Goal: Information Seeking & Learning: Learn about a topic

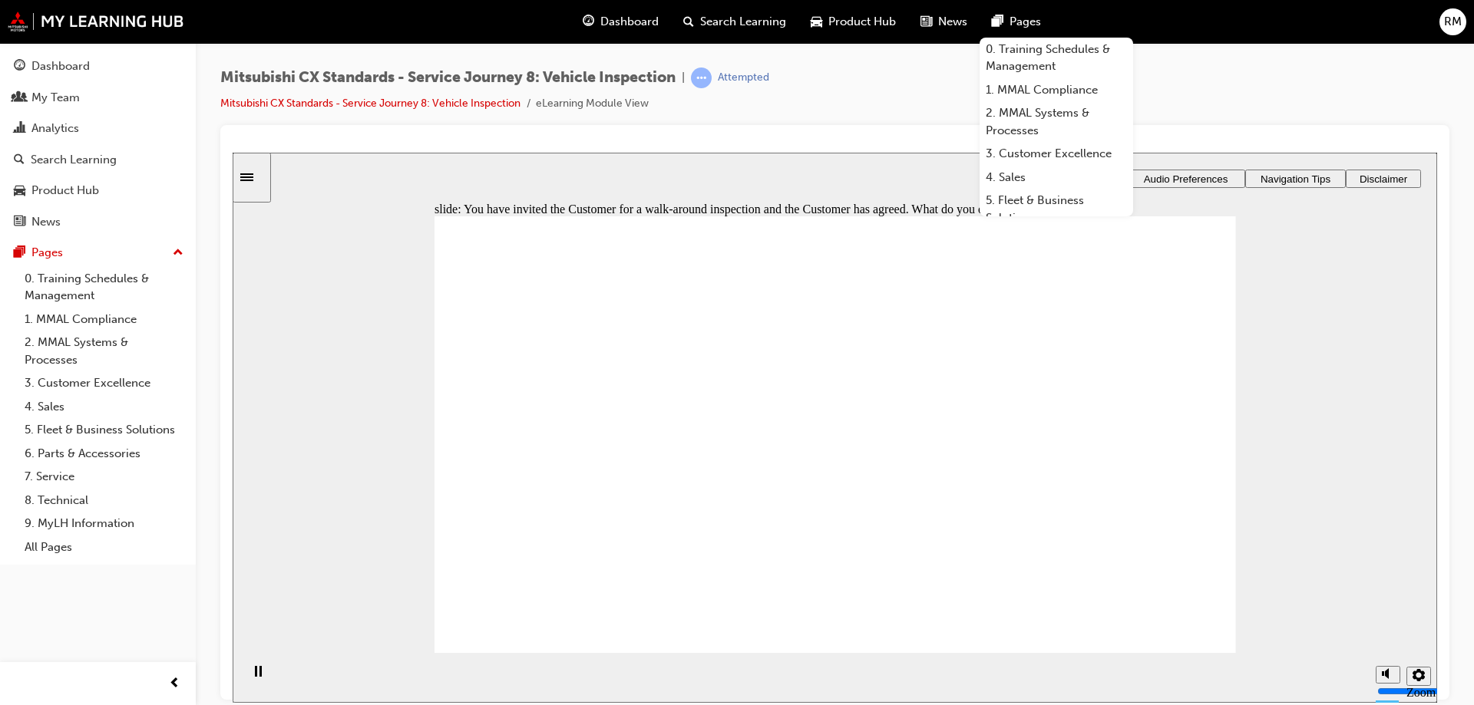
checkbox input "true"
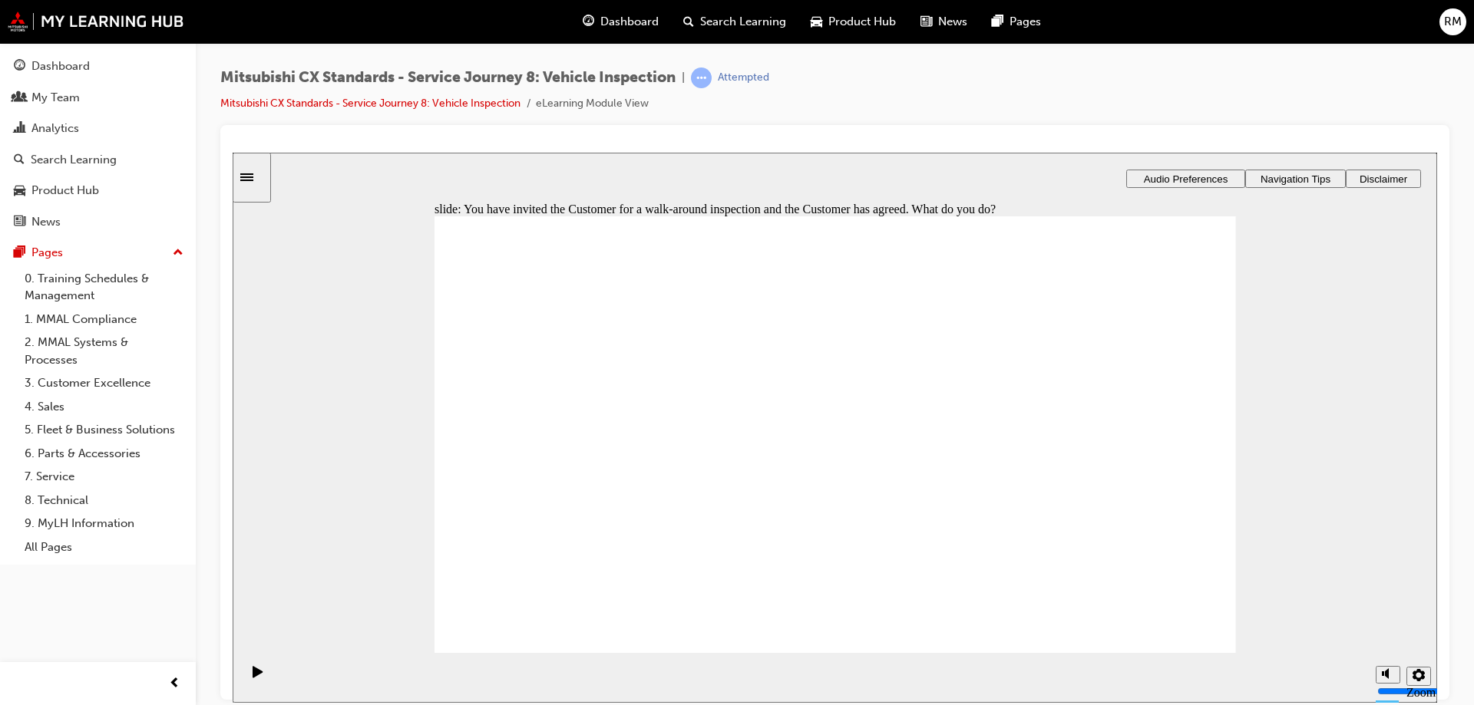
checkbox input "true"
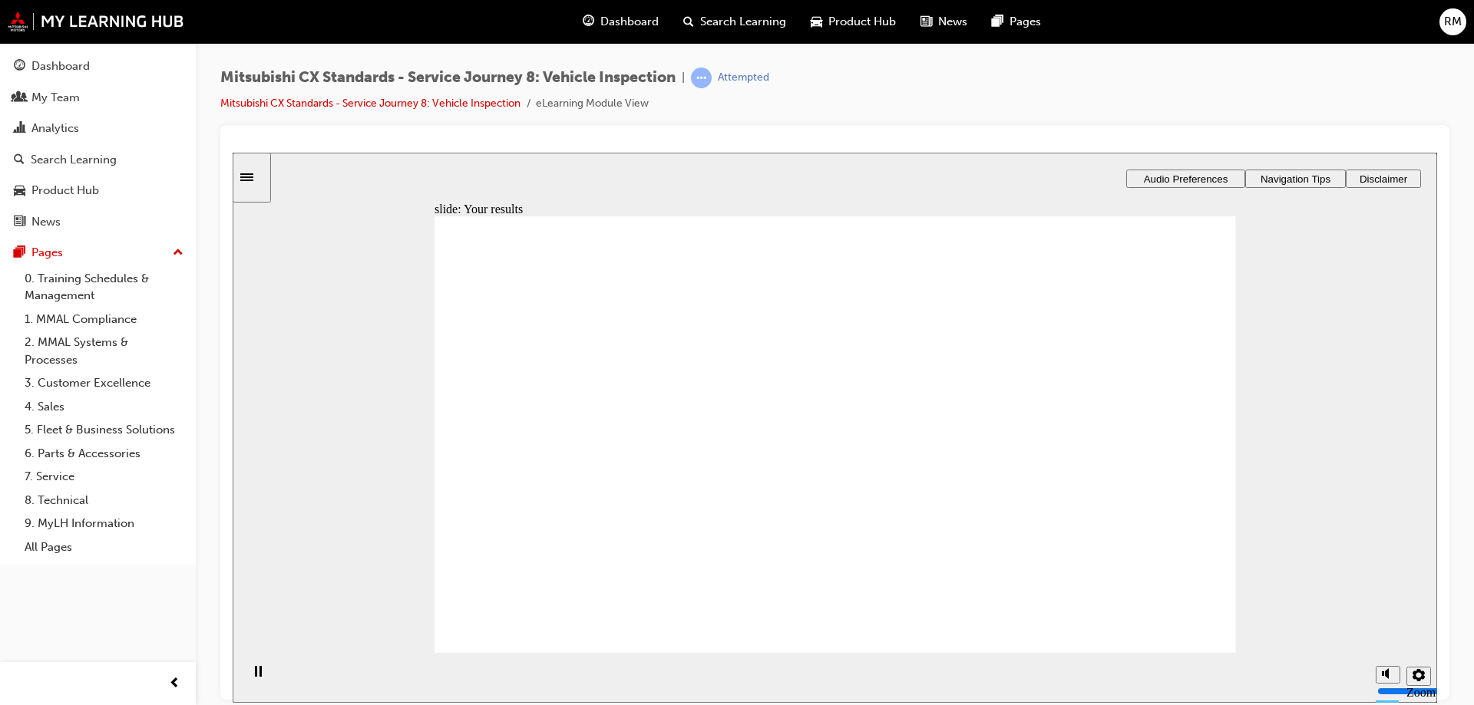
drag, startPoint x: 936, startPoint y: 483, endPoint x: 1141, endPoint y: 338, distance: 250.5
drag, startPoint x: 886, startPoint y: 451, endPoint x: 1109, endPoint y: 396, distance: 229.9
drag, startPoint x: 886, startPoint y: 327, endPoint x: 1105, endPoint y: 440, distance: 246.8
drag, startPoint x: 951, startPoint y: 404, endPoint x: 1122, endPoint y: 509, distance: 200.5
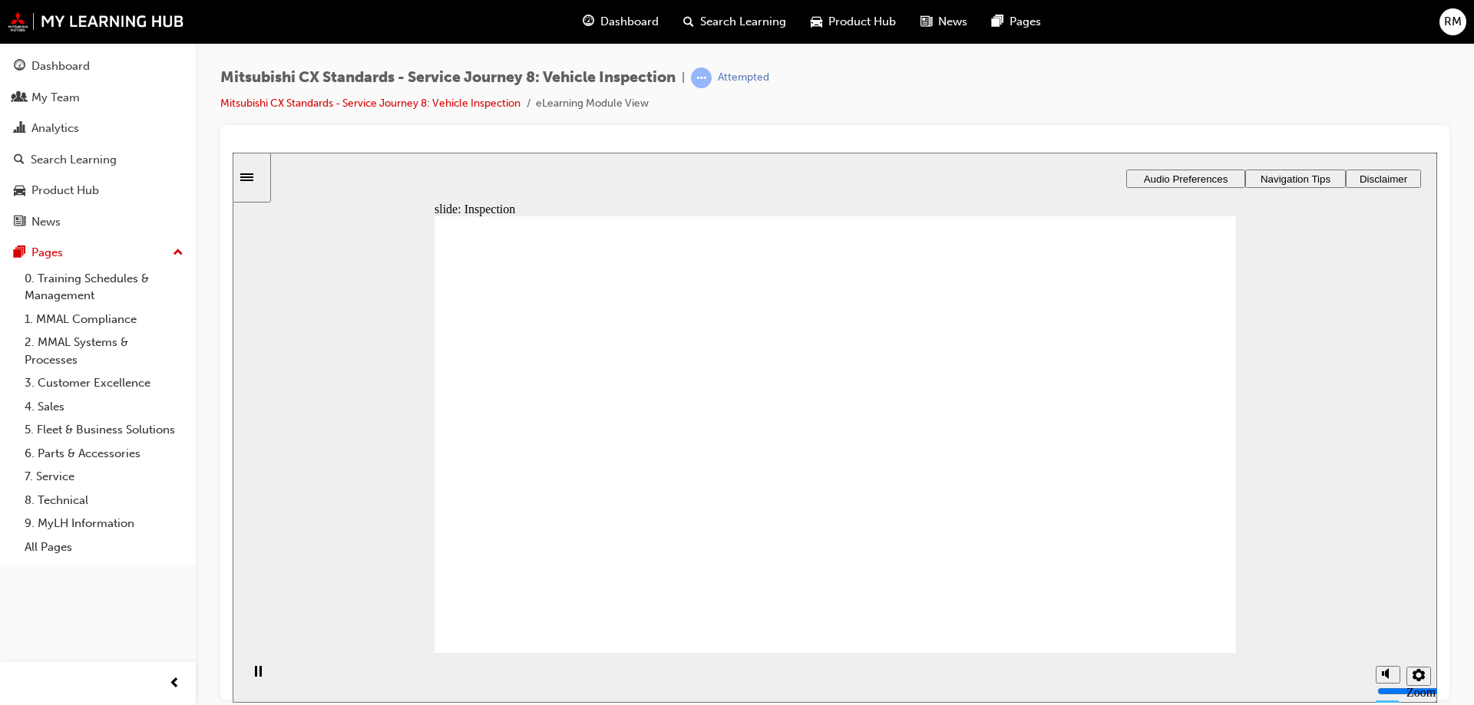
drag, startPoint x: 886, startPoint y: 568, endPoint x: 1137, endPoint y: 565, distance: 251.0
checkbox input "true"
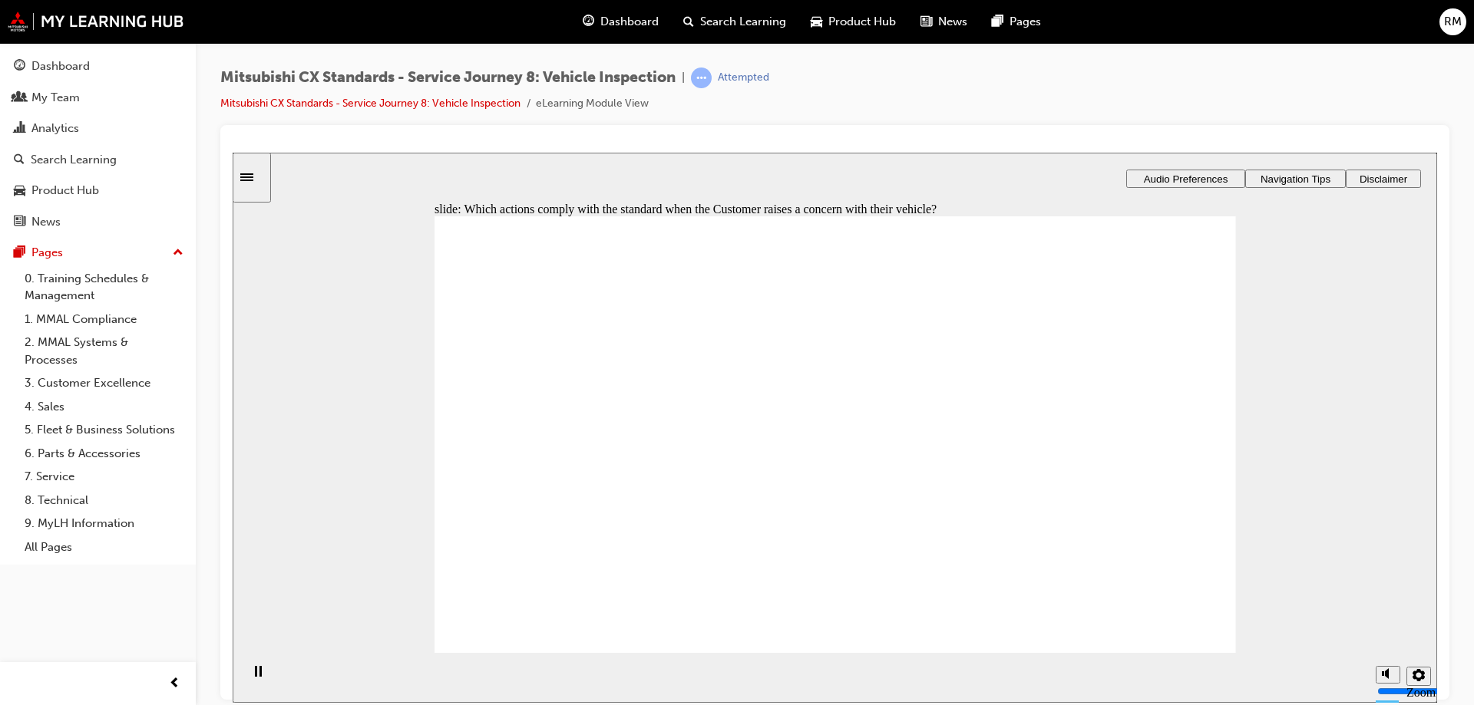
checkbox input "true"
drag, startPoint x: 647, startPoint y: 448, endPoint x: 891, endPoint y: 441, distance: 244.2
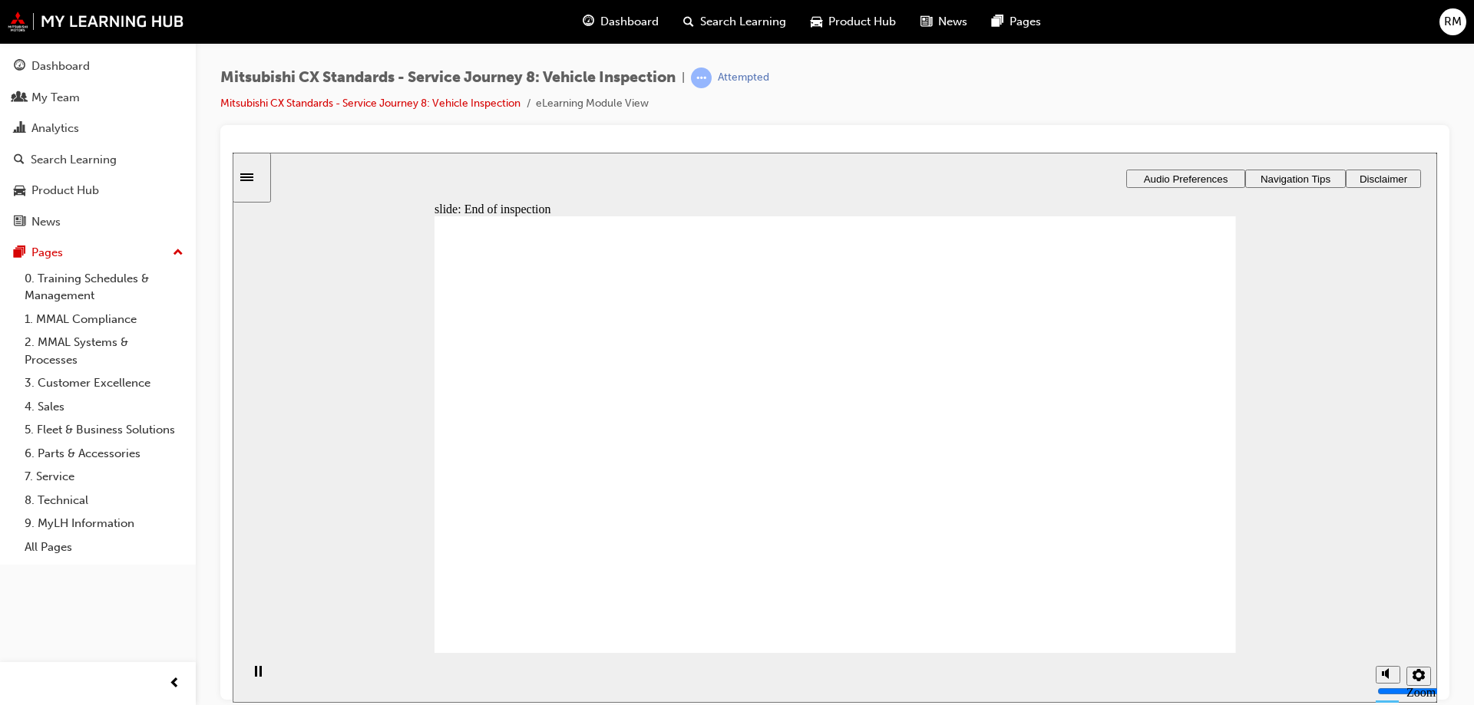
drag, startPoint x: 570, startPoint y: 457, endPoint x: 844, endPoint y: 479, distance: 274.8
drag, startPoint x: 658, startPoint y: 465, endPoint x: 812, endPoint y: 467, distance: 154.3
drag, startPoint x: 596, startPoint y: 454, endPoint x: 880, endPoint y: 564, distance: 305.2
drag, startPoint x: 566, startPoint y: 452, endPoint x: 839, endPoint y: 540, distance: 286.4
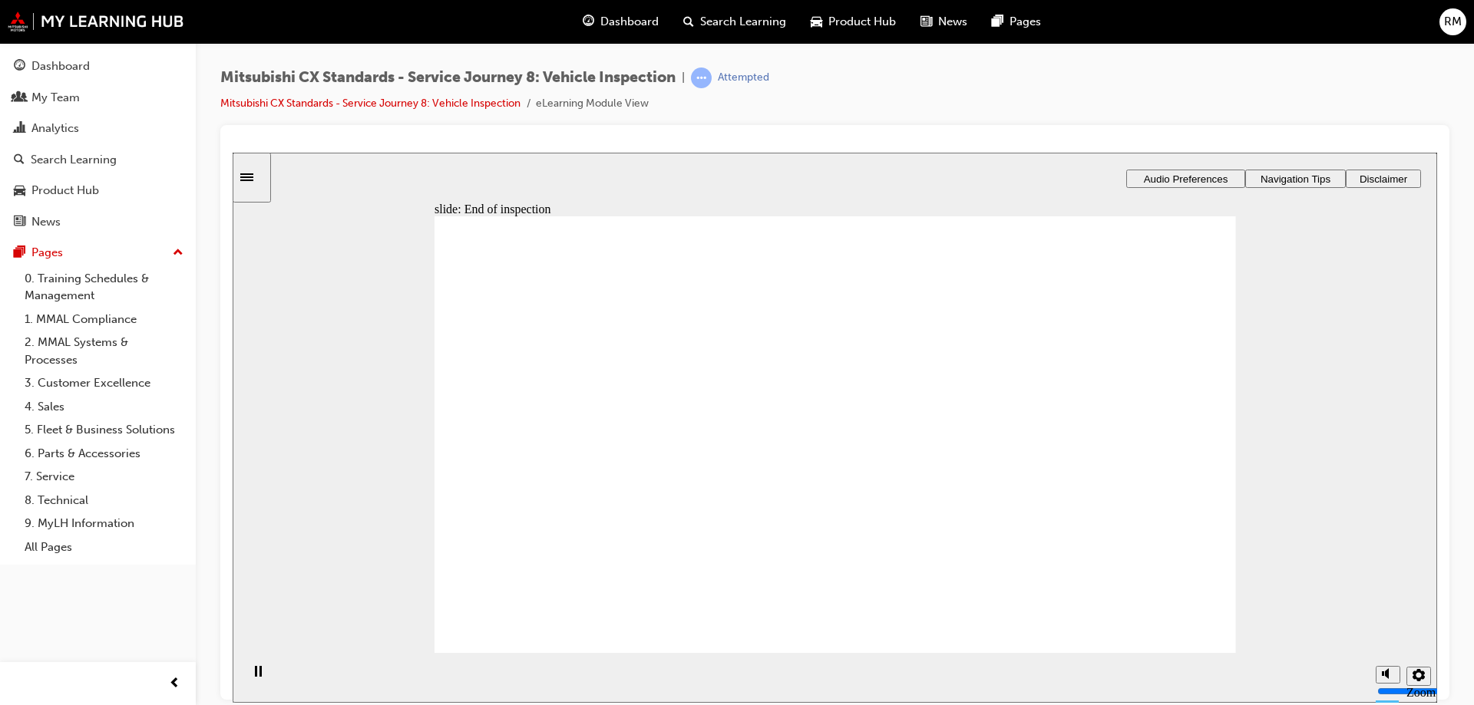
checkbox input "true"
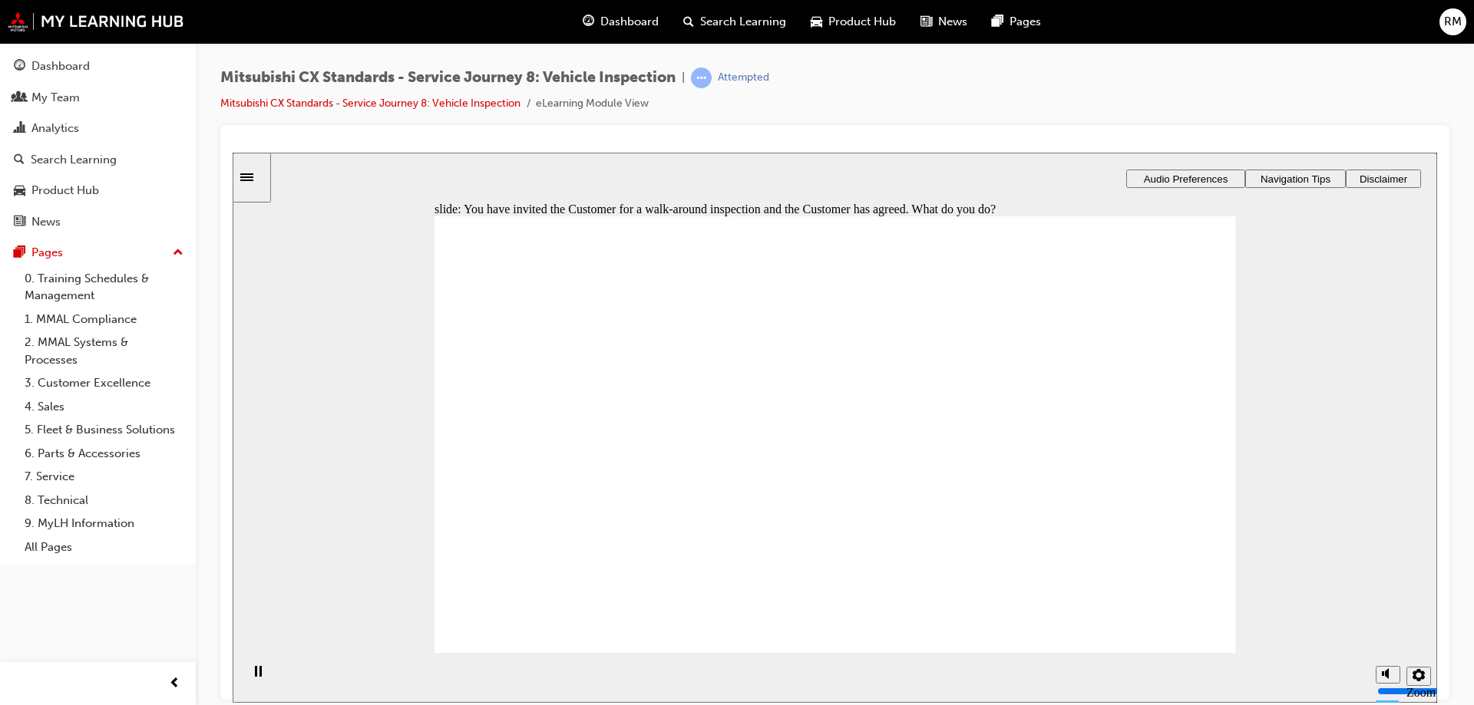
checkbox input "true"
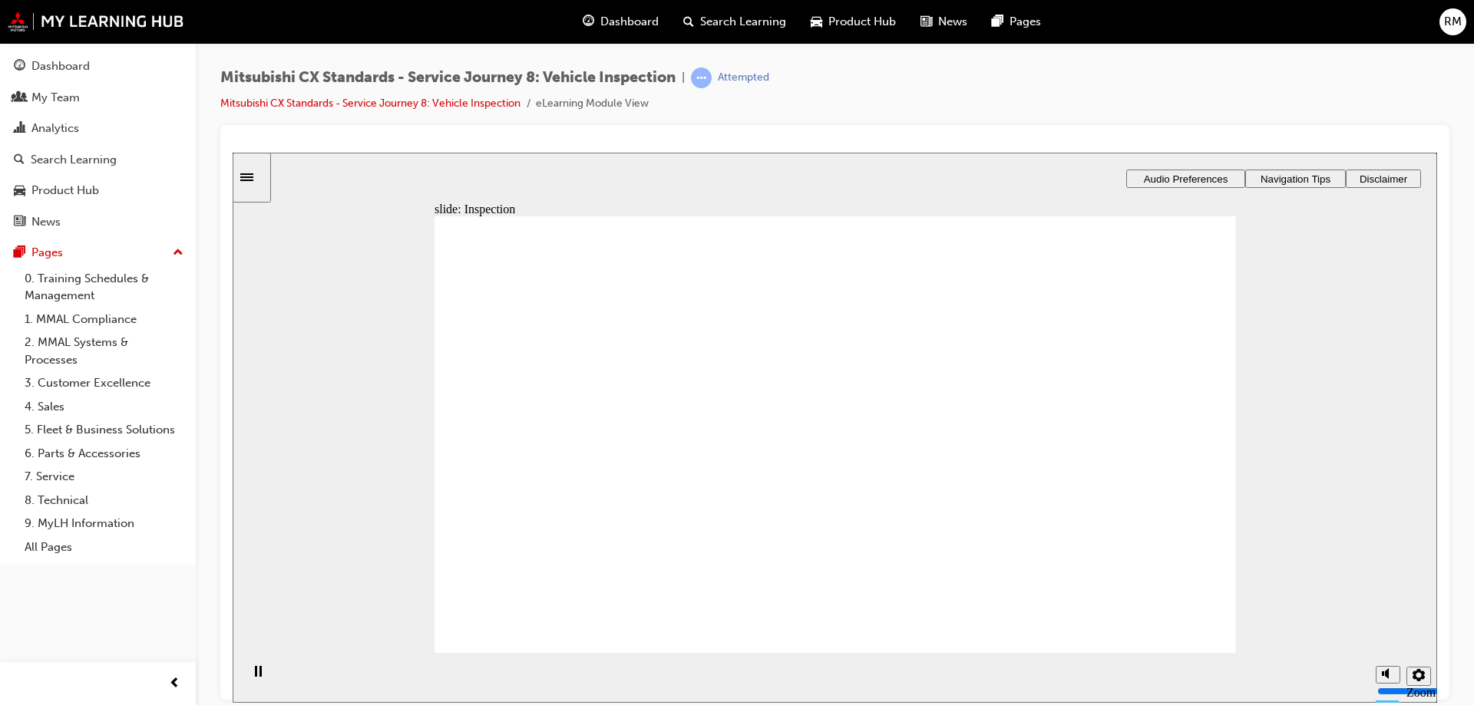
drag, startPoint x: 830, startPoint y: 490, endPoint x: 1094, endPoint y: 332, distance: 308.1
drag, startPoint x: 853, startPoint y: 551, endPoint x: 1065, endPoint y: 401, distance: 259.4
drag, startPoint x: 885, startPoint y: 447, endPoint x: 1103, endPoint y: 452, distance: 218.0
drag, startPoint x: 869, startPoint y: 333, endPoint x: 1129, endPoint y: 496, distance: 306.9
drag, startPoint x: 808, startPoint y: 395, endPoint x: 1081, endPoint y: 567, distance: 322.6
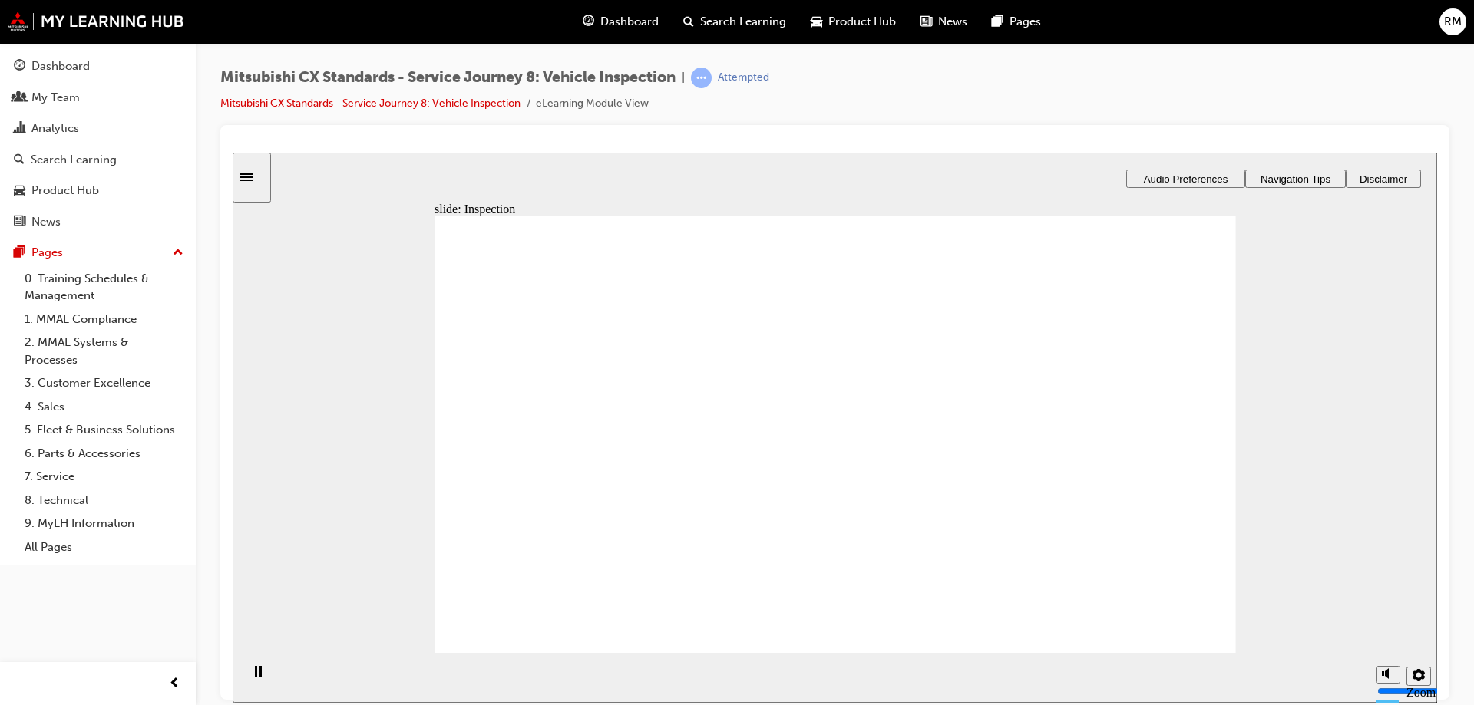
checkbox input "true"
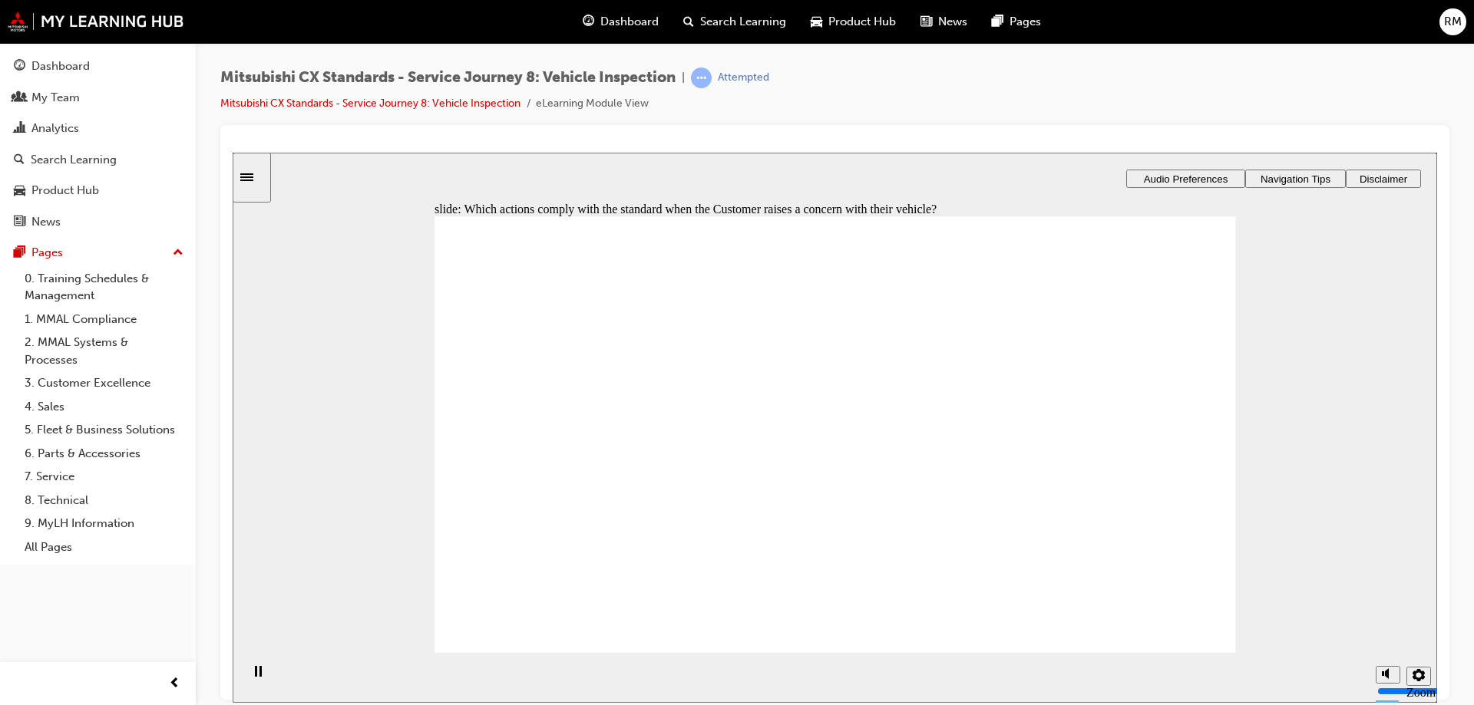
drag, startPoint x: 623, startPoint y: 431, endPoint x: 840, endPoint y: 385, distance: 222.2
drag, startPoint x: 619, startPoint y: 449, endPoint x: 824, endPoint y: 452, distance: 205.0
drag, startPoint x: 678, startPoint y: 450, endPoint x: 833, endPoint y: 461, distance: 154.6
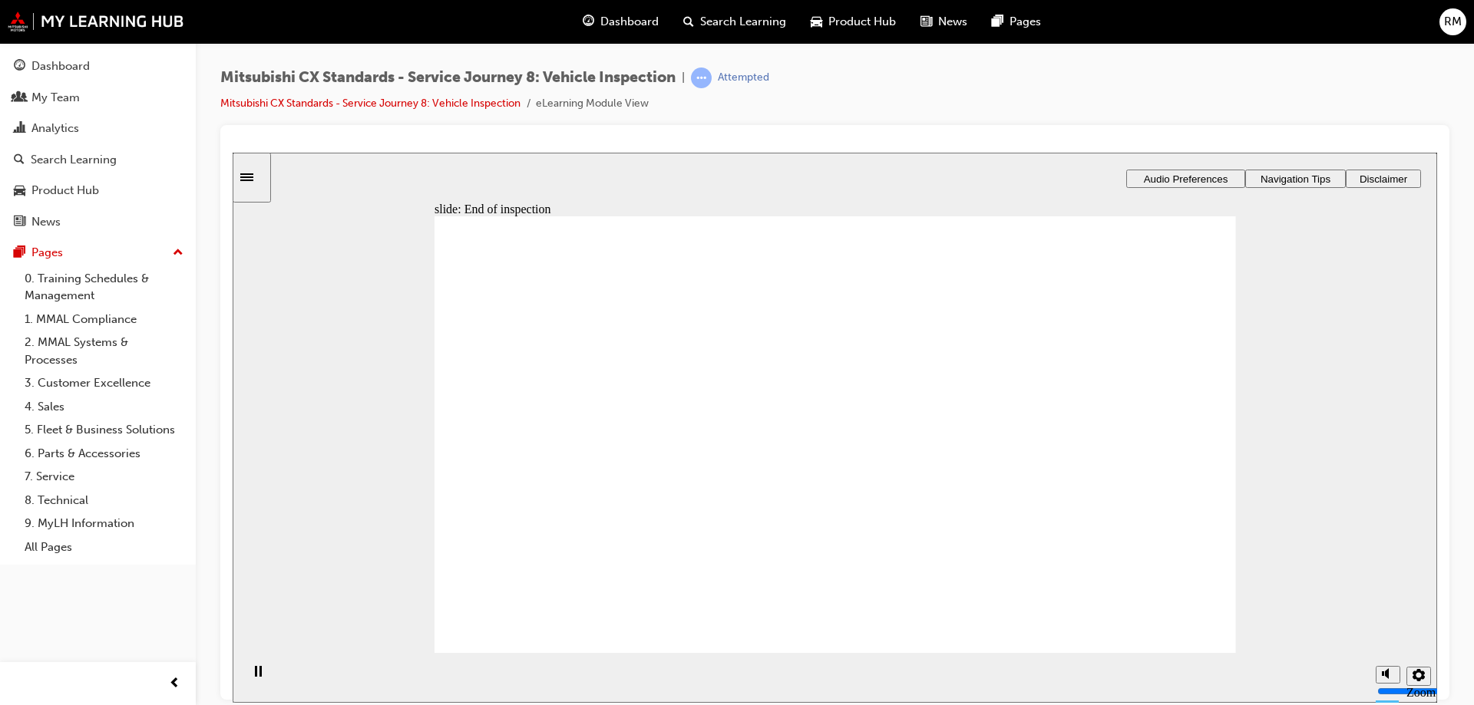
drag, startPoint x: 848, startPoint y: 479, endPoint x: 1092, endPoint y: 466, distance: 244.4
drag, startPoint x: 562, startPoint y: 447, endPoint x: 749, endPoint y: 470, distance: 188.7
drag, startPoint x: 569, startPoint y: 438, endPoint x: 1092, endPoint y: 487, distance: 525.7
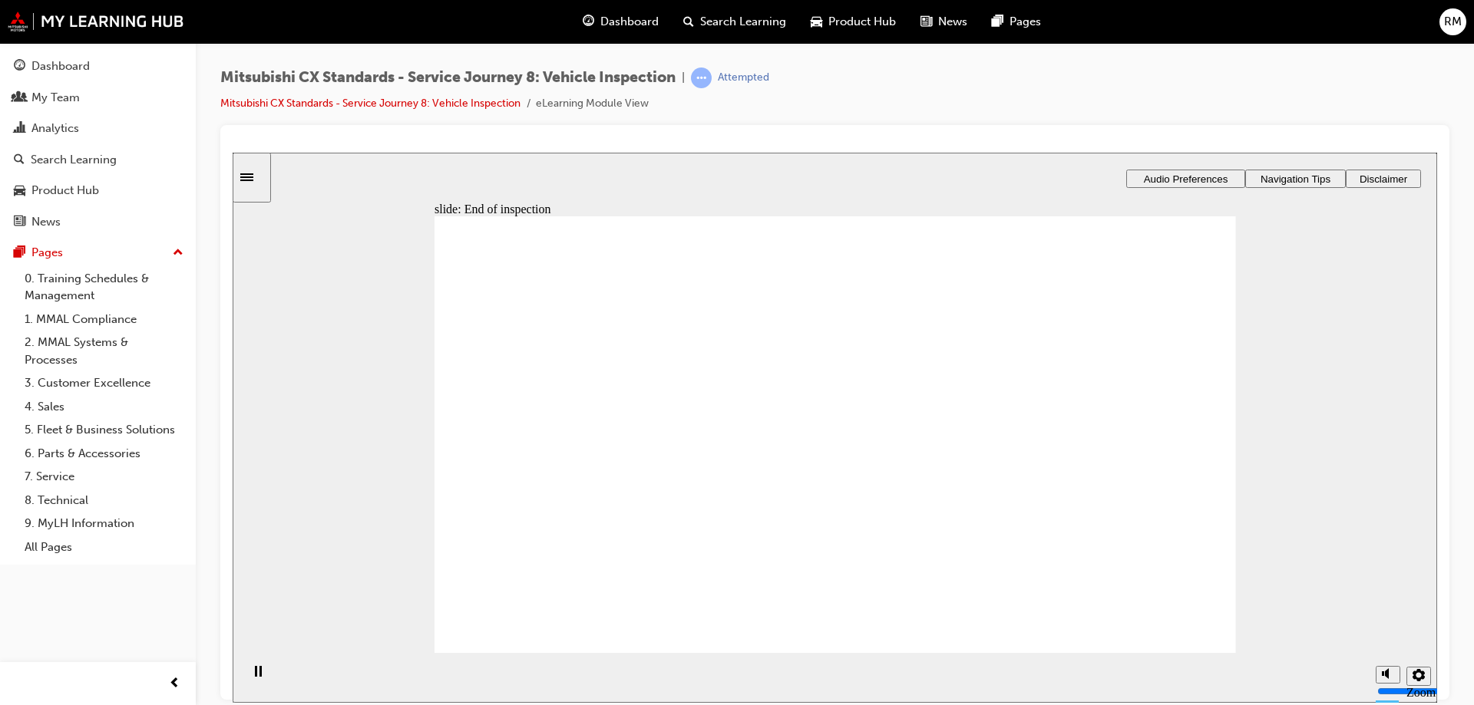
checkbox input "true"
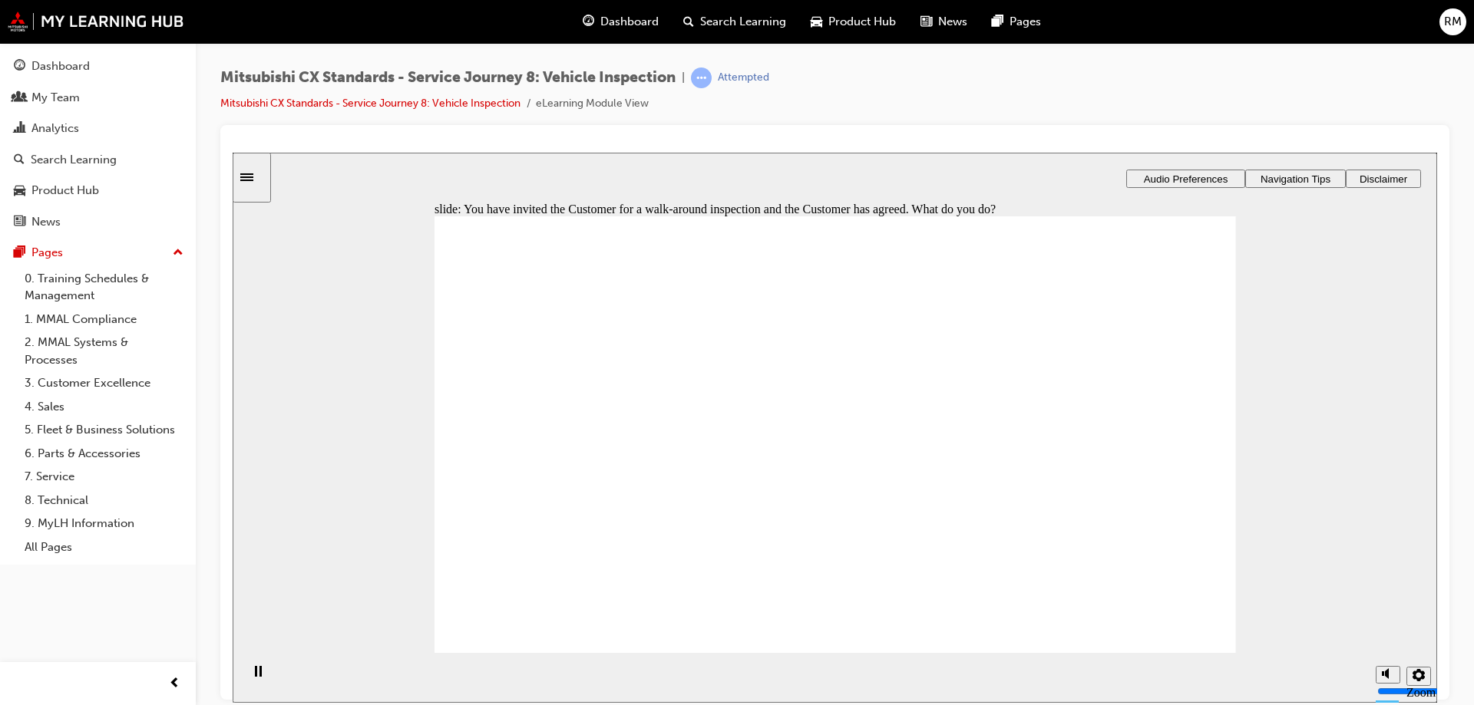
click at [614, 34] on div "Dashboard" at bounding box center [620, 21] width 101 height 31
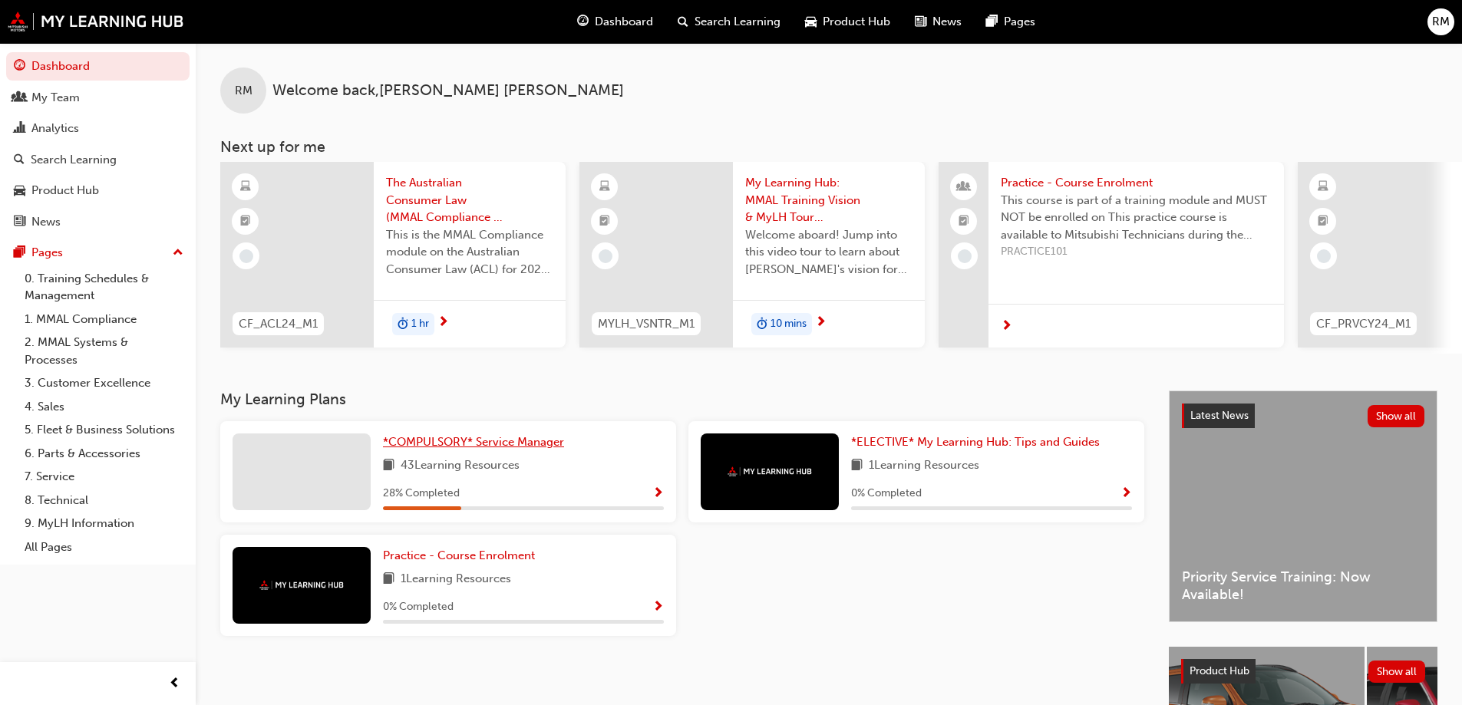
click at [517, 449] on span "*COMPULSORY* Service Manager" at bounding box center [473, 442] width 181 height 14
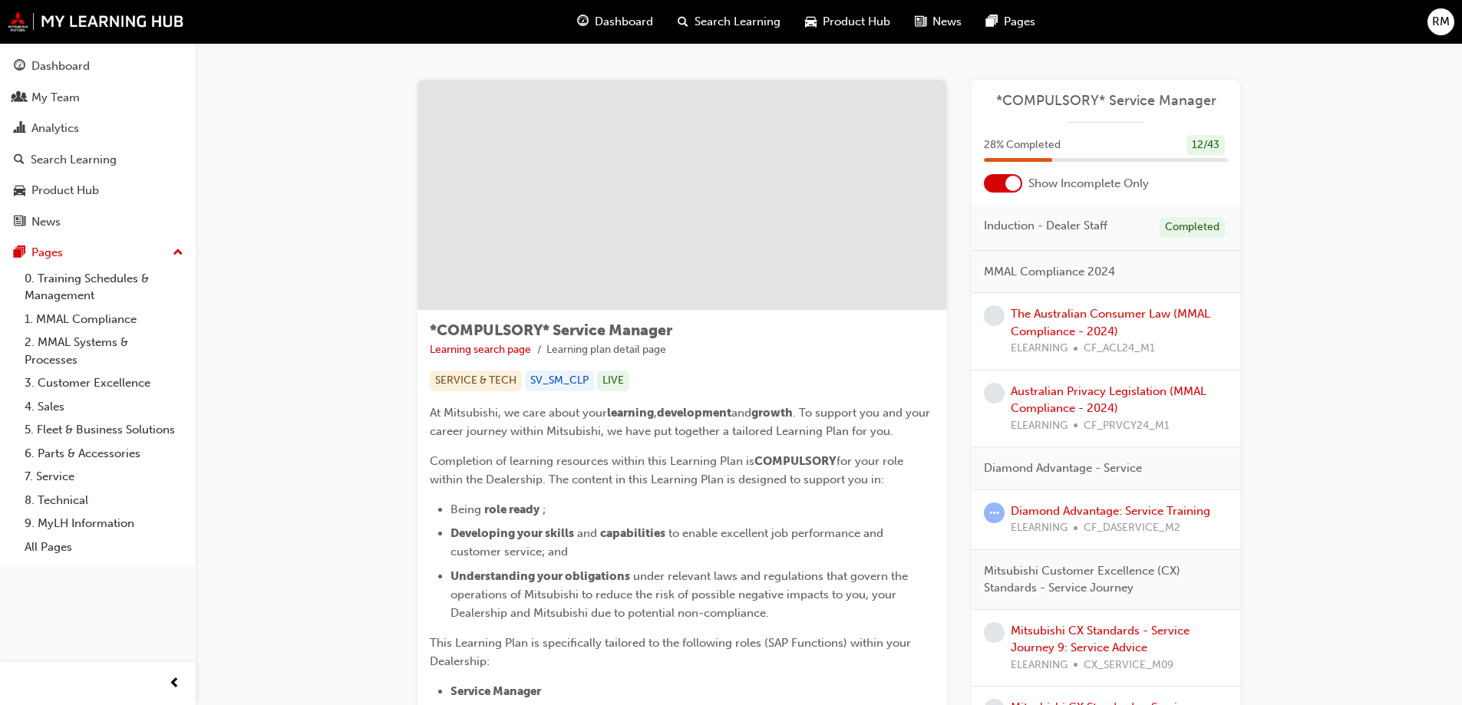
click at [1085, 639] on div "Mitsubishi CX Standards - Service Journey 9: Service Advice ELEARNING CX_SERVIC…" at bounding box center [1119, 648] width 217 height 52
click at [1090, 635] on link "Mitsubishi CX Standards - Service Journey 9: Service Advice" at bounding box center [1100, 639] width 179 height 31
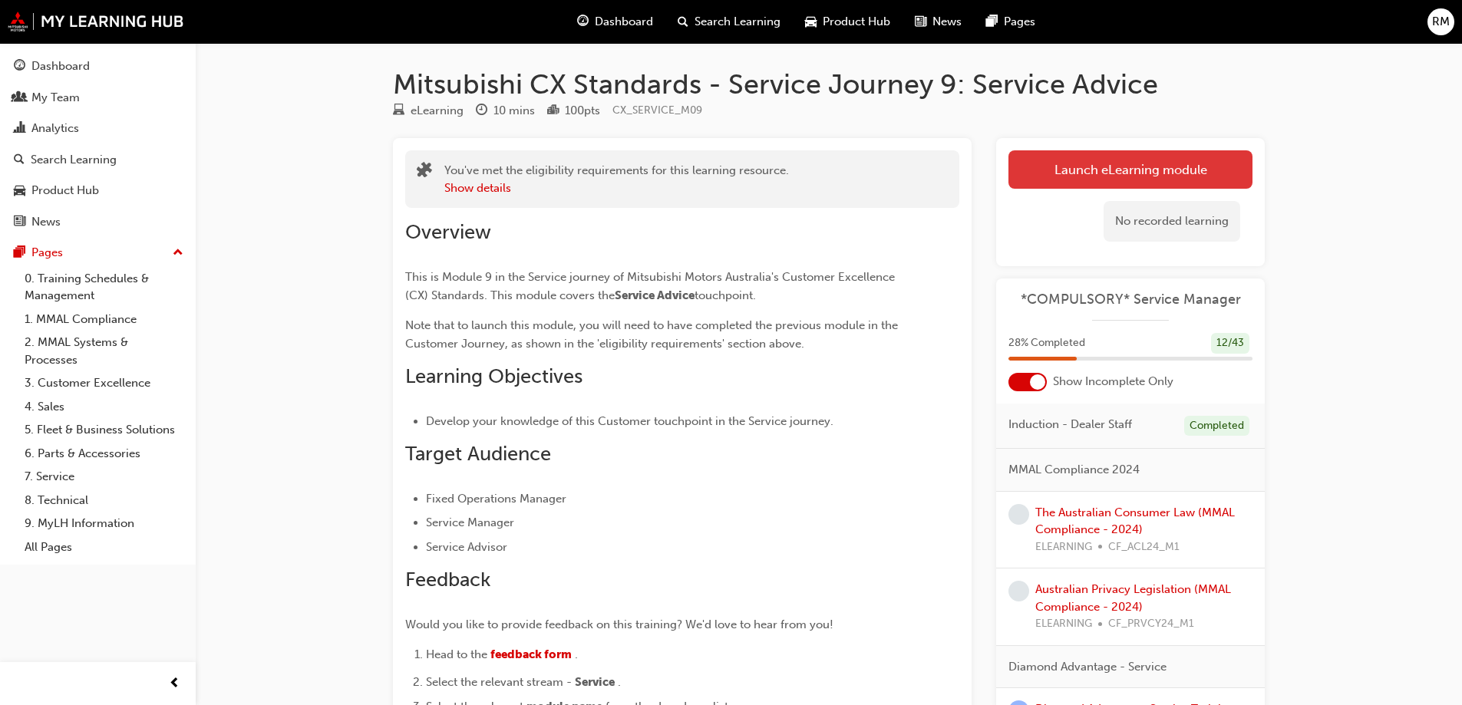
click at [1141, 177] on link "Launch eLearning module" at bounding box center [1131, 169] width 244 height 38
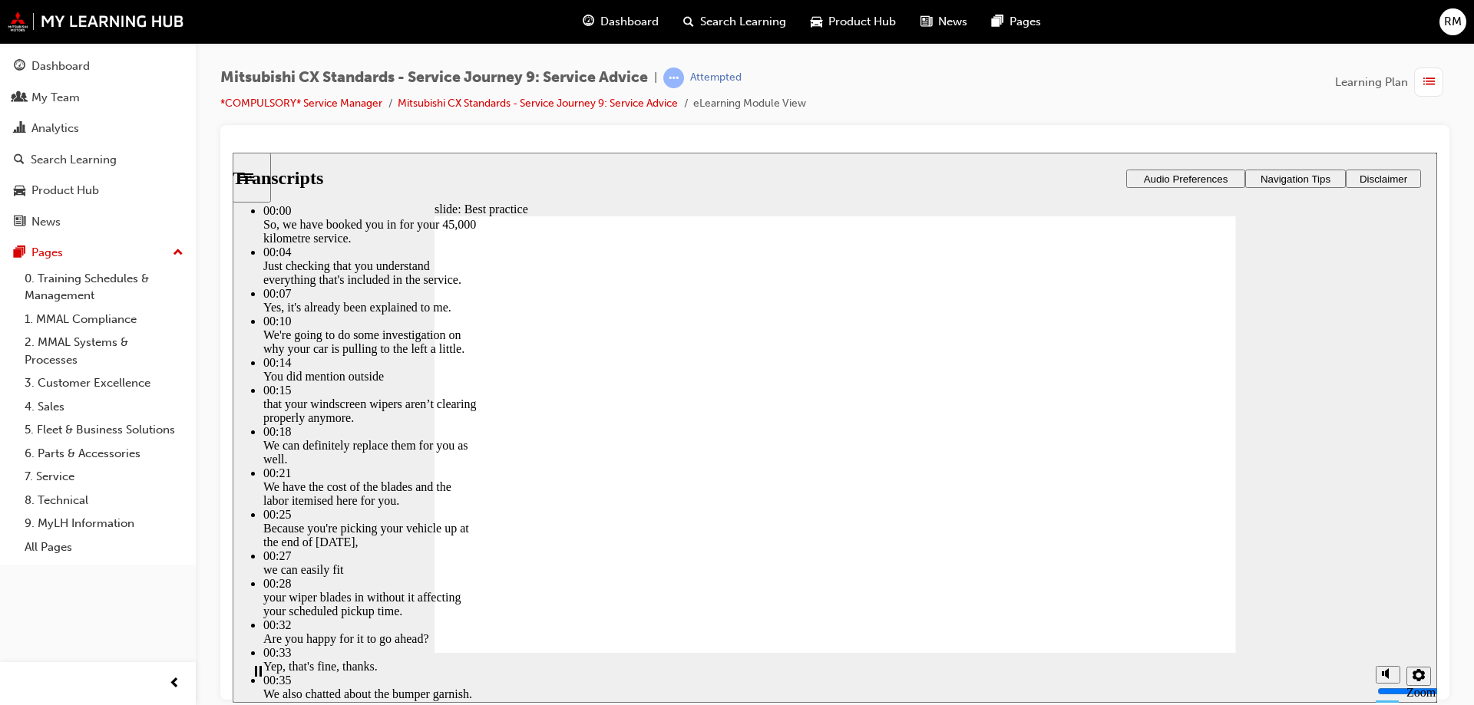
type input "74"
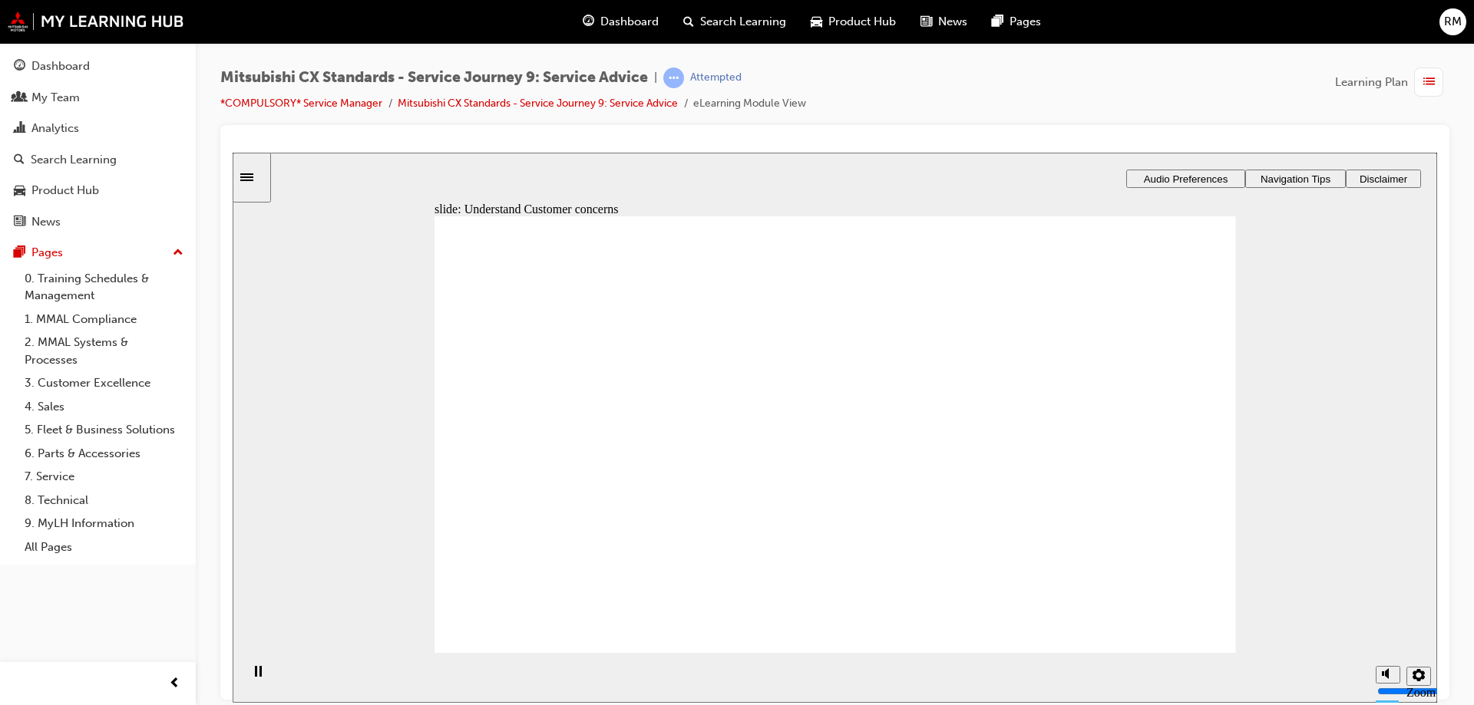
drag, startPoint x: 761, startPoint y: 475, endPoint x: 858, endPoint y: 457, distance: 99.2
drag, startPoint x: 608, startPoint y: 483, endPoint x: 807, endPoint y: 484, distance: 198.8
drag, startPoint x: 660, startPoint y: 485, endPoint x: 810, endPoint y: 485, distance: 149.7
drag, startPoint x: 662, startPoint y: 498, endPoint x: 833, endPoint y: 524, distance: 173.1
drag, startPoint x: 649, startPoint y: 482, endPoint x: 804, endPoint y: 546, distance: 168.6
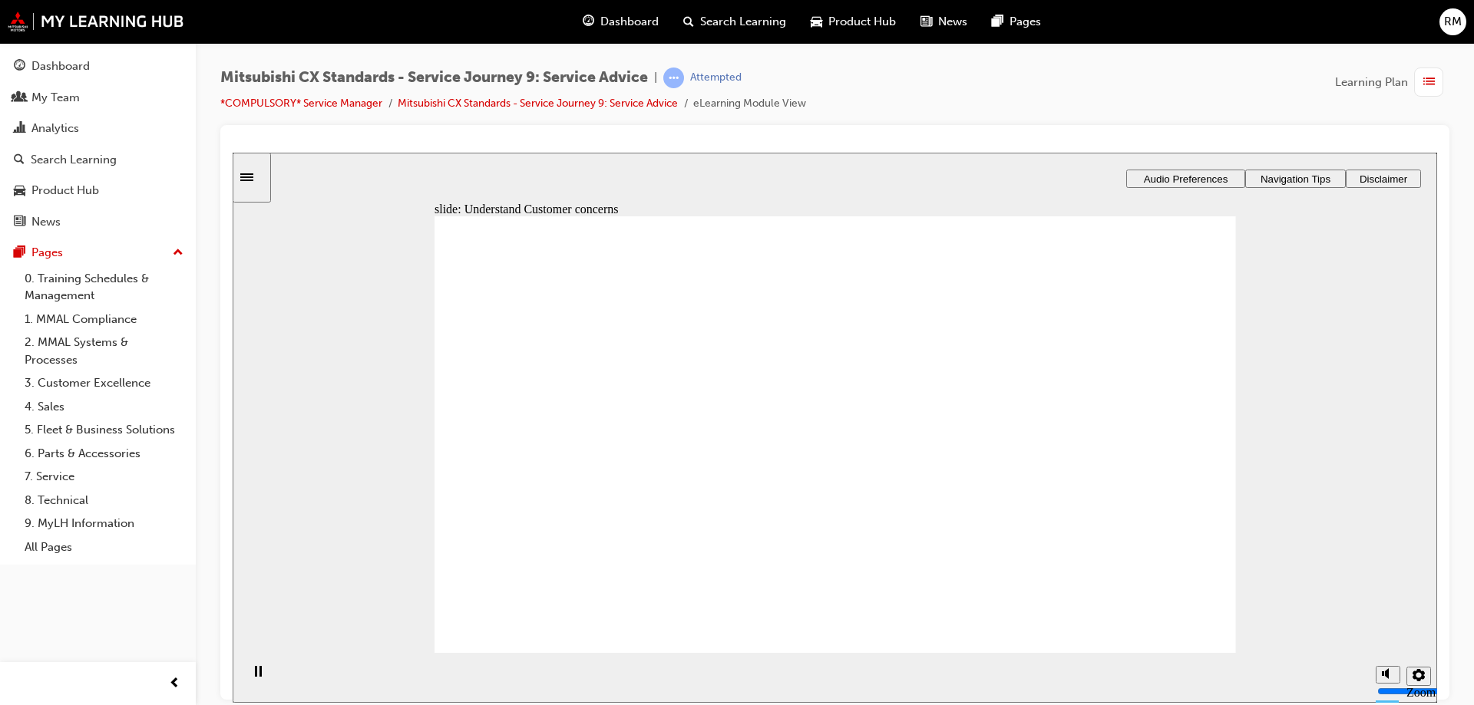
checkbox input "true"
drag, startPoint x: 698, startPoint y: 395, endPoint x: 693, endPoint y: 408, distance: 14.1
checkbox input "true"
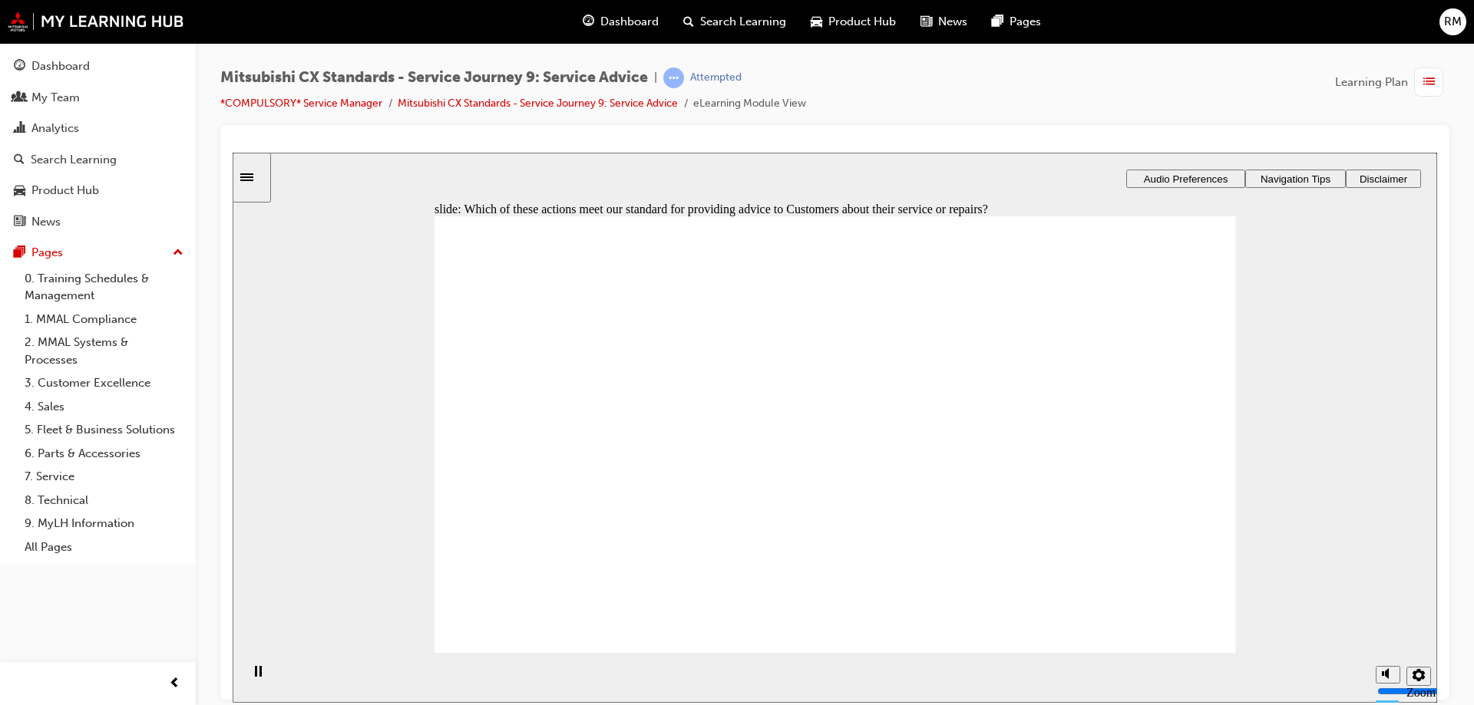
checkbox input "true"
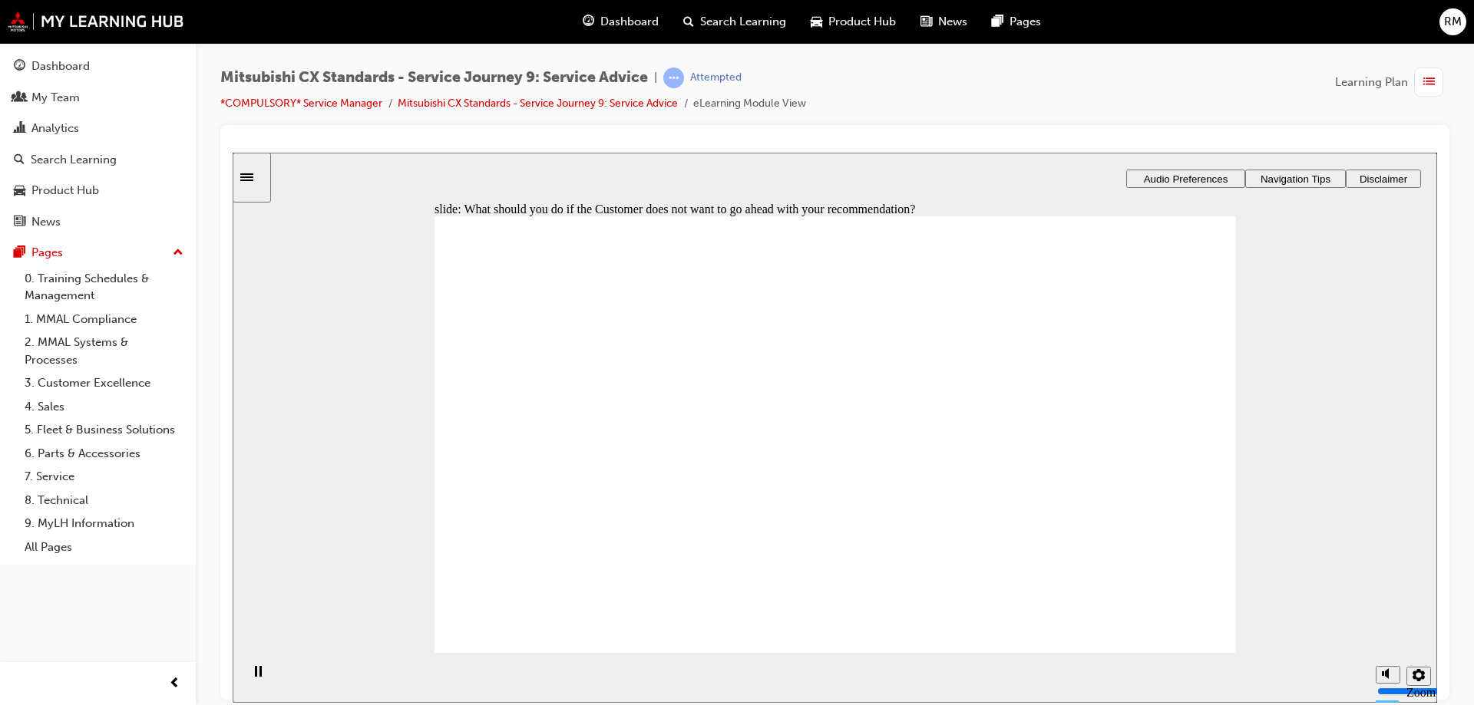
checkbox input "true"
drag, startPoint x: 1198, startPoint y: 639, endPoint x: 1194, endPoint y: 632, distance: 7.9
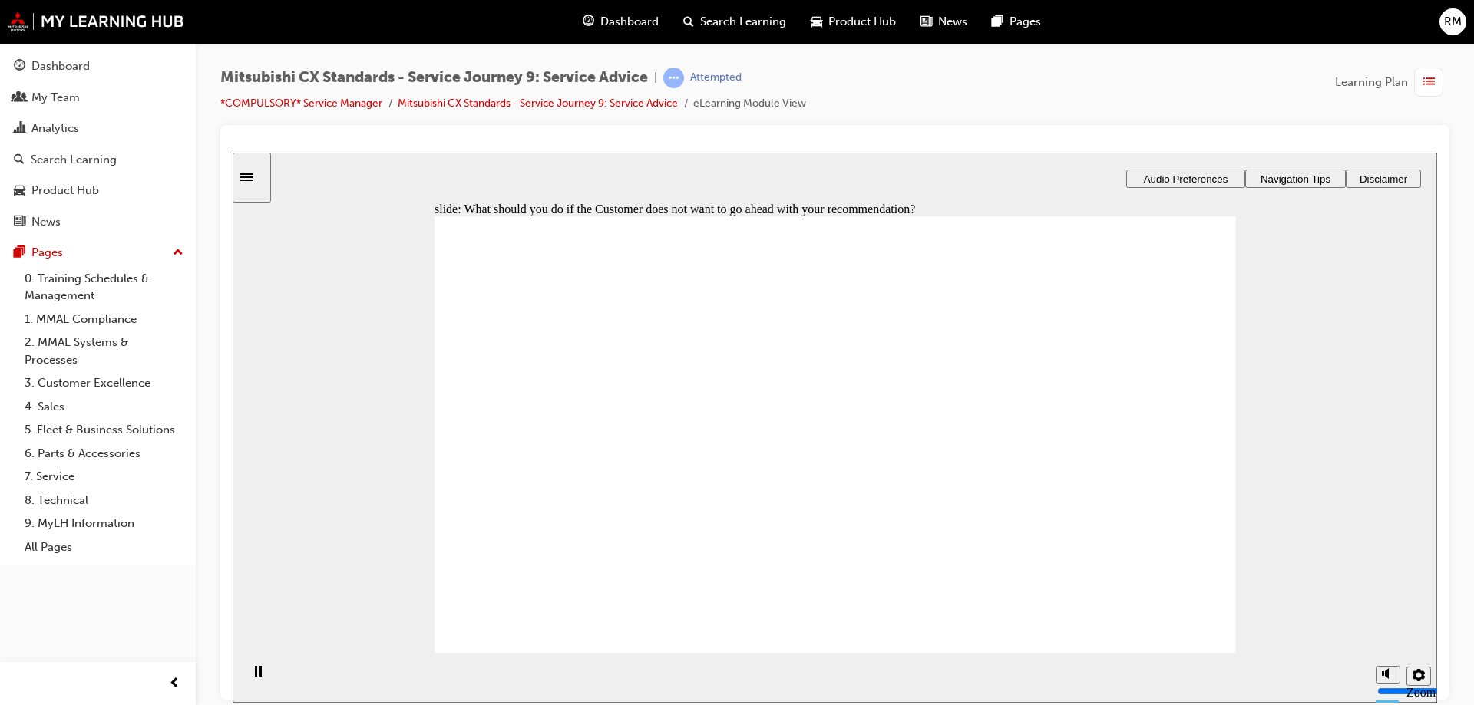
drag, startPoint x: 599, startPoint y: 459, endPoint x: 808, endPoint y: 466, distance: 209.6
drag, startPoint x: 774, startPoint y: 494, endPoint x: 841, endPoint y: 497, distance: 67.6
drag, startPoint x: 688, startPoint y: 500, endPoint x: 755, endPoint y: 499, distance: 66.8
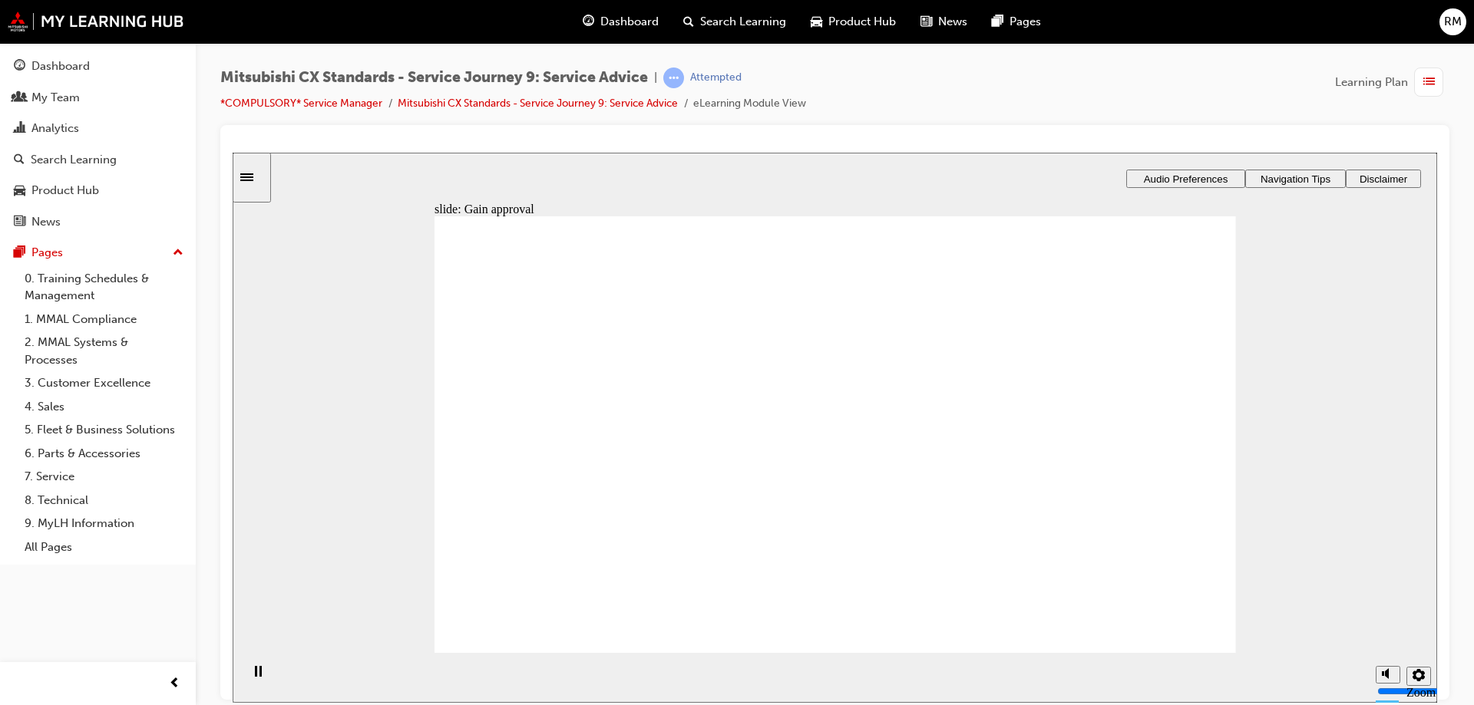
drag, startPoint x: 739, startPoint y: 517, endPoint x: 753, endPoint y: 526, distance: 16.6
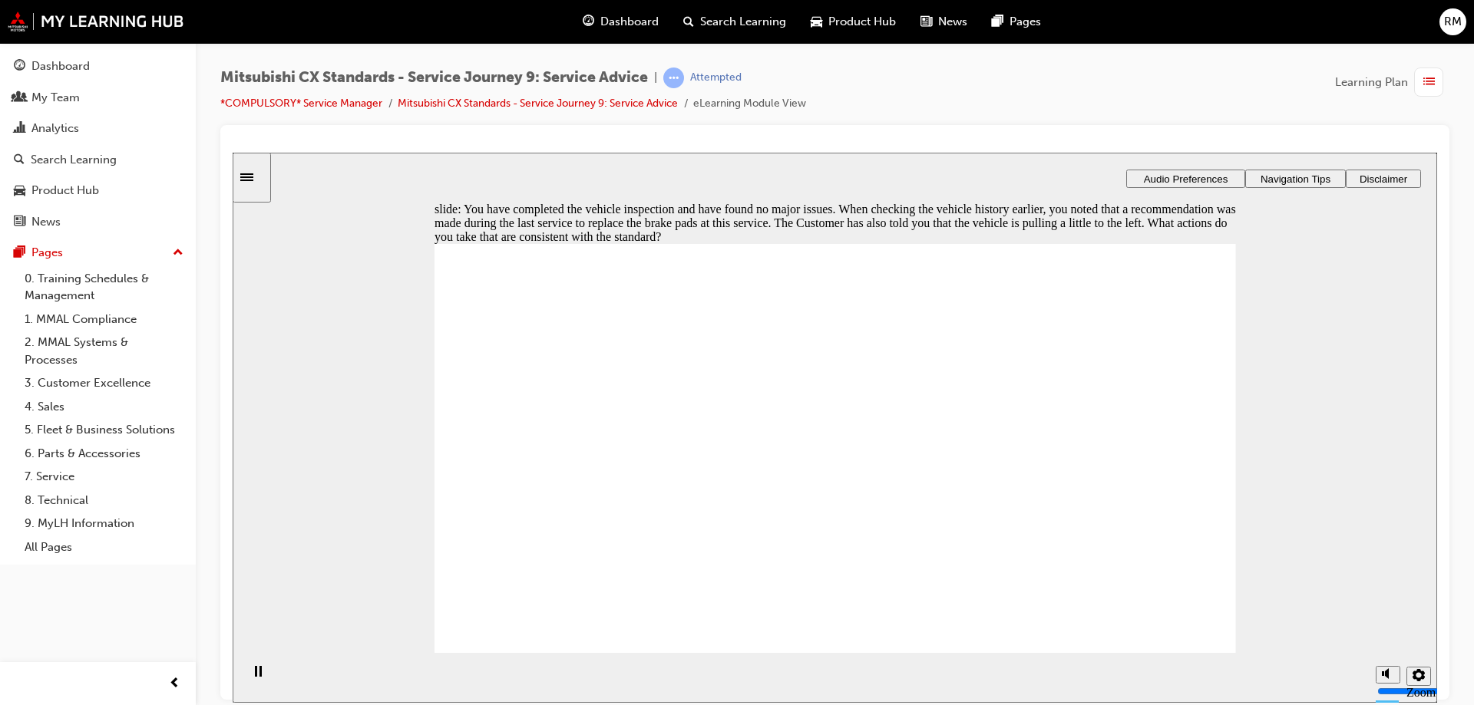
checkbox input "true"
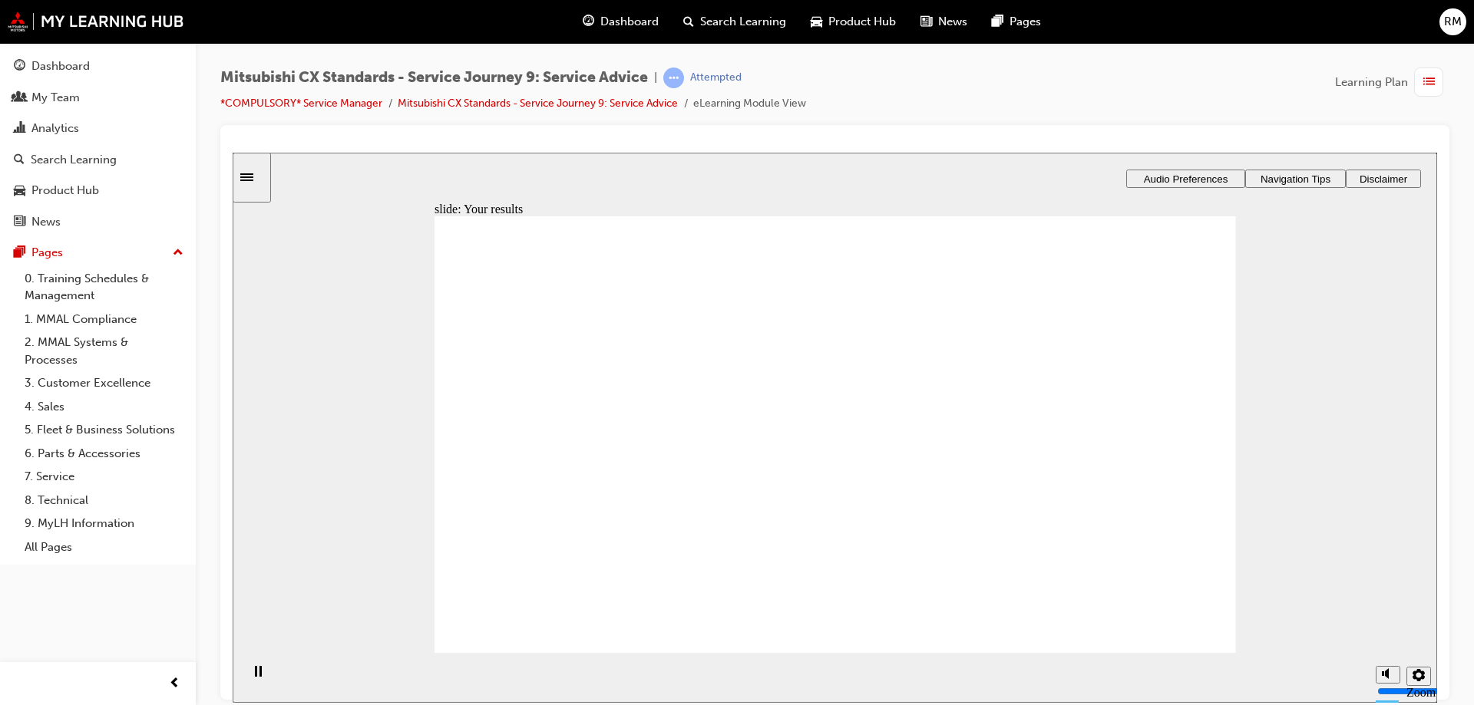
drag, startPoint x: 639, startPoint y: 467, endPoint x: 820, endPoint y: 461, distance: 181.2
drag, startPoint x: 653, startPoint y: 469, endPoint x: 791, endPoint y: 475, distance: 138.3
drag, startPoint x: 638, startPoint y: 486, endPoint x: 1062, endPoint y: 504, distance: 424.8
drag, startPoint x: 799, startPoint y: 532, endPoint x: 1118, endPoint y: 519, distance: 318.8
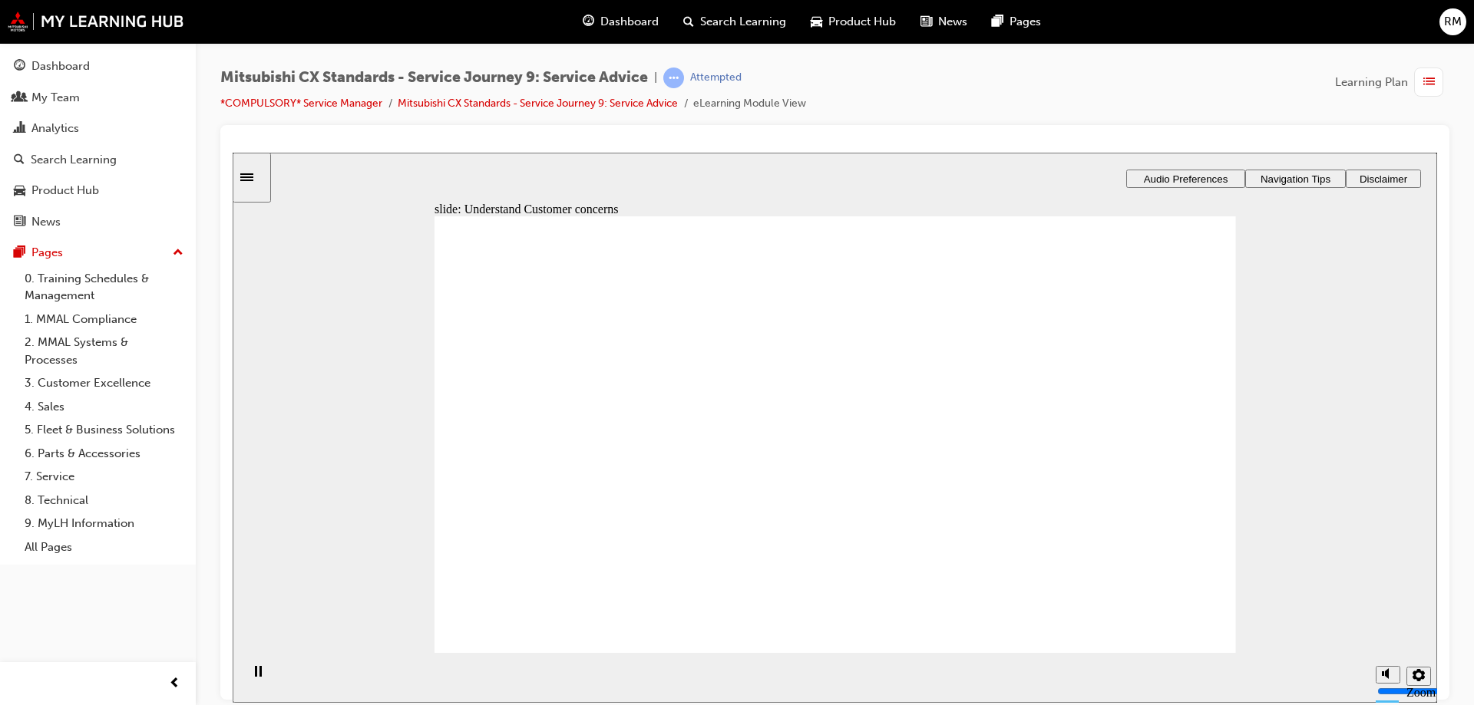
checkbox input "true"
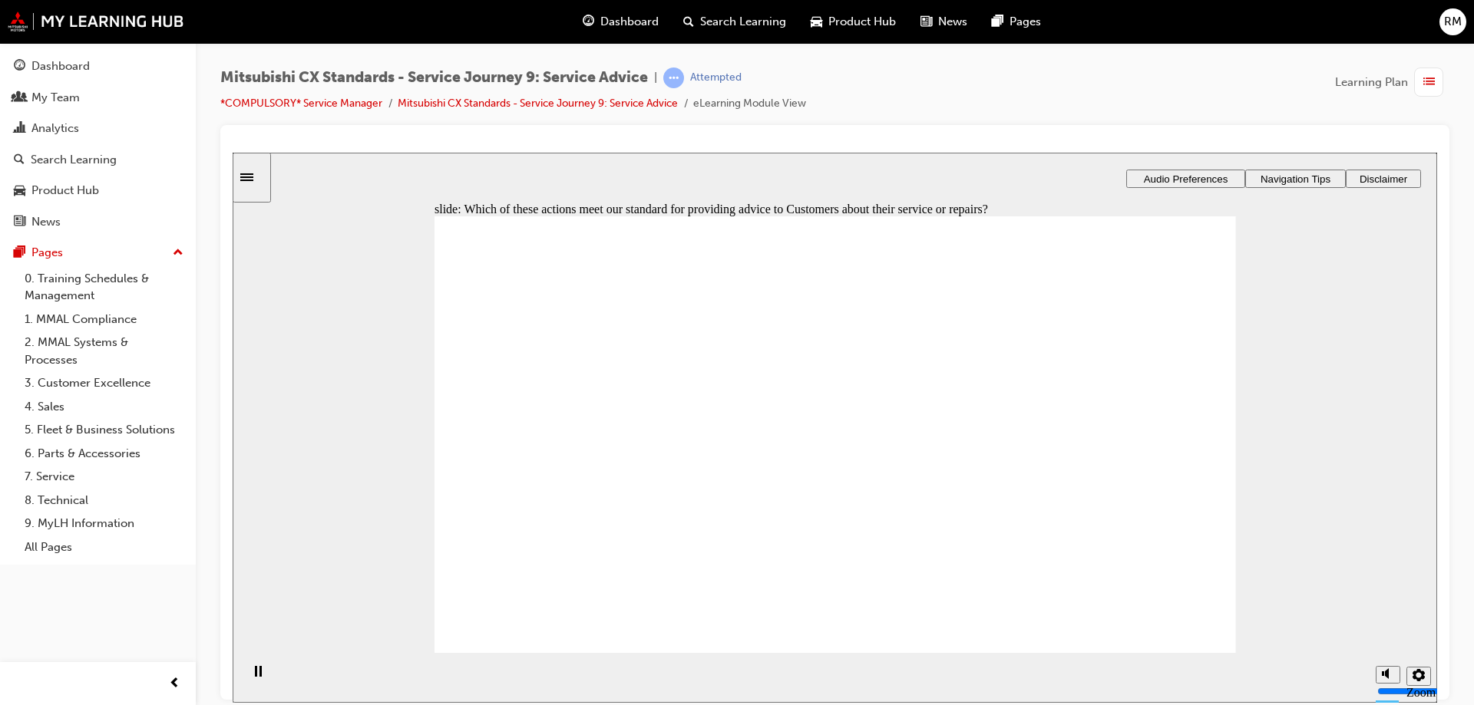
checkbox input "true"
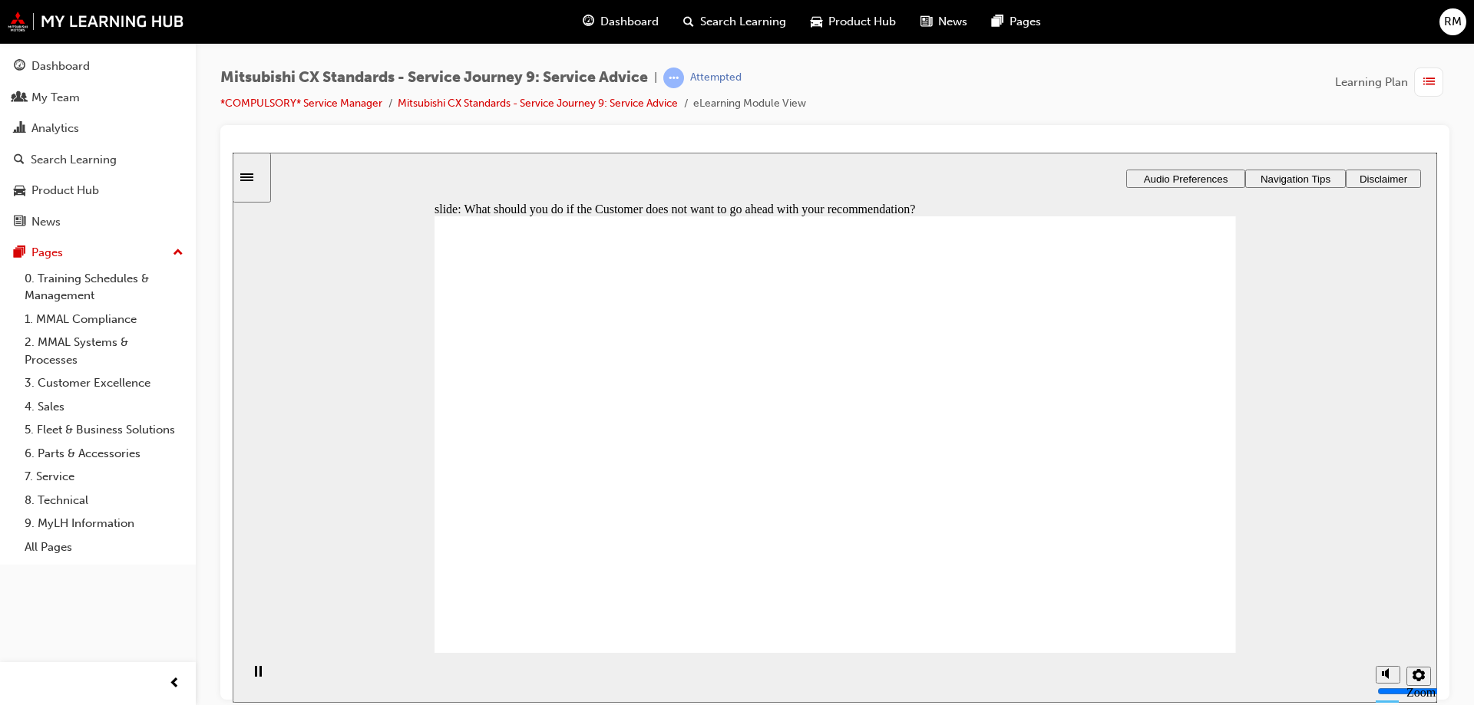
drag, startPoint x: 684, startPoint y: 460, endPoint x: 1104, endPoint y: 441, distance: 421.0
drag, startPoint x: 639, startPoint y: 497, endPoint x: 1112, endPoint y: 514, distance: 473.9
drag, startPoint x: 673, startPoint y: 497, endPoint x: 800, endPoint y: 461, distance: 131.5
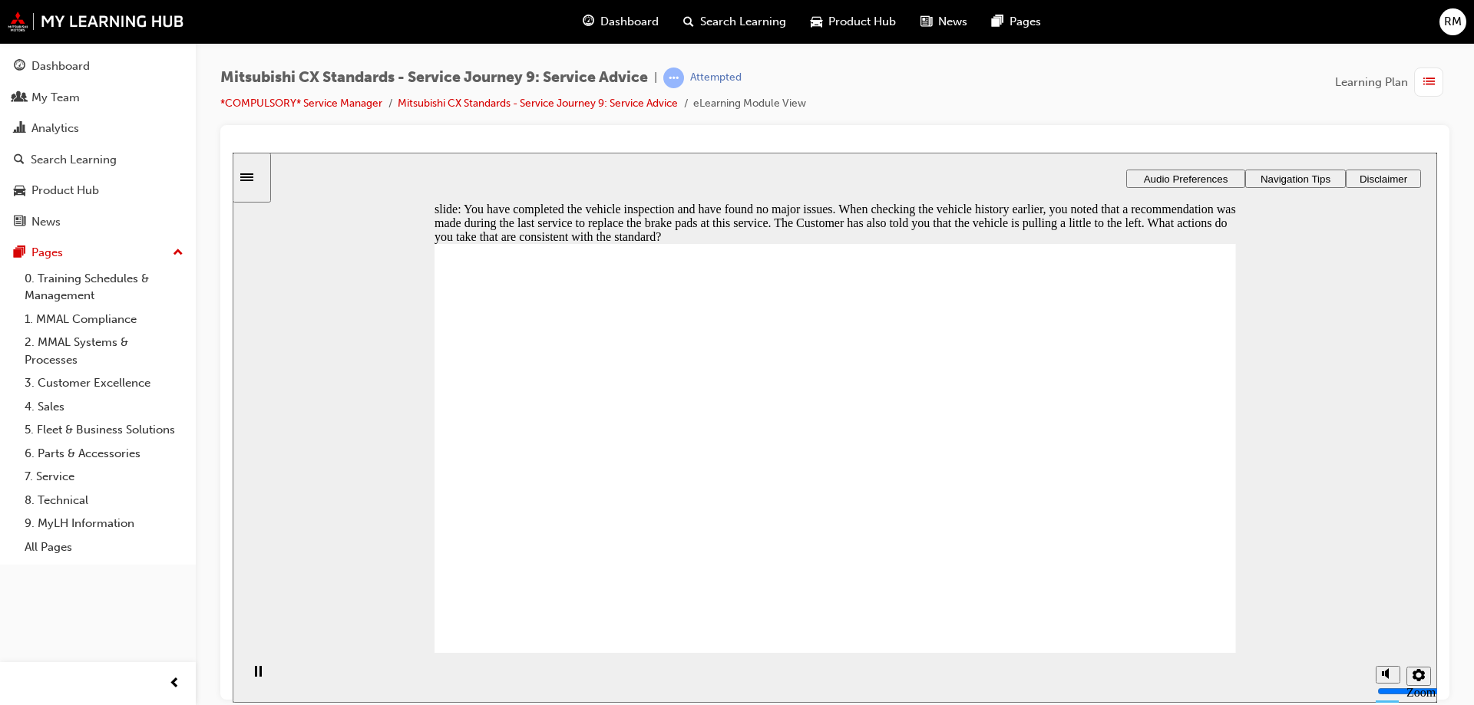
checkbox input "true"
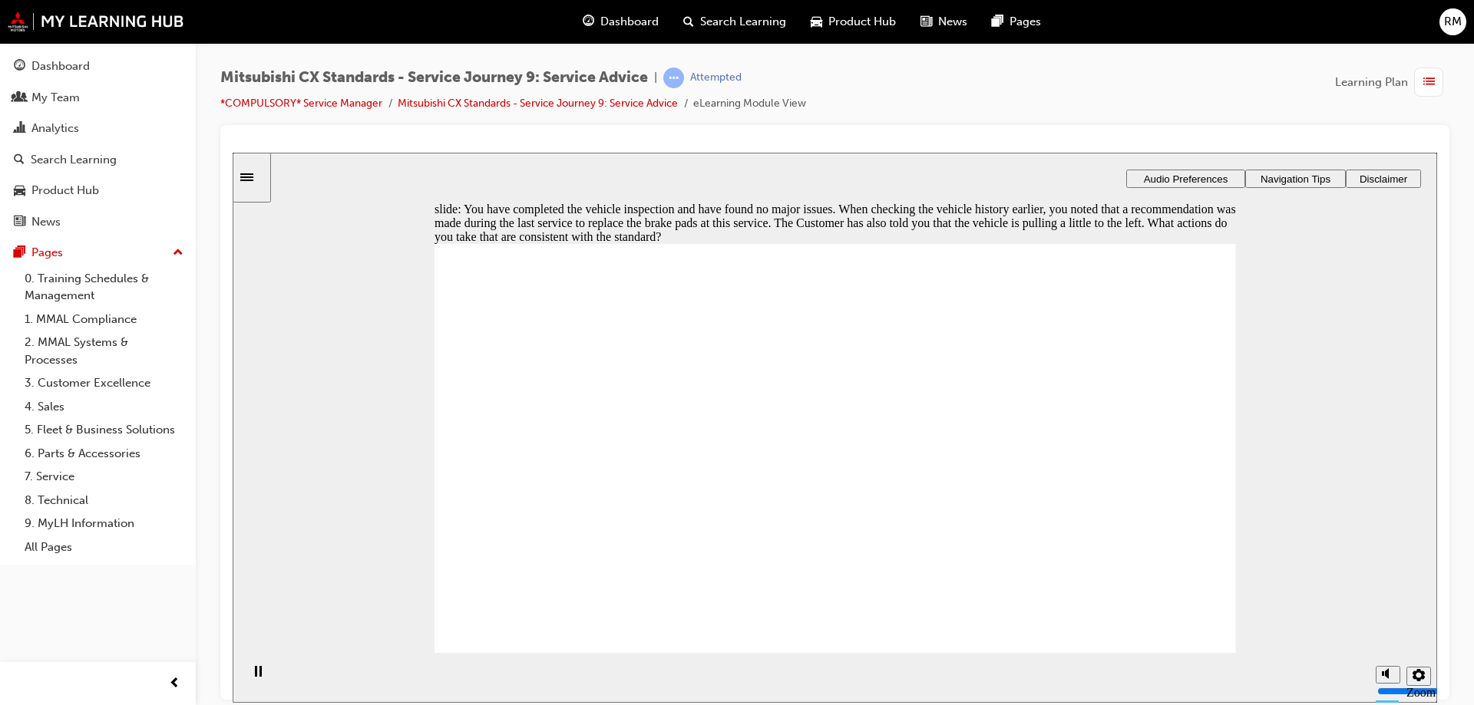
drag, startPoint x: 1207, startPoint y: 624, endPoint x: 1189, endPoint y: 624, distance: 18.4
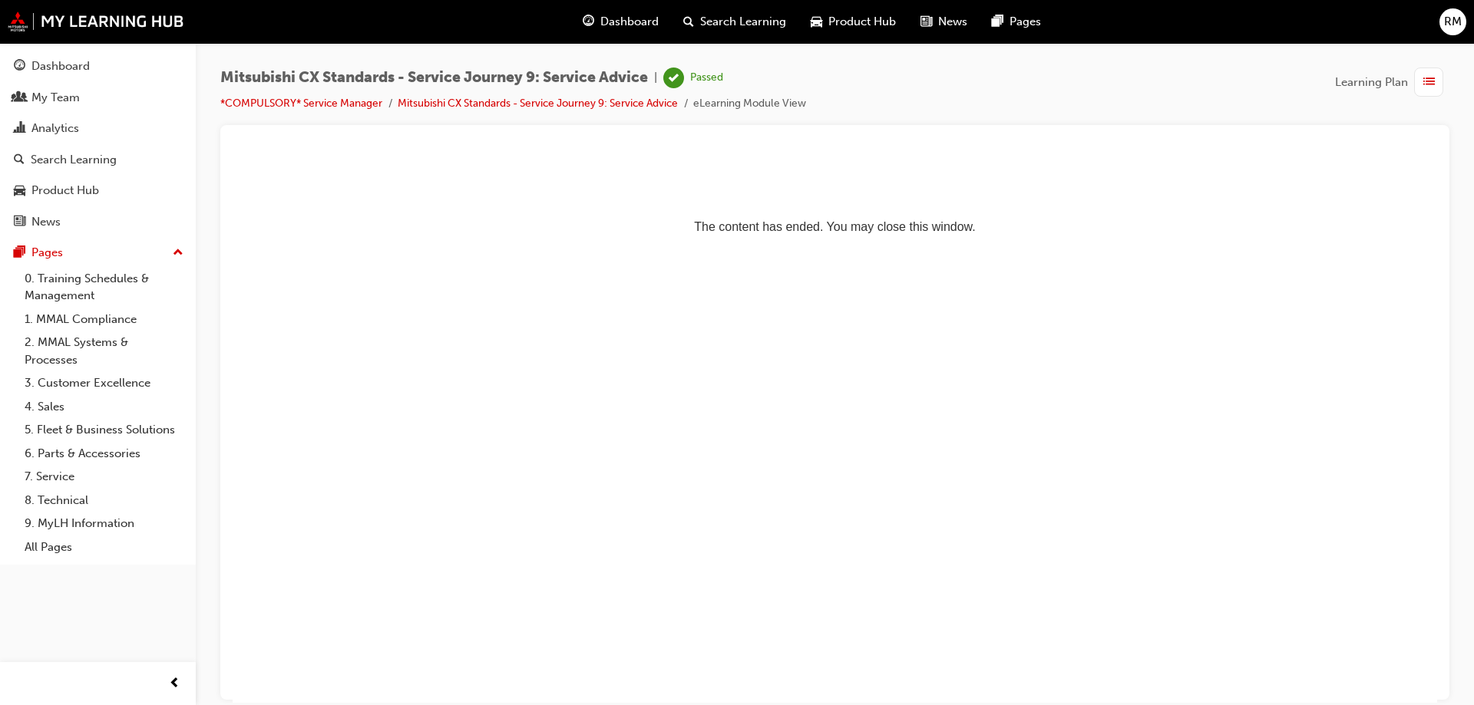
click at [600, 18] on span "Dashboard" at bounding box center [629, 22] width 58 height 18
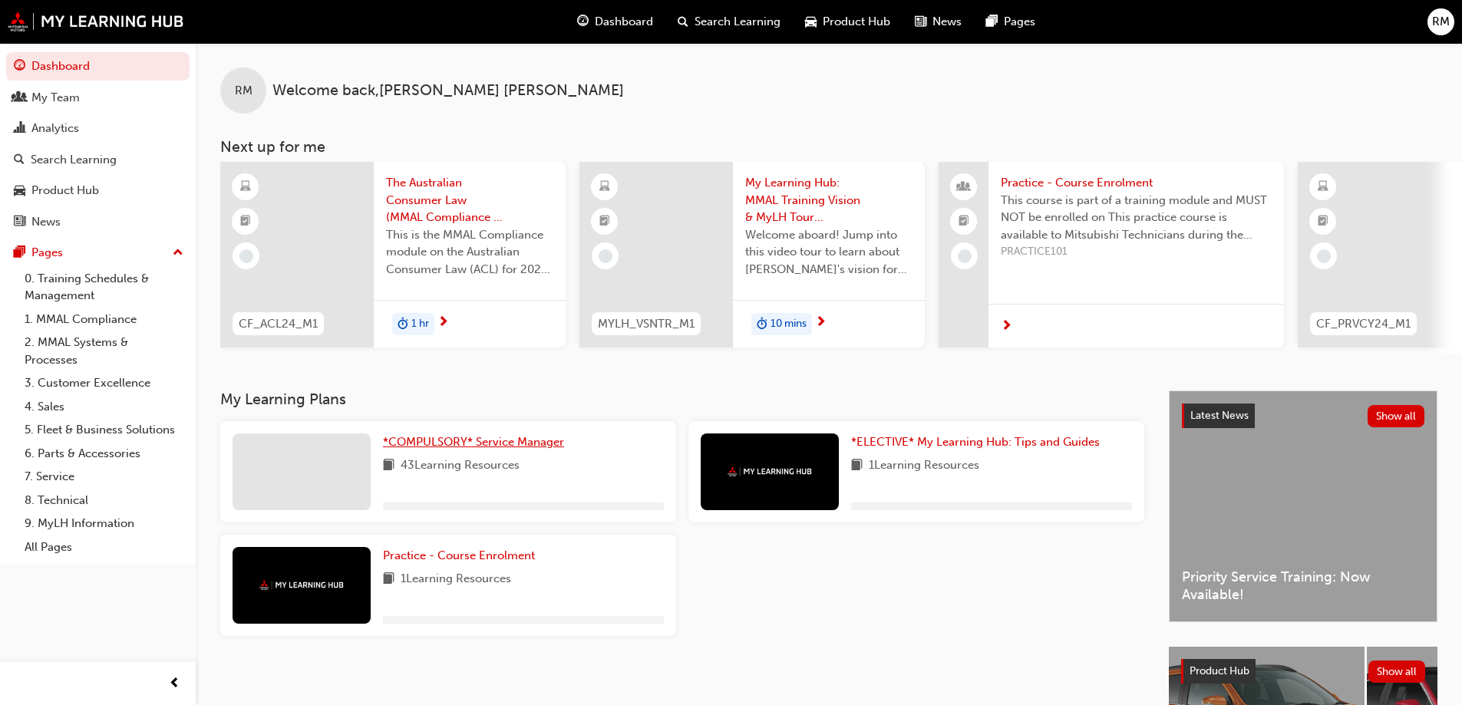
click at [495, 449] on span "*COMPULSORY* Service Manager" at bounding box center [473, 442] width 181 height 14
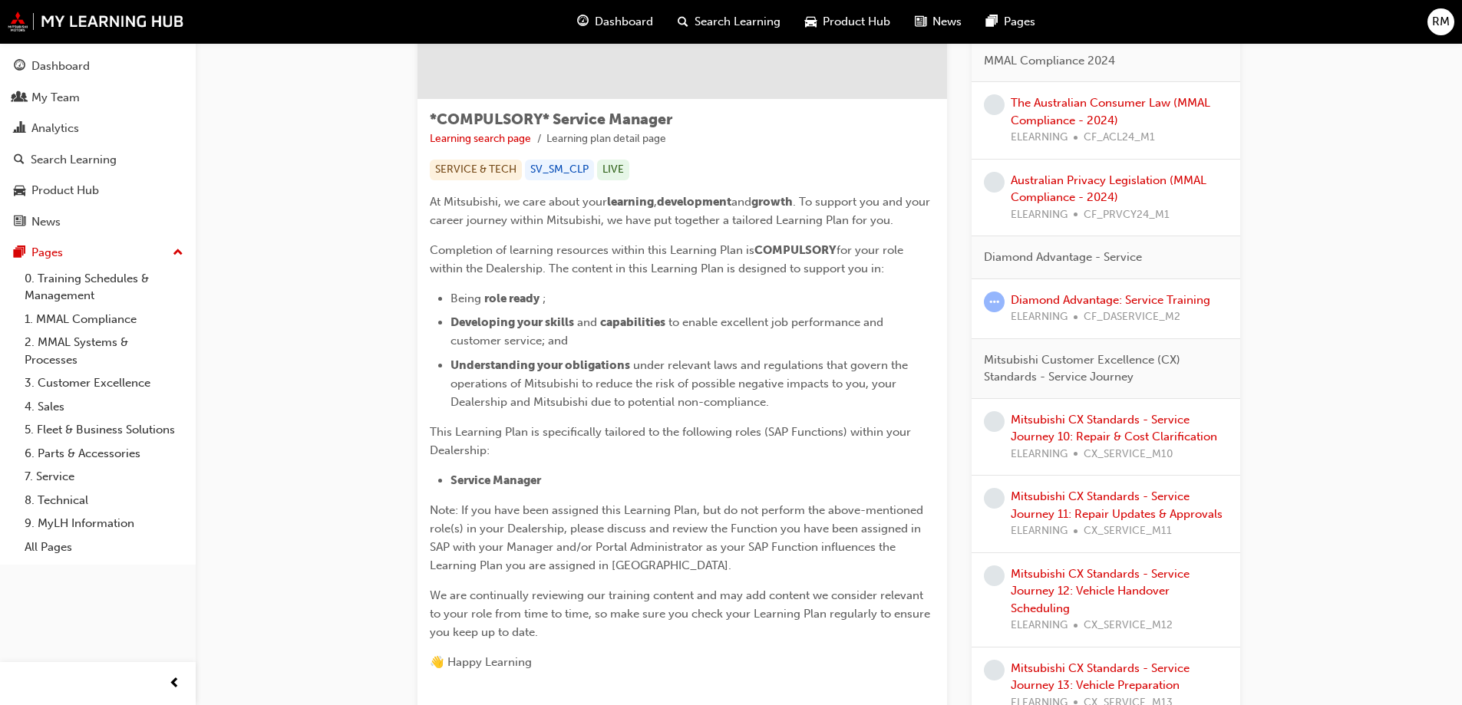
scroll to position [230, 0]
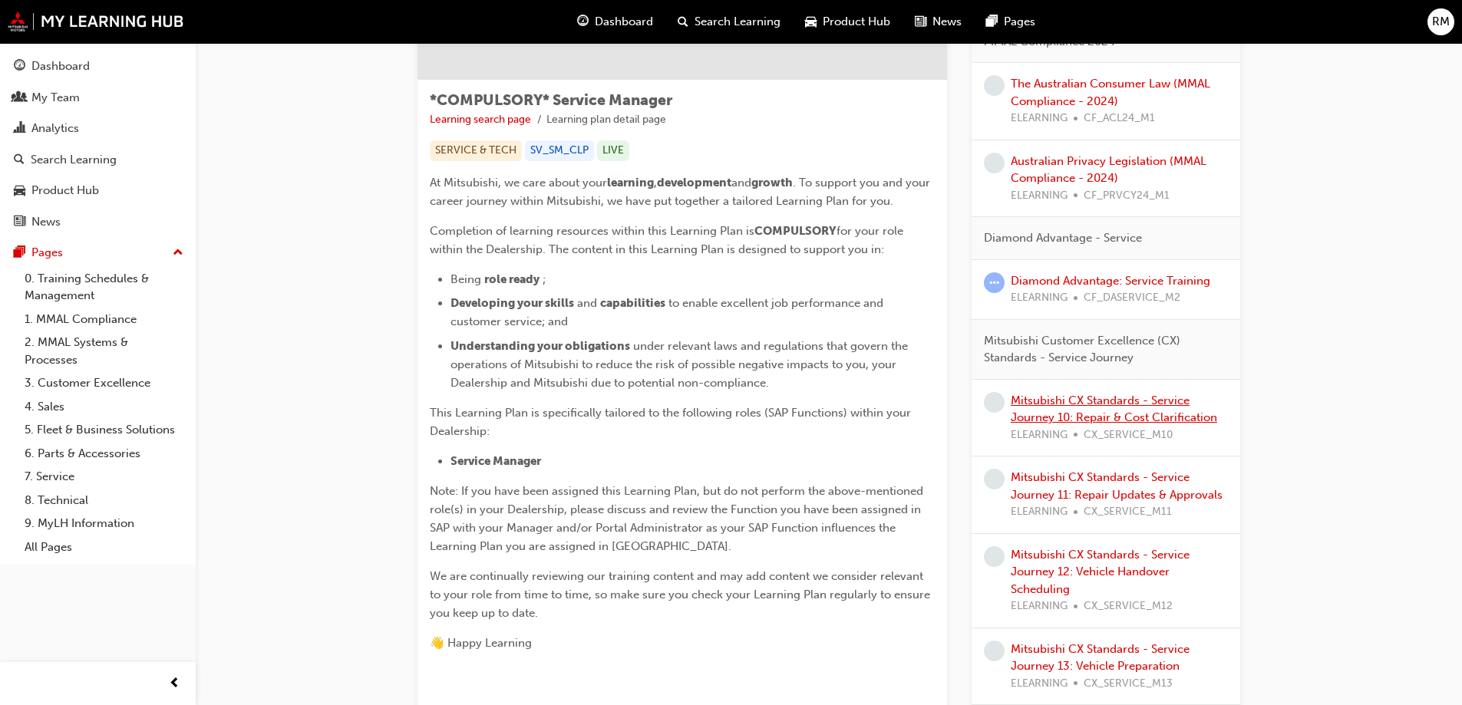
click at [1188, 414] on link "Mitsubishi CX Standards - Service Journey 10: Repair & Cost Clarification" at bounding box center [1114, 409] width 206 height 31
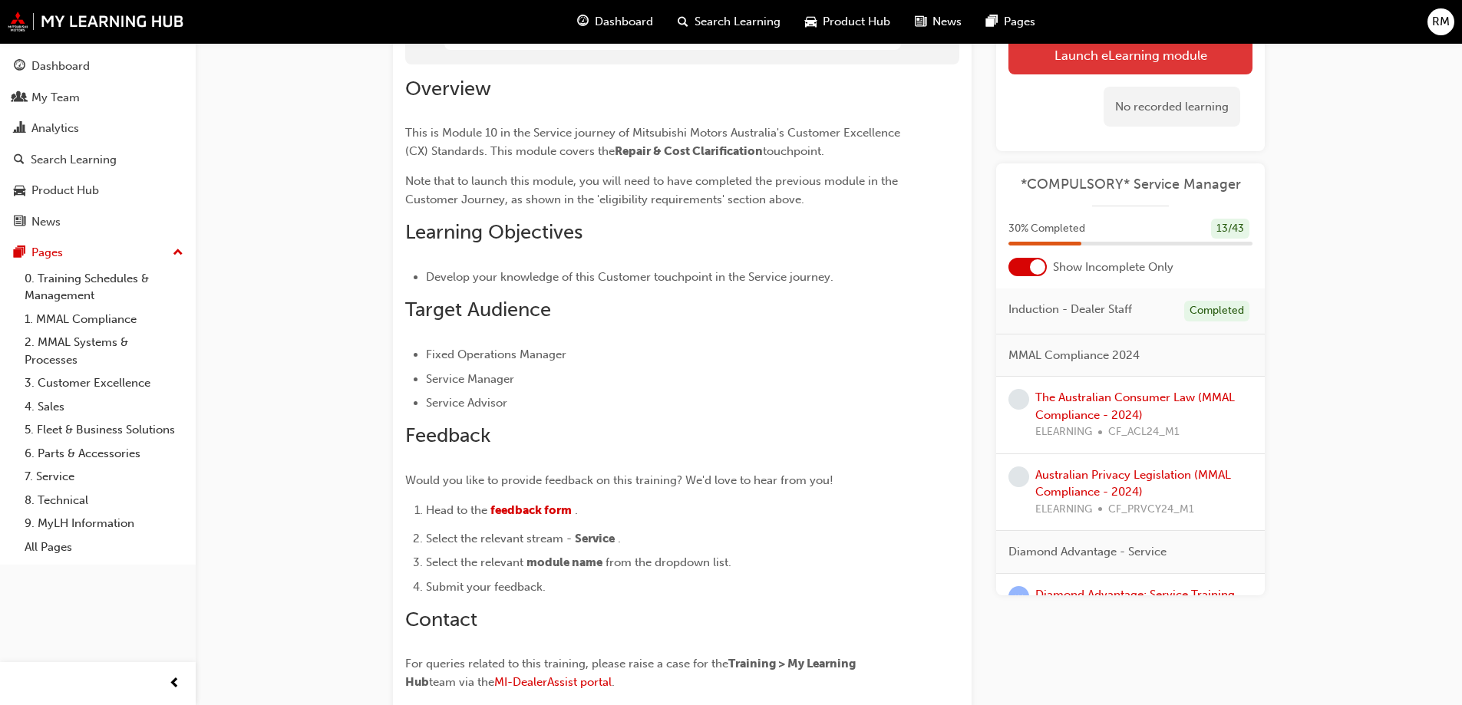
click at [1088, 48] on button "Launch eLearning module" at bounding box center [1131, 54] width 244 height 38
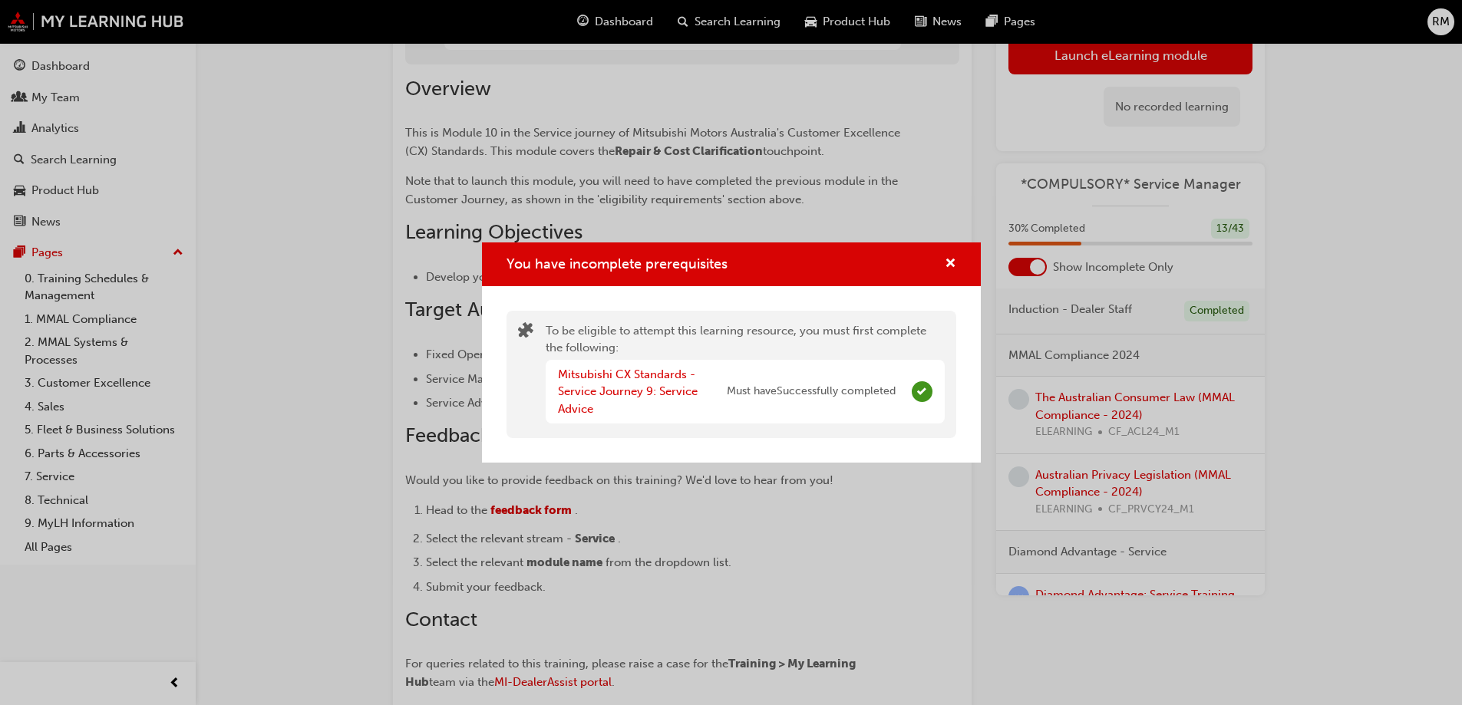
click at [955, 217] on div "You have incomplete prerequisites To be eligible to attempt this learning resou…" at bounding box center [731, 352] width 1462 height 705
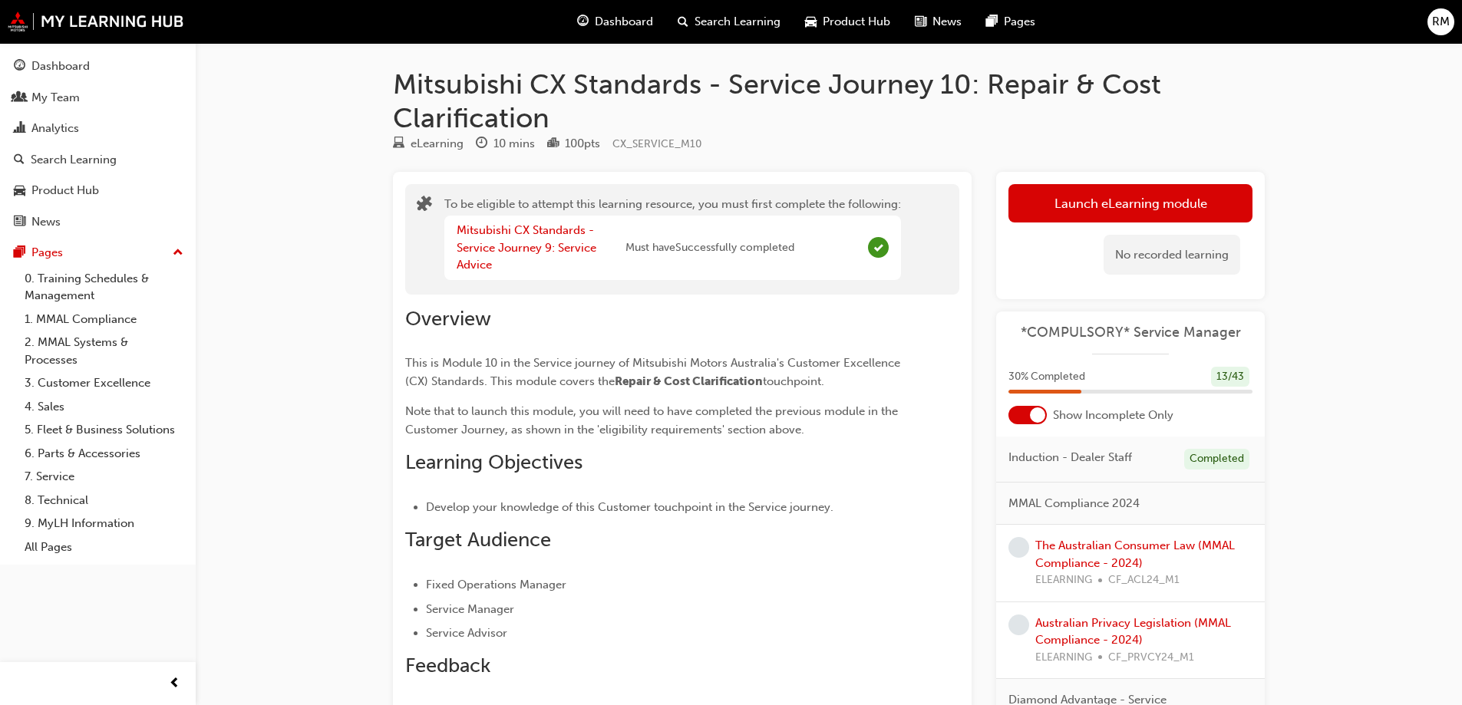
click at [634, 12] on div "Dashboard" at bounding box center [615, 21] width 101 height 31
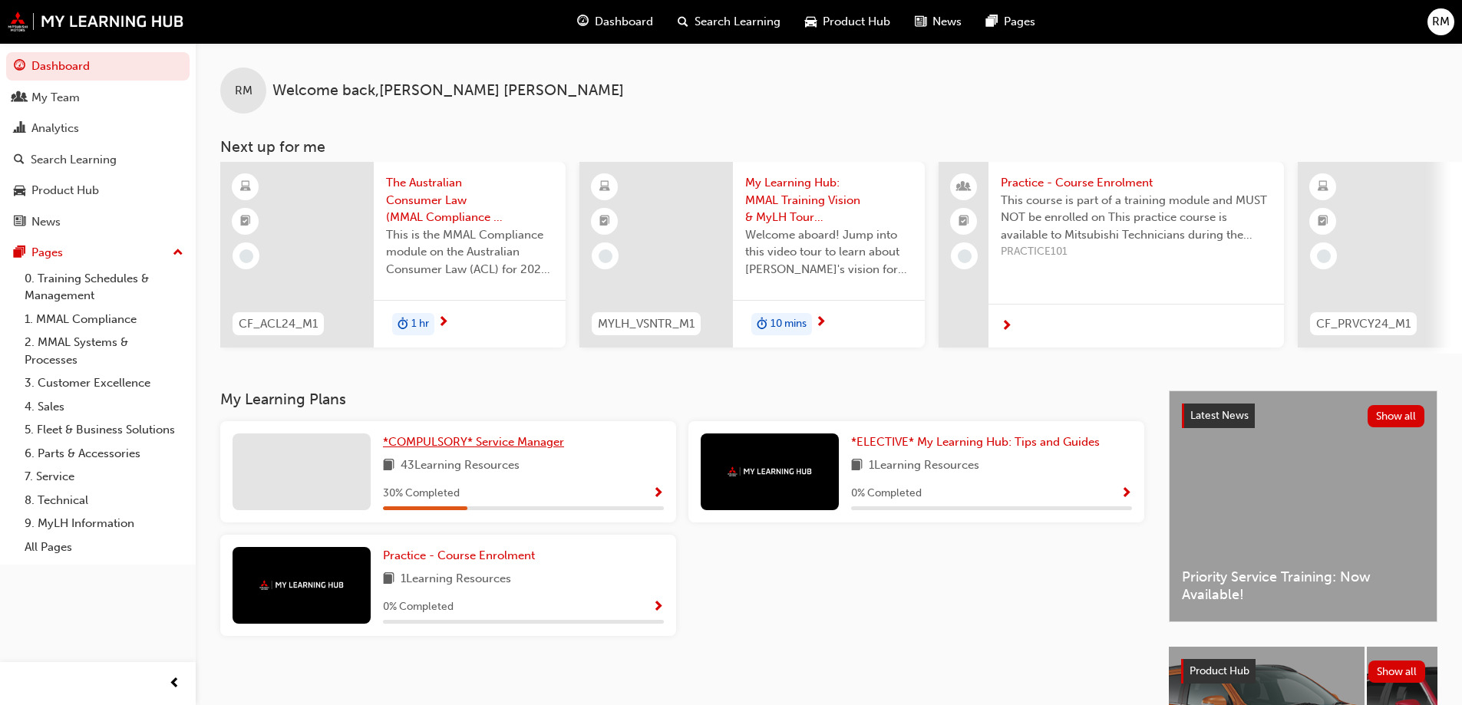
click at [411, 447] on span "*COMPULSORY* Service Manager" at bounding box center [473, 442] width 181 height 14
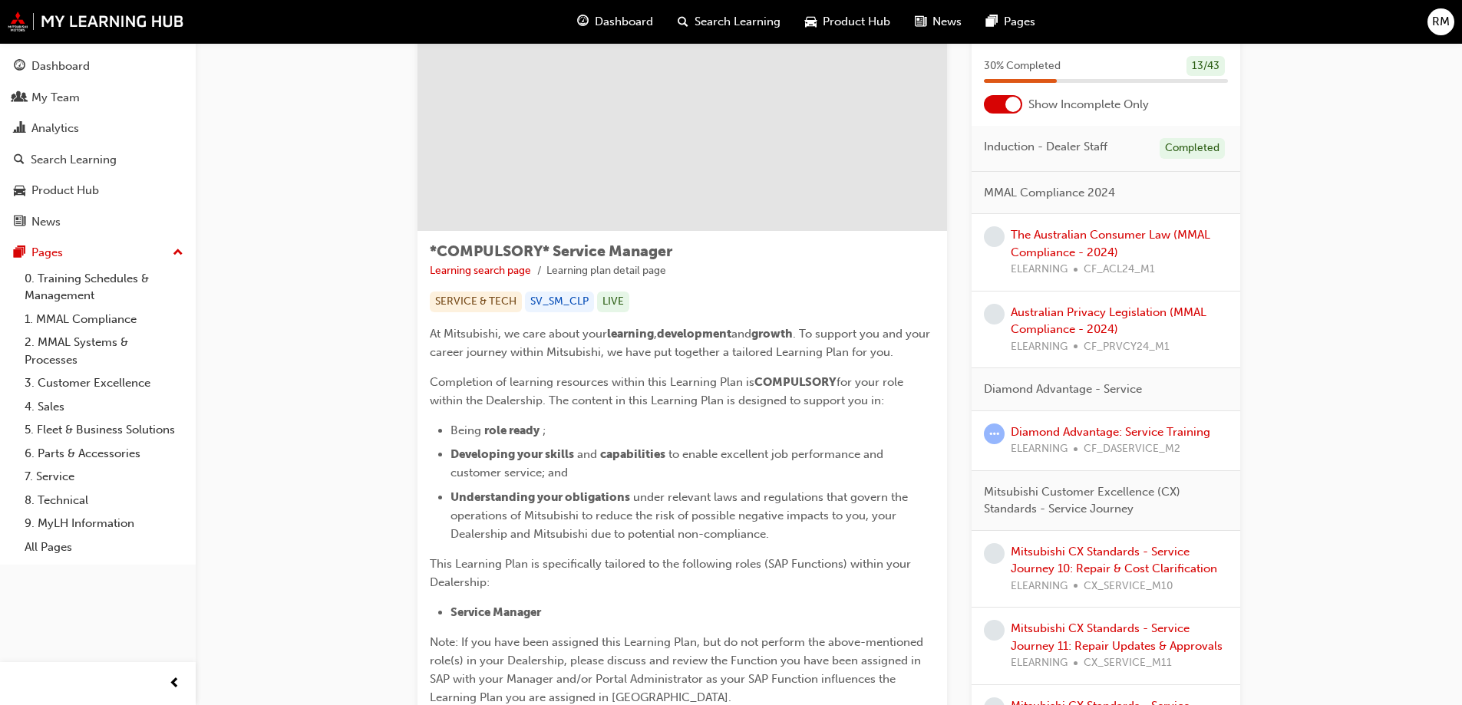
scroll to position [154, 0]
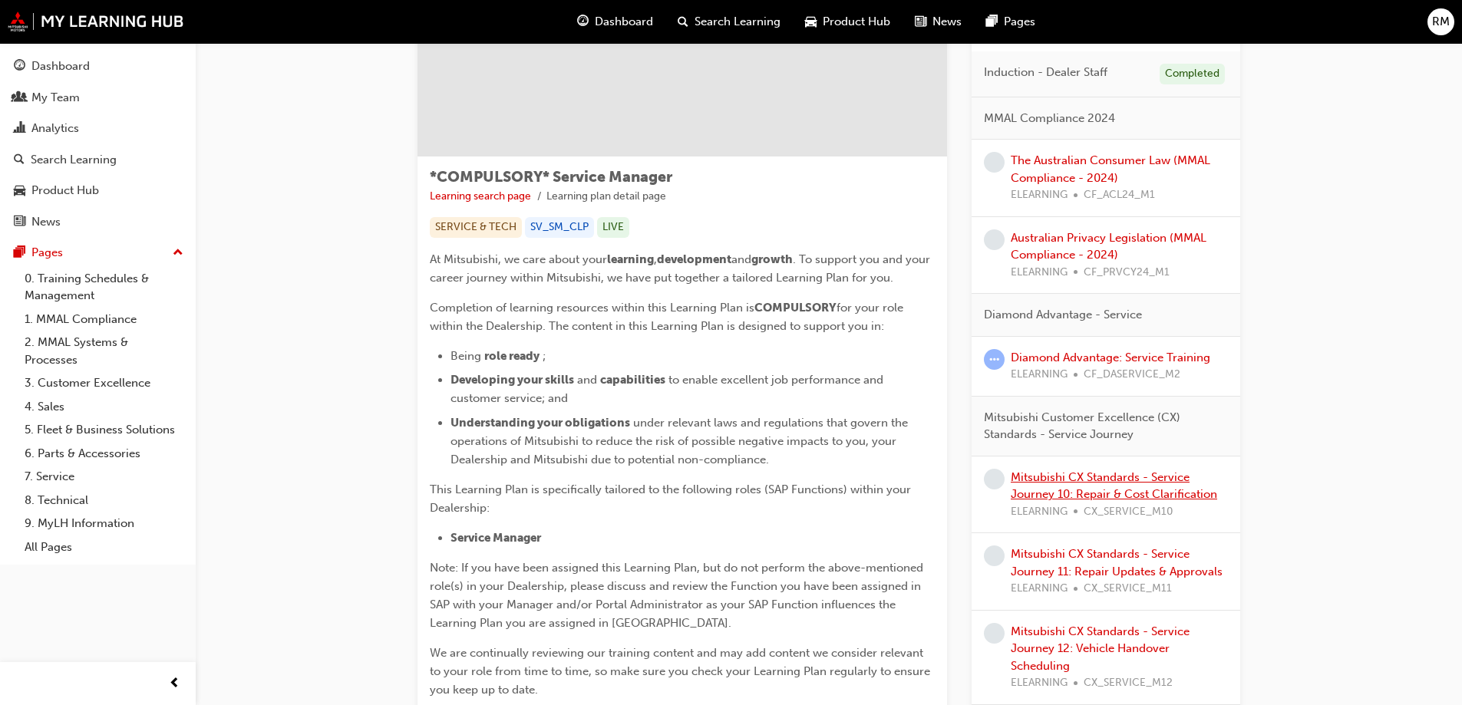
click at [1131, 494] on link "Mitsubishi CX Standards - Service Journey 10: Repair & Cost Clarification" at bounding box center [1114, 485] width 206 height 31
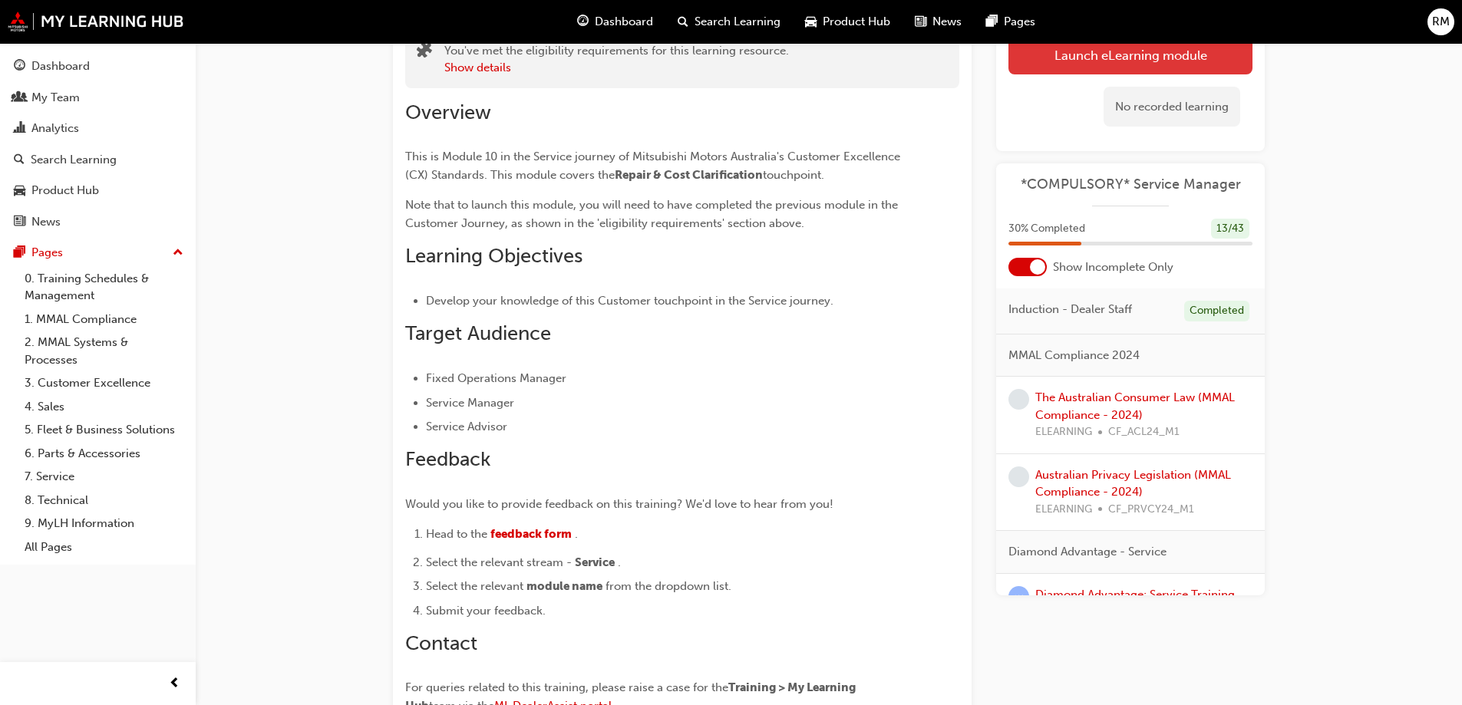
click at [1044, 68] on button "Launch eLearning module" at bounding box center [1131, 54] width 244 height 38
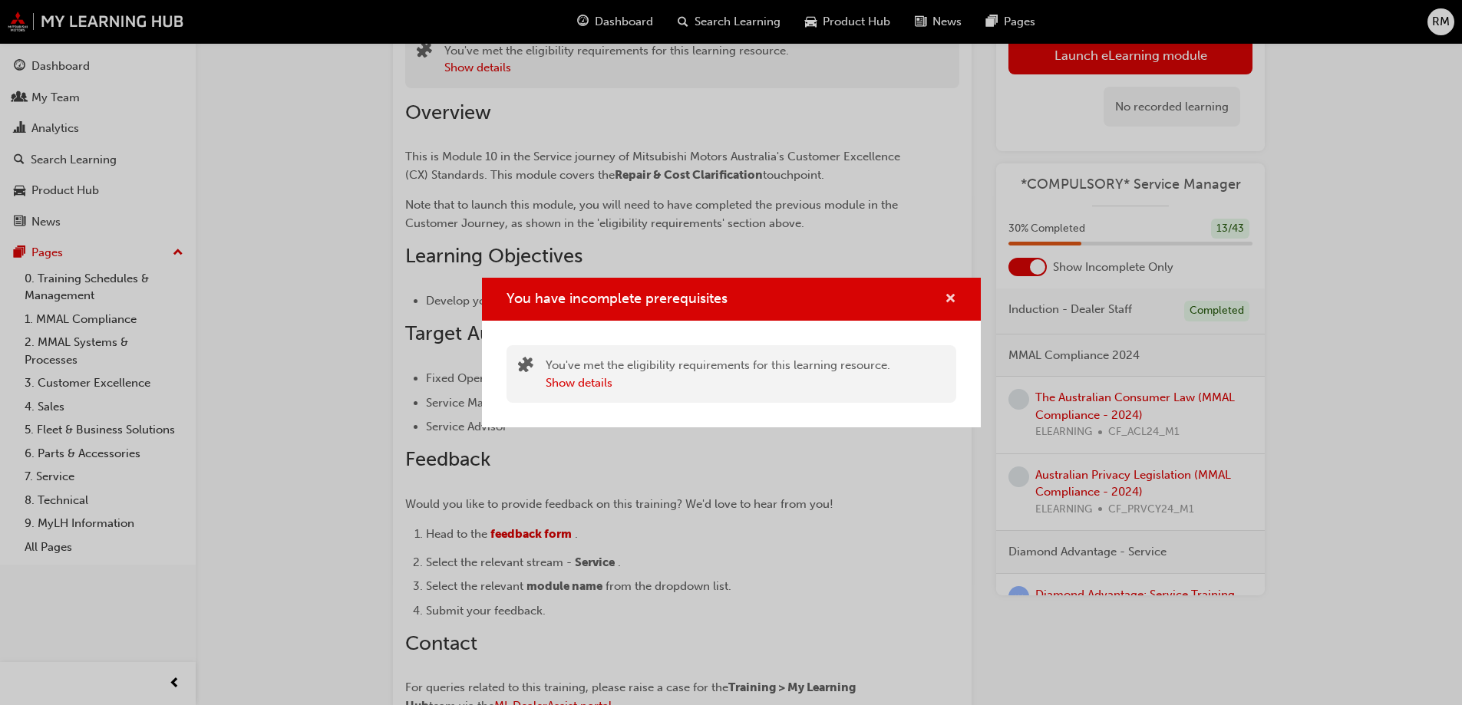
click at [952, 299] on span "cross-icon" at bounding box center [951, 300] width 12 height 14
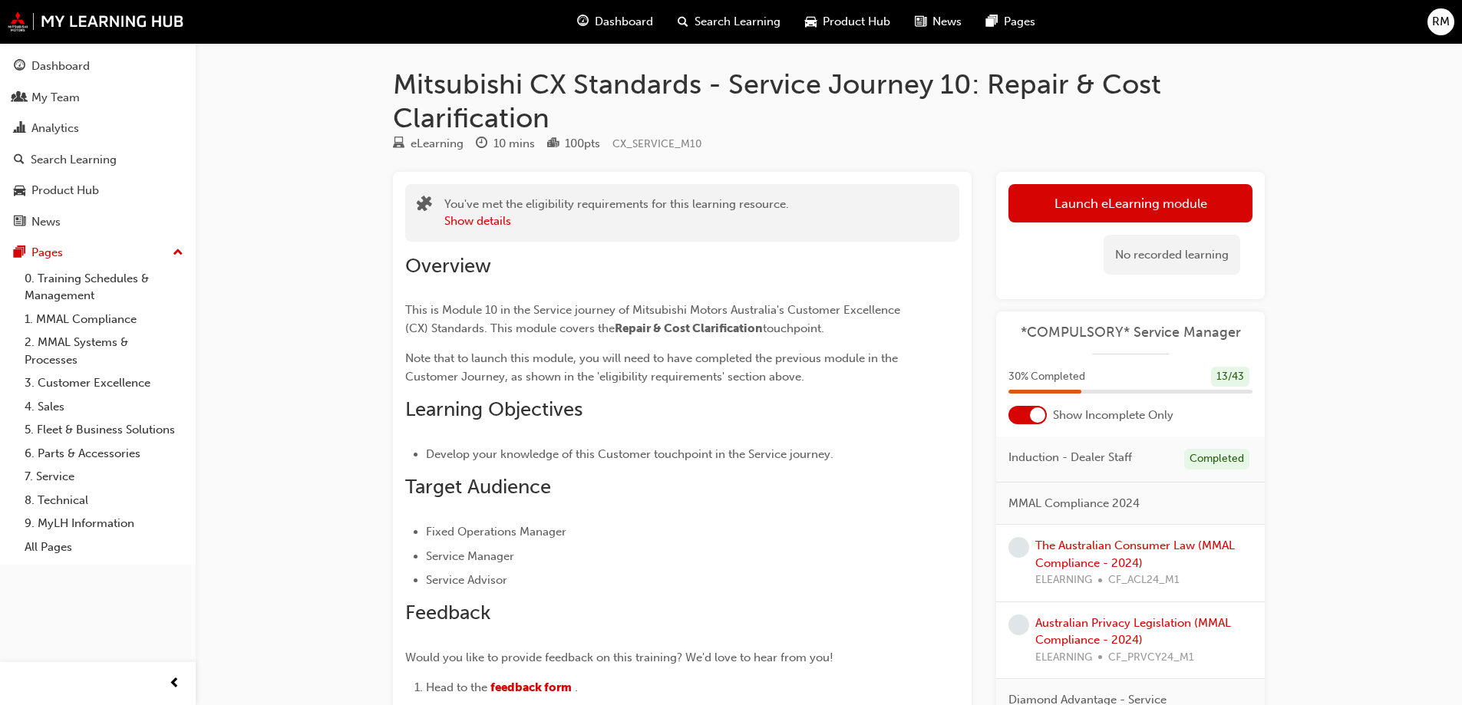
click at [1141, 233] on div "No recorded learning" at bounding box center [1131, 255] width 244 height 65
click at [1139, 223] on div "No recorded learning" at bounding box center [1131, 255] width 244 height 65
click at [1138, 216] on button "Launch eLearning module" at bounding box center [1131, 203] width 244 height 38
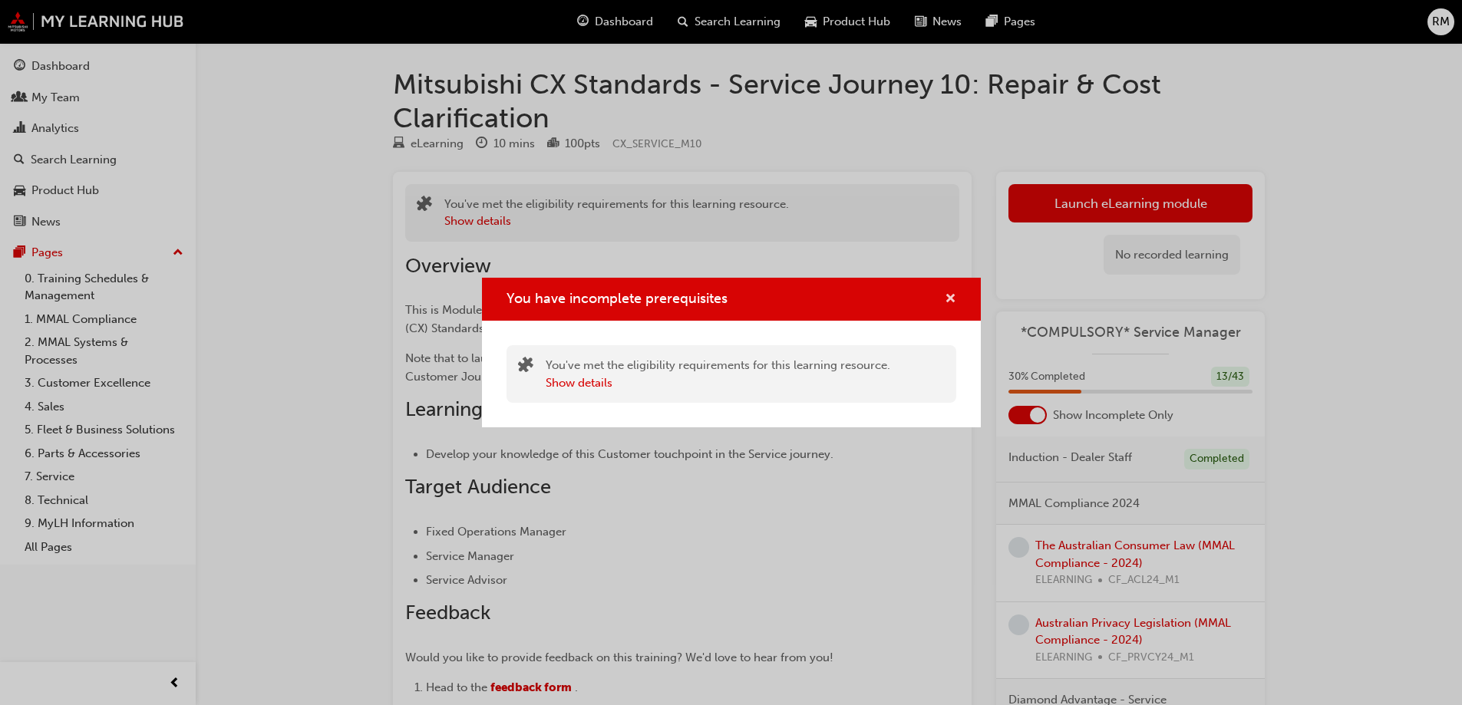
click at [949, 293] on span "cross-icon" at bounding box center [951, 300] width 12 height 14
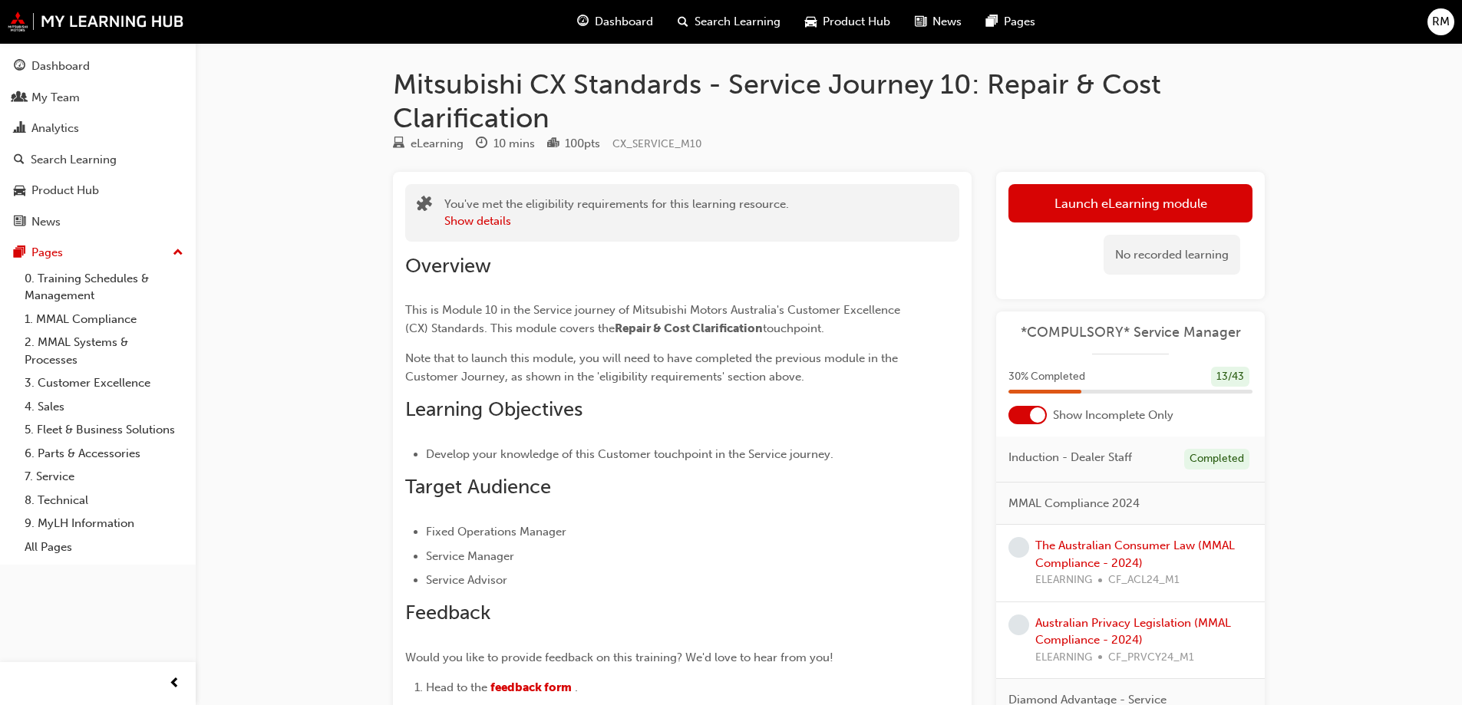
click at [566, 8] on div "Dashboard" at bounding box center [615, 21] width 101 height 31
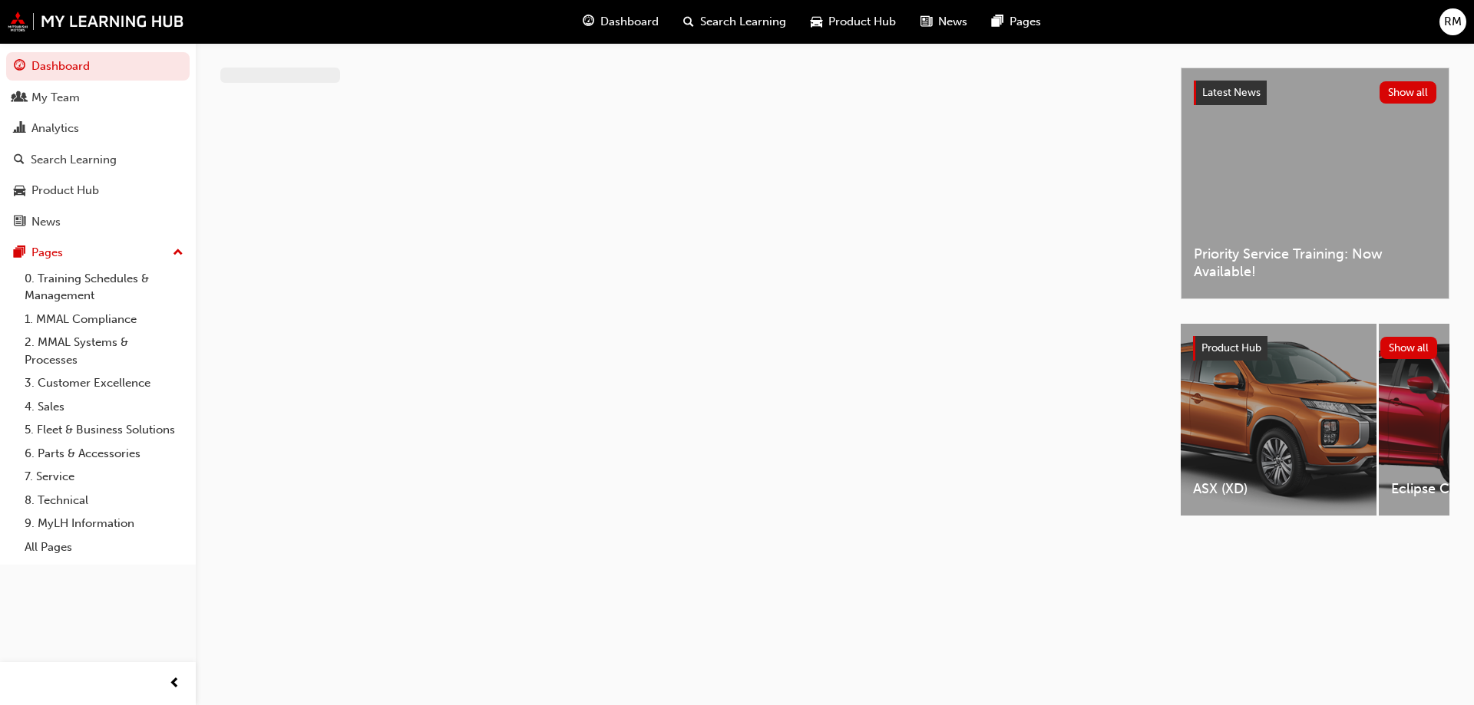
click at [583, 18] on span "guage-icon" at bounding box center [589, 21] width 12 height 19
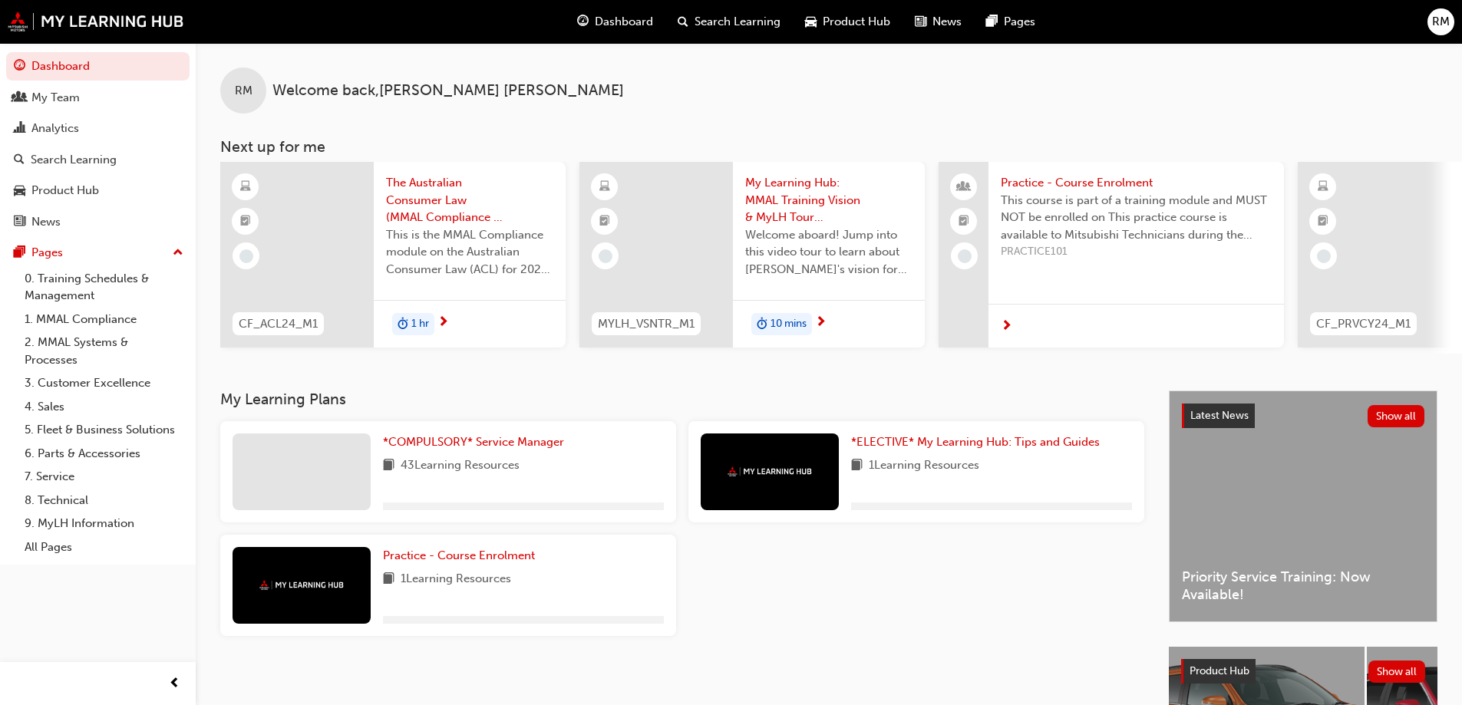
drag, startPoint x: 434, startPoint y: 427, endPoint x: 435, endPoint y: 437, distance: 10.1
click at [434, 428] on div "*COMPULSORY* Service Manager 43 Learning Resources" at bounding box center [448, 471] width 456 height 101
click at [437, 440] on link "*COMPULSORY* Service Manager" at bounding box center [476, 443] width 187 height 18
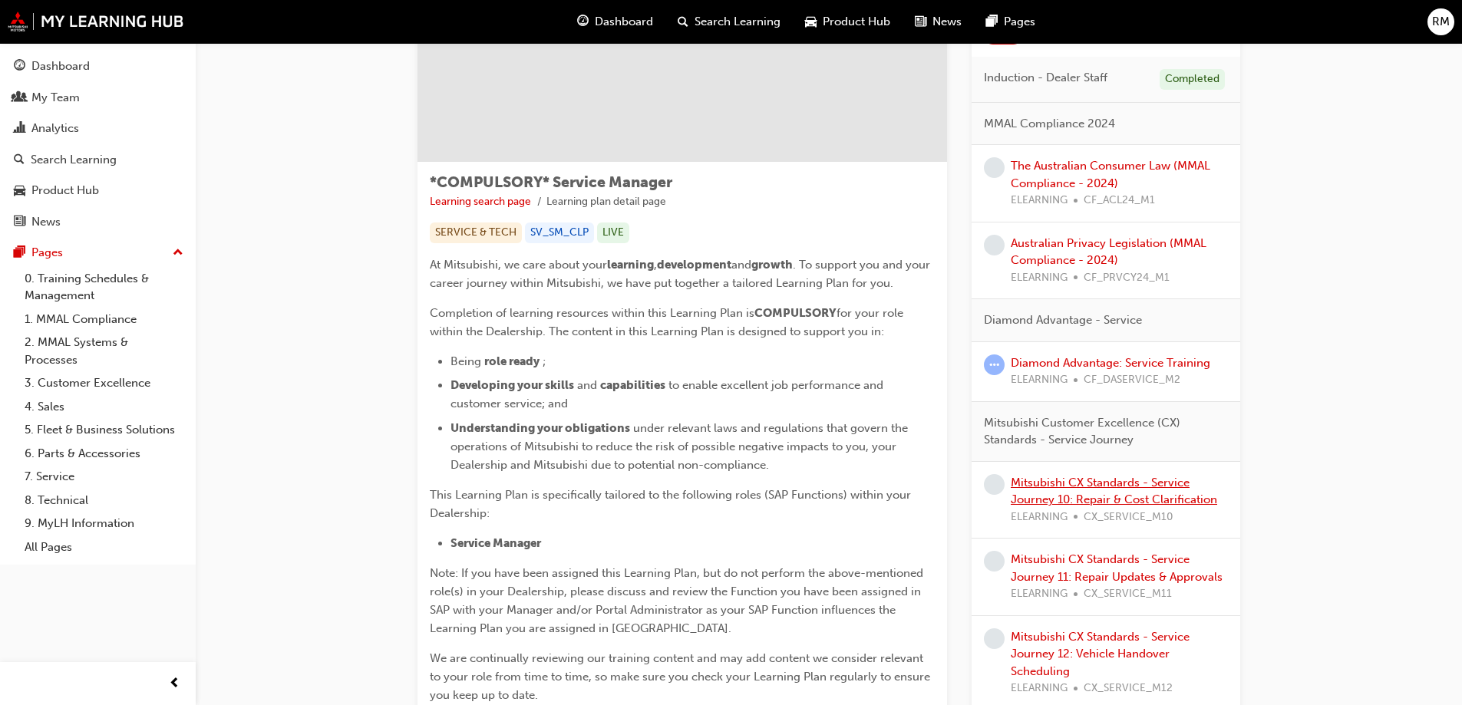
scroll to position [154, 0]
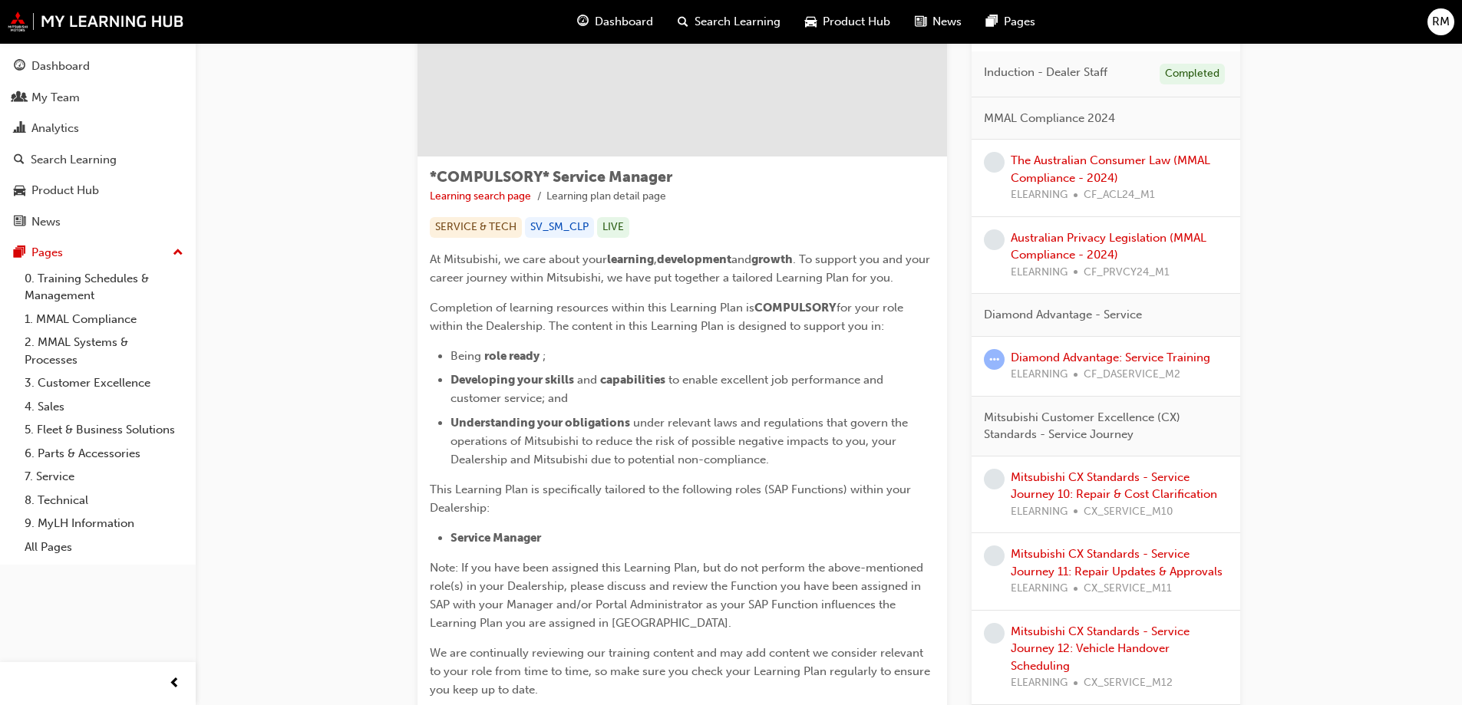
click at [1124, 502] on div "Mitsubishi CX Standards - Service Journey 10: Repair & Cost Clarification ELEAR…" at bounding box center [1119, 495] width 217 height 52
click at [1125, 490] on link "Mitsubishi CX Standards - Service Journey 10: Repair & Cost Clarification" at bounding box center [1114, 485] width 206 height 31
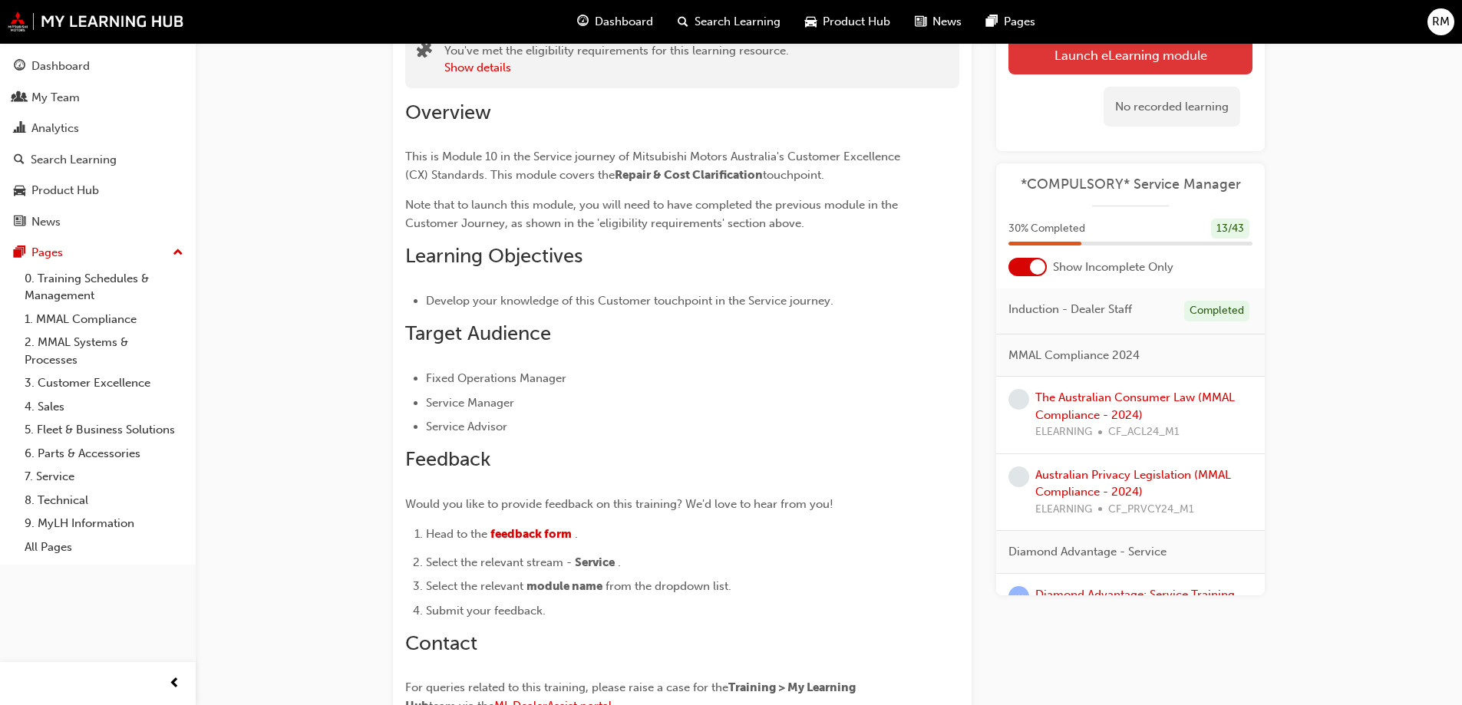
click at [1082, 67] on link "Launch eLearning module" at bounding box center [1131, 54] width 244 height 38
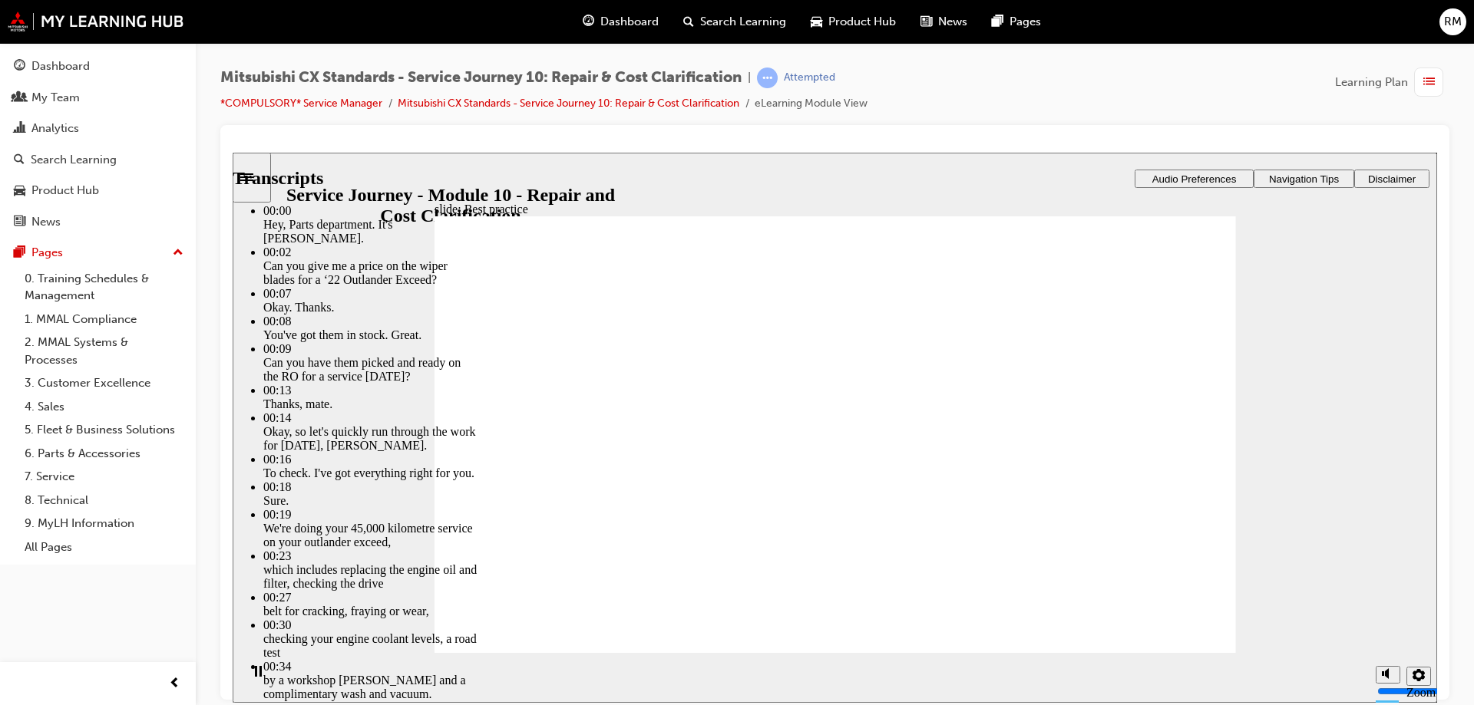
type input "105"
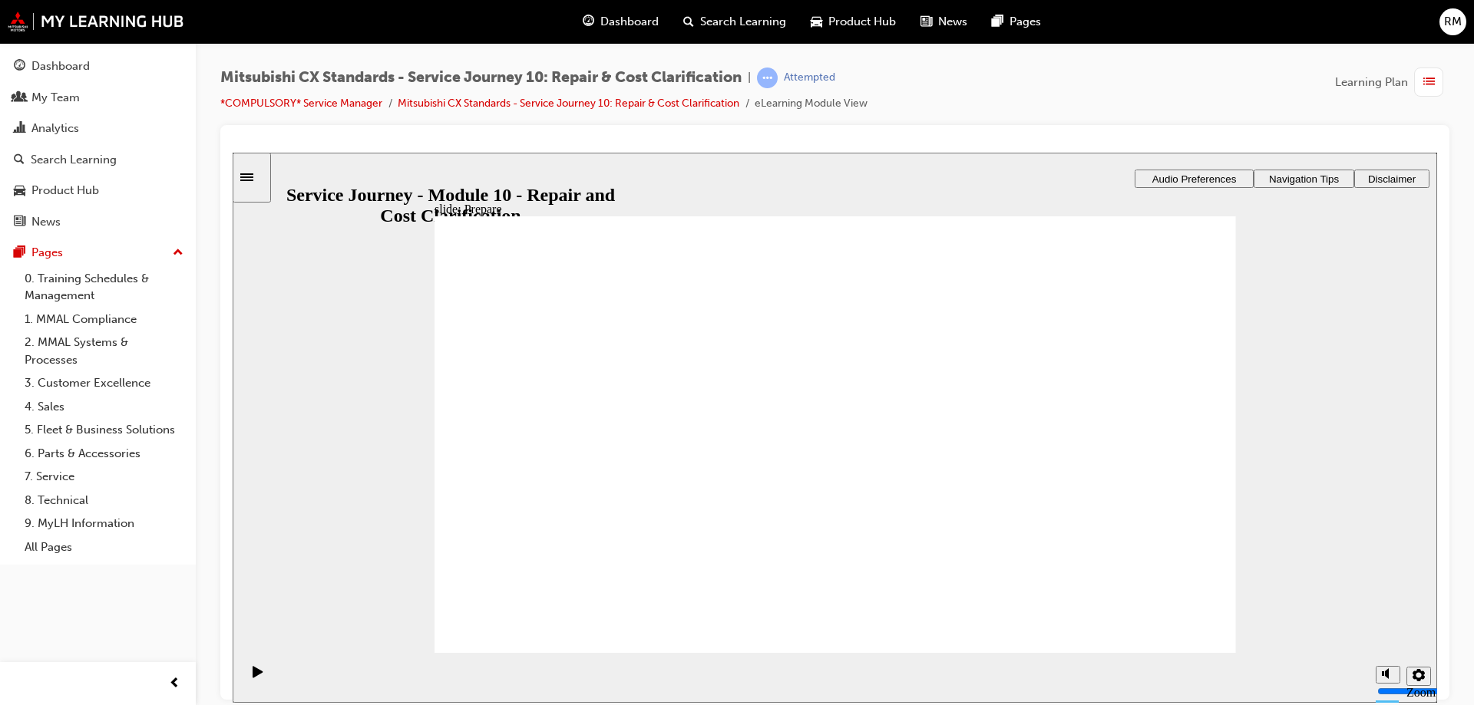
drag, startPoint x: 672, startPoint y: 464, endPoint x: 922, endPoint y: 482, distance: 250.1
drag, startPoint x: 656, startPoint y: 451, endPoint x: 860, endPoint y: 466, distance: 204.7
checkbox input "true"
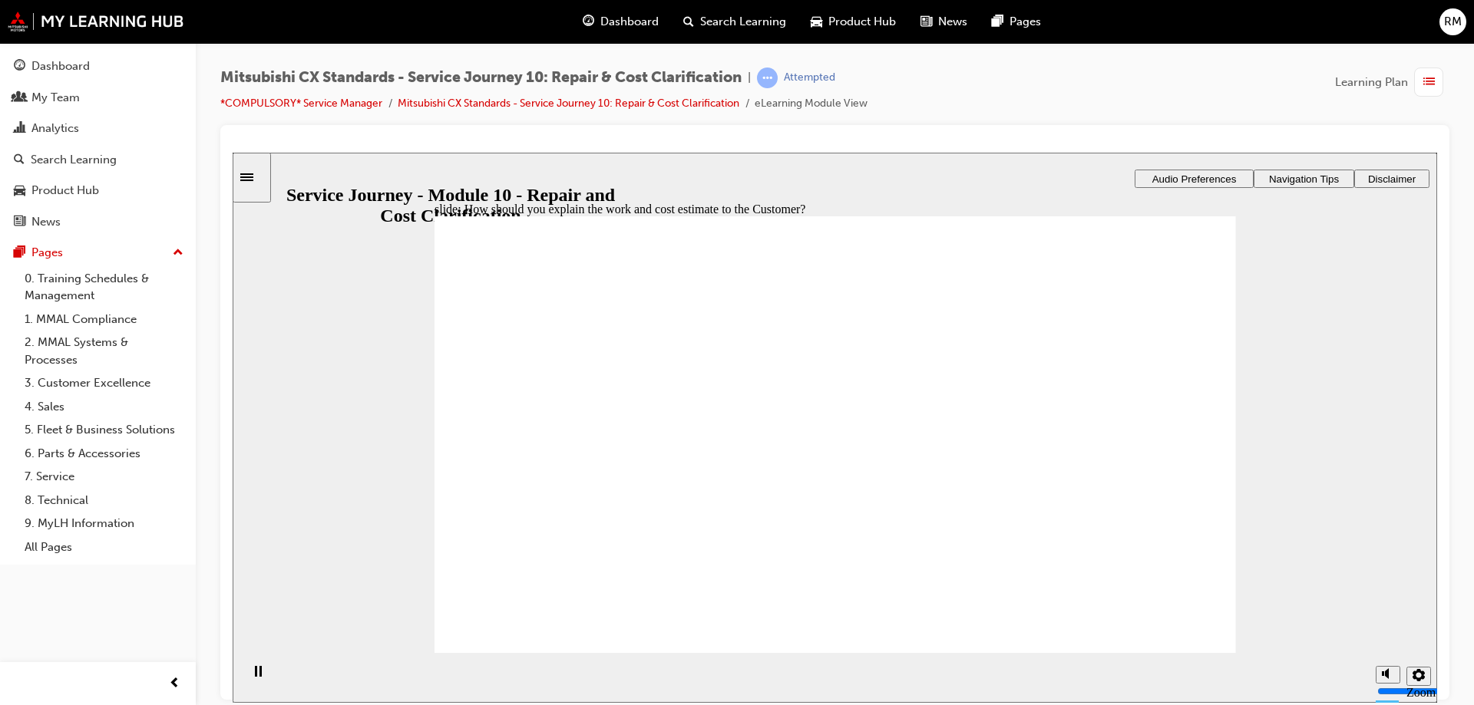
drag, startPoint x: 672, startPoint y: 373, endPoint x: 647, endPoint y: 433, distance: 64.7
checkbox input "true"
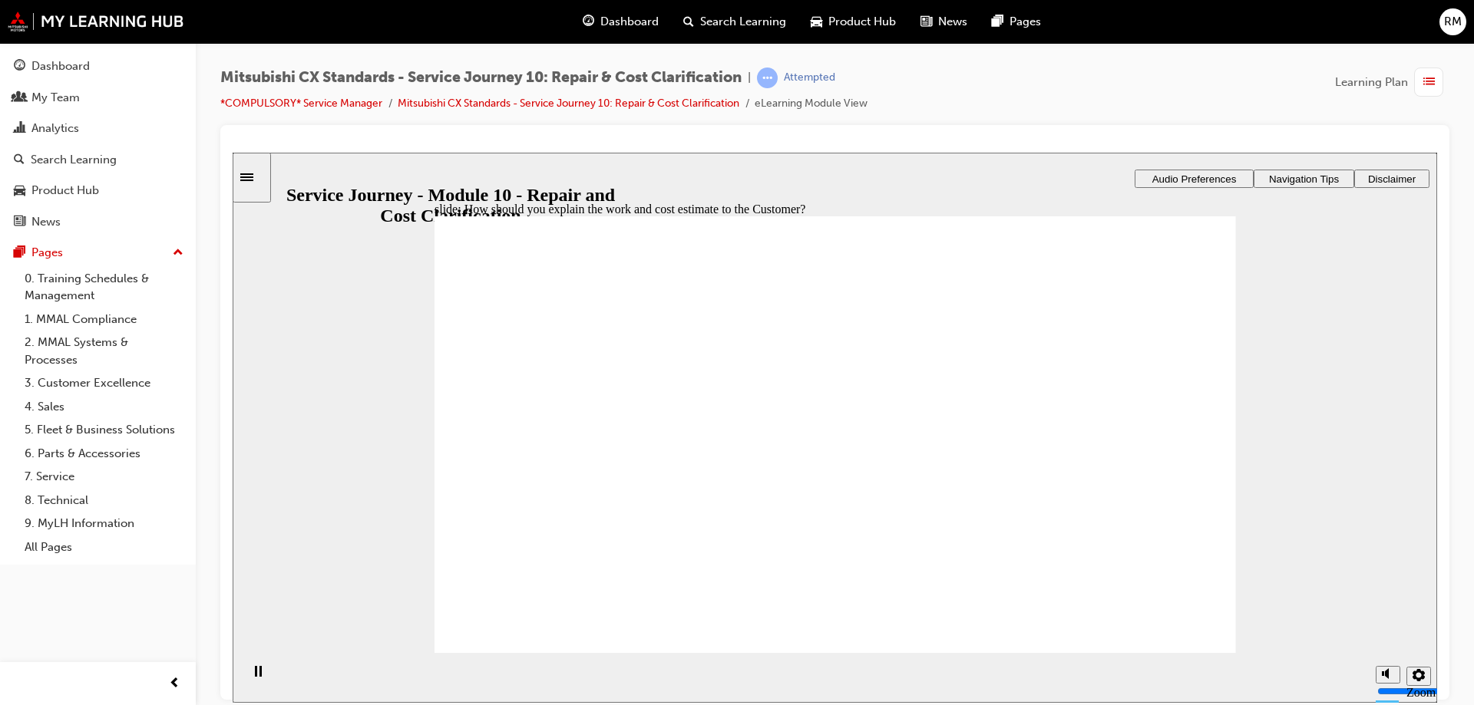
checkbox input "true"
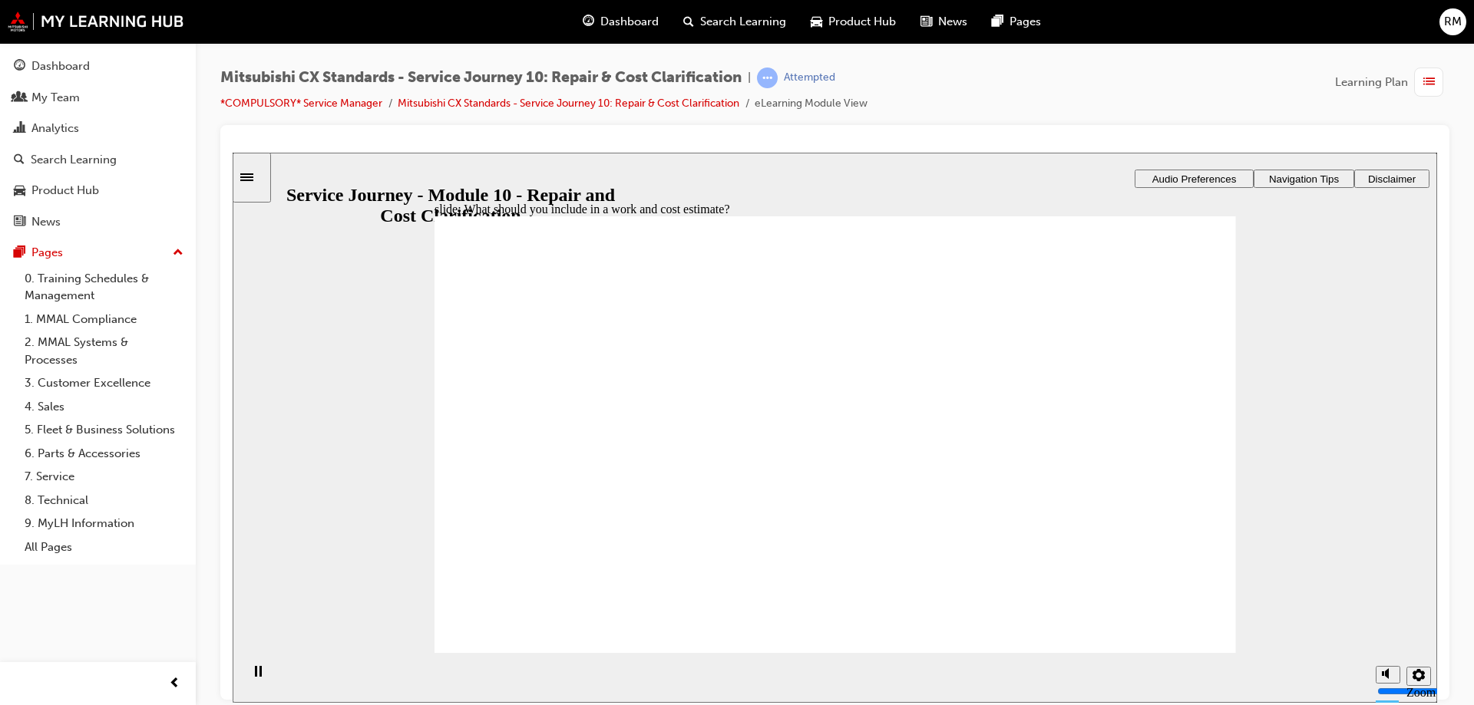
checkbox input "true"
drag, startPoint x: 672, startPoint y: 429, endPoint x: 793, endPoint y: 435, distance: 121.4
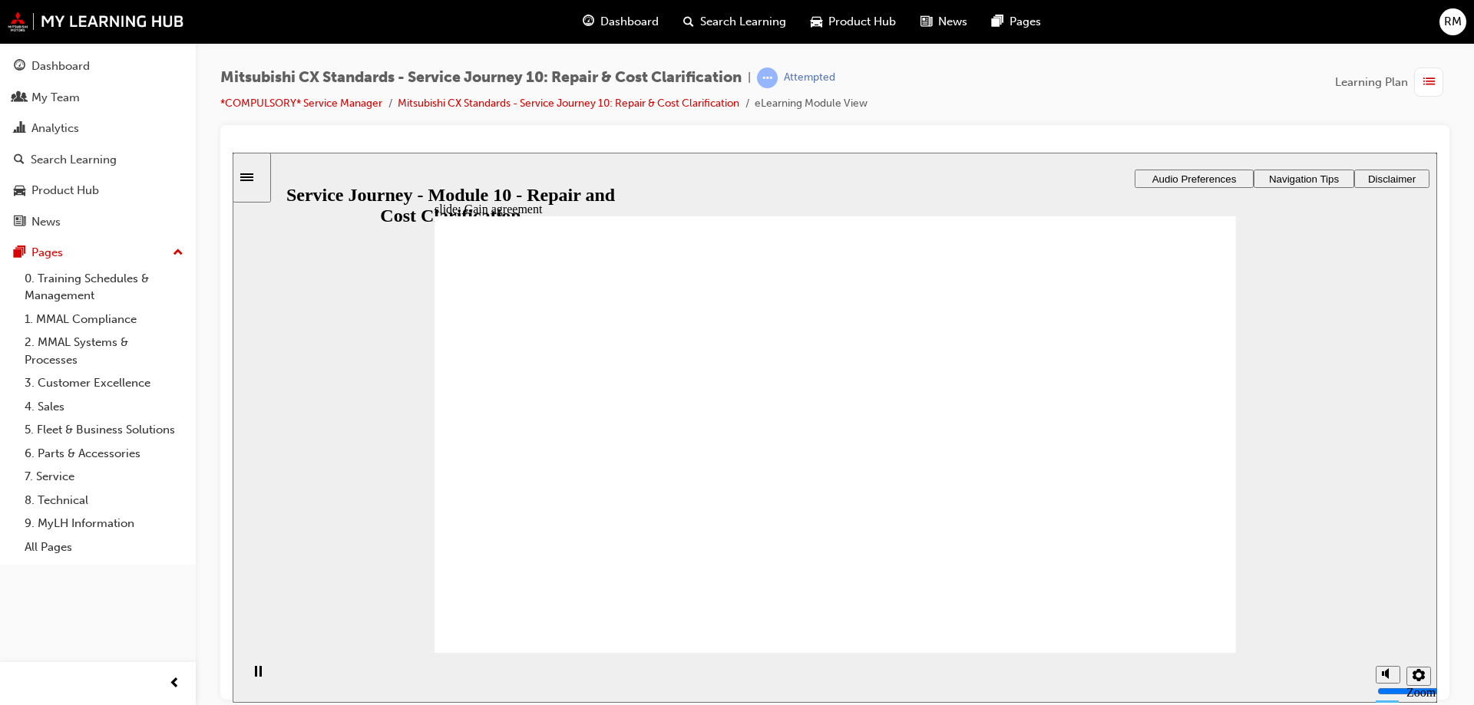
drag, startPoint x: 701, startPoint y: 444, endPoint x: 898, endPoint y: 458, distance: 197.7
drag, startPoint x: 654, startPoint y: 443, endPoint x: 814, endPoint y: 447, distance: 159.7
drag, startPoint x: 779, startPoint y: 451, endPoint x: 790, endPoint y: 452, distance: 10.8
drag, startPoint x: 659, startPoint y: 454, endPoint x: 735, endPoint y: 475, distance: 79.7
drag, startPoint x: 620, startPoint y: 446, endPoint x: 828, endPoint y: 545, distance: 230.4
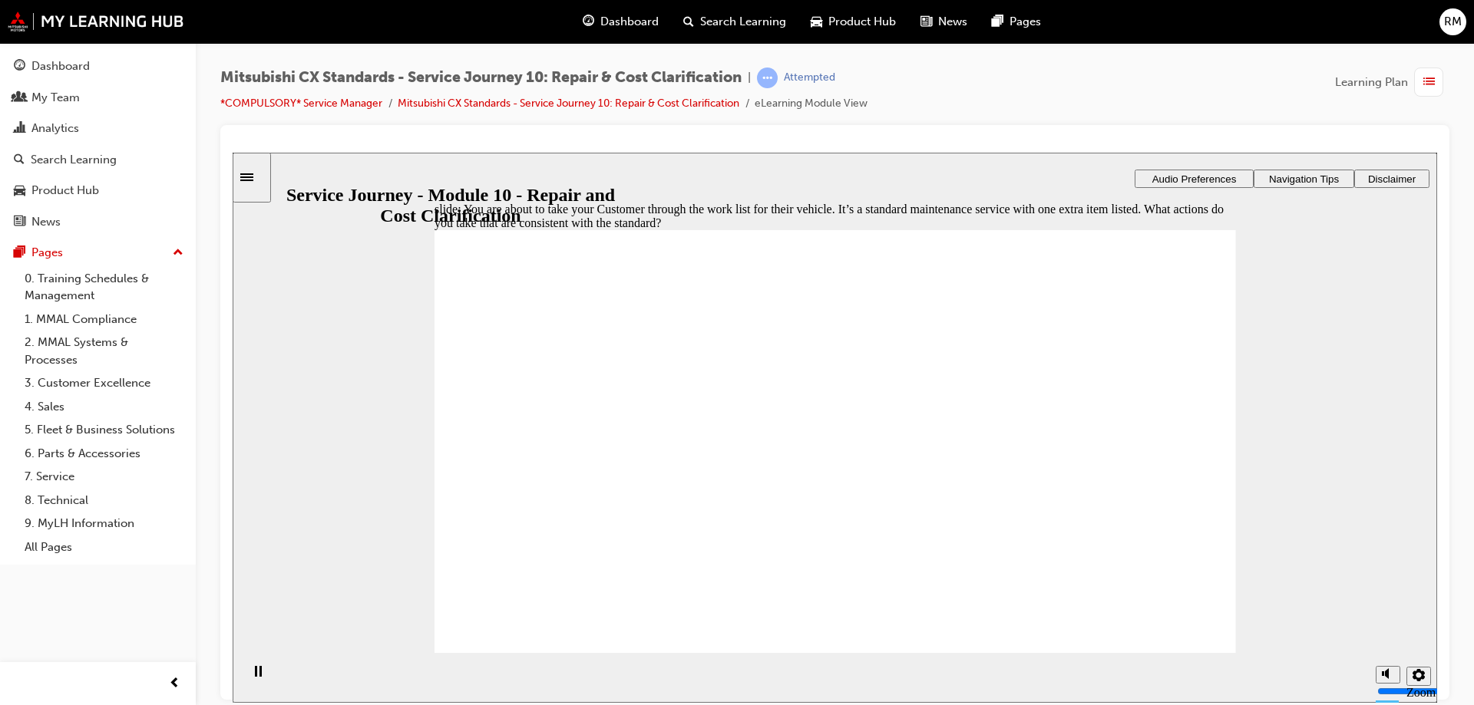
checkbox input "true"
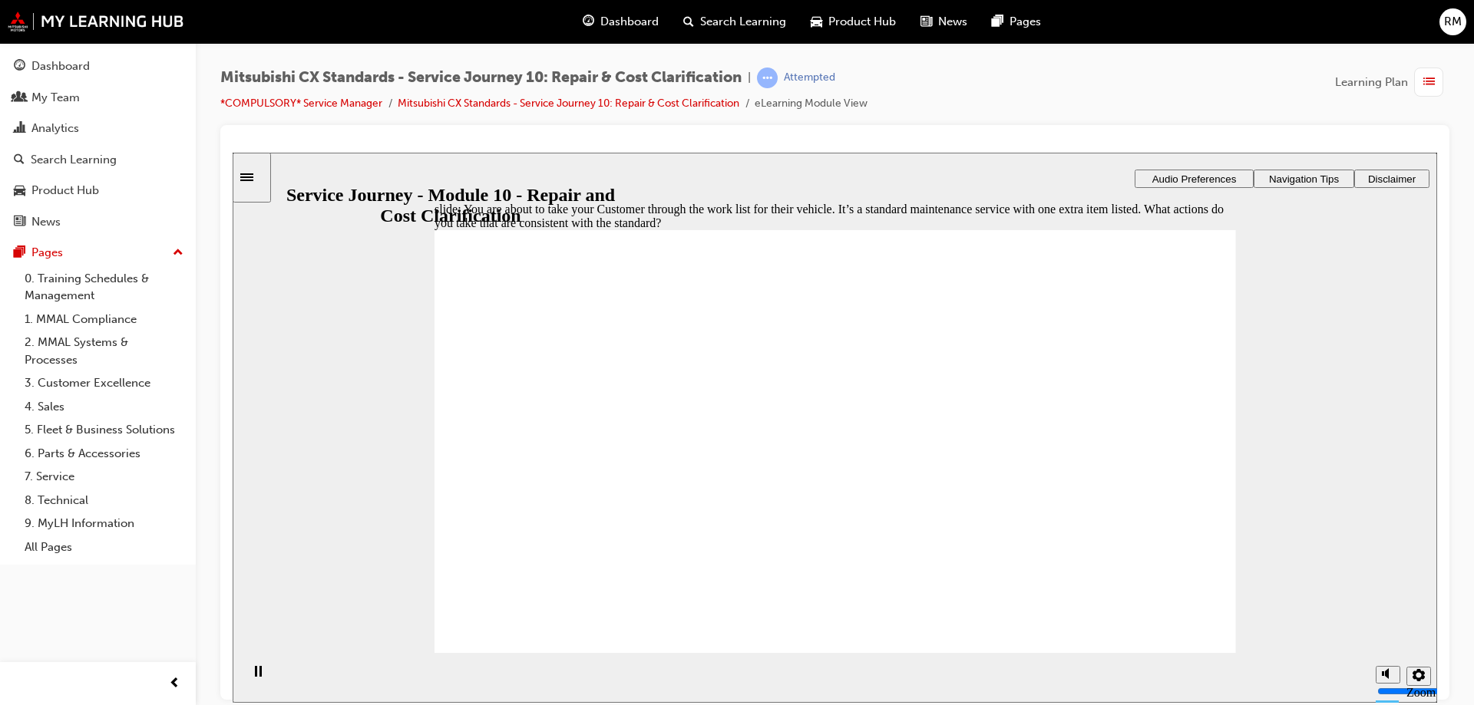
checkbox input "true"
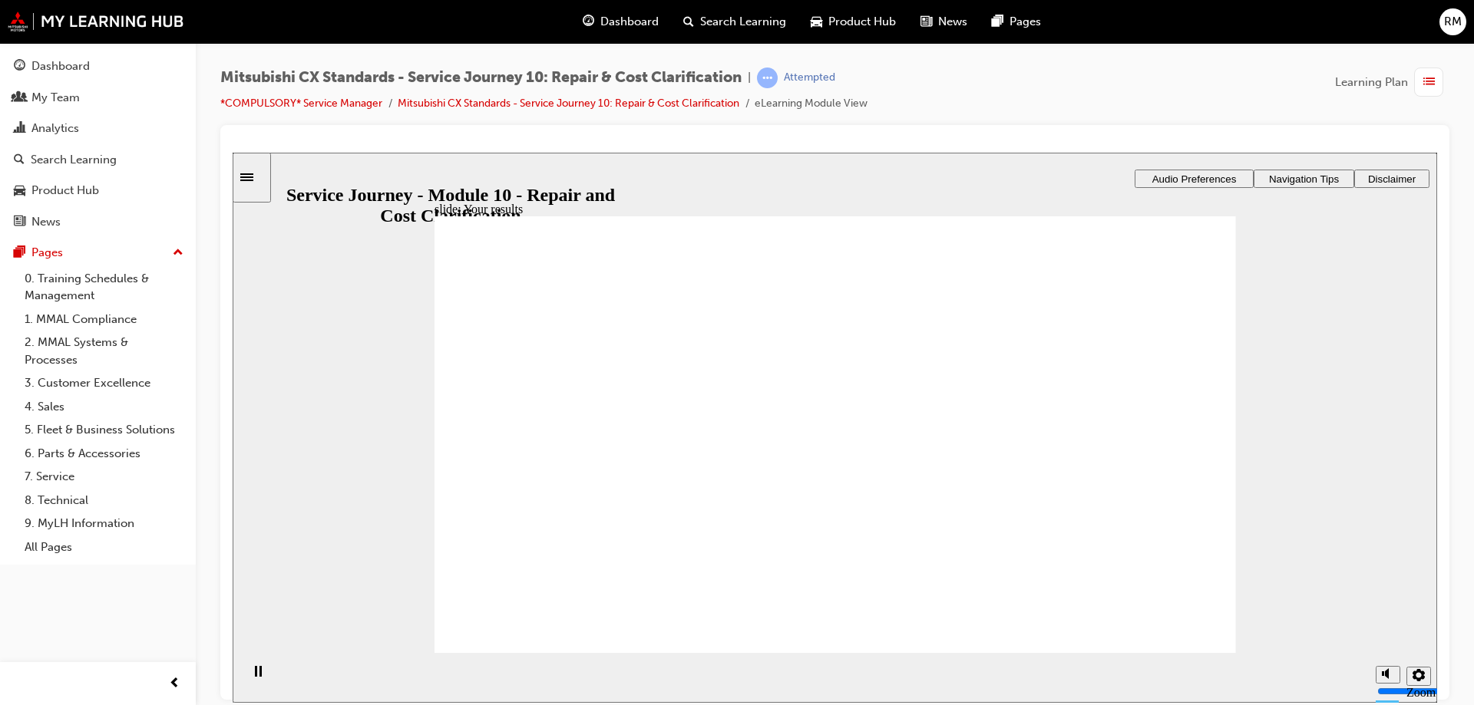
checkbox input "true"
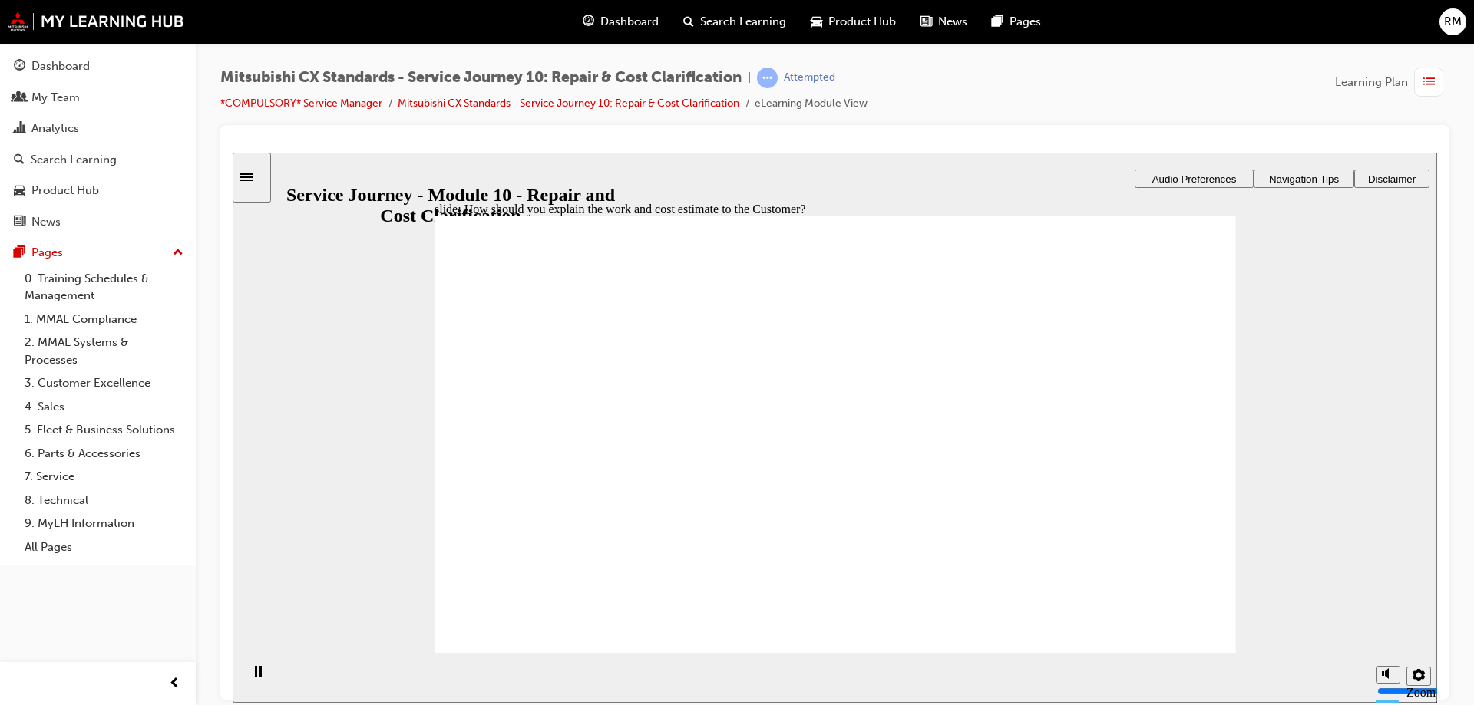
checkbox input "true"
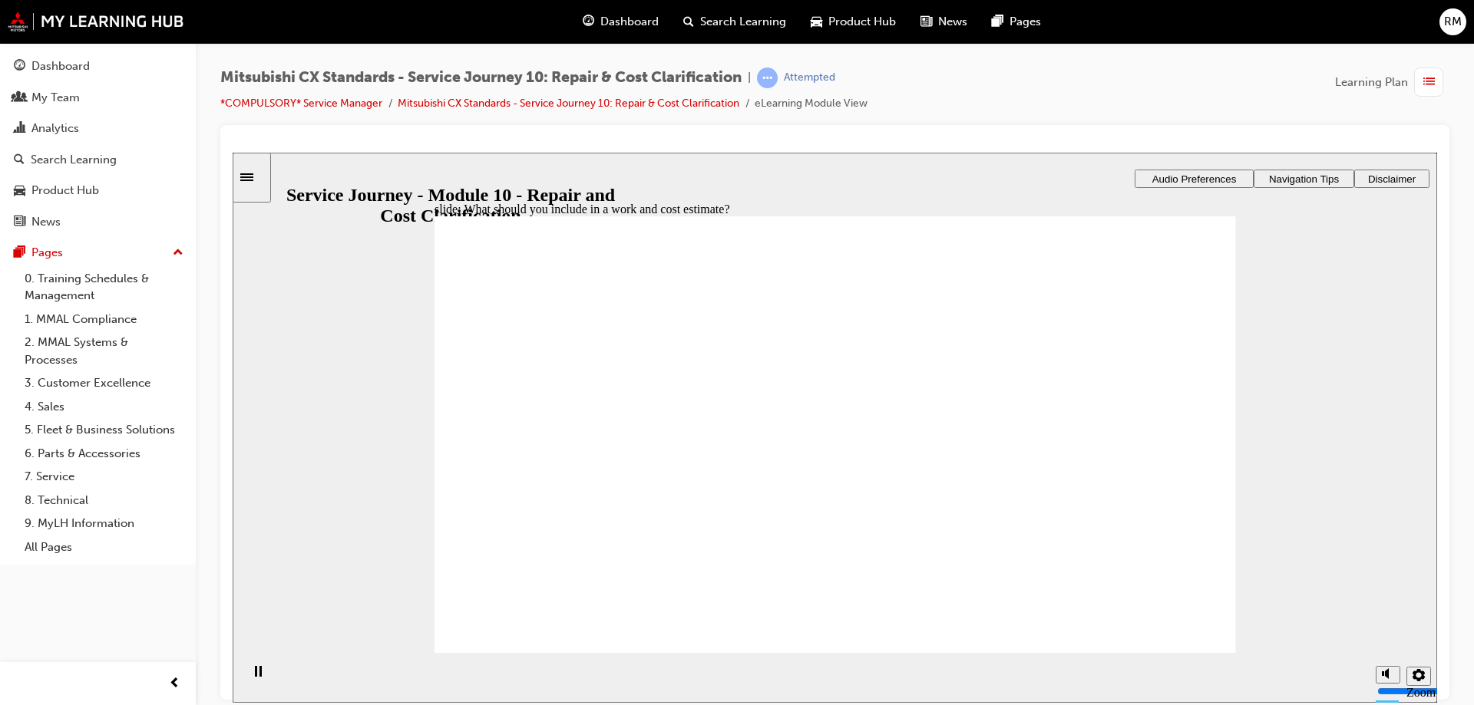
checkbox input "true"
drag, startPoint x: 491, startPoint y: 444, endPoint x: 749, endPoint y: 438, distance: 257.9
drag, startPoint x: 709, startPoint y: 450, endPoint x: 1038, endPoint y: 441, distance: 328.6
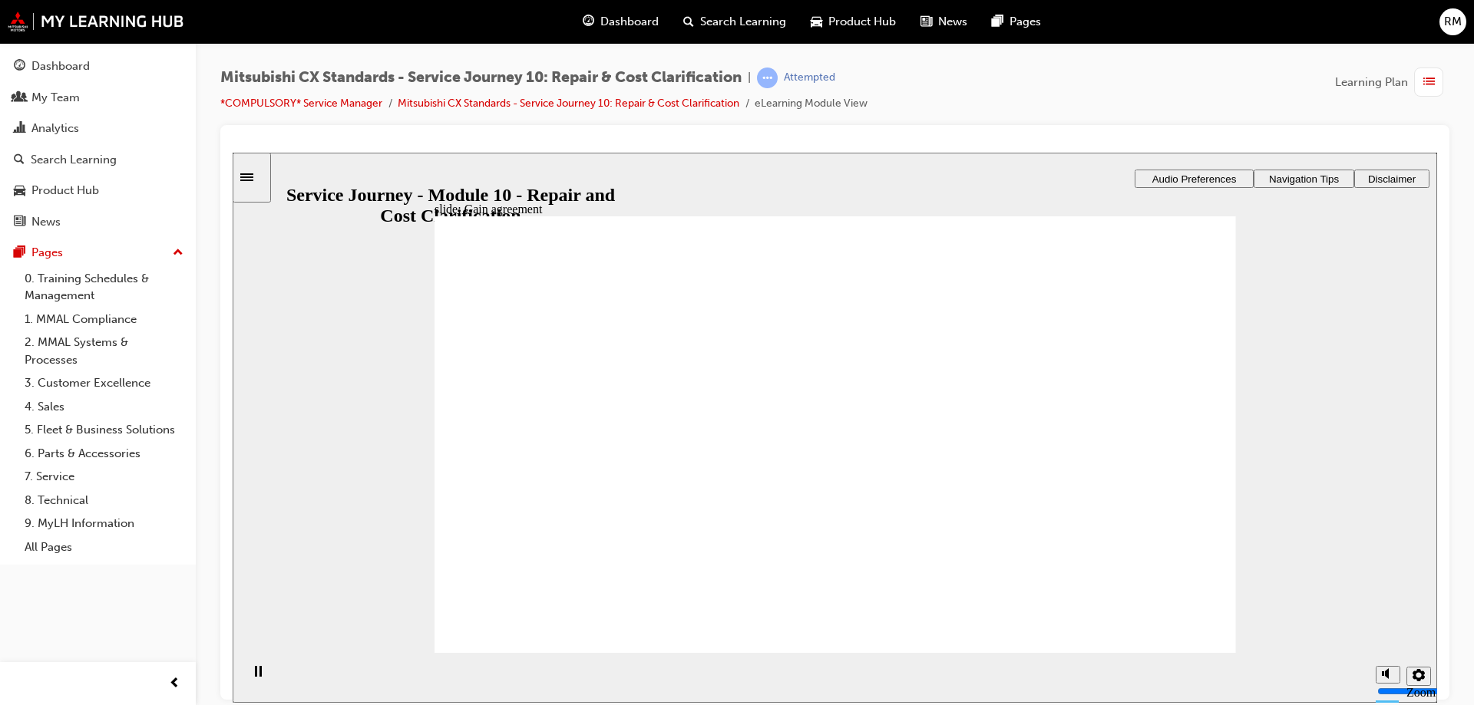
drag, startPoint x: 591, startPoint y: 453, endPoint x: 1067, endPoint y: 478, distance: 476.5
drag, startPoint x: 704, startPoint y: 453, endPoint x: 787, endPoint y: 456, distance: 83.0
drag, startPoint x: 589, startPoint y: 449, endPoint x: 1040, endPoint y: 507, distance: 455.0
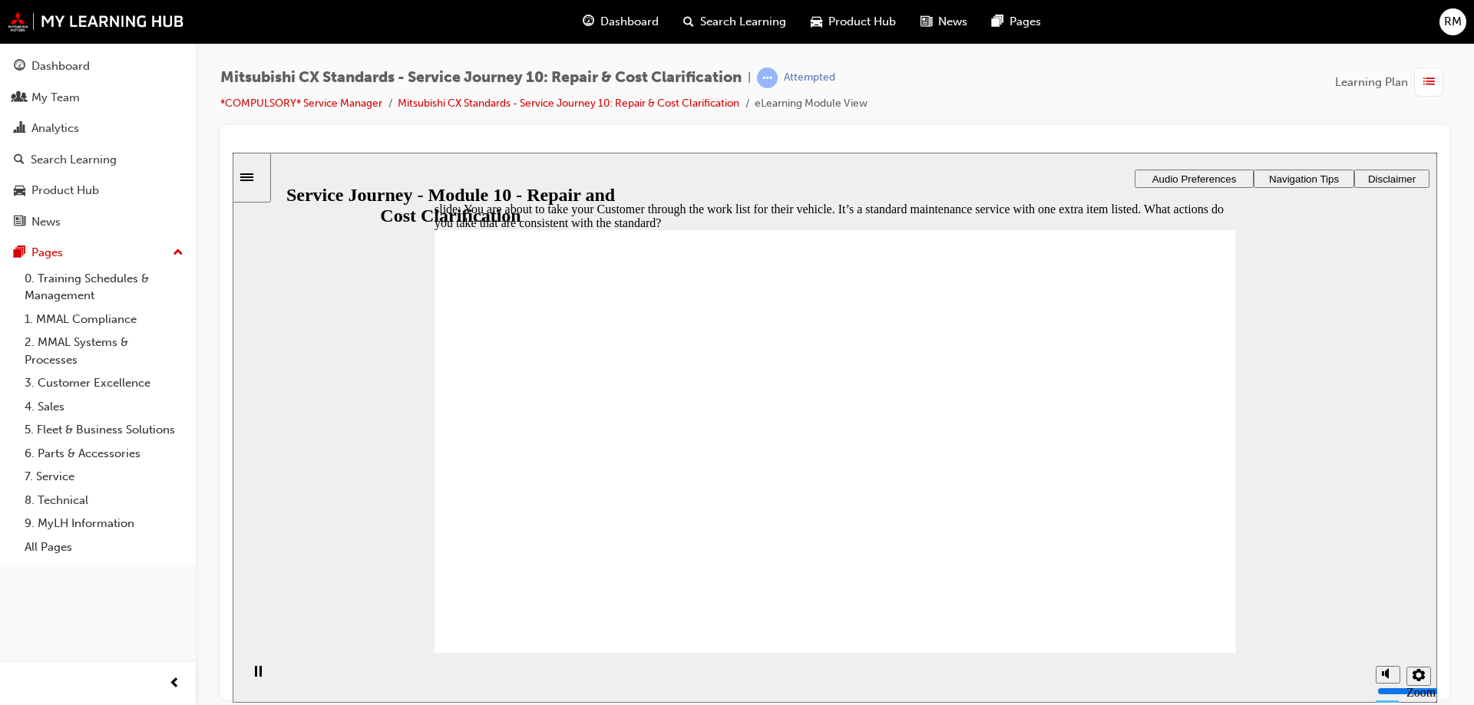
checkbox input "true"
drag, startPoint x: 837, startPoint y: 467, endPoint x: 838, endPoint y: 476, distance: 9.2
checkbox input "true"
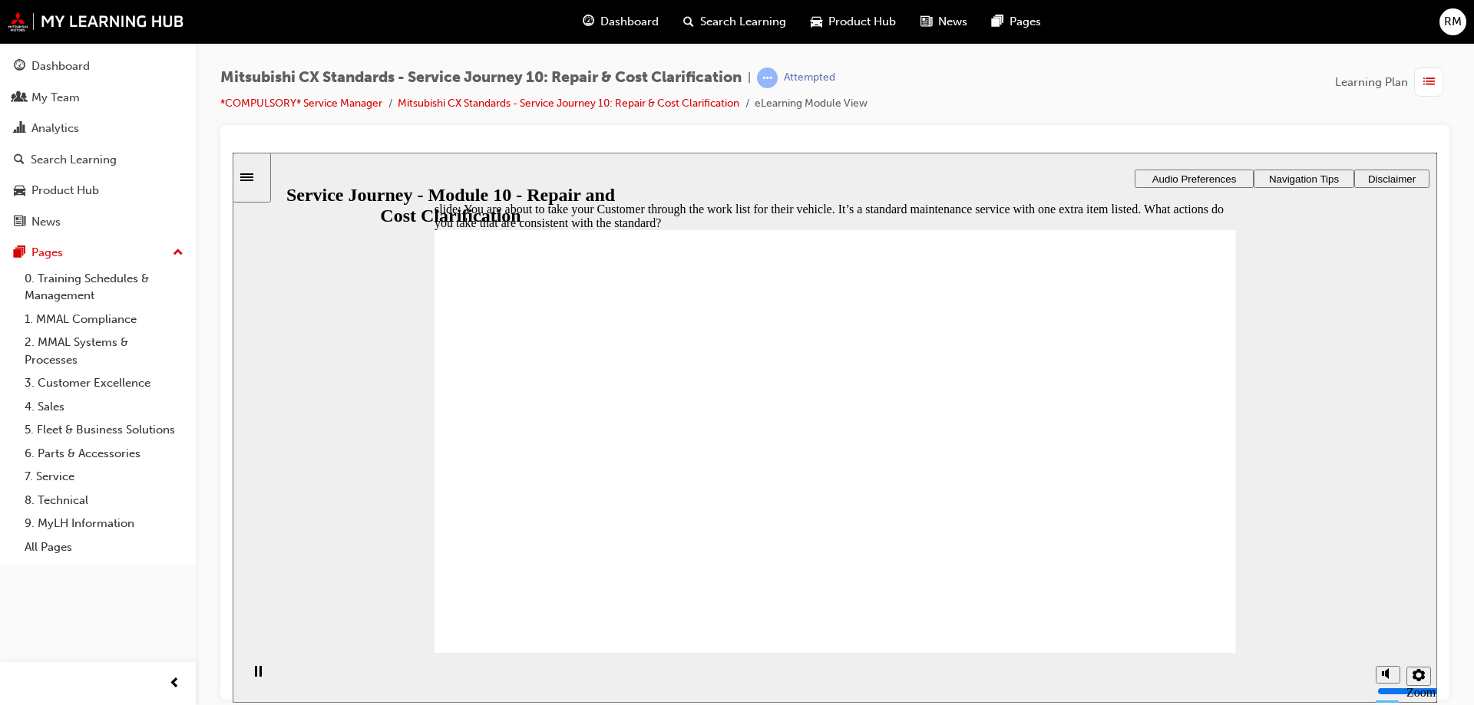
checkbox input "true"
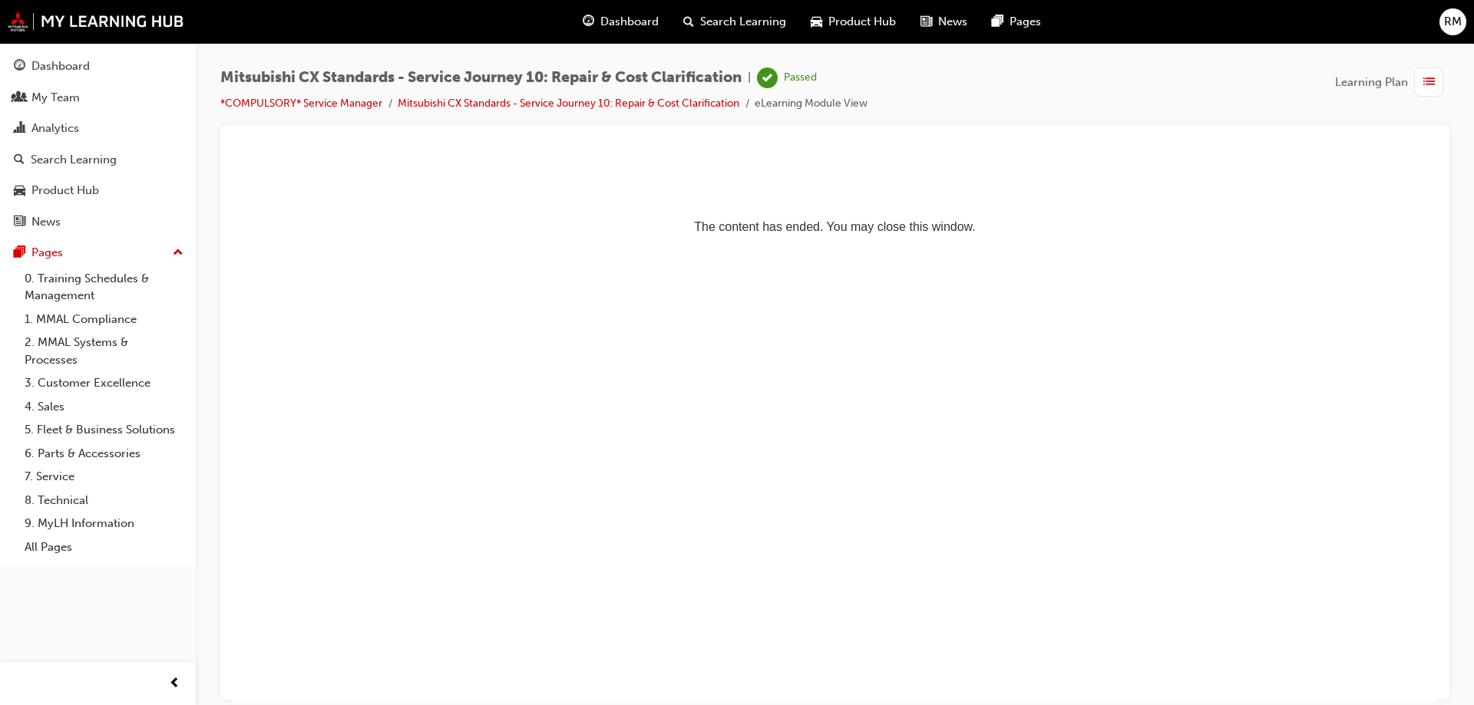
click at [631, 28] on span "Dashboard" at bounding box center [629, 22] width 58 height 18
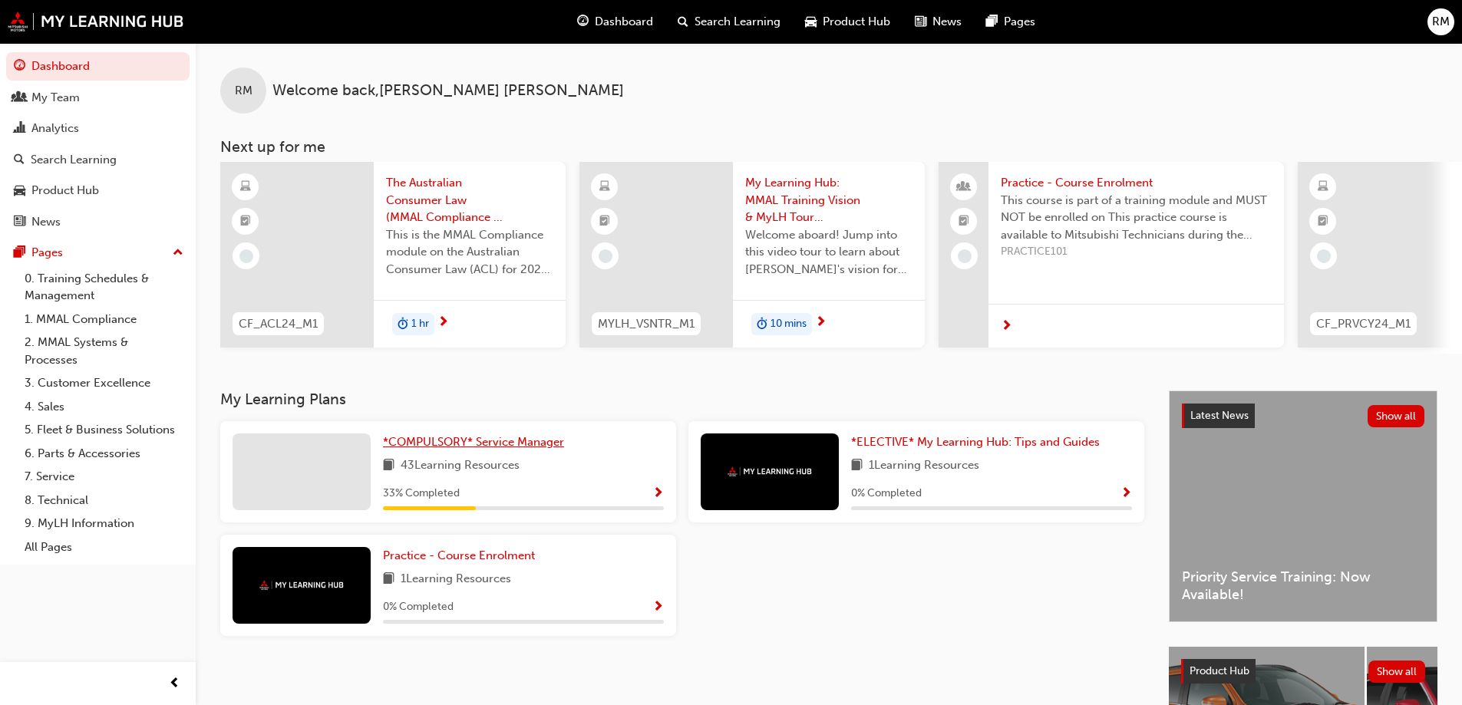
click at [448, 451] on link "*COMPULSORY* Service Manager" at bounding box center [476, 443] width 187 height 18
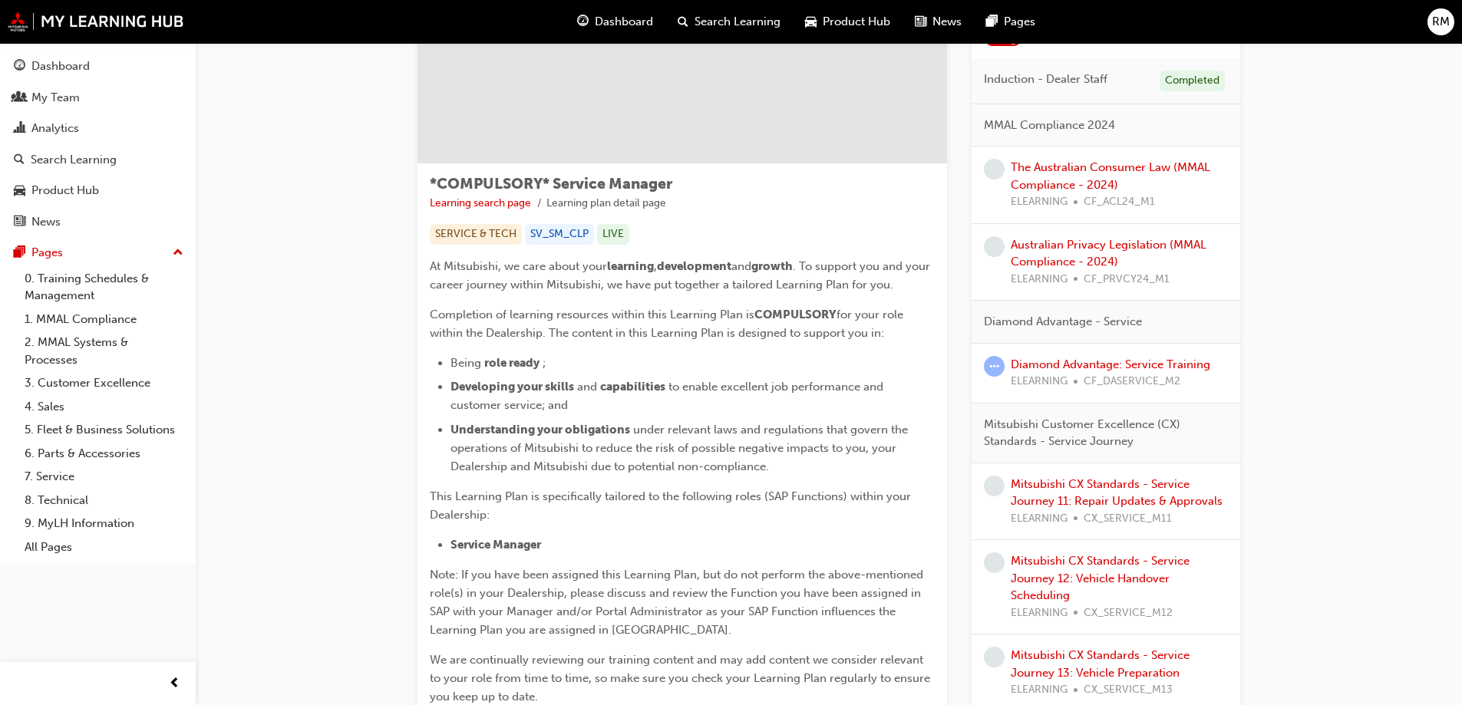
scroll to position [154, 0]
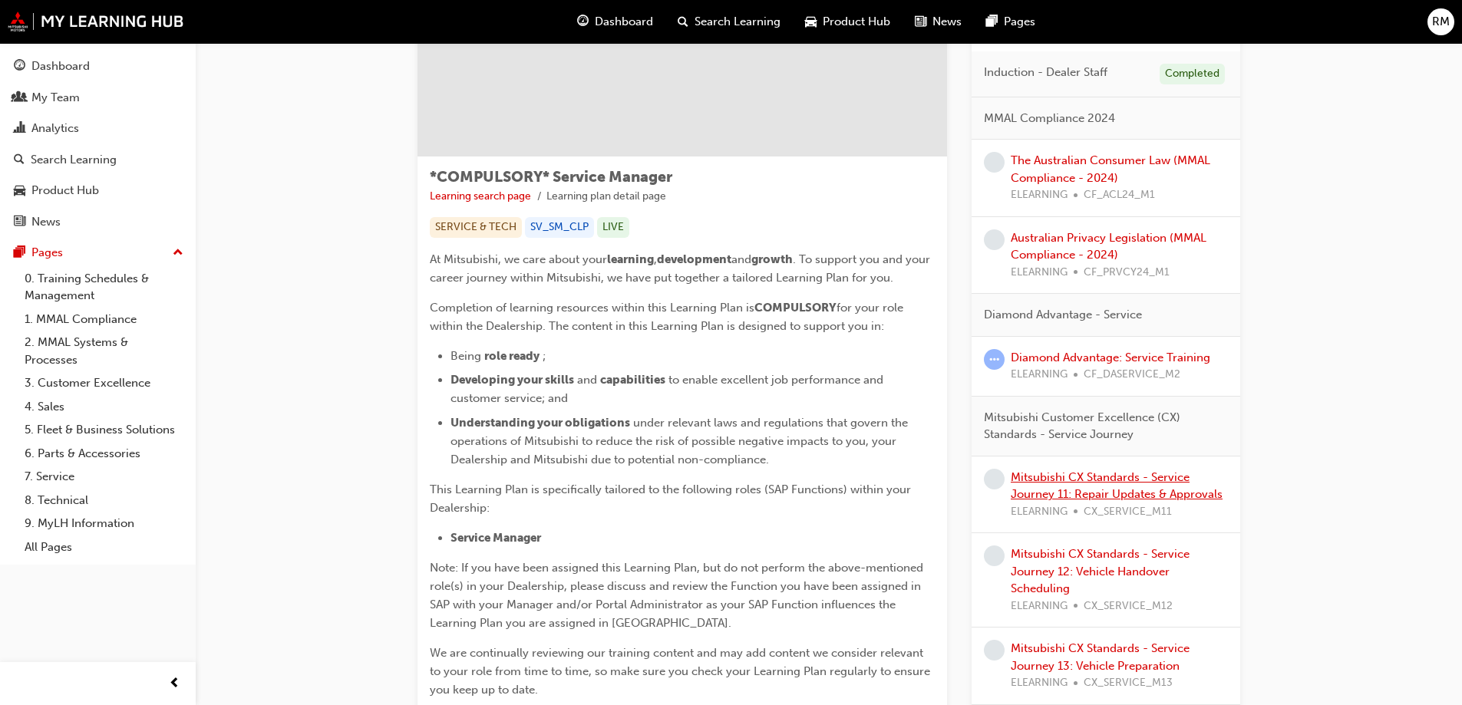
click at [1124, 488] on link "Mitsubishi CX Standards - Service Journey 11: Repair Updates & Approvals" at bounding box center [1117, 485] width 212 height 31
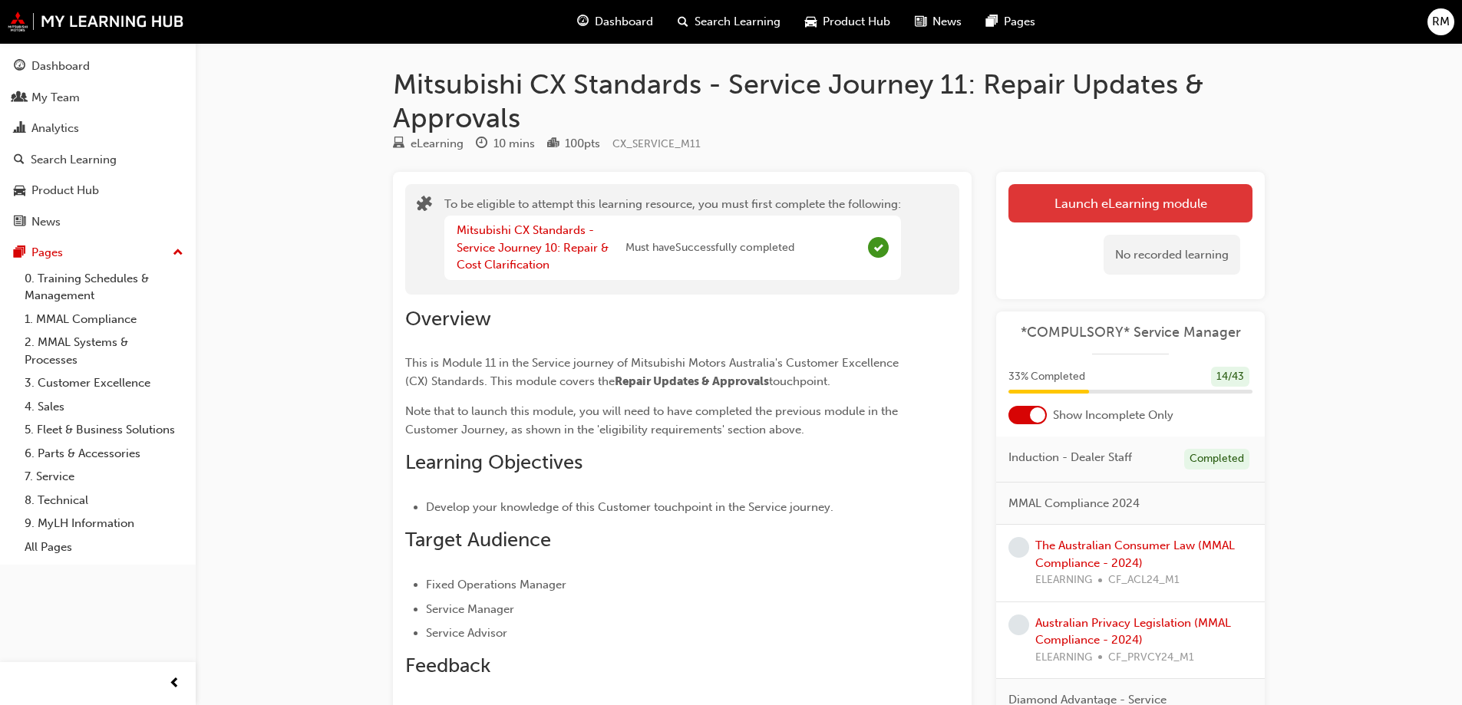
click at [1107, 190] on button "Launch eLearning module" at bounding box center [1131, 203] width 244 height 38
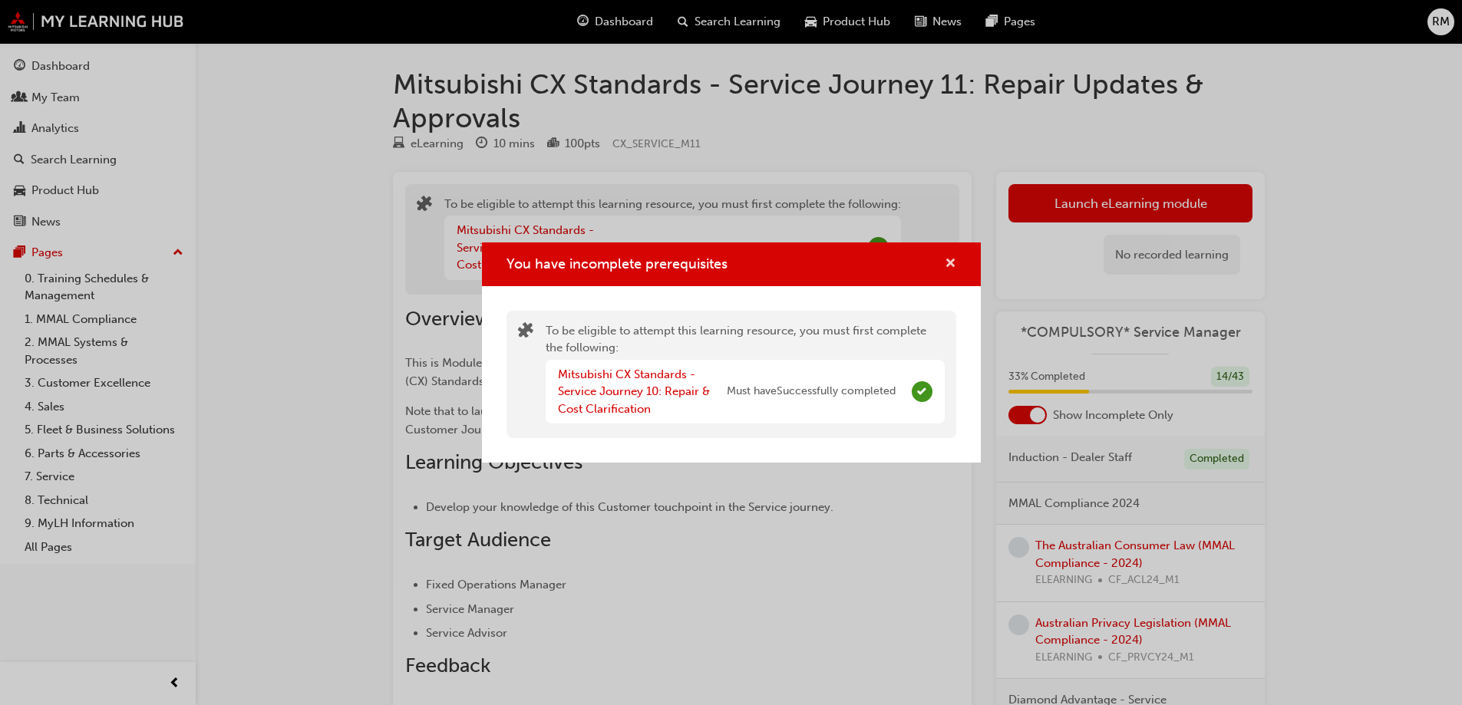
drag, startPoint x: 947, startPoint y: 266, endPoint x: 643, endPoint y: 77, distance: 358.2
click at [947, 266] on span "cross-icon" at bounding box center [951, 265] width 12 height 14
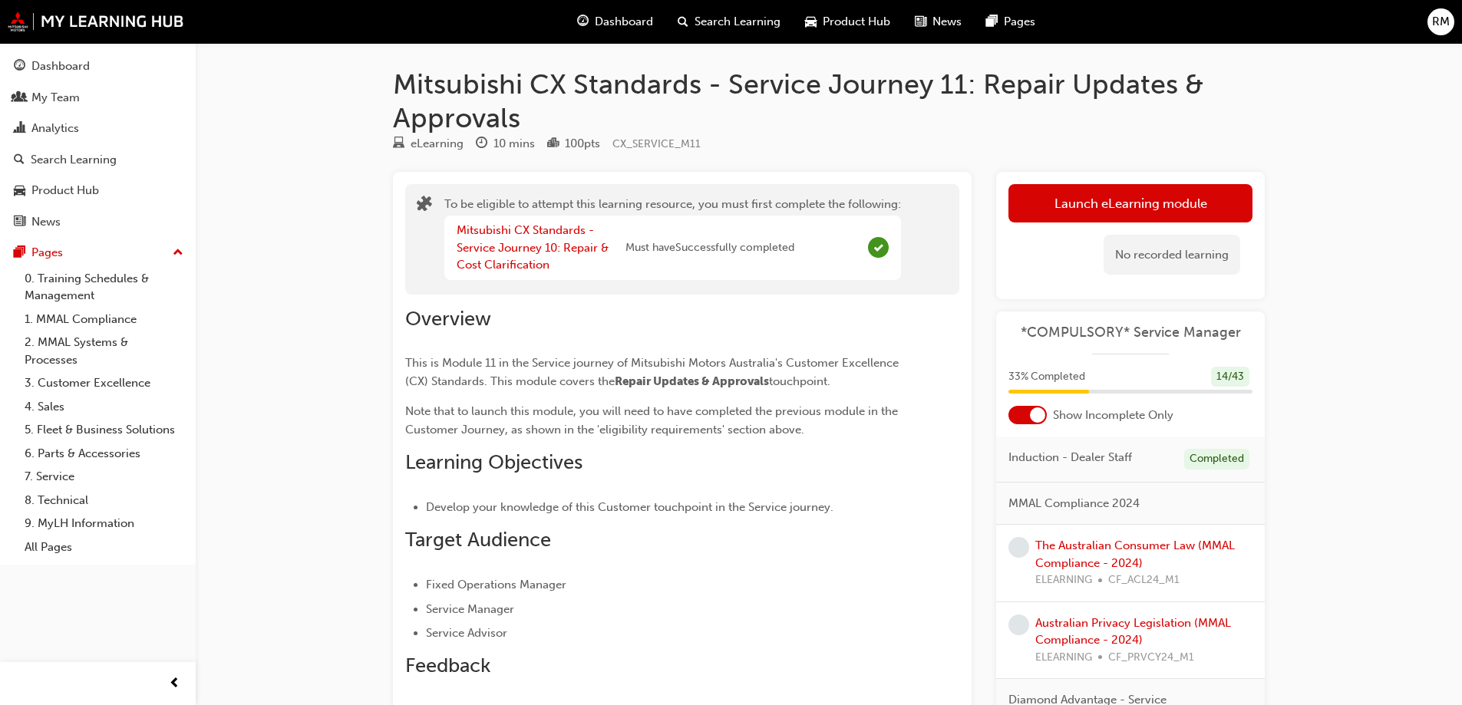
click at [586, 21] on span "guage-icon" at bounding box center [583, 21] width 12 height 19
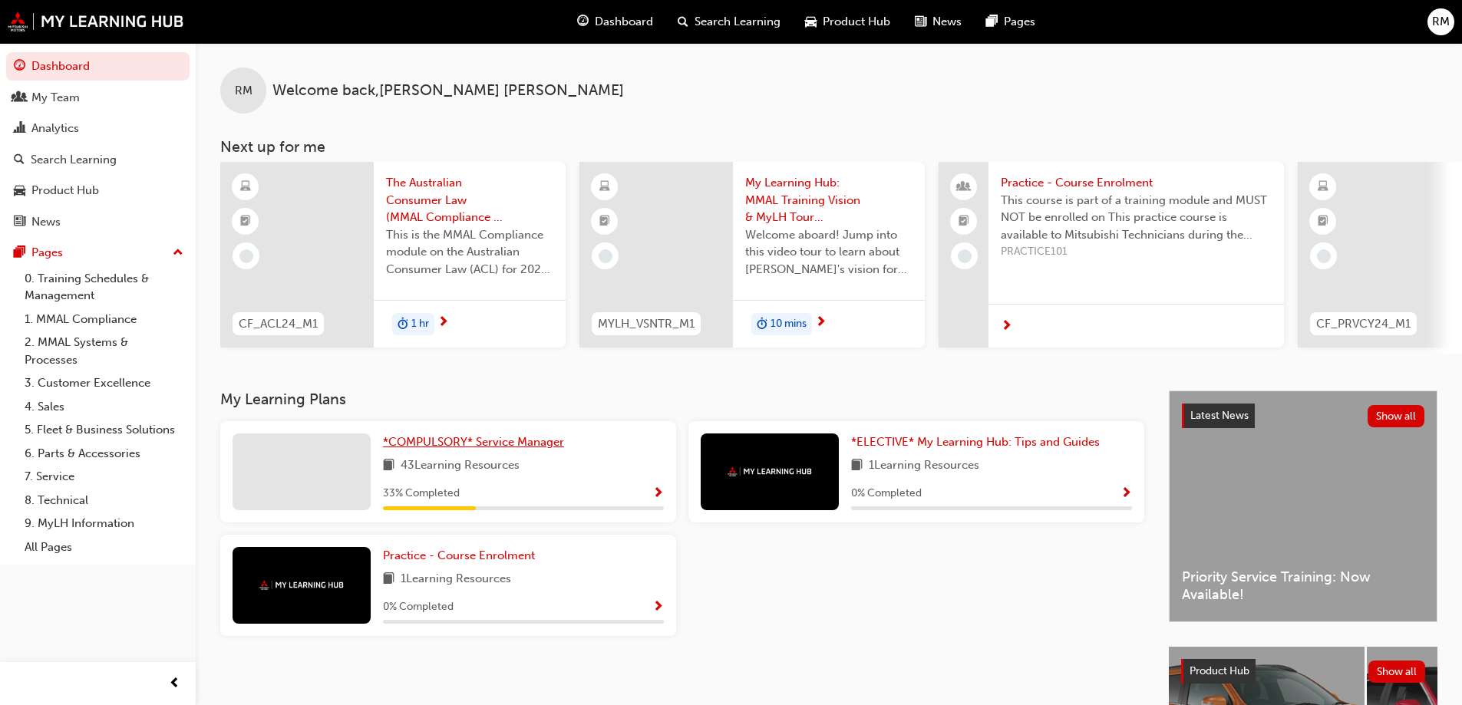
click at [409, 444] on span "*COMPULSORY* Service Manager" at bounding box center [473, 442] width 181 height 14
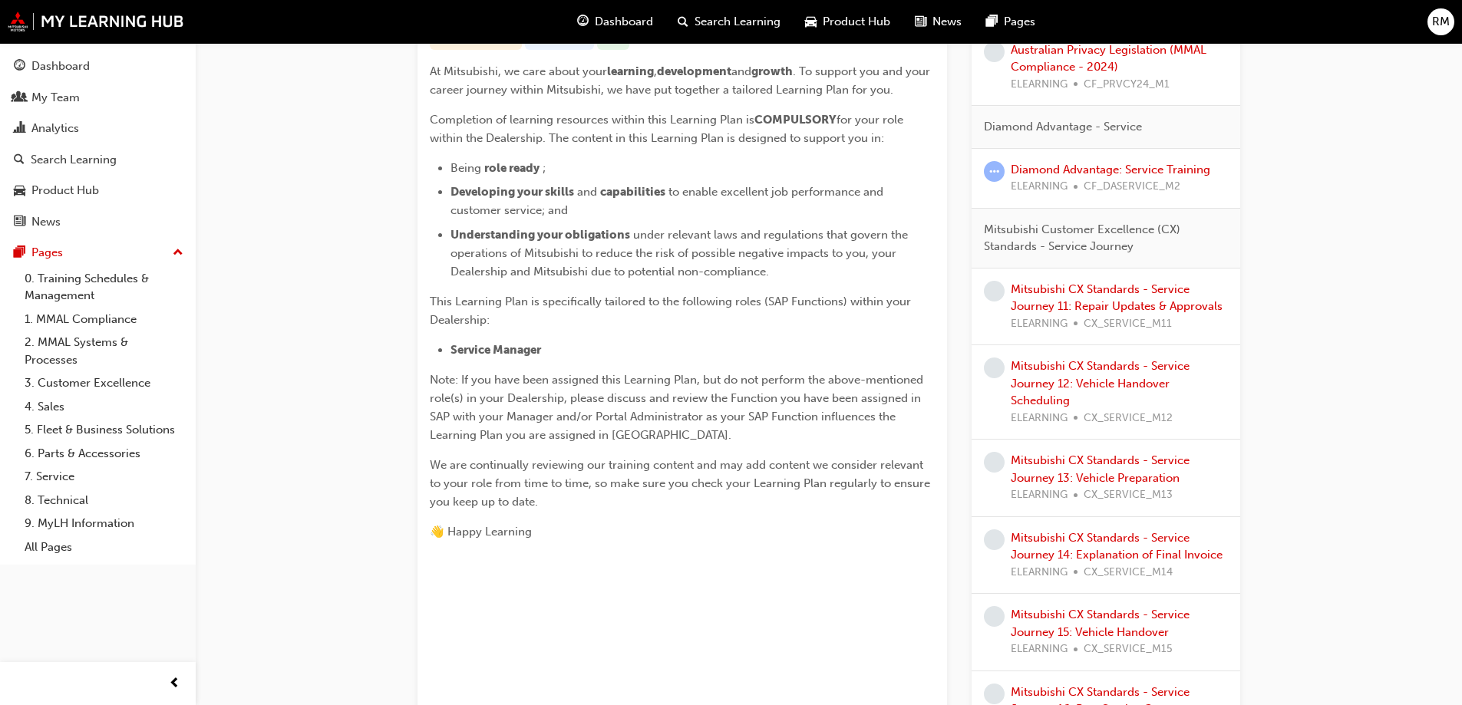
scroll to position [276, 0]
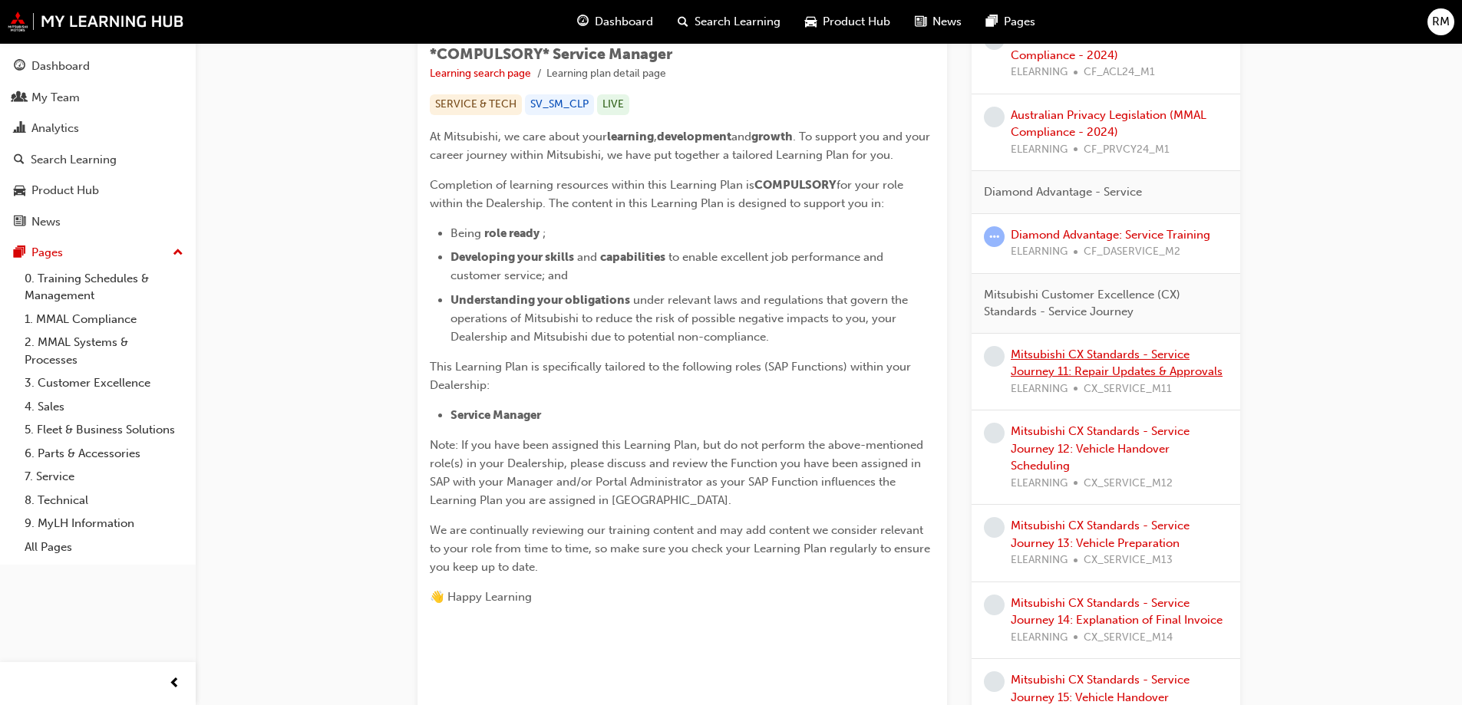
click at [1154, 371] on link "Mitsubishi CX Standards - Service Journey 11: Repair Updates & Approvals" at bounding box center [1117, 363] width 212 height 31
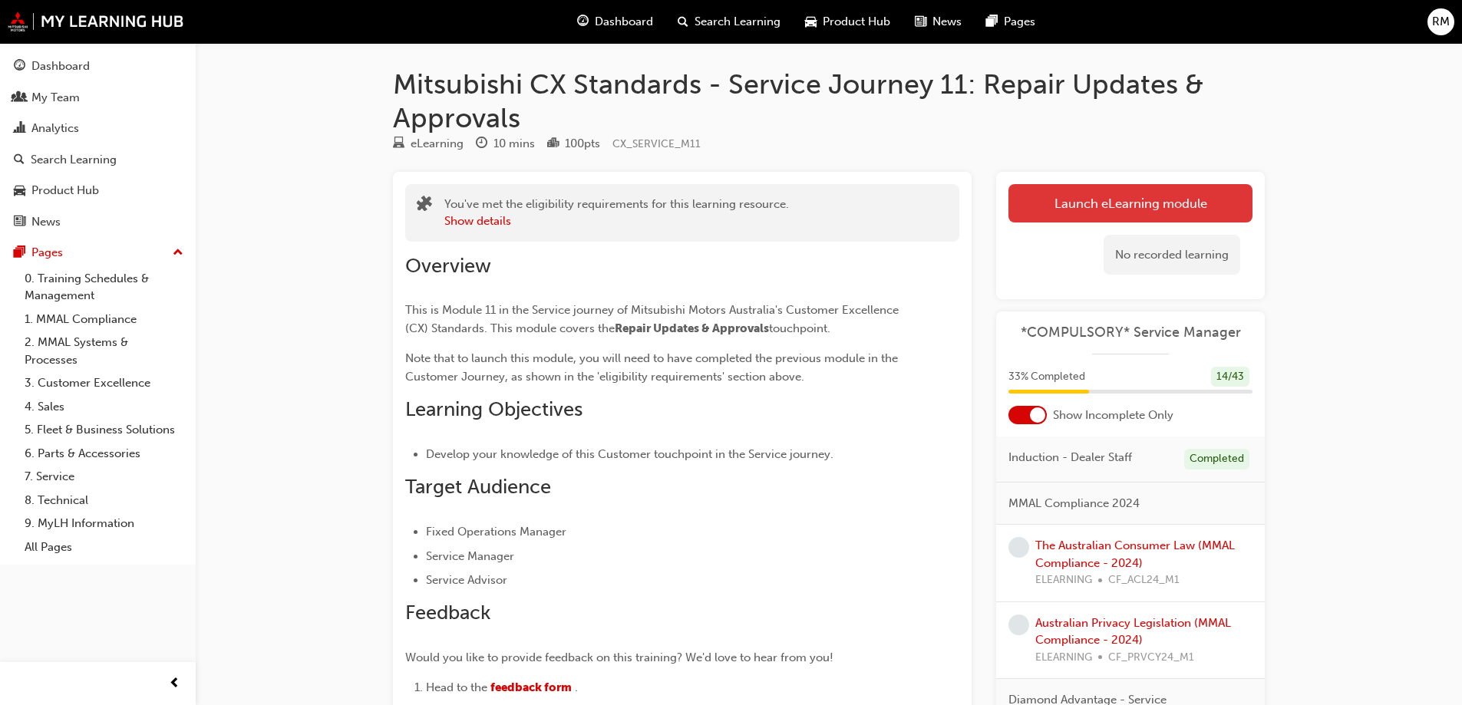
click at [1062, 188] on link "Launch eLearning module" at bounding box center [1131, 203] width 244 height 38
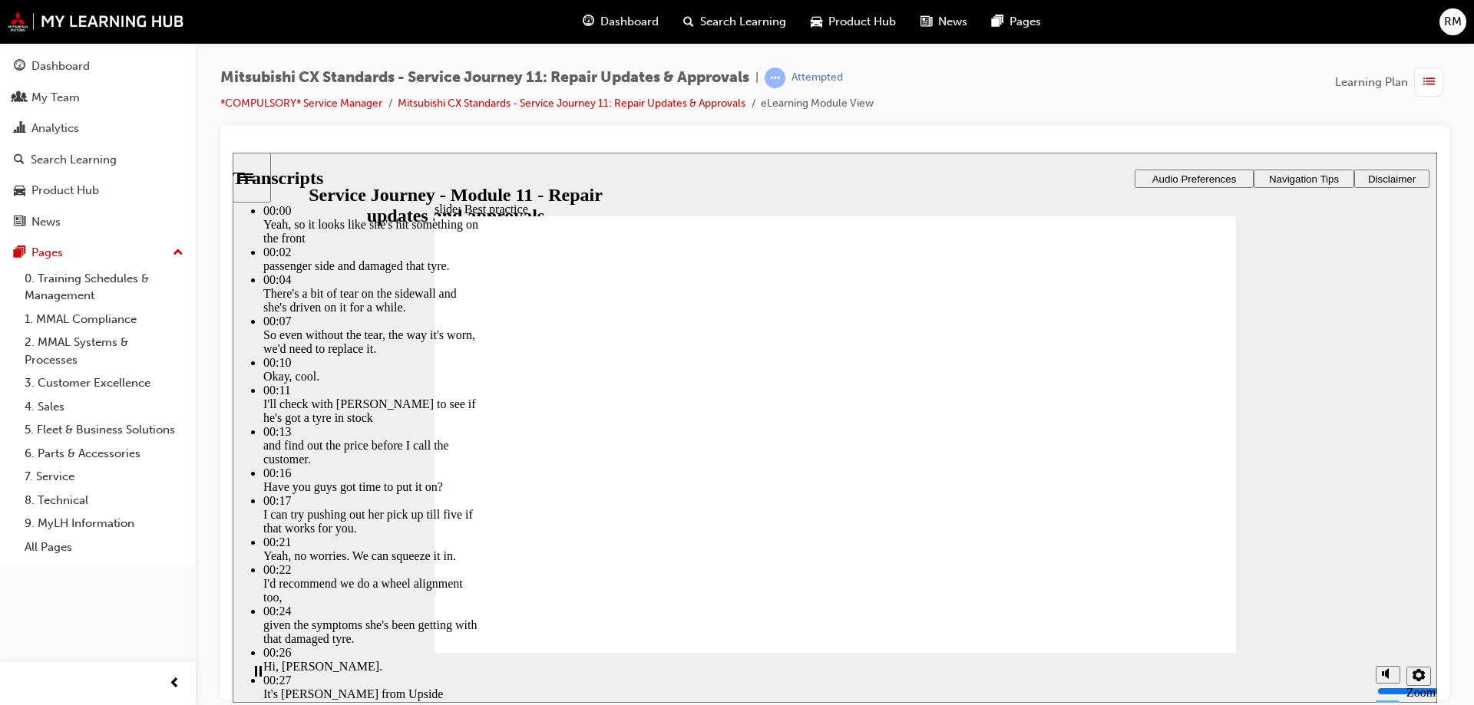
drag, startPoint x: 1194, startPoint y: 616, endPoint x: 1196, endPoint y: 624, distance: 8.8
type input "125"
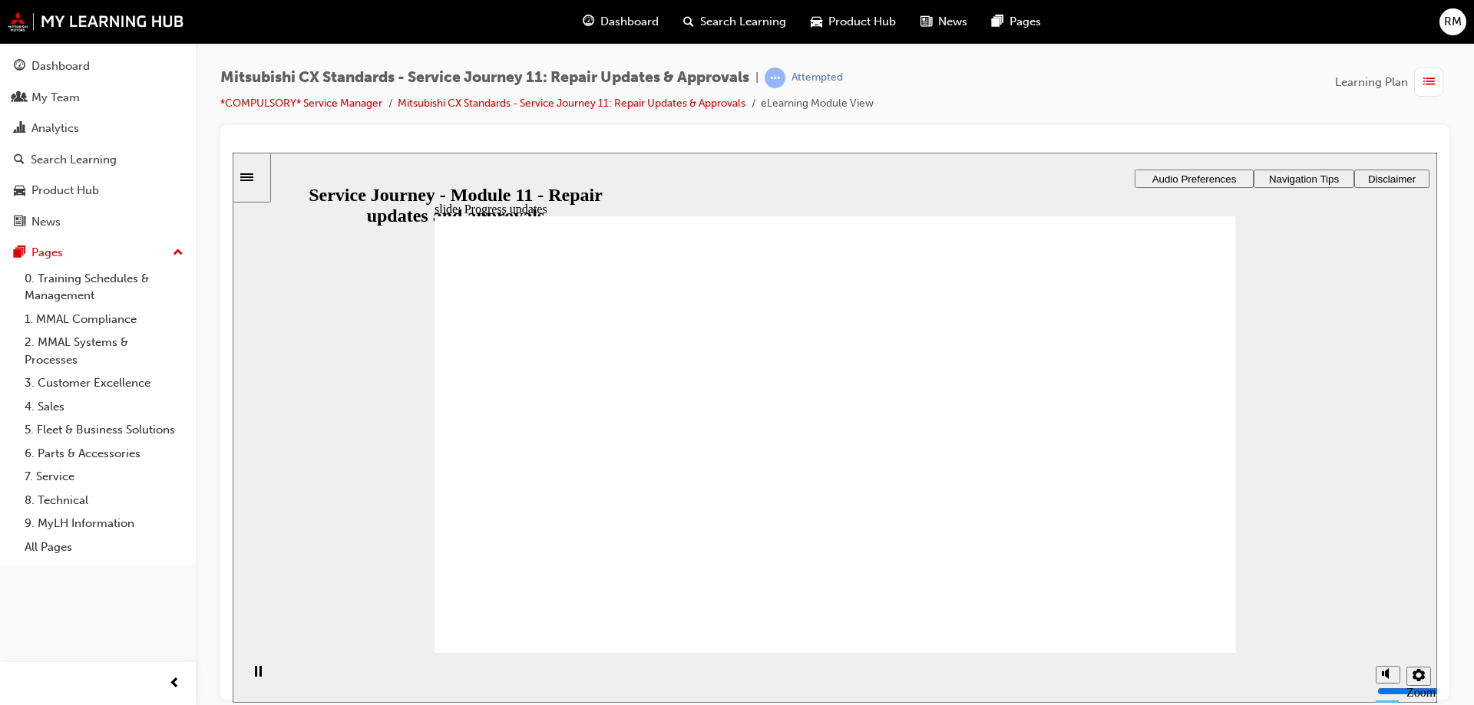
drag, startPoint x: 710, startPoint y: 482, endPoint x: 829, endPoint y: 478, distance: 119.0
drag, startPoint x: 637, startPoint y: 487, endPoint x: 787, endPoint y: 489, distance: 150.5
drag, startPoint x: 802, startPoint y: 494, endPoint x: 814, endPoint y: 493, distance: 12.3
drag, startPoint x: 718, startPoint y: 484, endPoint x: 820, endPoint y: 486, distance: 102.1
drag, startPoint x: 717, startPoint y: 494, endPoint x: 776, endPoint y: 512, distance: 61.7
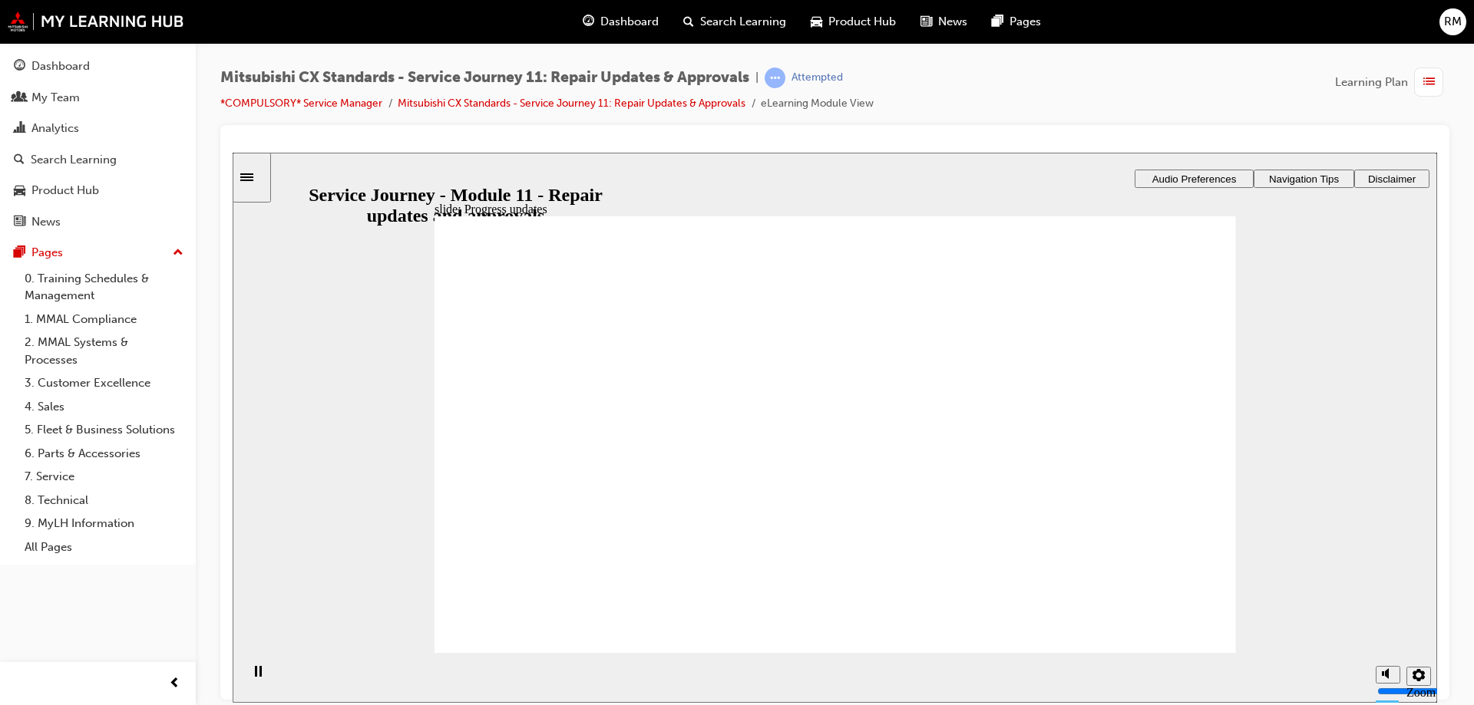
drag, startPoint x: 778, startPoint y: 512, endPoint x: 851, endPoint y: 536, distance: 76.7
drag, startPoint x: 725, startPoint y: 518, endPoint x: 793, endPoint y: 546, distance: 73.0
checkbox input "true"
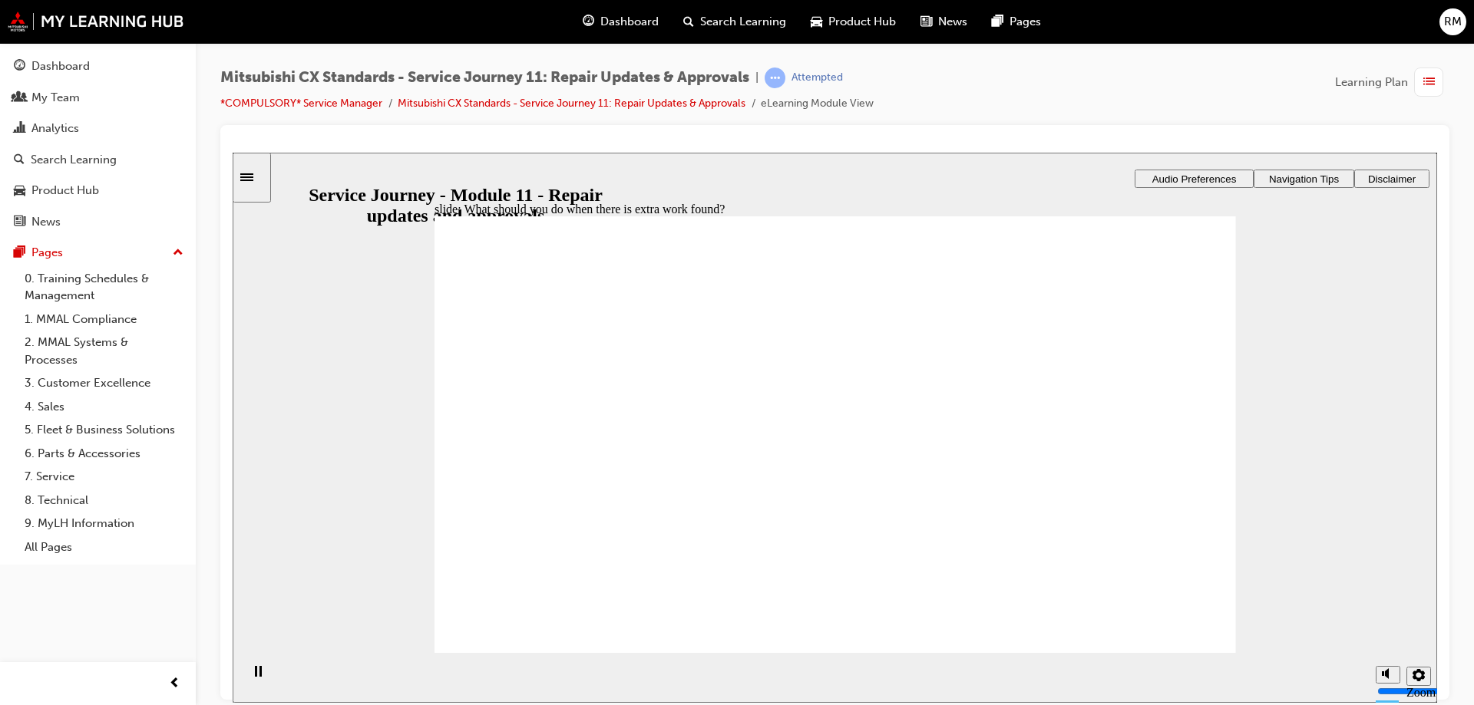
checkbox input "true"
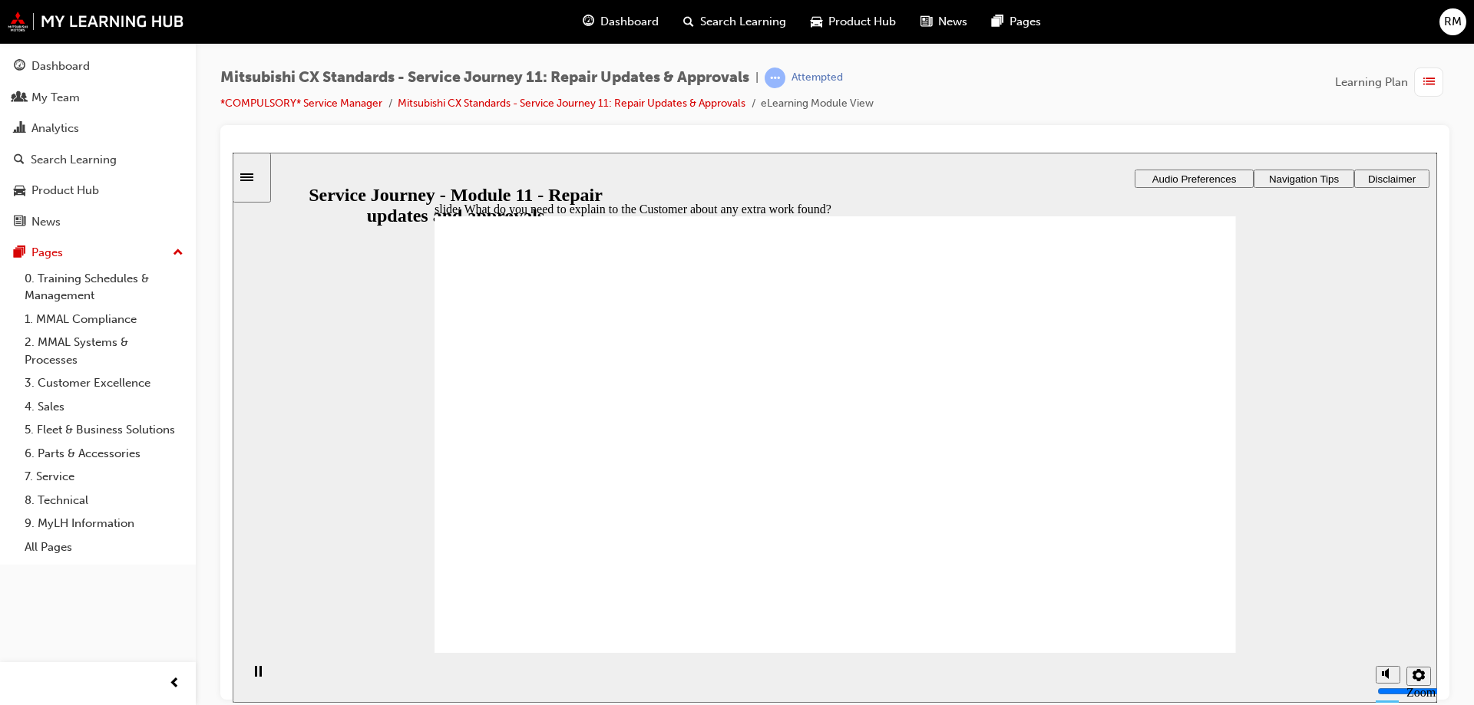
checkbox input "true"
drag, startPoint x: 625, startPoint y: 425, endPoint x: 623, endPoint y: 491, distance: 66.0
checkbox input "true"
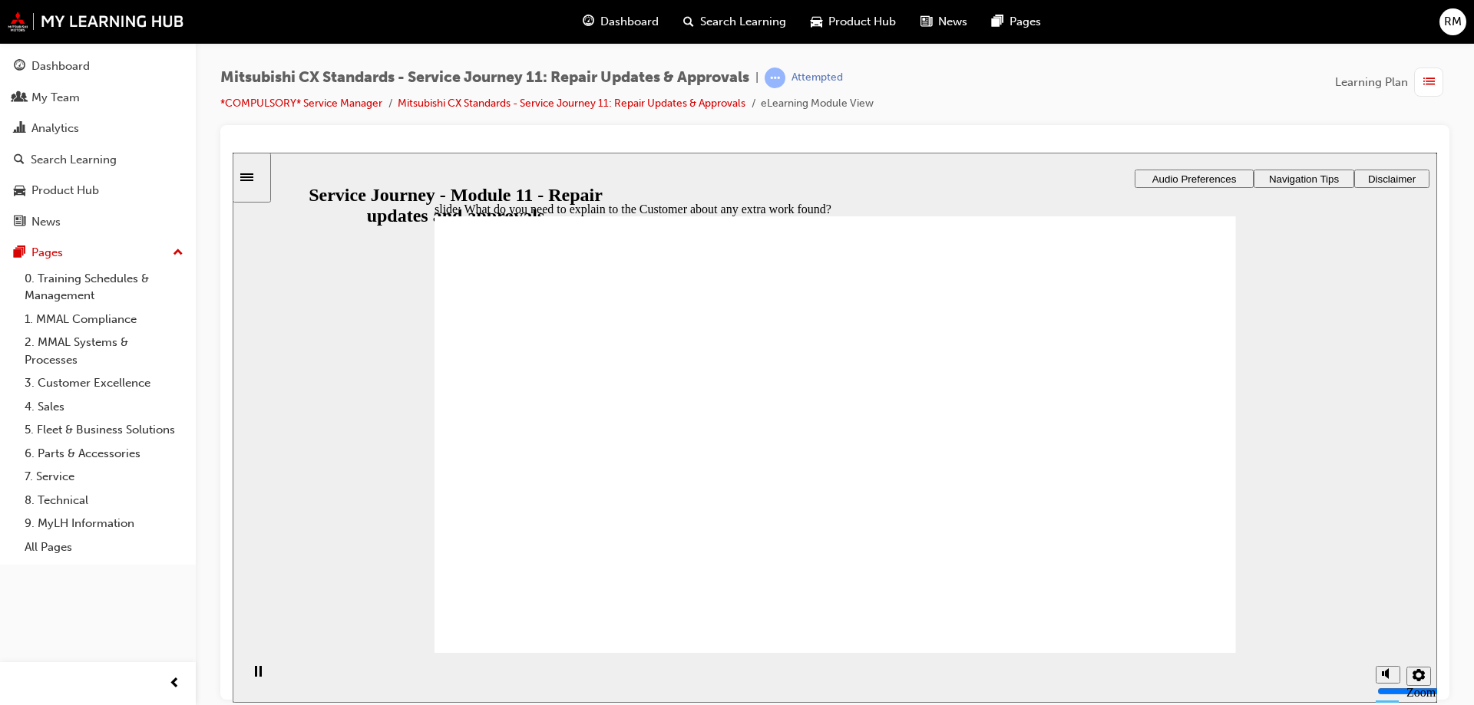
drag, startPoint x: 639, startPoint y: 475, endPoint x: 832, endPoint y: 452, distance: 194.0
drag, startPoint x: 675, startPoint y: 474, endPoint x: 804, endPoint y: 476, distance: 129.0
drag, startPoint x: 668, startPoint y: 479, endPoint x: 829, endPoint y: 508, distance: 163.8
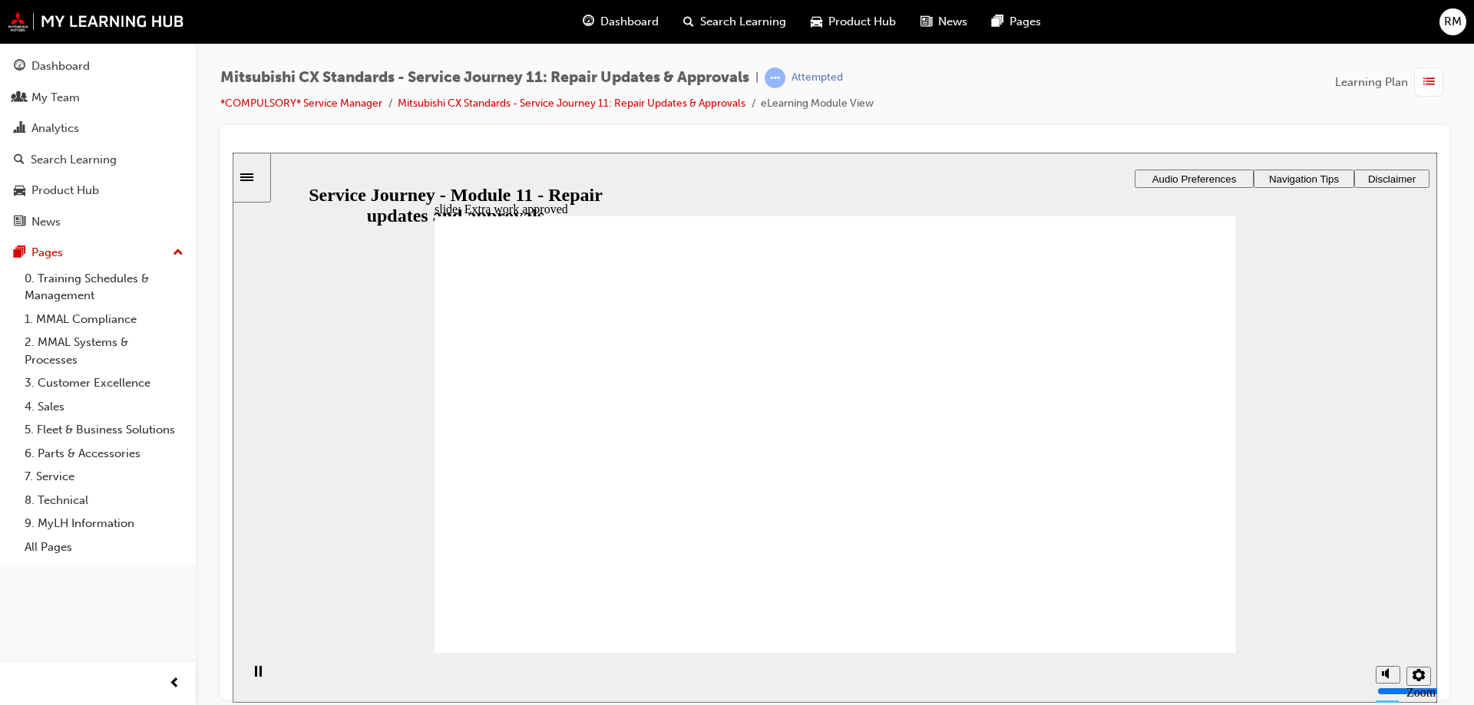
drag, startPoint x: 672, startPoint y: 484, endPoint x: 770, endPoint y: 500, distance: 98.8
checkbox input "true"
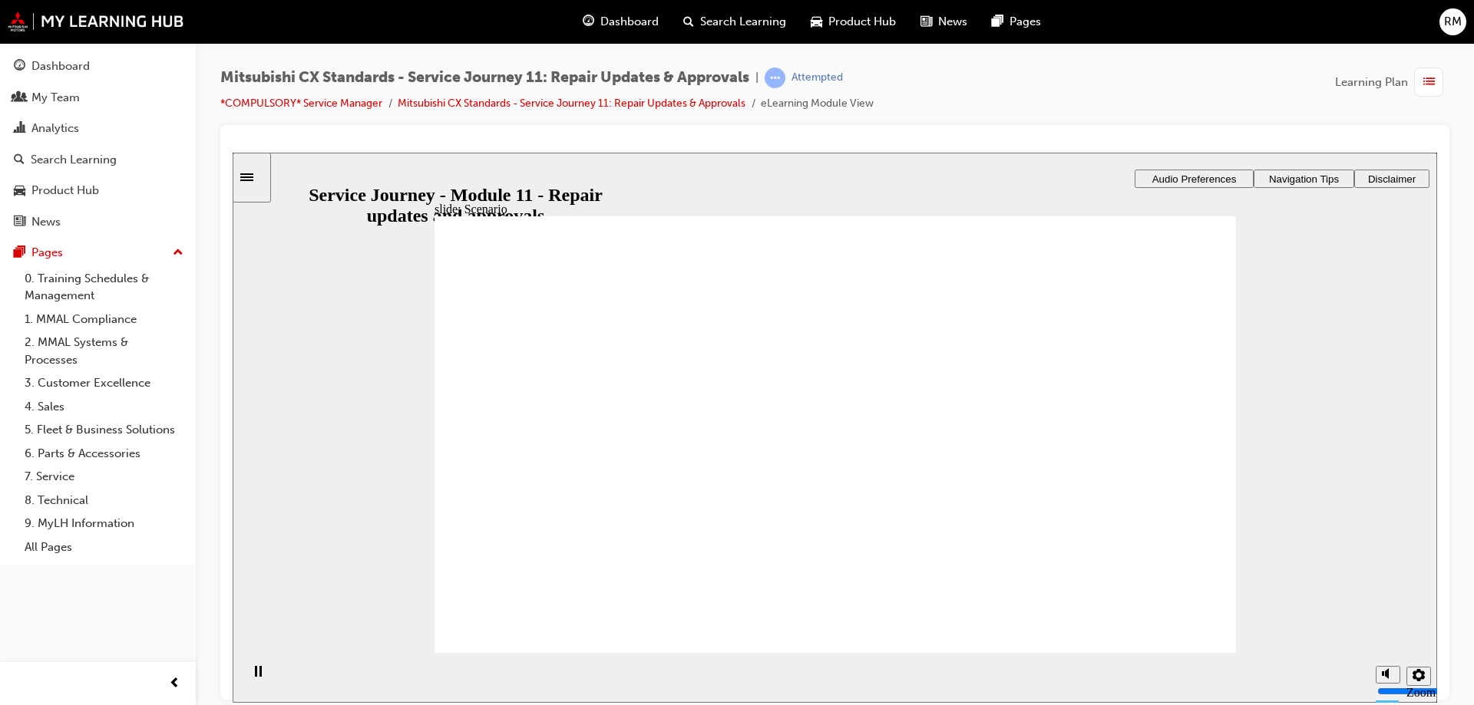
checkbox input "true"
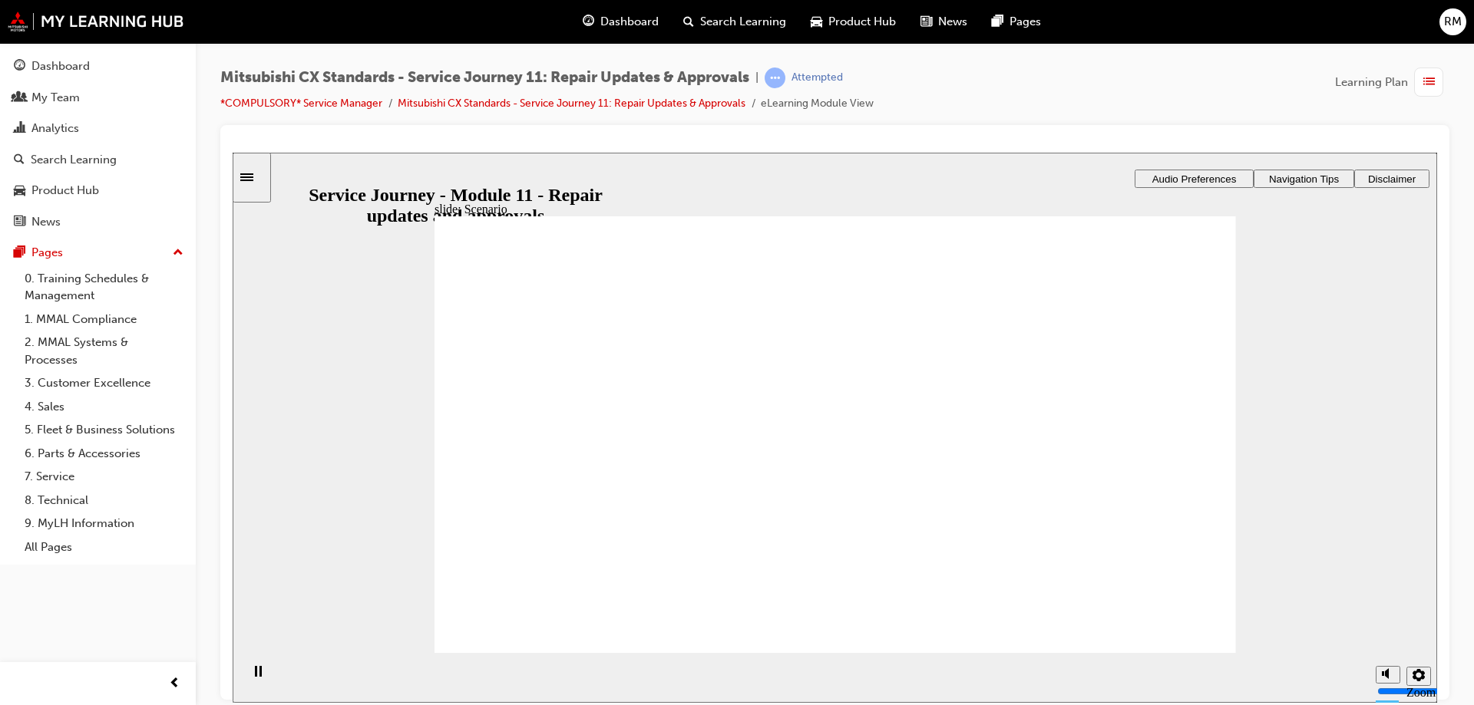
checkbox input "true"
drag, startPoint x: 696, startPoint y: 461, endPoint x: 870, endPoint y: 447, distance: 174.8
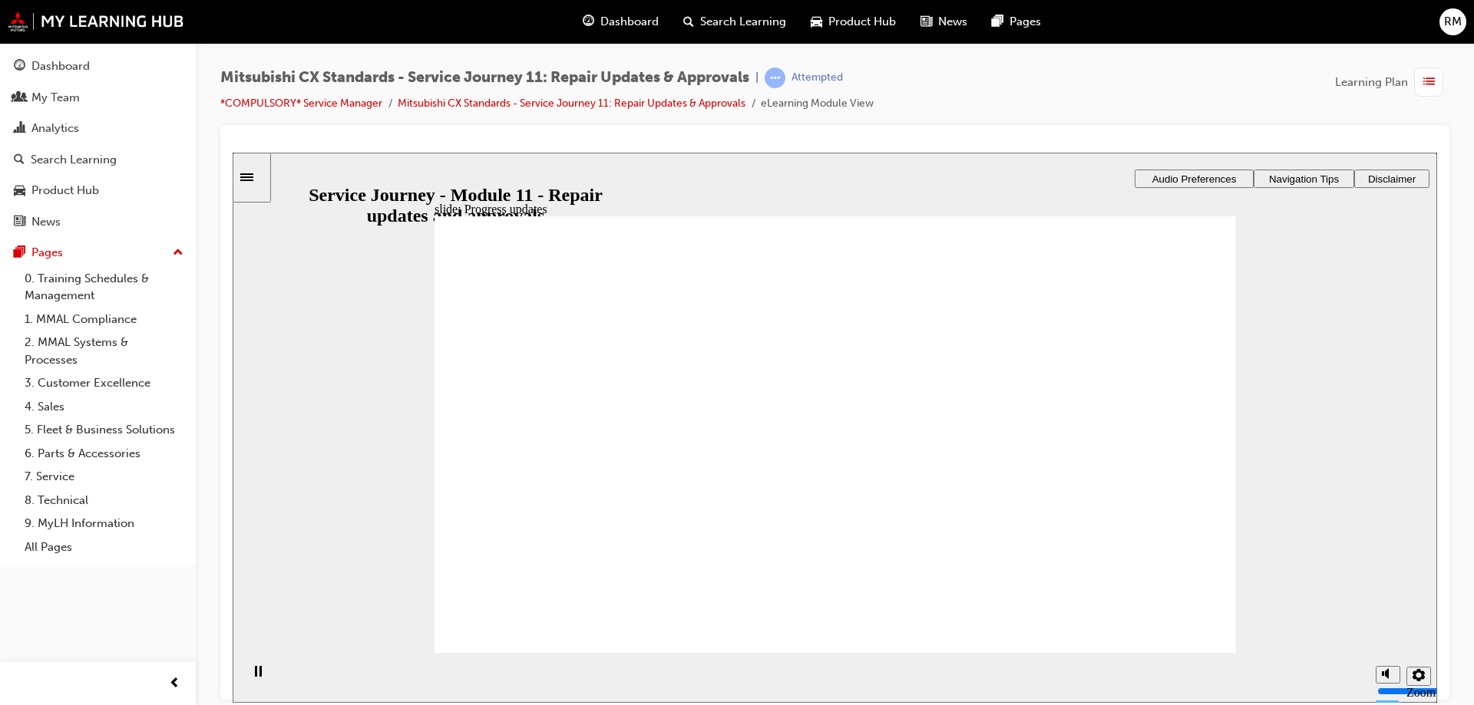
drag, startPoint x: 642, startPoint y: 462, endPoint x: 815, endPoint y: 465, distance: 173.5
drag, startPoint x: 708, startPoint y: 467, endPoint x: 807, endPoint y: 464, distance: 99.1
drag, startPoint x: 703, startPoint y: 470, endPoint x: 1107, endPoint y: 445, distance: 404.5
drag, startPoint x: 769, startPoint y: 494, endPoint x: 790, endPoint y: 494, distance: 20.7
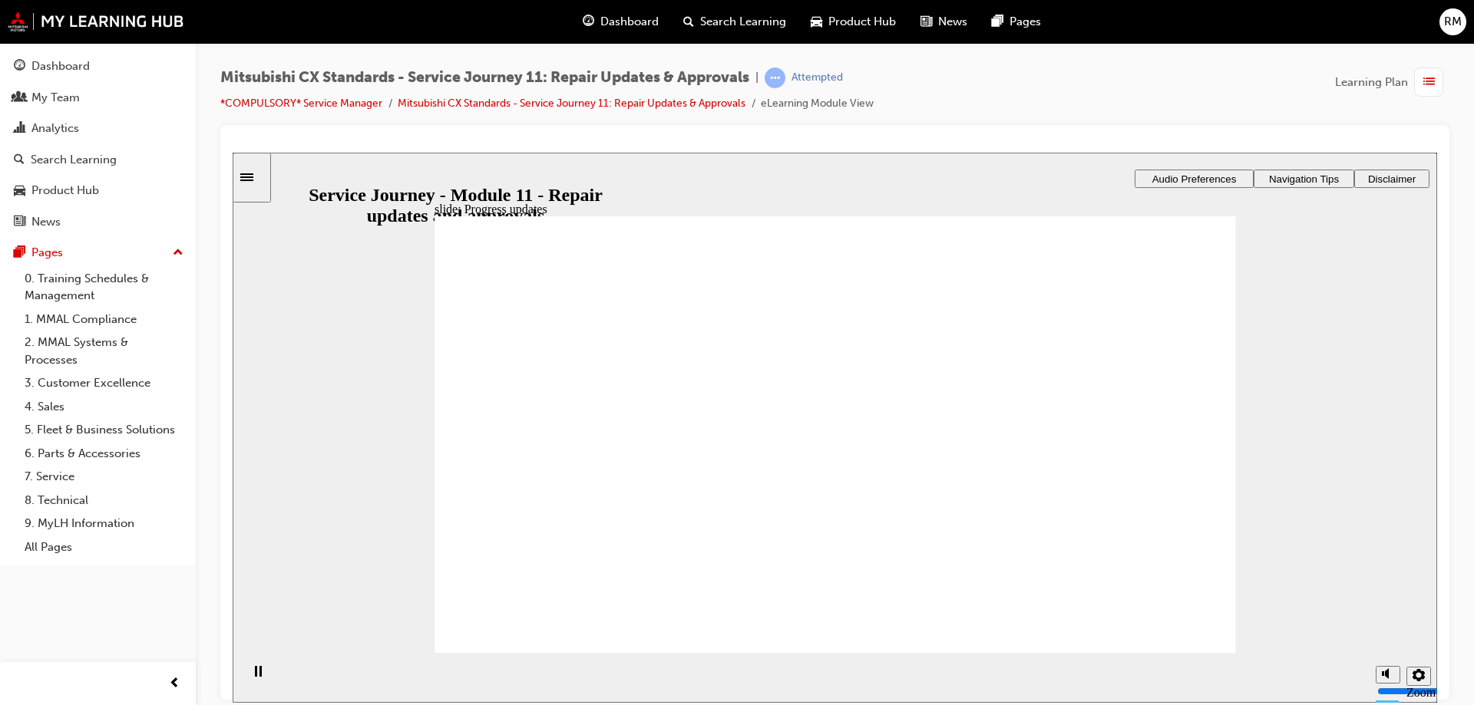
drag, startPoint x: 765, startPoint y: 497, endPoint x: 779, endPoint y: 500, distance: 14.2
drag, startPoint x: 815, startPoint y: 517, endPoint x: 1123, endPoint y: 558, distance: 310.5
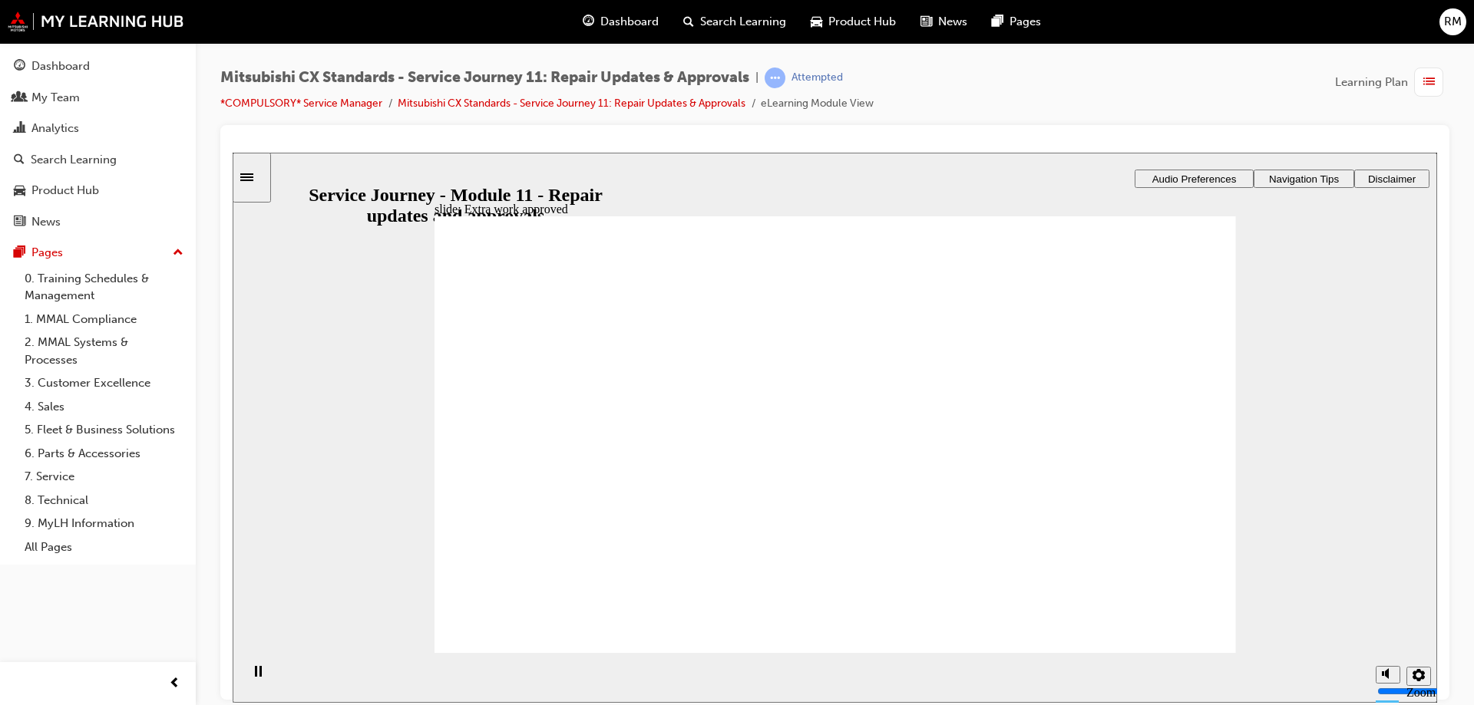
drag, startPoint x: 678, startPoint y: 457, endPoint x: 852, endPoint y: 460, distance: 174.3
drag, startPoint x: 646, startPoint y: 458, endPoint x: 777, endPoint y: 482, distance: 132.6
drag, startPoint x: 729, startPoint y: 498, endPoint x: 766, endPoint y: 509, distance: 38.4
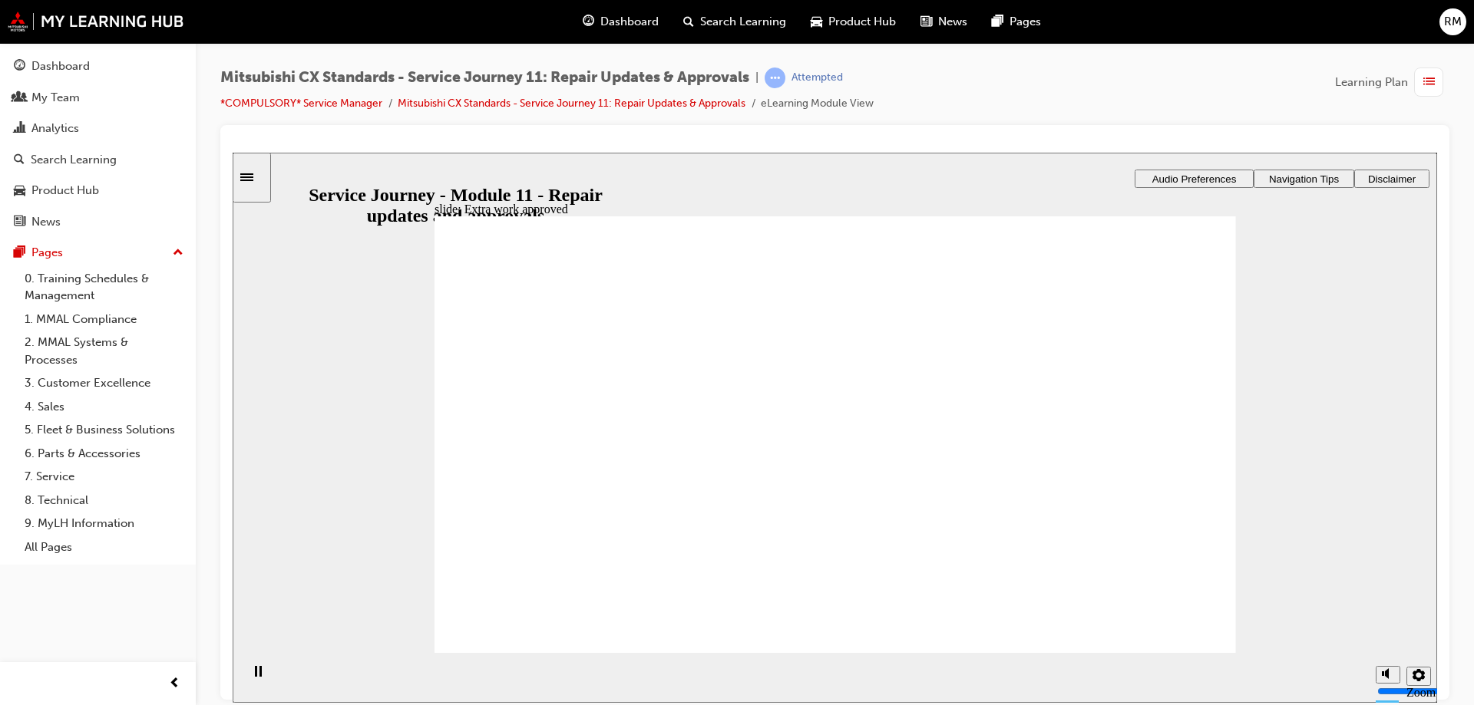
drag, startPoint x: 665, startPoint y: 453, endPoint x: 979, endPoint y: 440, distance: 315.0
drag, startPoint x: 670, startPoint y: 468, endPoint x: 863, endPoint y: 483, distance: 193.2
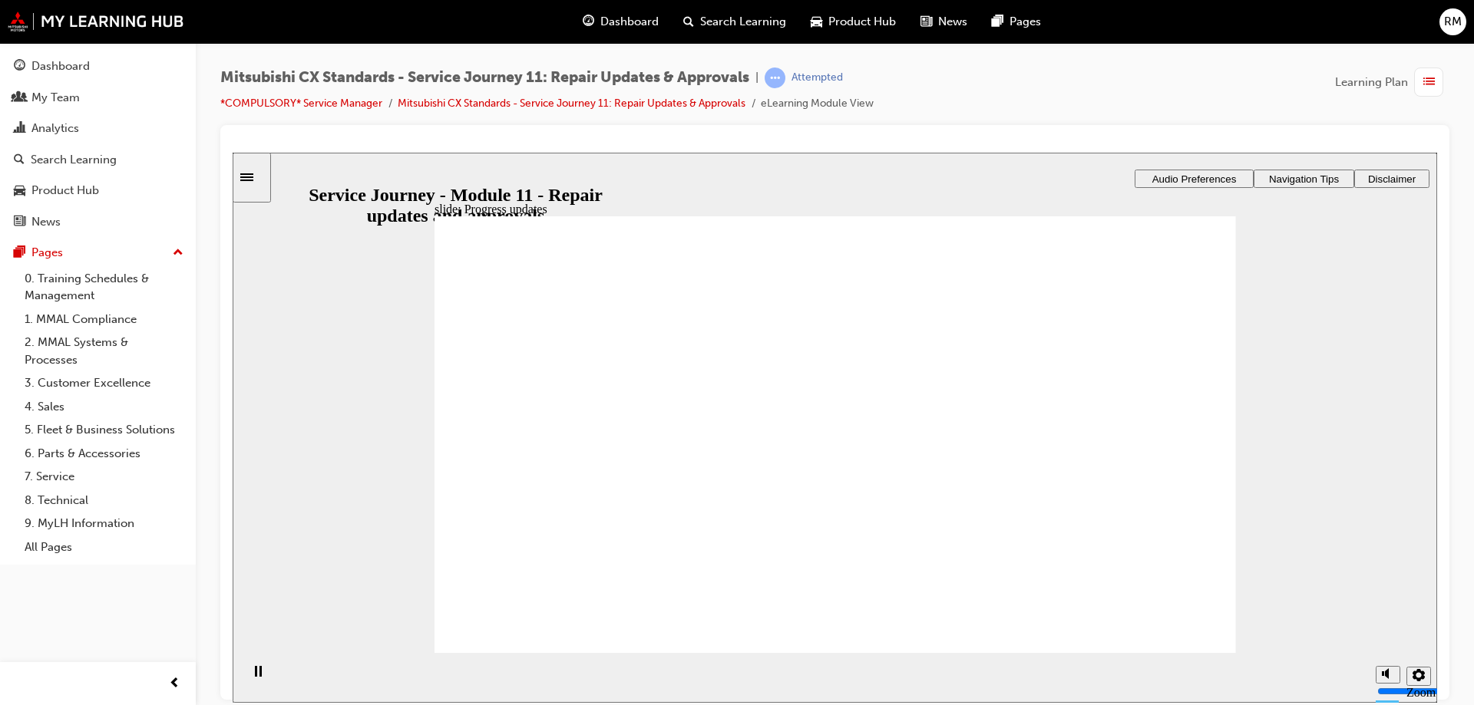
drag, startPoint x: 677, startPoint y: 474, endPoint x: 826, endPoint y: 488, distance: 149.6
drag, startPoint x: 741, startPoint y: 487, endPoint x: 1085, endPoint y: 493, distance: 343.9
drag, startPoint x: 599, startPoint y: 461, endPoint x: 799, endPoint y: 495, distance: 202.5
drag, startPoint x: 678, startPoint y: 482, endPoint x: 1113, endPoint y: 521, distance: 436.9
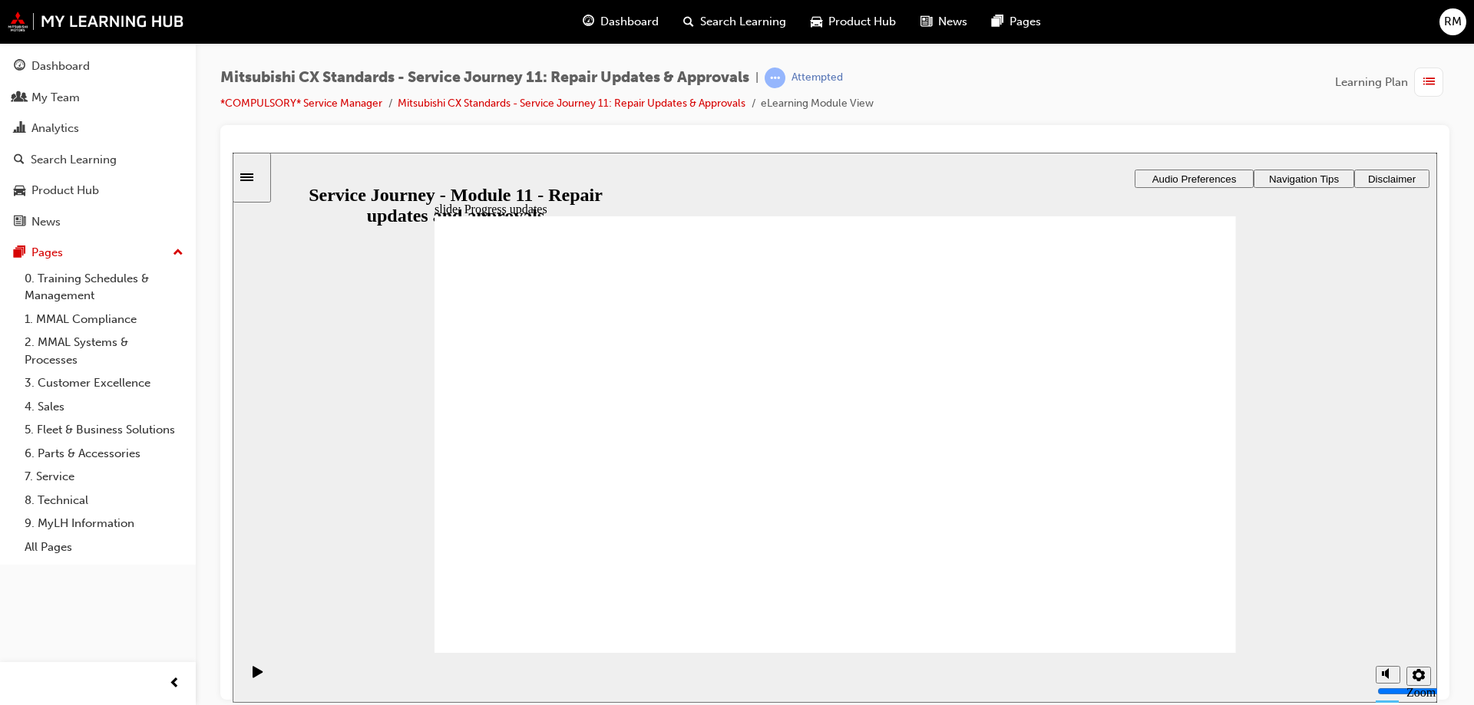
drag, startPoint x: 695, startPoint y: 488, endPoint x: 821, endPoint y: 497, distance: 126.9
drag, startPoint x: 698, startPoint y: 476, endPoint x: 797, endPoint y: 494, distance: 101.3
drag, startPoint x: 703, startPoint y: 481, endPoint x: 968, endPoint y: 519, distance: 267.5
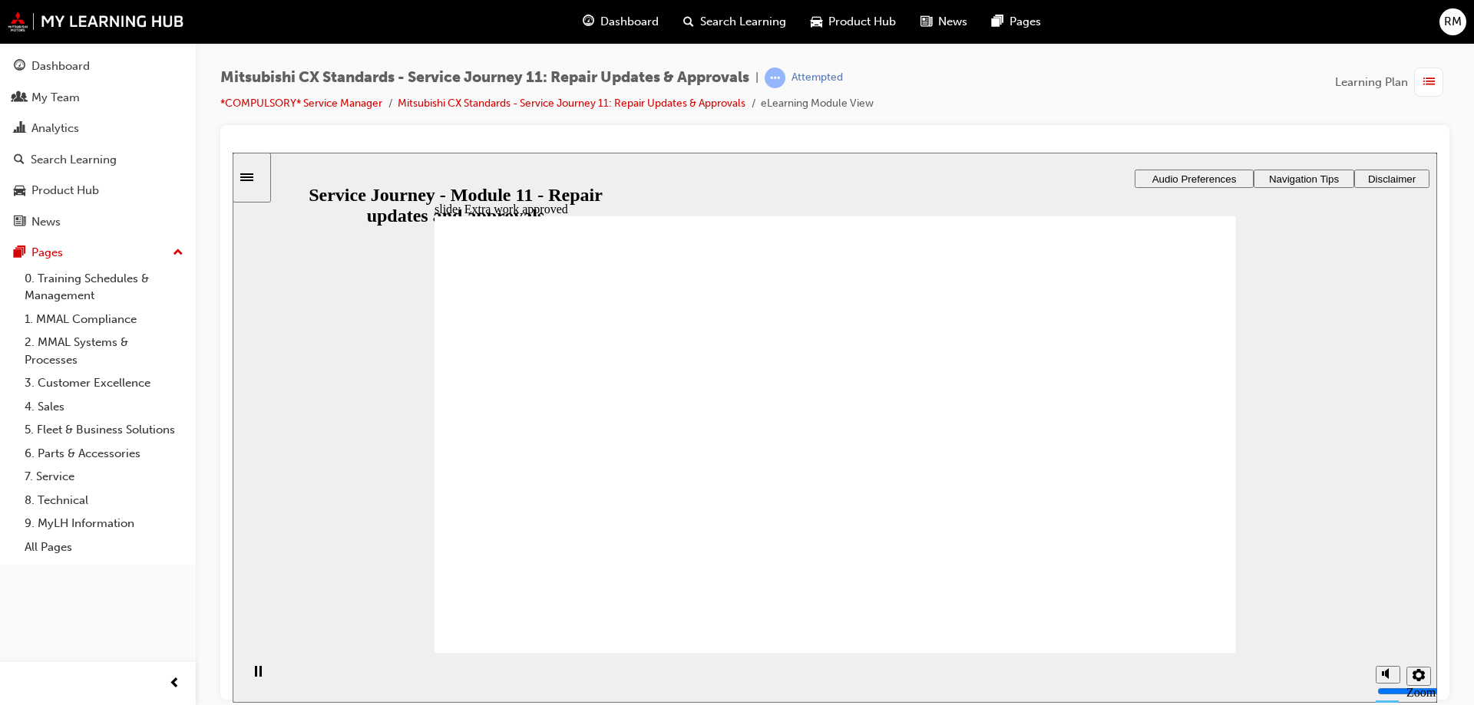
drag, startPoint x: 647, startPoint y: 471, endPoint x: 754, endPoint y: 480, distance: 107.1
drag, startPoint x: 832, startPoint y: 523, endPoint x: 844, endPoint y: 527, distance: 11.9
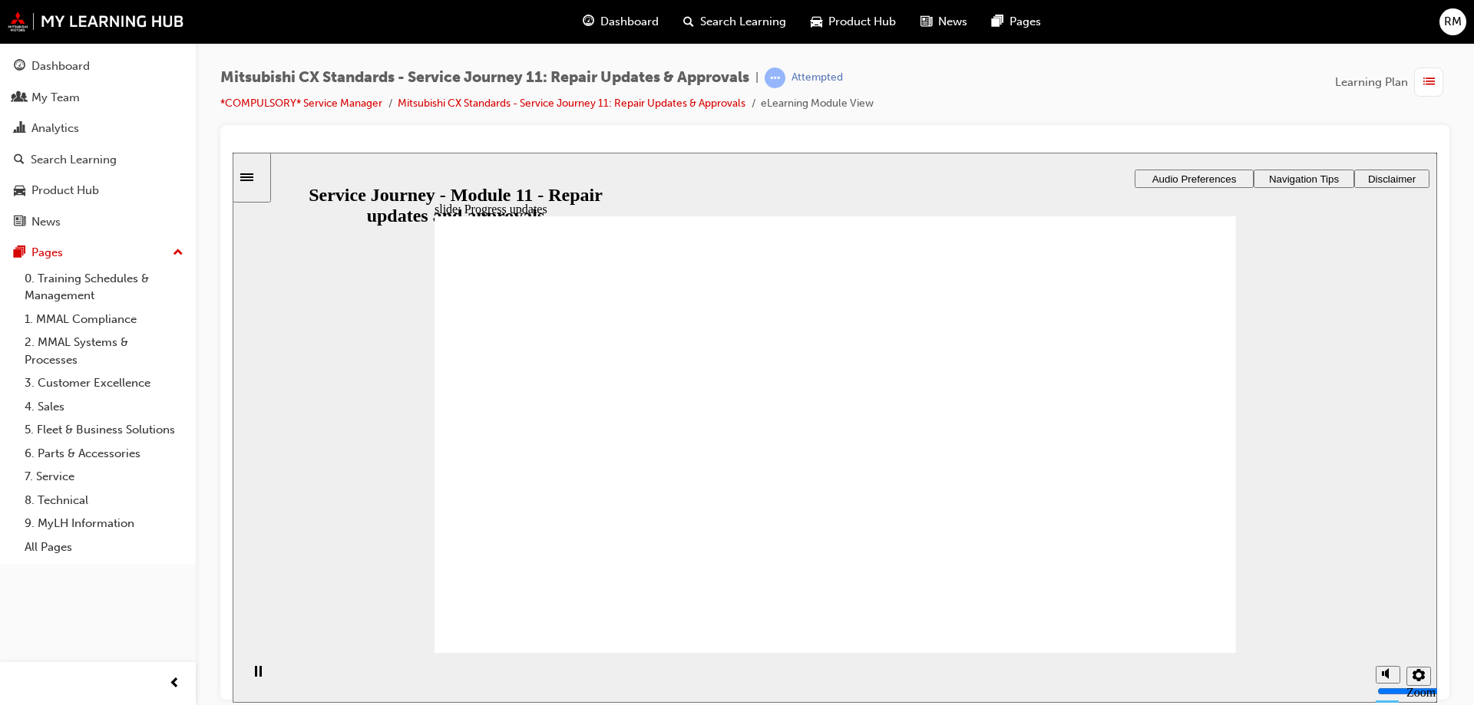
drag, startPoint x: 636, startPoint y: 458, endPoint x: 856, endPoint y: 444, distance: 220.8
drag, startPoint x: 619, startPoint y: 470, endPoint x: 828, endPoint y: 470, distance: 208.8
drag, startPoint x: 609, startPoint y: 477, endPoint x: 784, endPoint y: 490, distance: 175.5
drag, startPoint x: 613, startPoint y: 474, endPoint x: 1115, endPoint y: 457, distance: 502.3
drag, startPoint x: 606, startPoint y: 467, endPoint x: 1103, endPoint y: 484, distance: 497.6
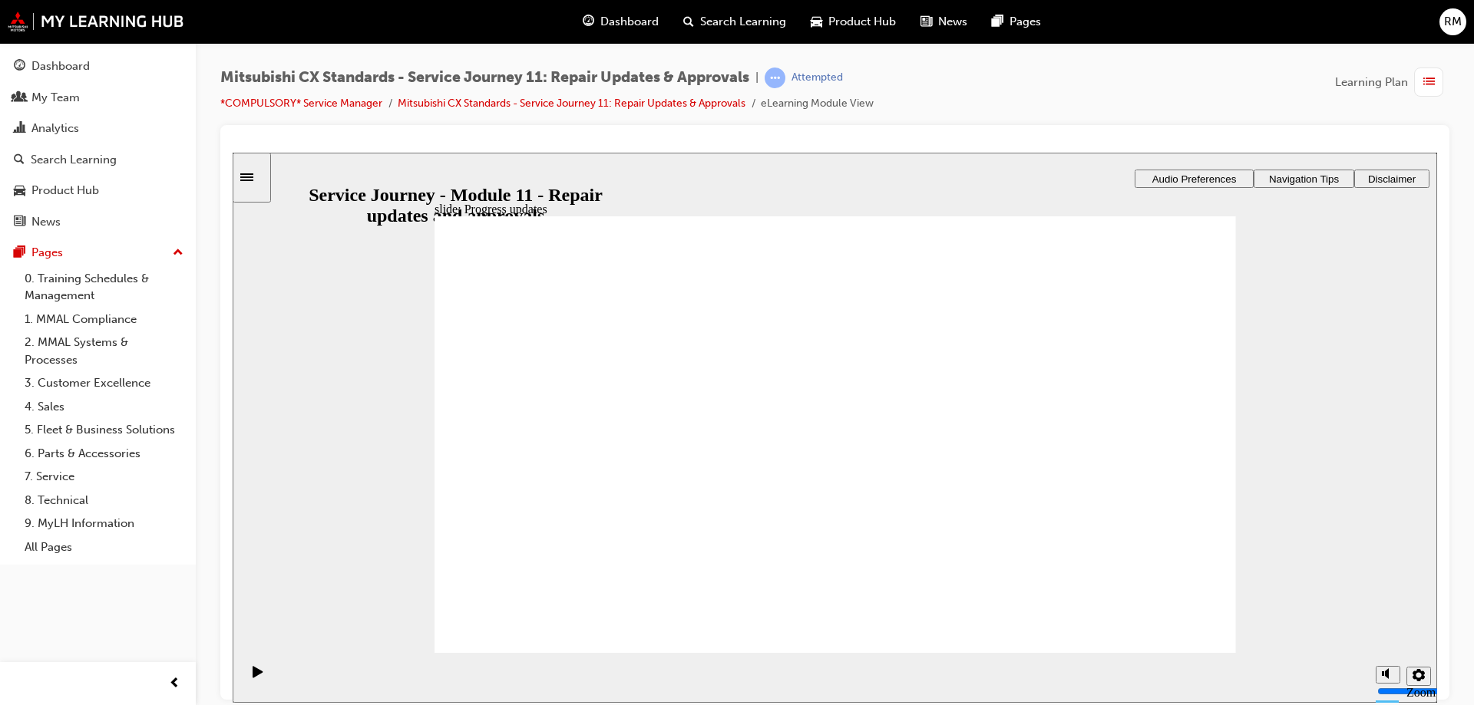
drag, startPoint x: 680, startPoint y: 490, endPoint x: 807, endPoint y: 502, distance: 128.0
drag, startPoint x: 628, startPoint y: 500, endPoint x: 1083, endPoint y: 476, distance: 455.8
drag, startPoint x: 646, startPoint y: 484, endPoint x: 844, endPoint y: 491, distance: 197.4
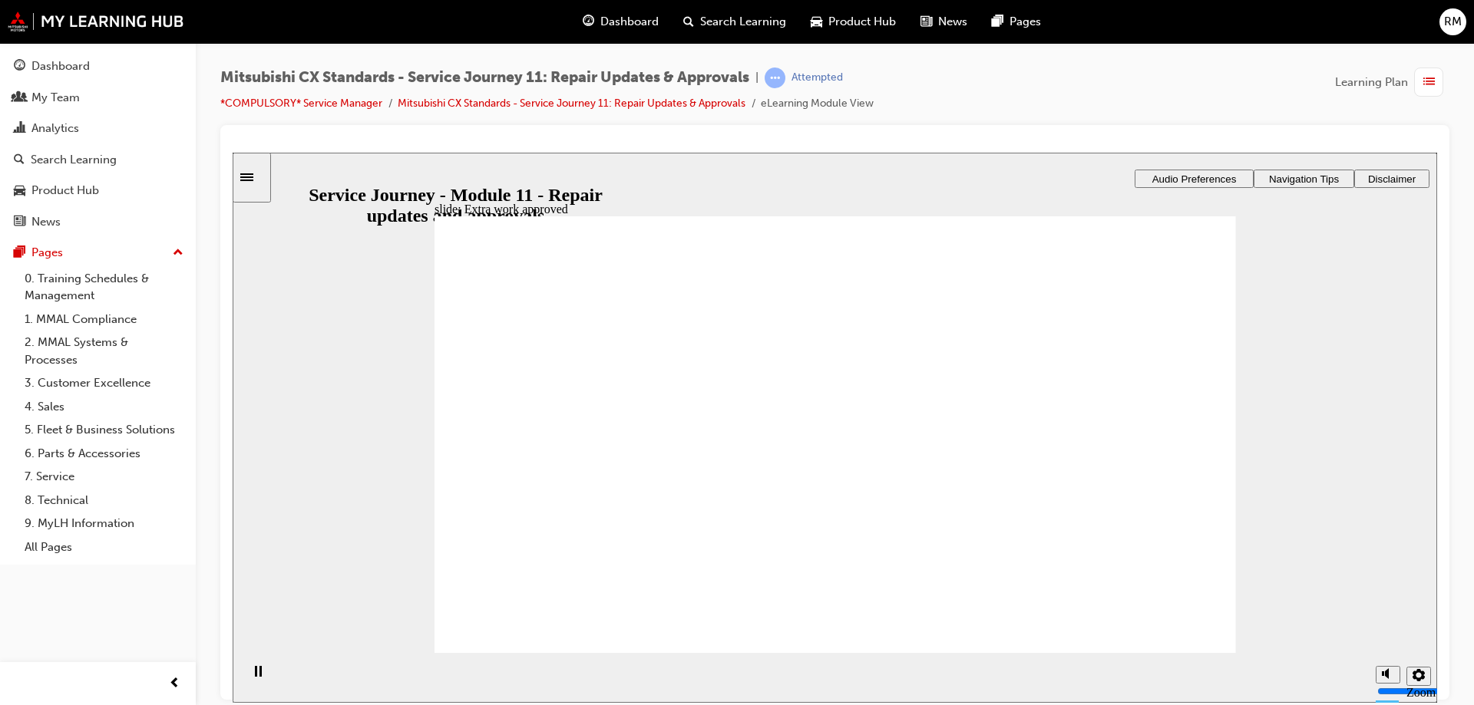
drag, startPoint x: 676, startPoint y: 480, endPoint x: 1121, endPoint y: 514, distance: 446.4
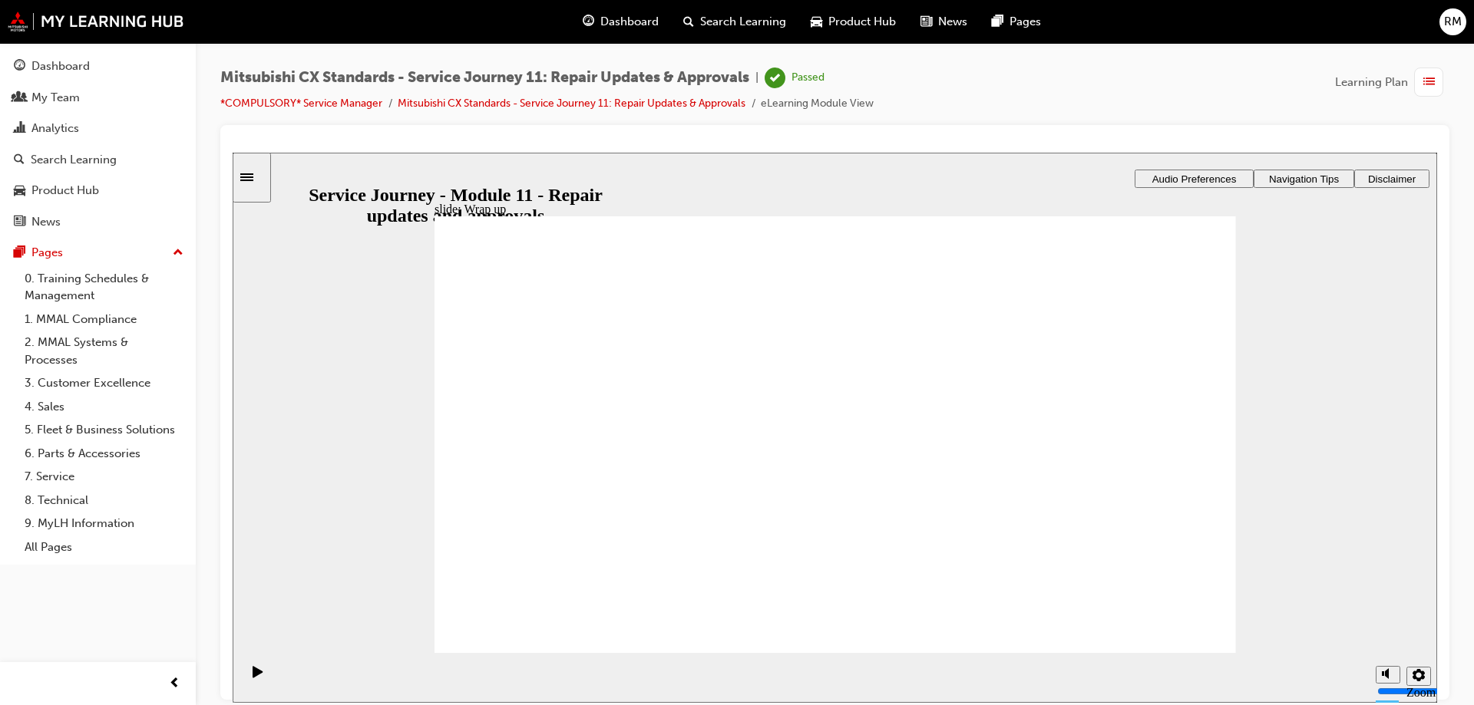
click at [649, 15] on span "Dashboard" at bounding box center [629, 22] width 58 height 18
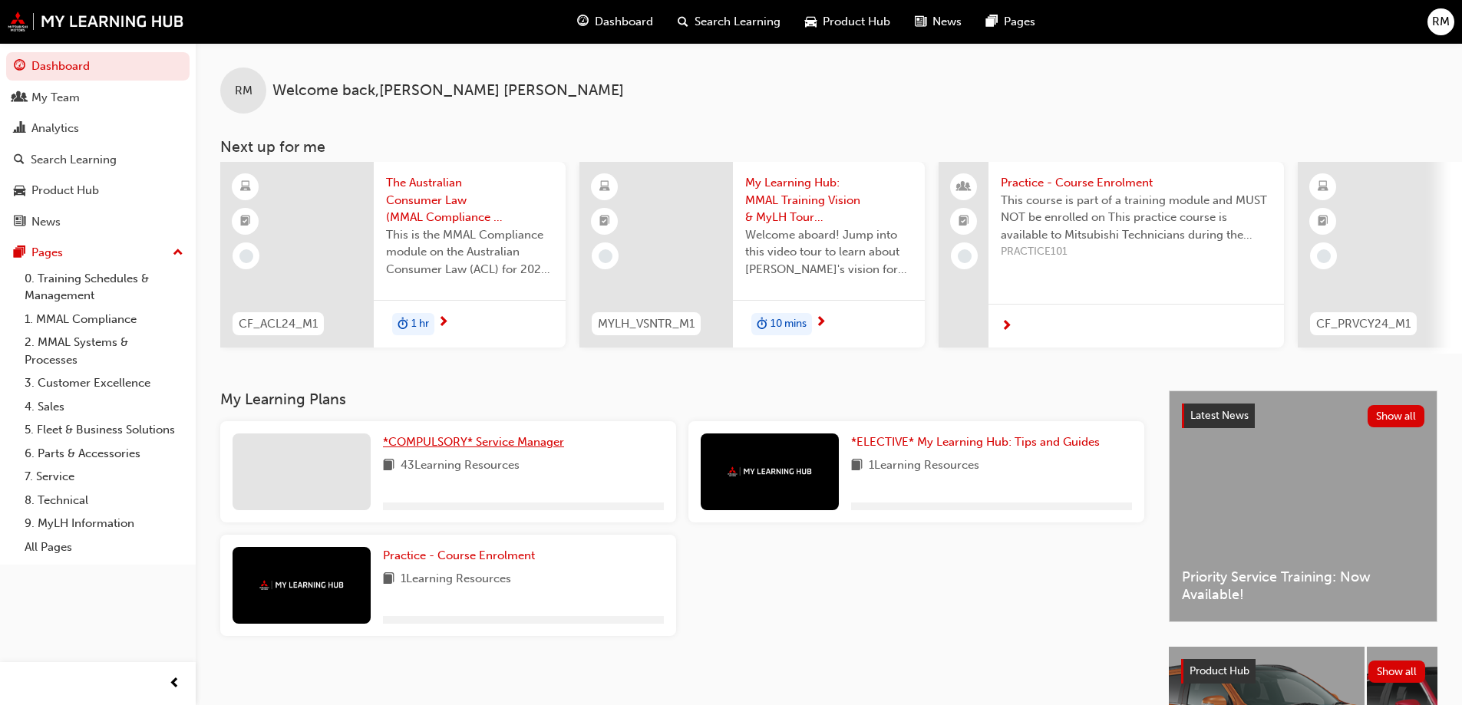
click at [526, 444] on span "*COMPULSORY* Service Manager" at bounding box center [473, 442] width 181 height 14
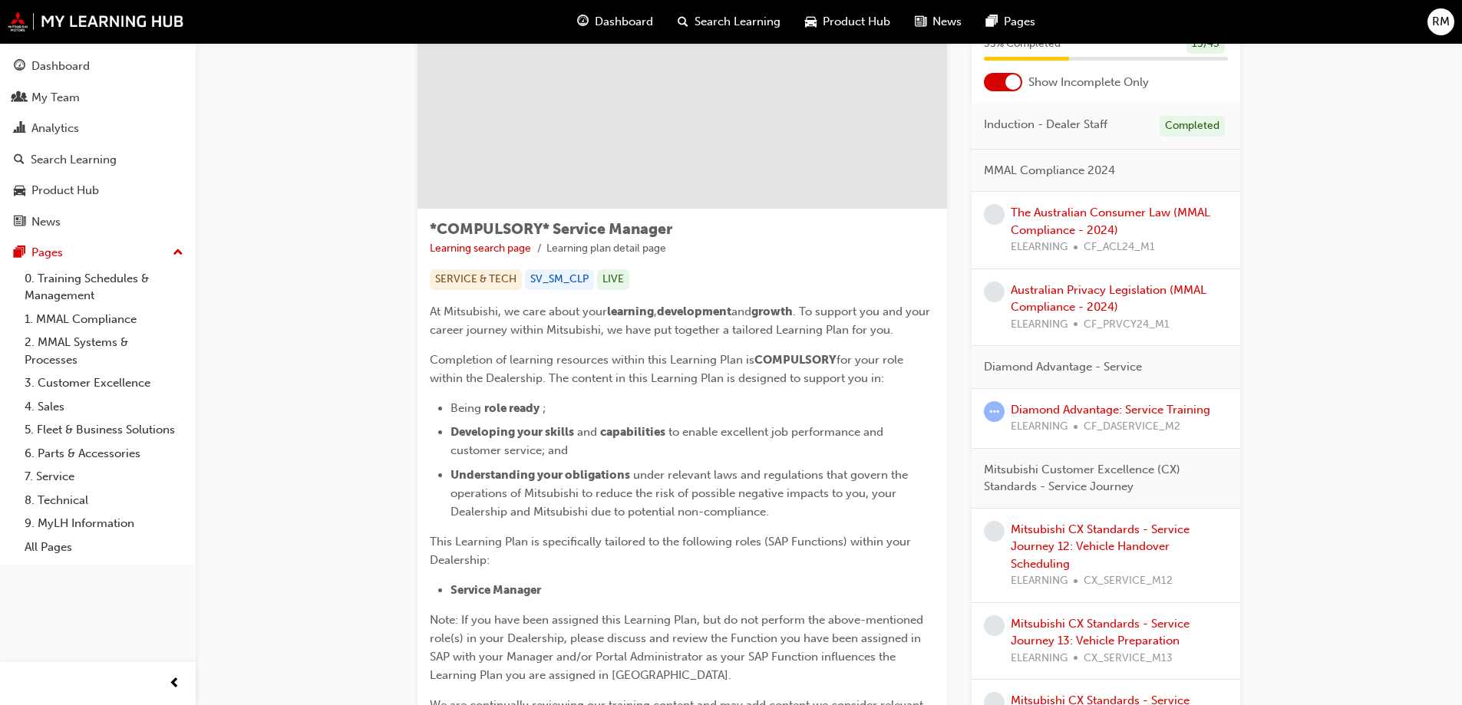
scroll to position [307, 0]
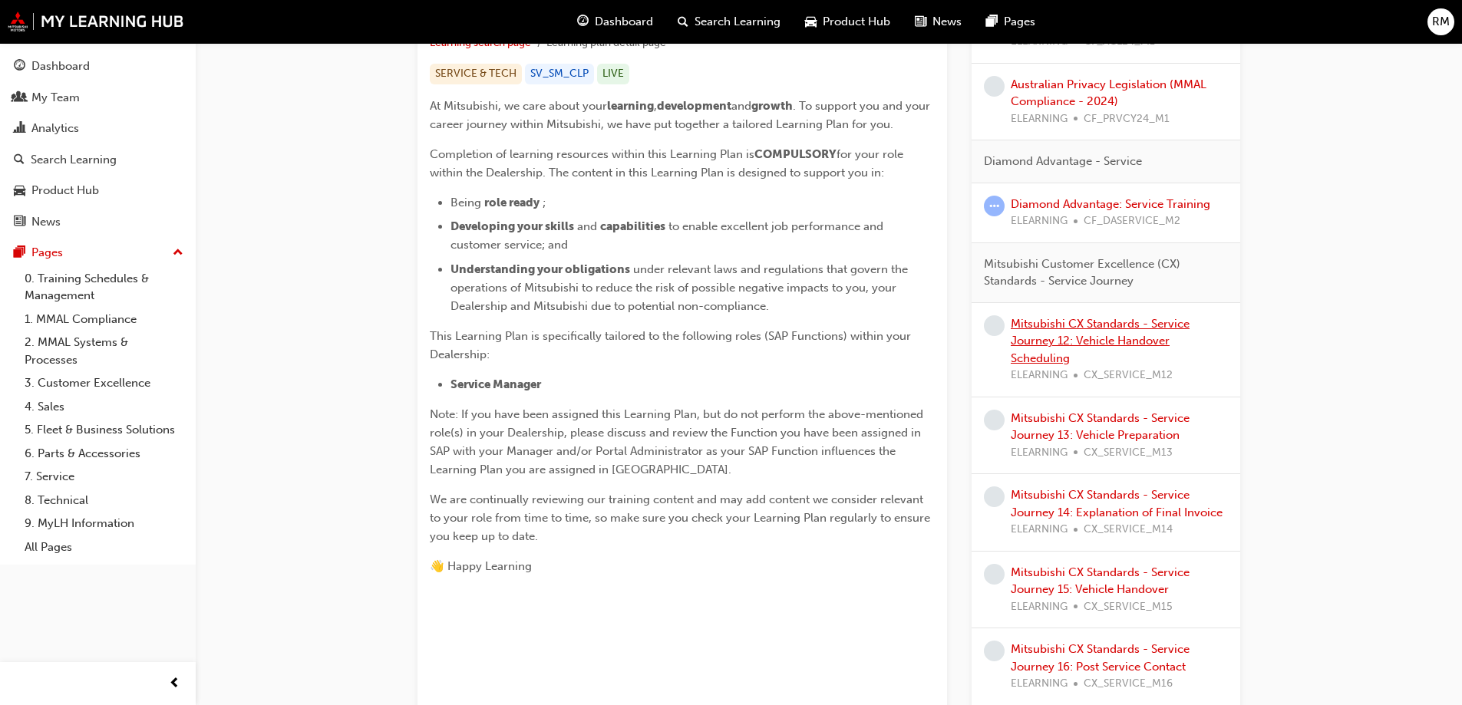
click at [1078, 329] on link "Mitsubishi CX Standards - Service Journey 12: Vehicle Handover Scheduling" at bounding box center [1100, 341] width 179 height 48
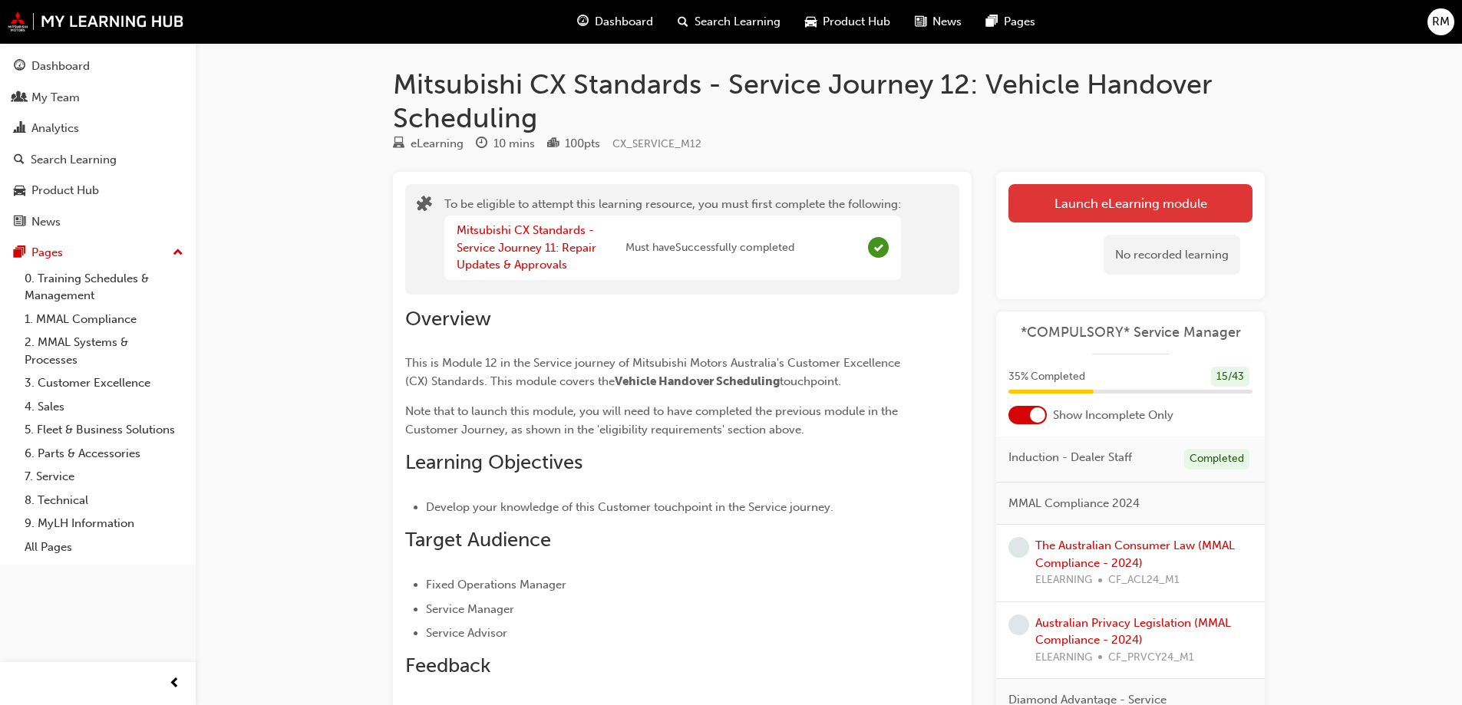
click at [1128, 206] on button "Launch eLearning module" at bounding box center [1131, 203] width 244 height 38
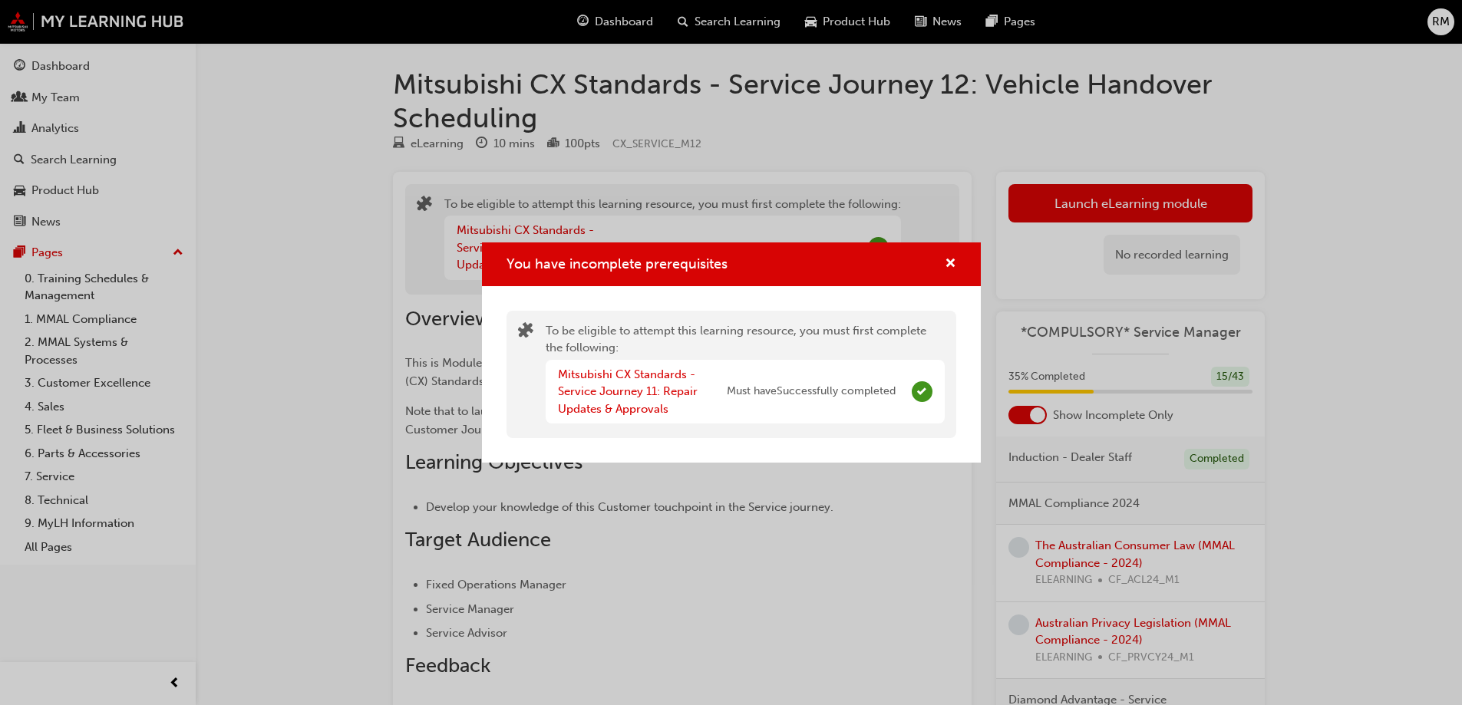
click at [962, 258] on div "You have incomplete prerequisites" at bounding box center [731, 265] width 499 height 44
click at [946, 265] on span "cross-icon" at bounding box center [951, 265] width 12 height 14
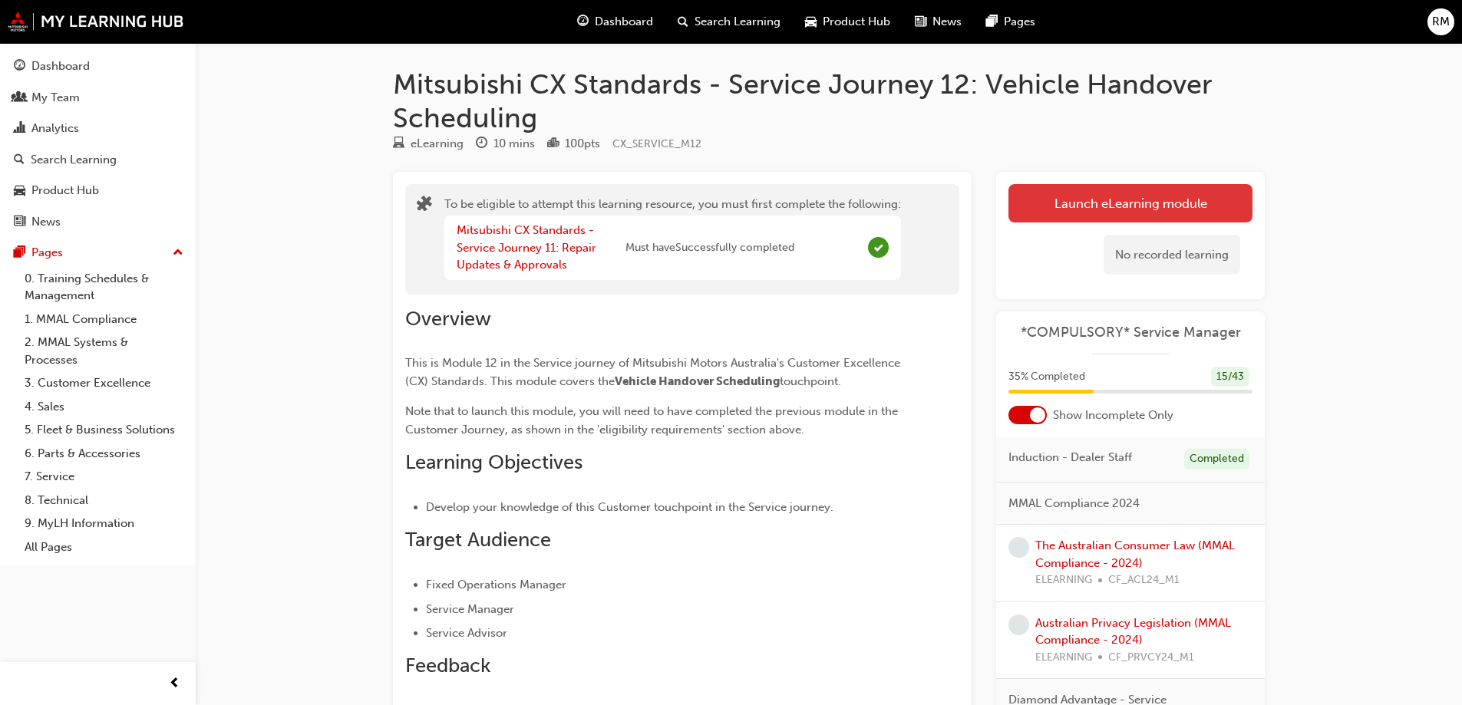
click at [1091, 208] on button "Launch eLearning module" at bounding box center [1131, 203] width 244 height 38
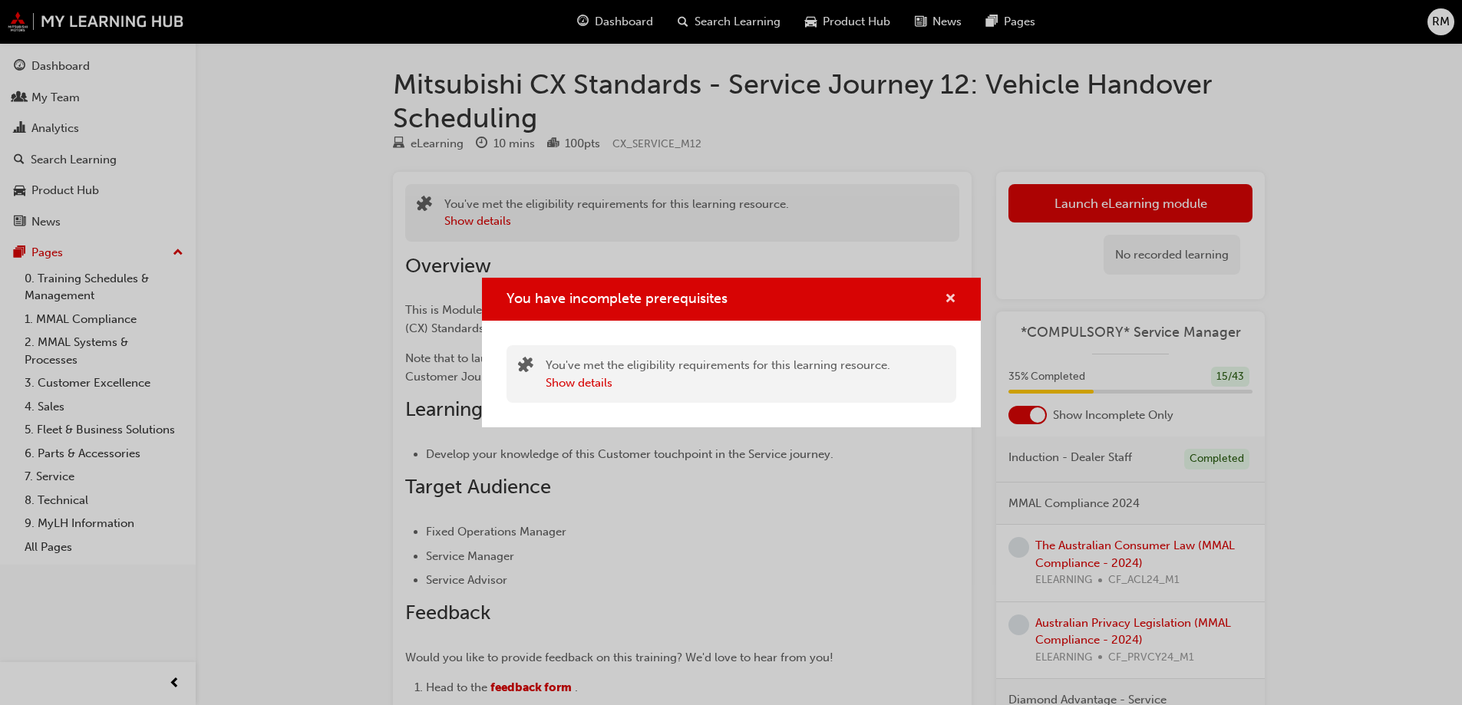
click at [949, 297] on span "cross-icon" at bounding box center [951, 300] width 12 height 14
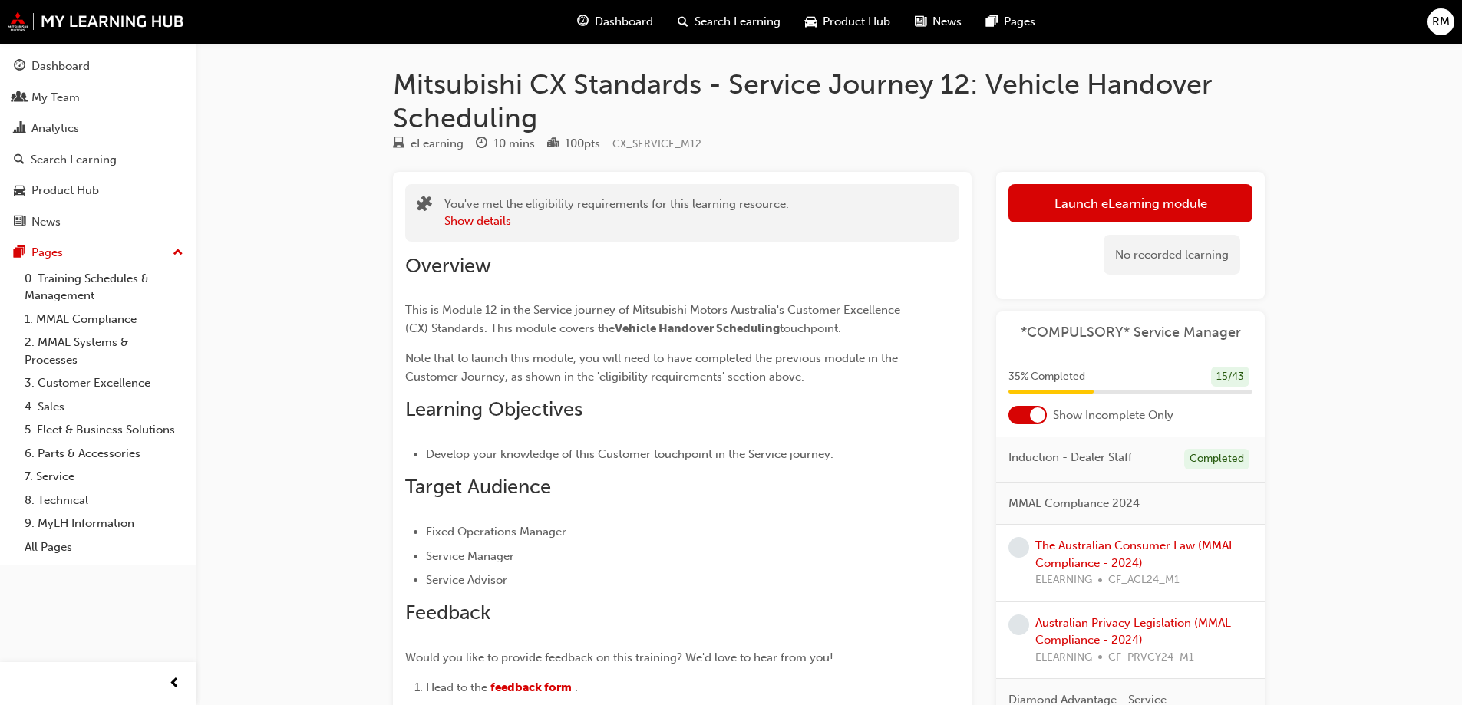
click at [602, 31] on div "Dashboard" at bounding box center [615, 21] width 101 height 31
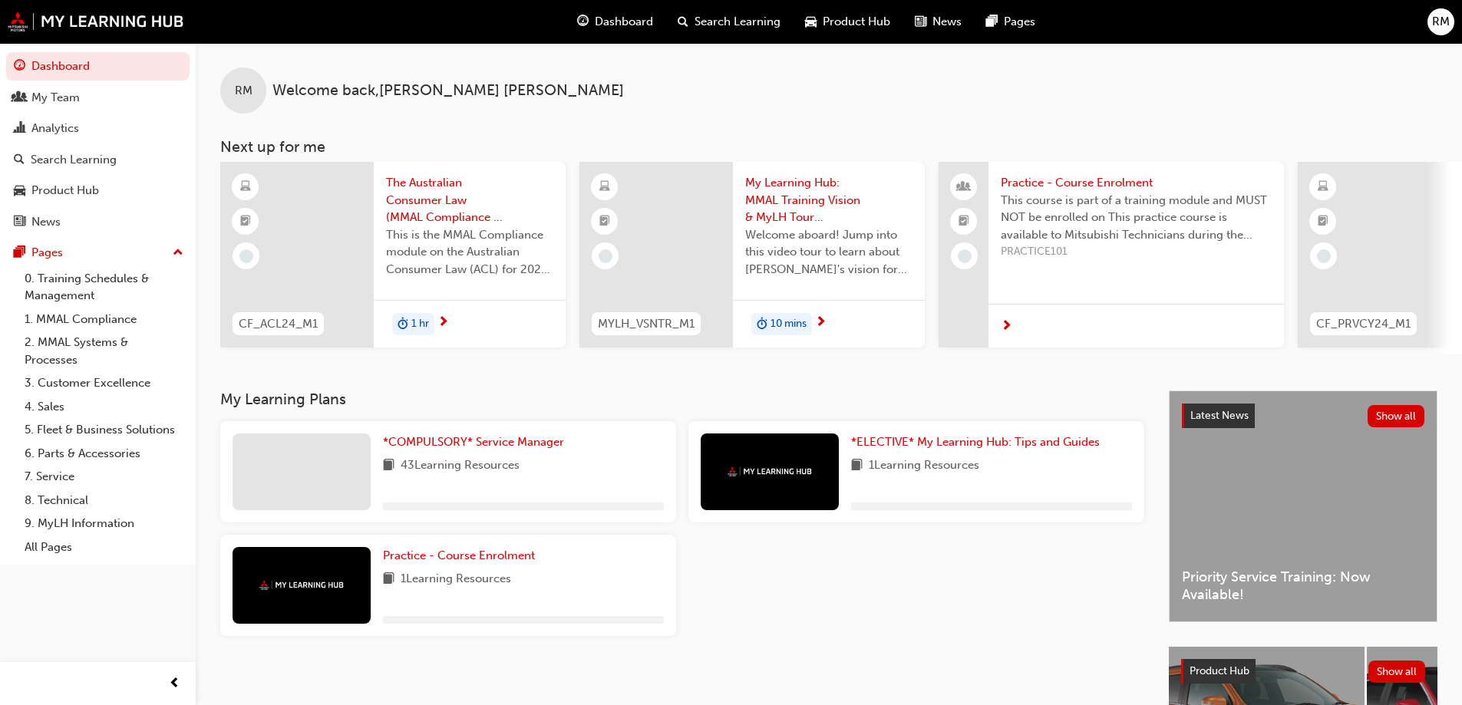
click at [522, 461] on div "*COMPULSORY* Service Manager 43 Learning Resources" at bounding box center [523, 472] width 281 height 77
click at [521, 449] on span "*COMPULSORY* Service Manager" at bounding box center [473, 442] width 181 height 14
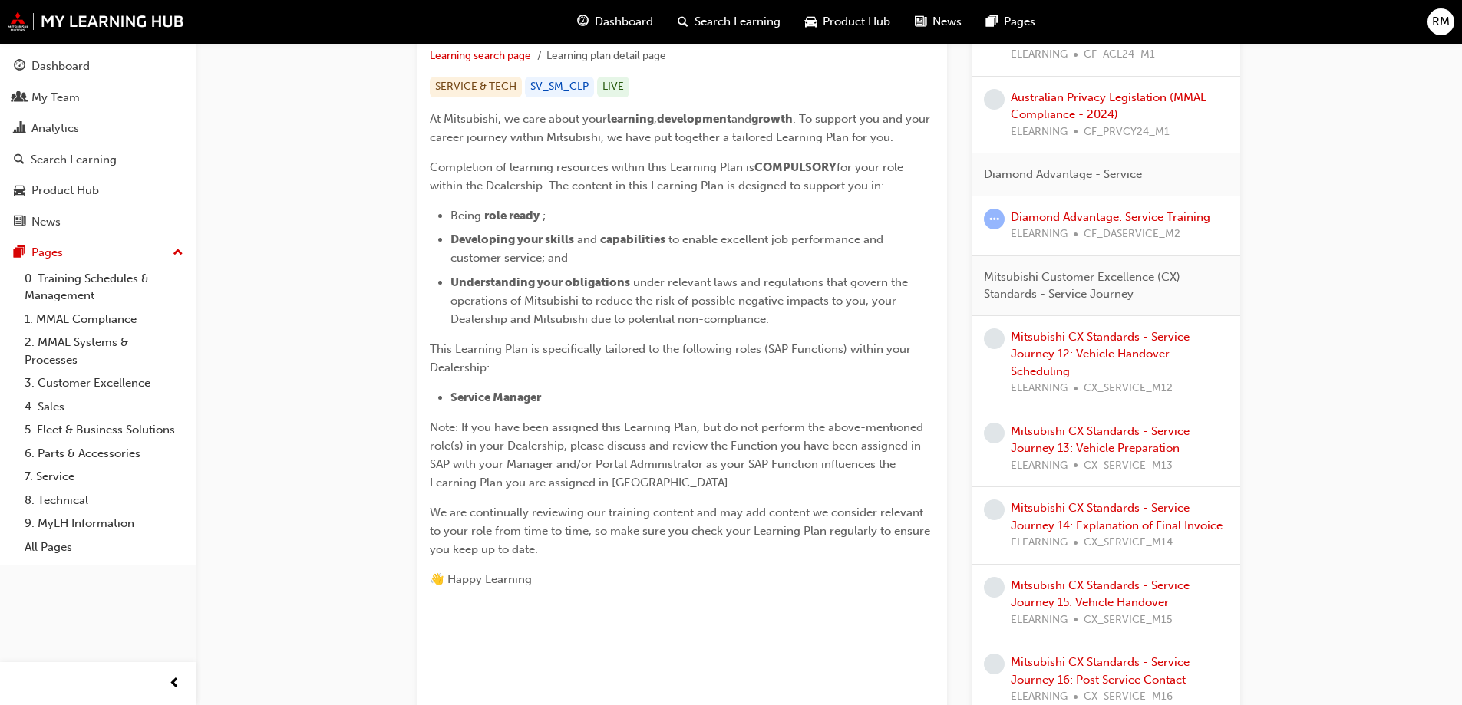
scroll to position [307, 0]
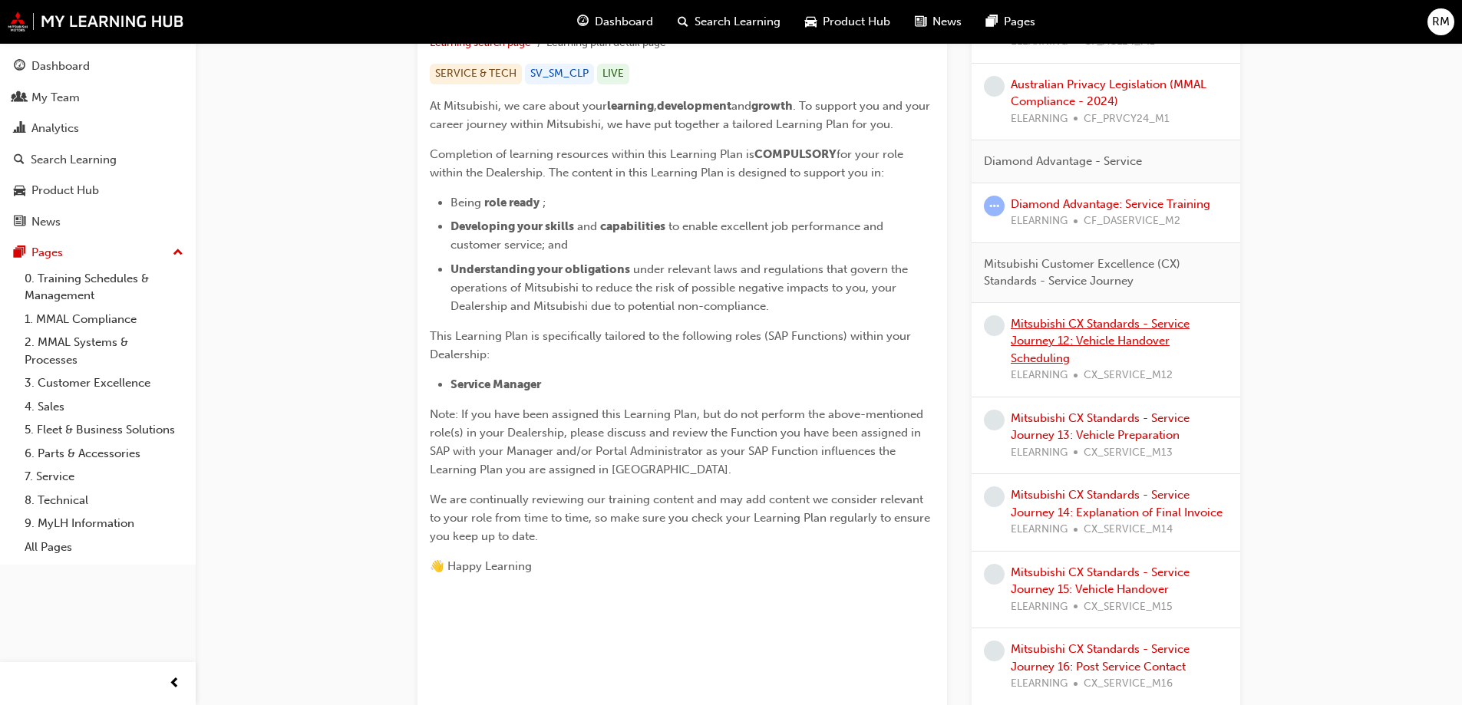
click at [1140, 323] on link "Mitsubishi CX Standards - Service Journey 12: Vehicle Handover Scheduling" at bounding box center [1100, 341] width 179 height 48
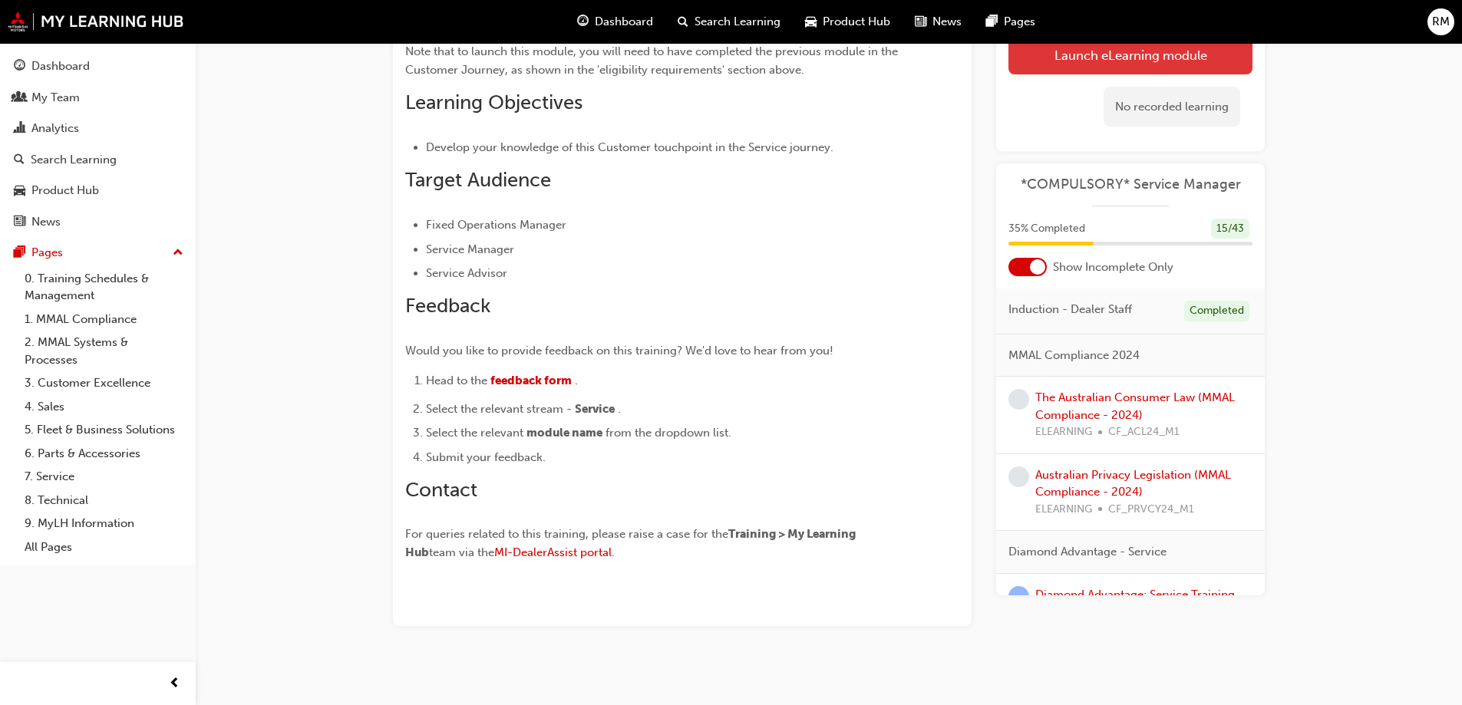
click at [1062, 64] on link "Launch eLearning module" at bounding box center [1131, 54] width 244 height 38
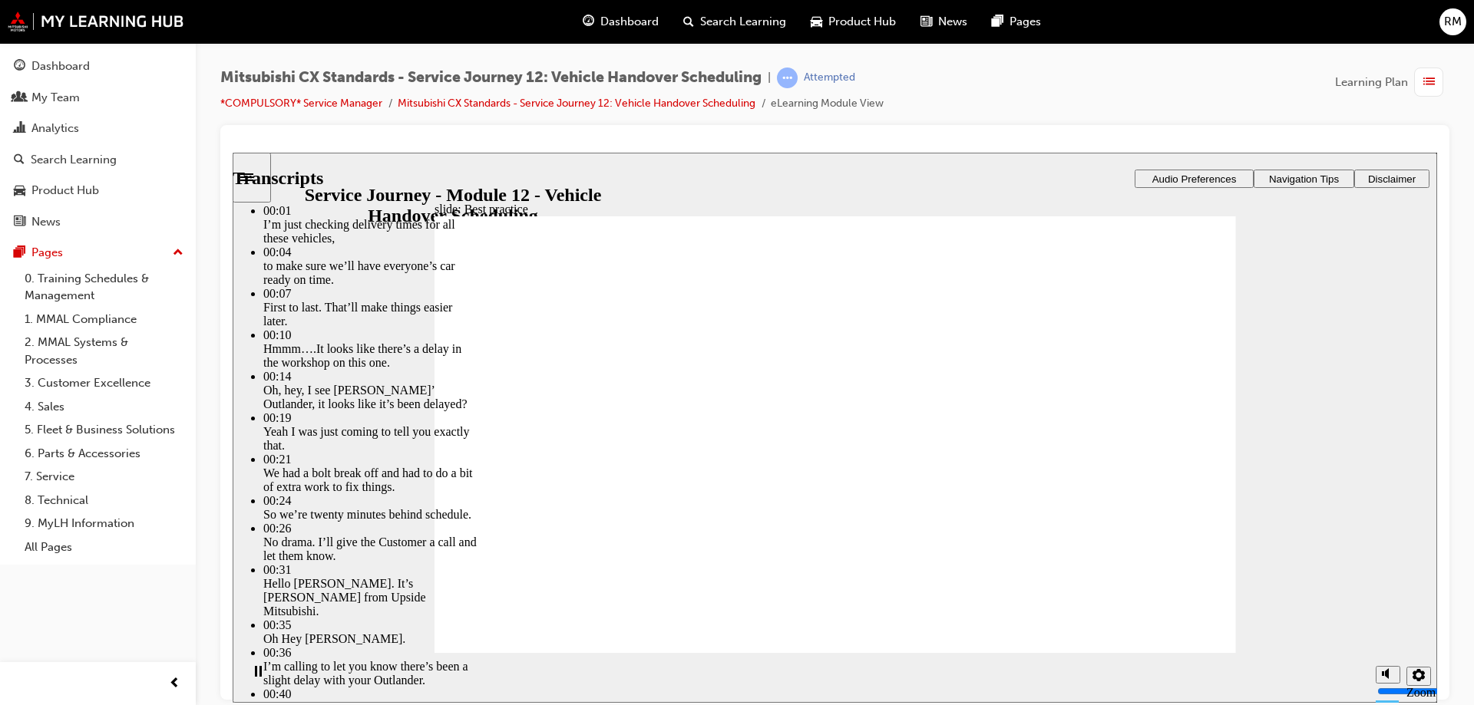
type input "116"
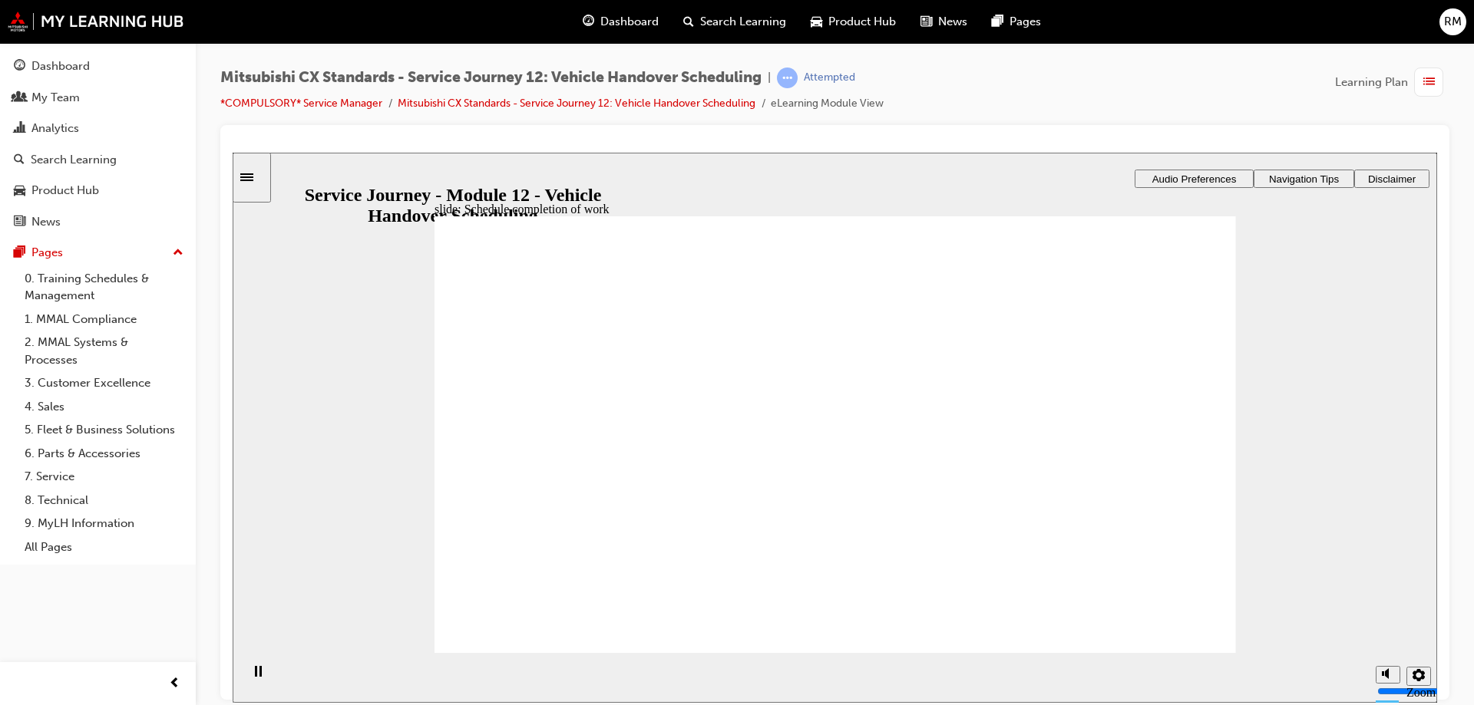
drag, startPoint x: 599, startPoint y: 446, endPoint x: 799, endPoint y: 442, distance: 200.4
drag, startPoint x: 605, startPoint y: 460, endPoint x: 735, endPoint y: 476, distance: 130.7
drag, startPoint x: 670, startPoint y: 464, endPoint x: 735, endPoint y: 484, distance: 67.7
drag, startPoint x: 758, startPoint y: 513, endPoint x: 785, endPoint y: 523, distance: 28.7
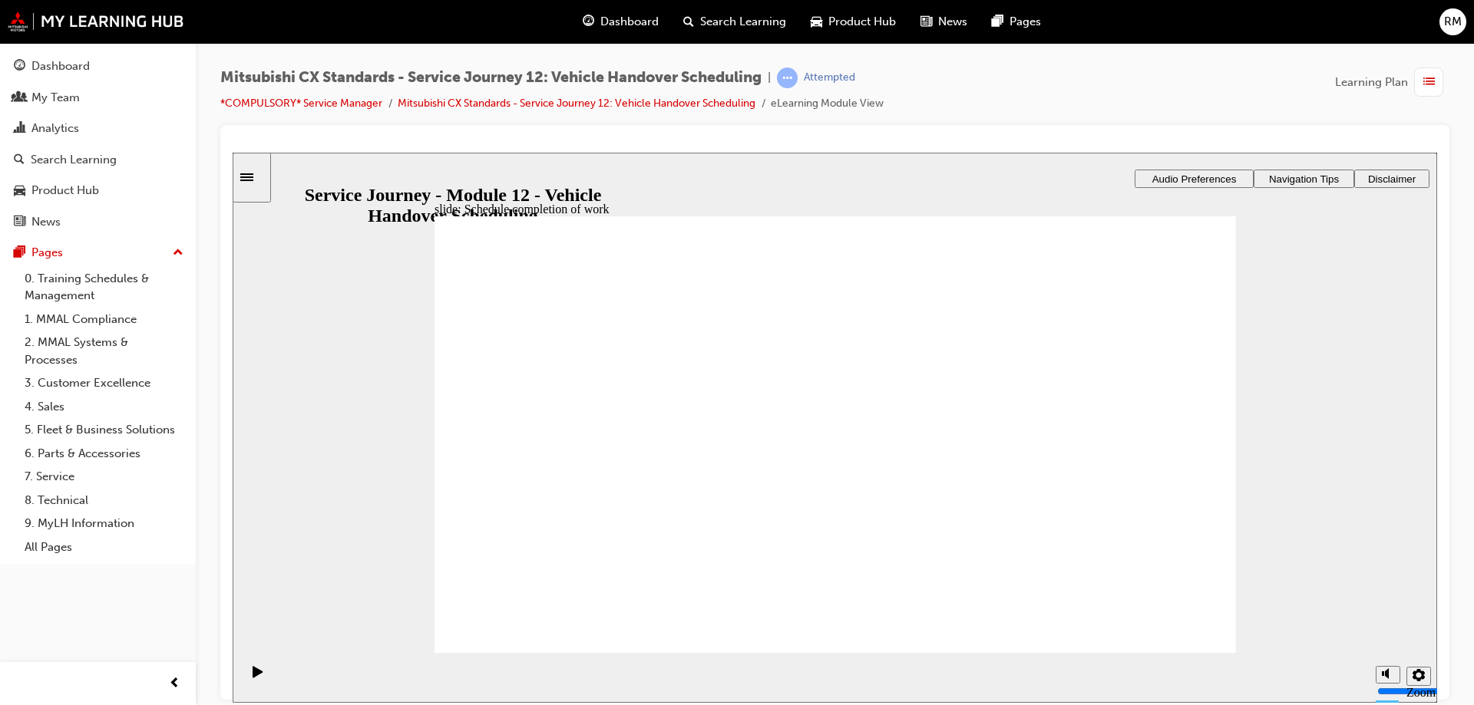
drag, startPoint x: 556, startPoint y: 457, endPoint x: 742, endPoint y: 466, distance: 186.0
drag, startPoint x: 652, startPoint y: 451, endPoint x: 869, endPoint y: 506, distance: 223.4
drag, startPoint x: 629, startPoint y: 469, endPoint x: 777, endPoint y: 546, distance: 167.2
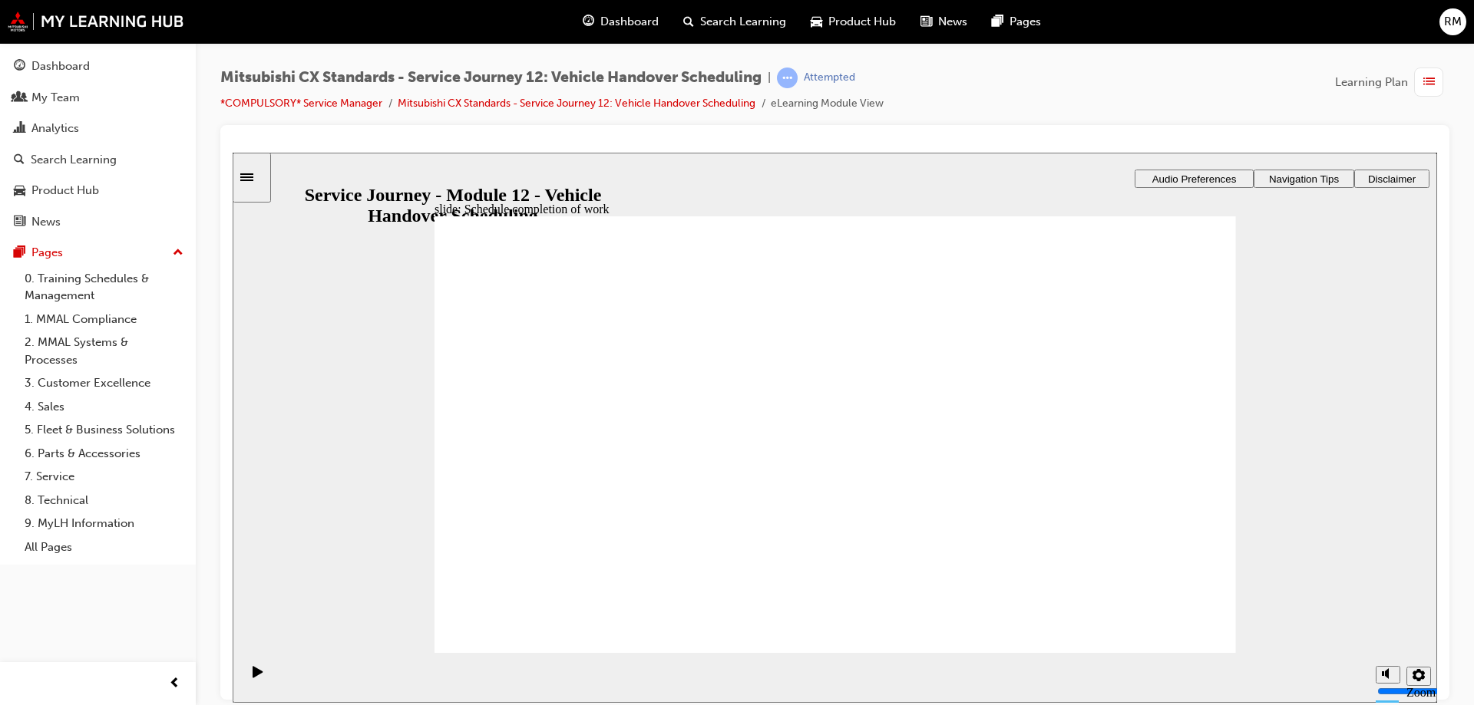
drag, startPoint x: 629, startPoint y: 485, endPoint x: 848, endPoint y: 548, distance: 228.4
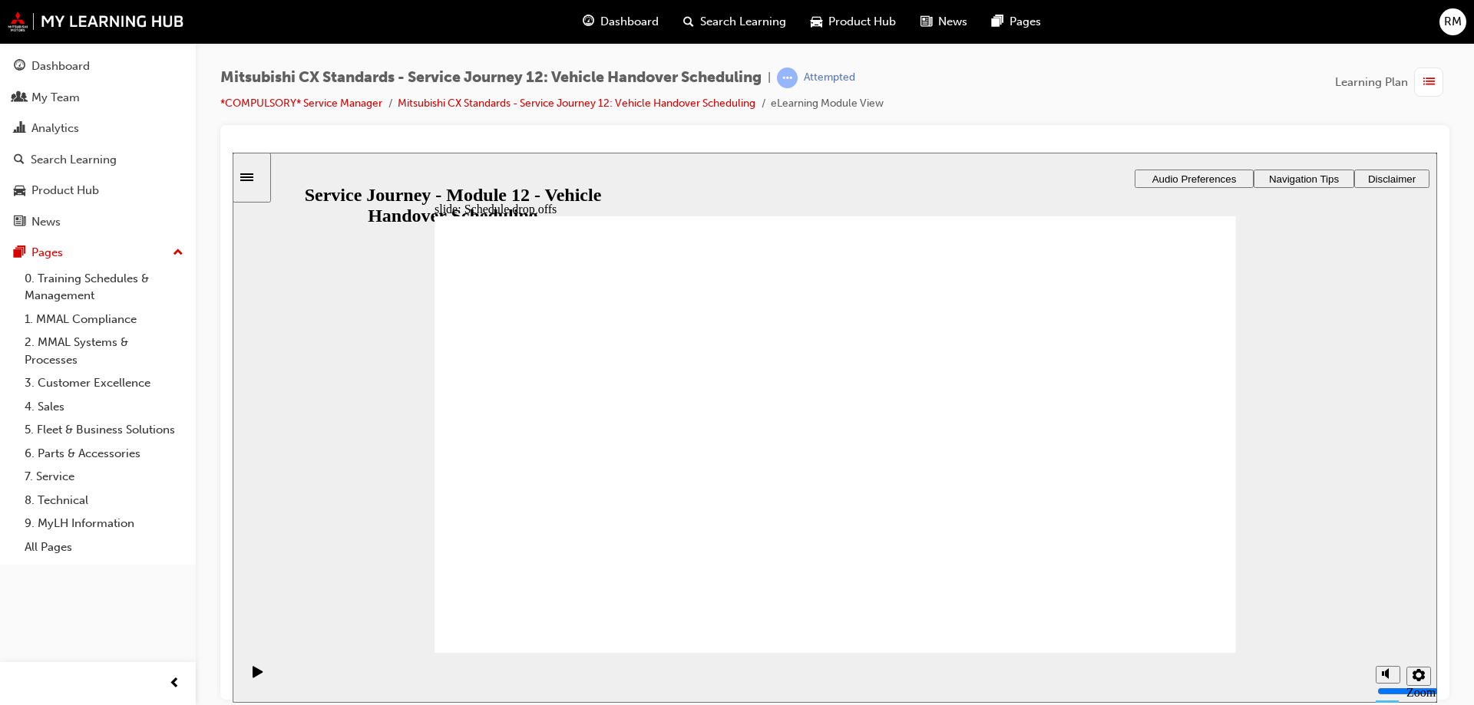
checkbox input "true"
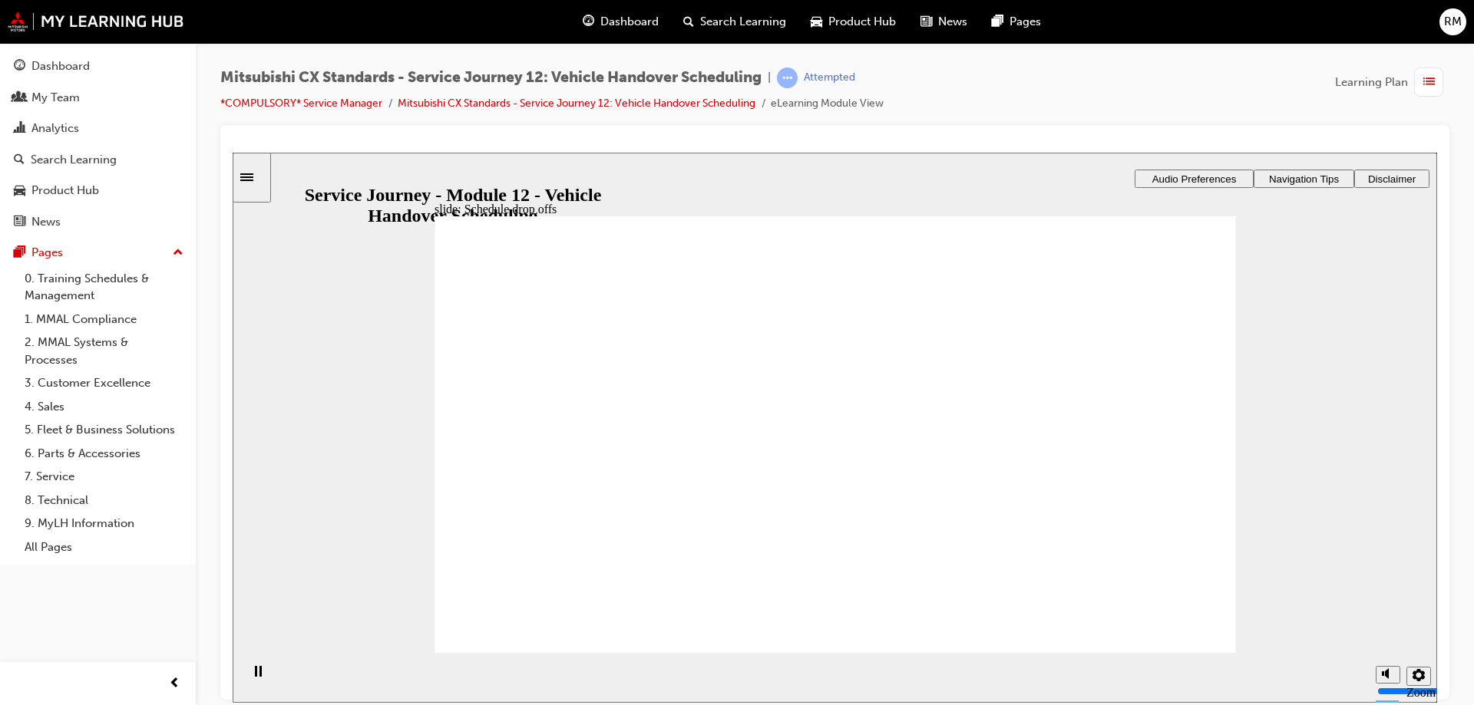
checkbox input "true"
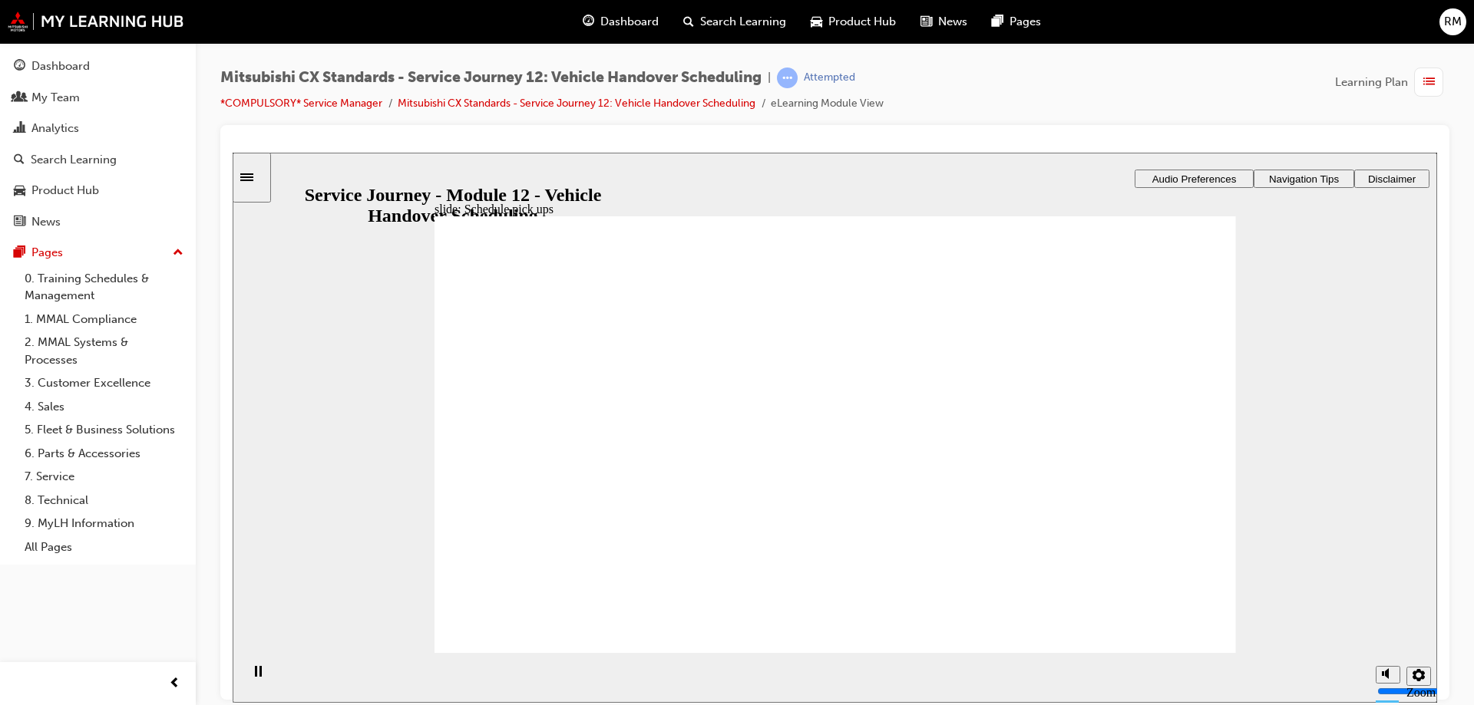
checkbox input "true"
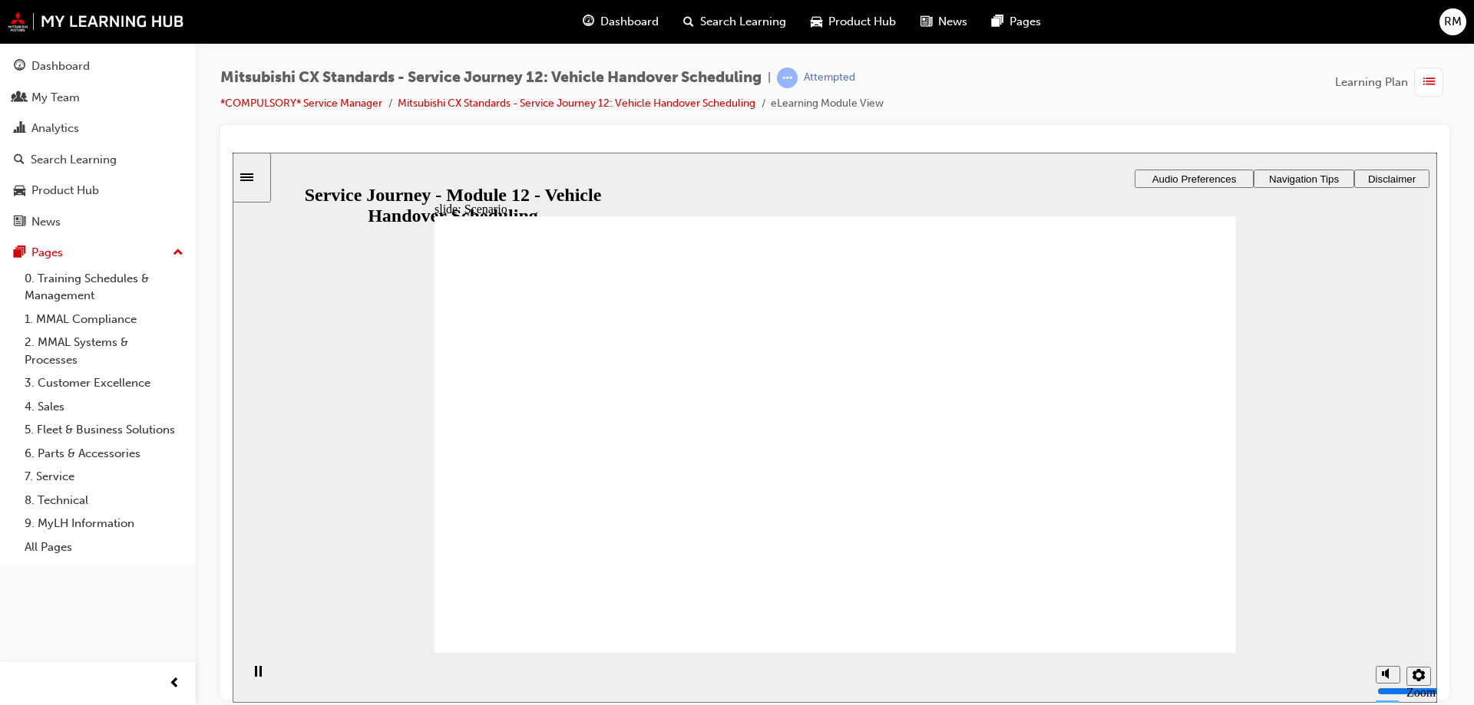
checkbox input "true"
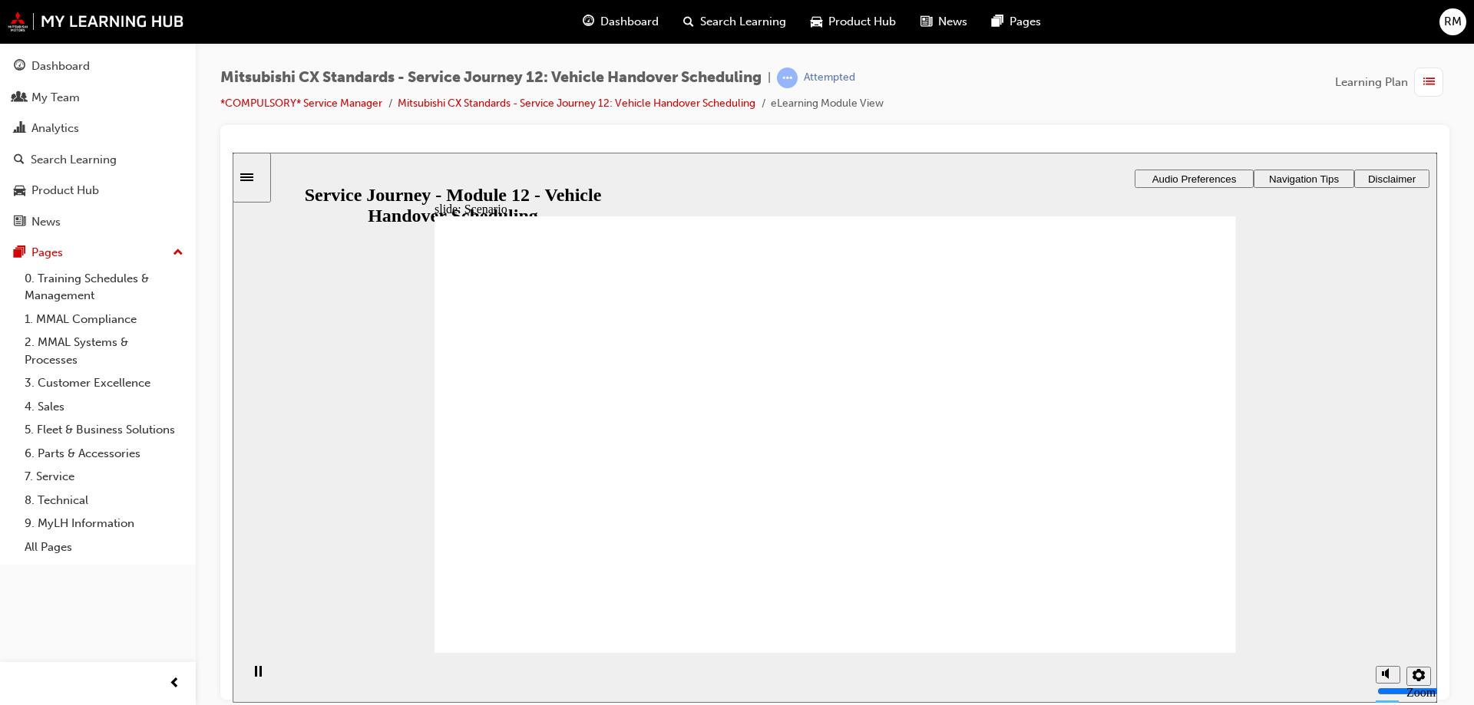
drag, startPoint x: 510, startPoint y: 447, endPoint x: 494, endPoint y: 473, distance: 30.4
drag, startPoint x: 610, startPoint y: 437, endPoint x: 660, endPoint y: 426, distance: 51.0
drag, startPoint x: 625, startPoint y: 443, endPoint x: 930, endPoint y: 499, distance: 310.6
drag, startPoint x: 787, startPoint y: 469, endPoint x: 860, endPoint y: 484, distance: 74.4
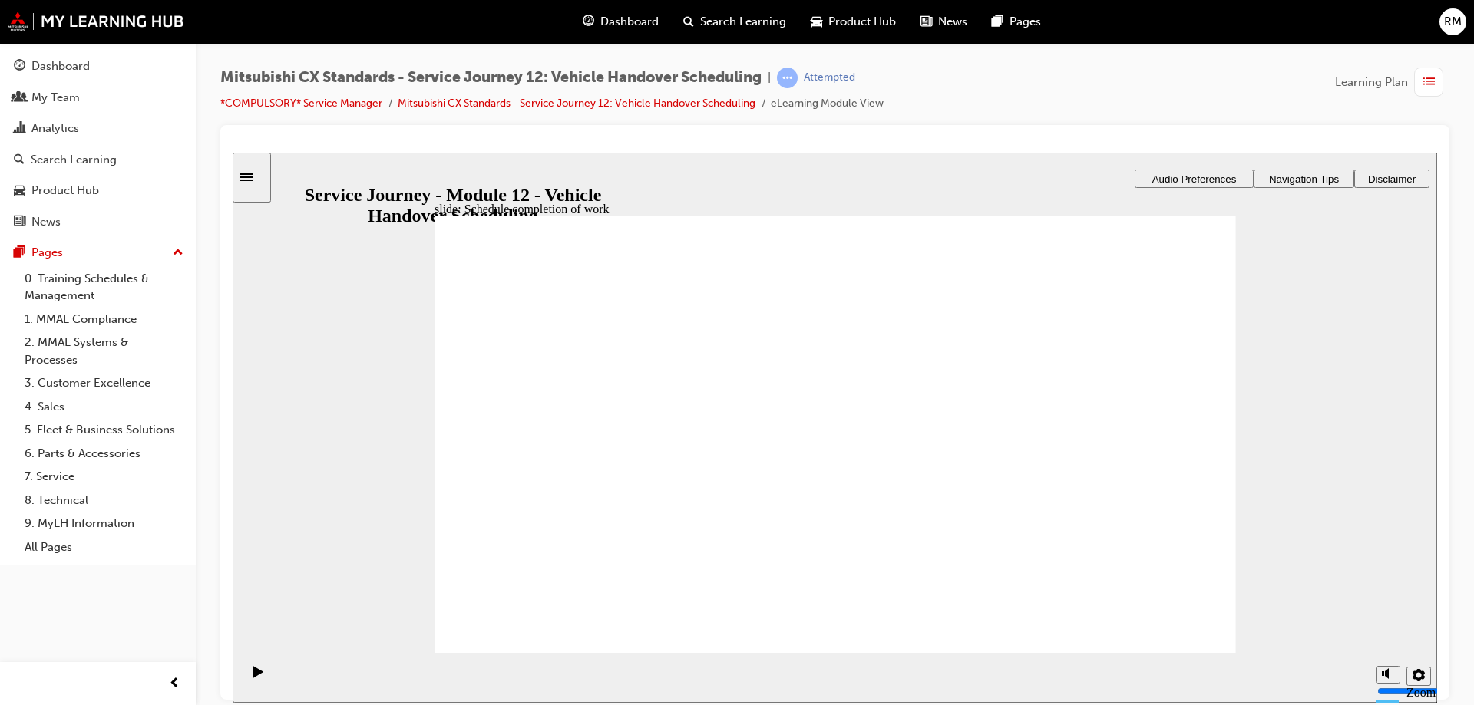
drag, startPoint x: 680, startPoint y: 454, endPoint x: 771, endPoint y: 467, distance: 91.6
drag, startPoint x: 668, startPoint y: 437, endPoint x: 810, endPoint y: 466, distance: 144.8
drag, startPoint x: 698, startPoint y: 472, endPoint x: 827, endPoint y: 523, distance: 138.1
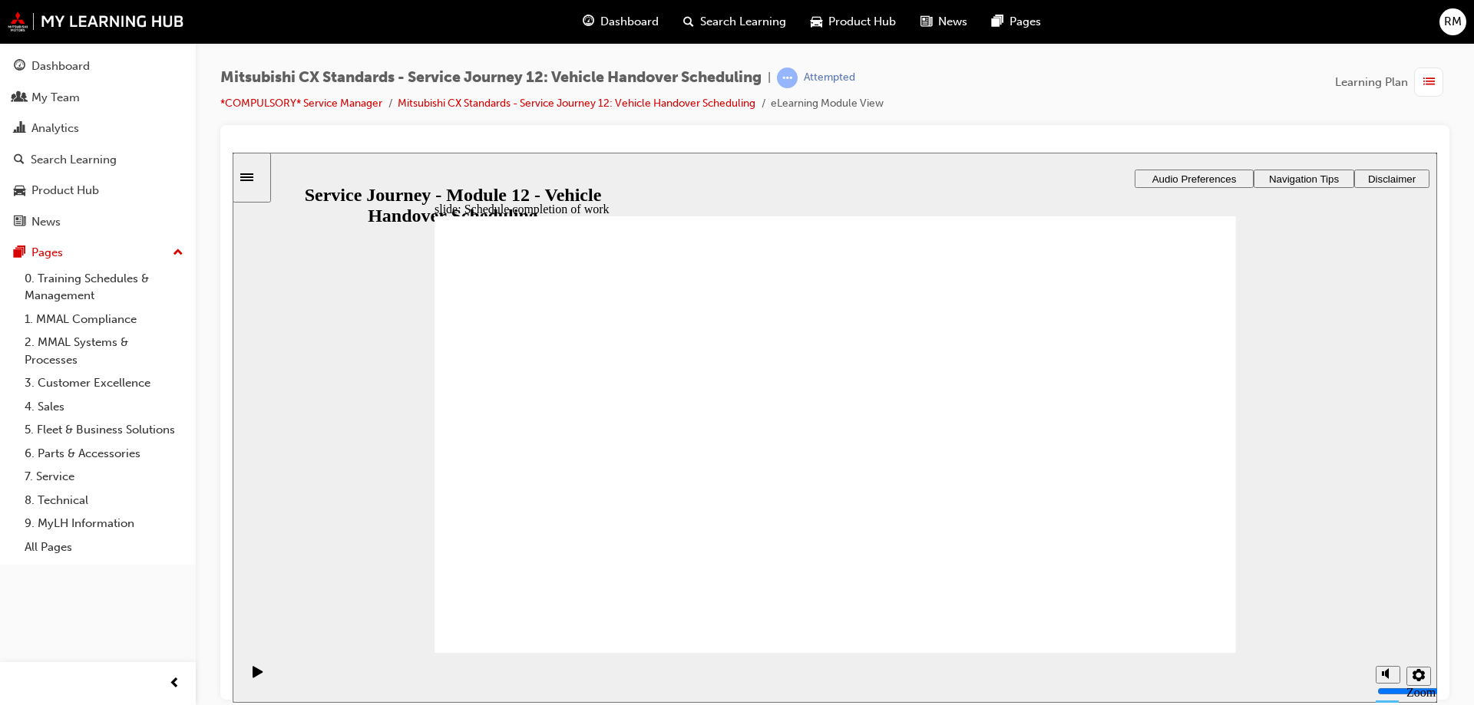
drag, startPoint x: 852, startPoint y: 479, endPoint x: 1028, endPoint y: 477, distance: 176.5
drag, startPoint x: 905, startPoint y: 443, endPoint x: 1075, endPoint y: 428, distance: 171.1
drag, startPoint x: 847, startPoint y: 457, endPoint x: 994, endPoint y: 466, distance: 147.6
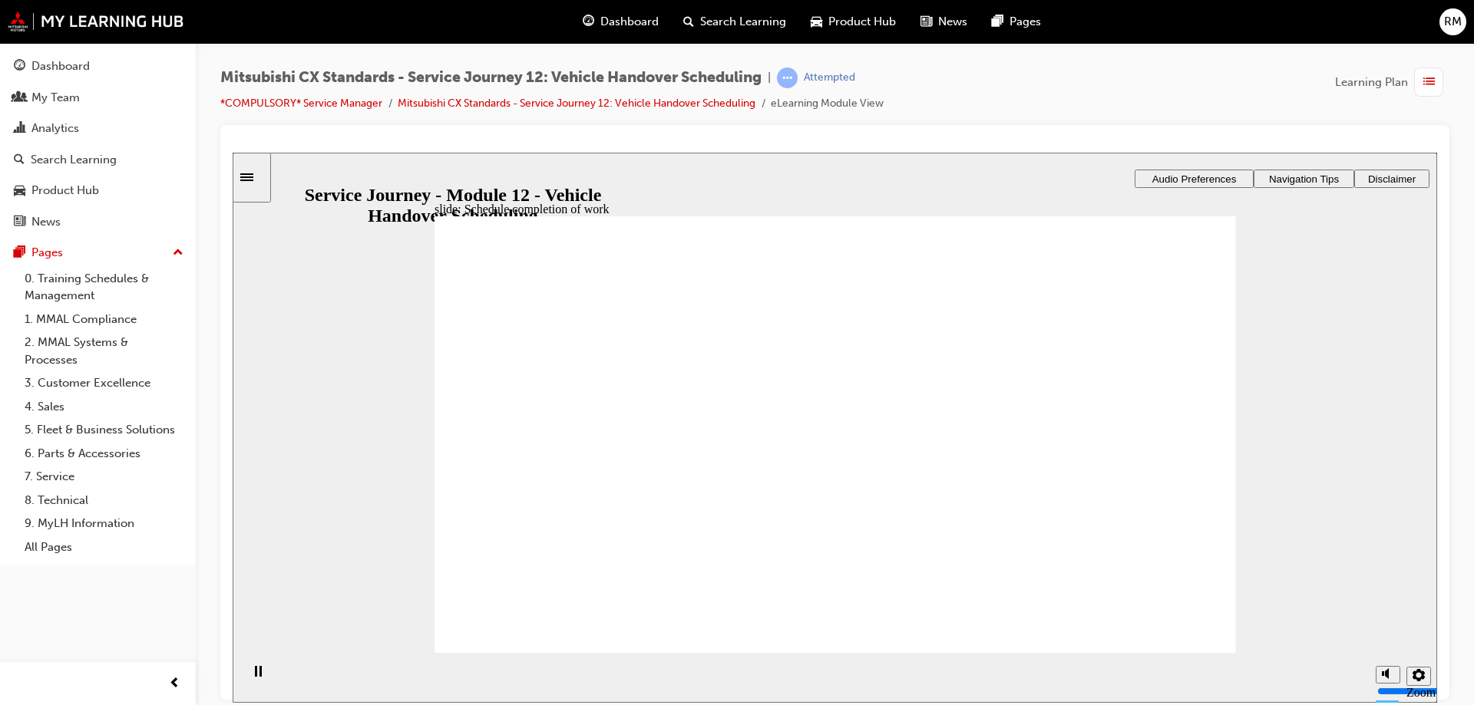
drag, startPoint x: 629, startPoint y: 462, endPoint x: 1132, endPoint y: 559, distance: 512.7
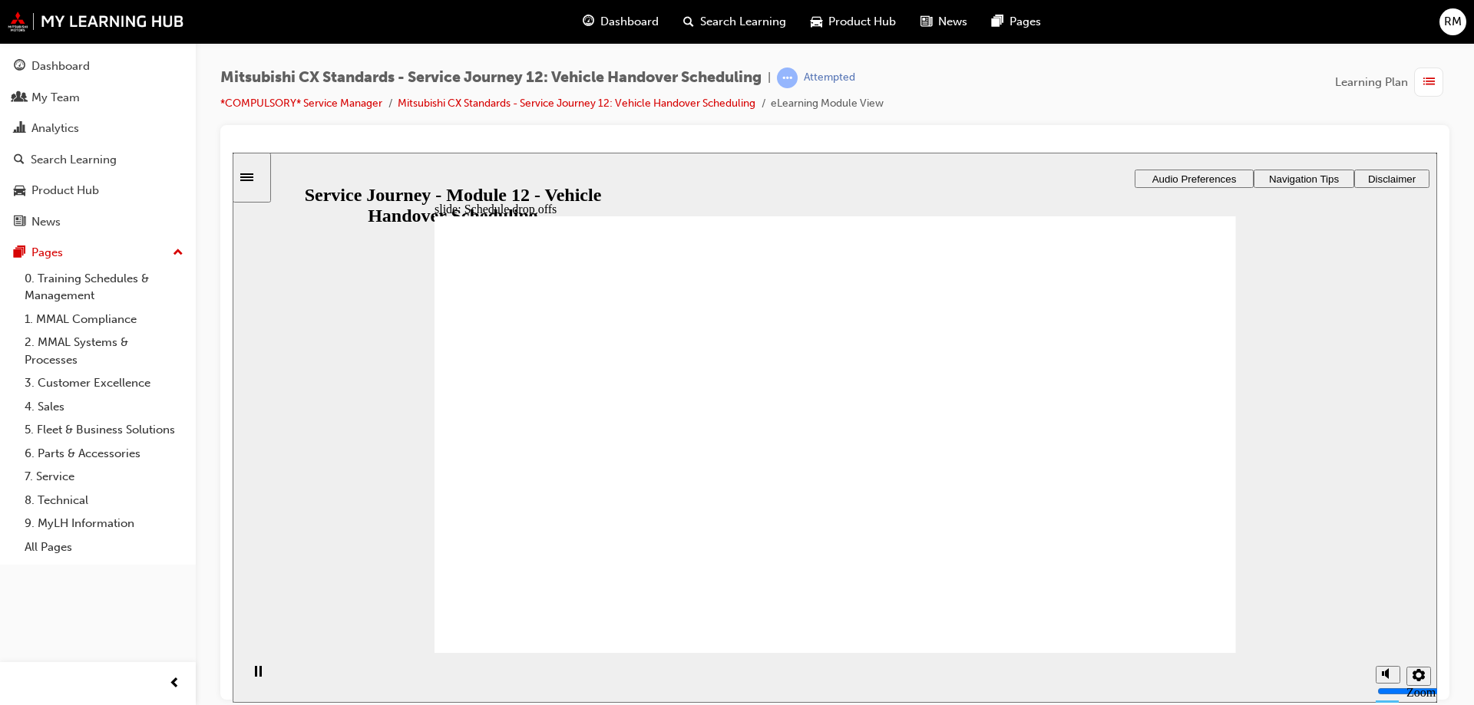
checkbox input "true"
drag, startPoint x: 588, startPoint y: 391, endPoint x: 589, endPoint y: 439, distance: 47.6
checkbox input "true"
drag, startPoint x: 649, startPoint y: 427, endPoint x: 837, endPoint y: 542, distance: 220.5
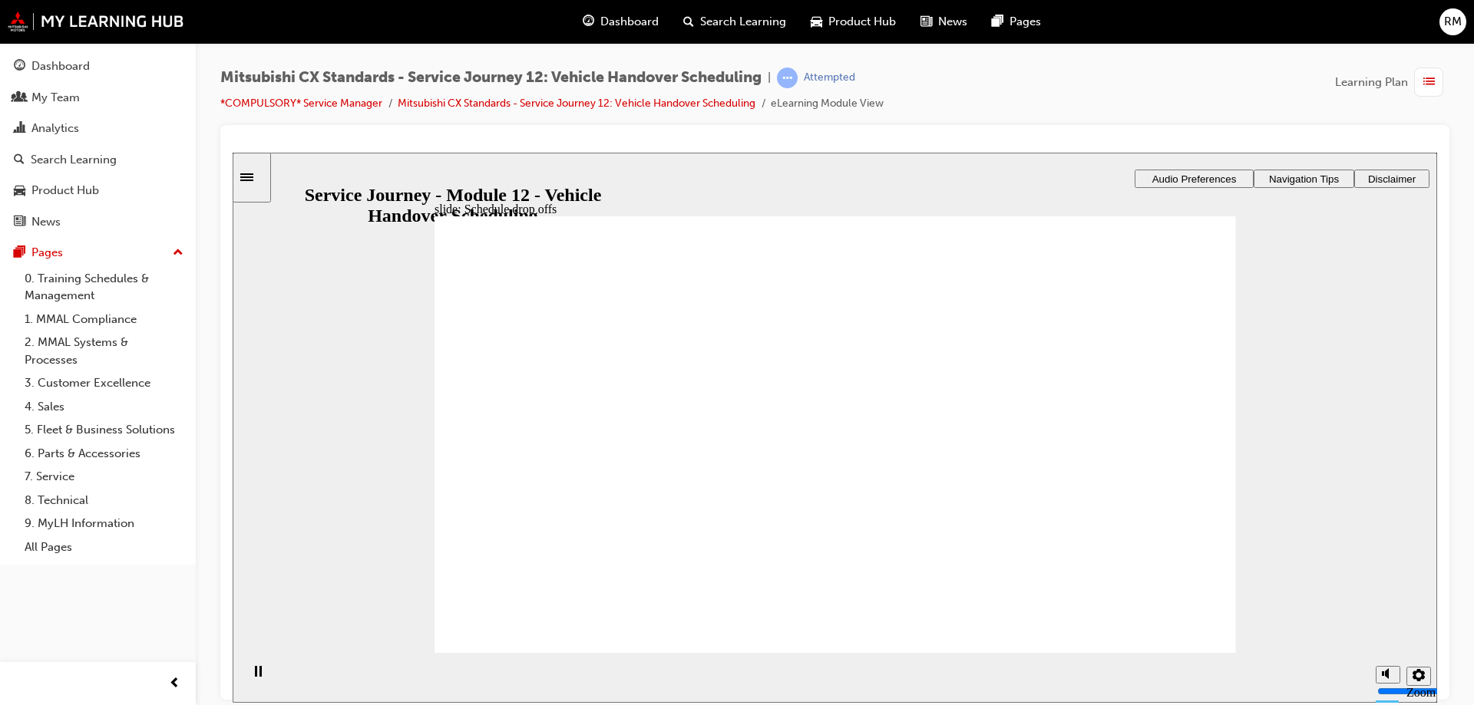
checkbox input "true"
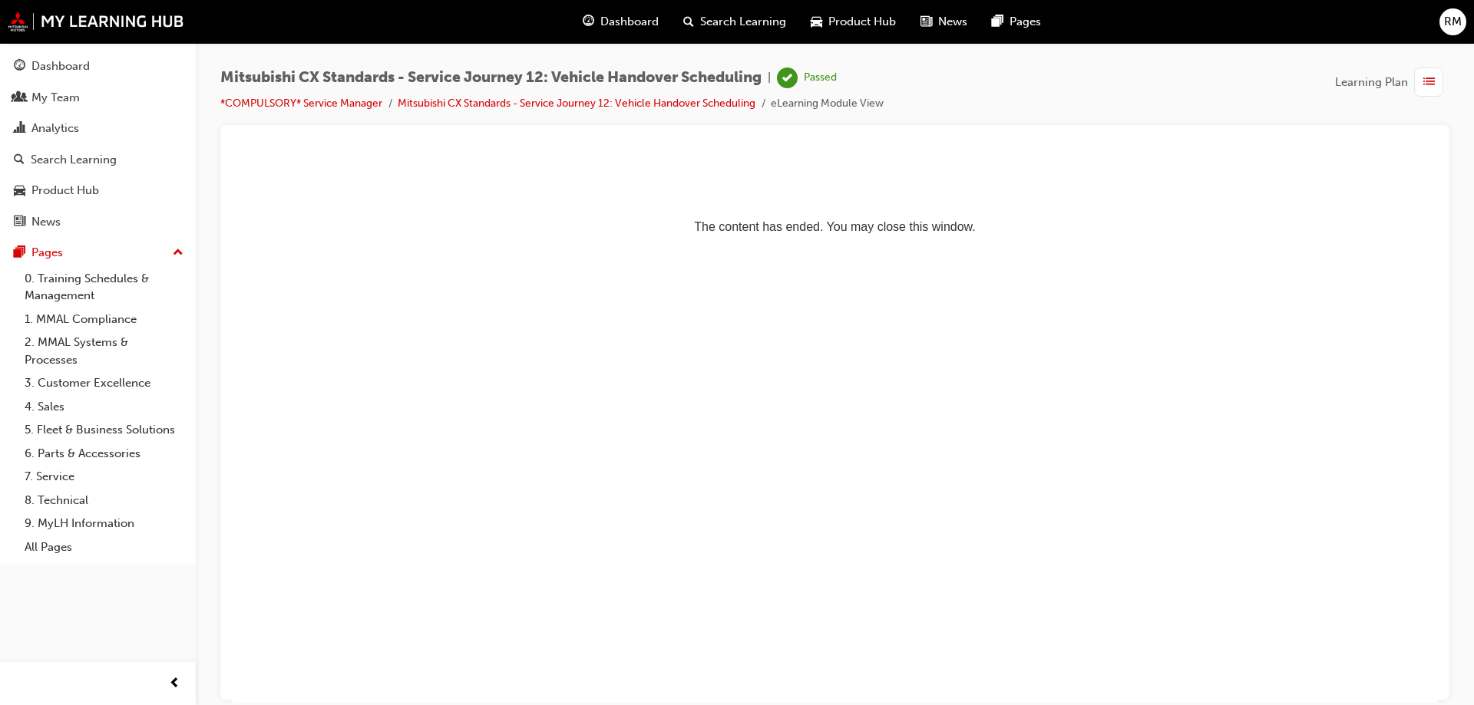
click at [607, 29] on span "Dashboard" at bounding box center [629, 22] width 58 height 18
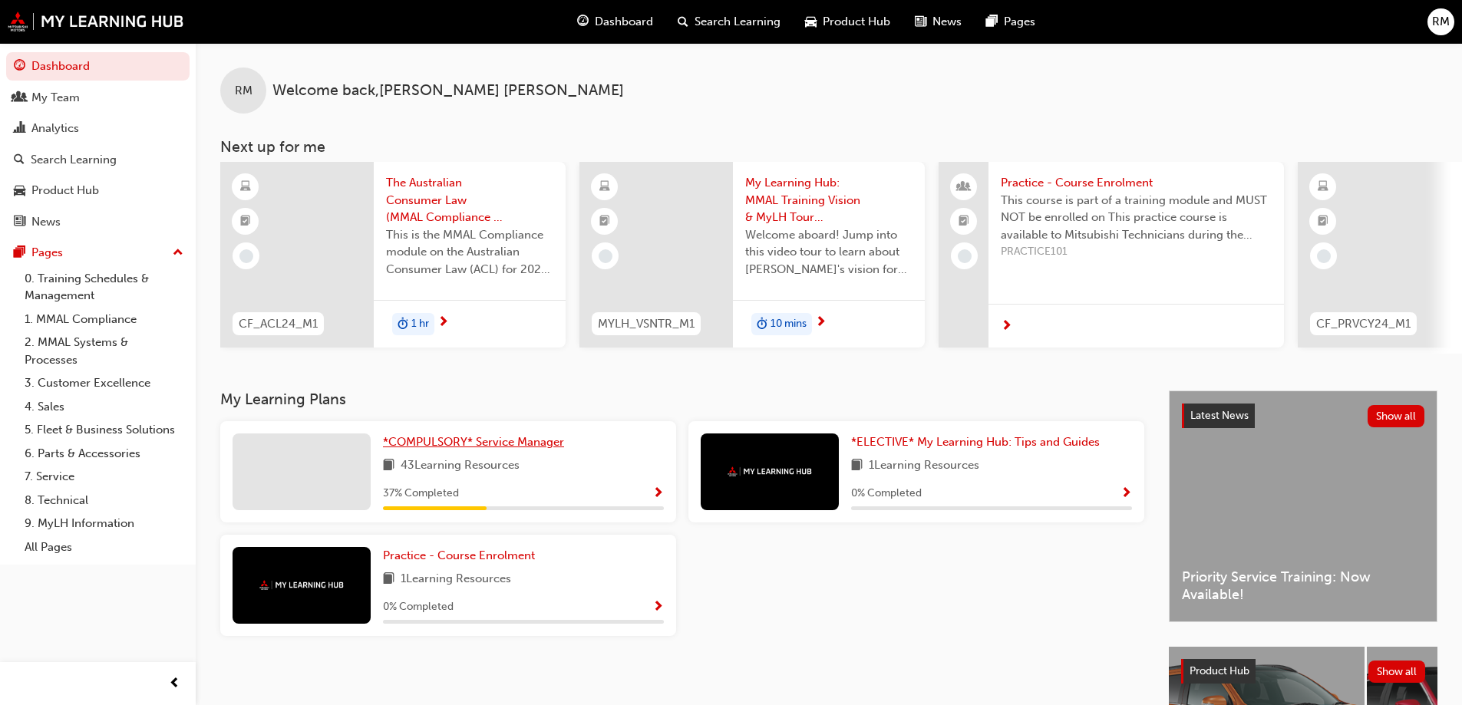
click at [456, 448] on span "*COMPULSORY* Service Manager" at bounding box center [473, 442] width 181 height 14
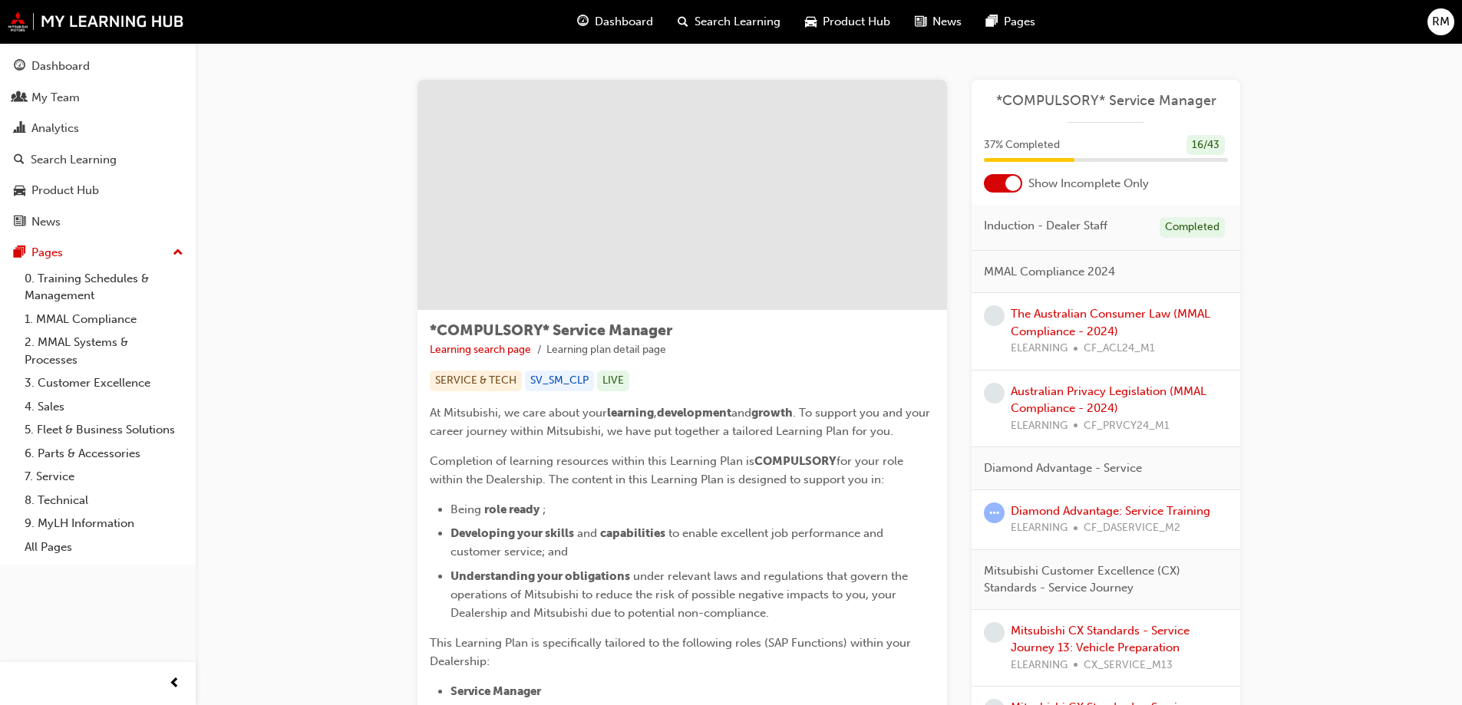
click at [610, 20] on span "Dashboard" at bounding box center [624, 22] width 58 height 18
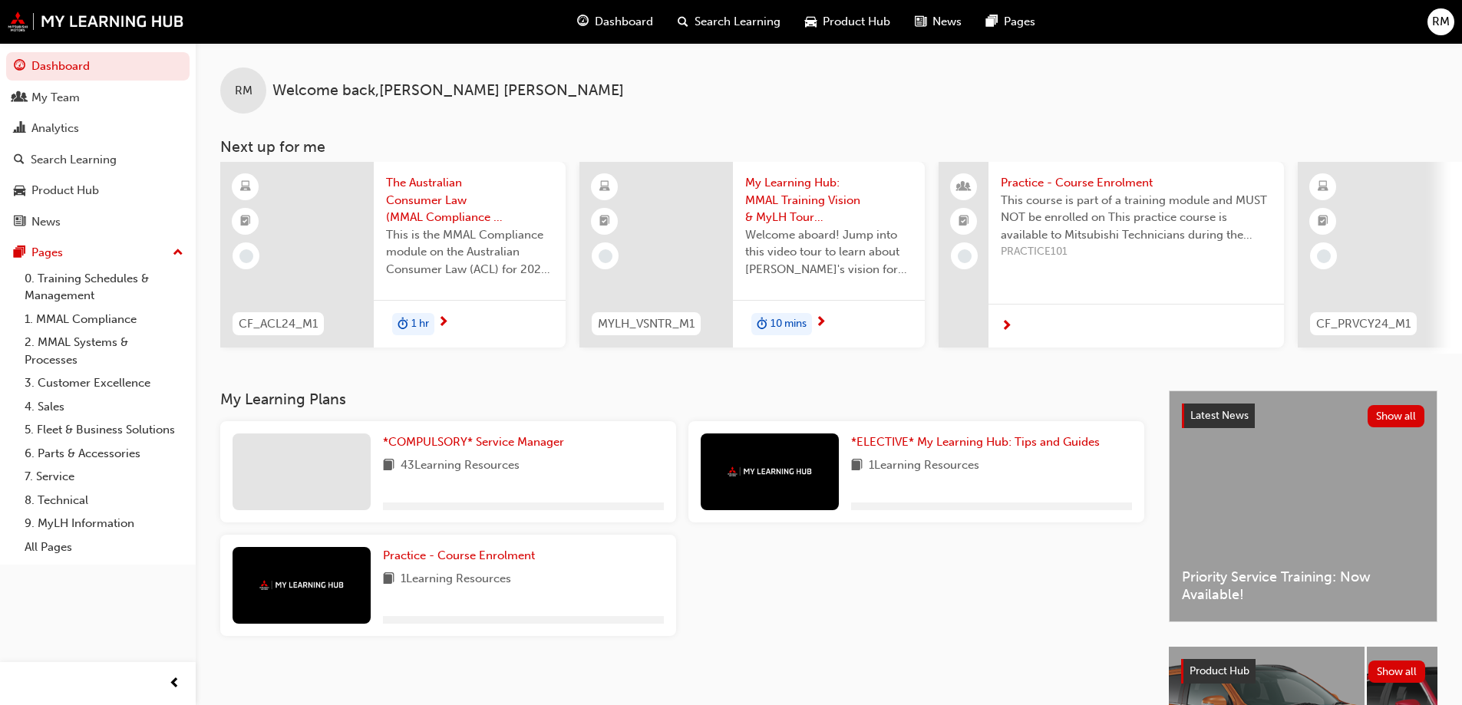
click at [421, 424] on div "My Learning Plans *COMPULSORY* Service Manager 43 Learning Resources *ELECTIVE*…" at bounding box center [694, 519] width 949 height 257
click at [428, 434] on div "*COMPULSORY* Service Manager 43 Learning Resources" at bounding box center [448, 471] width 456 height 101
click at [438, 447] on span "*COMPULSORY* Service Manager" at bounding box center [473, 442] width 181 height 14
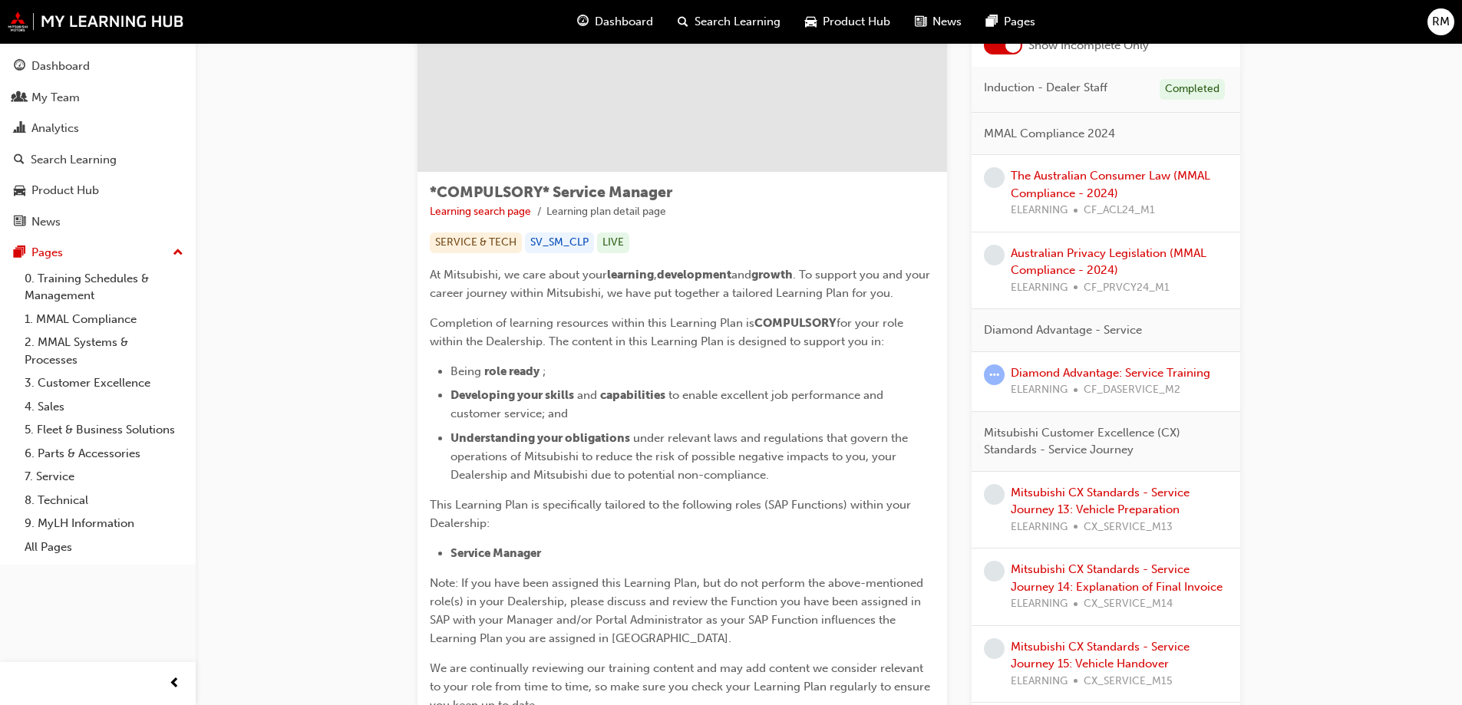
scroll to position [154, 0]
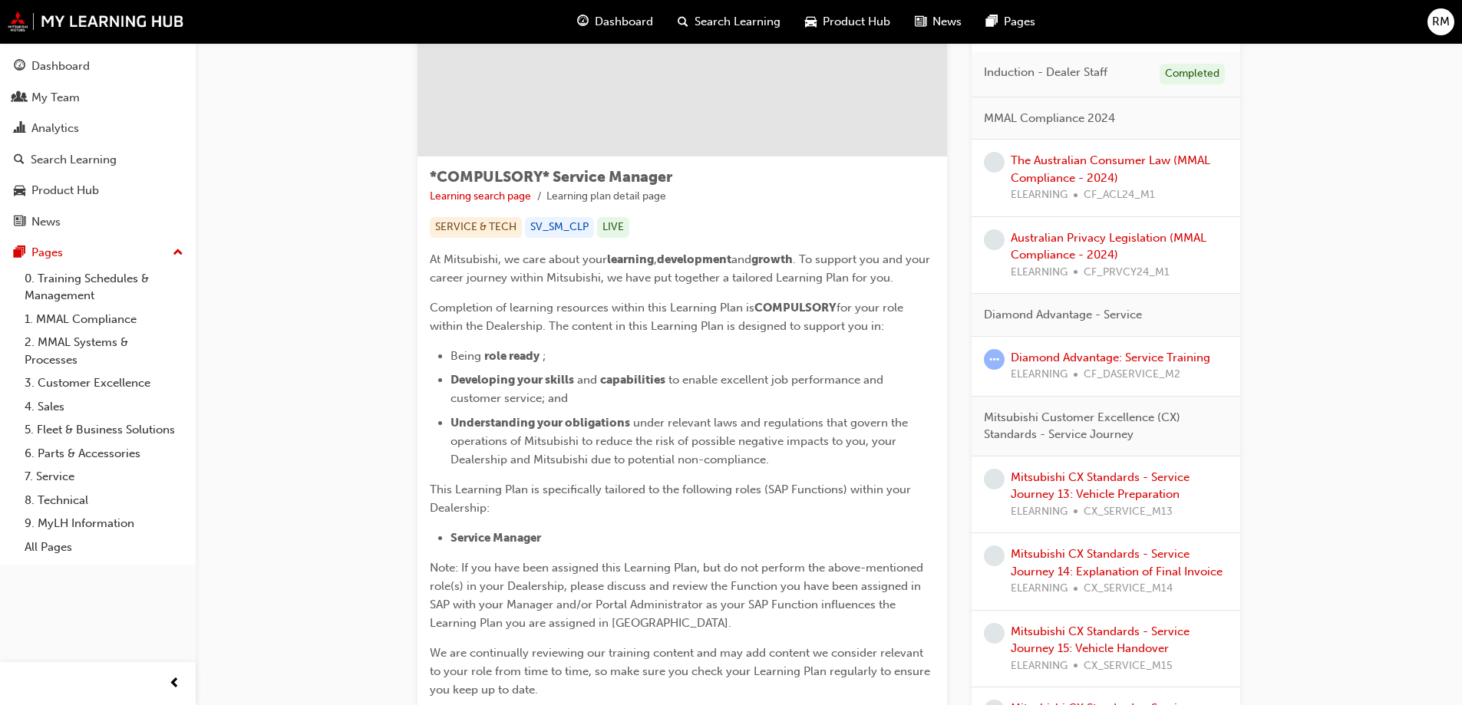
click at [1135, 486] on div "Mitsubishi CX Standards - Service Journey 13: Vehicle Preparation ELEARNING CX_…" at bounding box center [1119, 495] width 217 height 52
click at [1159, 474] on link "Mitsubishi CX Standards - Service Journey 13: Vehicle Preparation" at bounding box center [1100, 485] width 179 height 31
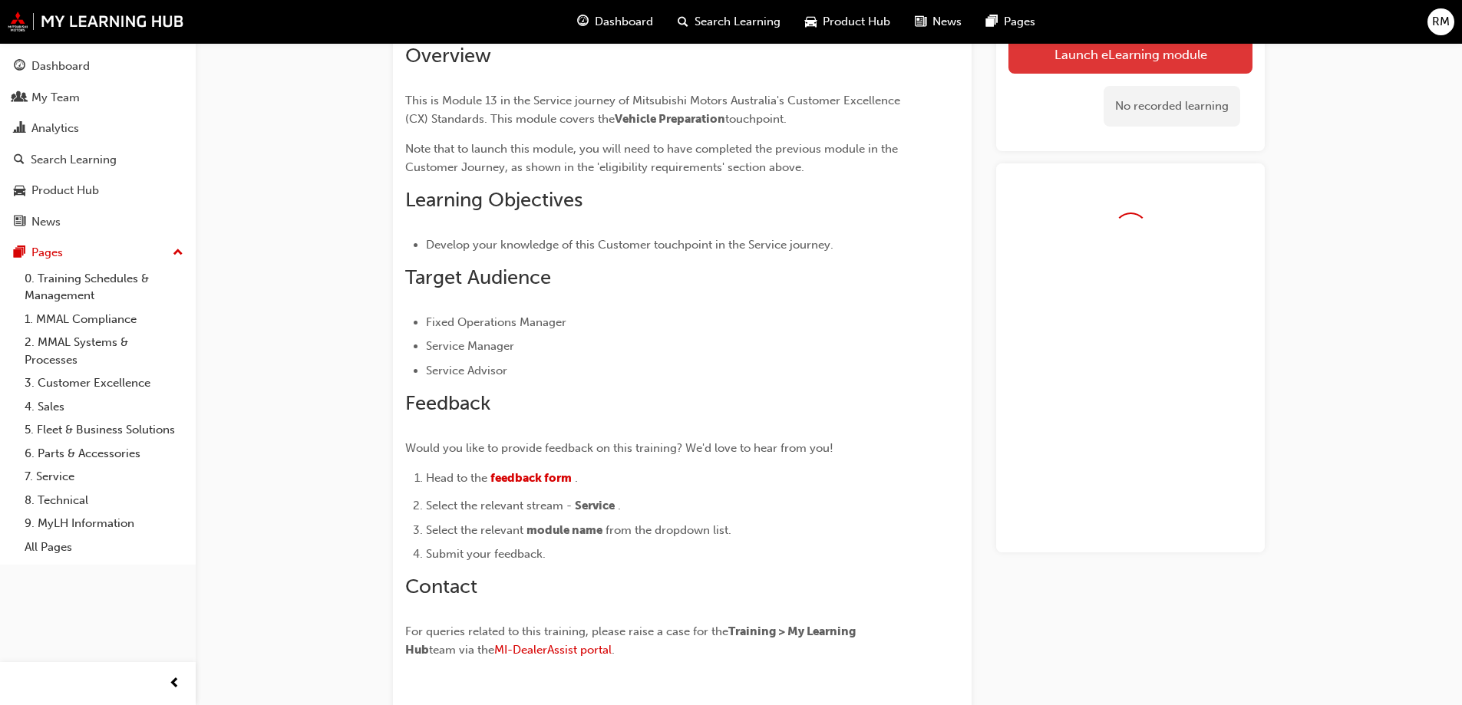
click at [1068, 67] on link "Launch eLearning module" at bounding box center [1131, 54] width 244 height 38
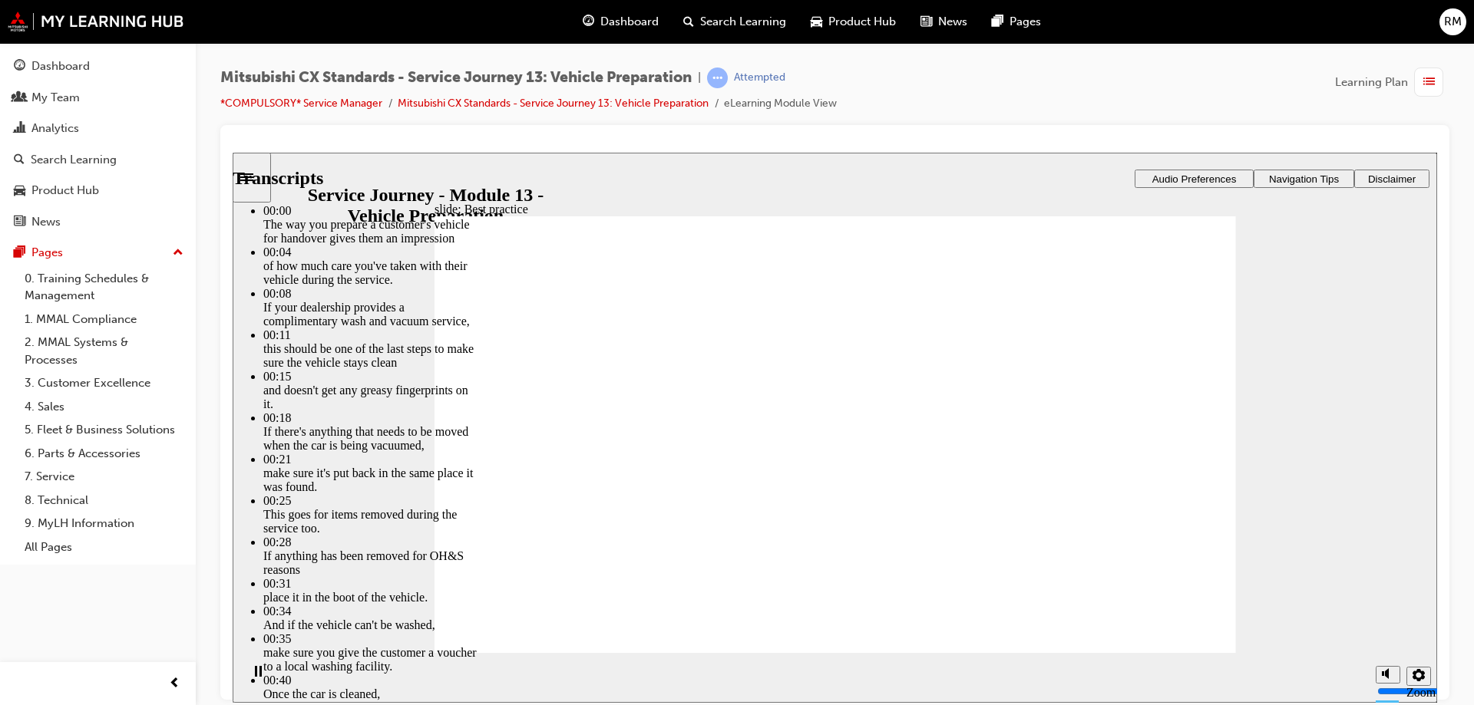
type input "136"
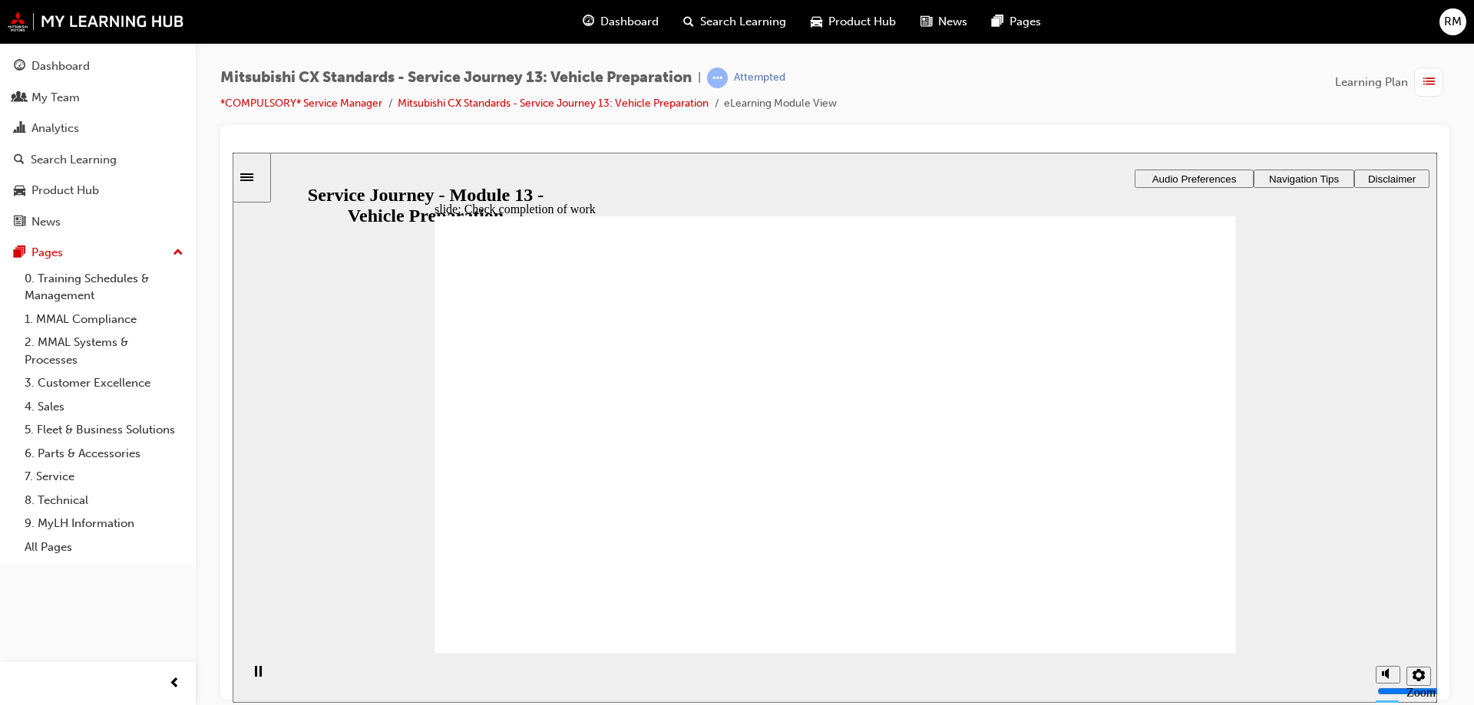
drag, startPoint x: 679, startPoint y: 493, endPoint x: 715, endPoint y: 493, distance: 35.3
drag, startPoint x: 686, startPoint y: 497, endPoint x: 858, endPoint y: 501, distance: 172.0
drag, startPoint x: 712, startPoint y: 503, endPoint x: 863, endPoint y: 532, distance: 154.0
drag, startPoint x: 638, startPoint y: 487, endPoint x: 750, endPoint y: 520, distance: 116.8
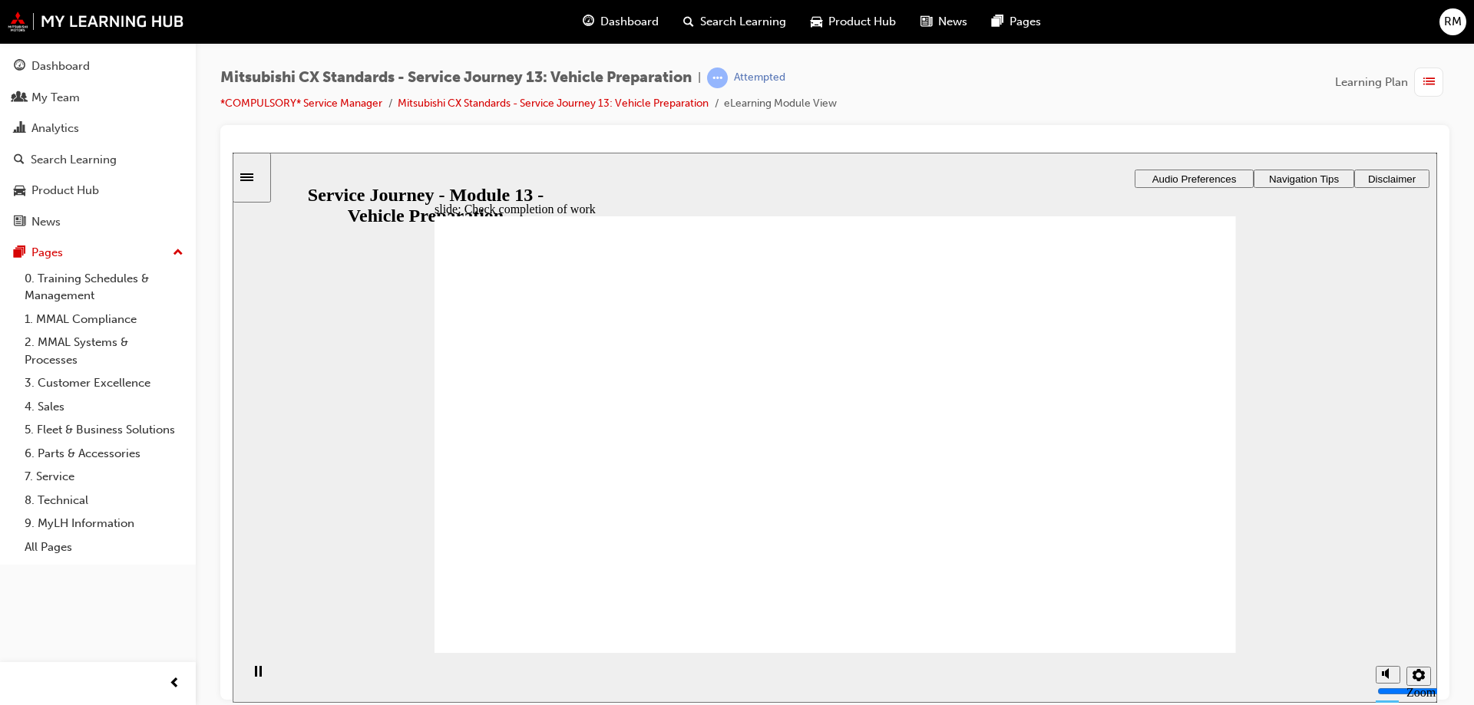
checkbox input "true"
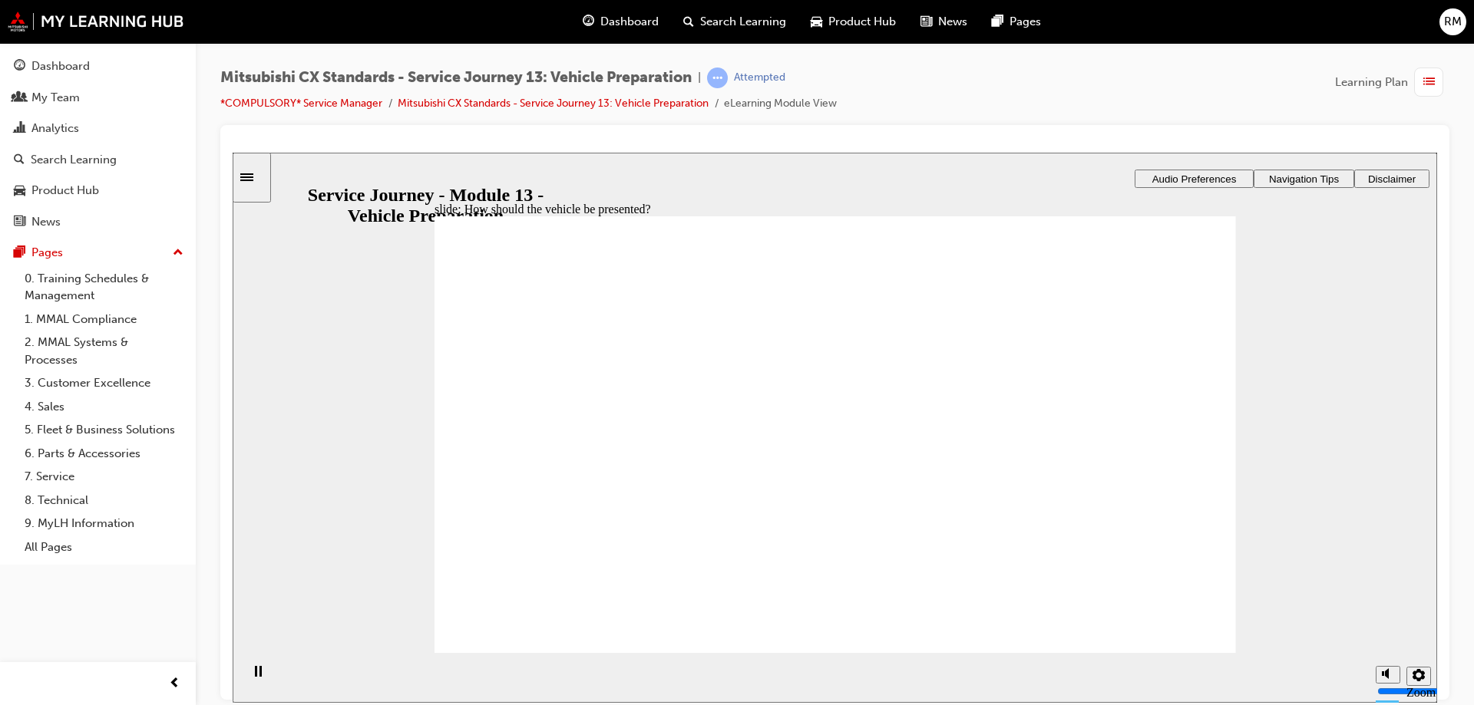
checkbox input "true"
drag, startPoint x: 554, startPoint y: 472, endPoint x: 789, endPoint y: 441, distance: 236.9
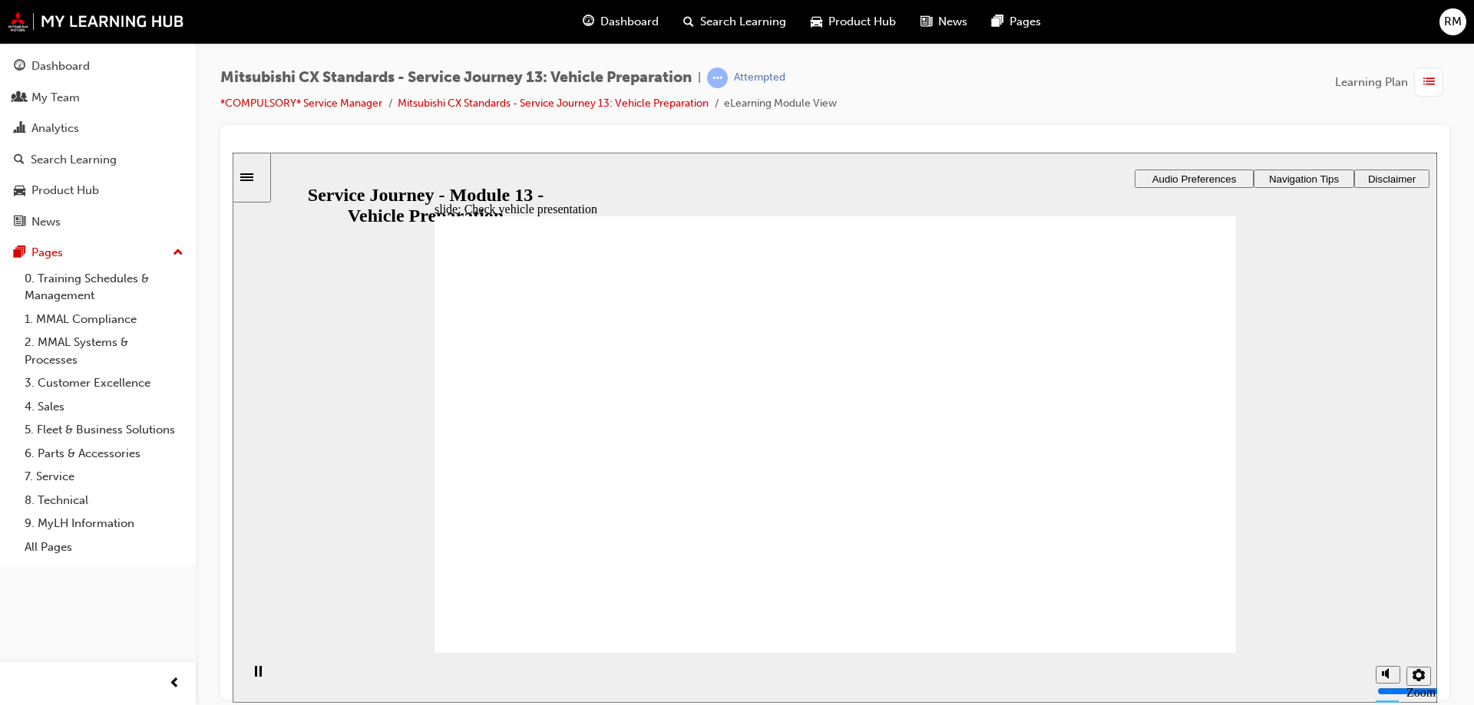
drag, startPoint x: 626, startPoint y: 477, endPoint x: 792, endPoint y: 487, distance: 166.9
drag, startPoint x: 633, startPoint y: 487, endPoint x: 724, endPoint y: 482, distance: 90.7
drag, startPoint x: 724, startPoint y: 512, endPoint x: 752, endPoint y: 517, distance: 28.8
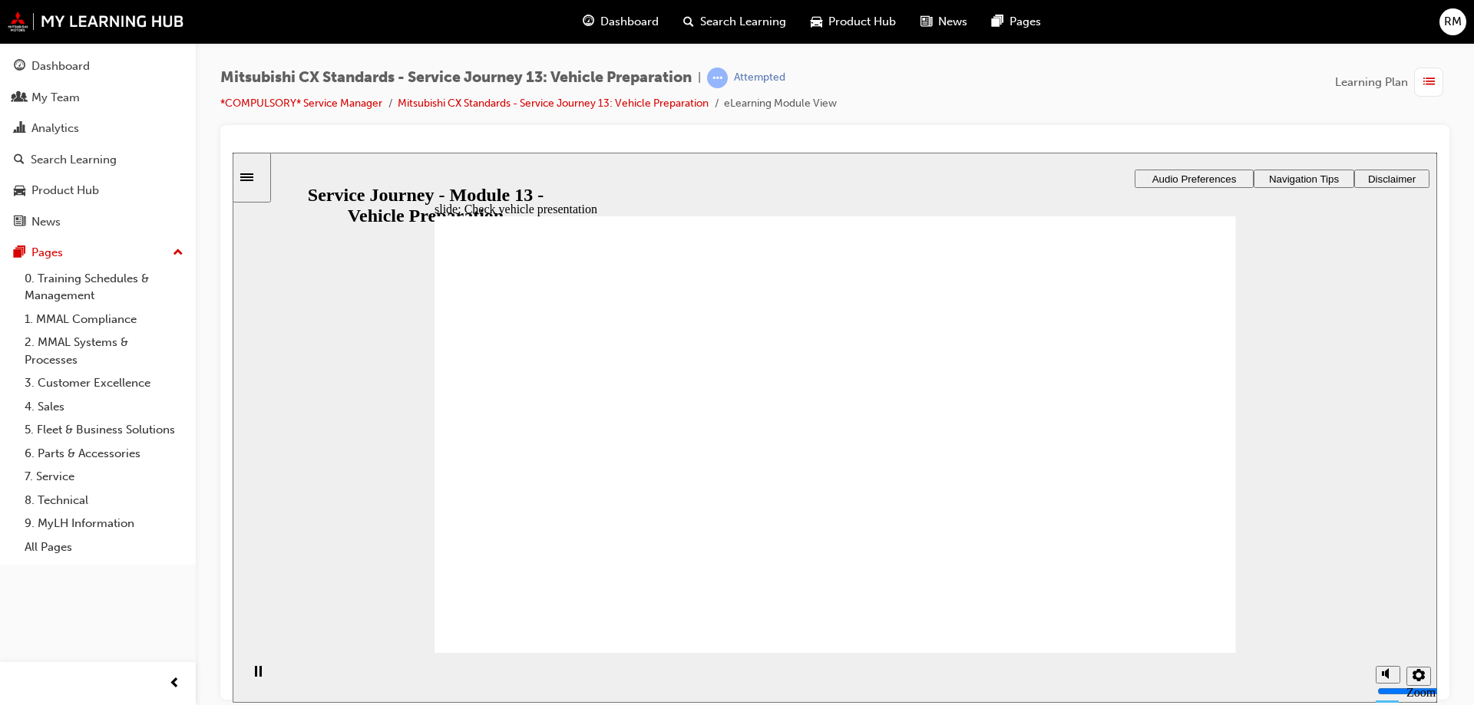
drag, startPoint x: 594, startPoint y: 470, endPoint x: 766, endPoint y: 440, distance: 174.6
drag, startPoint x: 688, startPoint y: 489, endPoint x: 701, endPoint y: 484, distance: 13.1
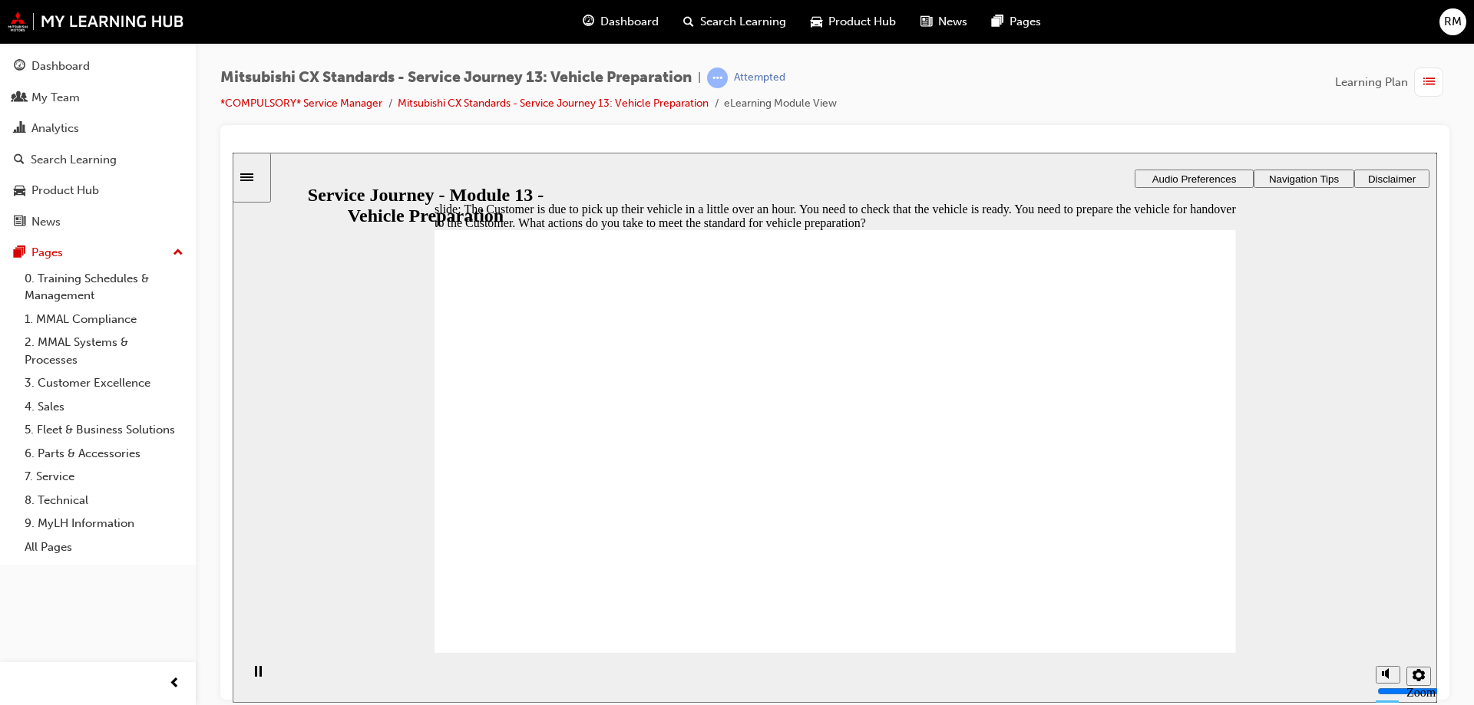
checkbox input "true"
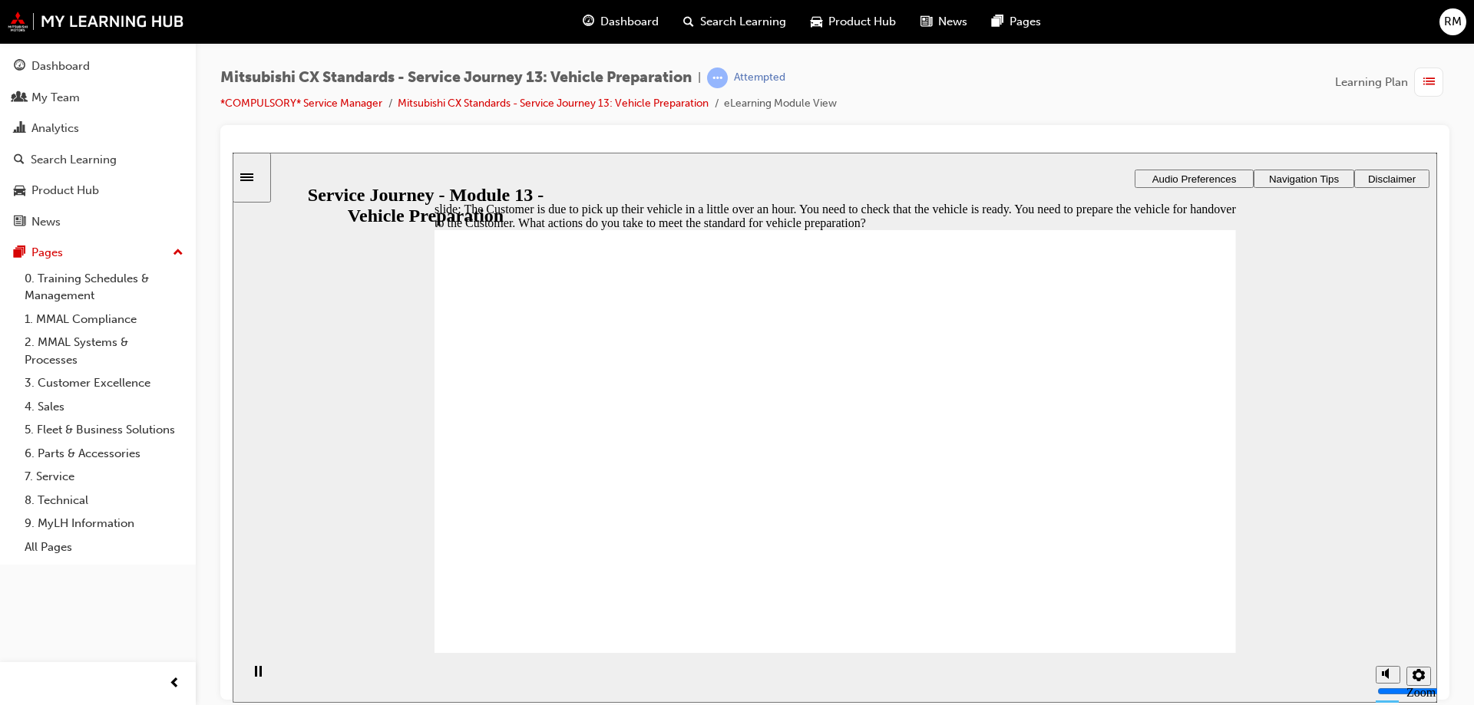
drag, startPoint x: 860, startPoint y: 478, endPoint x: 863, endPoint y: 510, distance: 32.4
checkbox input "true"
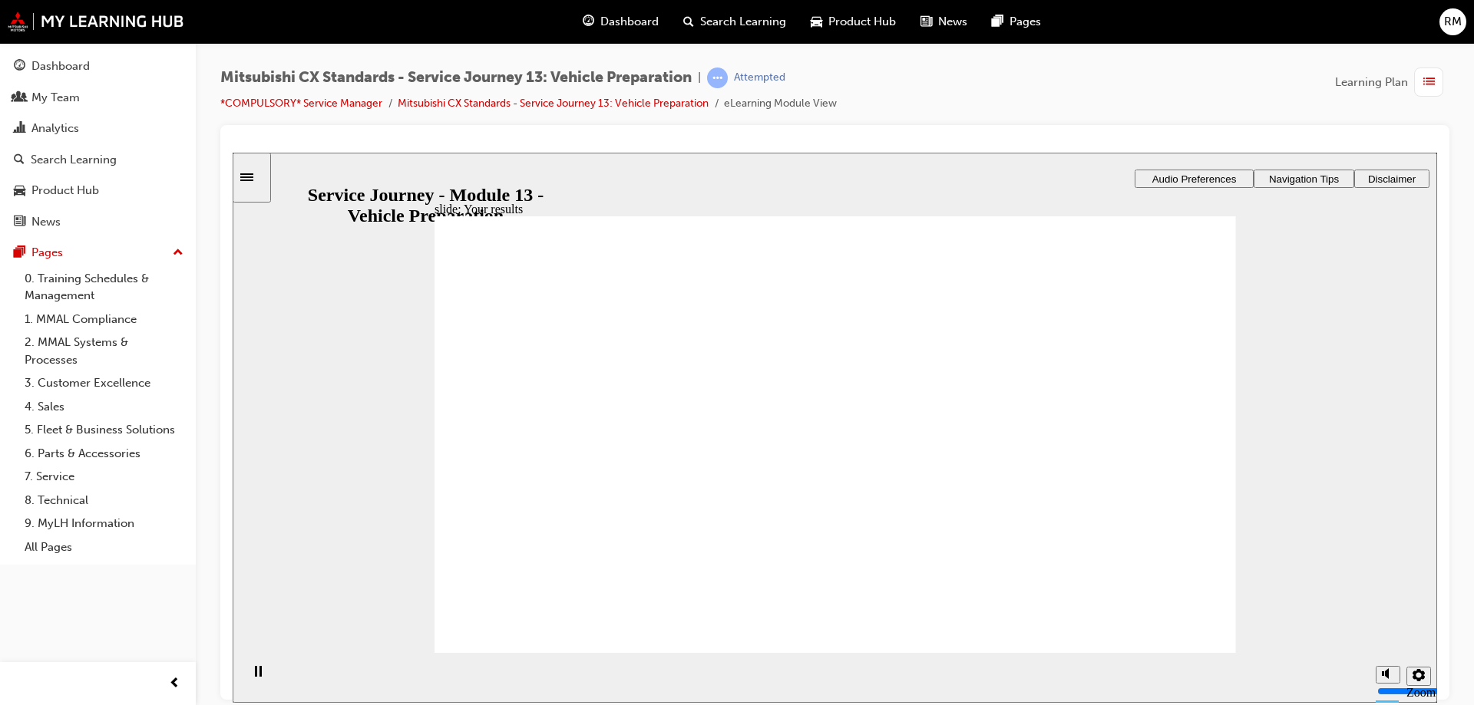
drag, startPoint x: 652, startPoint y: 470, endPoint x: 834, endPoint y: 463, distance: 182.1
drag, startPoint x: 588, startPoint y: 473, endPoint x: 1004, endPoint y: 408, distance: 421.0
drag, startPoint x: 698, startPoint y: 480, endPoint x: 792, endPoint y: 477, distance: 93.7
drag, startPoint x: 595, startPoint y: 479, endPoint x: 773, endPoint y: 534, distance: 186.4
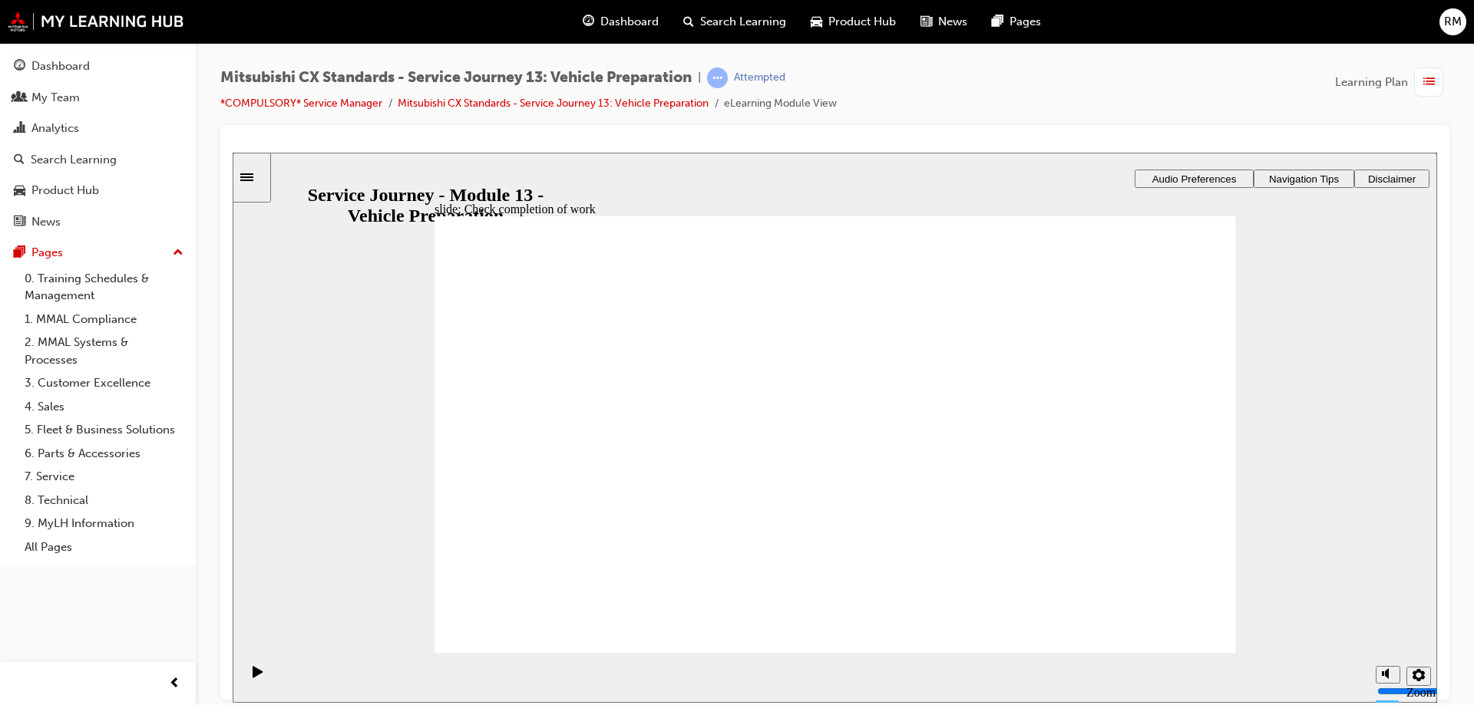
drag, startPoint x: 585, startPoint y: 499, endPoint x: 819, endPoint y: 464, distance: 236.6
drag, startPoint x: 536, startPoint y: 497, endPoint x: 751, endPoint y: 484, distance: 215.3
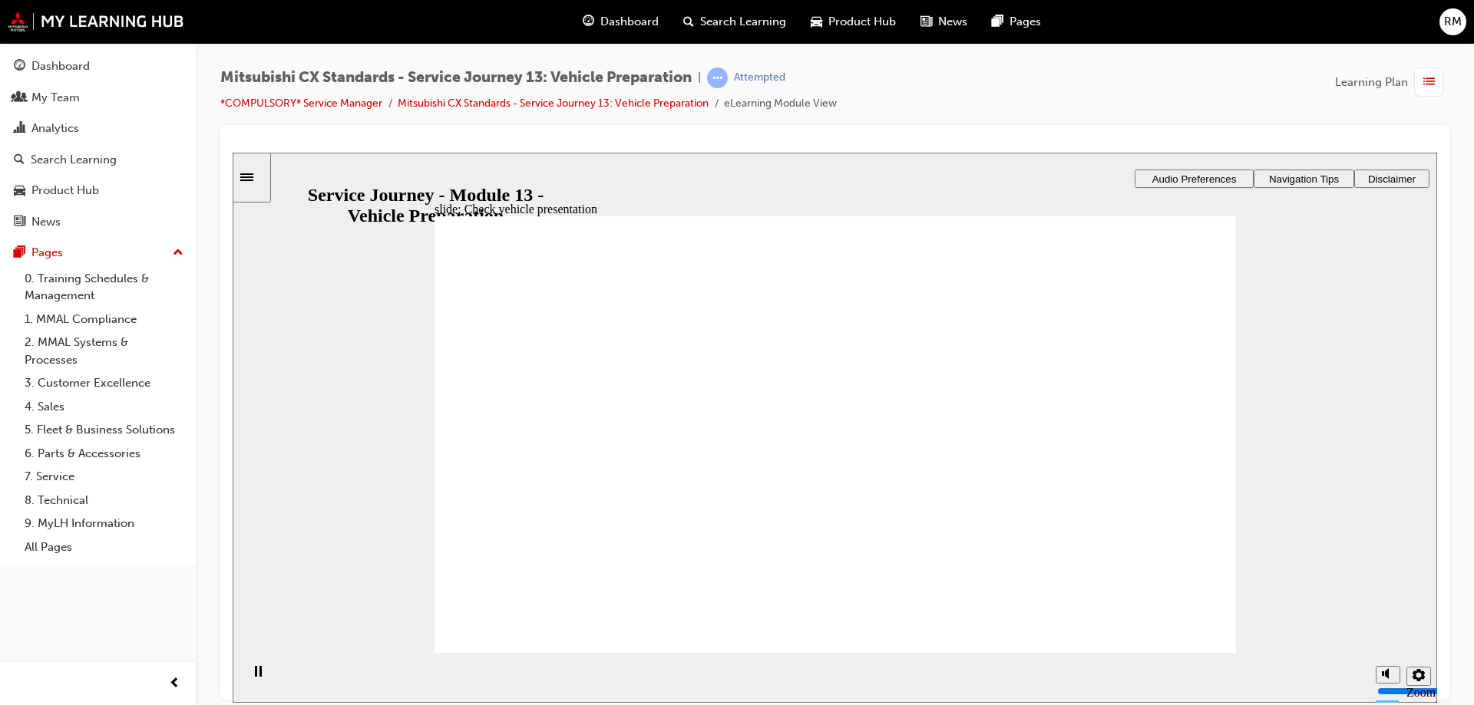
drag, startPoint x: 786, startPoint y: 477, endPoint x: 1039, endPoint y: 461, distance: 253.8
drag, startPoint x: 523, startPoint y: 503, endPoint x: 993, endPoint y: 487, distance: 470.8
drag, startPoint x: 680, startPoint y: 506, endPoint x: 754, endPoint y: 503, distance: 74.5
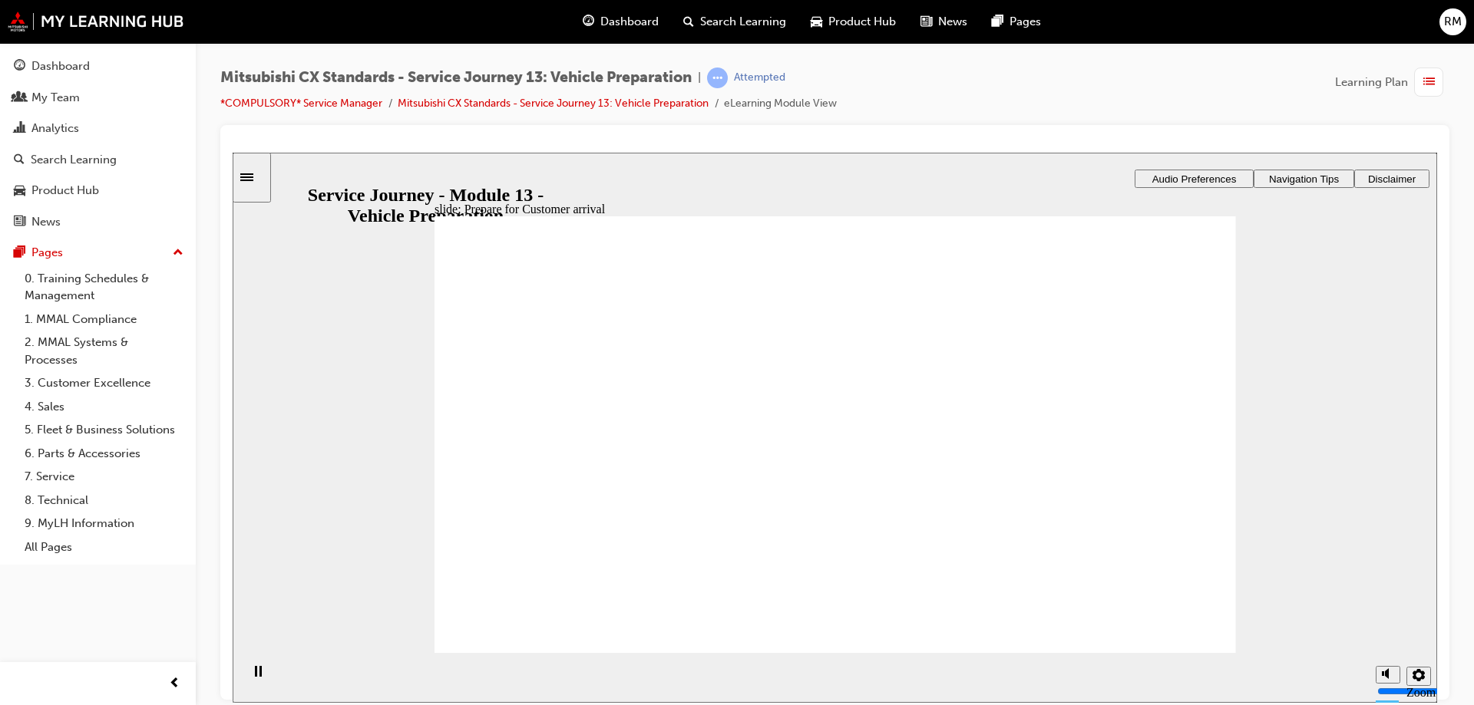
drag, startPoint x: 678, startPoint y: 482, endPoint x: 1125, endPoint y: 454, distance: 447.6
drag, startPoint x: 610, startPoint y: 474, endPoint x: 708, endPoint y: 467, distance: 97.7
drag, startPoint x: 553, startPoint y: 486, endPoint x: 702, endPoint y: 477, distance: 148.4
drag, startPoint x: 620, startPoint y: 481, endPoint x: 748, endPoint y: 481, distance: 127.4
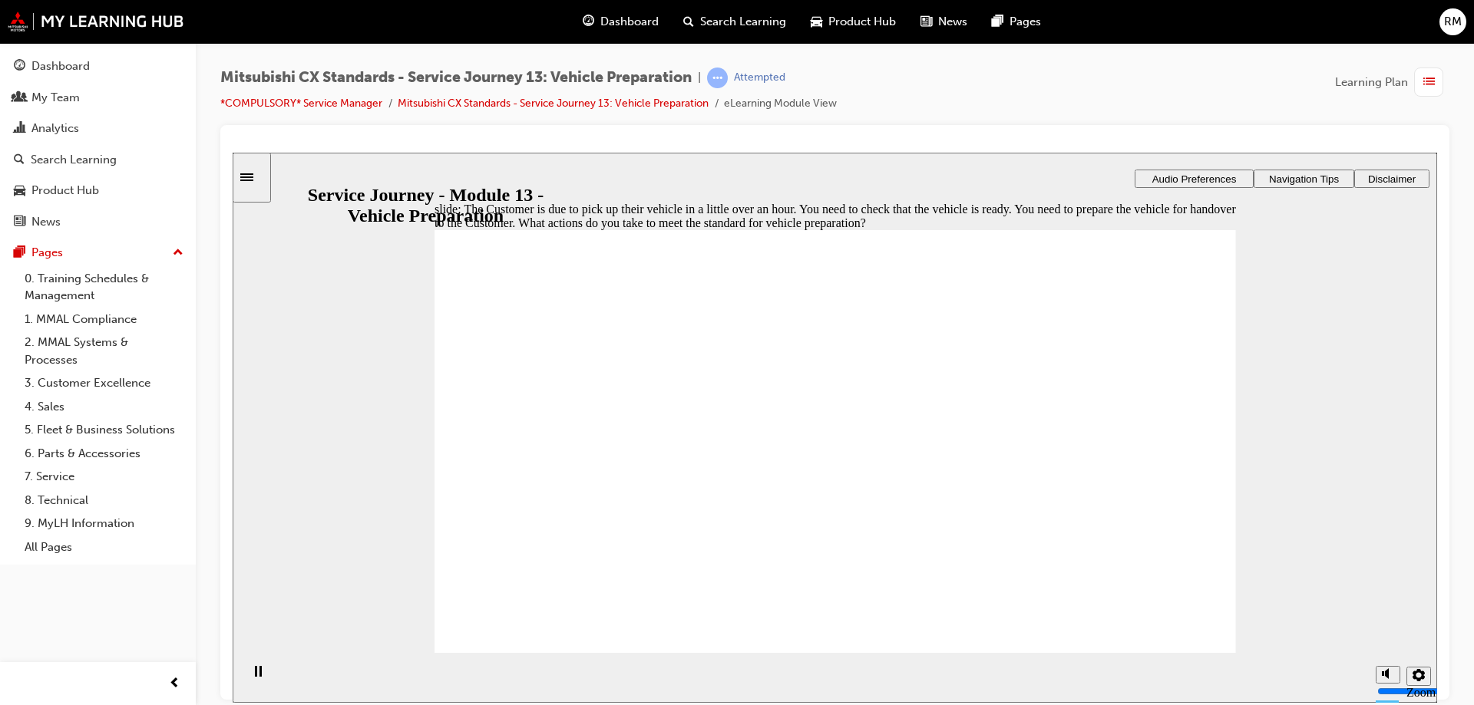
checkbox input "true"
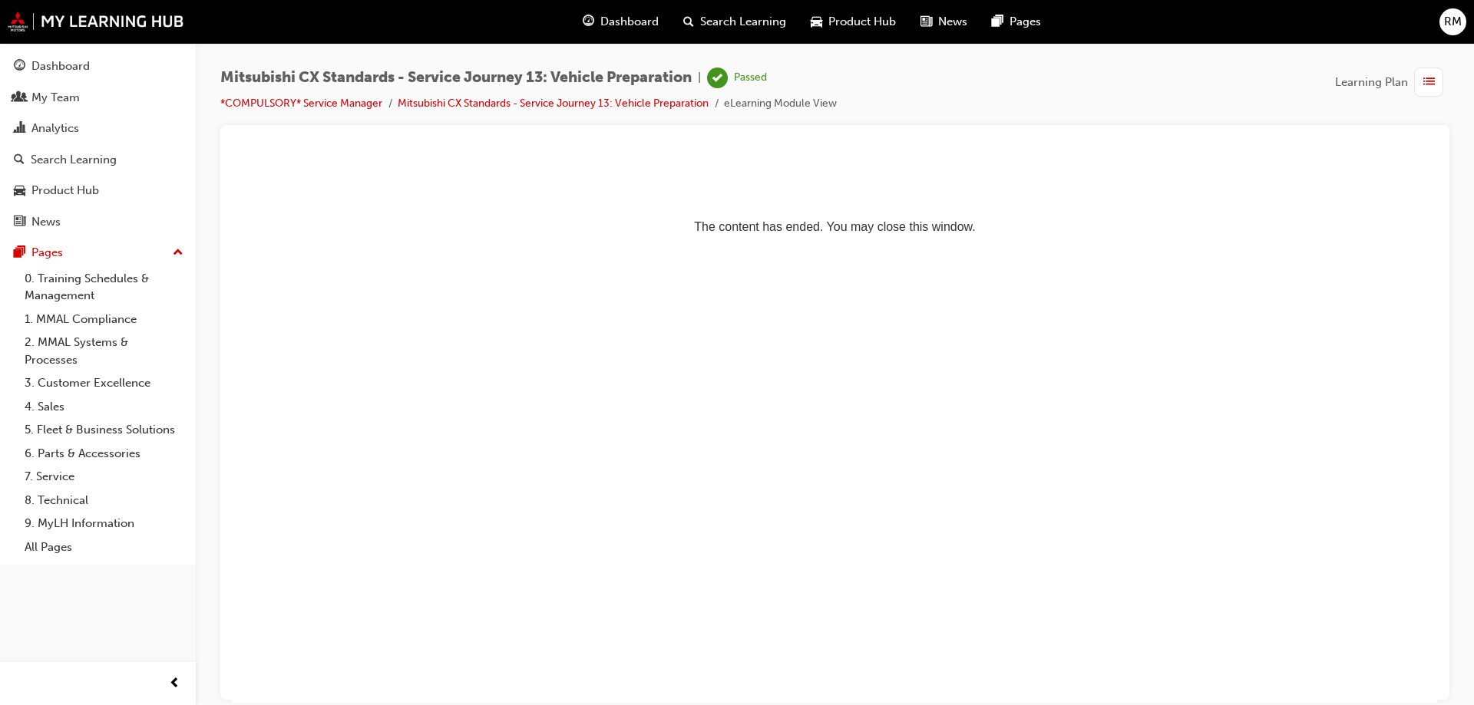
click at [661, 18] on div "Dashboard" at bounding box center [620, 21] width 101 height 31
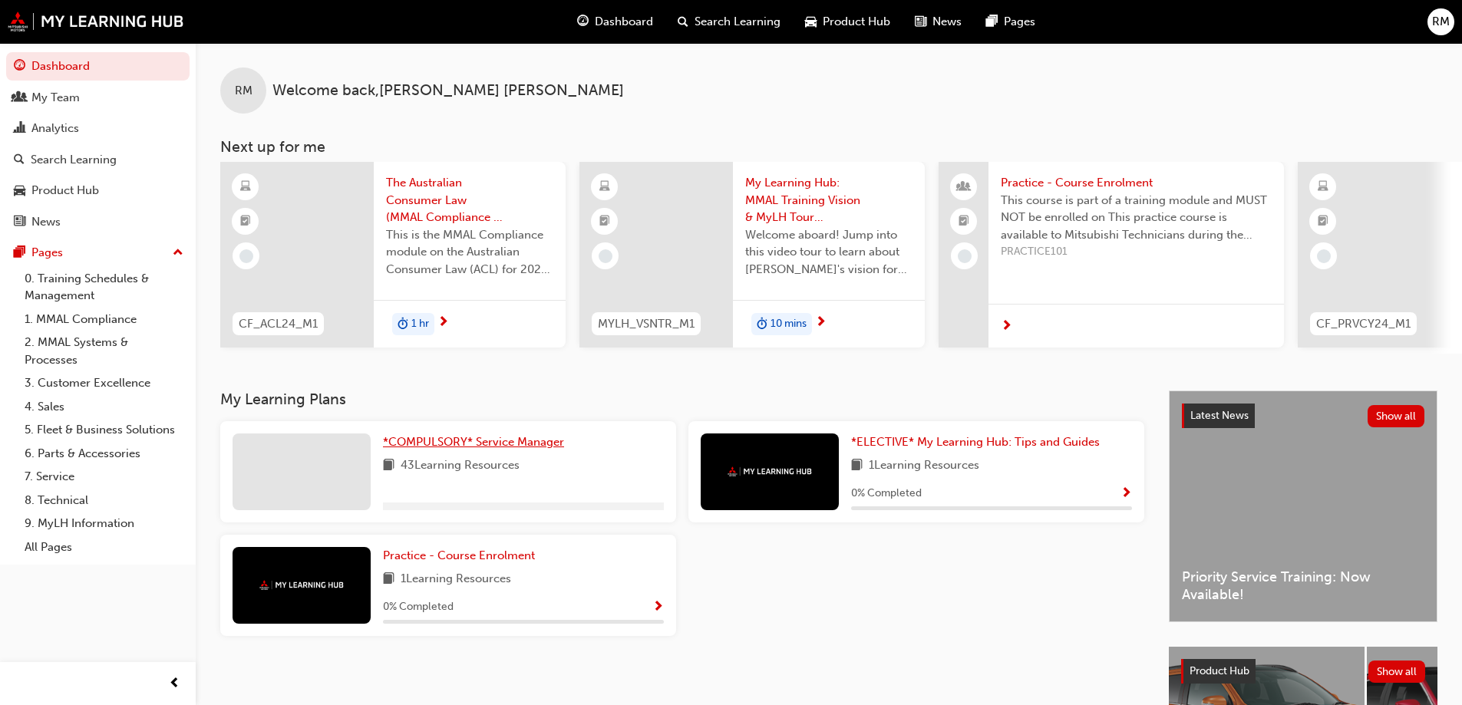
click at [525, 449] on span "*COMPULSORY* Service Manager" at bounding box center [473, 442] width 181 height 14
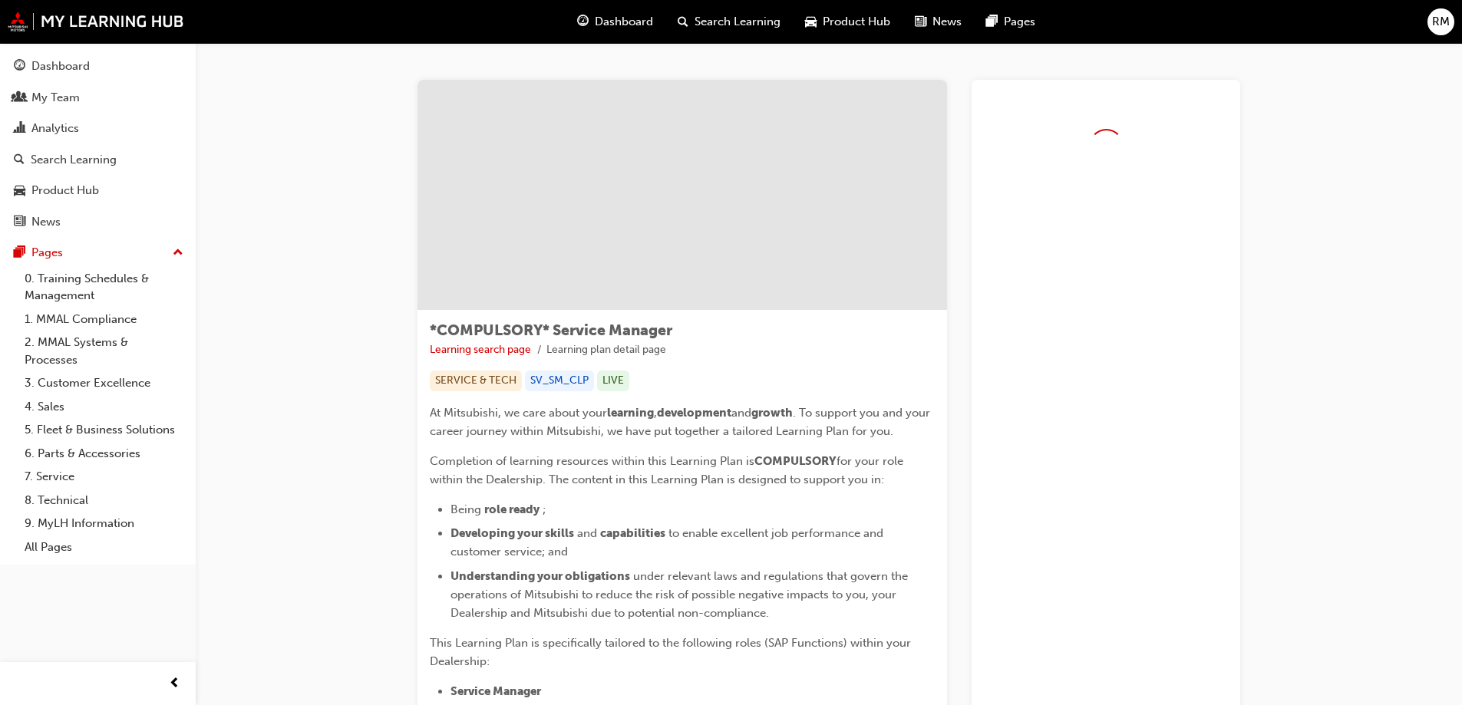
click at [619, 12] on div "Dashboard" at bounding box center [615, 21] width 101 height 31
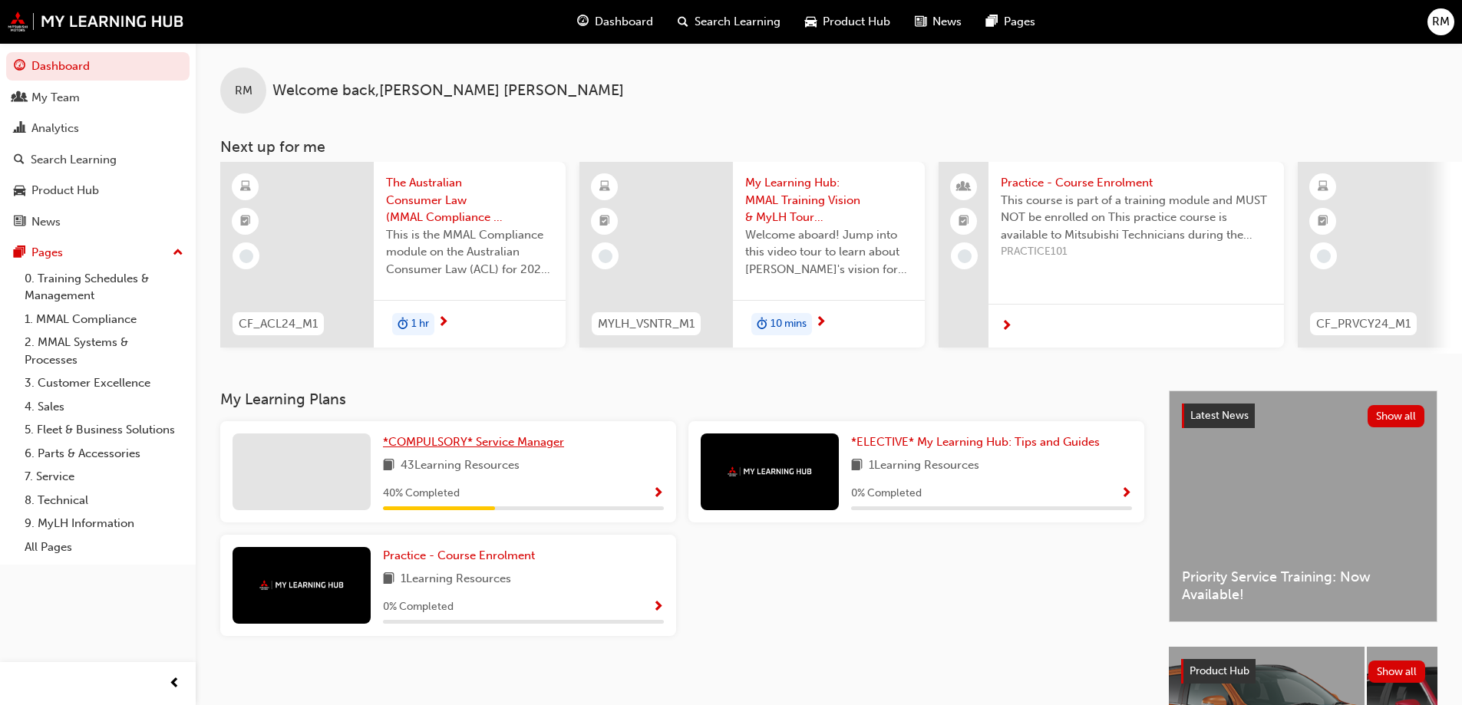
click at [509, 445] on span "*COMPULSORY* Service Manager" at bounding box center [473, 442] width 181 height 14
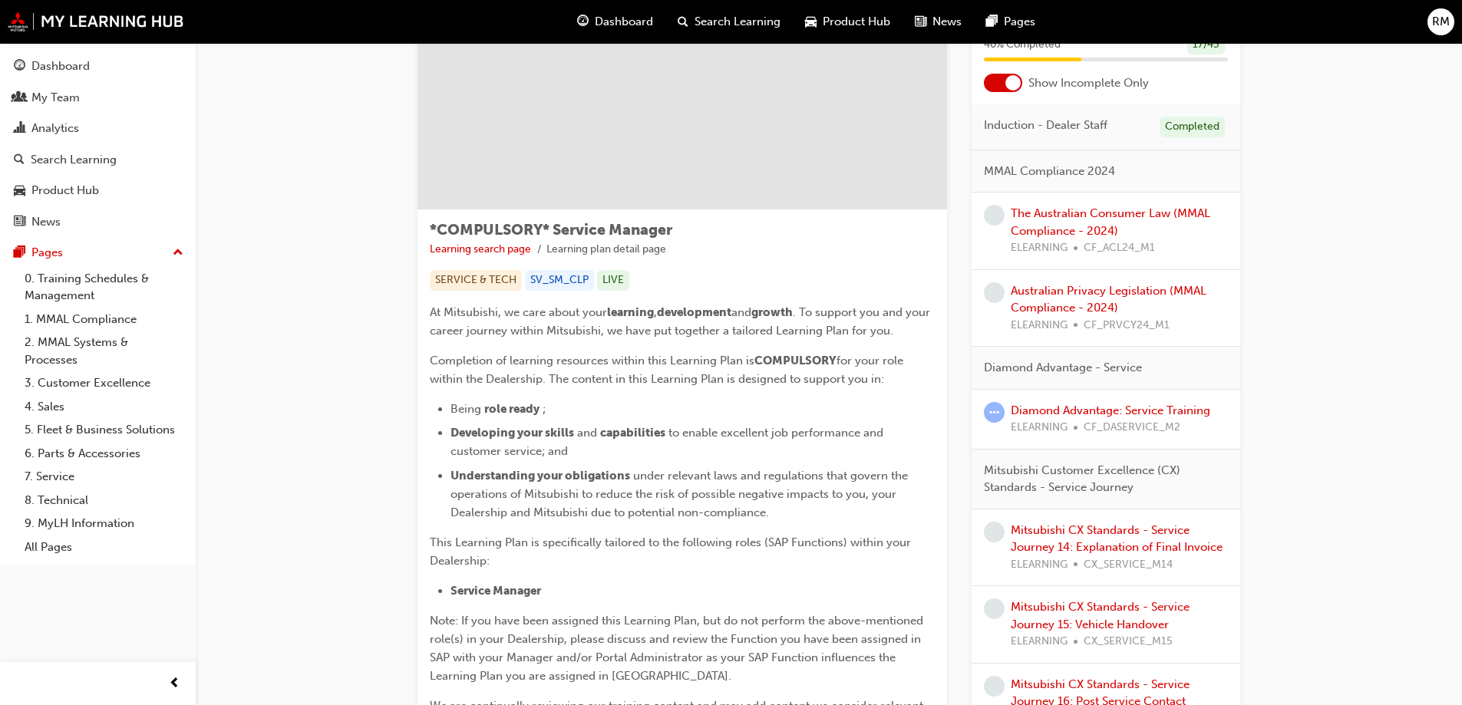
scroll to position [230, 0]
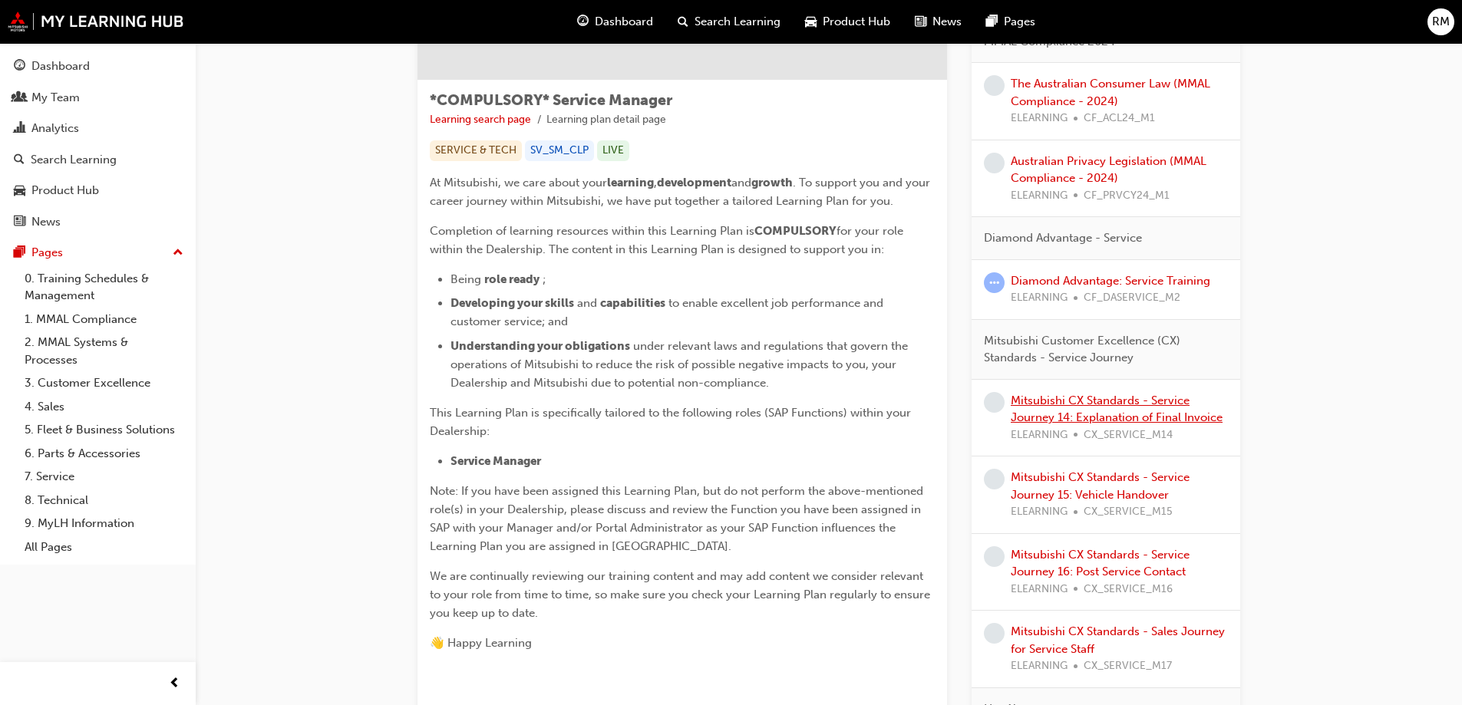
click at [1147, 405] on link "Mitsubishi CX Standards - Service Journey 14: Explanation of Final Invoice" at bounding box center [1117, 409] width 212 height 31
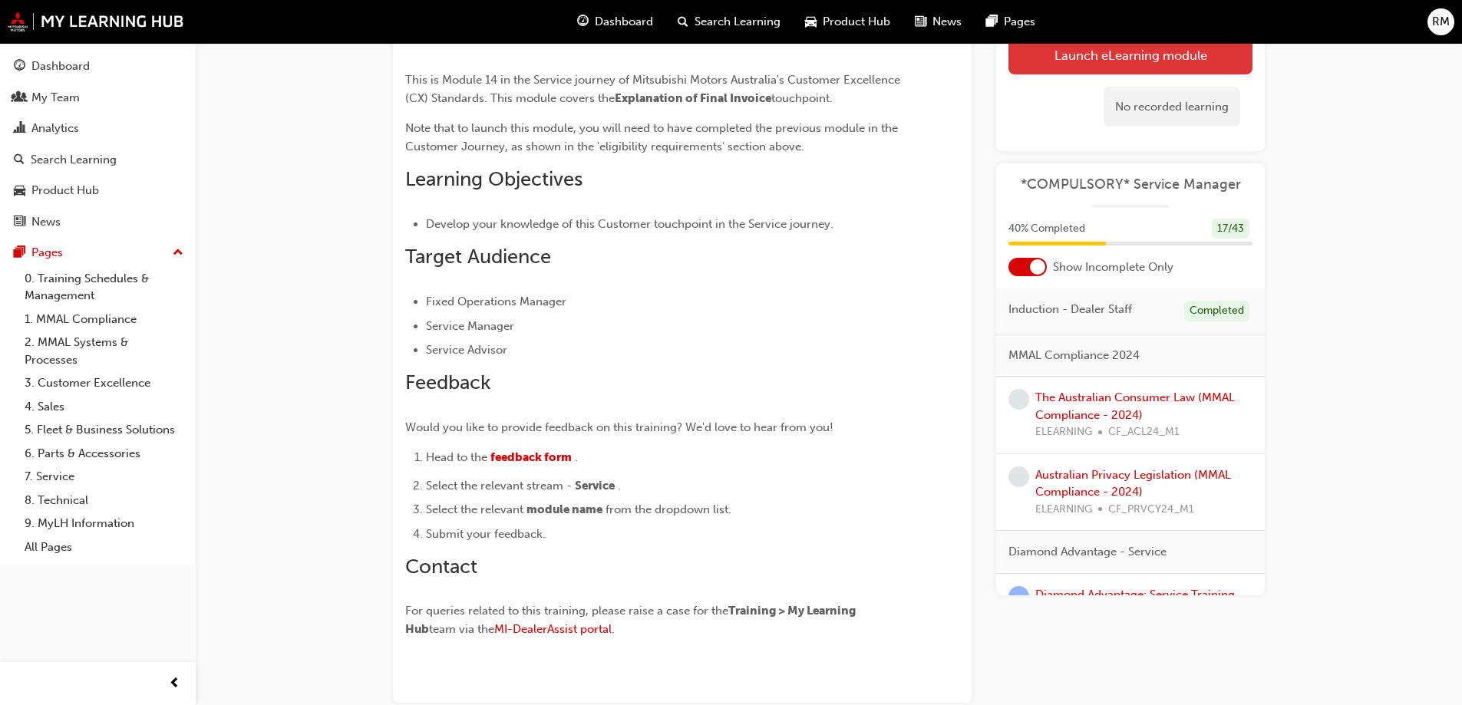
click at [1161, 64] on link "Launch eLearning module" at bounding box center [1131, 54] width 244 height 38
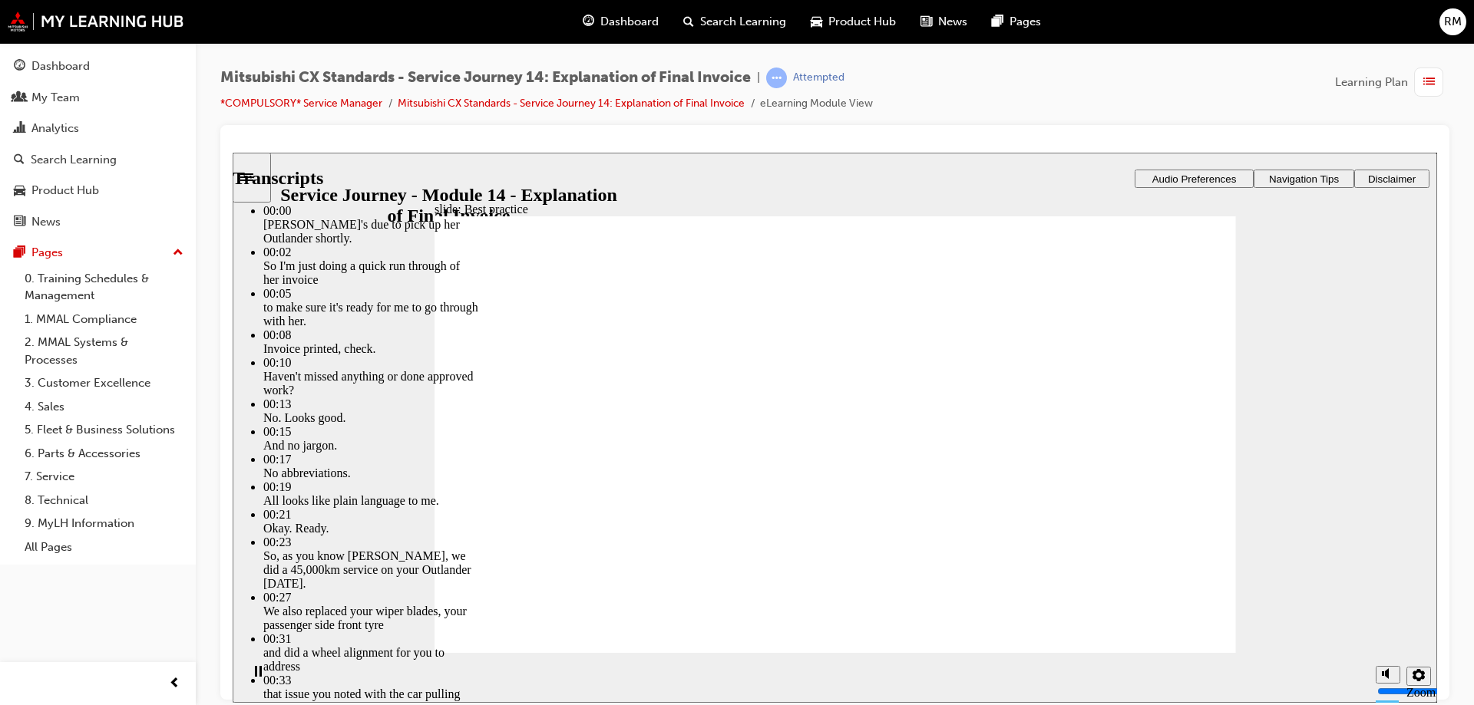
type input "130"
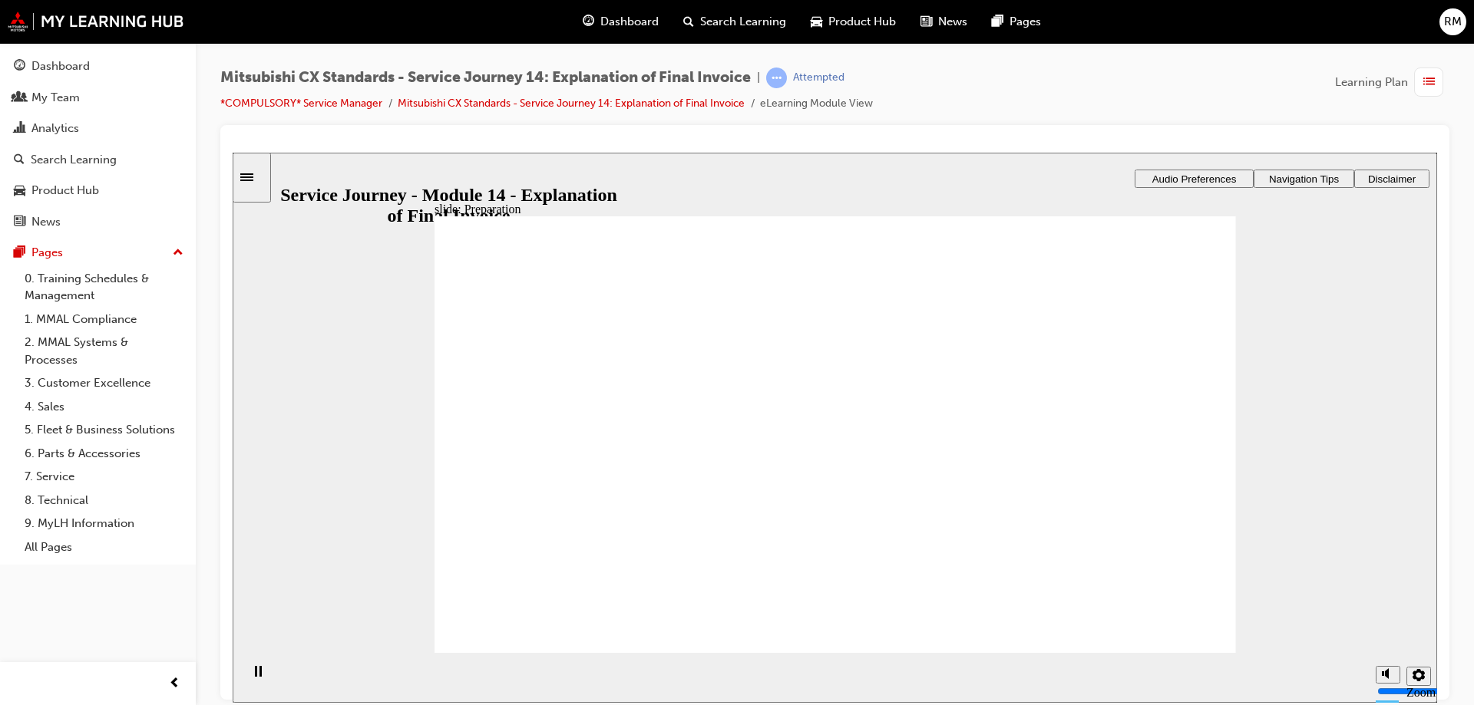
drag, startPoint x: 624, startPoint y: 455, endPoint x: 765, endPoint y: 461, distance: 141.3
drag, startPoint x: 692, startPoint y: 470, endPoint x: 734, endPoint y: 477, distance: 42.2
drag, startPoint x: 665, startPoint y: 471, endPoint x: 860, endPoint y: 540, distance: 206.6
drag, startPoint x: 669, startPoint y: 474, endPoint x: 770, endPoint y: 513, distance: 108.9
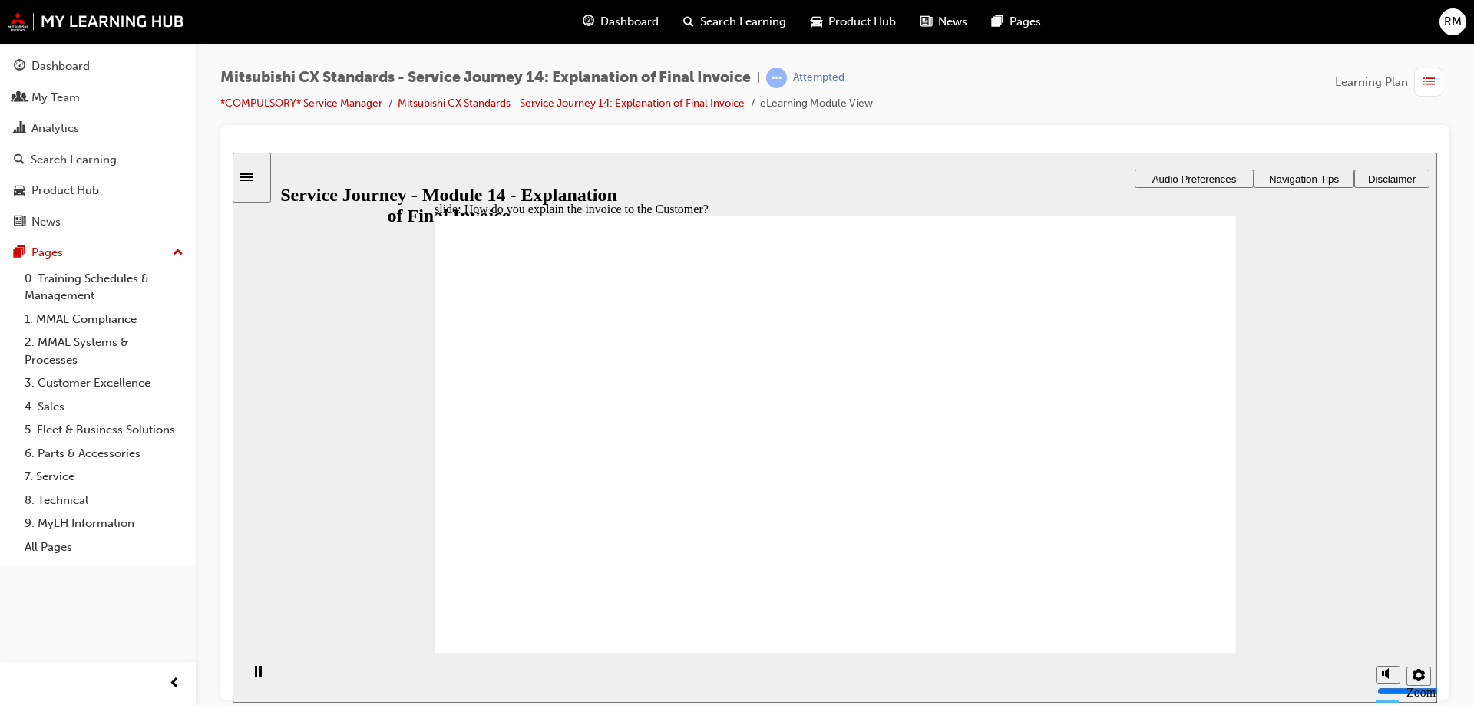
checkbox input "true"
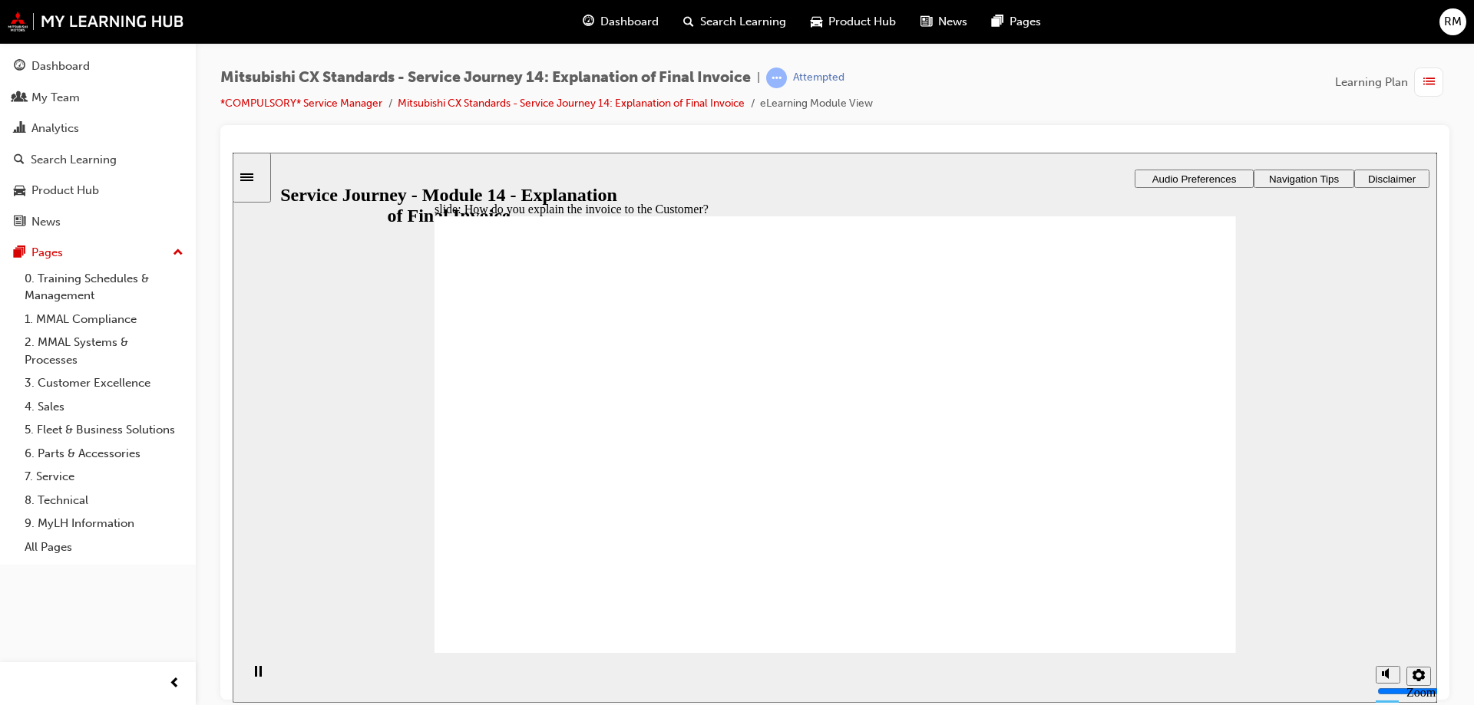
checkbox input "true"
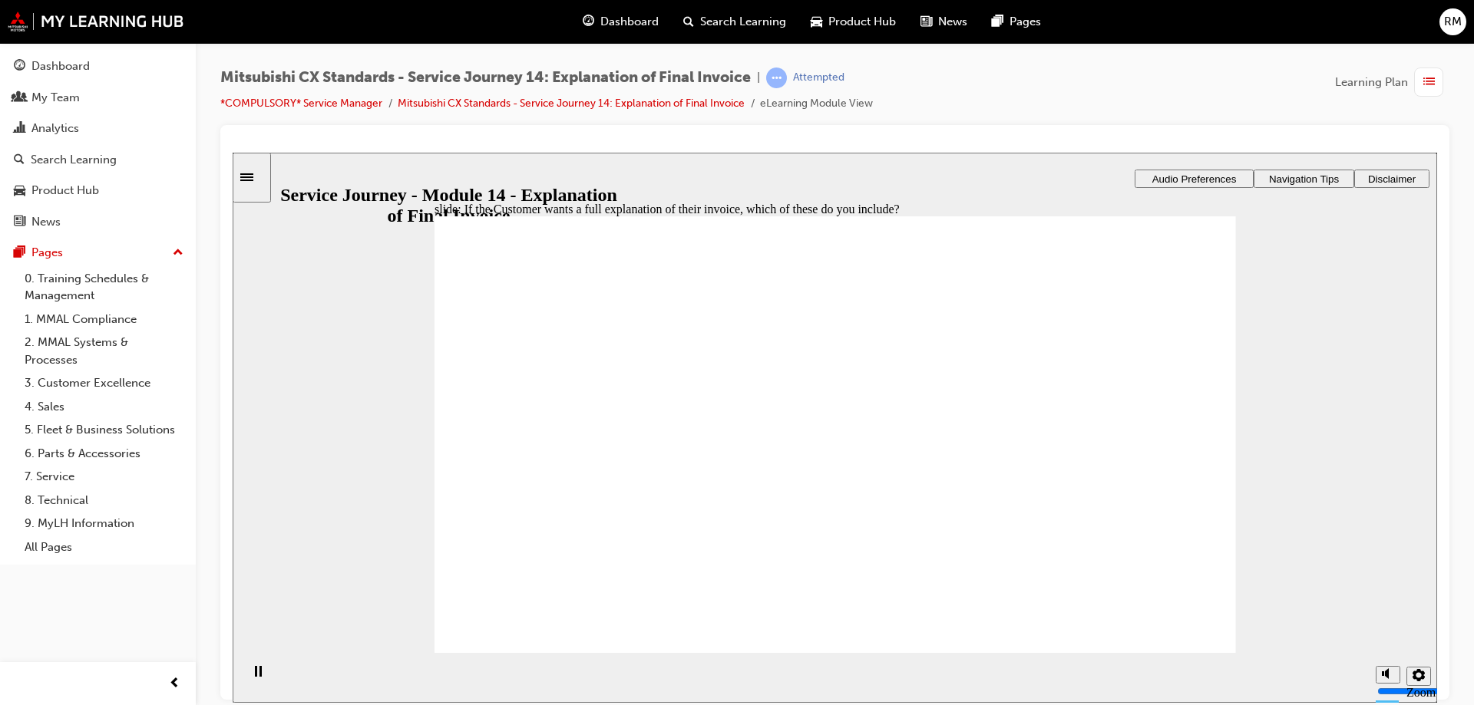
checkbox input "true"
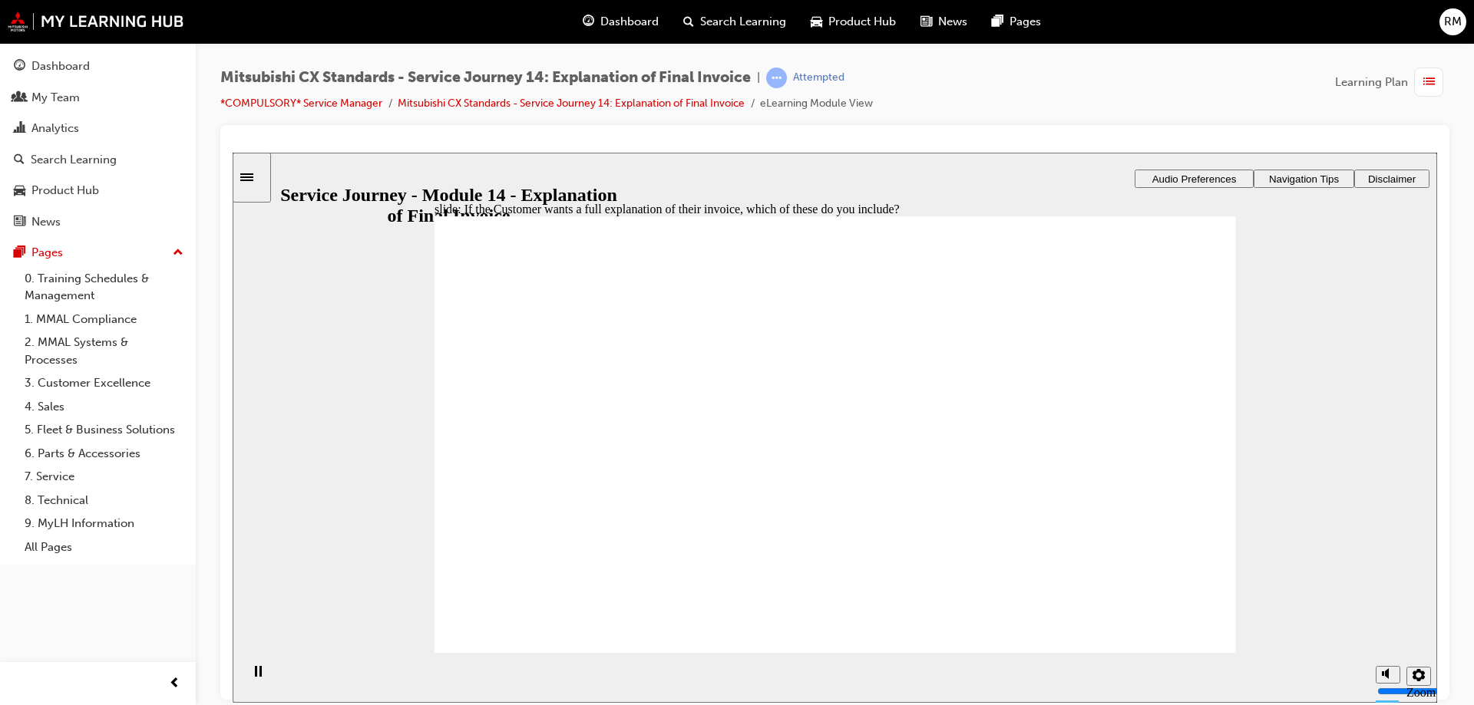
drag, startPoint x: 682, startPoint y: 478, endPoint x: 751, endPoint y: 467, distance: 69.9
drag, startPoint x: 653, startPoint y: 474, endPoint x: 795, endPoint y: 480, distance: 142.1
drag, startPoint x: 643, startPoint y: 484, endPoint x: 809, endPoint y: 486, distance: 165.8
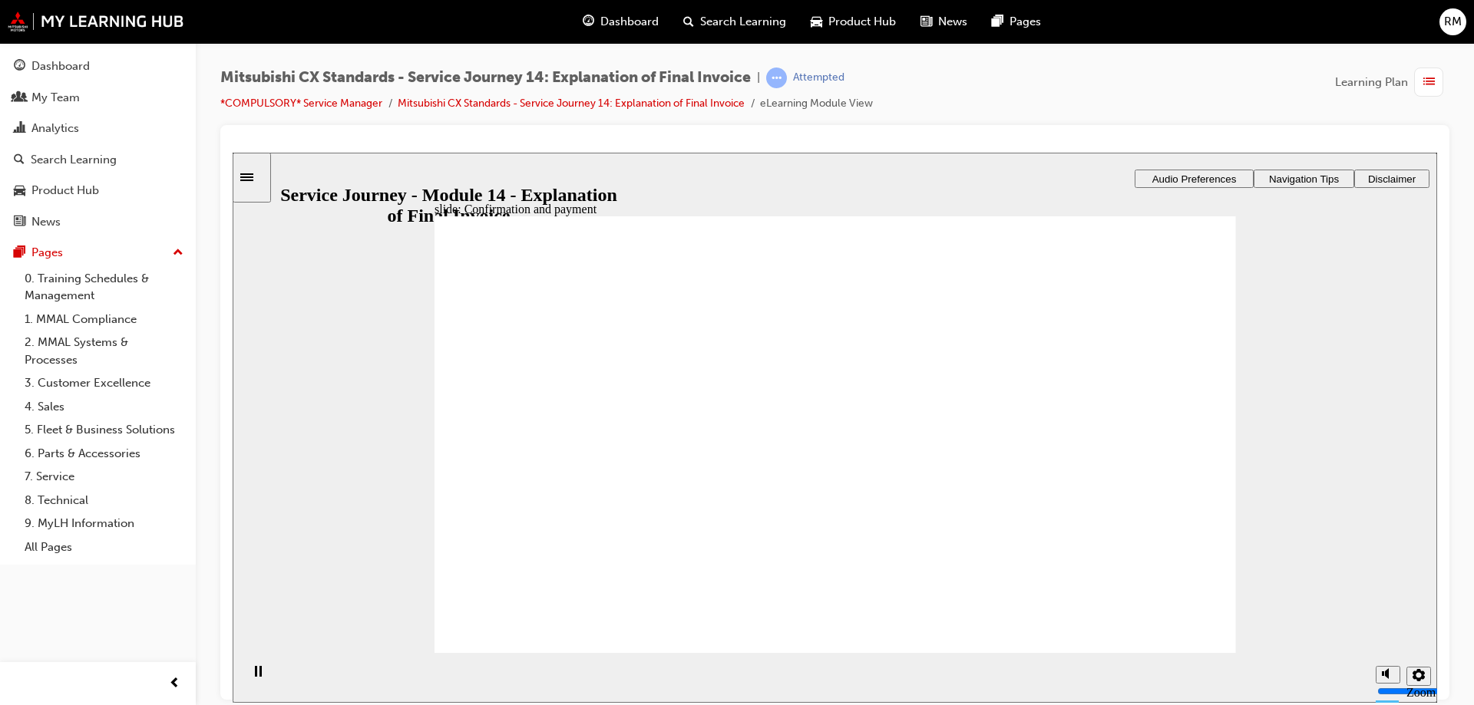
drag, startPoint x: 669, startPoint y: 492, endPoint x: 758, endPoint y: 512, distance: 90.5
drag, startPoint x: 619, startPoint y: 410, endPoint x: 608, endPoint y: 431, distance: 23.3
checkbox input "true"
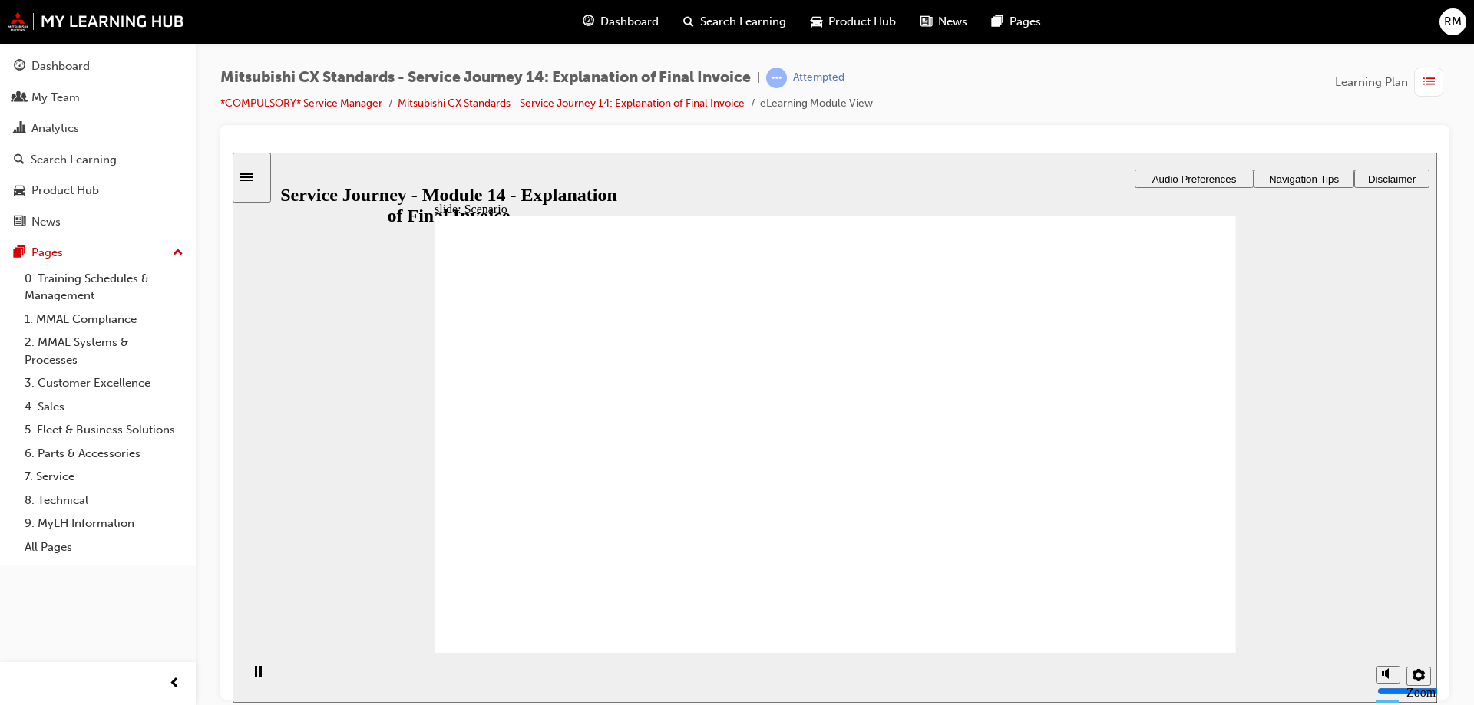
checkbox input "true"
drag, startPoint x: 612, startPoint y: 498, endPoint x: 713, endPoint y: 553, distance: 115.0
checkbox input "true"
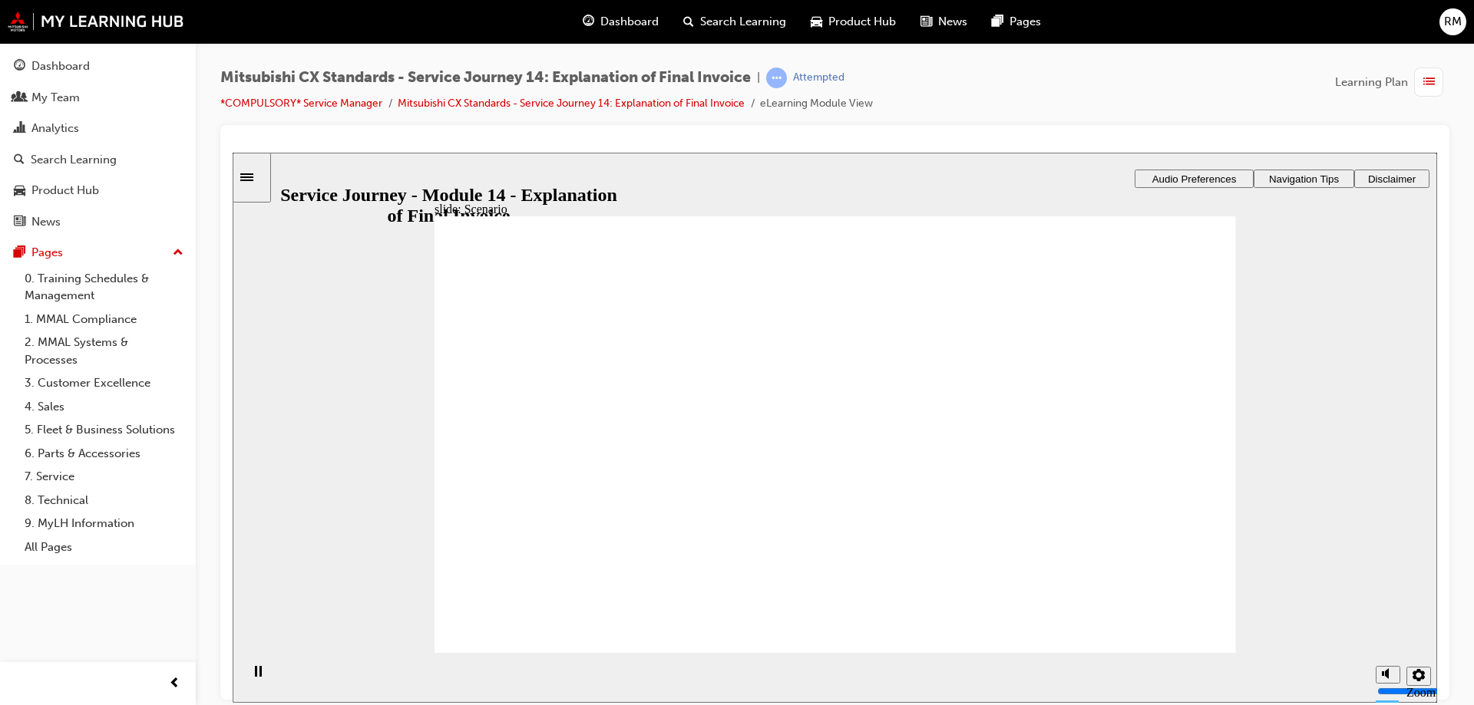
checkbox input "true"
drag, startPoint x: 636, startPoint y: 473, endPoint x: 707, endPoint y: 487, distance: 72.1
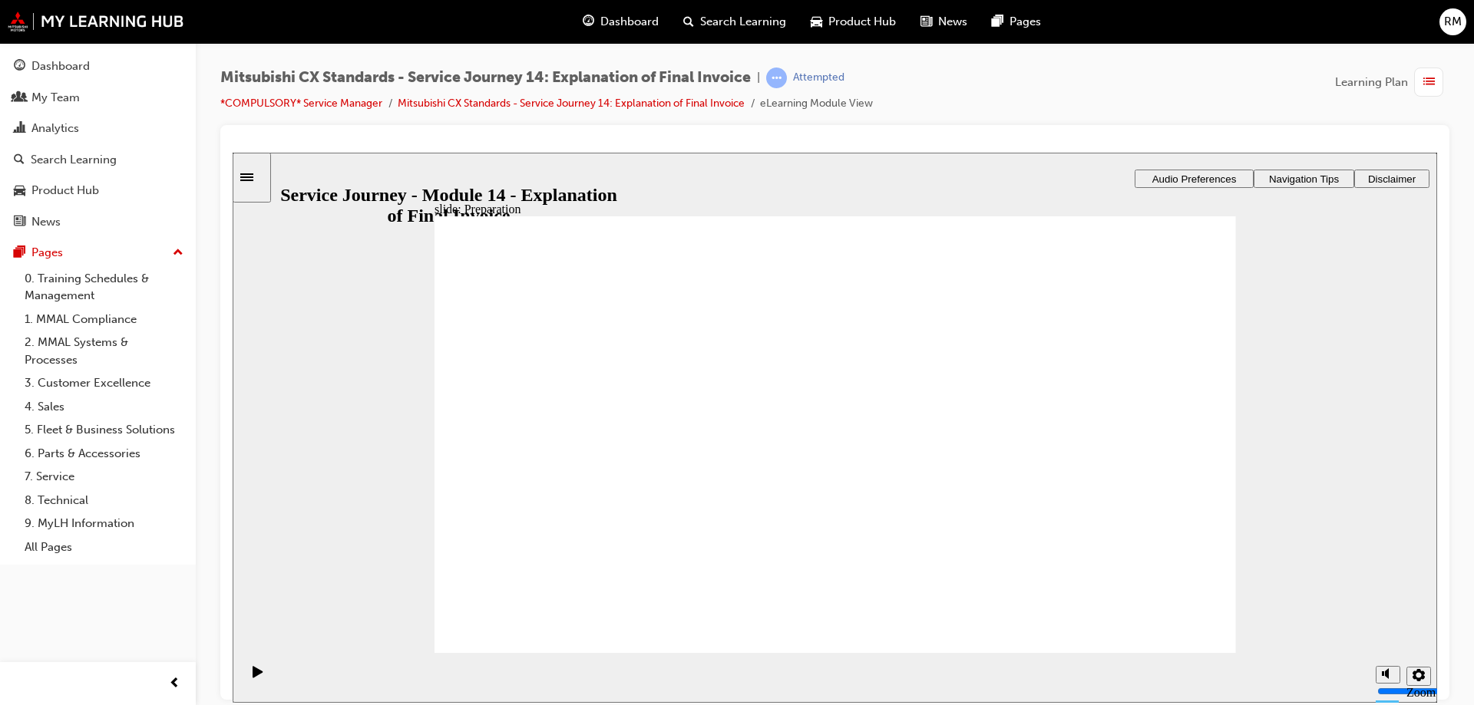
drag, startPoint x: 605, startPoint y: 484, endPoint x: 719, endPoint y: 526, distance: 121.6
drag, startPoint x: 677, startPoint y: 497, endPoint x: 729, endPoint y: 501, distance: 52.4
drag, startPoint x: 637, startPoint y: 470, endPoint x: 781, endPoint y: 490, distance: 144.8
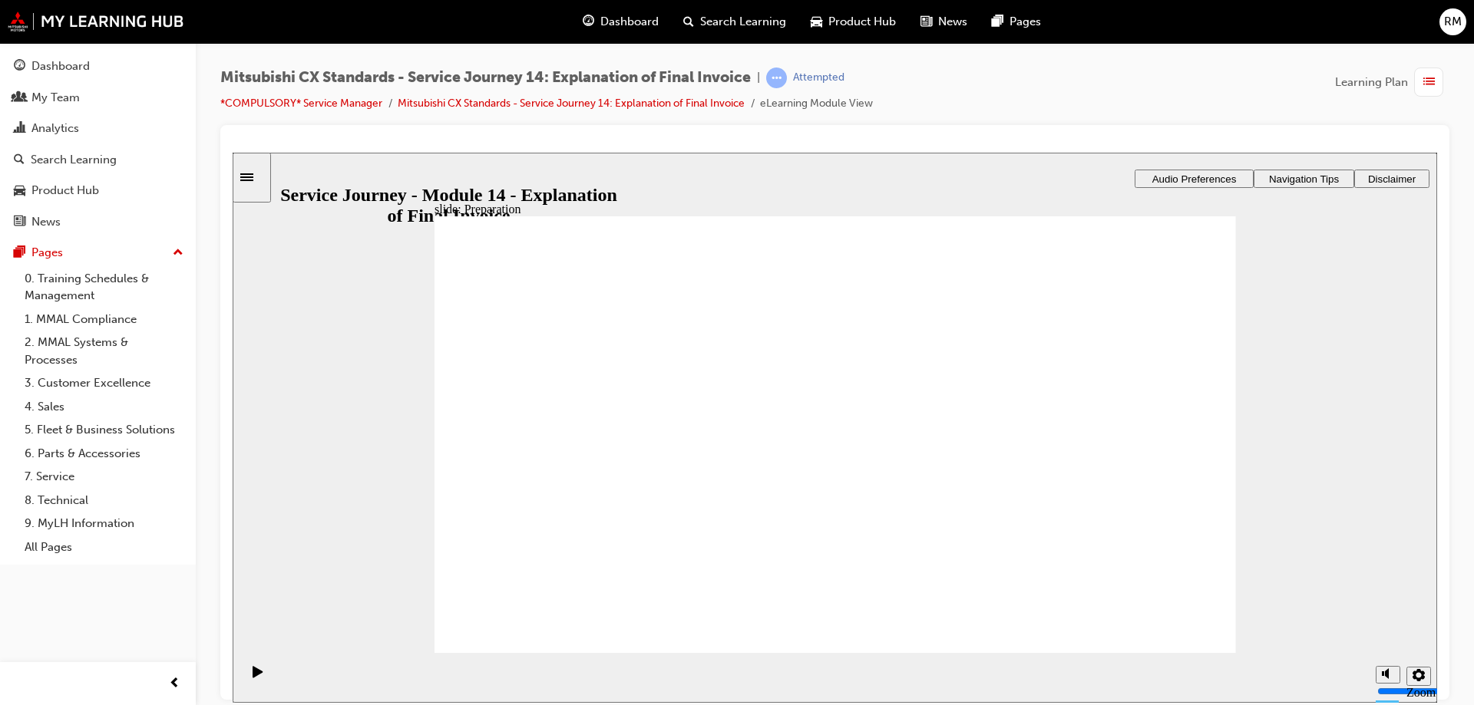
drag, startPoint x: 692, startPoint y: 480, endPoint x: 769, endPoint y: 486, distance: 77.7
checkbox input "true"
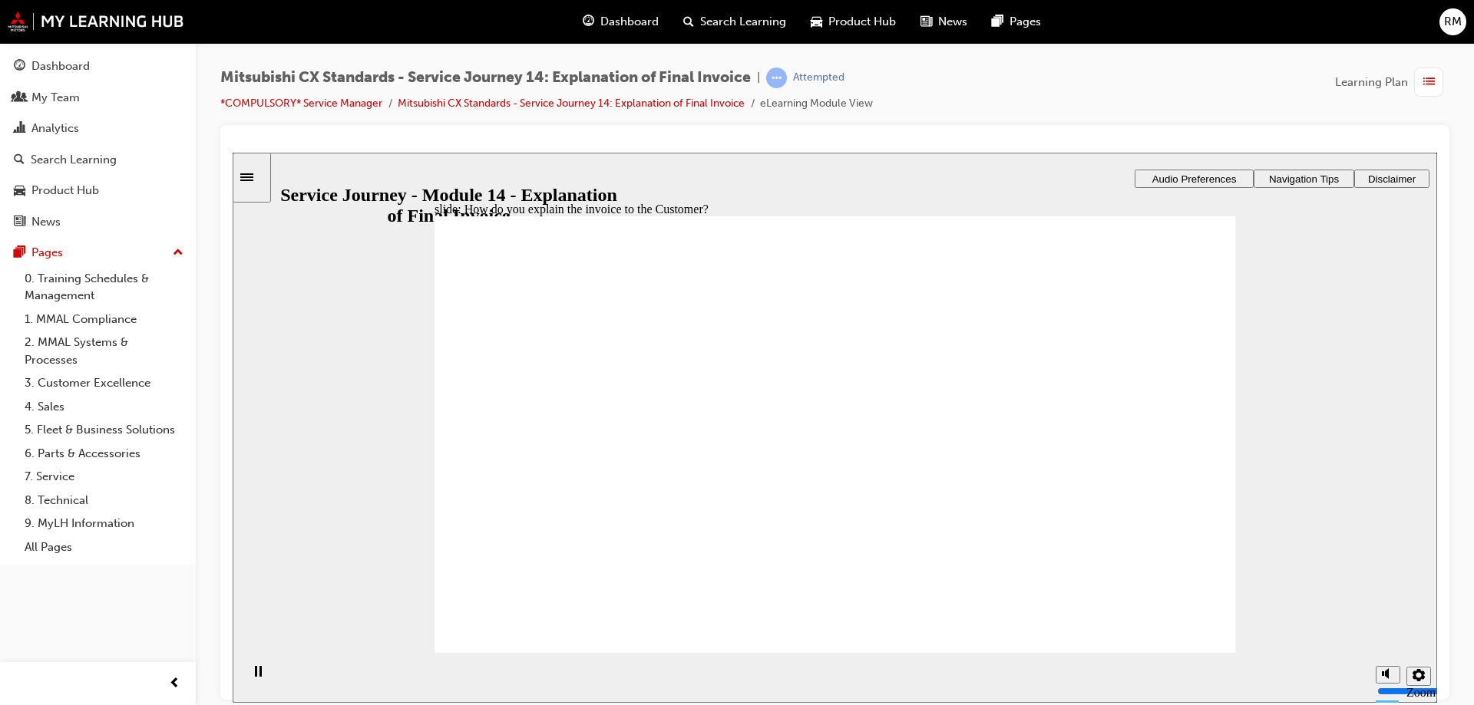
checkbox input "true"
drag, startPoint x: 850, startPoint y: 554, endPoint x: 859, endPoint y: 550, distance: 10.3
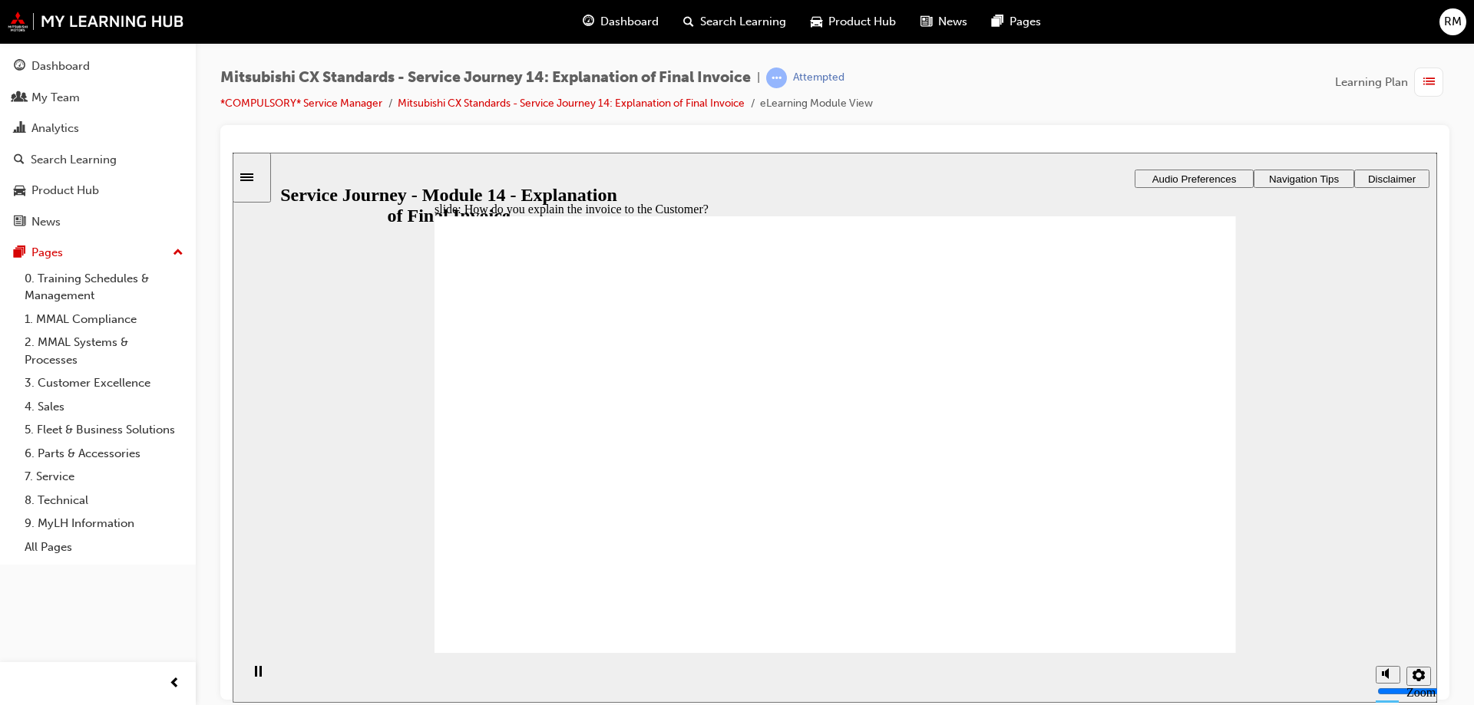
drag, startPoint x: 1120, startPoint y: 609, endPoint x: 1121, endPoint y: 593, distance: 16.2
drag, startPoint x: 611, startPoint y: 467, endPoint x: 820, endPoint y: 453, distance: 210.0
drag, startPoint x: 728, startPoint y: 473, endPoint x: 742, endPoint y: 473, distance: 14.6
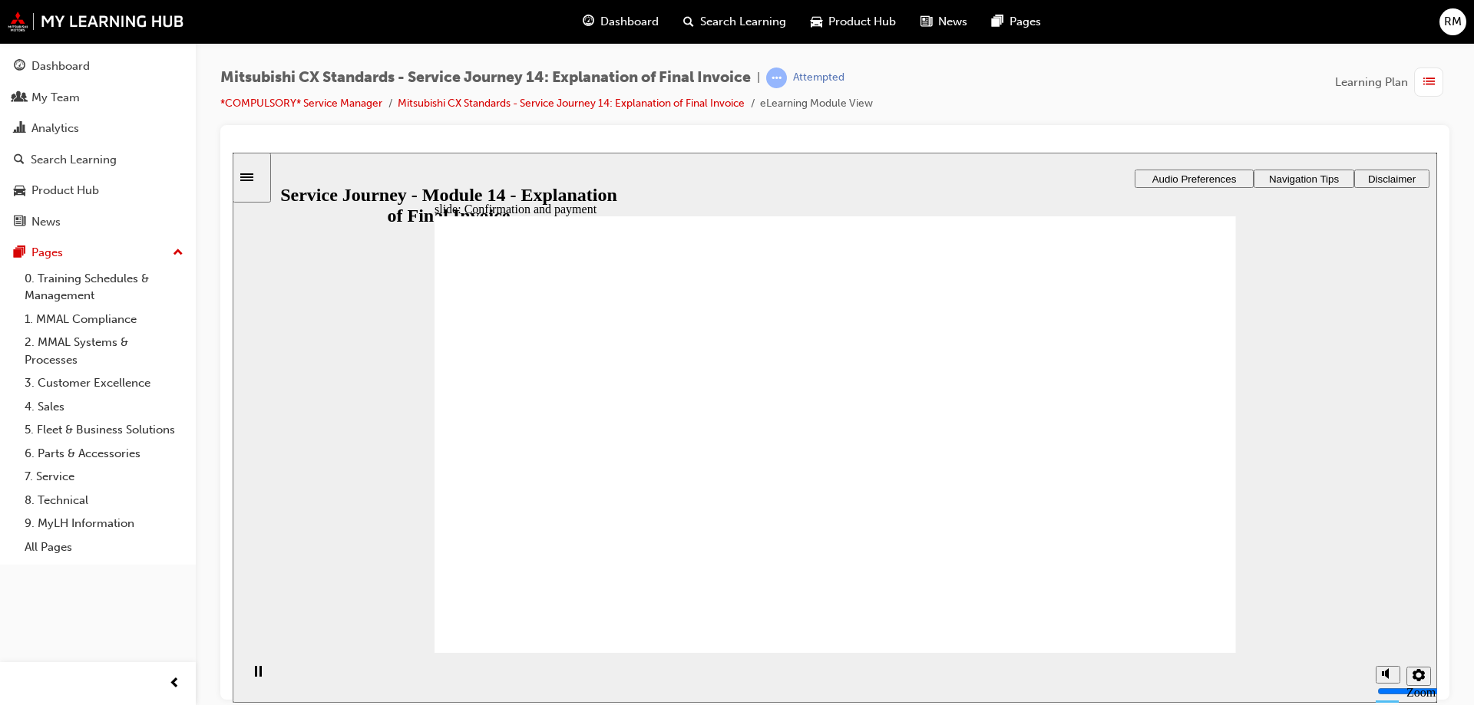
drag, startPoint x: 733, startPoint y: 475, endPoint x: 773, endPoint y: 477, distance: 40.0
drag, startPoint x: 645, startPoint y: 484, endPoint x: 722, endPoint y: 490, distance: 77.7
checkbox input "true"
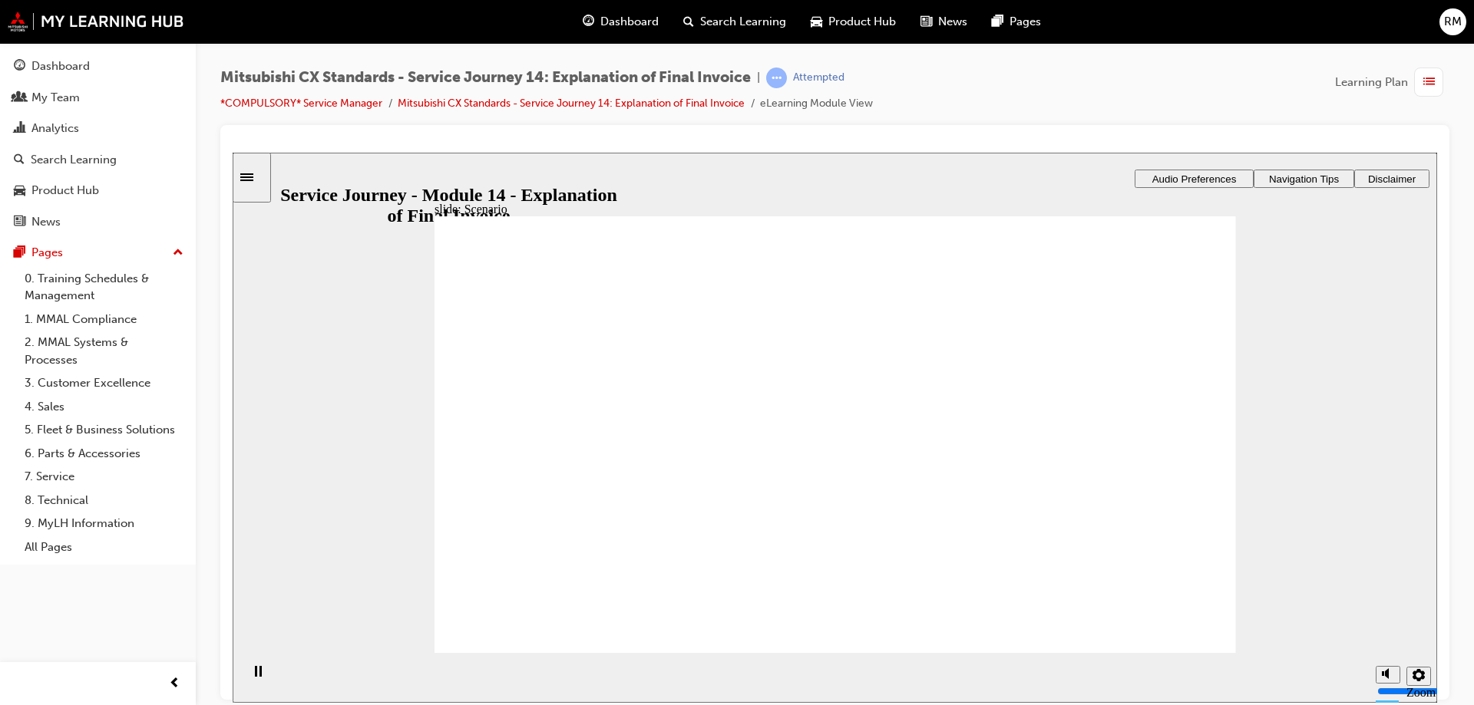
drag, startPoint x: 651, startPoint y: 421, endPoint x: 878, endPoint y: 604, distance: 292.0
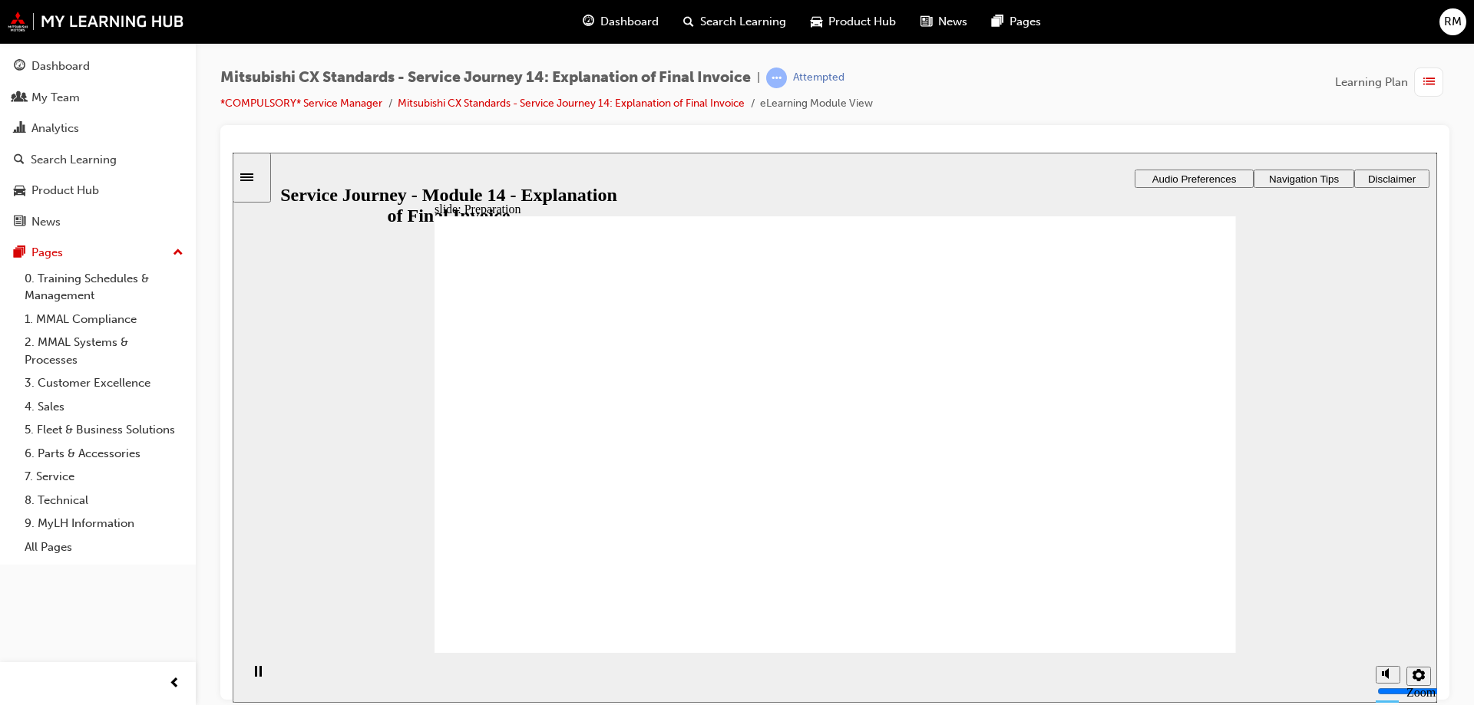
drag, startPoint x: 602, startPoint y: 457, endPoint x: 1054, endPoint y: 464, distance: 452.1
drag, startPoint x: 605, startPoint y: 456, endPoint x: 858, endPoint y: 451, distance: 253.3
drag, startPoint x: 614, startPoint y: 461, endPoint x: 766, endPoint y: 494, distance: 155.4
drag, startPoint x: 627, startPoint y: 466, endPoint x: 1007, endPoint y: 514, distance: 383.0
drag, startPoint x: 892, startPoint y: 516, endPoint x: 1002, endPoint y: 513, distance: 109.8
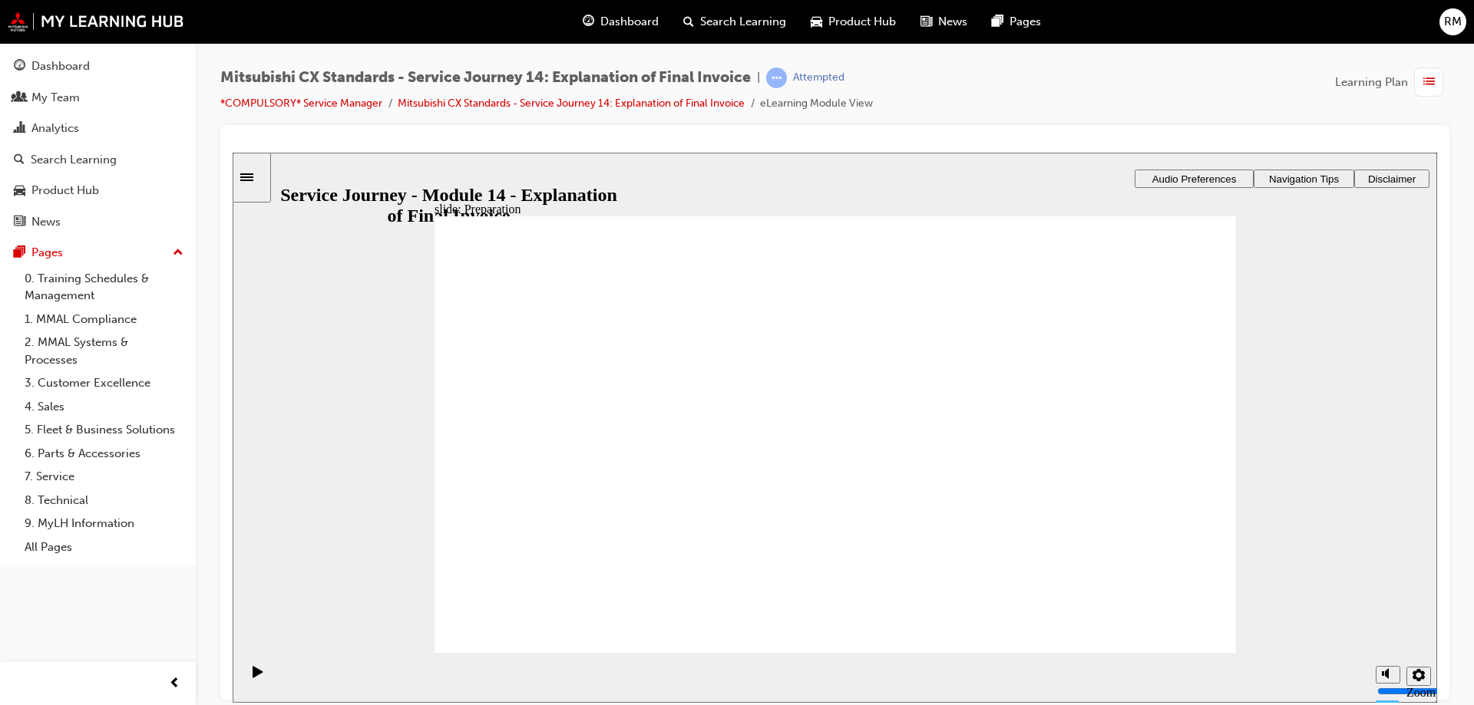
checkbox input "true"
drag, startPoint x: 684, startPoint y: 409, endPoint x: 685, endPoint y: 422, distance: 13.1
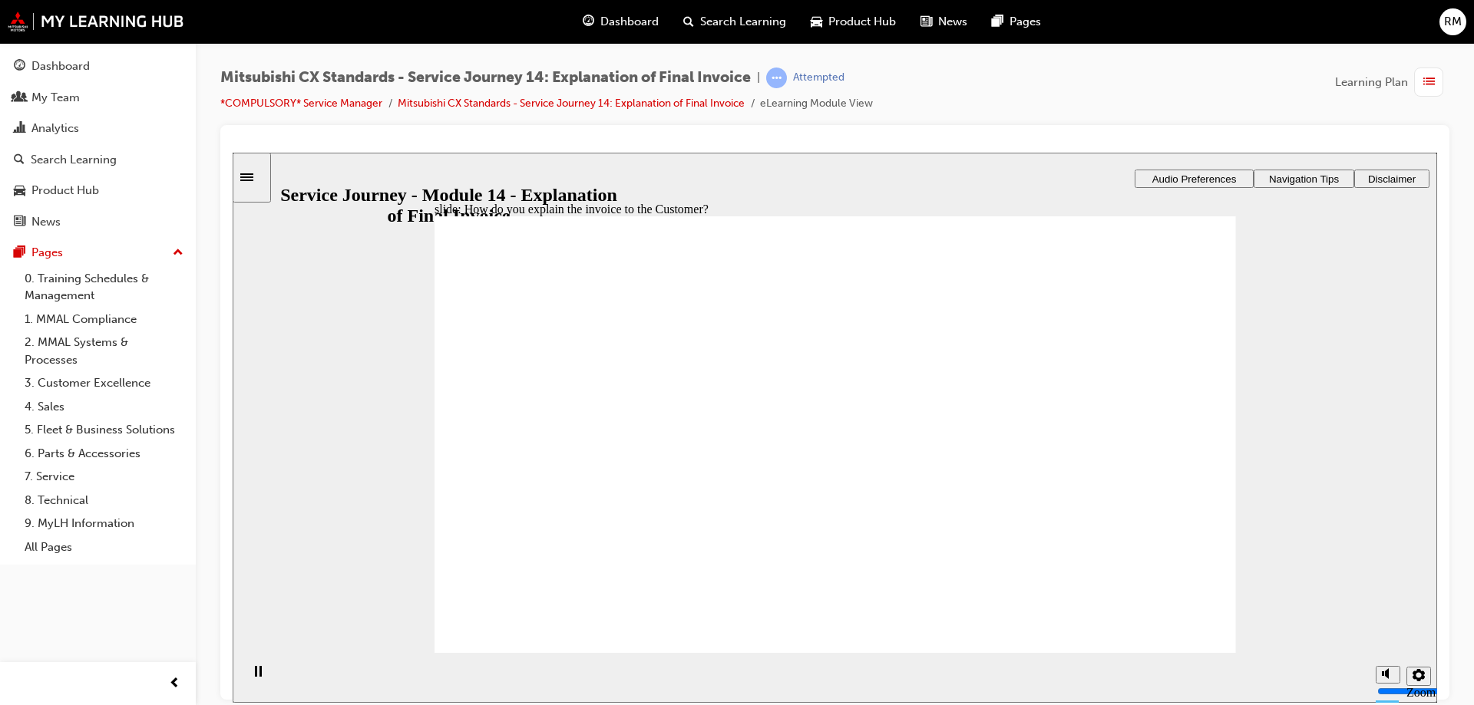
checkbox input "true"
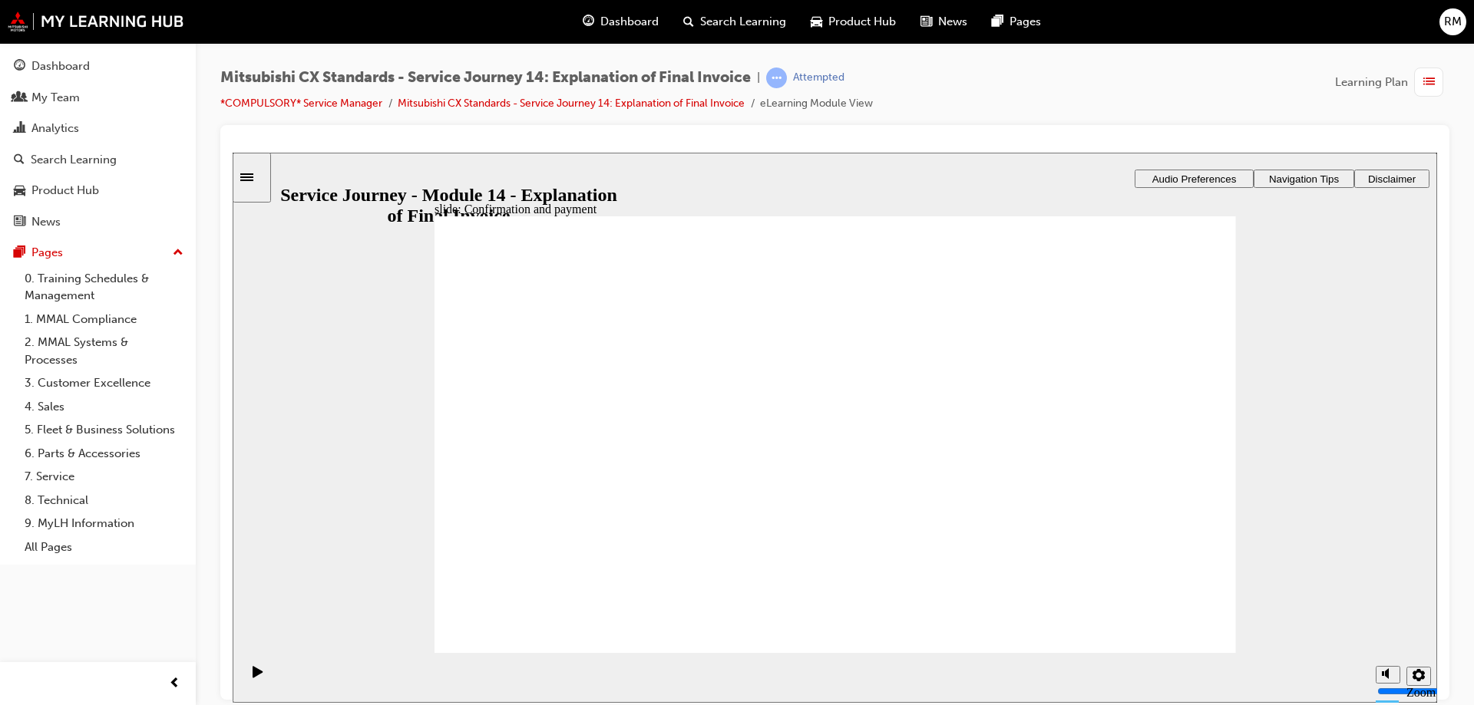
drag, startPoint x: 610, startPoint y: 471, endPoint x: 844, endPoint y: 510, distance: 237.2
drag, startPoint x: 613, startPoint y: 511, endPoint x: 1058, endPoint y: 491, distance: 445.6
drag, startPoint x: 599, startPoint y: 490, endPoint x: 717, endPoint y: 498, distance: 118.5
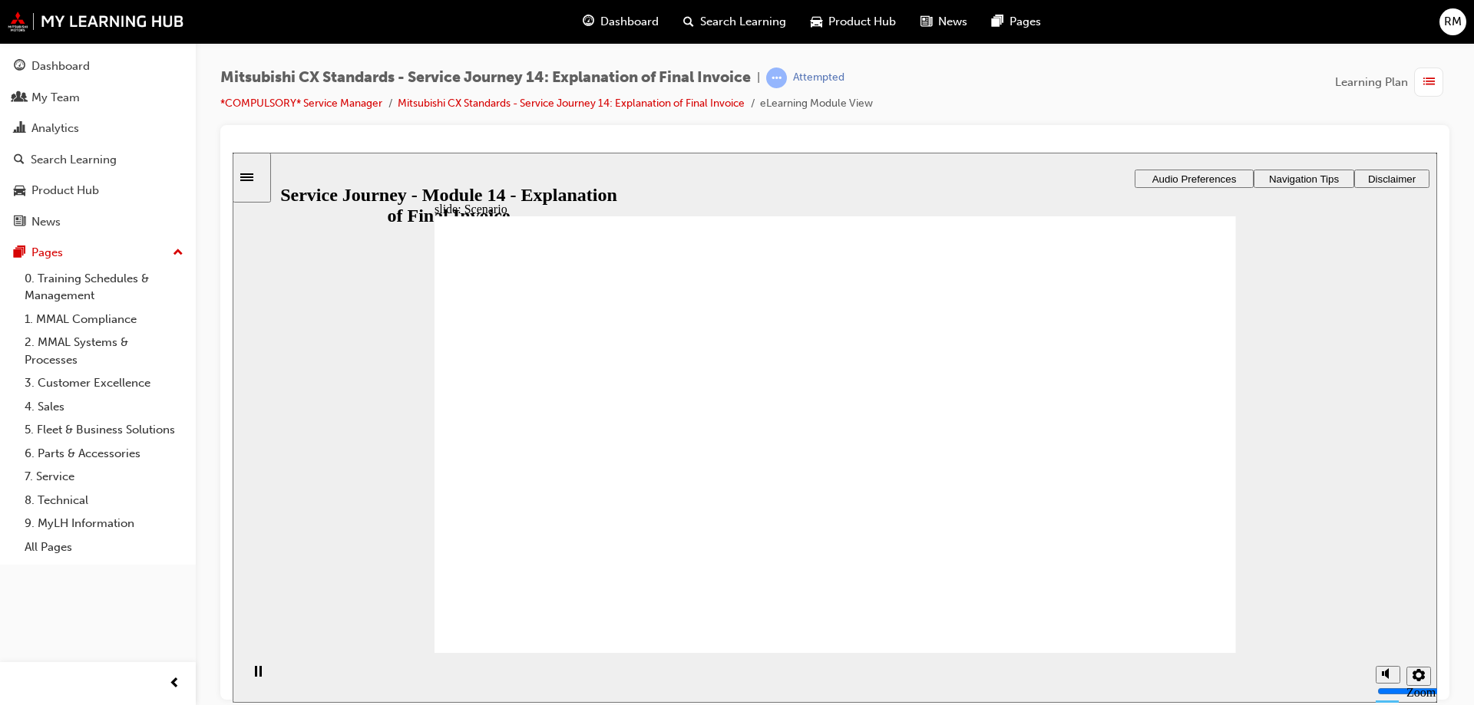
checkbox input "true"
drag, startPoint x: 607, startPoint y: 412, endPoint x: 577, endPoint y: 480, distance: 74.6
checkbox input "true"
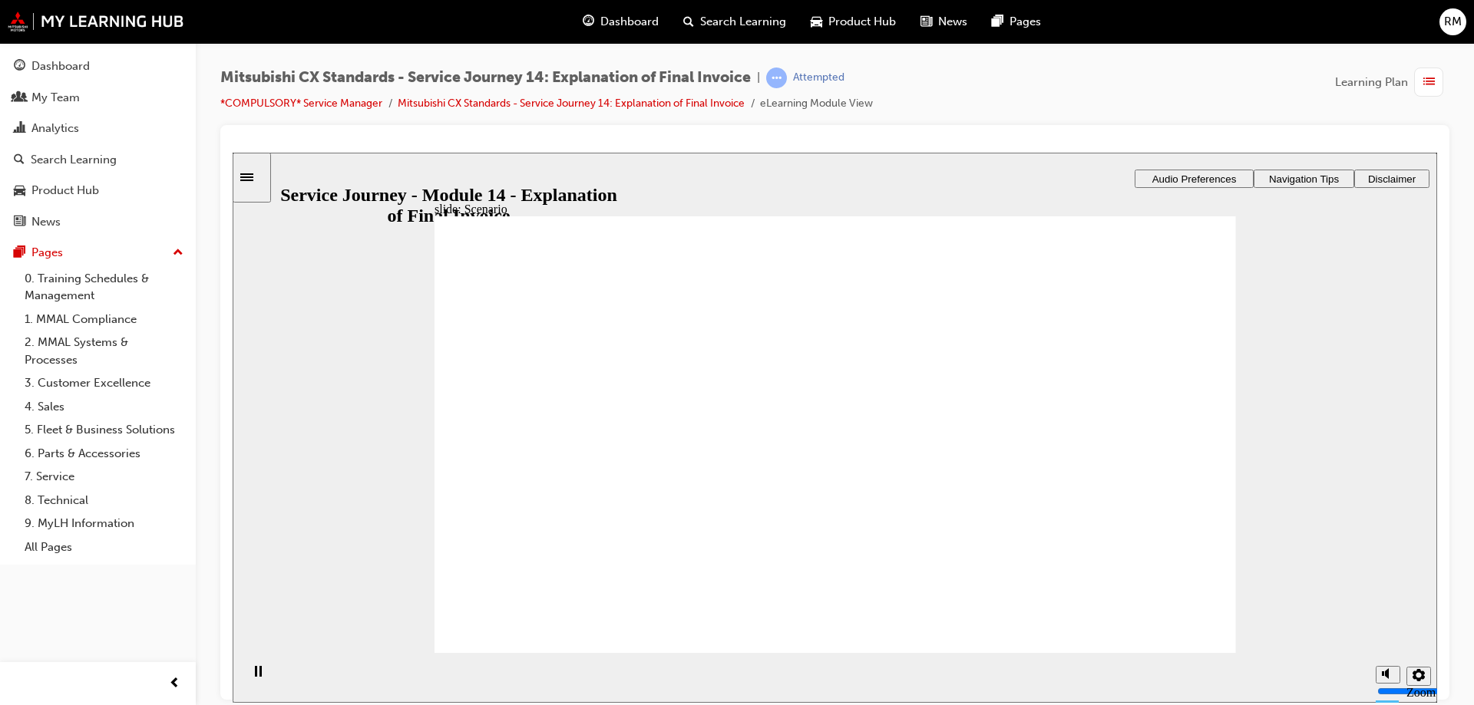
checkbox input "false"
checkbox input "true"
drag, startPoint x: 563, startPoint y: 568, endPoint x: 884, endPoint y: 606, distance: 323.0
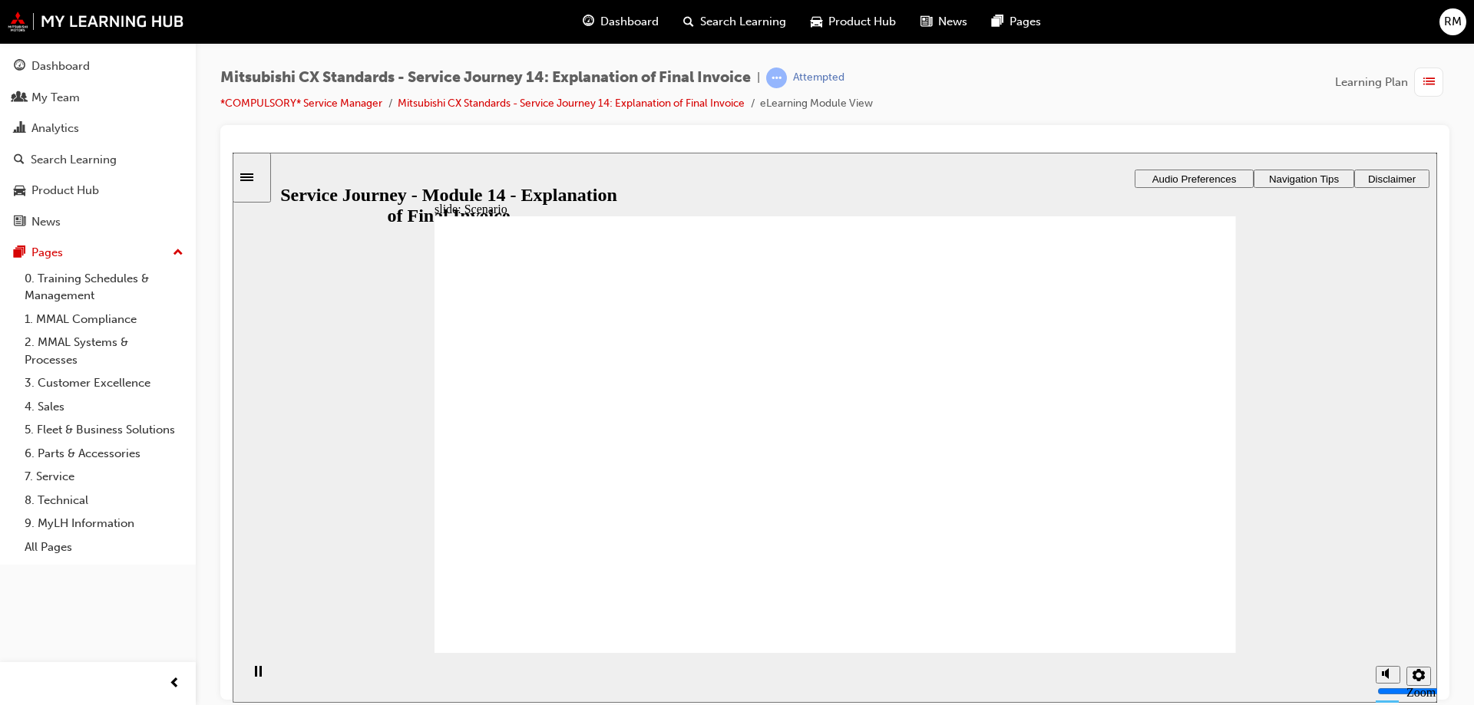
click at [92, 249] on div "Pages" at bounding box center [98, 252] width 168 height 19
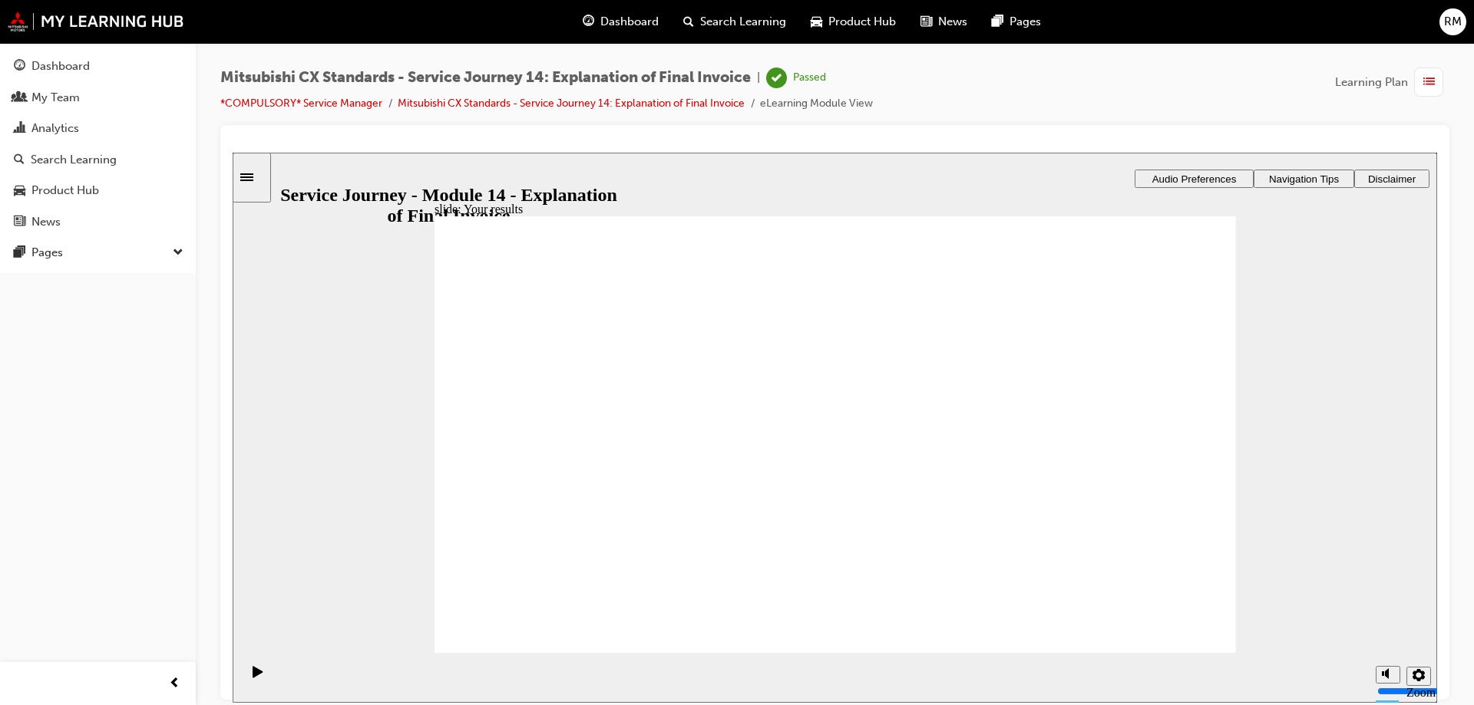
click at [643, 28] on span "Dashboard" at bounding box center [629, 22] width 58 height 18
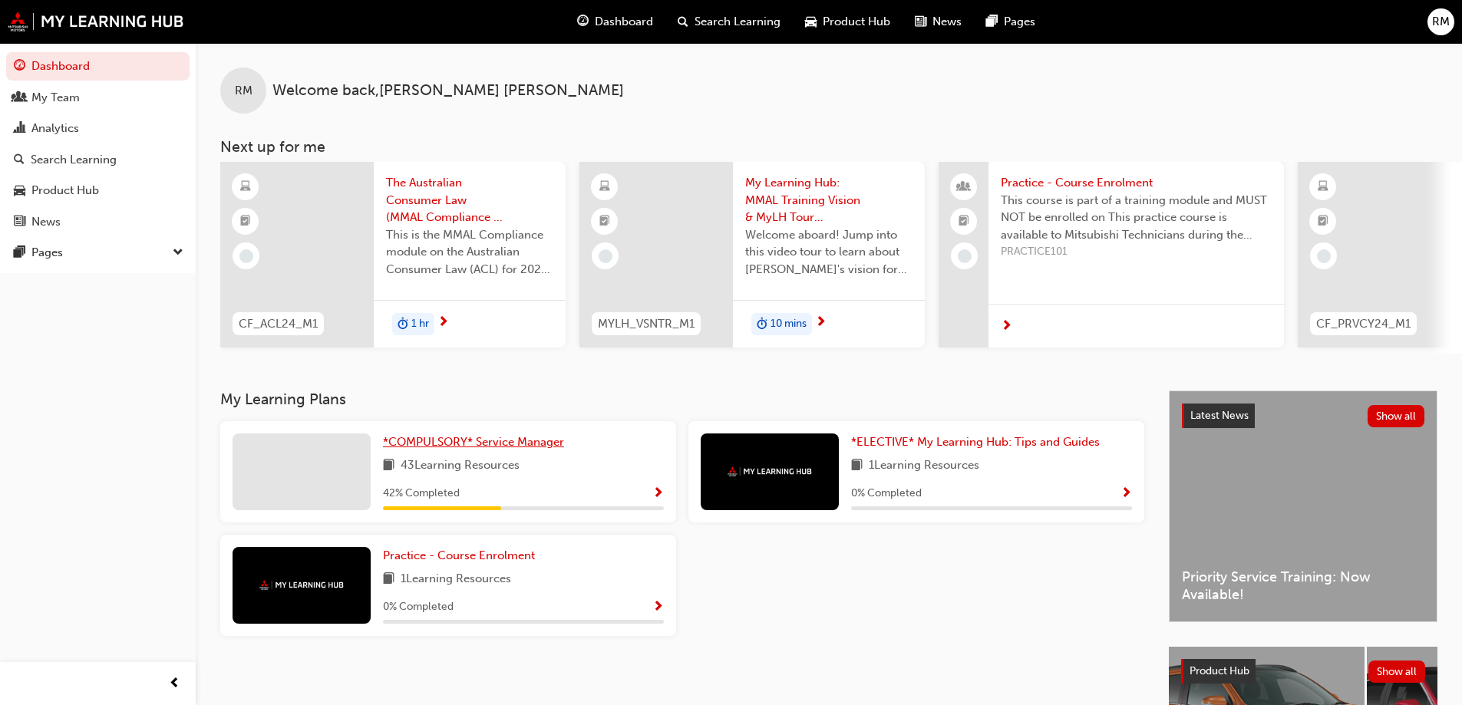
click at [530, 451] on link "*COMPULSORY* Service Manager" at bounding box center [476, 443] width 187 height 18
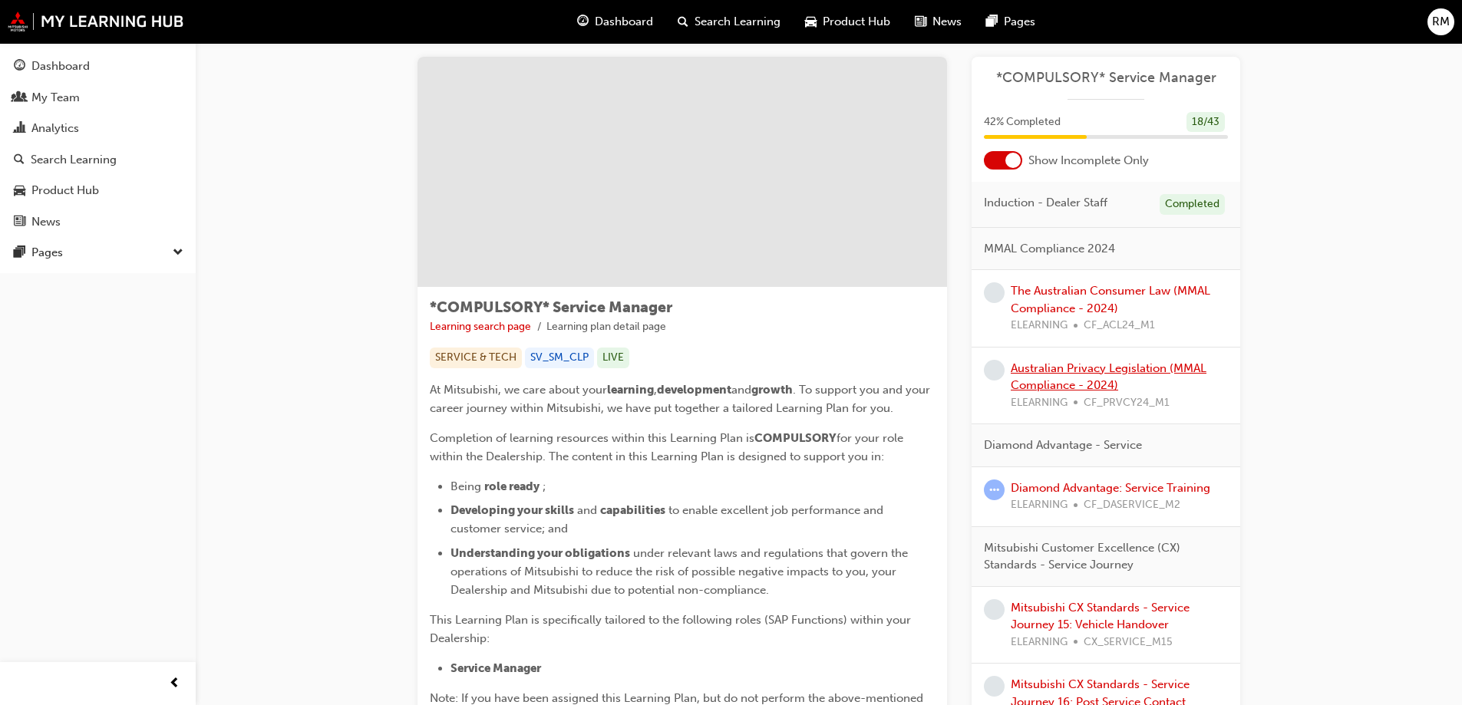
scroll to position [230, 0]
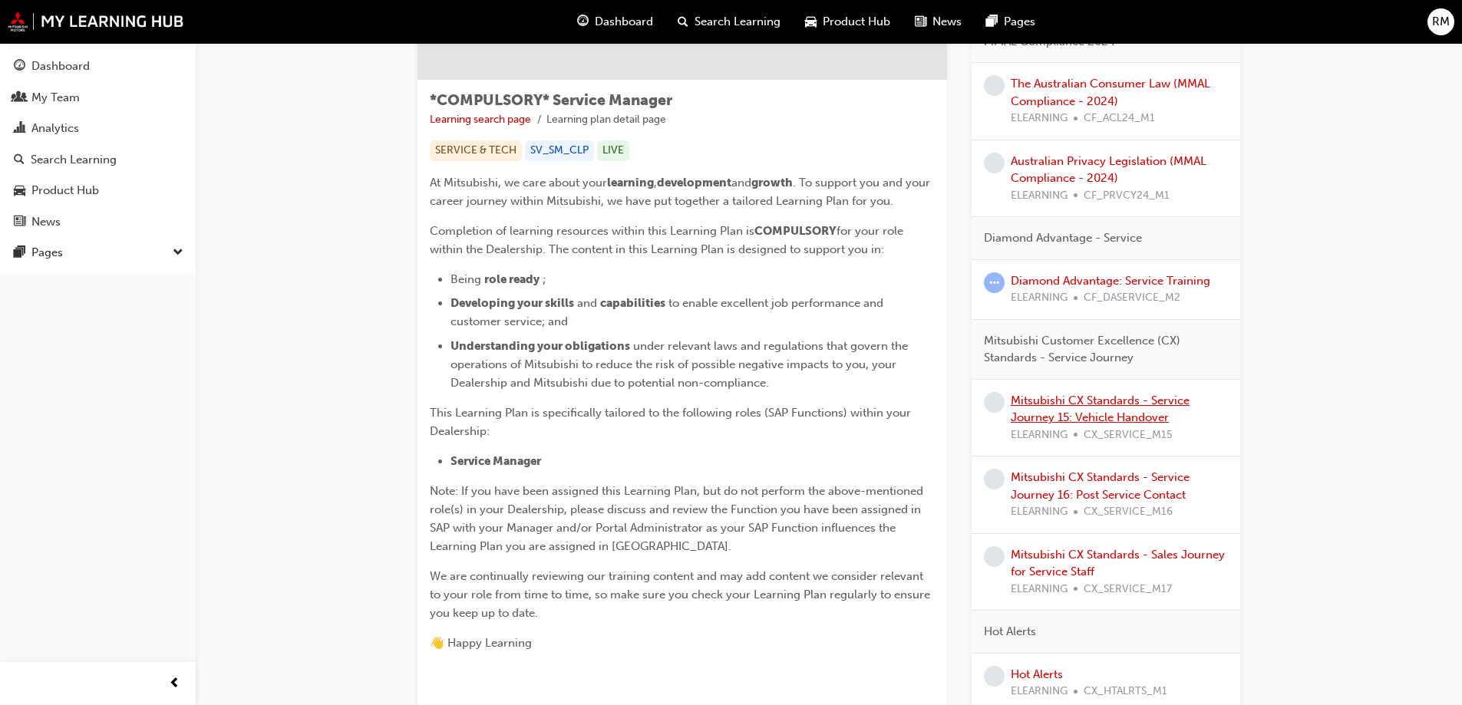
click at [1137, 413] on link "Mitsubishi CX Standards - Service Journey 15: Vehicle Handover" at bounding box center [1100, 409] width 179 height 31
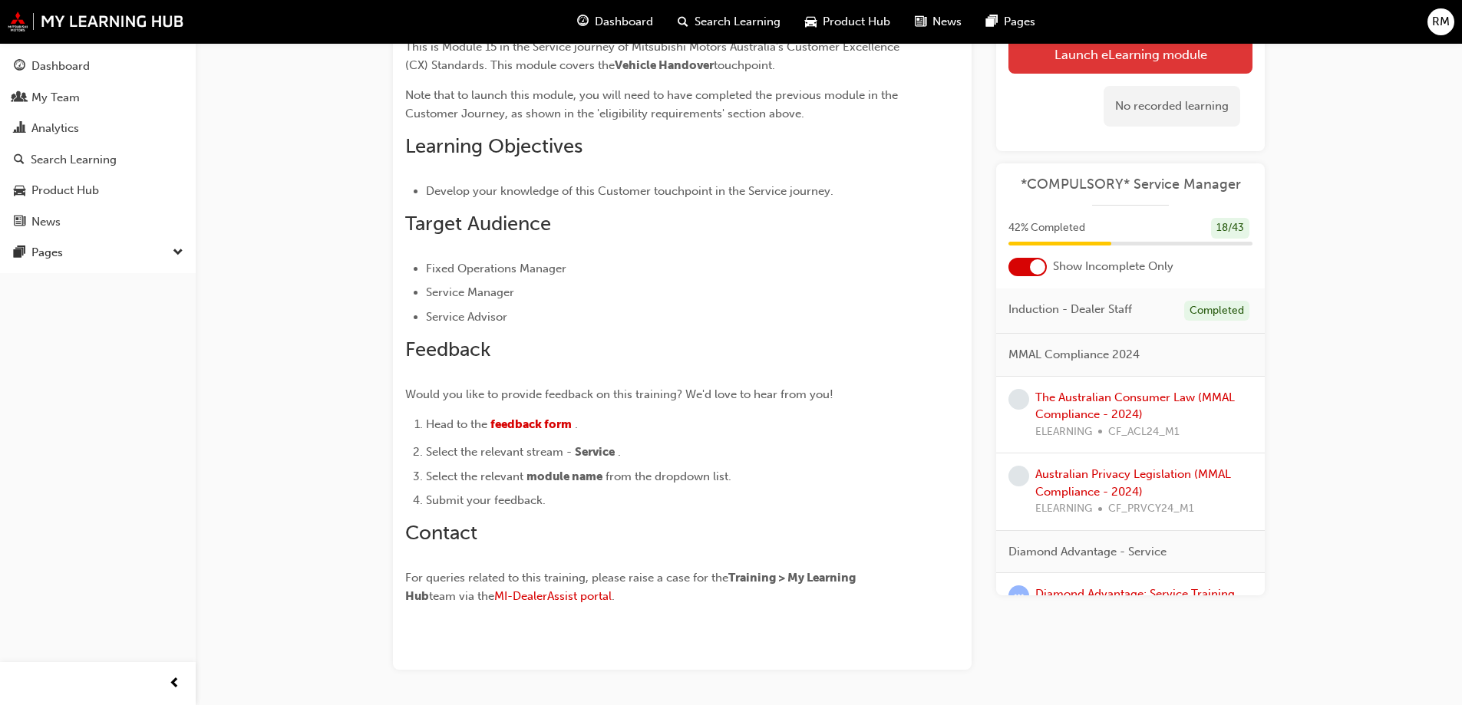
click at [1057, 56] on link "Launch eLearning module" at bounding box center [1131, 54] width 244 height 38
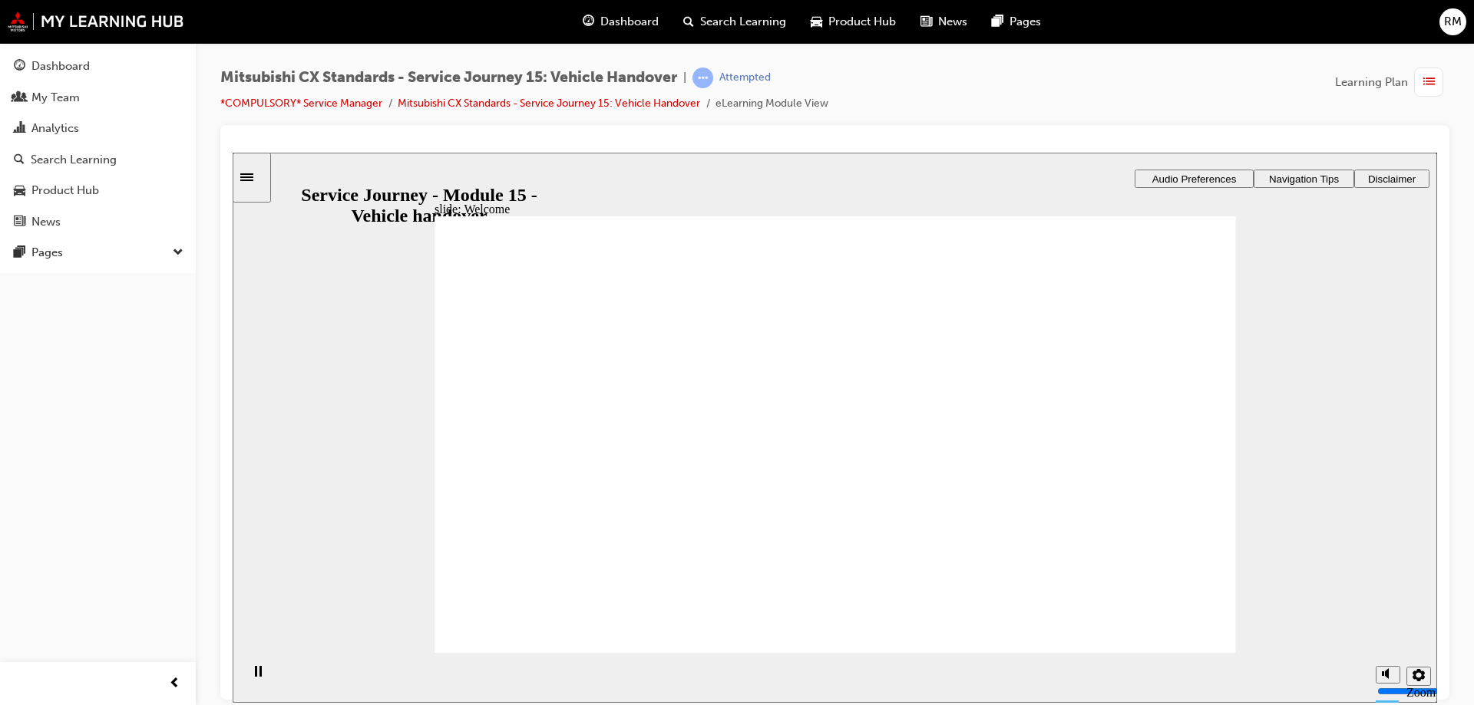
drag, startPoint x: 702, startPoint y: 612, endPoint x: 797, endPoint y: 606, distance: 95.4
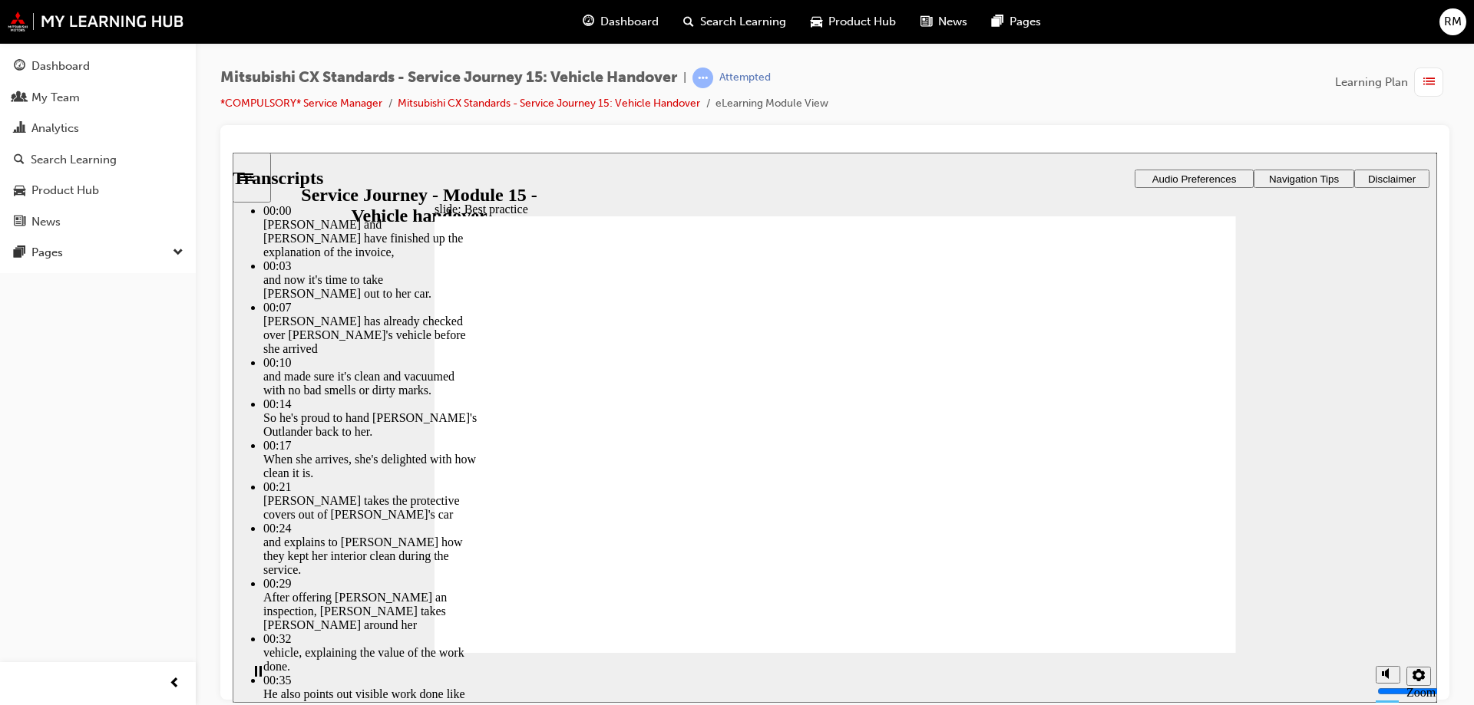
type input "119"
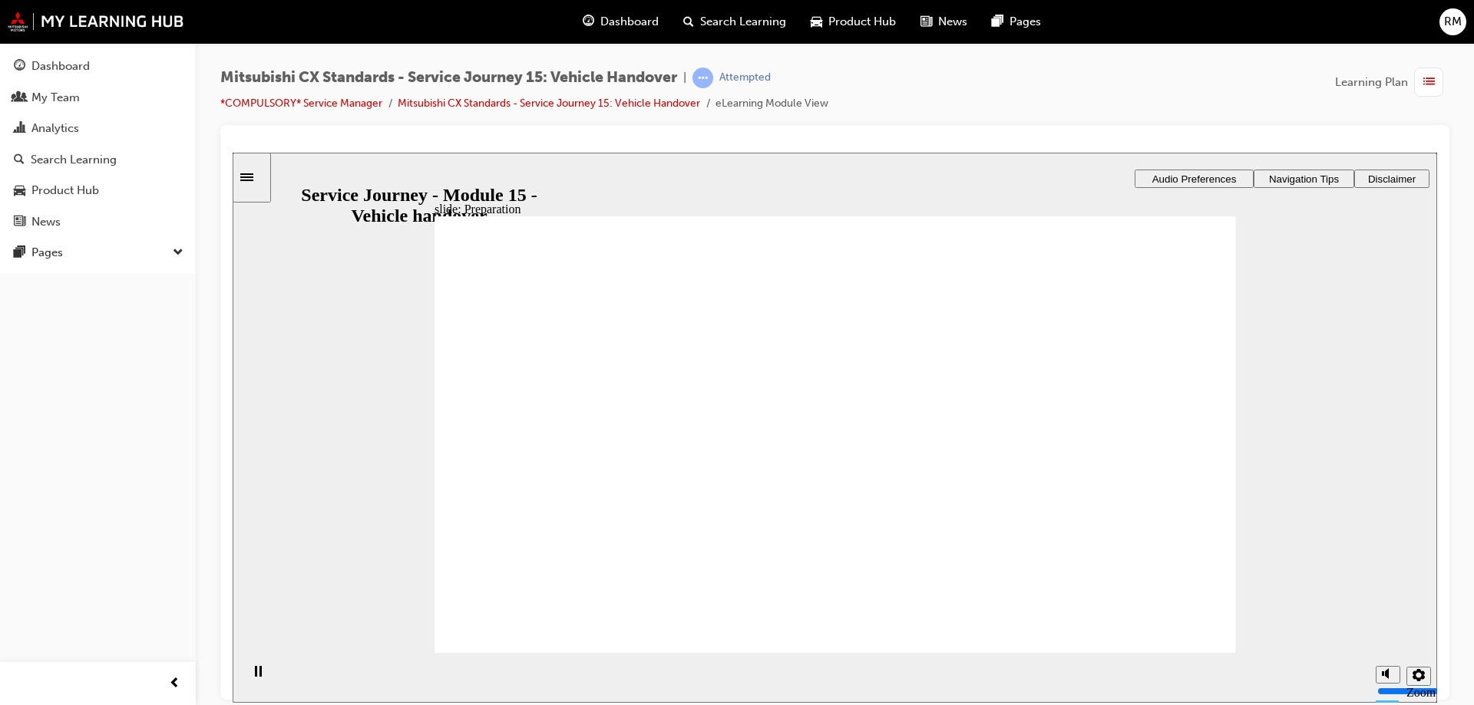
drag, startPoint x: 603, startPoint y: 452, endPoint x: 757, endPoint y: 449, distance: 154.3
drag, startPoint x: 638, startPoint y: 470, endPoint x: 797, endPoint y: 498, distance: 161.3
drag, startPoint x: 695, startPoint y: 502, endPoint x: 840, endPoint y: 543, distance: 150.9
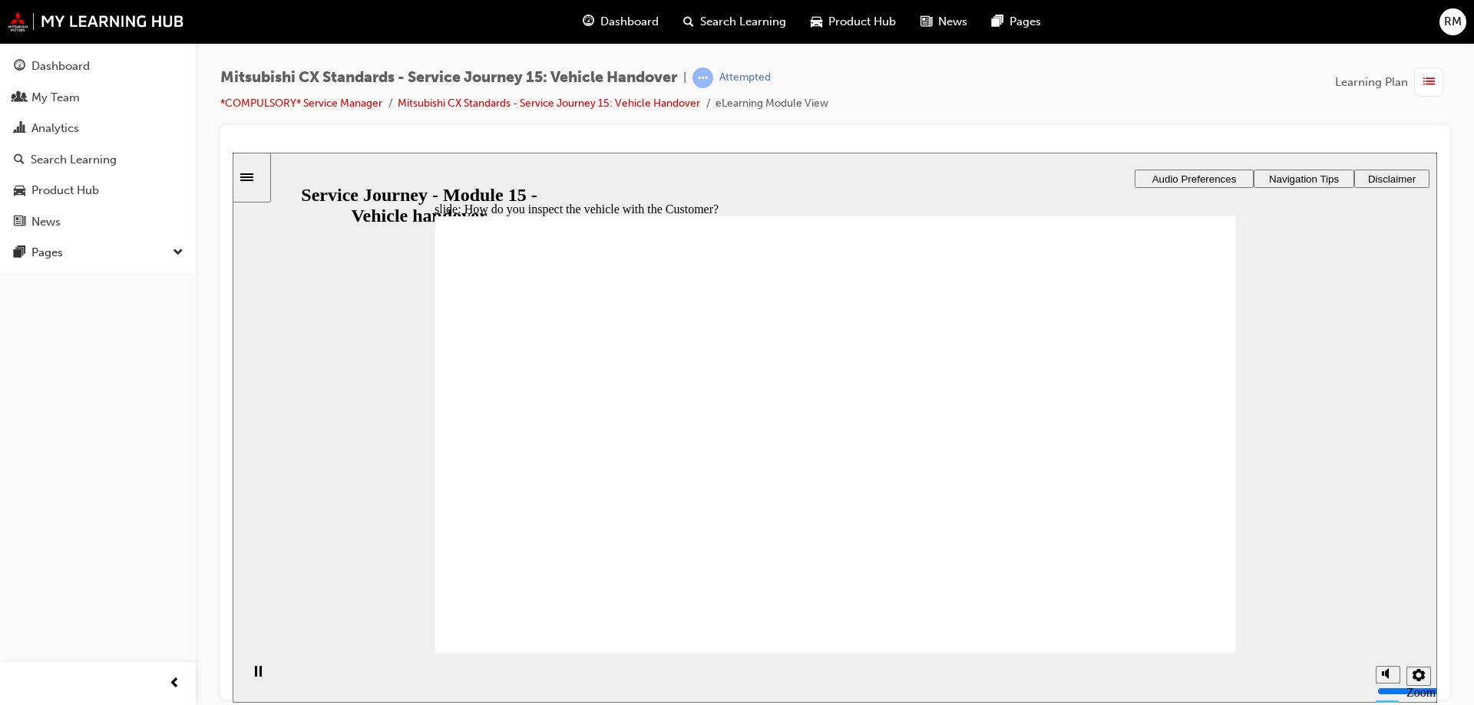
checkbox input "true"
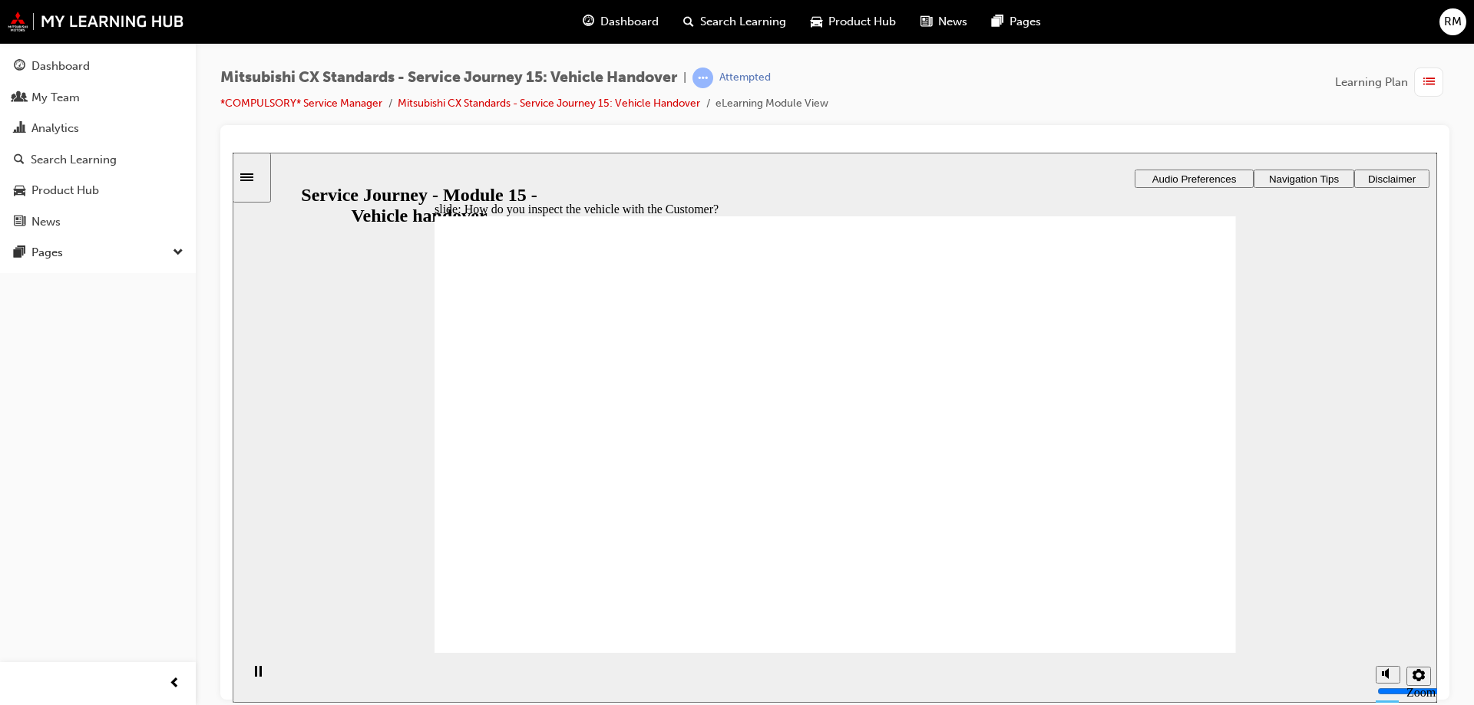
checkbox input "true"
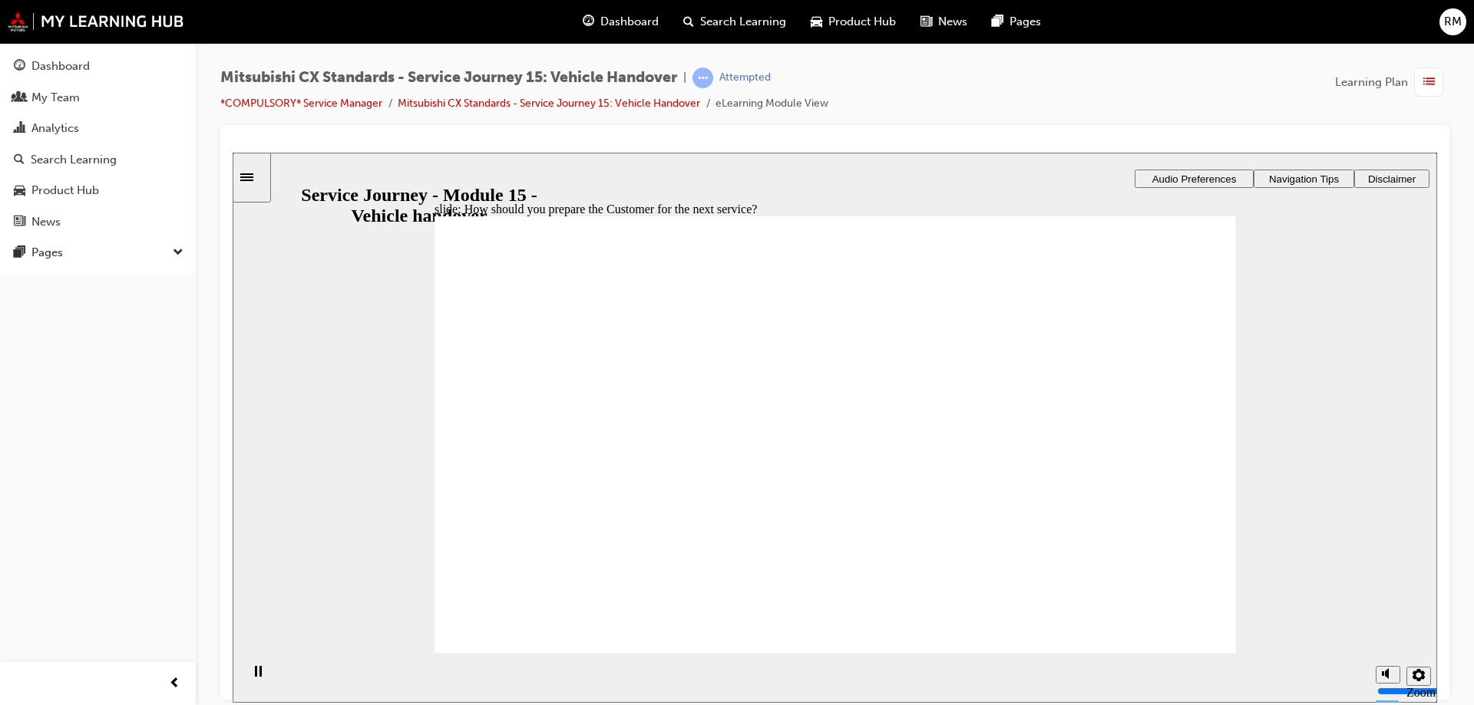
checkbox input "true"
drag, startPoint x: 655, startPoint y: 473, endPoint x: 766, endPoint y: 452, distance: 112.5
drag, startPoint x: 644, startPoint y: 494, endPoint x: 717, endPoint y: 494, distance: 72.9
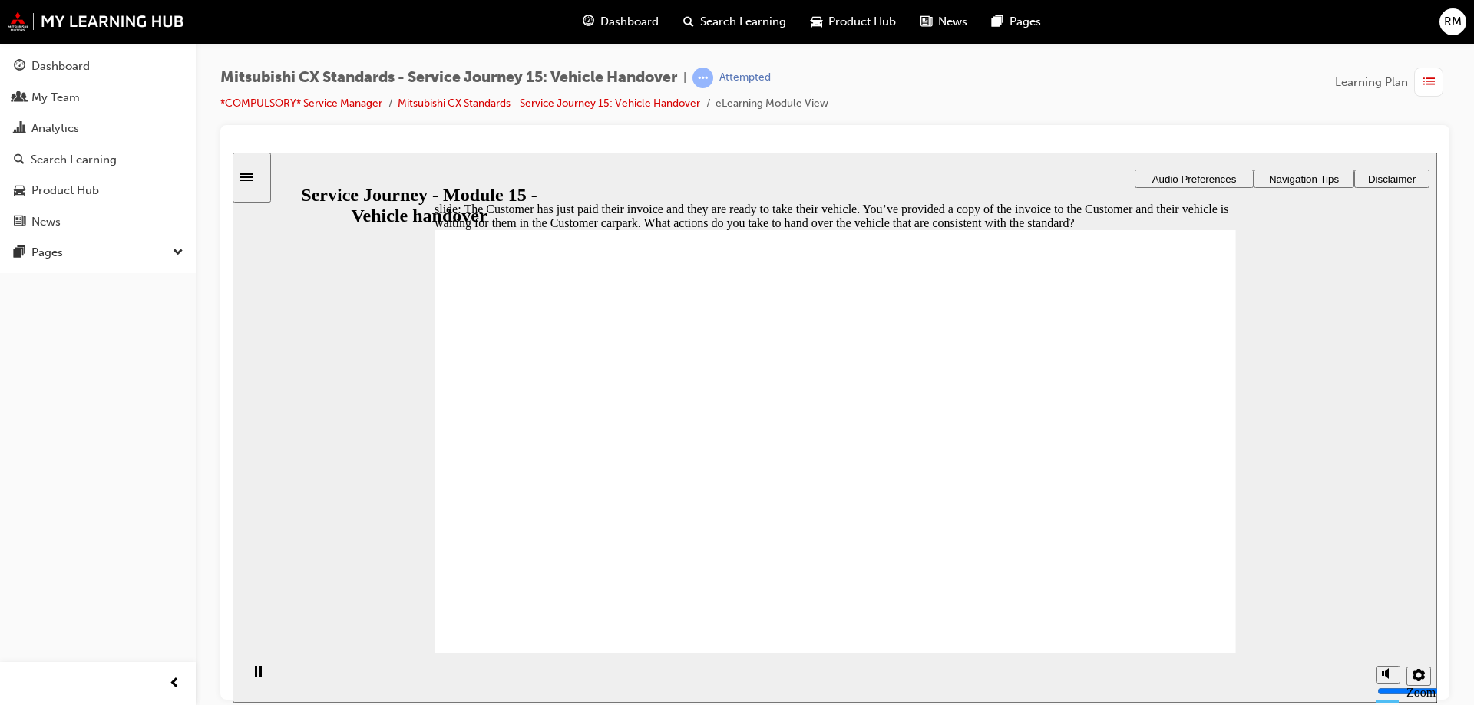
checkbox input "true"
checkbox input "false"
checkbox input "true"
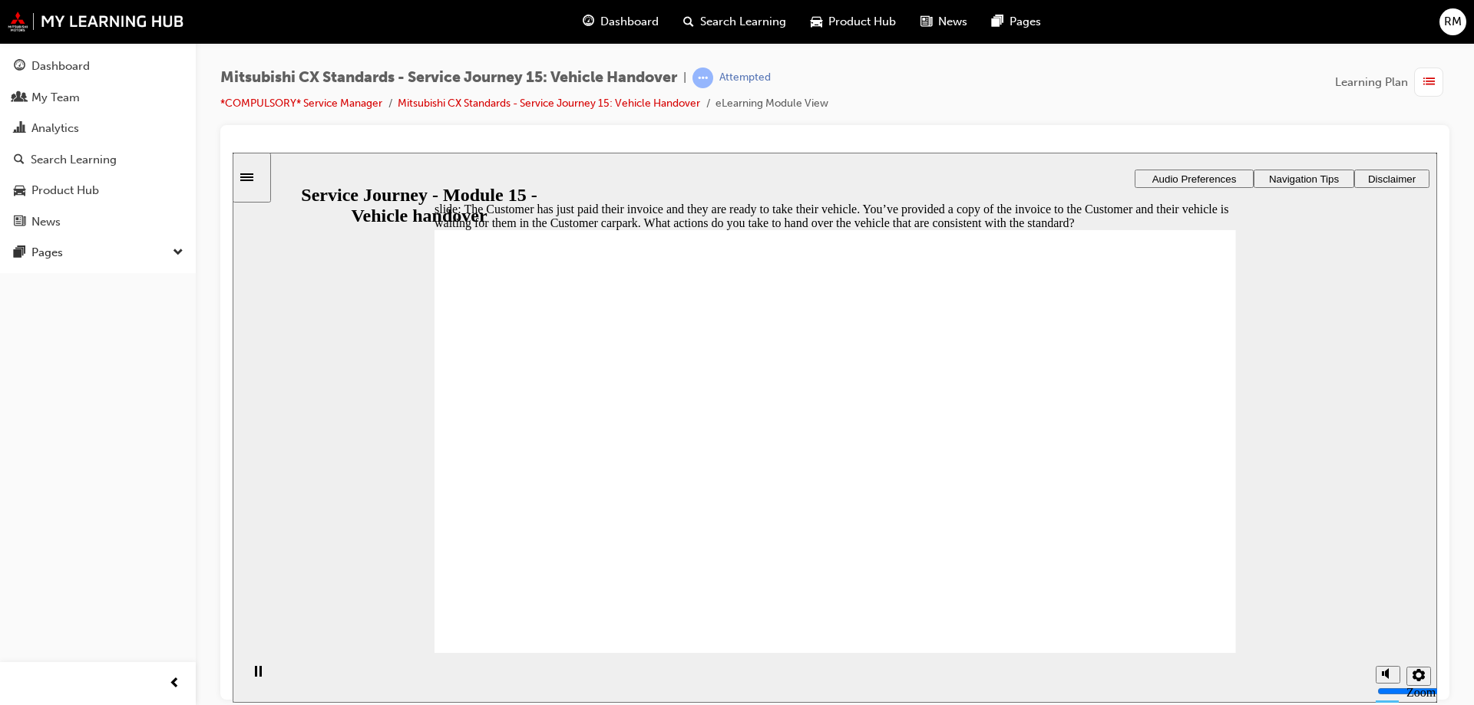
checkbox input "true"
drag, startPoint x: 682, startPoint y: 468, endPoint x: 669, endPoint y: 506, distance: 39.6
checkbox input "true"
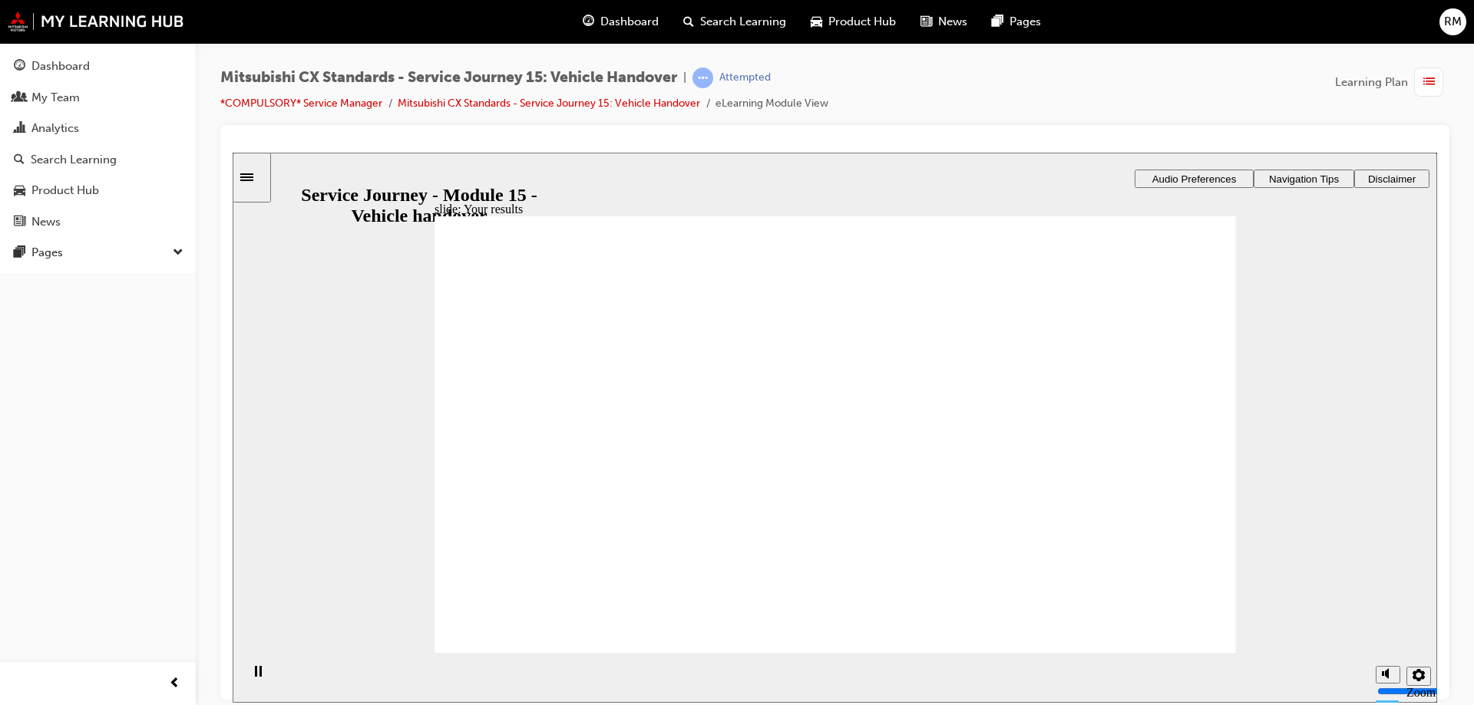
drag, startPoint x: 612, startPoint y: 452, endPoint x: 776, endPoint y: 454, distance: 164.3
drag, startPoint x: 754, startPoint y: 469, endPoint x: 803, endPoint y: 474, distance: 49.3
drag, startPoint x: 662, startPoint y: 463, endPoint x: 1211, endPoint y: 496, distance: 550.5
drag, startPoint x: 627, startPoint y: 477, endPoint x: 814, endPoint y: 536, distance: 196.2
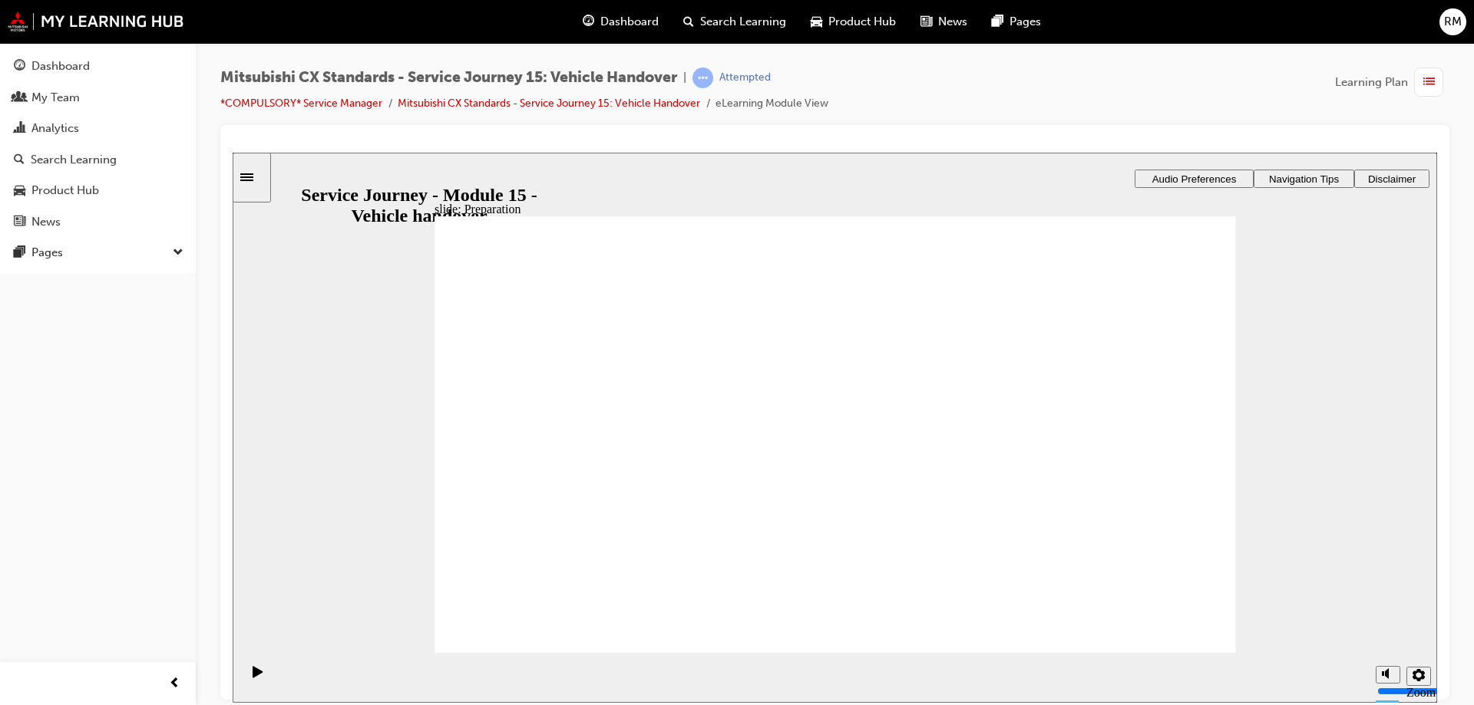
checkbox input "true"
drag, startPoint x: 617, startPoint y: 431, endPoint x: 606, endPoint y: 450, distance: 21.7
checkbox input "true"
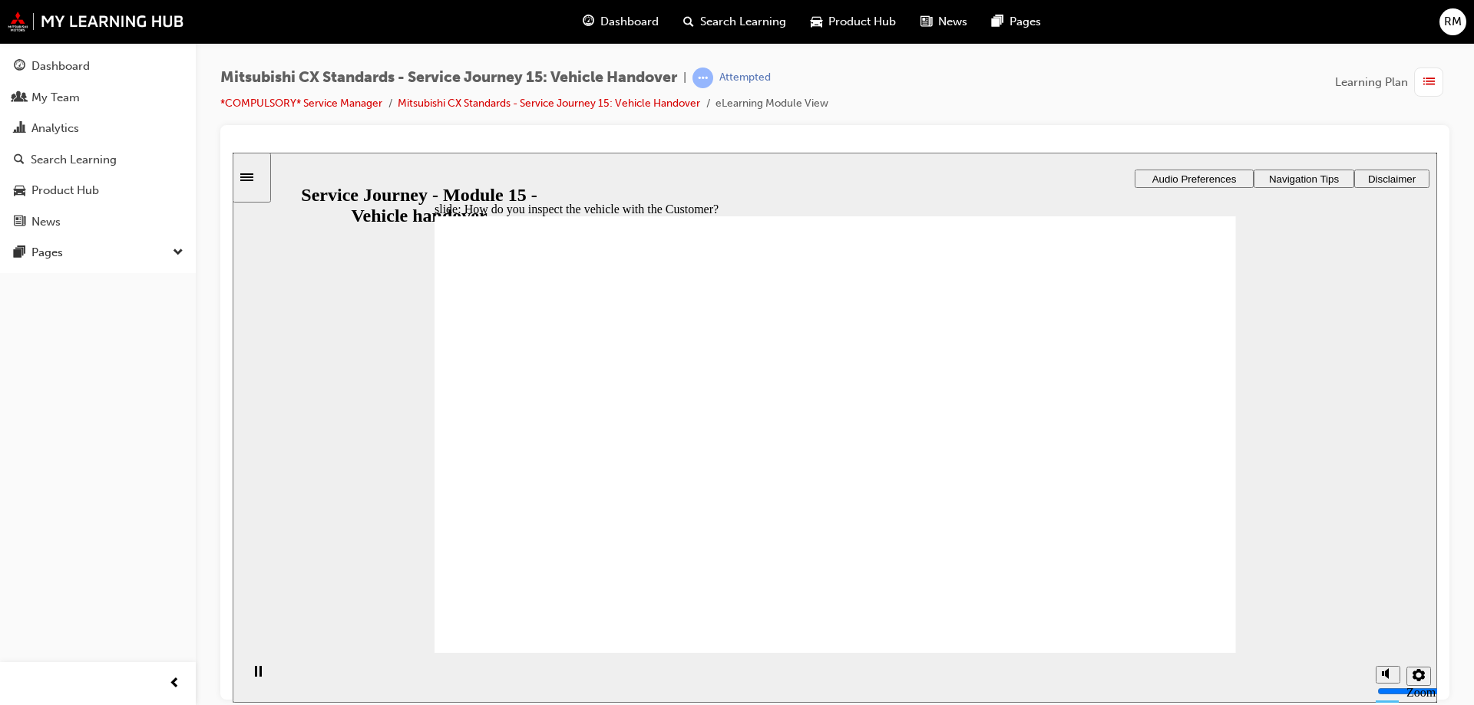
checkbox input "true"
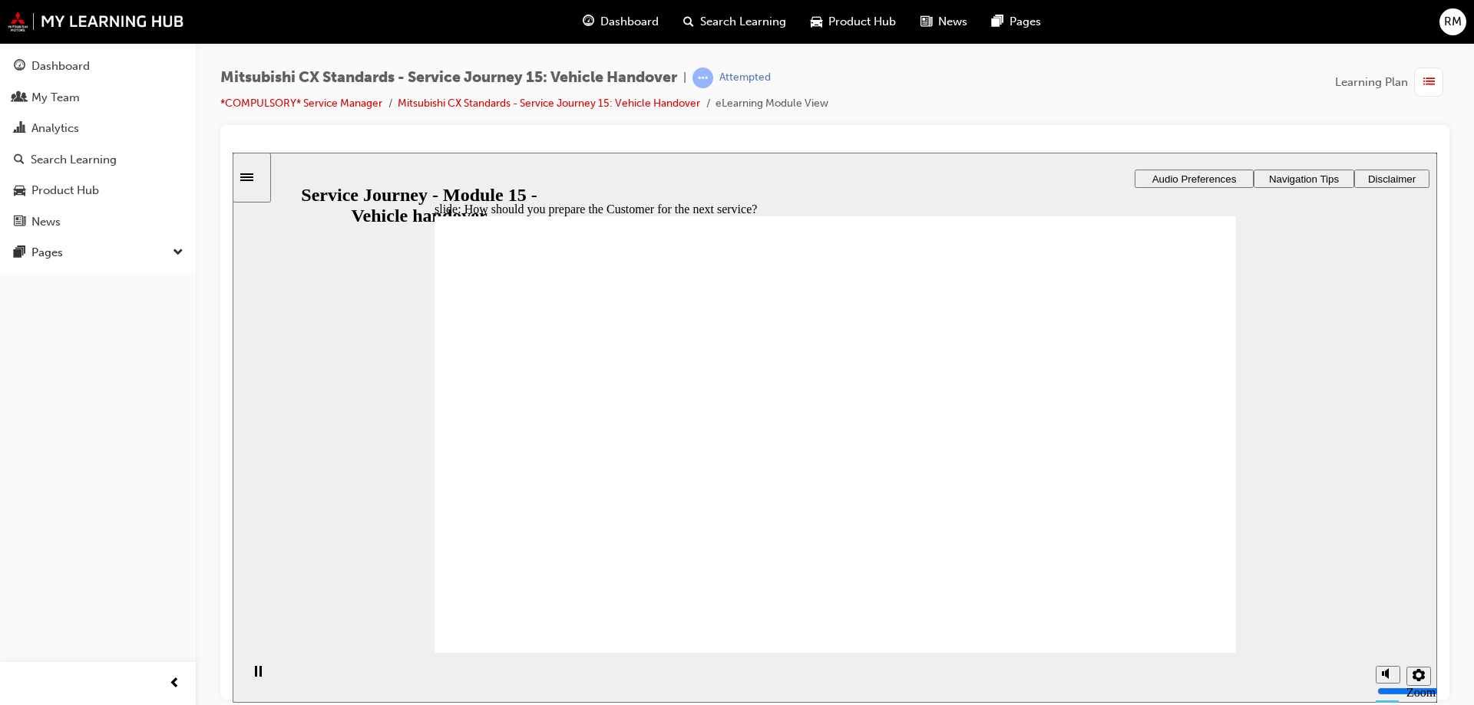
drag, startPoint x: 672, startPoint y: 364, endPoint x: 646, endPoint y: 431, distance: 71.7
checkbox input "true"
drag, startPoint x: 697, startPoint y: 474, endPoint x: 833, endPoint y: 474, distance: 135.9
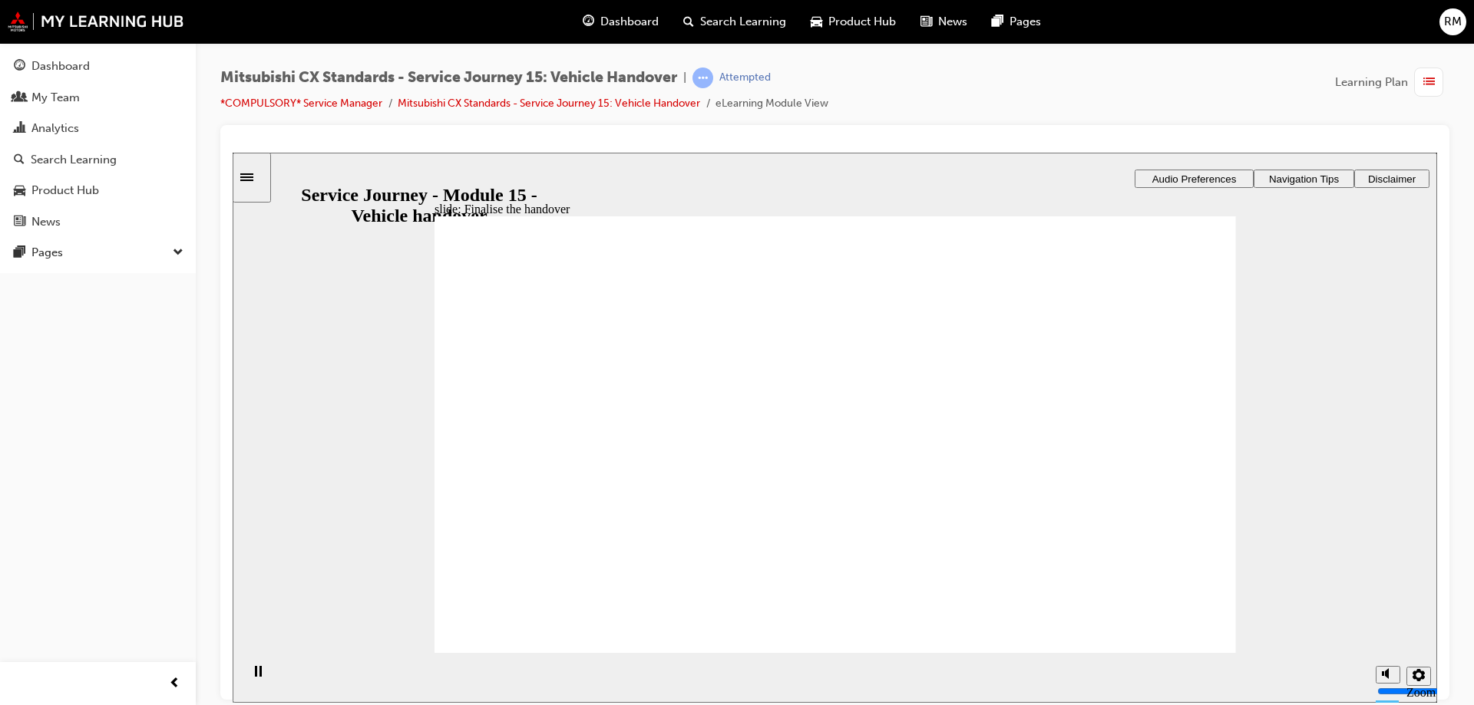
drag, startPoint x: 653, startPoint y: 487, endPoint x: 1122, endPoint y: 480, distance: 469.0
drag, startPoint x: 745, startPoint y: 477, endPoint x: 814, endPoint y: 475, distance: 69.9
drag, startPoint x: 629, startPoint y: 584, endPoint x: 823, endPoint y: 602, distance: 195.0
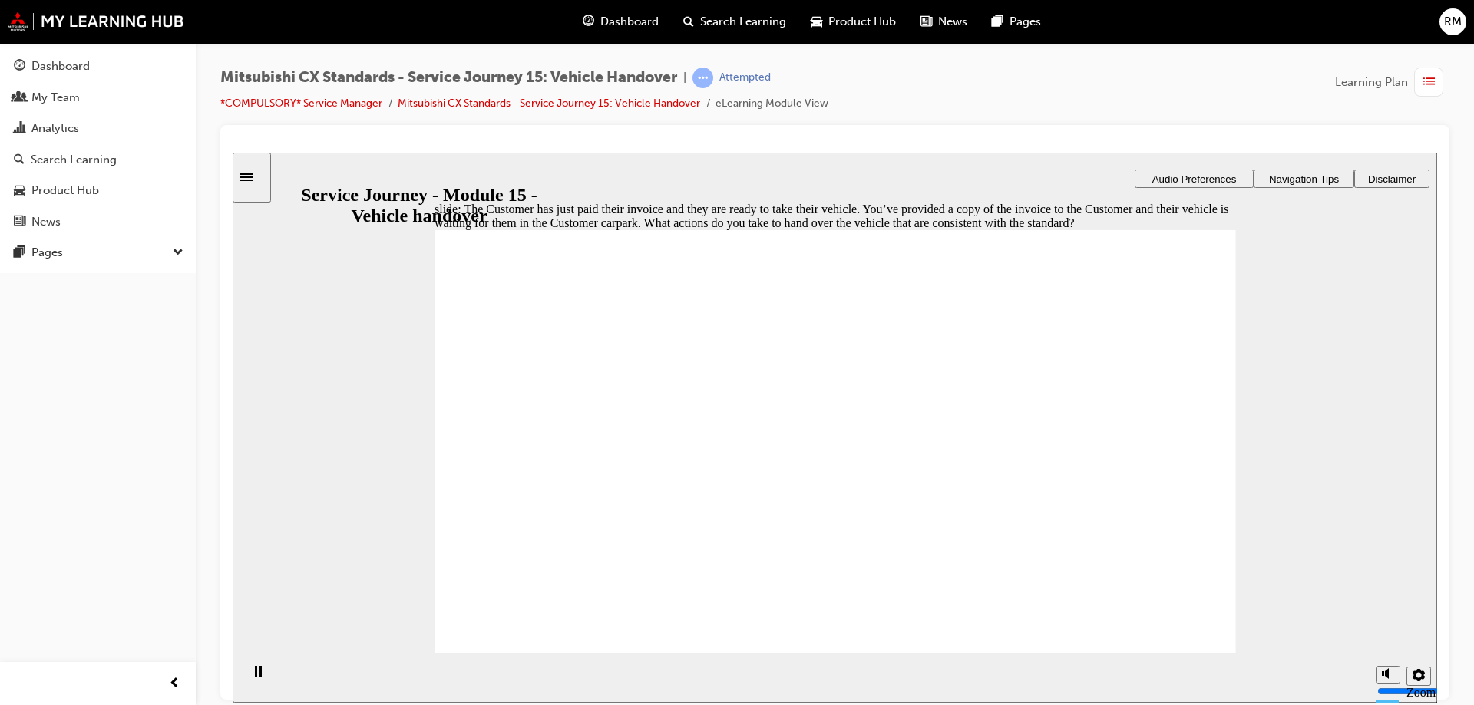
checkbox input "true"
drag, startPoint x: 650, startPoint y: 417, endPoint x: 645, endPoint y: 442, distance: 25.9
checkbox input "true"
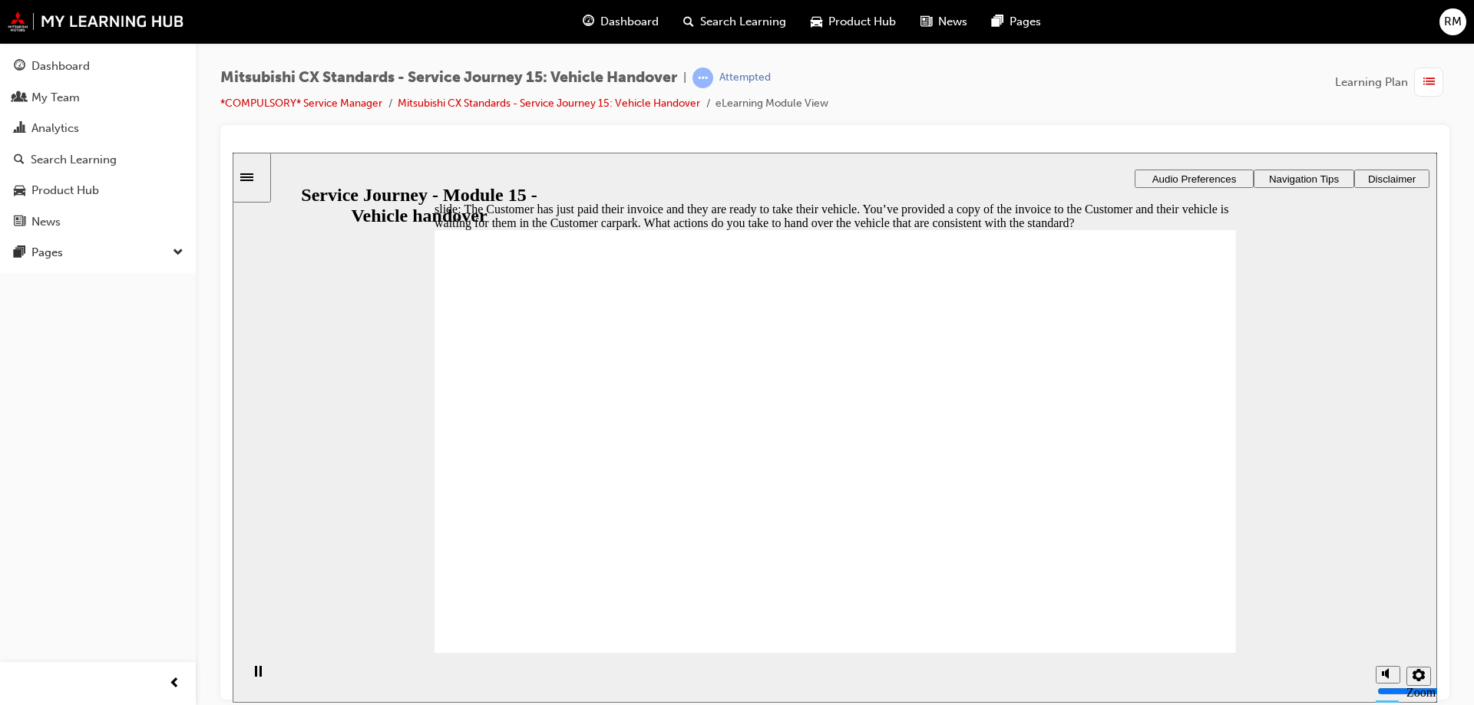
checkbox input "true"
drag, startPoint x: 635, startPoint y: 562, endPoint x: 807, endPoint y: 592, distance: 175.3
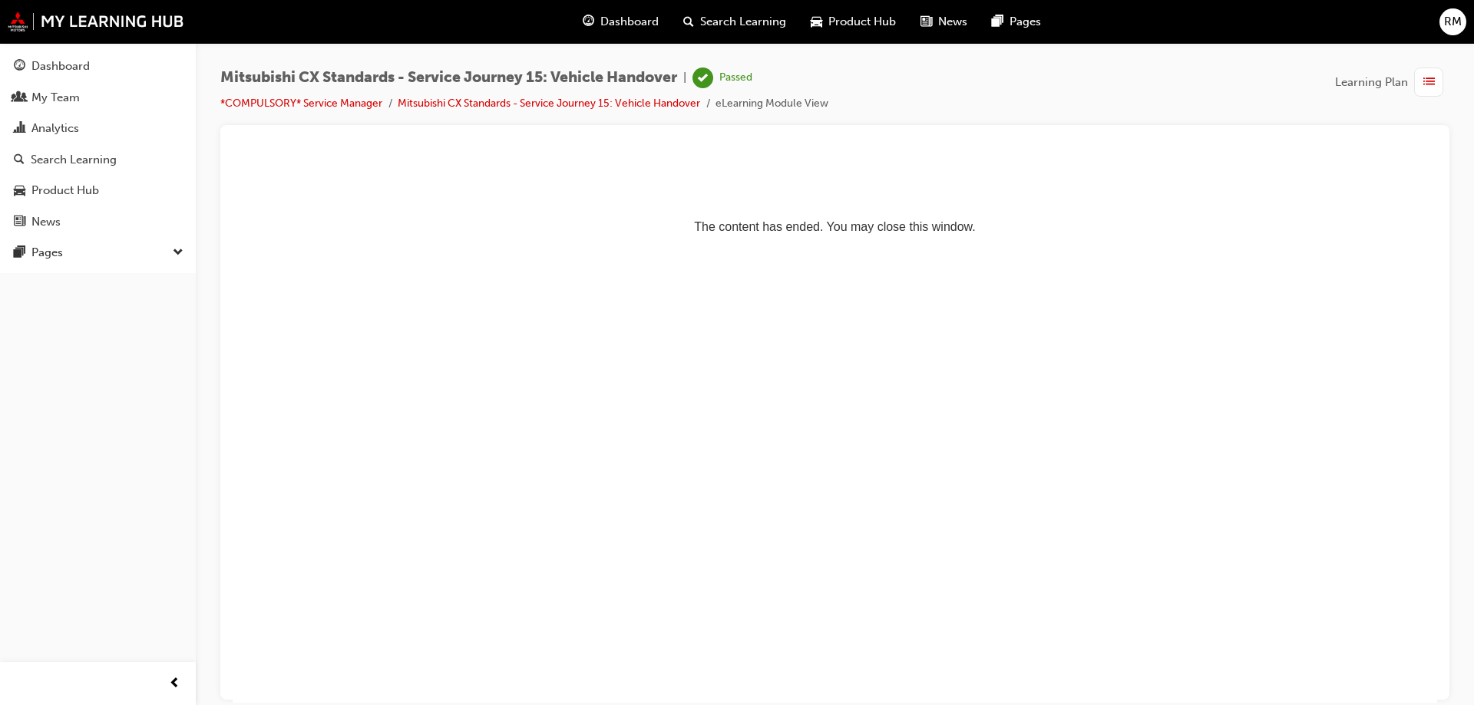
click at [663, 28] on div "Dashboard" at bounding box center [620, 21] width 101 height 31
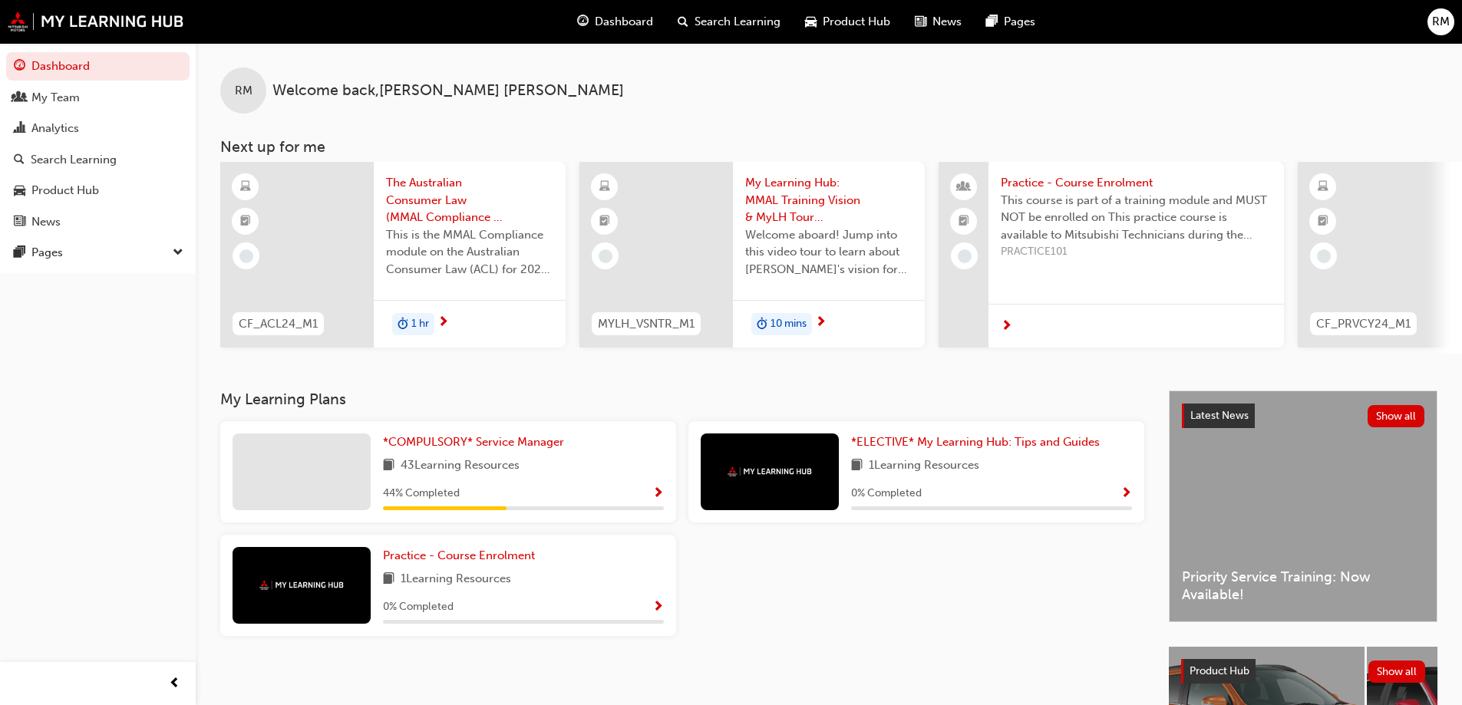
click at [492, 458] on div "*COMPULSORY* Service Manager 43 Learning Resources 44 % Completed" at bounding box center [523, 472] width 281 height 77
click at [494, 449] on span "*COMPULSORY* Service Manager" at bounding box center [473, 442] width 181 height 14
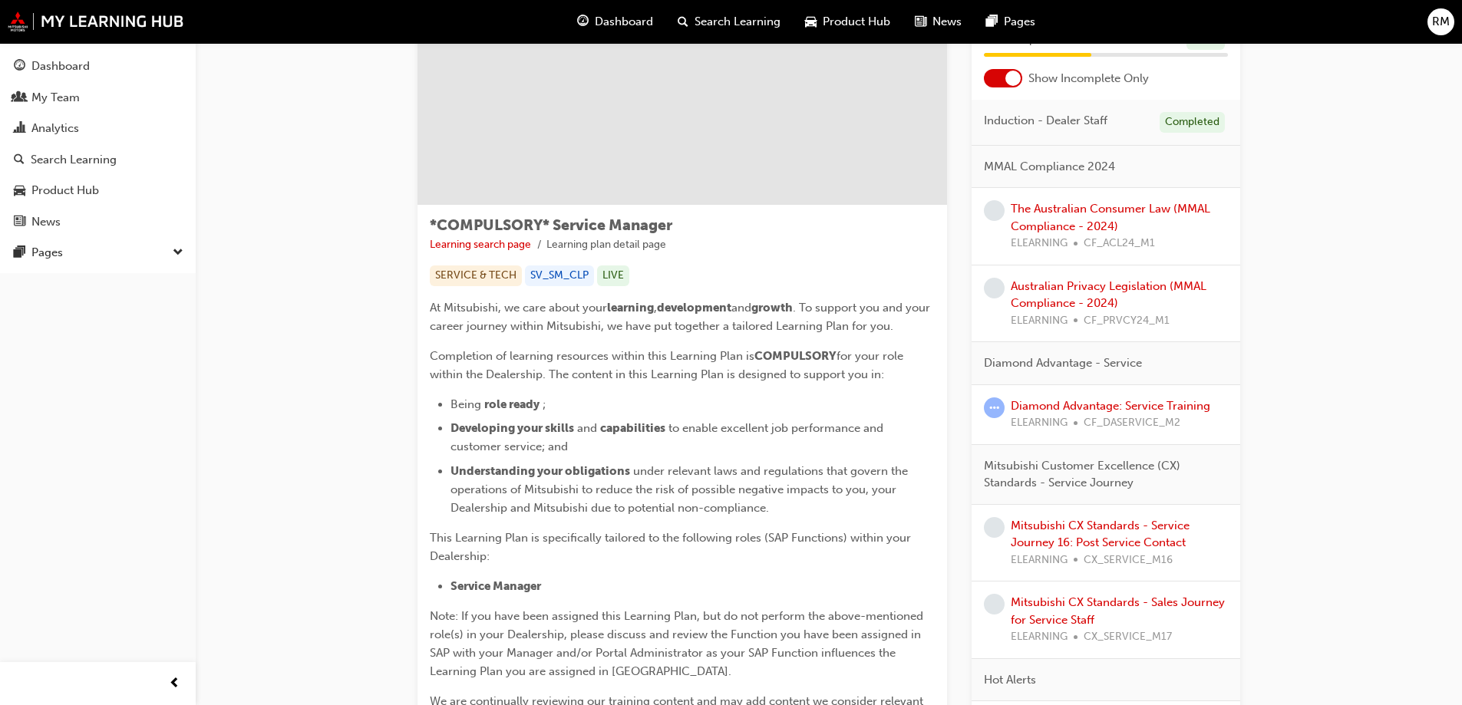
scroll to position [154, 0]
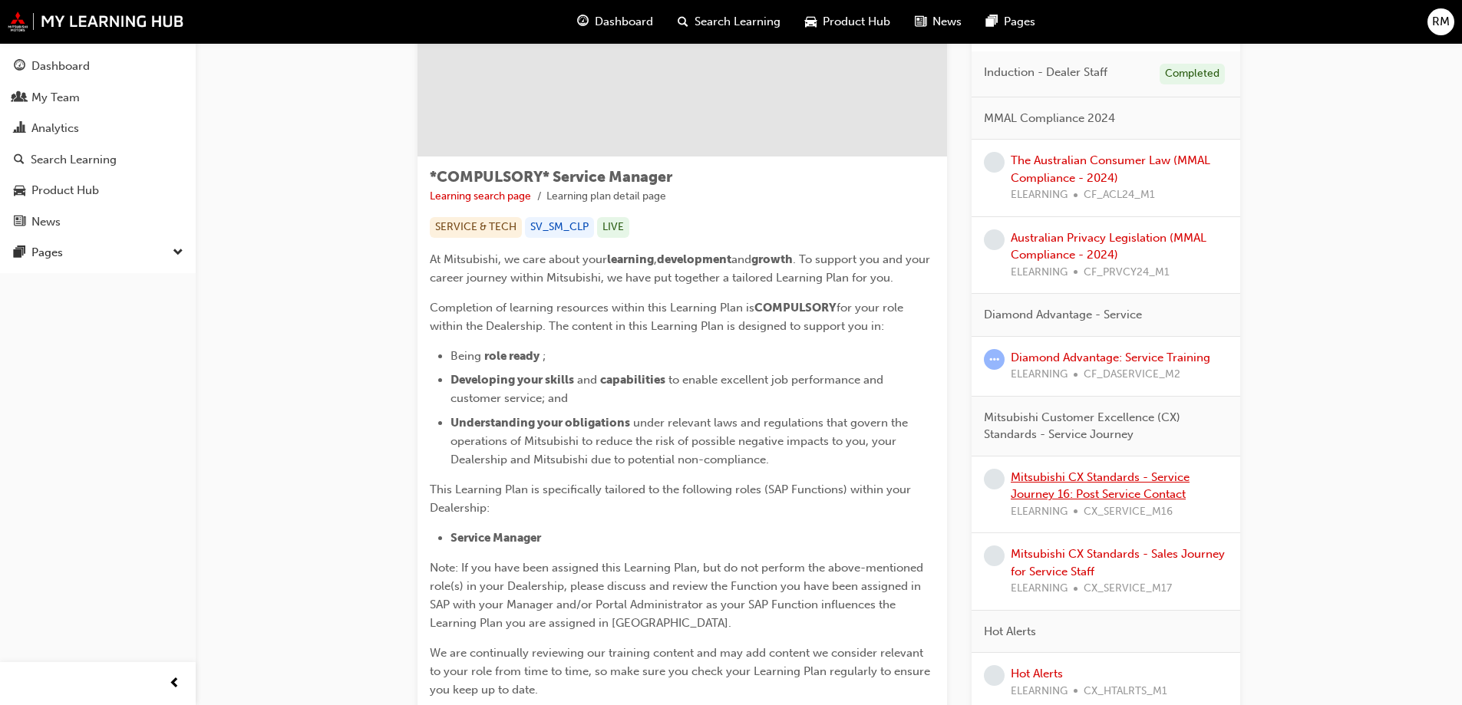
click at [1154, 473] on link "Mitsubishi CX Standards - Service Journey 16: Post Service Contact" at bounding box center [1100, 485] width 179 height 31
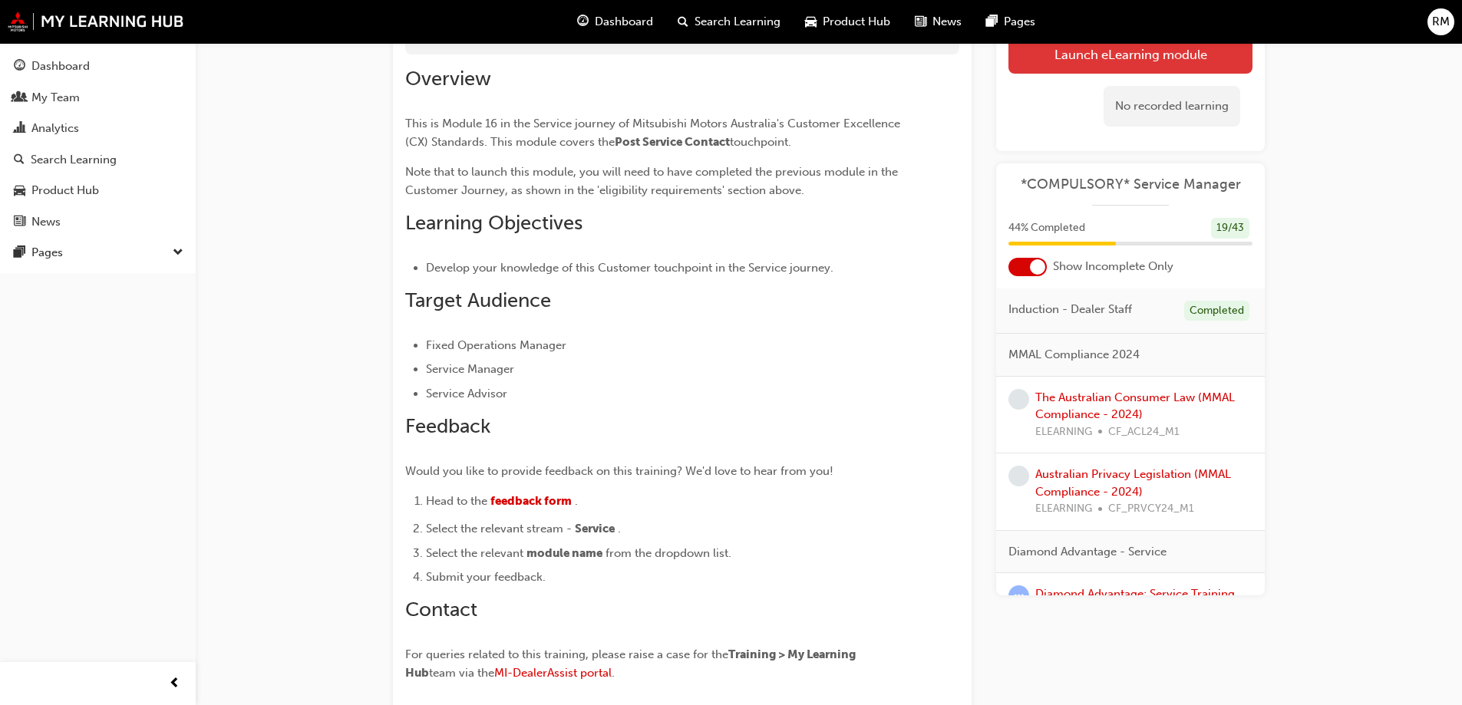
click at [1118, 61] on link "Launch eLearning module" at bounding box center [1131, 54] width 244 height 38
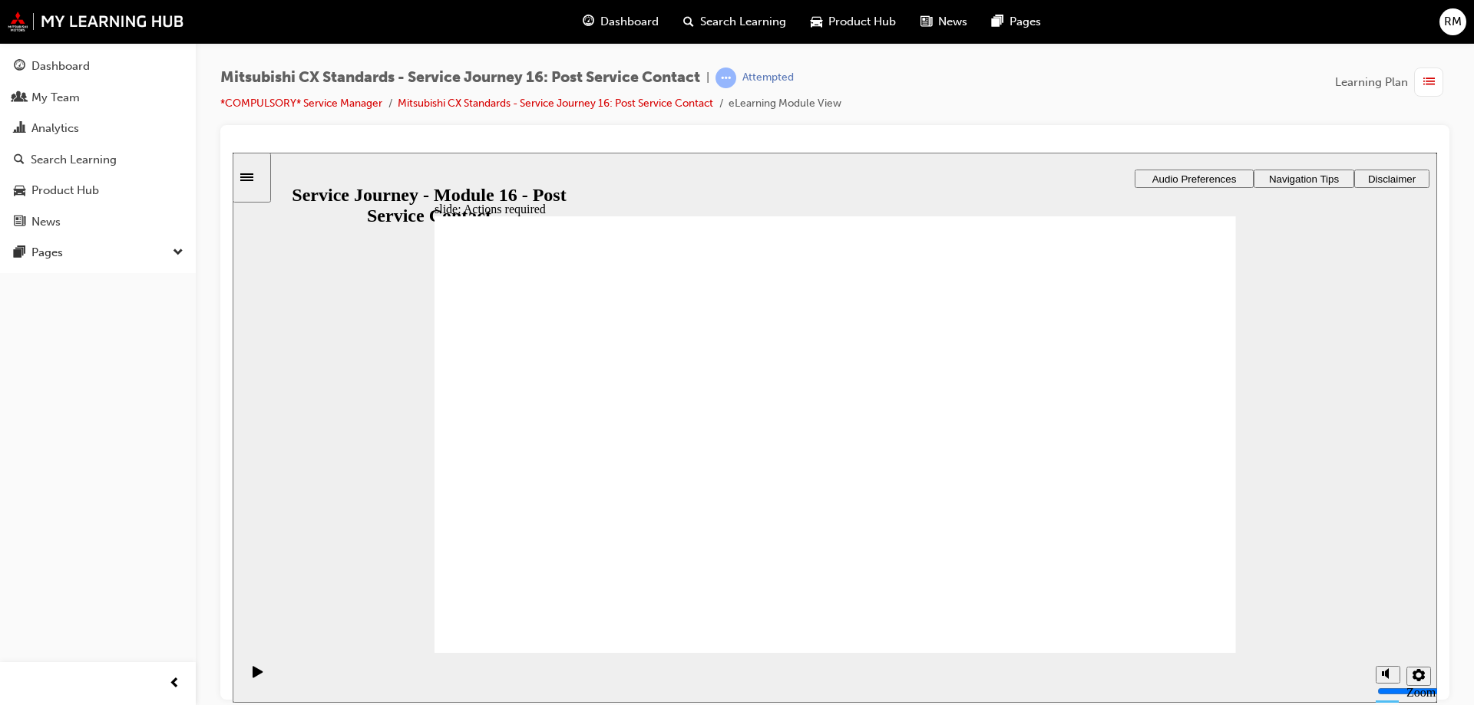
drag, startPoint x: 851, startPoint y: 530, endPoint x: 951, endPoint y: 556, distance: 102.9
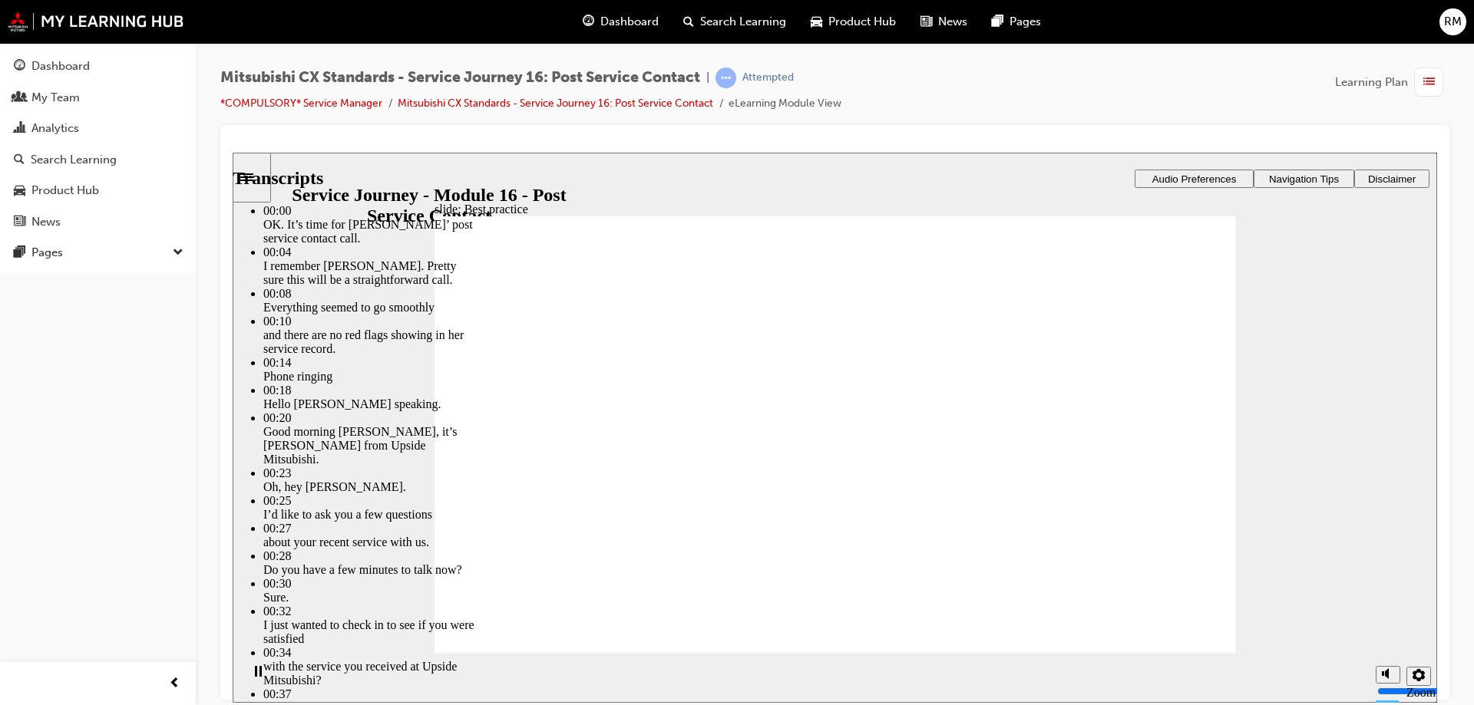
type input "261"
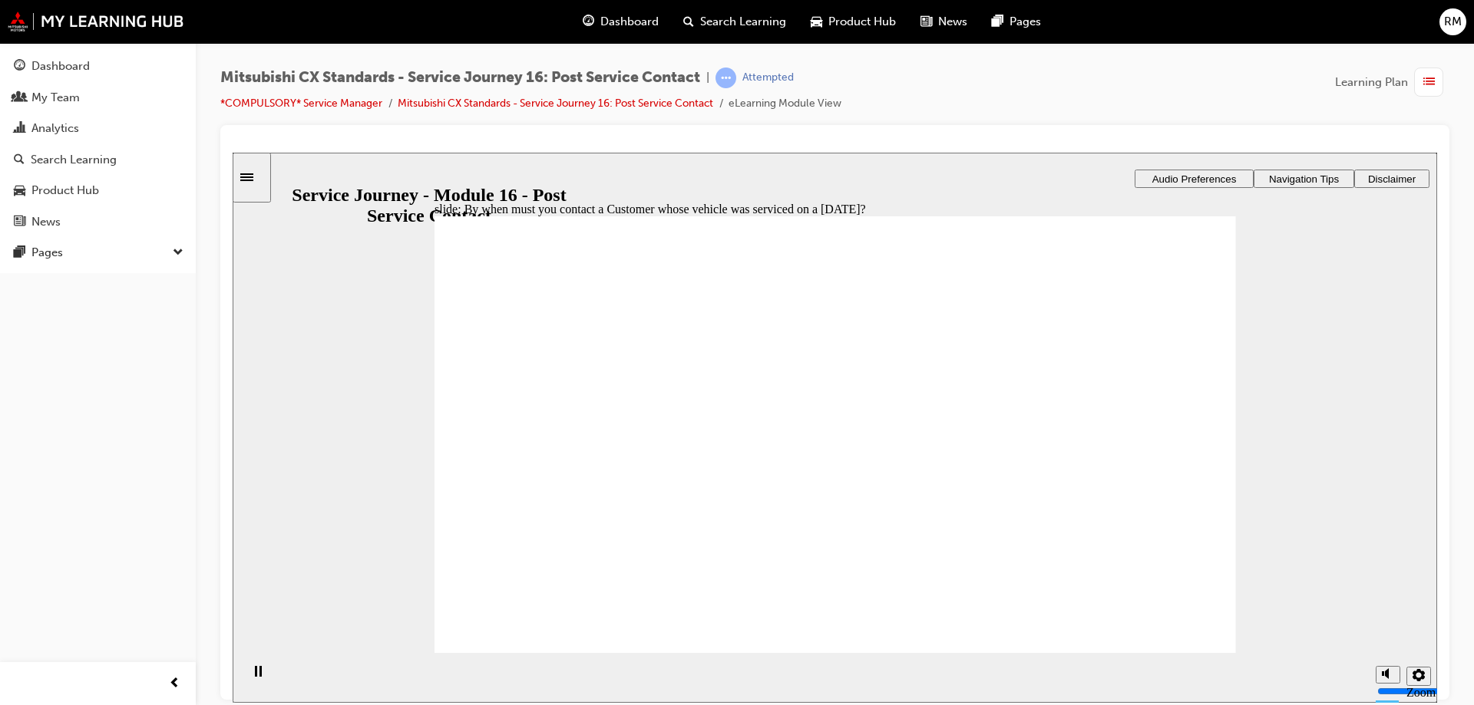
drag, startPoint x: 632, startPoint y: 396, endPoint x: 631, endPoint y: 410, distance: 13.8
radio input "false"
radio input "true"
drag, startPoint x: 619, startPoint y: 442, endPoint x: 619, endPoint y: 409, distance: 33.0
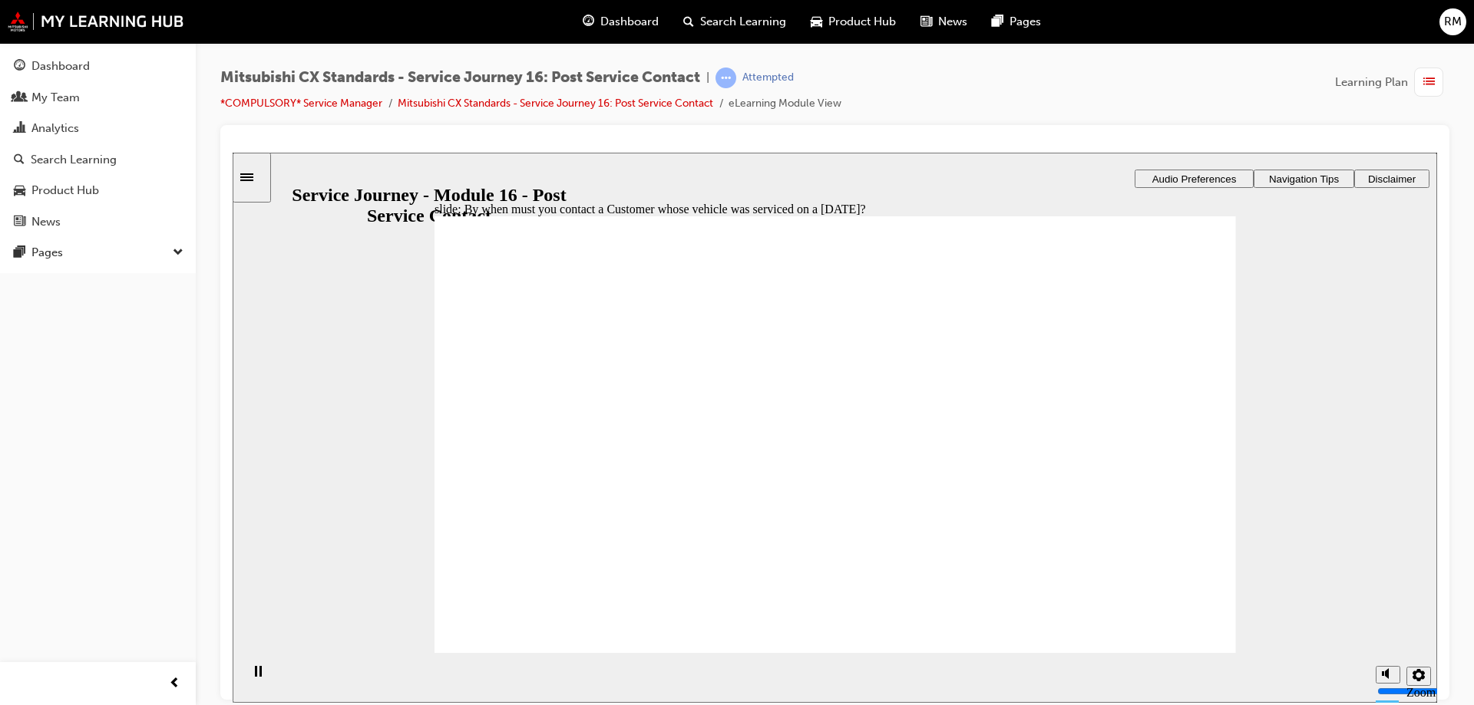
radio input "true"
drag, startPoint x: 763, startPoint y: 486, endPoint x: 782, endPoint y: 487, distance: 19.2
drag, startPoint x: 601, startPoint y: 488, endPoint x: 774, endPoint y: 502, distance: 174.0
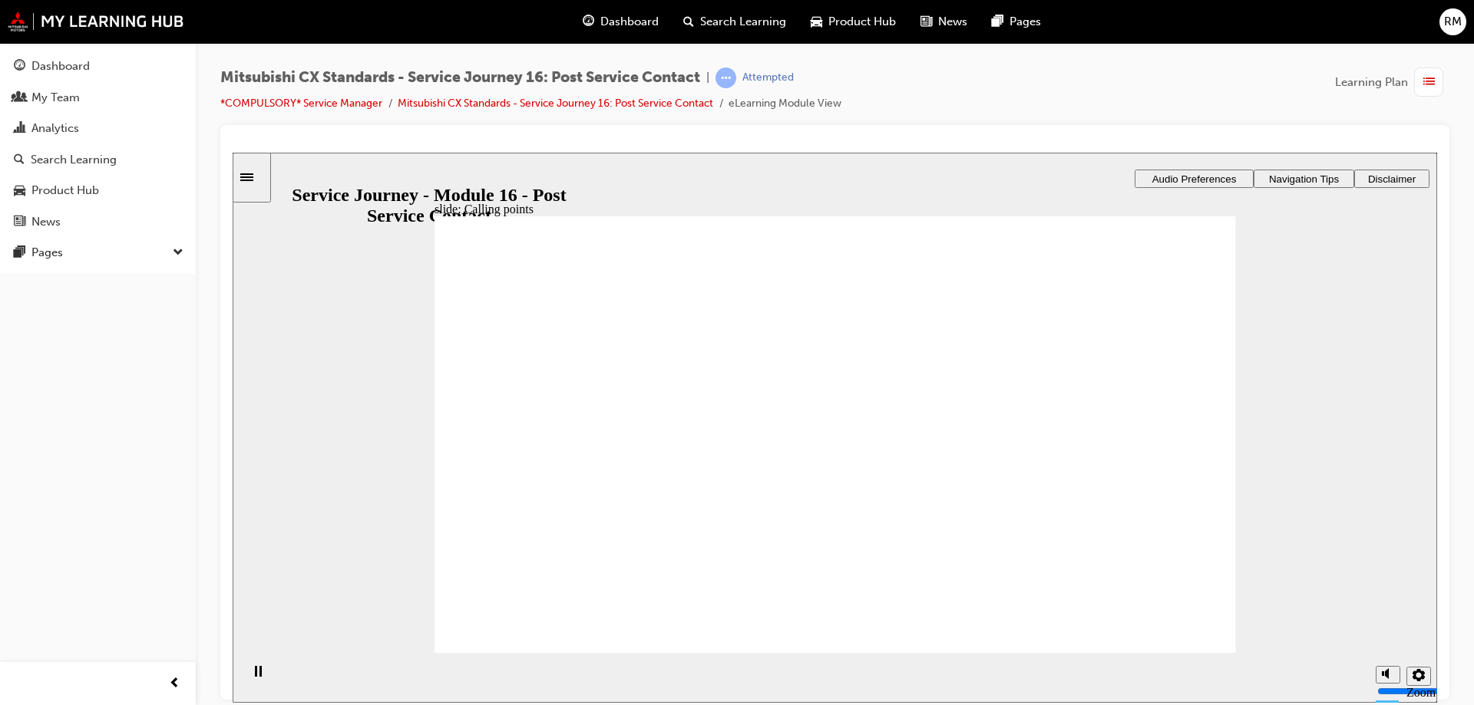
drag, startPoint x: 821, startPoint y: 536, endPoint x: 835, endPoint y: 539, distance: 14.2
checkbox input "true"
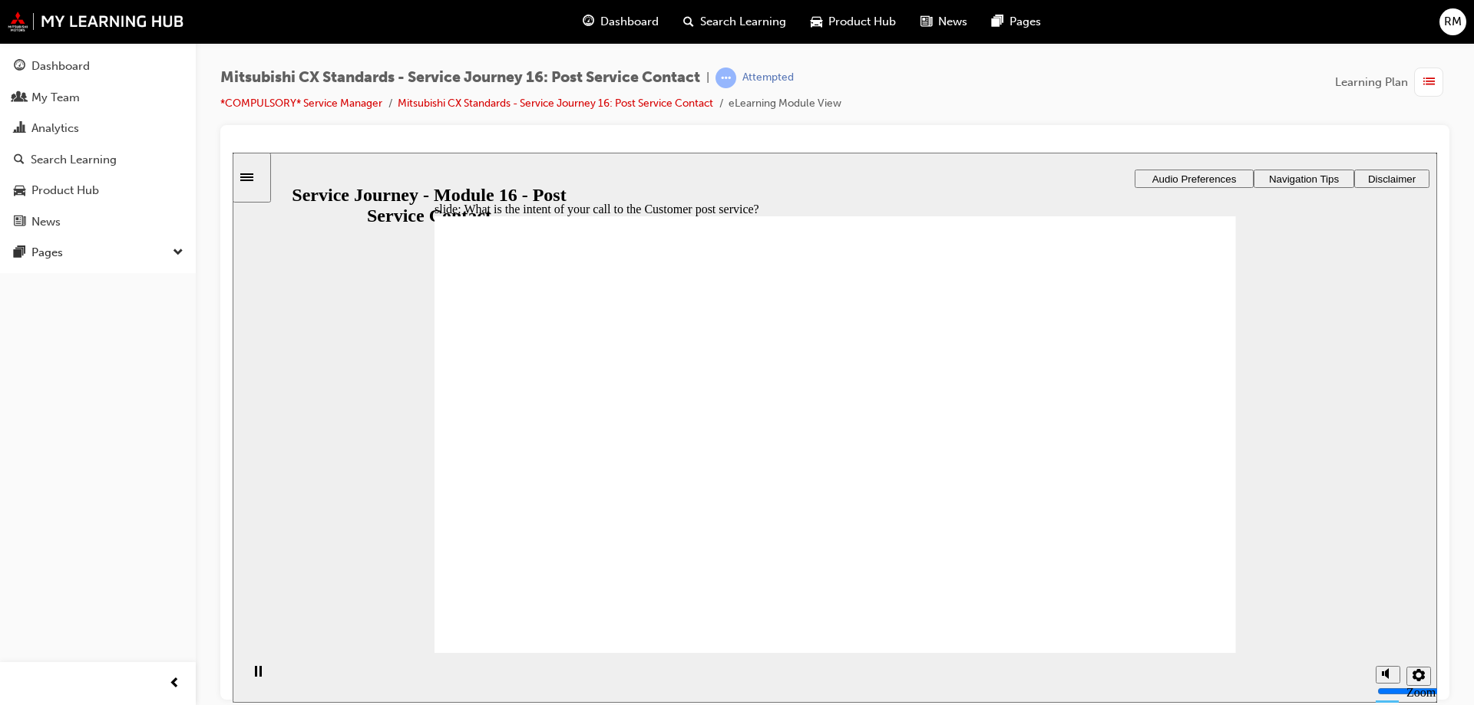
drag, startPoint x: 623, startPoint y: 399, endPoint x: 616, endPoint y: 431, distance: 32.4
checkbox input "true"
drag, startPoint x: 603, startPoint y: 465, endPoint x: 1179, endPoint y: 624, distance: 597.2
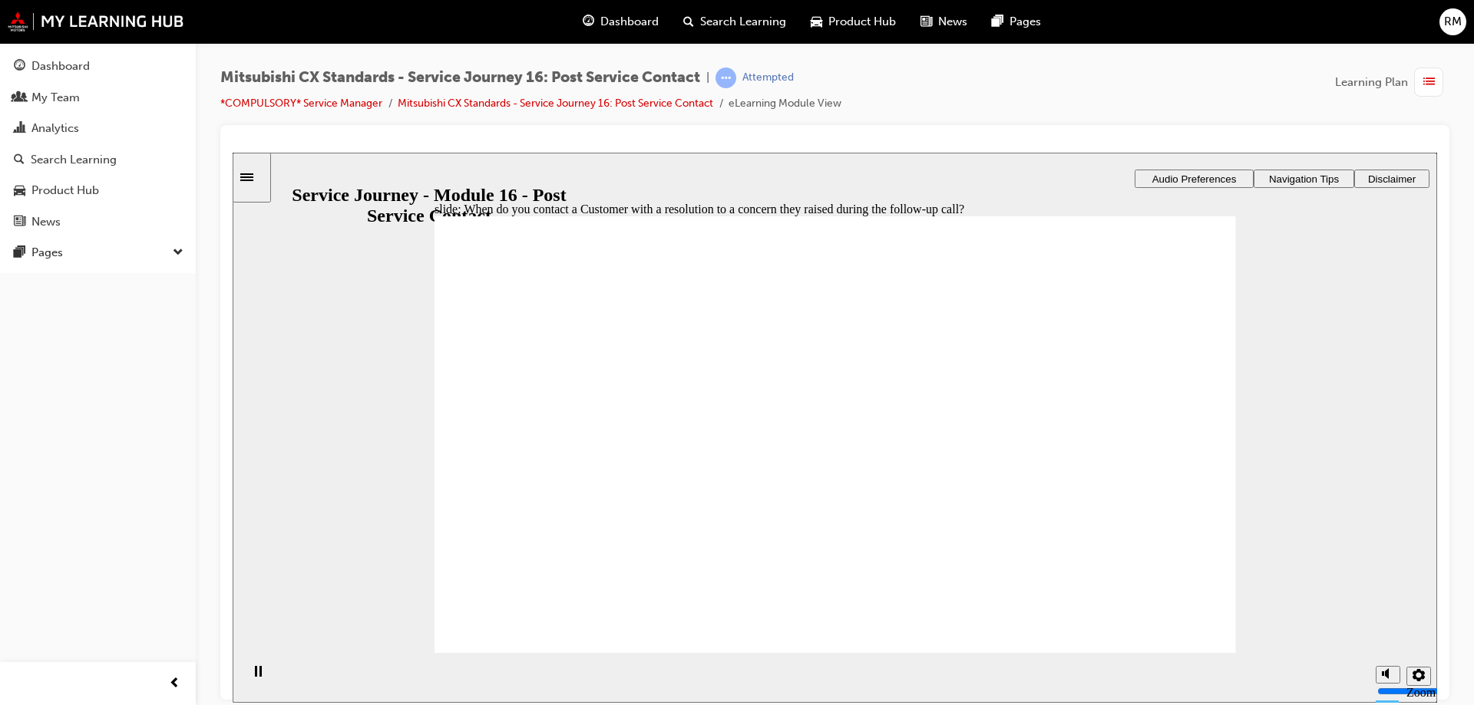
radio input "true"
drag, startPoint x: 777, startPoint y: 462, endPoint x: 880, endPoint y: 462, distance: 102.8
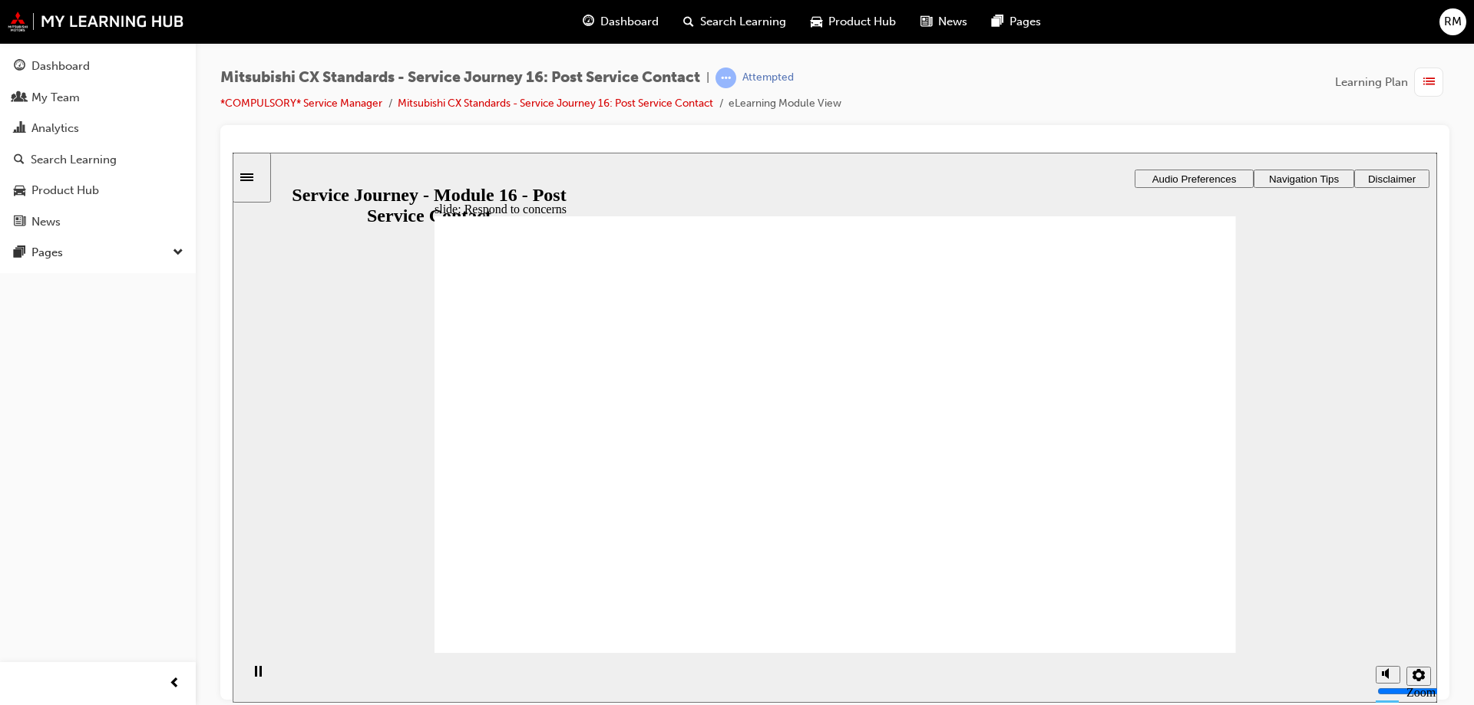
drag, startPoint x: 696, startPoint y: 480, endPoint x: 744, endPoint y: 481, distance: 47.6
drag, startPoint x: 688, startPoint y: 503, endPoint x: 670, endPoint y: 503, distance: 18.4
drag, startPoint x: 640, startPoint y: 493, endPoint x: 785, endPoint y: 578, distance: 168.2
radio input "false"
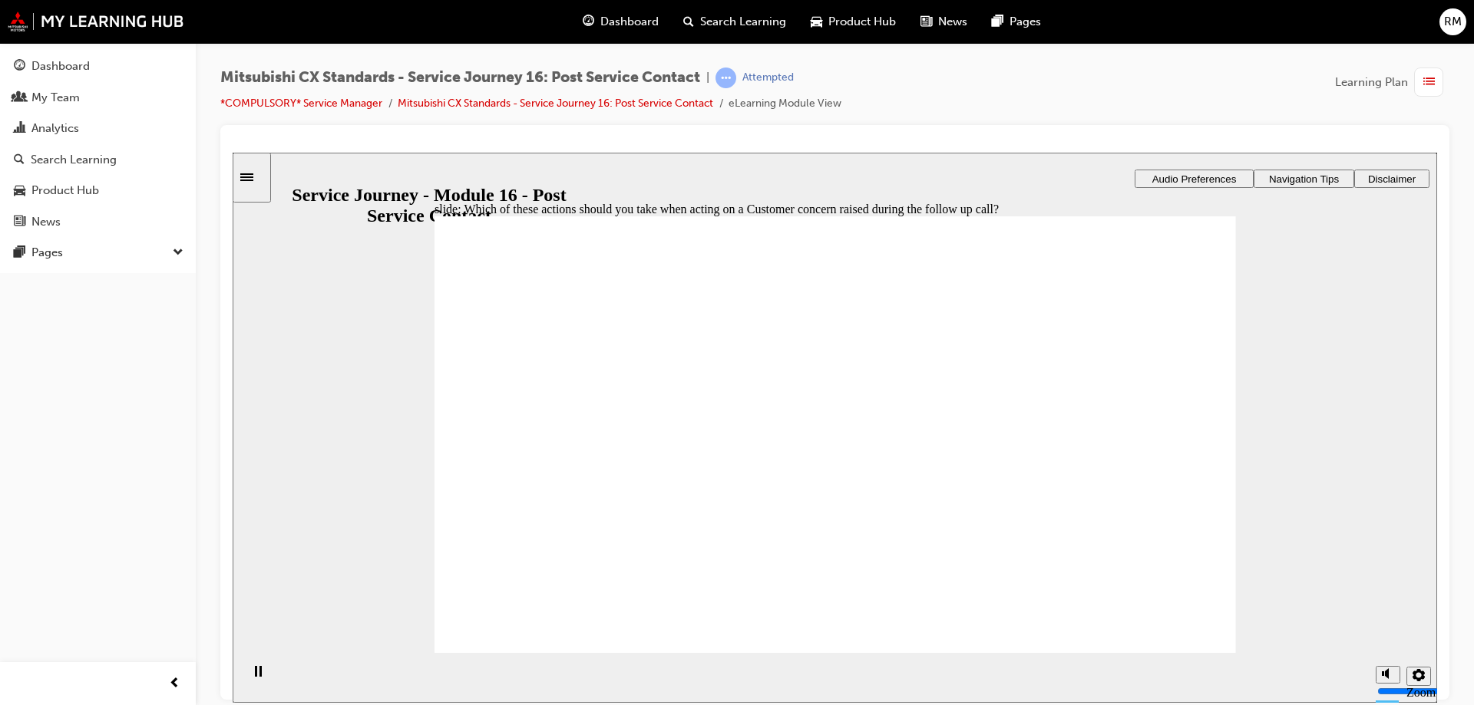
drag, startPoint x: 569, startPoint y: 423, endPoint x: 575, endPoint y: 467, distance: 44.9
radio input "false"
radio input "true"
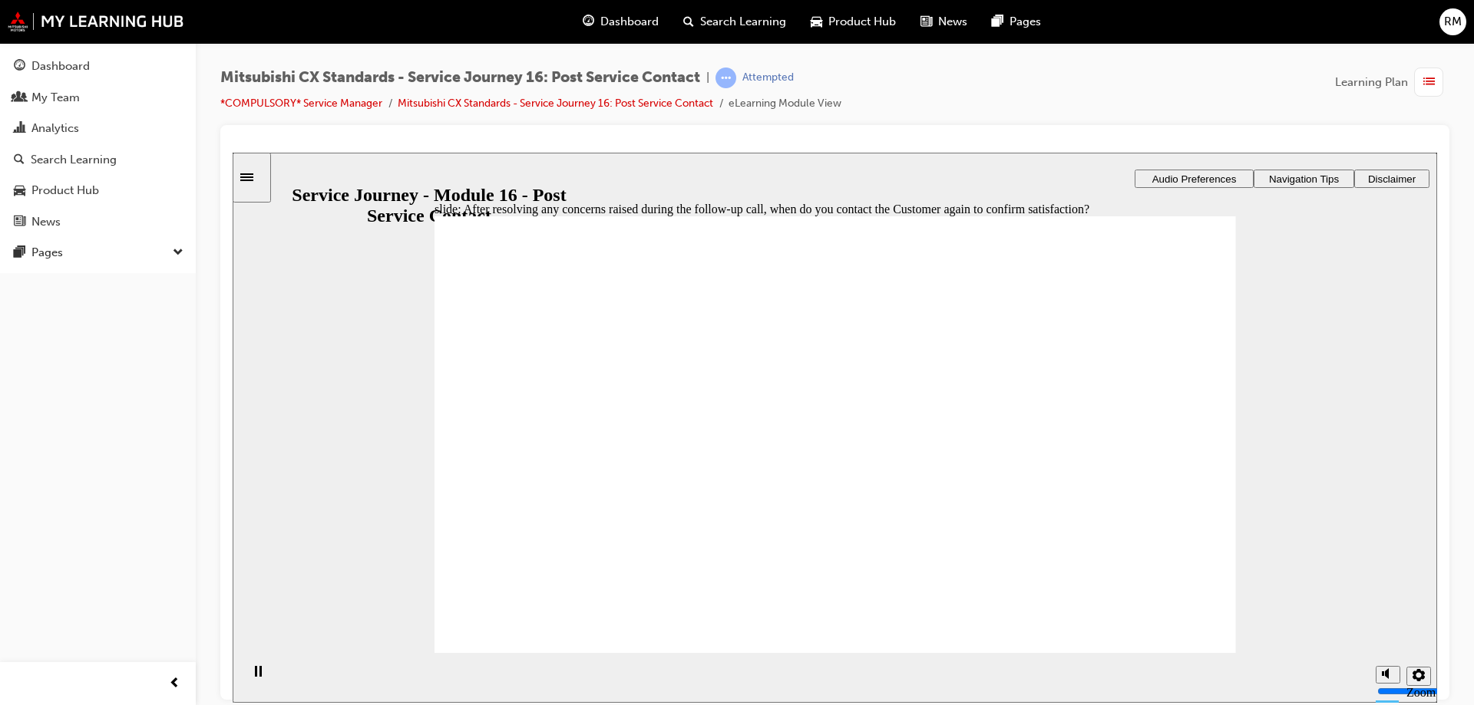
radio input "true"
drag, startPoint x: 1151, startPoint y: 615, endPoint x: 1165, endPoint y: 618, distance: 14.9
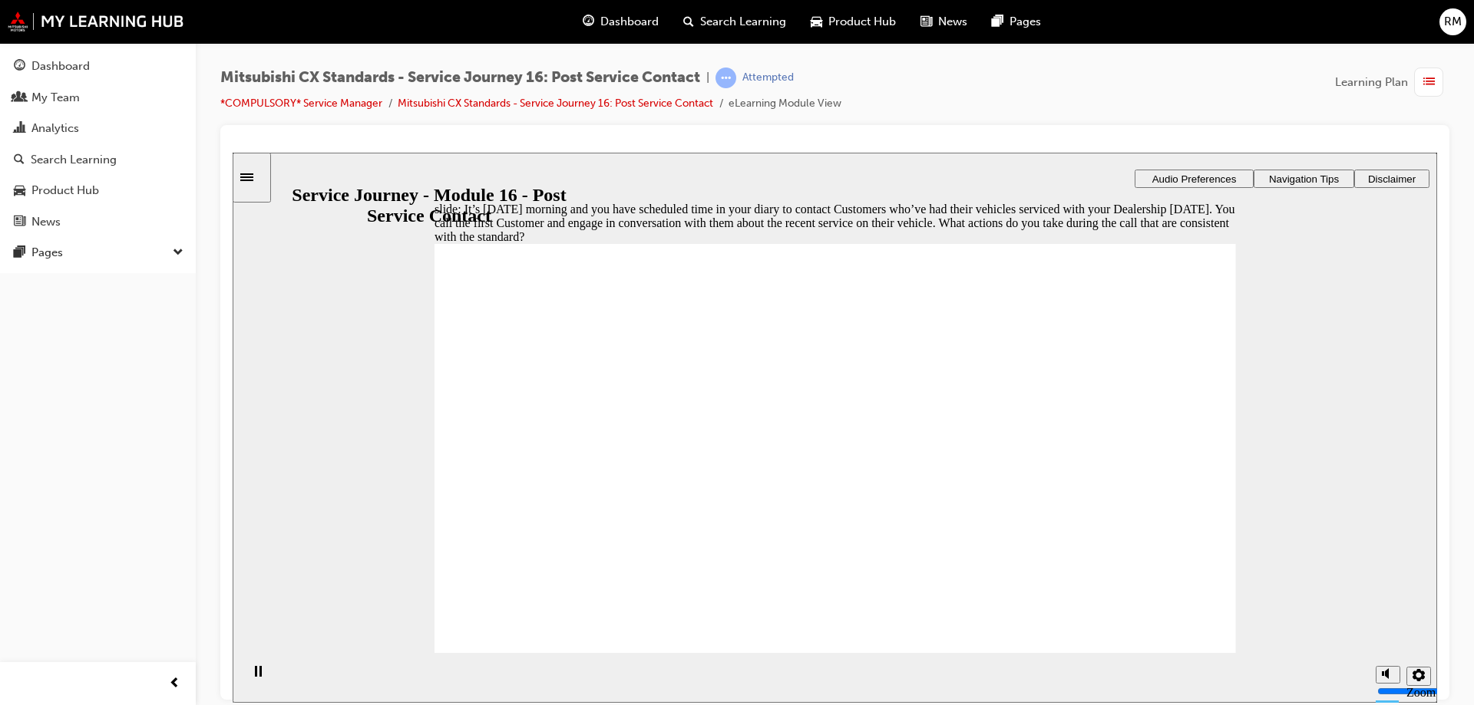
checkbox input "true"
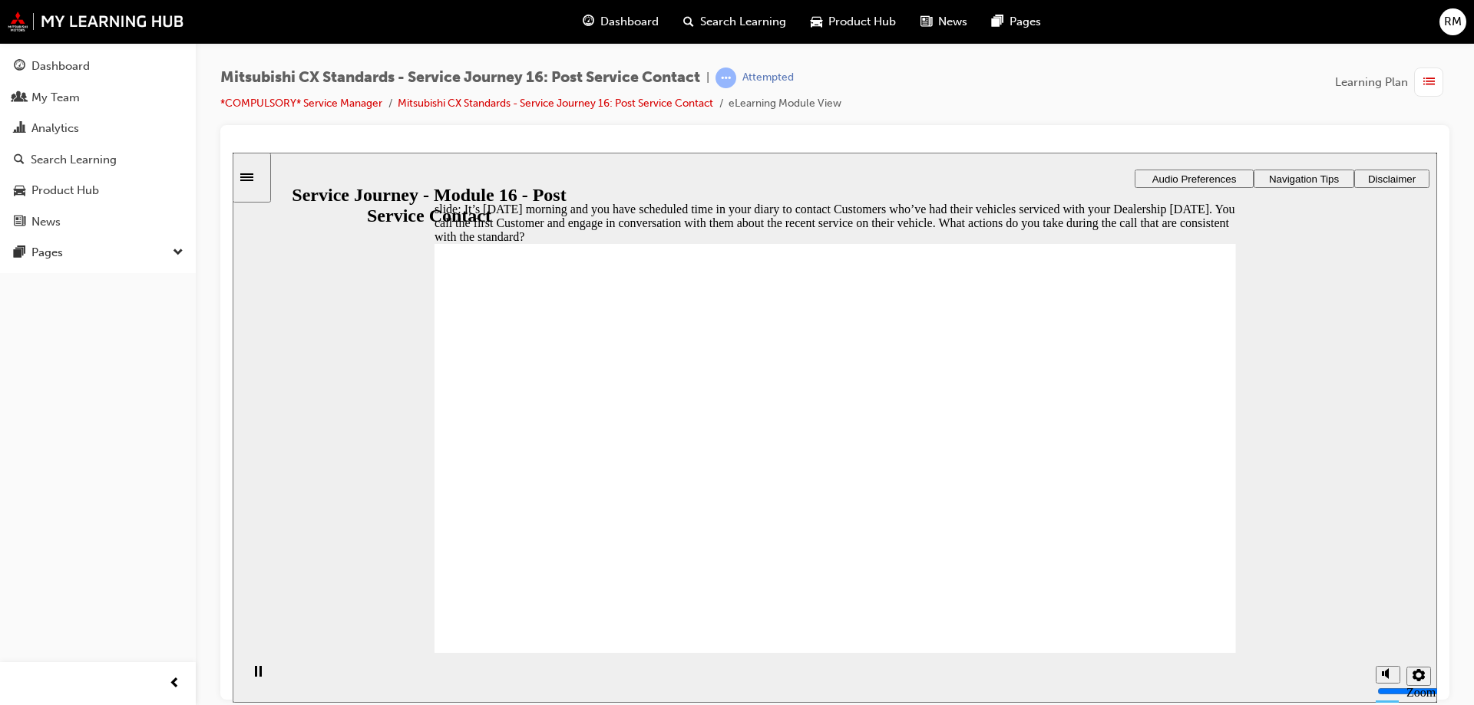
checkbox input "true"
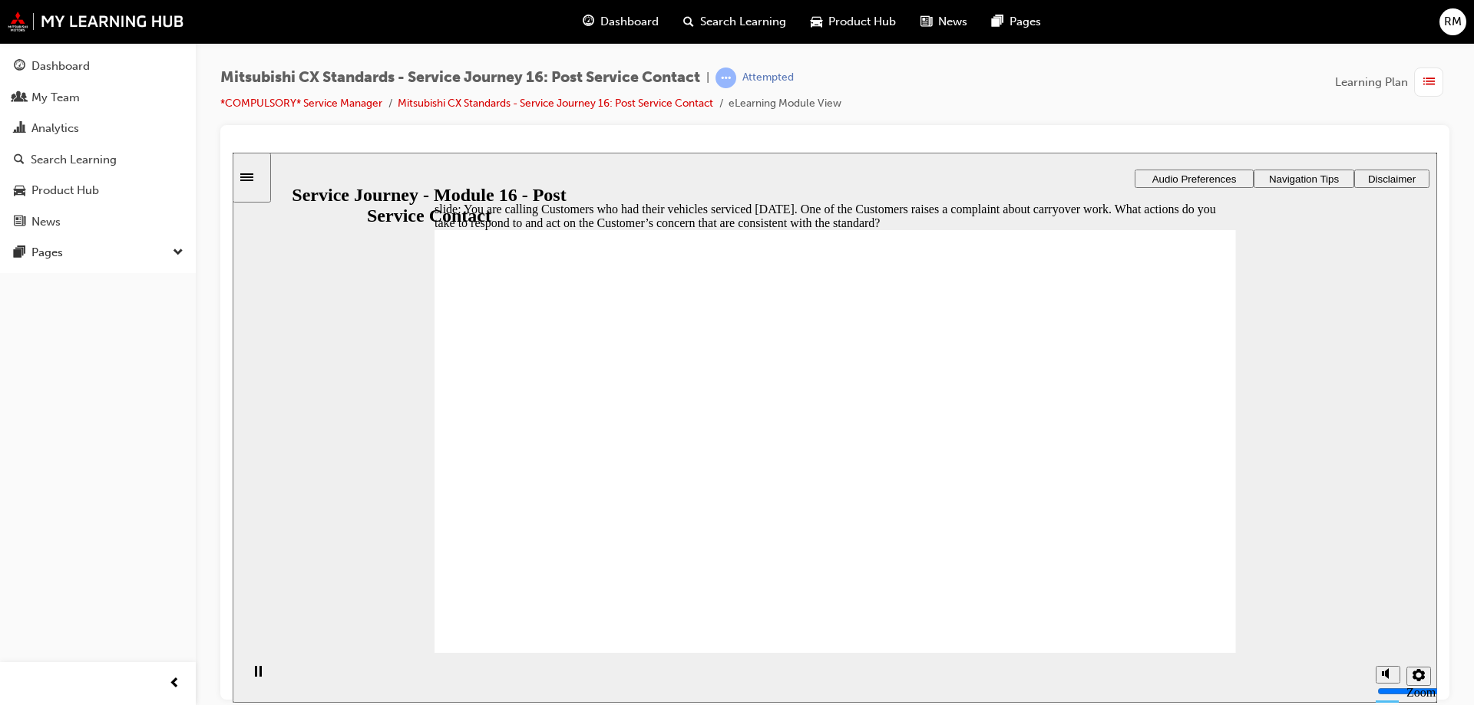
checkbox input "true"
drag, startPoint x: 628, startPoint y: 491, endPoint x: 635, endPoint y: 530, distance: 39.0
checkbox input "true"
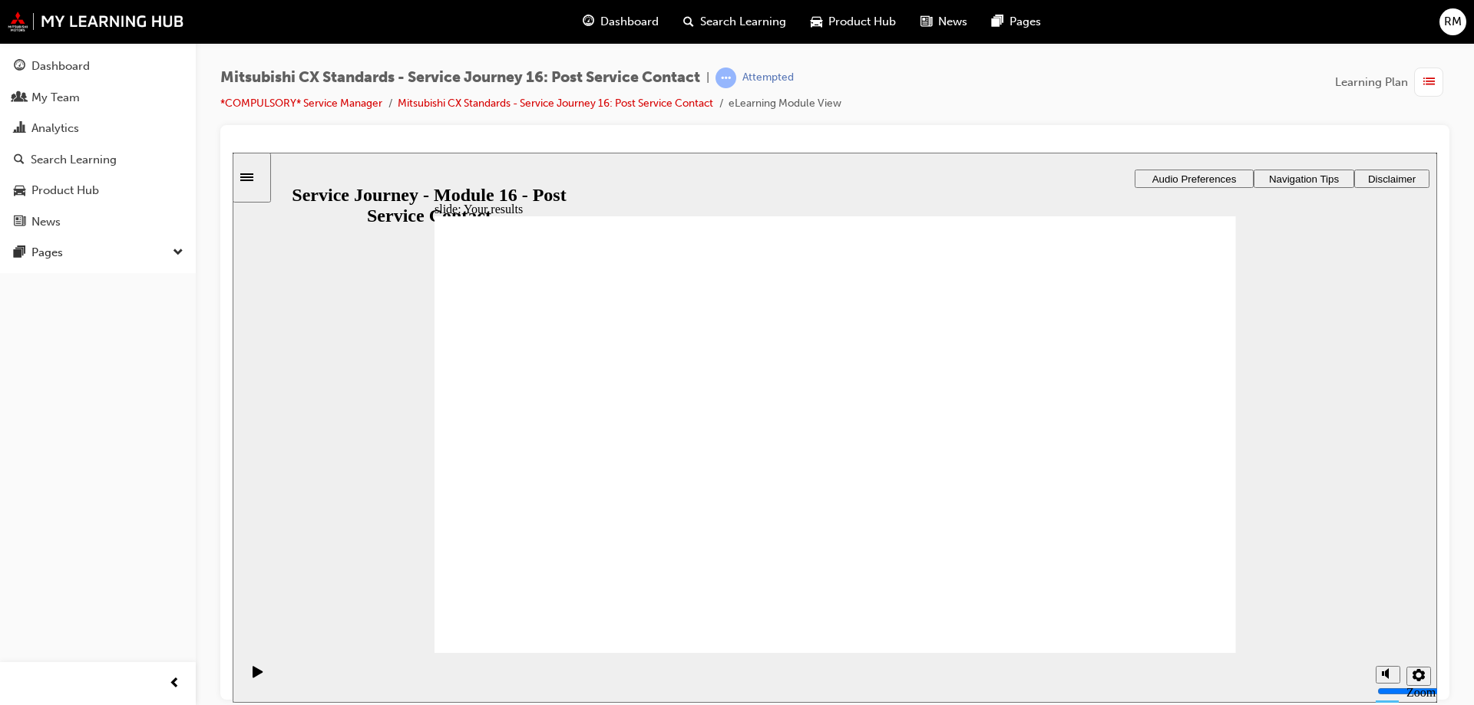
radio input "true"
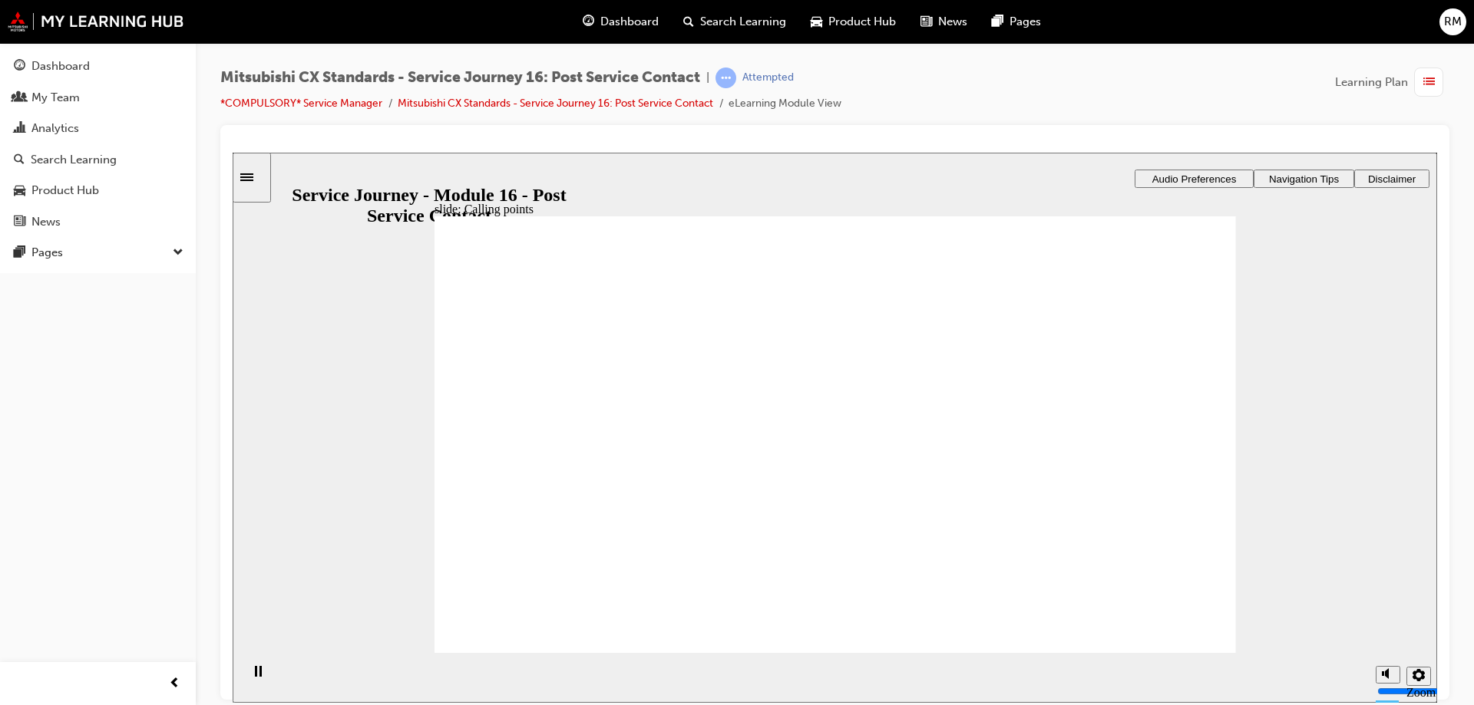
drag, startPoint x: 593, startPoint y: 477, endPoint x: 718, endPoint y: 463, distance: 126.0
drag, startPoint x: 612, startPoint y: 477, endPoint x: 685, endPoint y: 477, distance: 72.9
drag, startPoint x: 617, startPoint y: 475, endPoint x: 1098, endPoint y: 455, distance: 480.9
drag, startPoint x: 647, startPoint y: 494, endPoint x: 752, endPoint y: 509, distance: 106.3
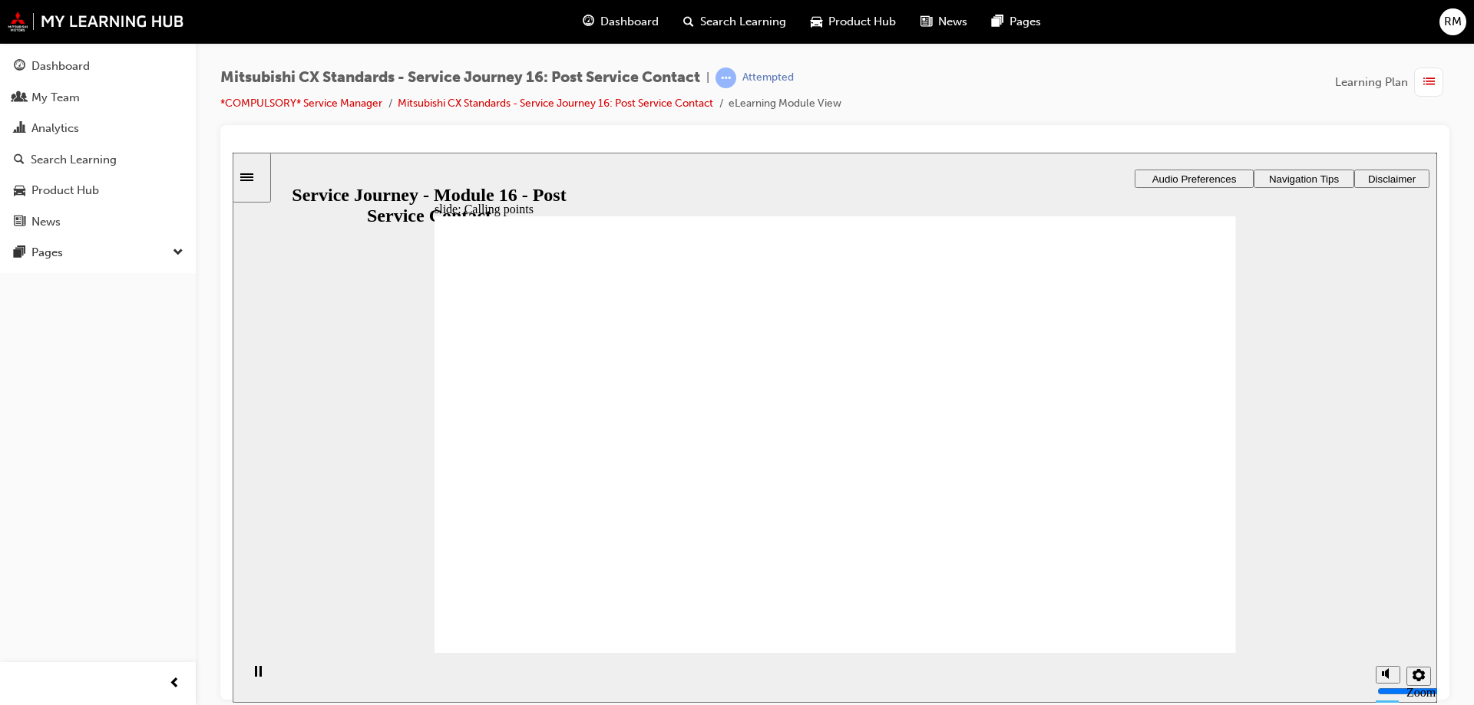
checkbox input "true"
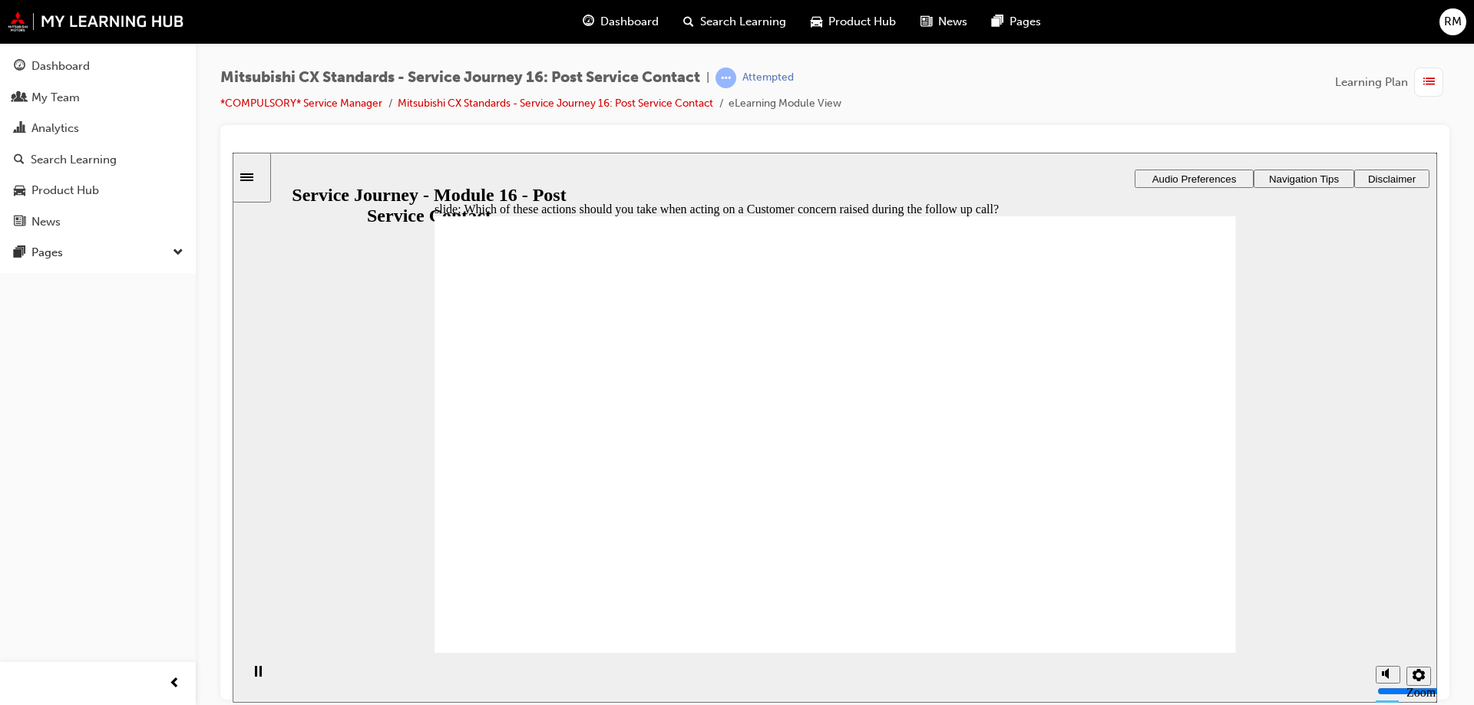
radio input "true"
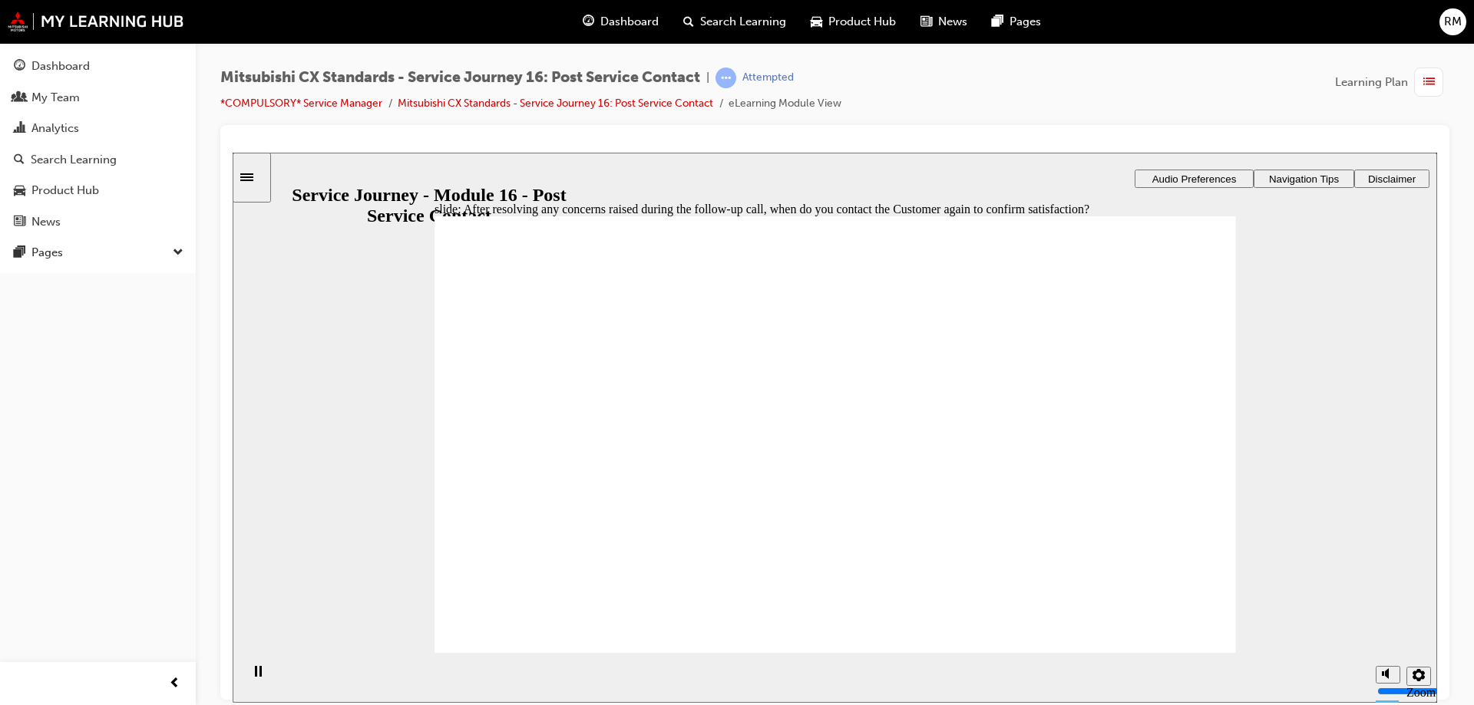
radio input "true"
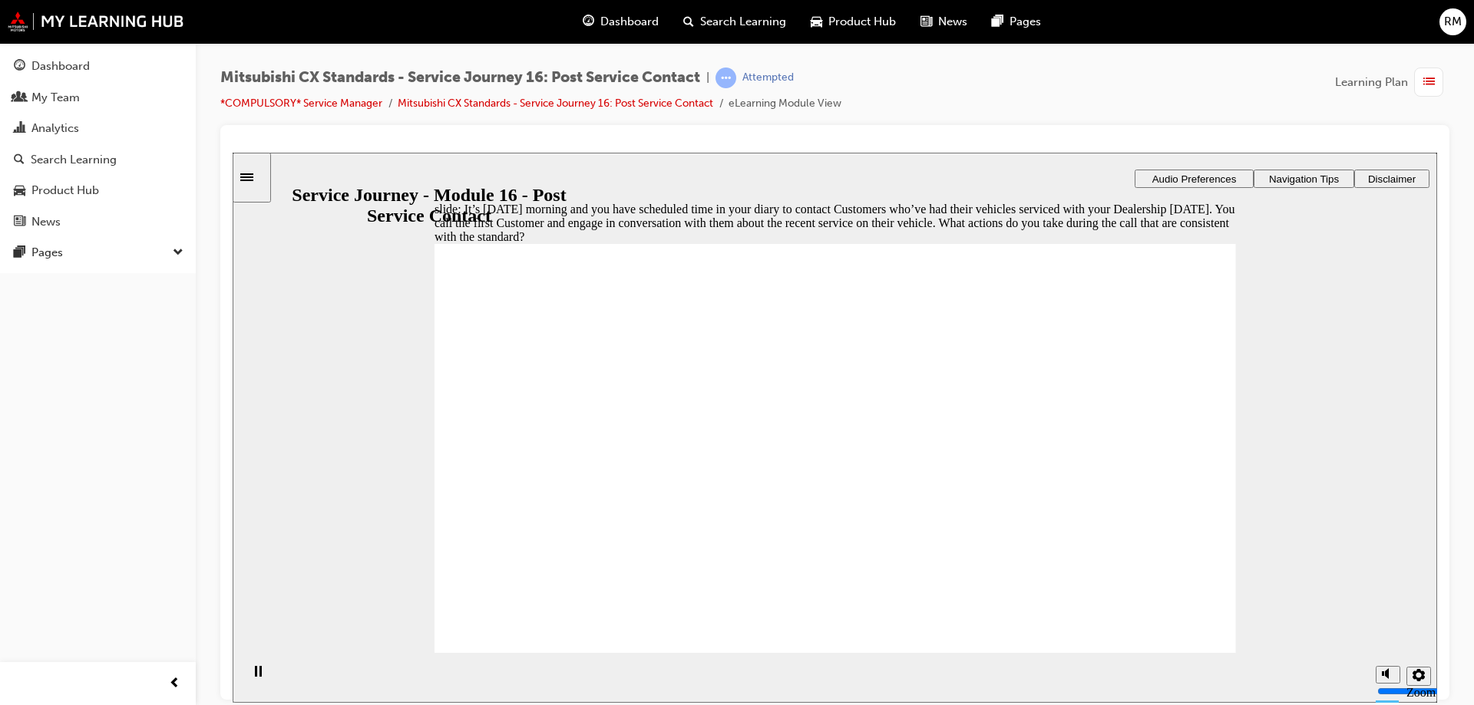
checkbox input "true"
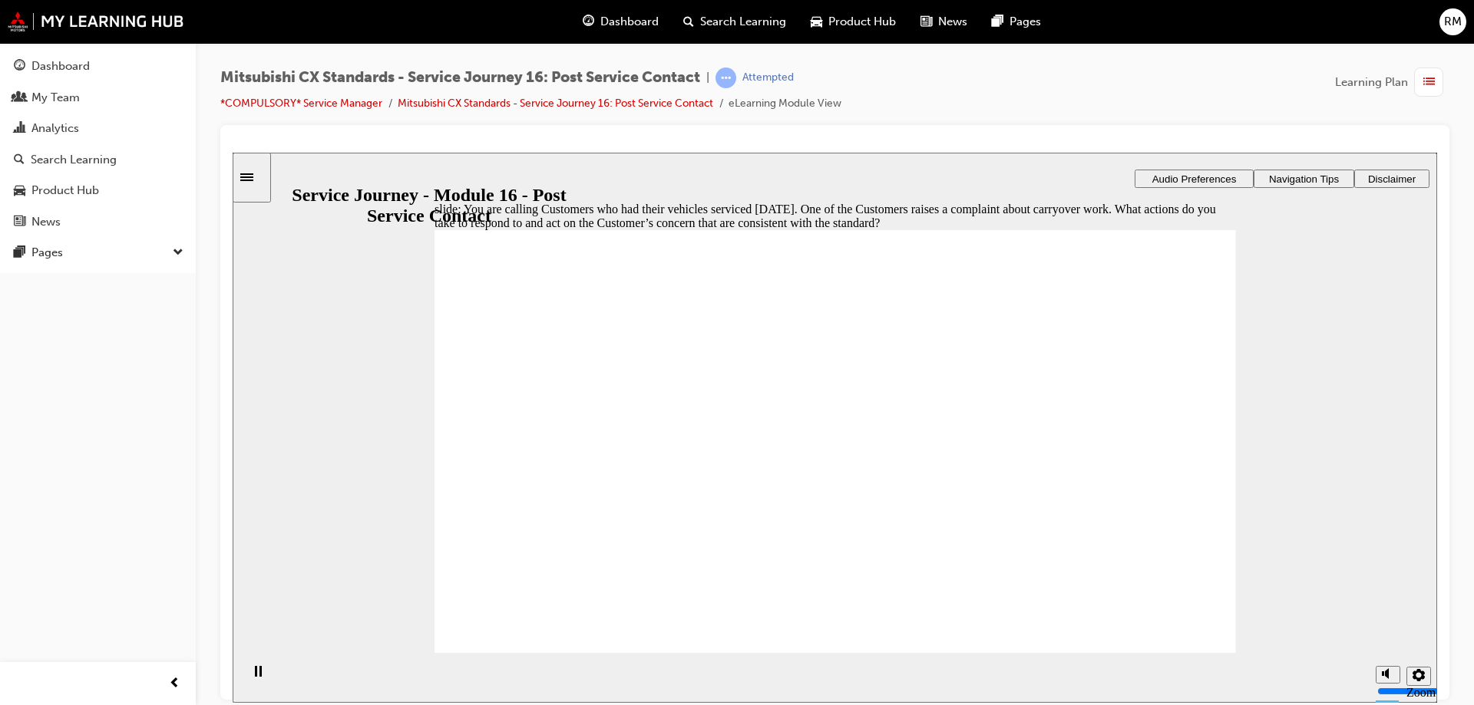
checkbox input "true"
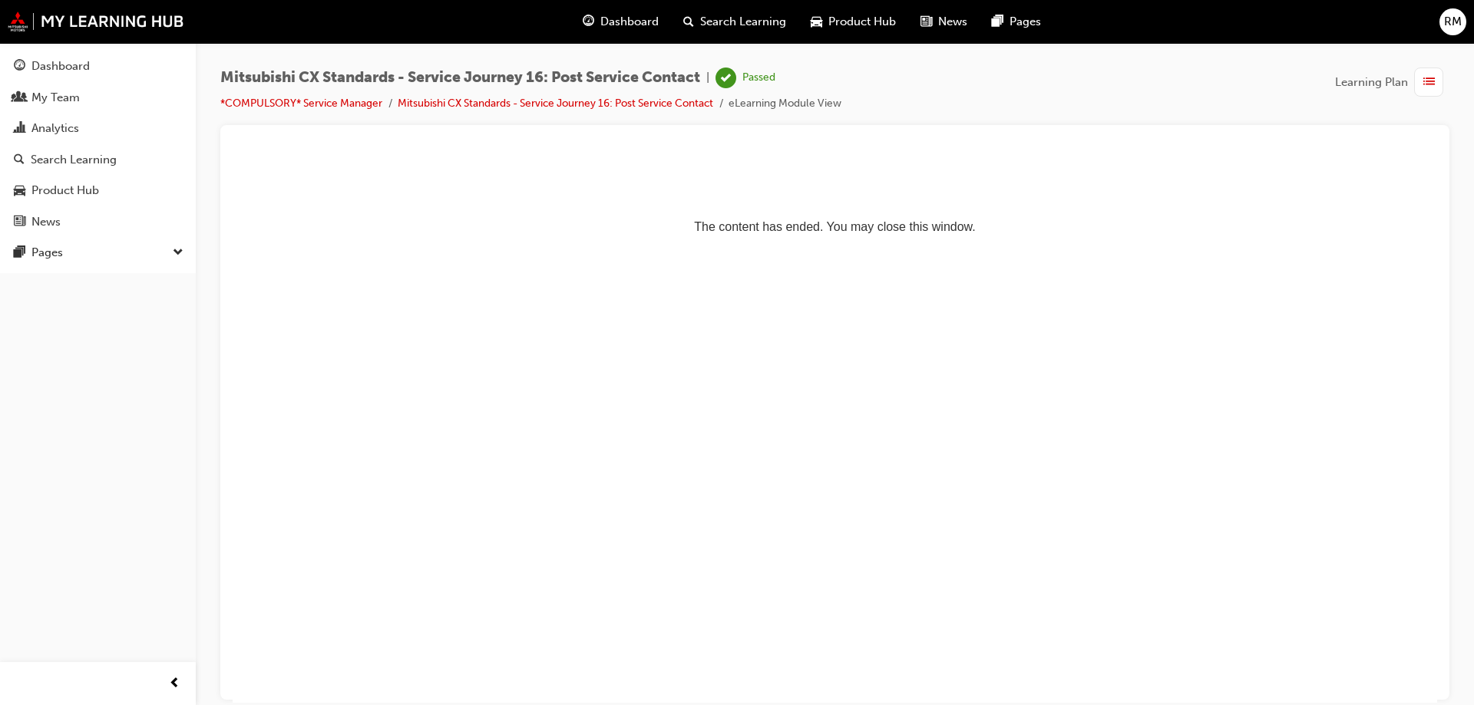
click at [640, 25] on span "Dashboard" at bounding box center [629, 22] width 58 height 18
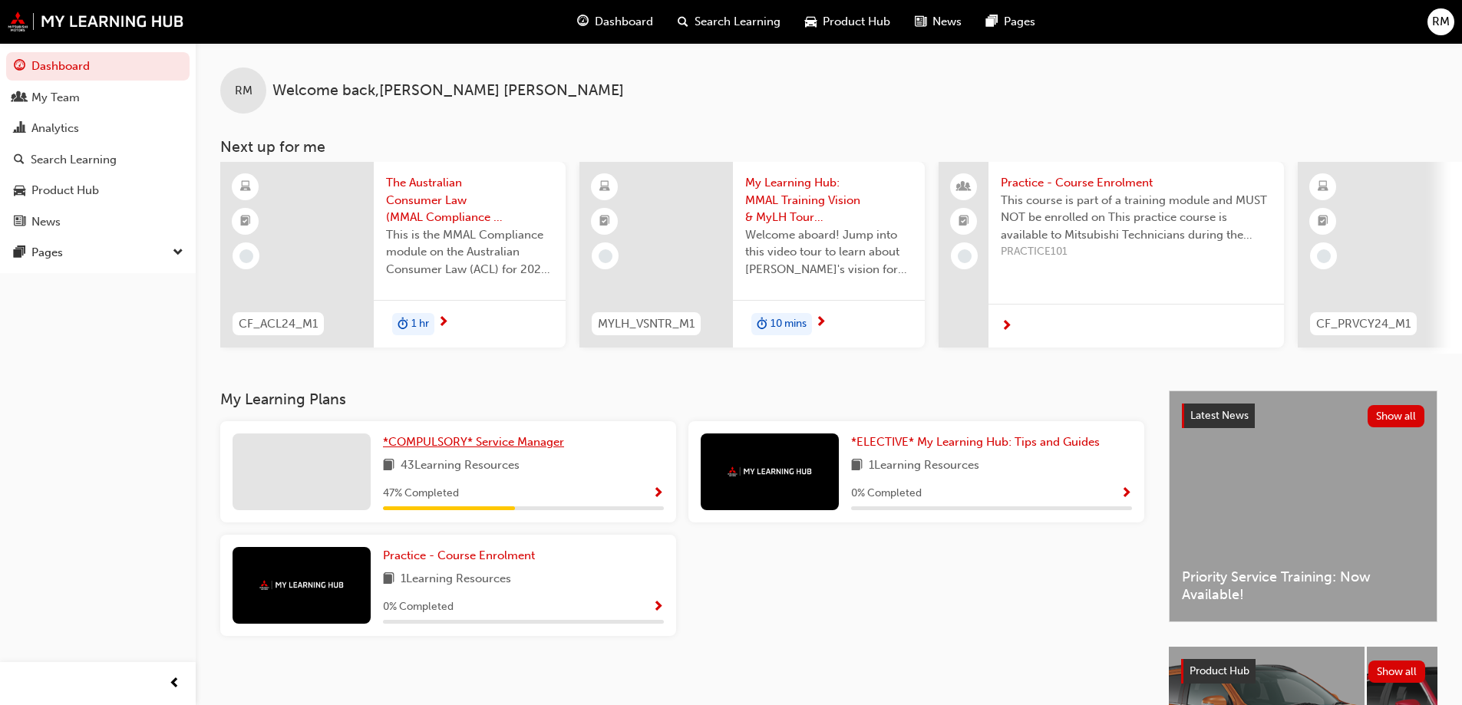
click at [507, 449] on span "*COMPULSORY* Service Manager" at bounding box center [473, 442] width 181 height 14
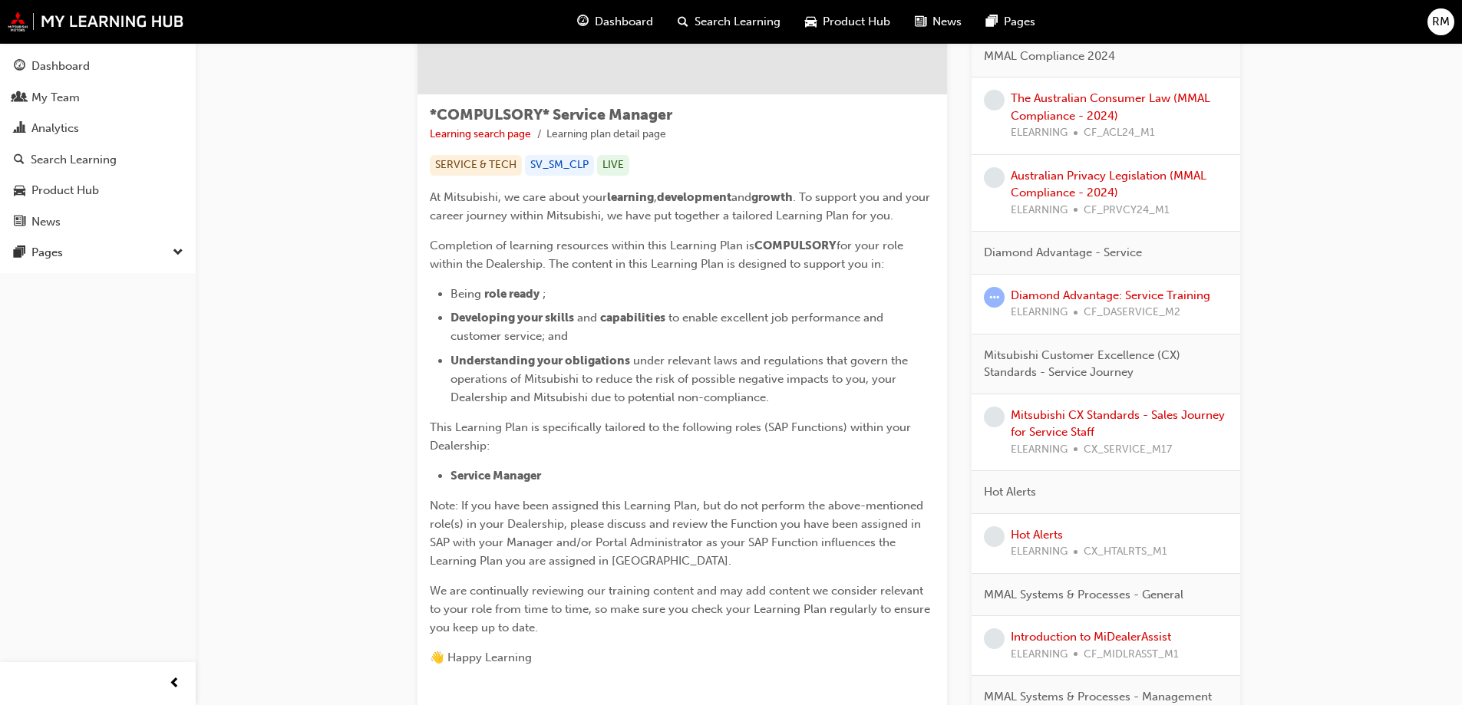
scroll to position [230, 0]
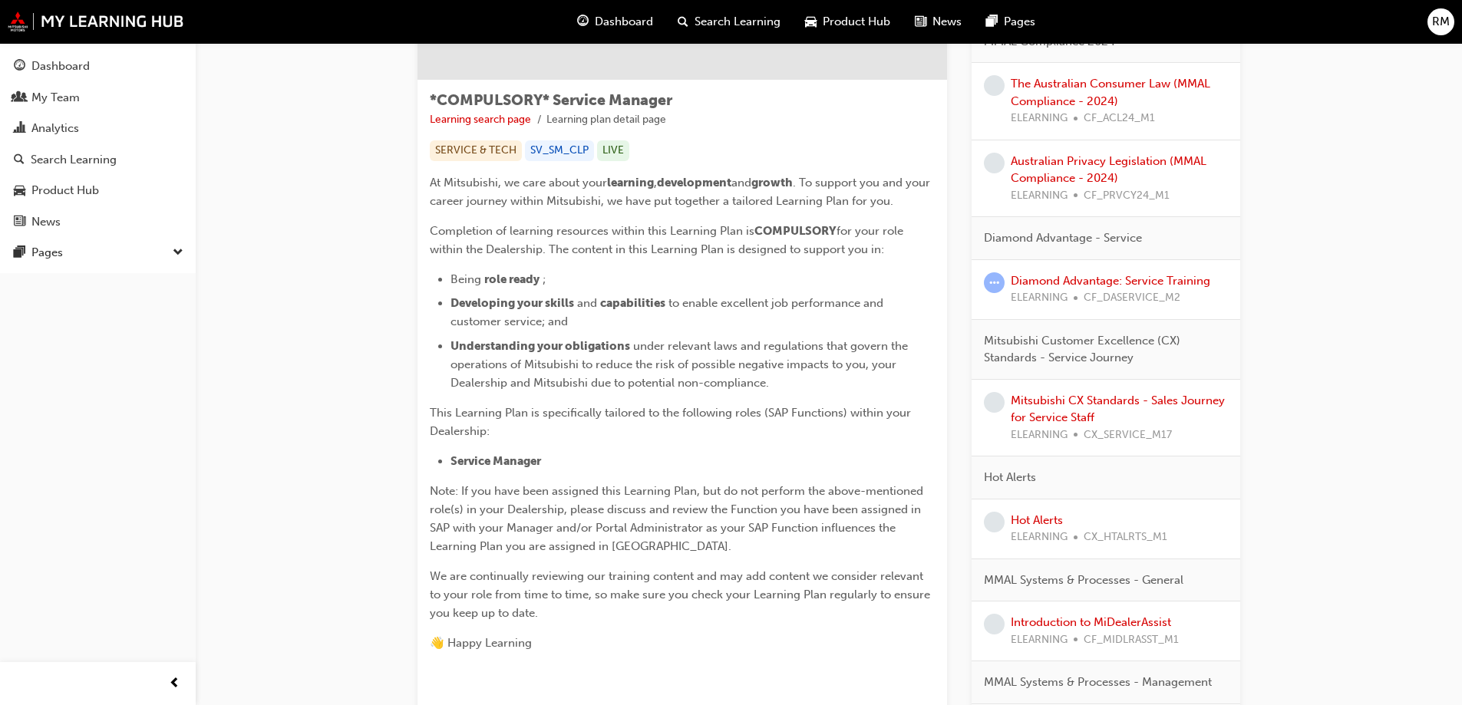
click at [1121, 408] on div "Mitsubishi CX Standards - Sales Journey for Service Staff ELEARNING CX_SERVICE_…" at bounding box center [1119, 418] width 217 height 52
click at [1119, 404] on link "Mitsubishi CX Standards - Sales Journey for Service Staff" at bounding box center [1118, 409] width 214 height 31
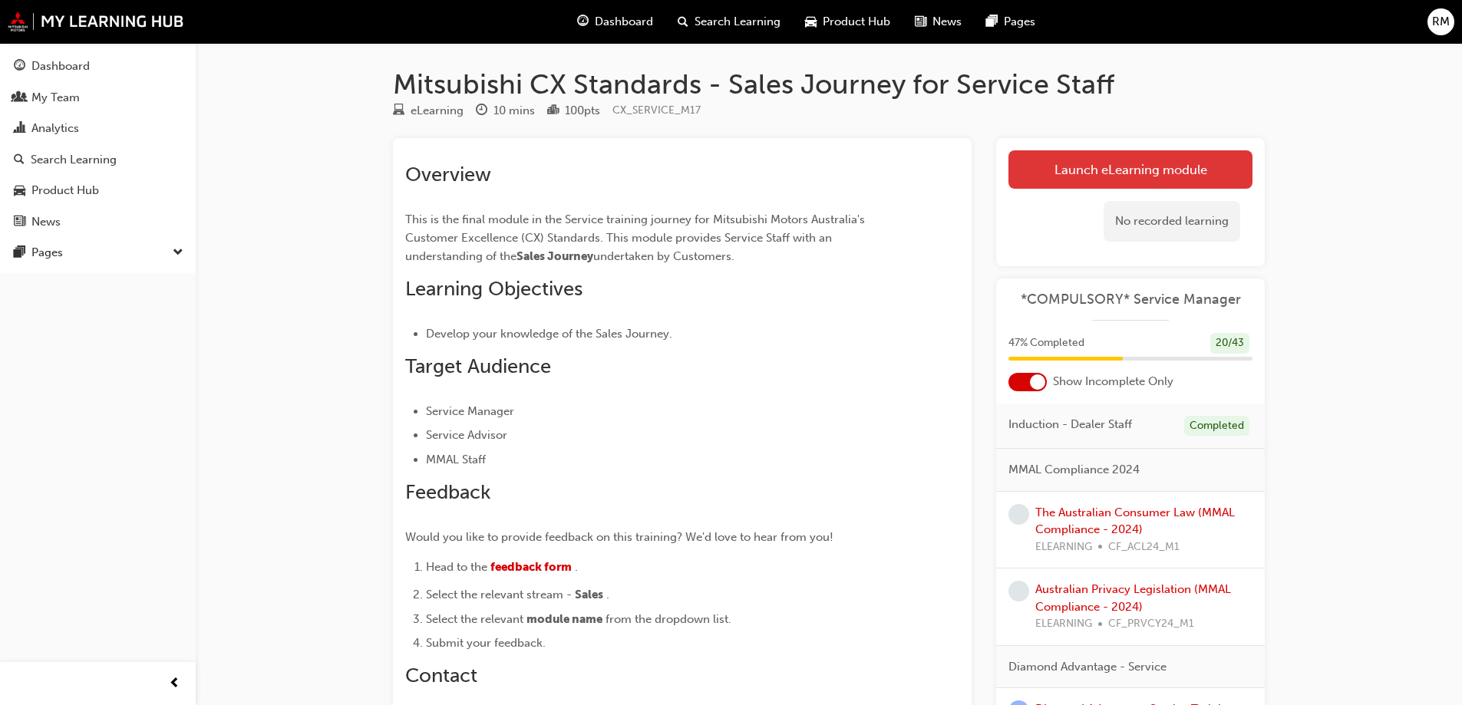
click at [1124, 166] on link "Launch eLearning module" at bounding box center [1131, 169] width 244 height 38
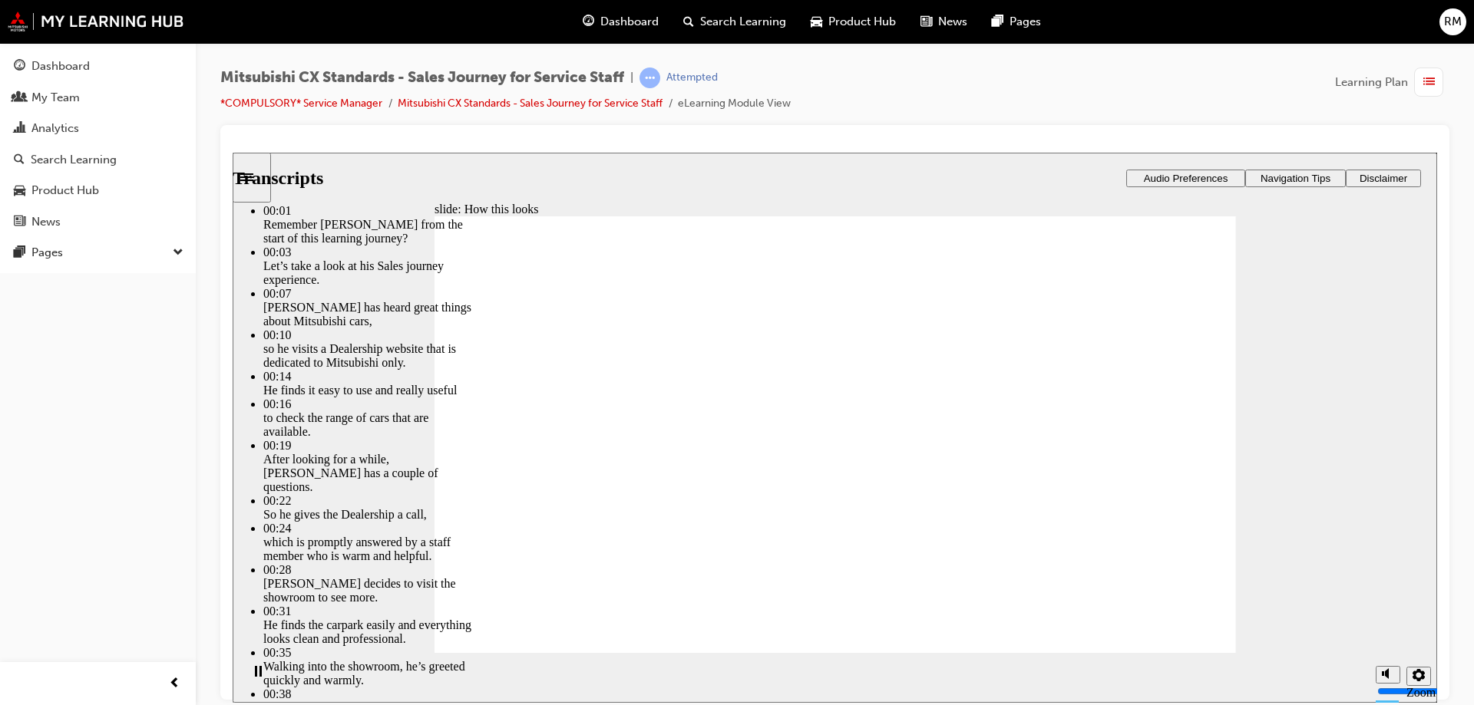
type input "264"
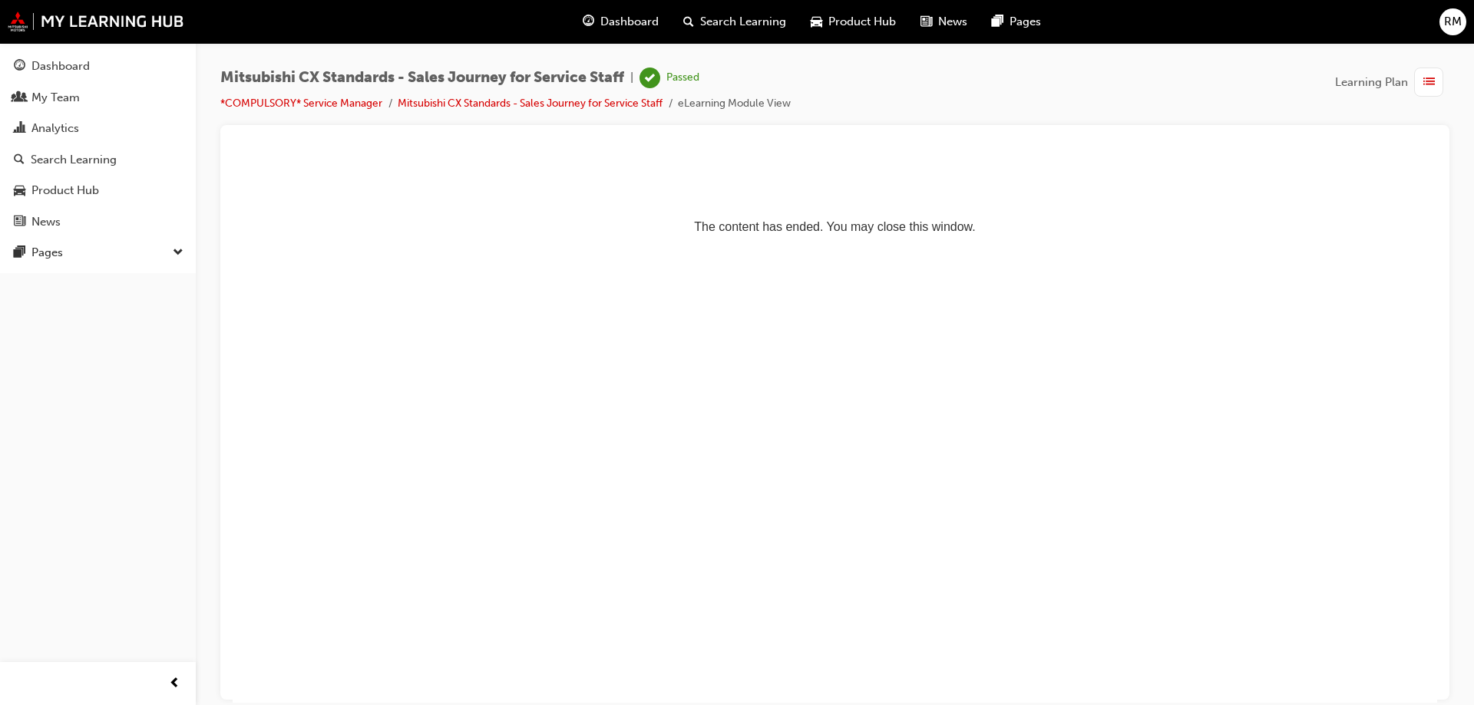
click at [623, 28] on span "Dashboard" at bounding box center [629, 22] width 58 height 18
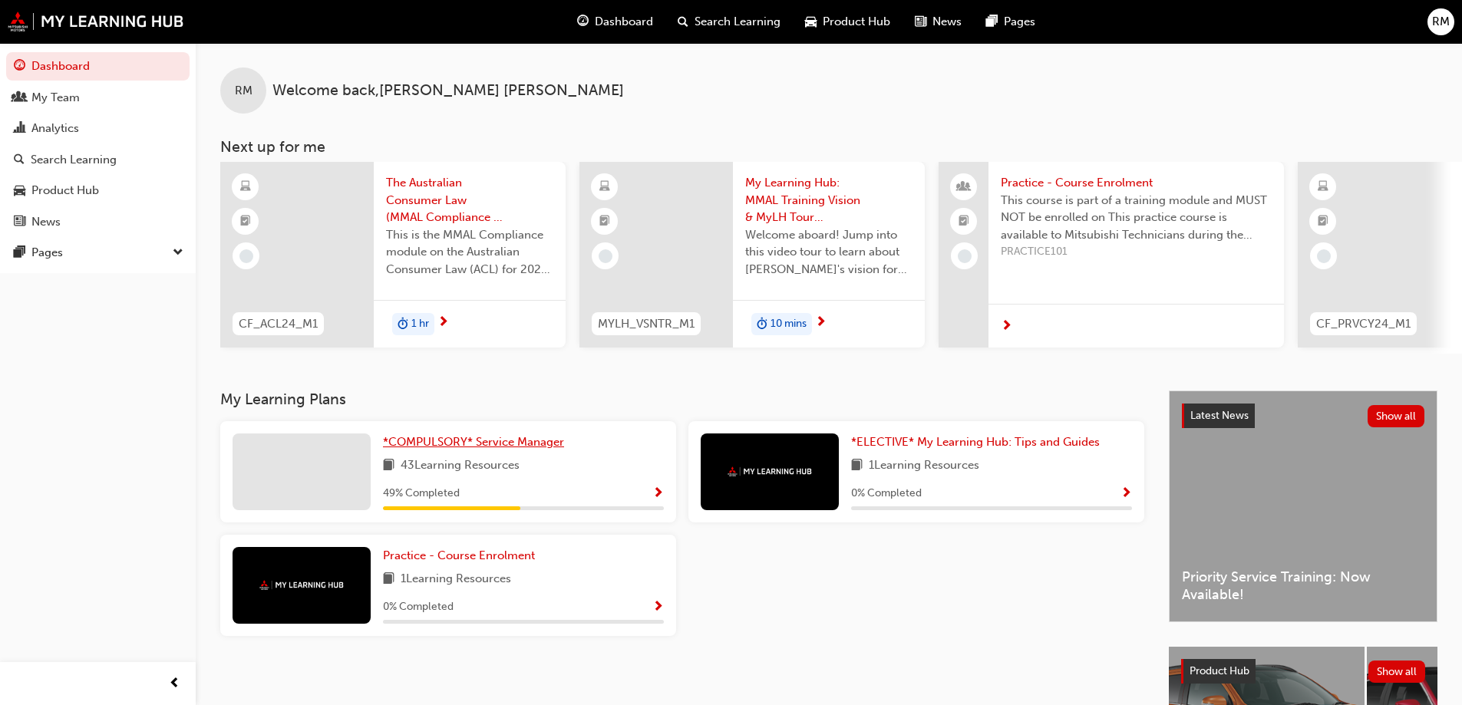
click at [558, 447] on span "*COMPULSORY* Service Manager" at bounding box center [473, 442] width 181 height 14
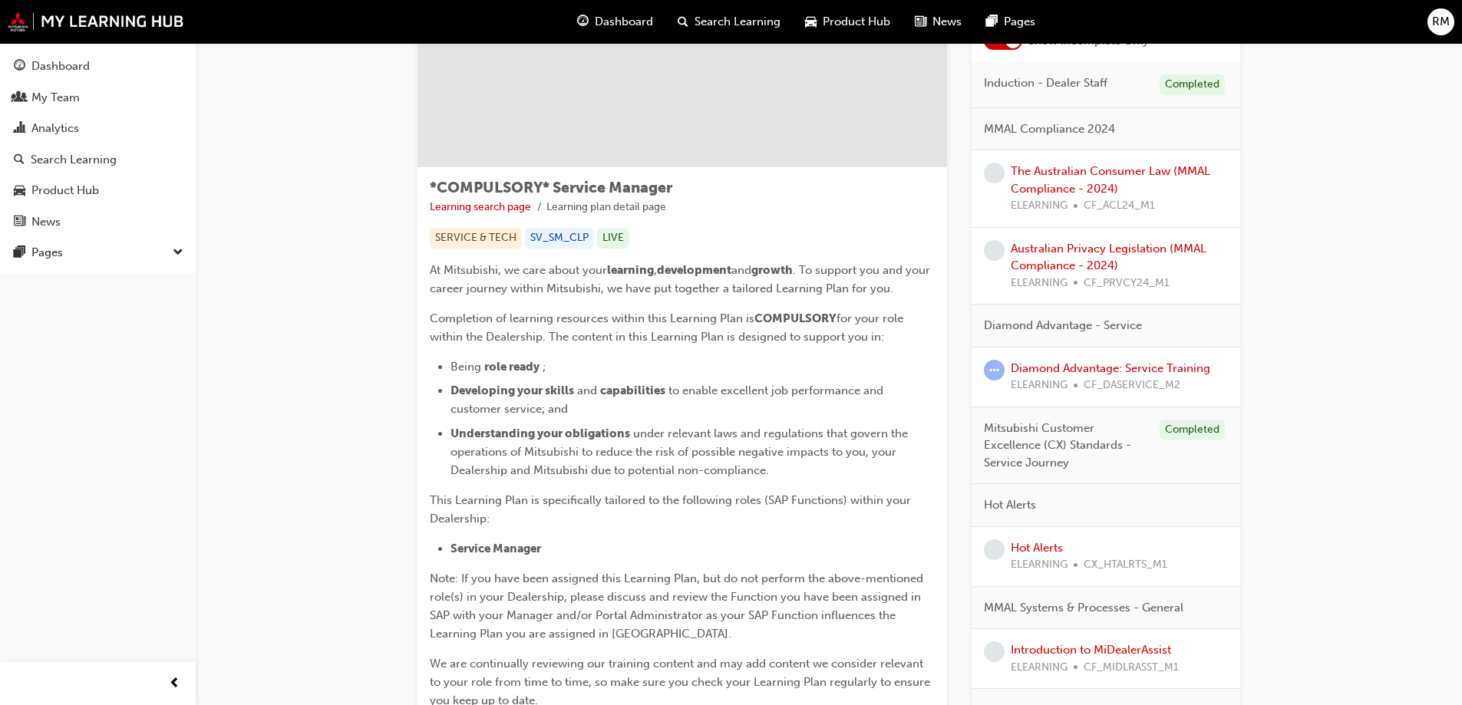
scroll to position [154, 0]
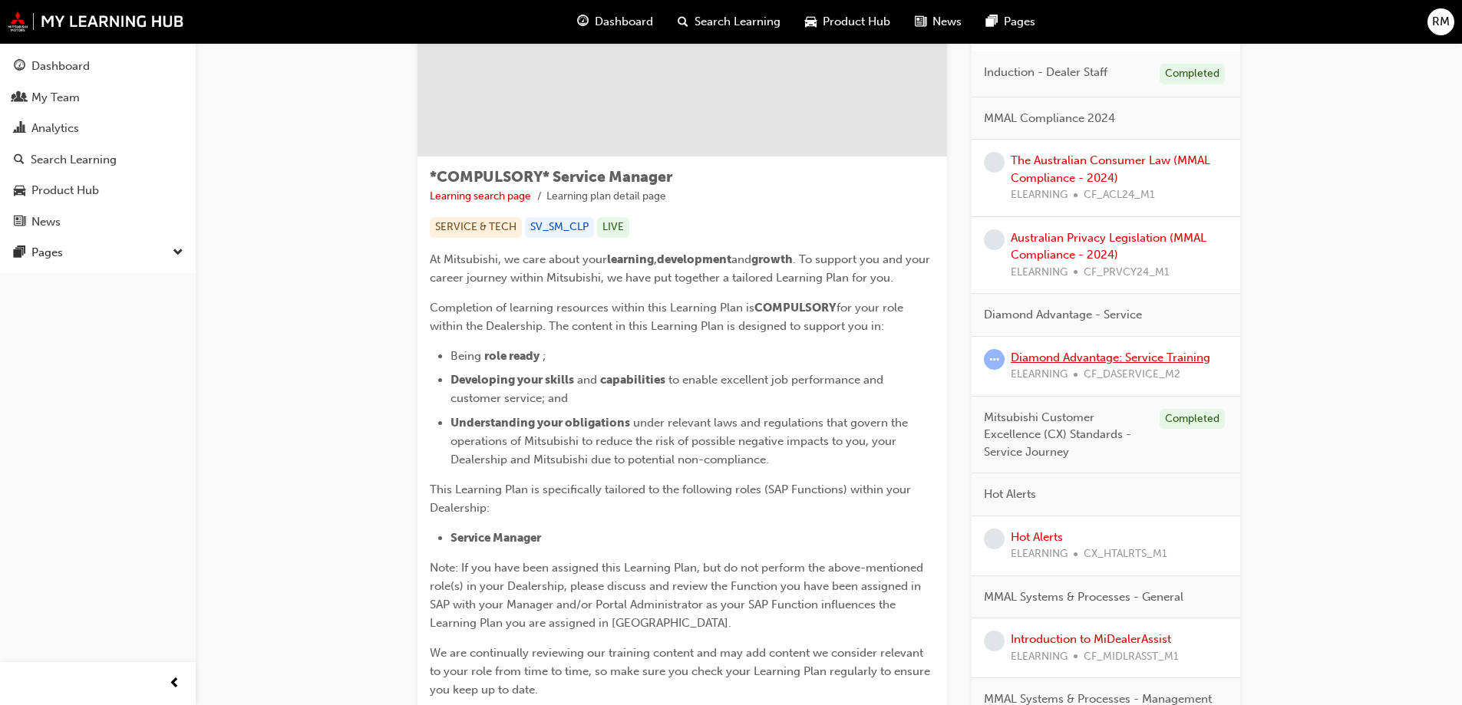
click at [1174, 354] on link "Diamond Advantage: Service Training" at bounding box center [1111, 358] width 200 height 14
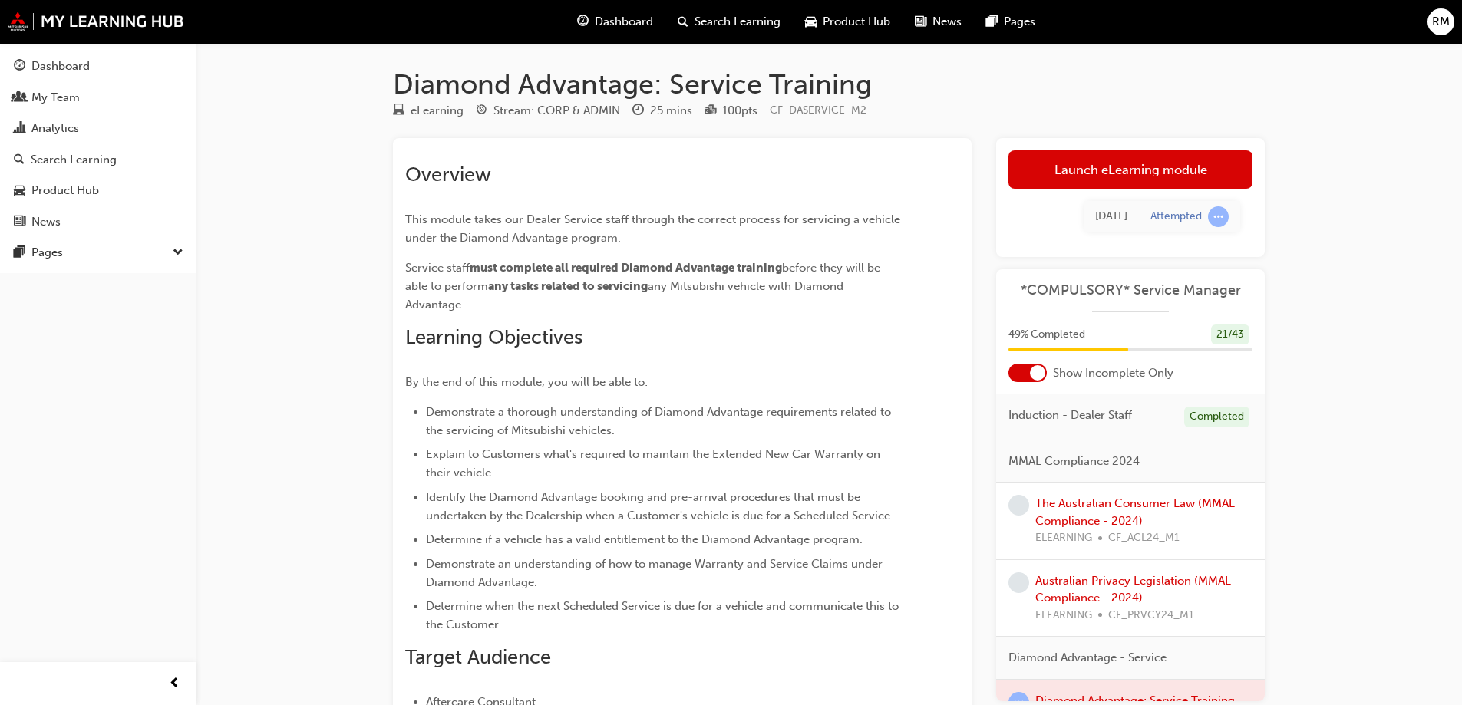
click at [1106, 163] on link "Launch eLearning module" at bounding box center [1131, 169] width 244 height 38
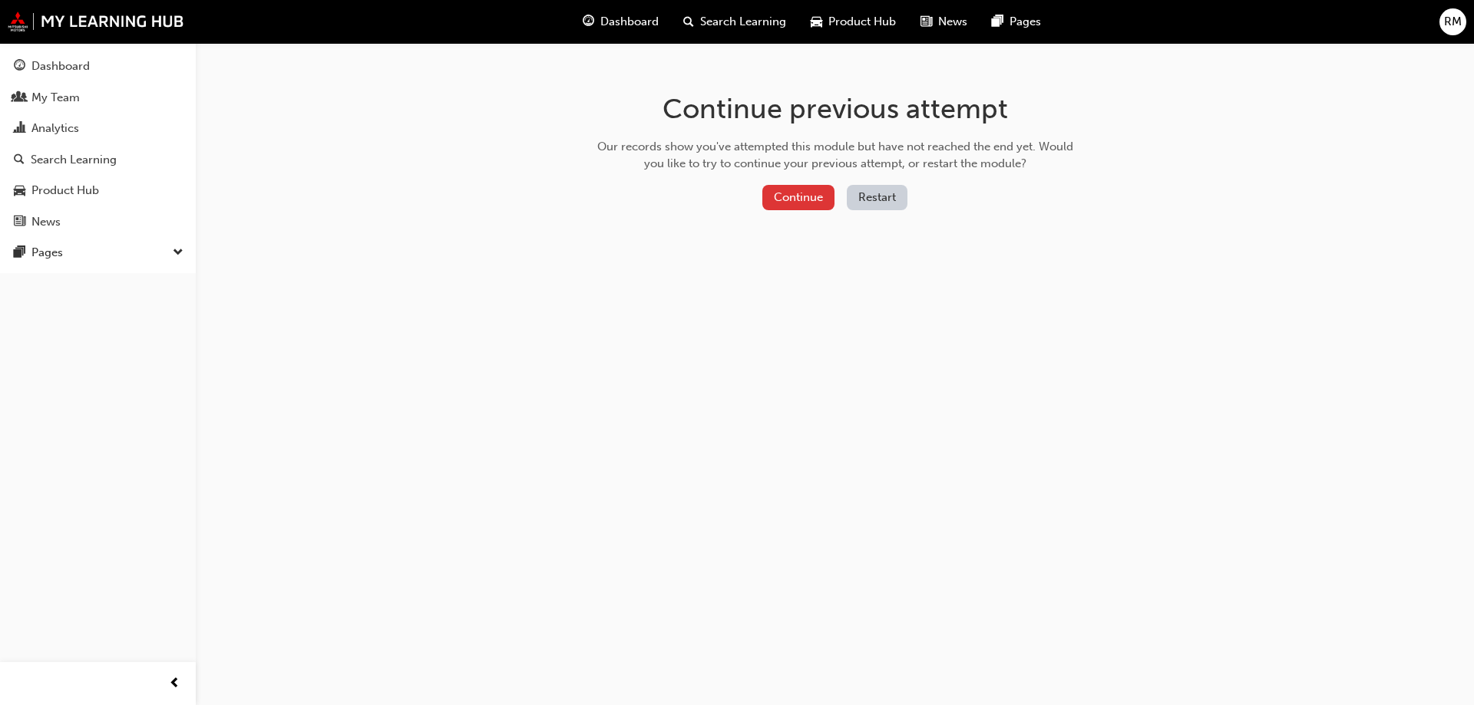
click at [792, 192] on button "Continue" at bounding box center [798, 197] width 72 height 25
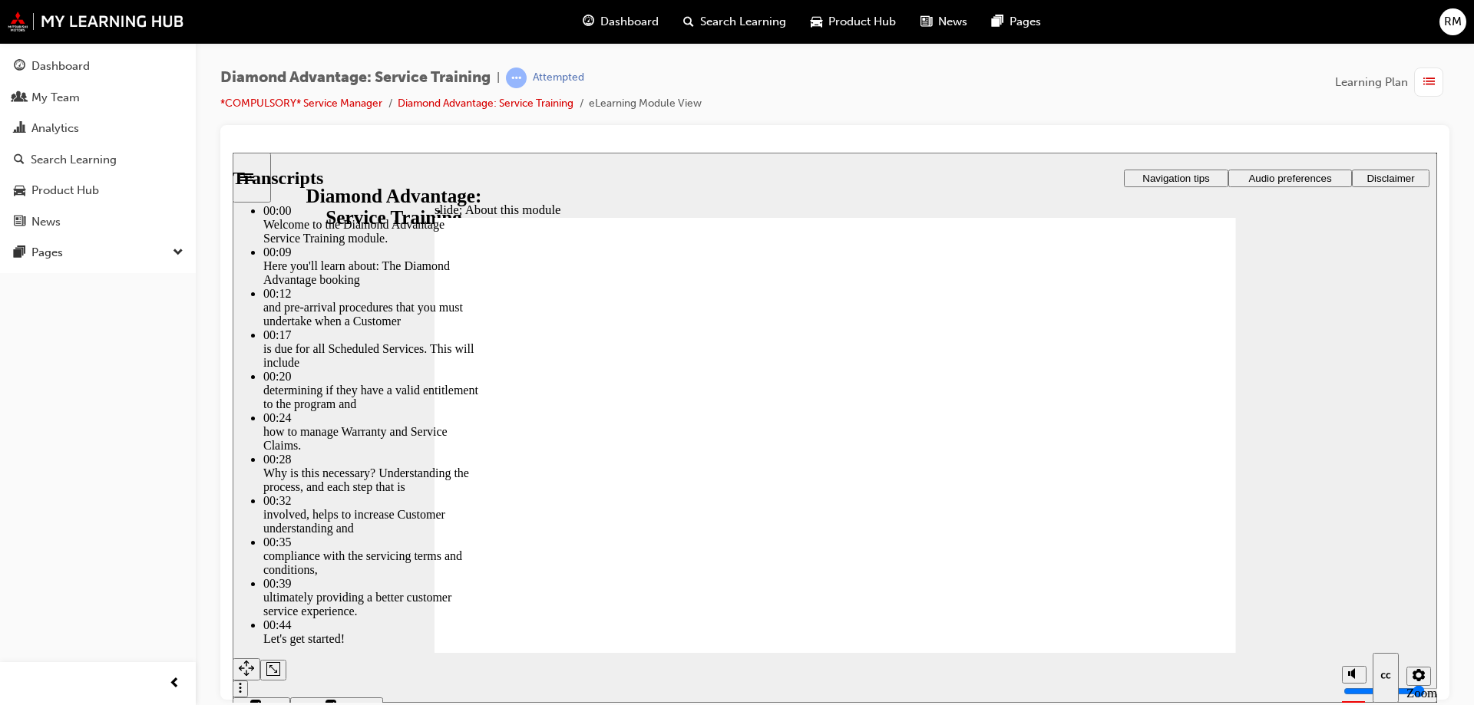
type input "47"
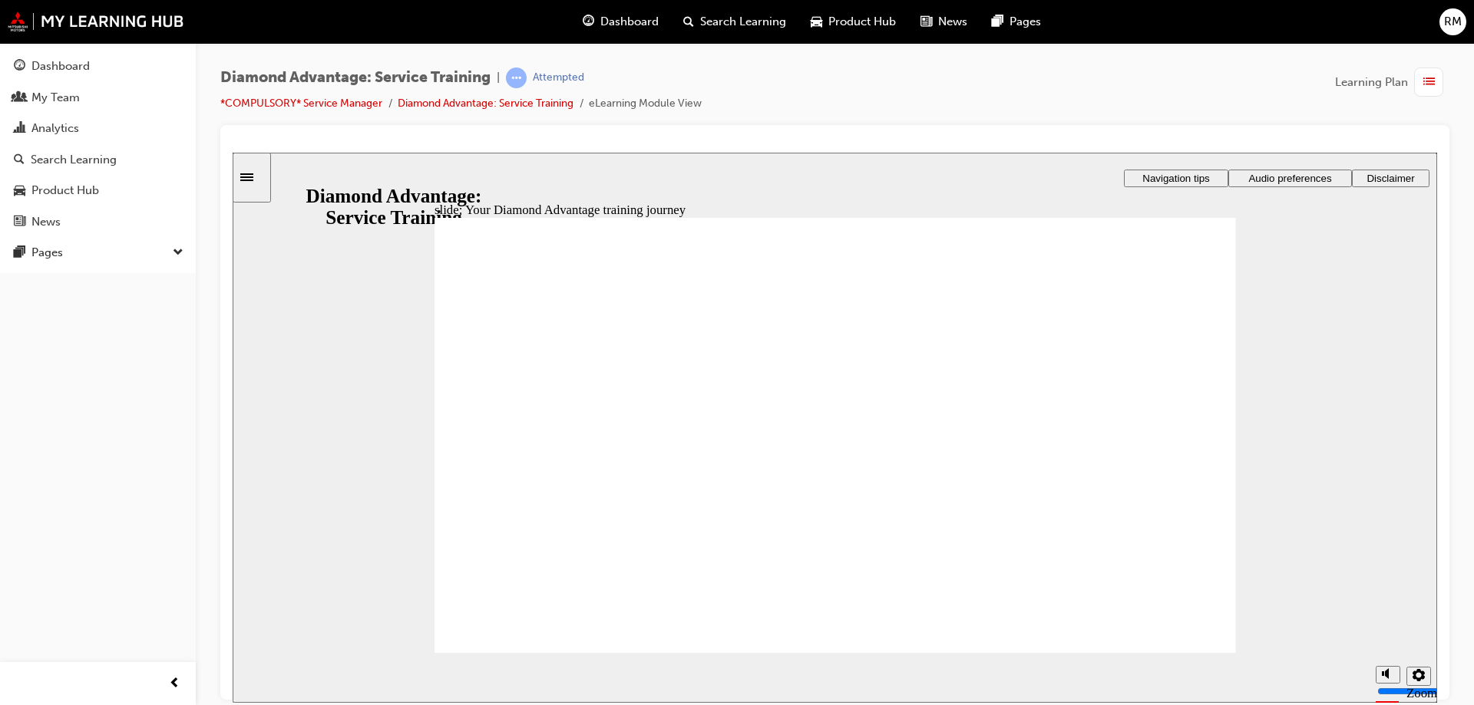
drag, startPoint x: 504, startPoint y: 540, endPoint x: 496, endPoint y: 554, distance: 16.2
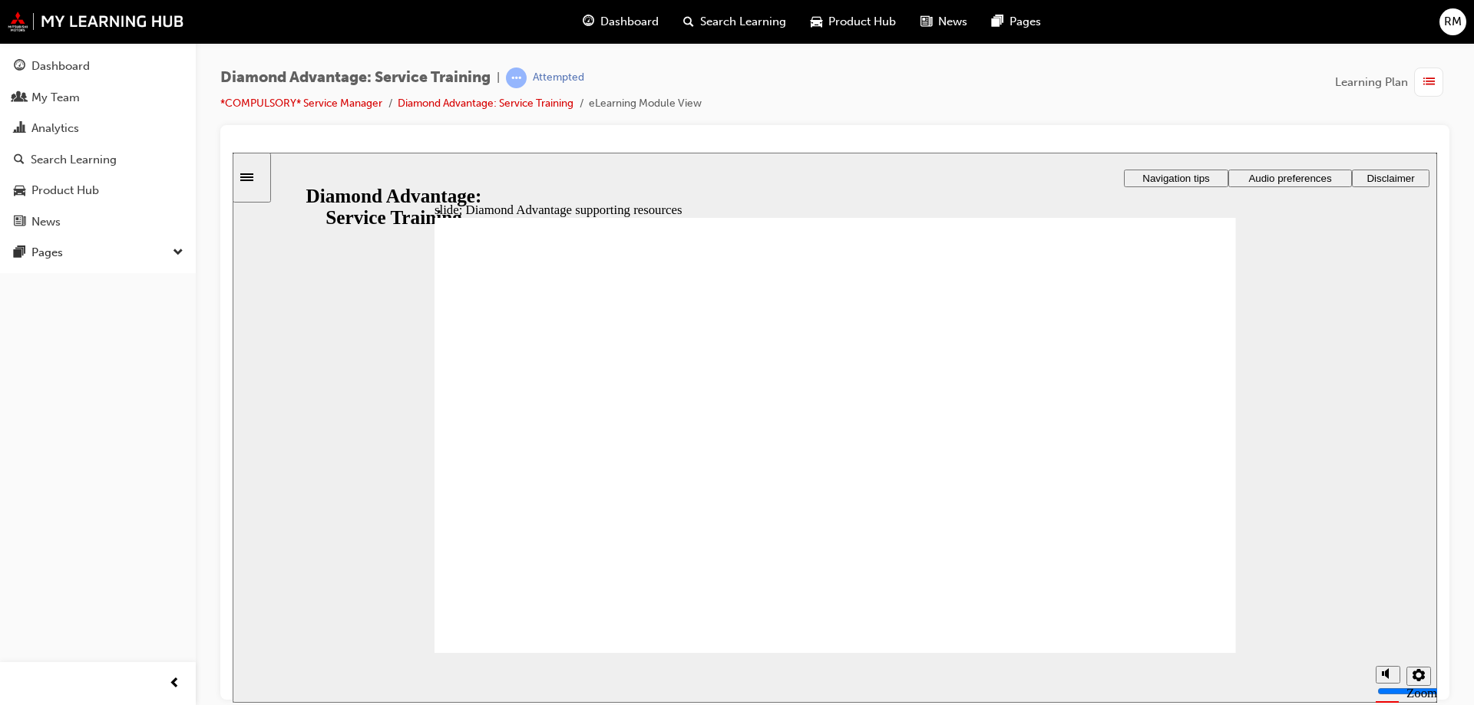
drag, startPoint x: 1034, startPoint y: 424, endPoint x: 1062, endPoint y: 500, distance: 81.1
drag, startPoint x: 1164, startPoint y: 631, endPoint x: 1170, endPoint y: 652, distance: 21.8
click at [1170, 652] on div "slide: Diamond Advantage supporting resources Rectangle 1 Rectangle 3 Diamond A…" at bounding box center [835, 427] width 1204 height 550
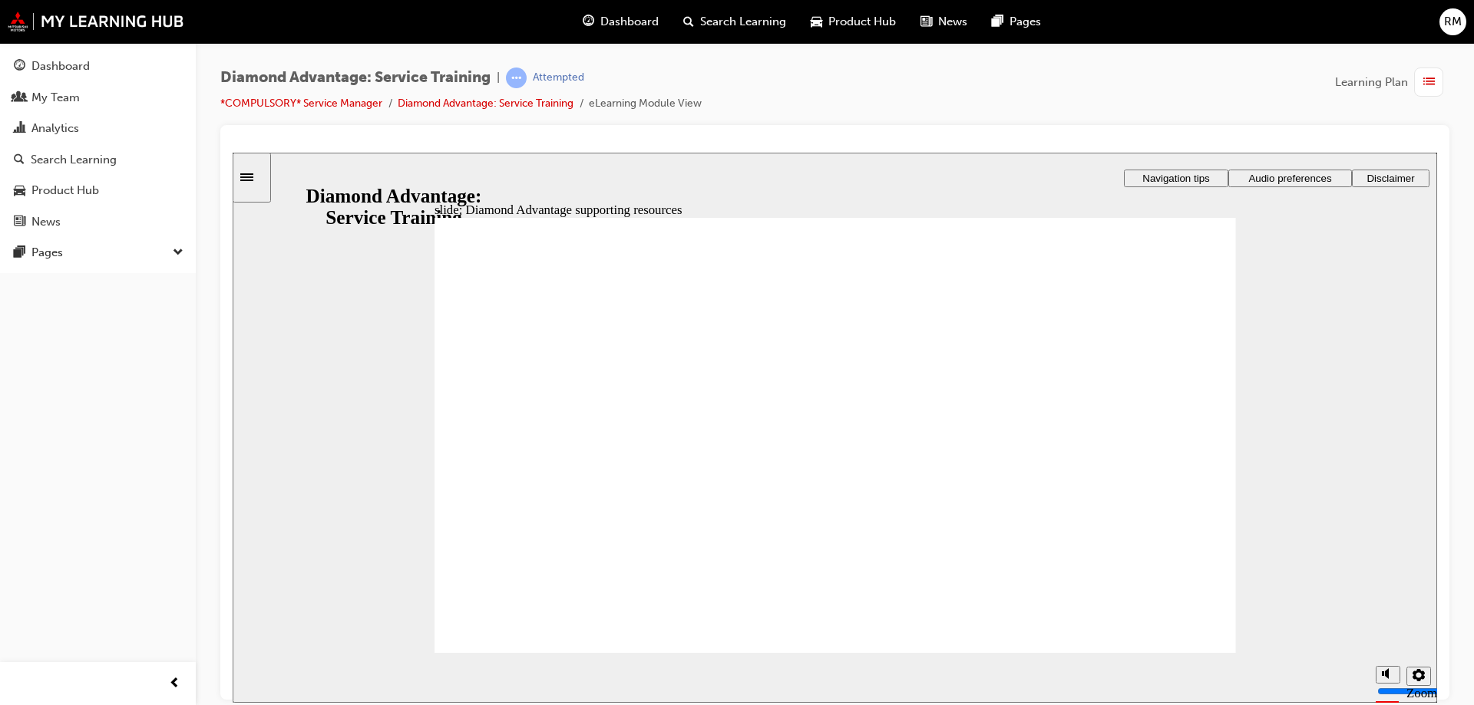
drag, startPoint x: 849, startPoint y: 332, endPoint x: 816, endPoint y: 332, distance: 33.0
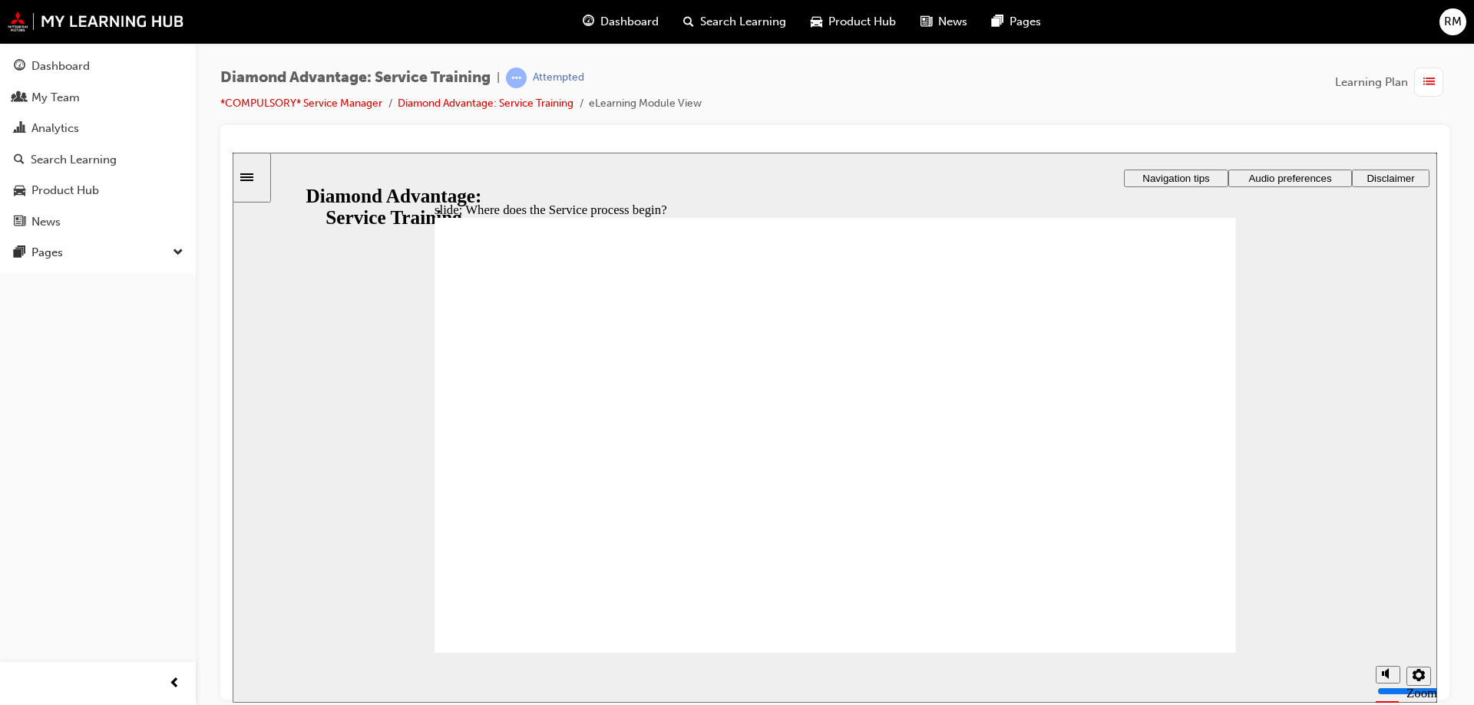
drag, startPoint x: 552, startPoint y: 344, endPoint x: 593, endPoint y: 385, distance: 58.1
drag, startPoint x: 593, startPoint y: 385, endPoint x: 619, endPoint y: 388, distance: 26.2
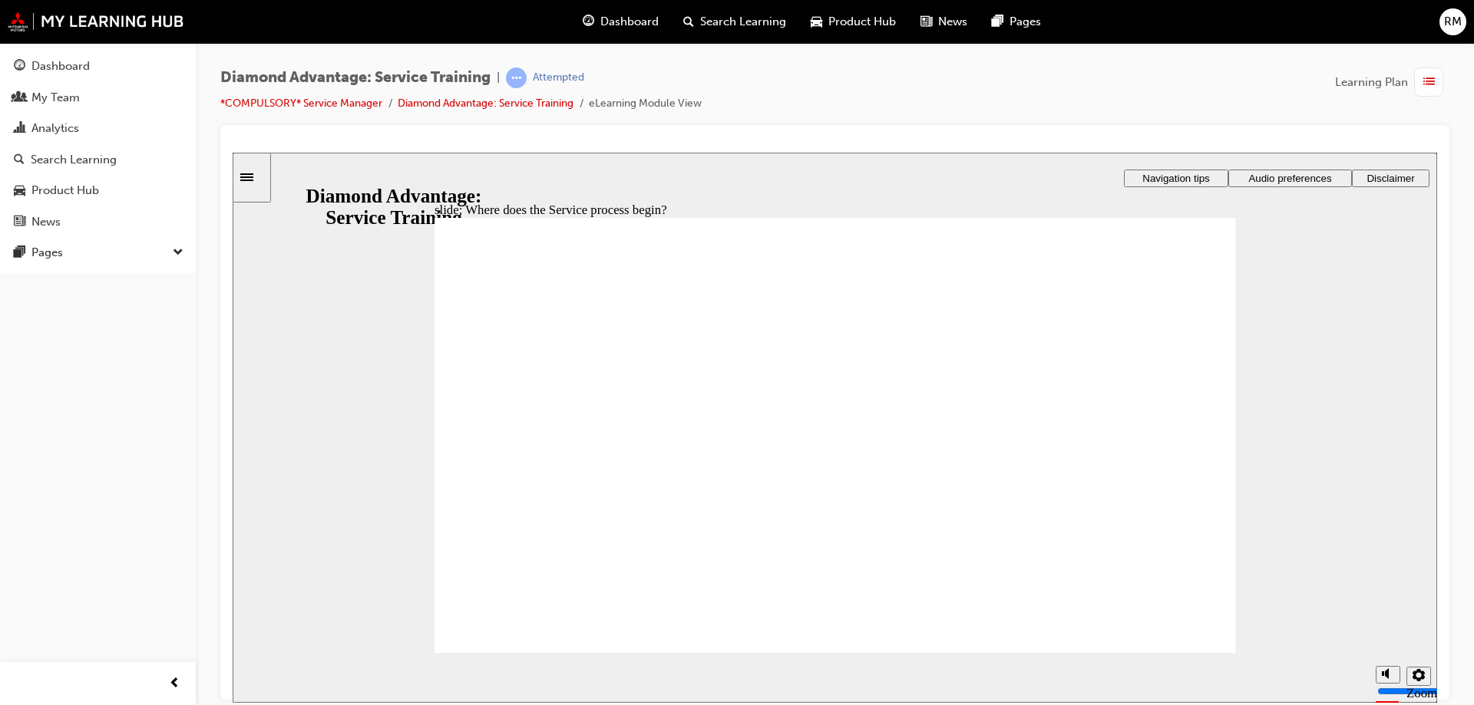
drag, startPoint x: 634, startPoint y: 384, endPoint x: 844, endPoint y: 398, distance: 210.0
drag, startPoint x: 1121, startPoint y: 332, endPoint x: 814, endPoint y: 344, distance: 307.2
drag, startPoint x: 513, startPoint y: 437, endPoint x: 549, endPoint y: 450, distance: 37.6
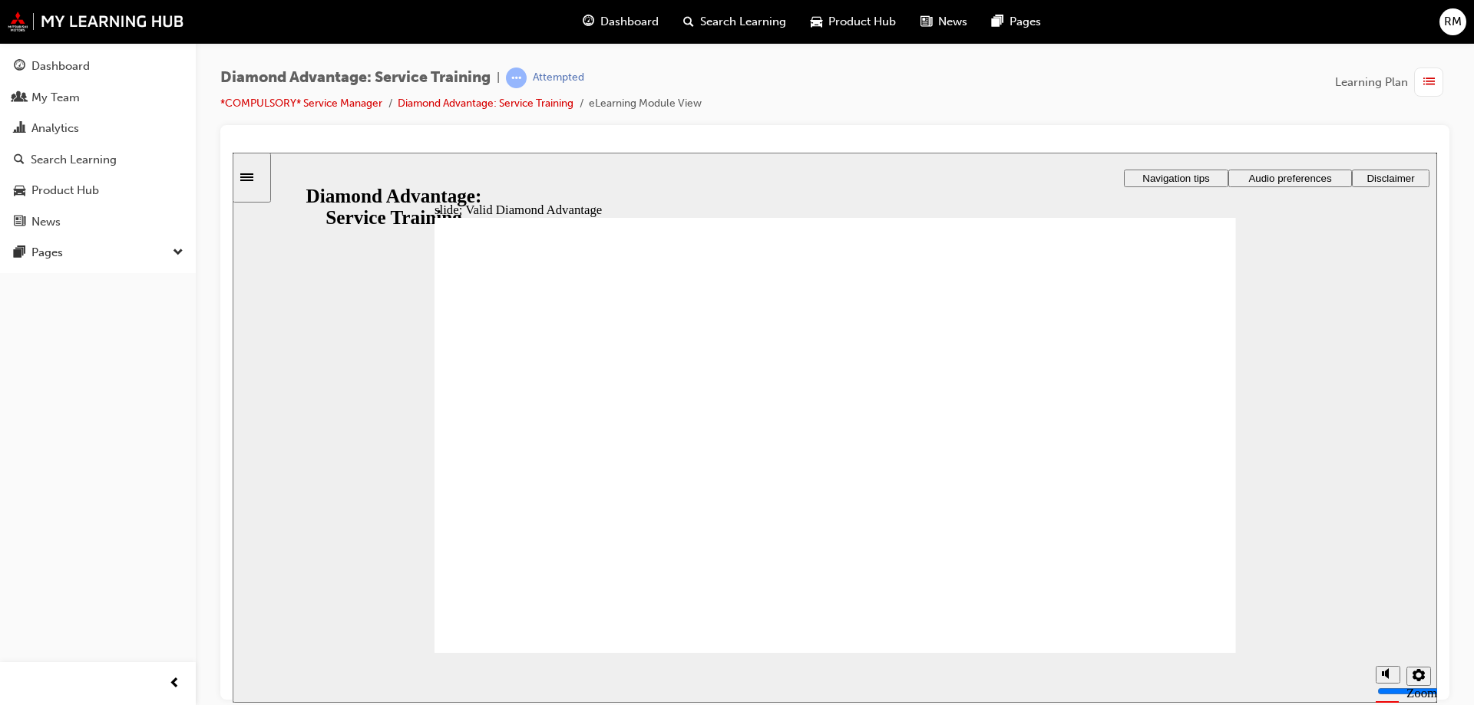
drag, startPoint x: 538, startPoint y: 338, endPoint x: 536, endPoint y: 362, distance: 23.9
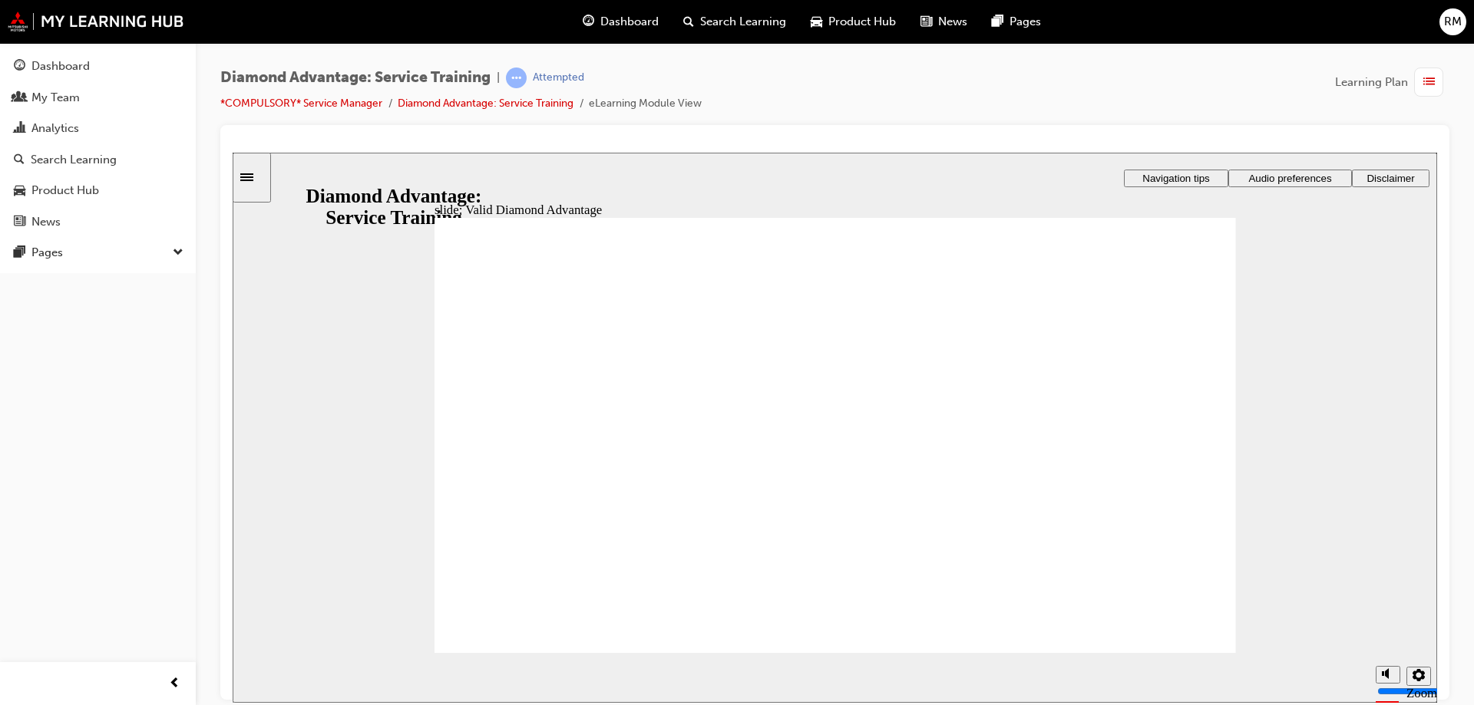
drag, startPoint x: 553, startPoint y: 475, endPoint x: 556, endPoint y: 487, distance: 12.9
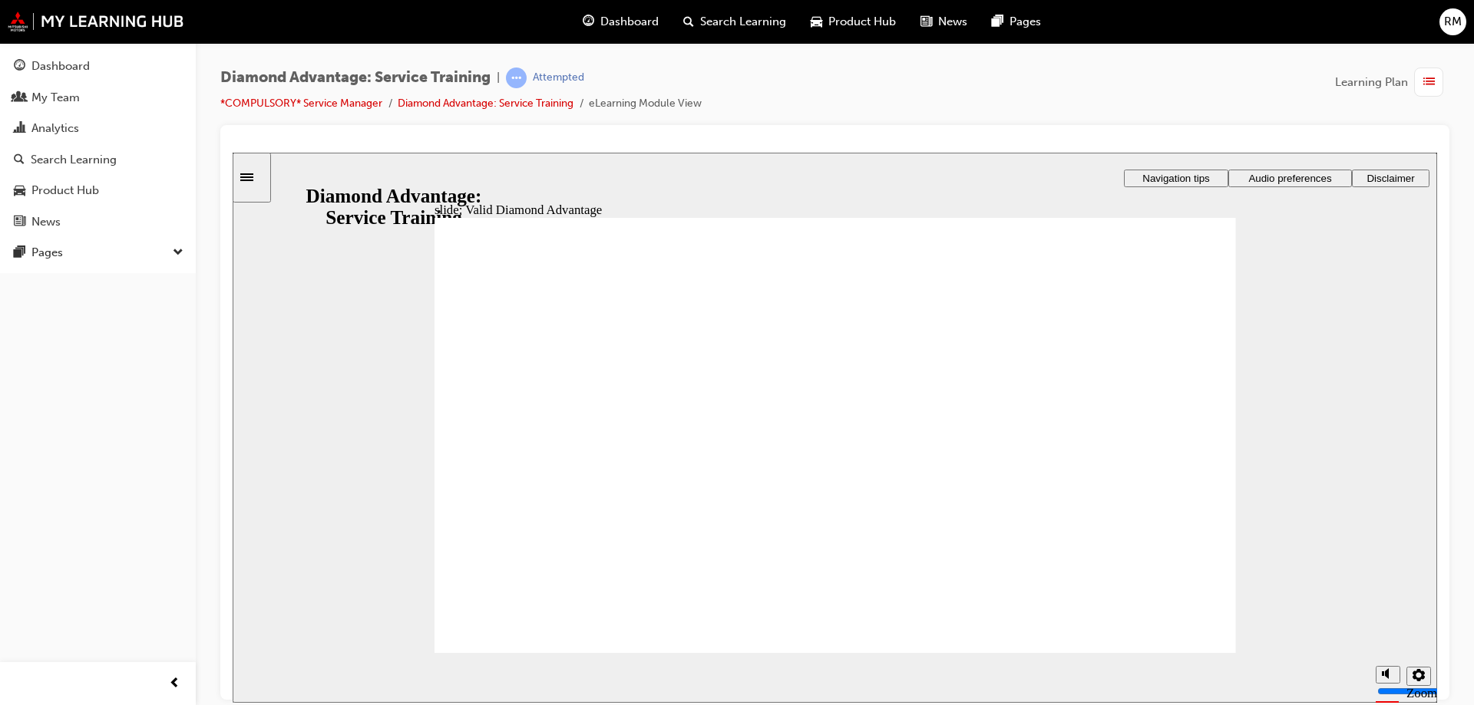
drag, startPoint x: 558, startPoint y: 499, endPoint x: 562, endPoint y: 530, distance: 30.9
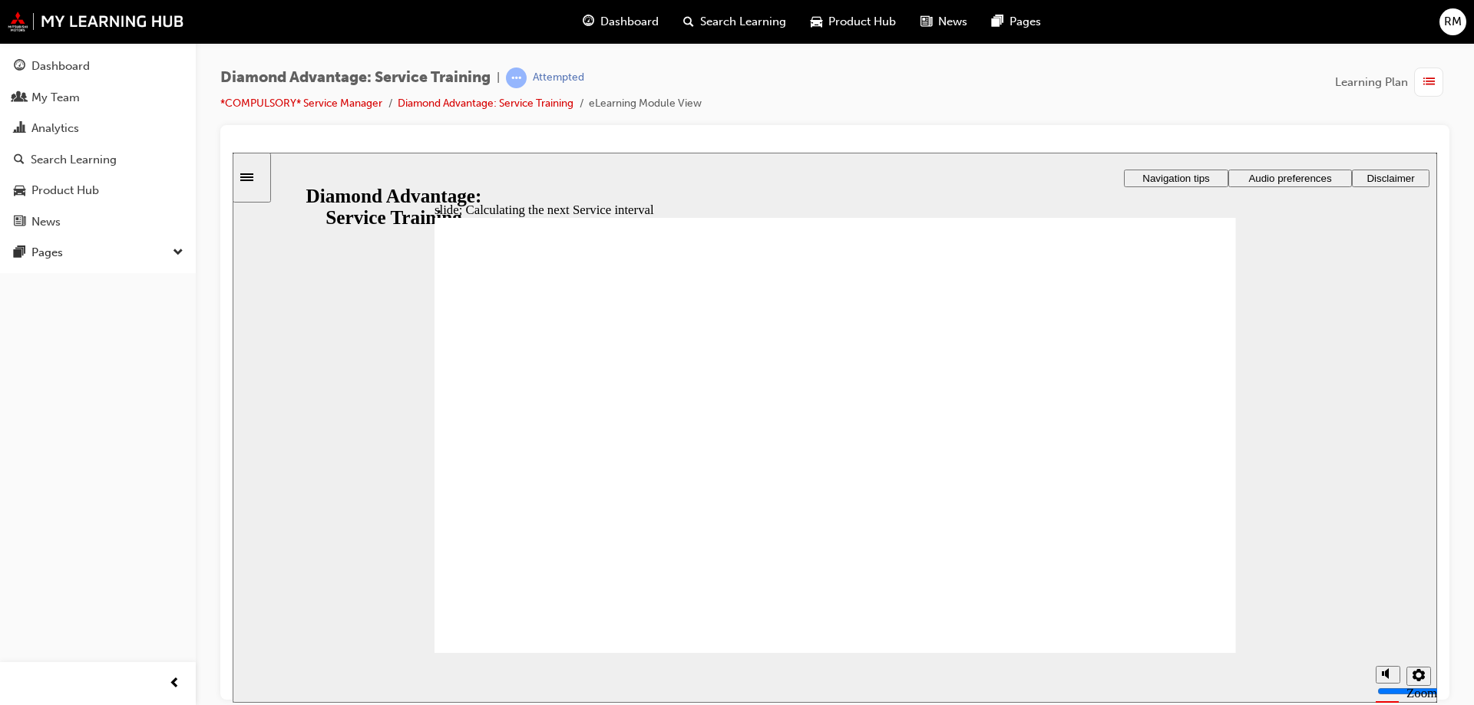
drag, startPoint x: 1199, startPoint y: 321, endPoint x: 1061, endPoint y: 395, distance: 156.9
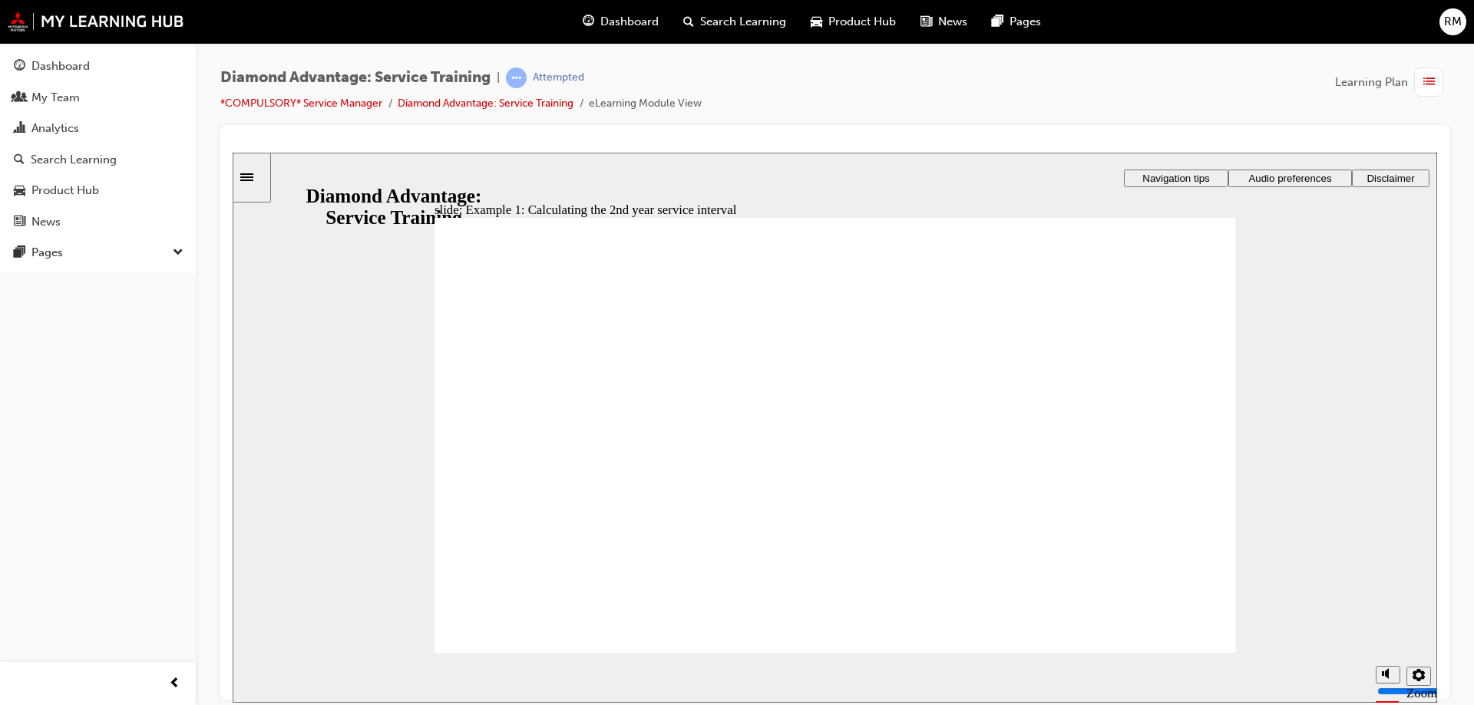
drag, startPoint x: 1200, startPoint y: 426, endPoint x: 1166, endPoint y: 451, distance: 41.8
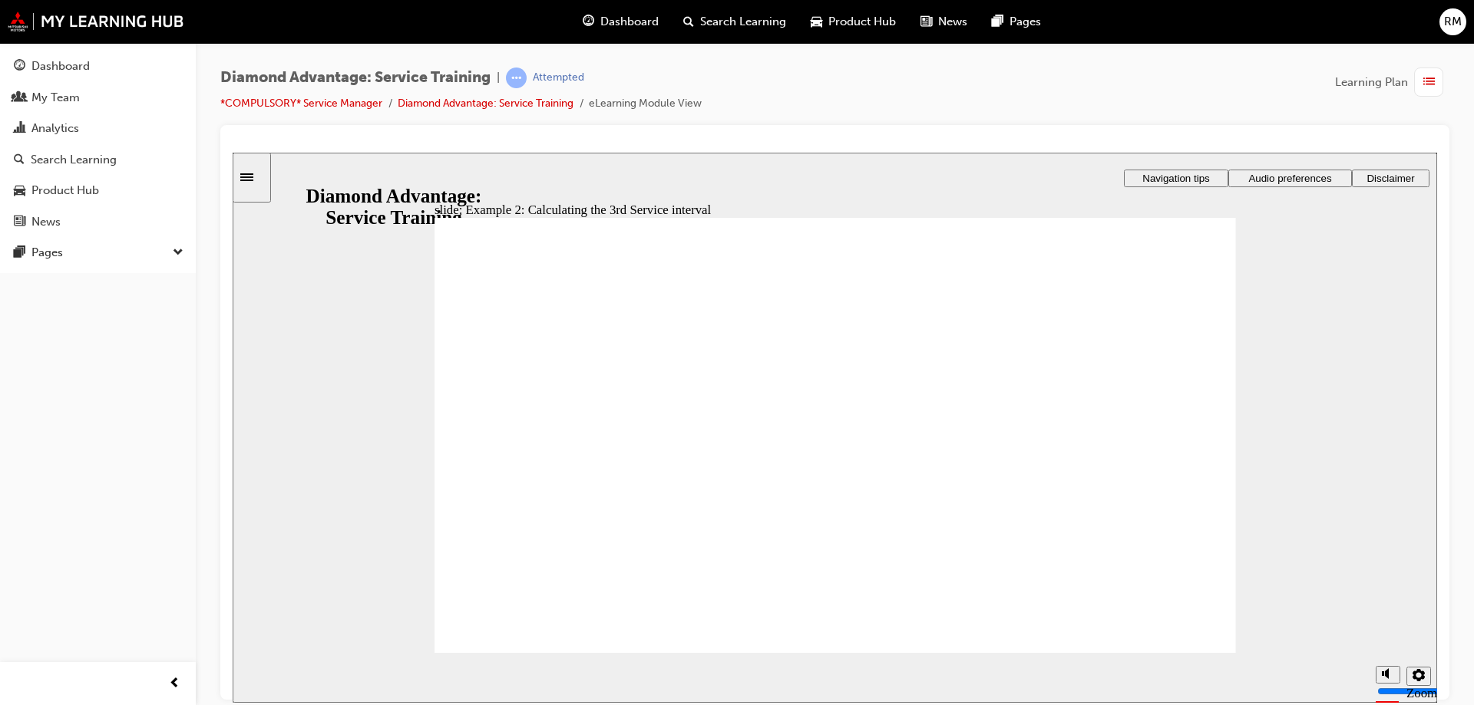
drag, startPoint x: 869, startPoint y: 507, endPoint x: 913, endPoint y: 507, distance: 43.8
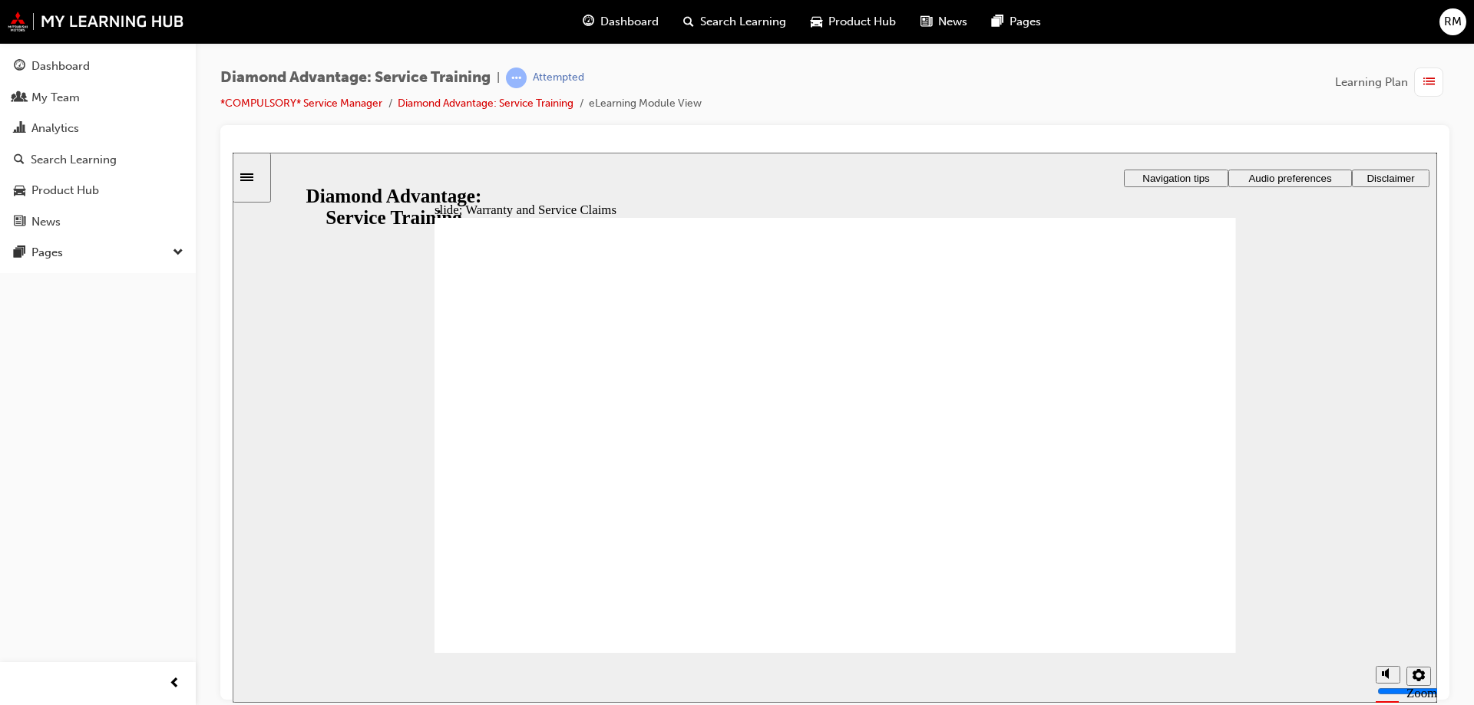
checkbox input "true"
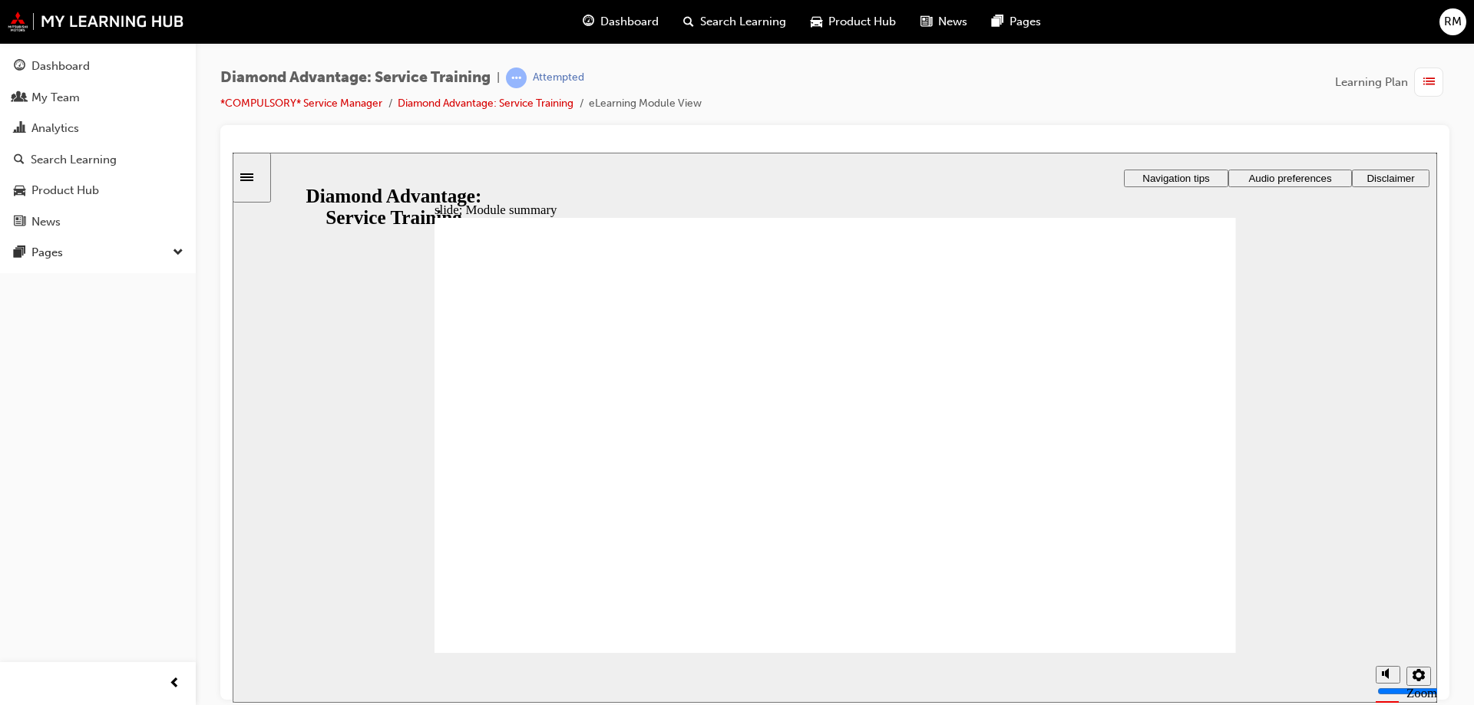
drag, startPoint x: 820, startPoint y: 401, endPoint x: 823, endPoint y: 426, distance: 25.4
checkbox input "true"
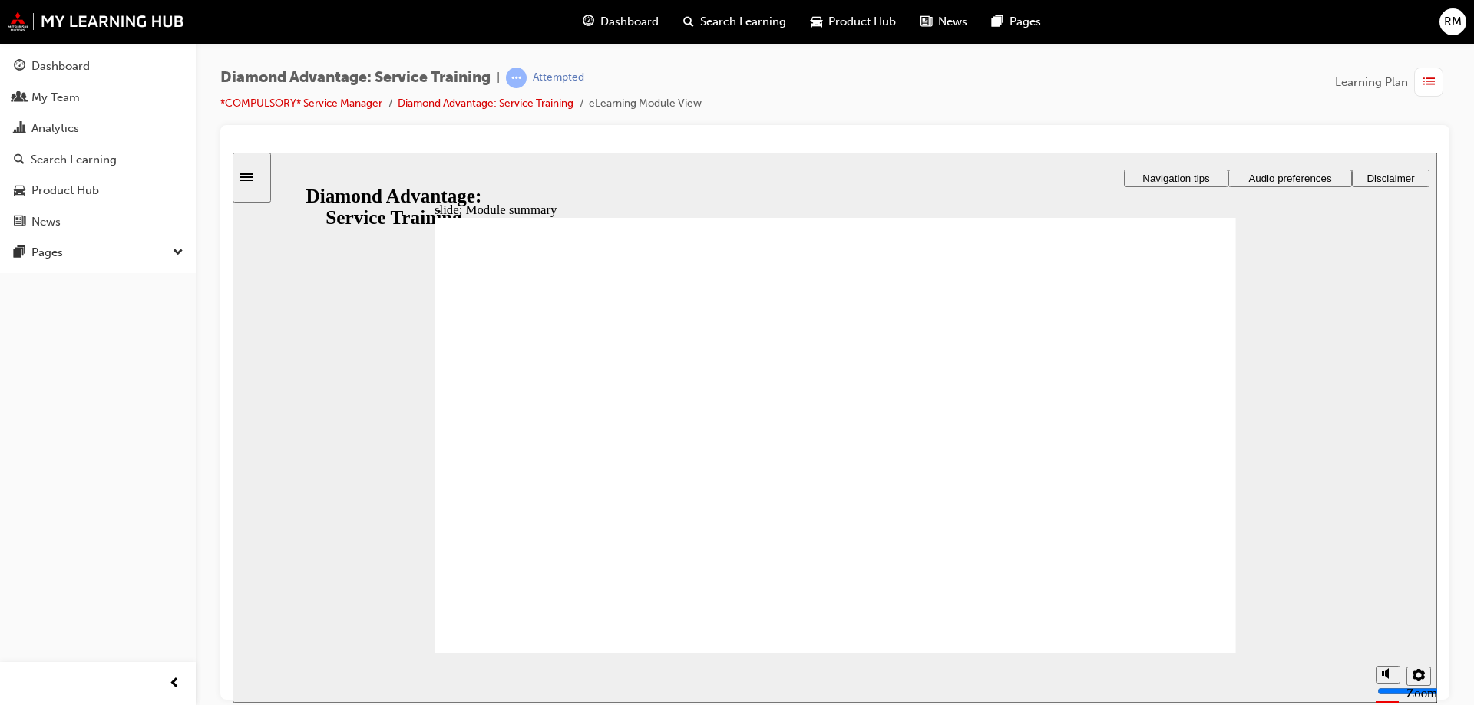
checkbox input "true"
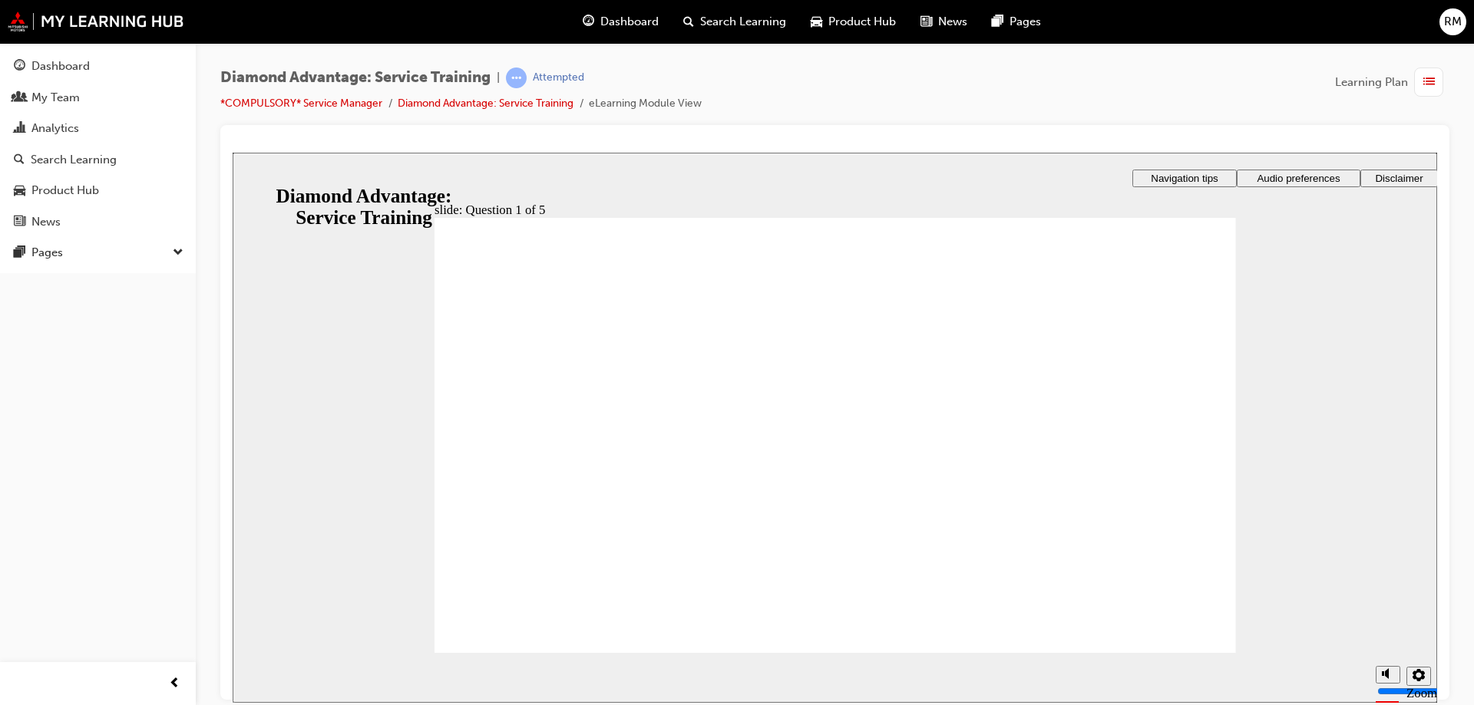
checkbox input "true"
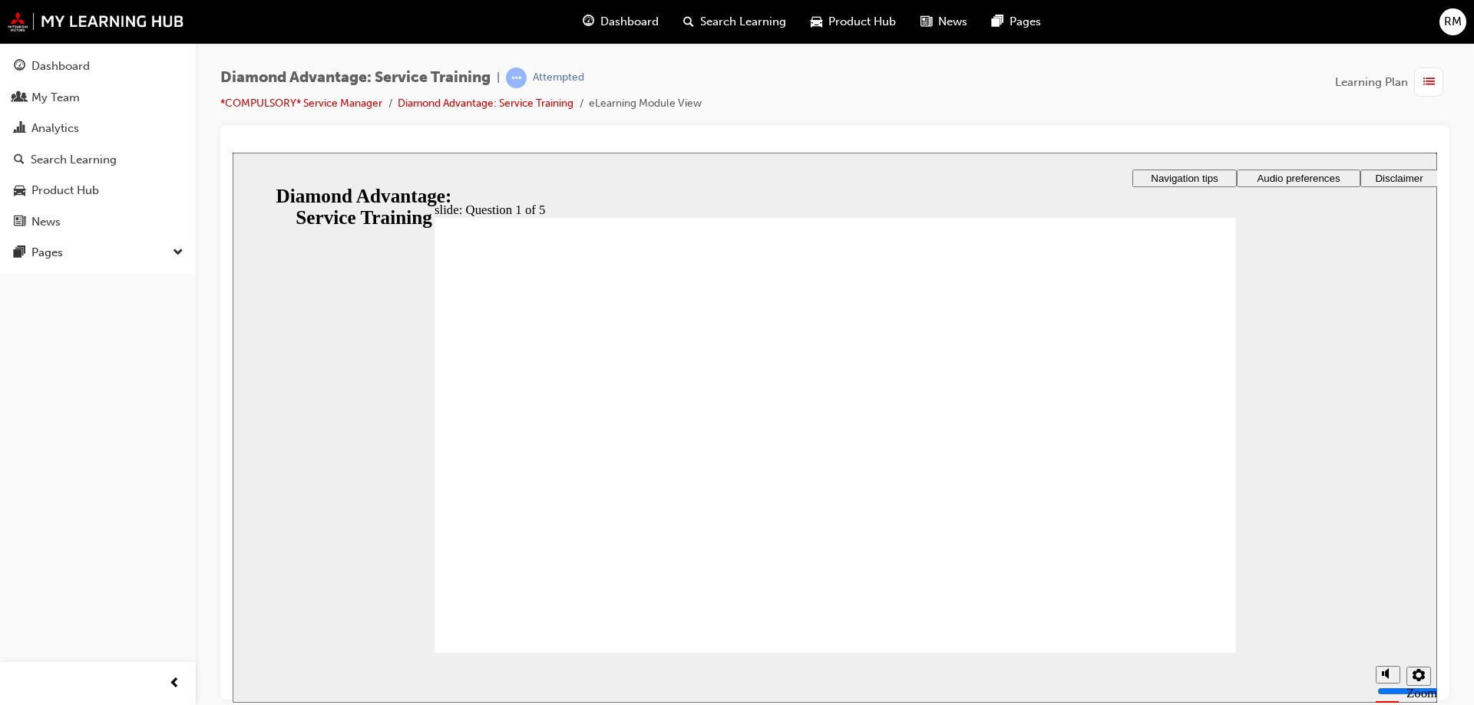
checkbox input "true"
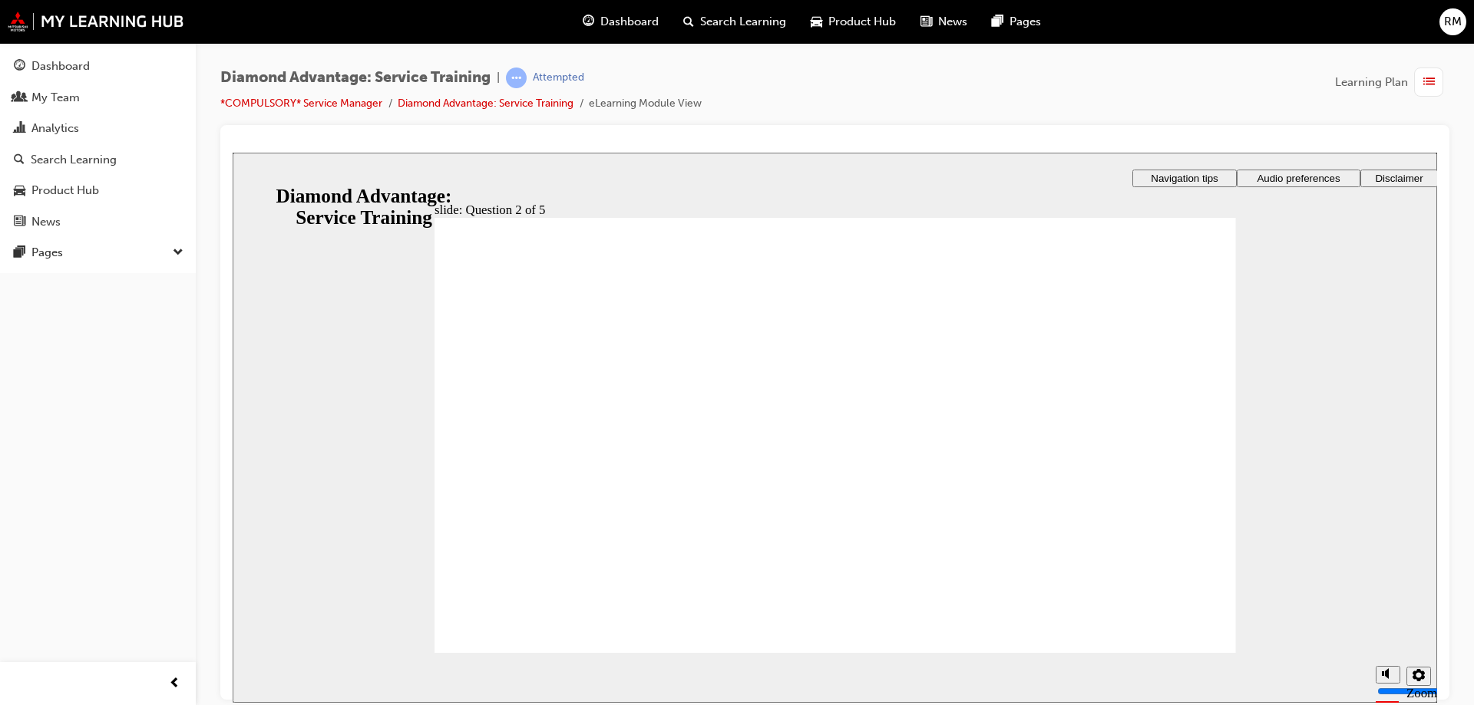
checkbox input "true"
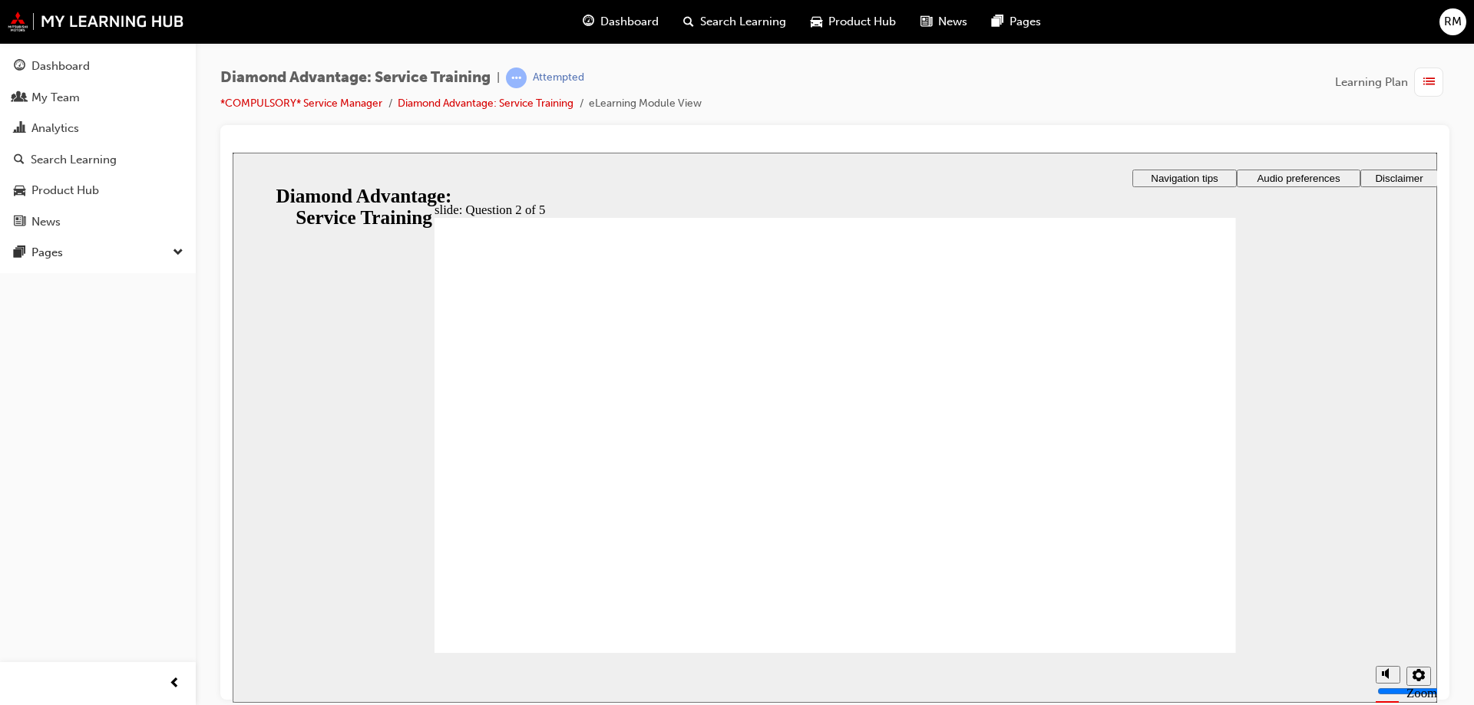
checkbox input "true"
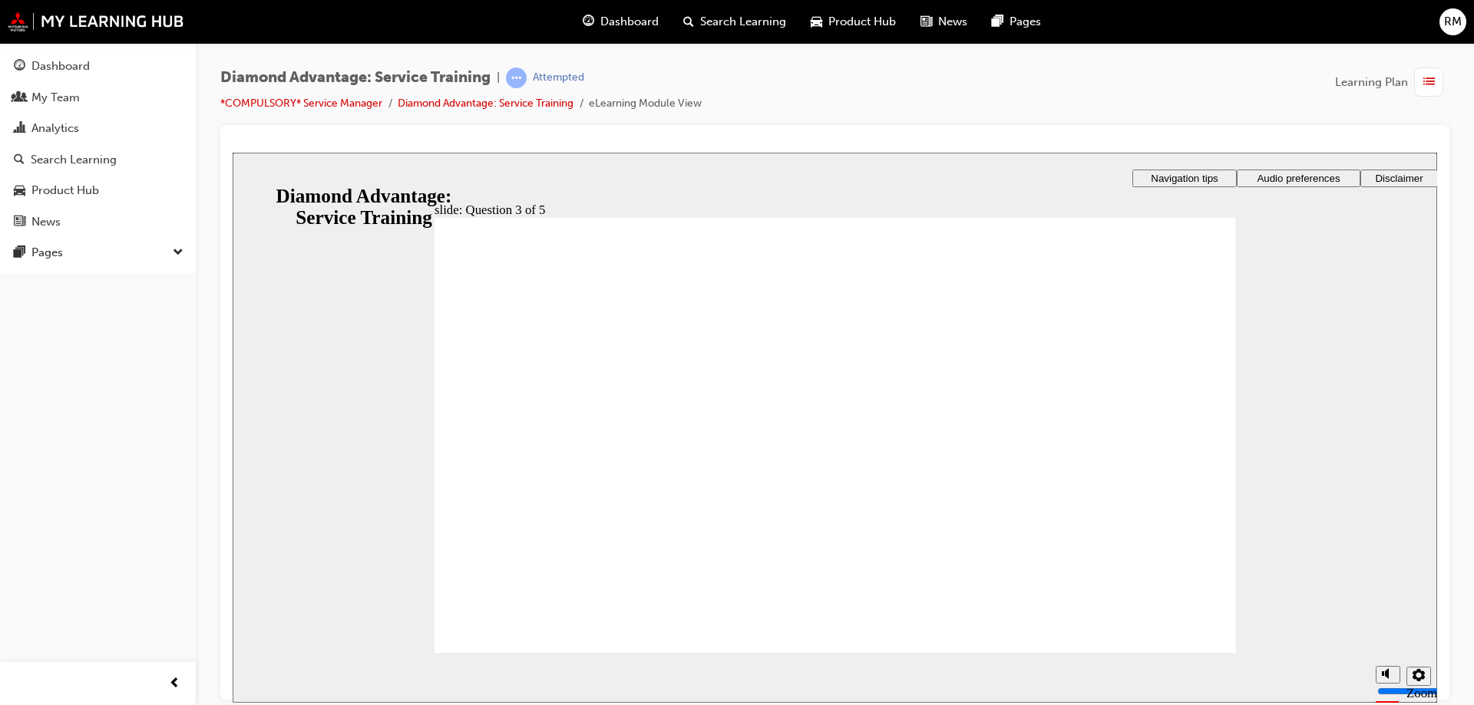
drag, startPoint x: 653, startPoint y: 383, endPoint x: 652, endPoint y: 403, distance: 20.0
checkbox input "true"
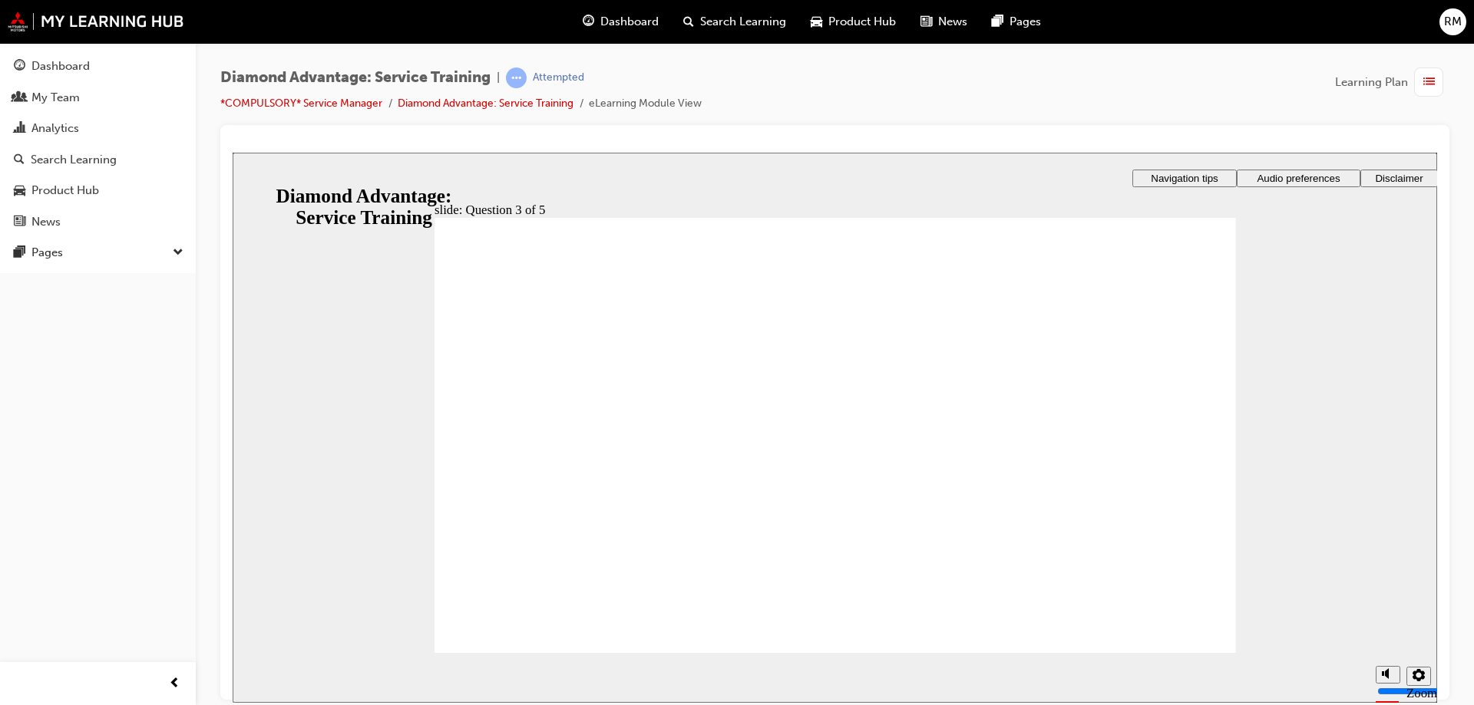
checkbox input "true"
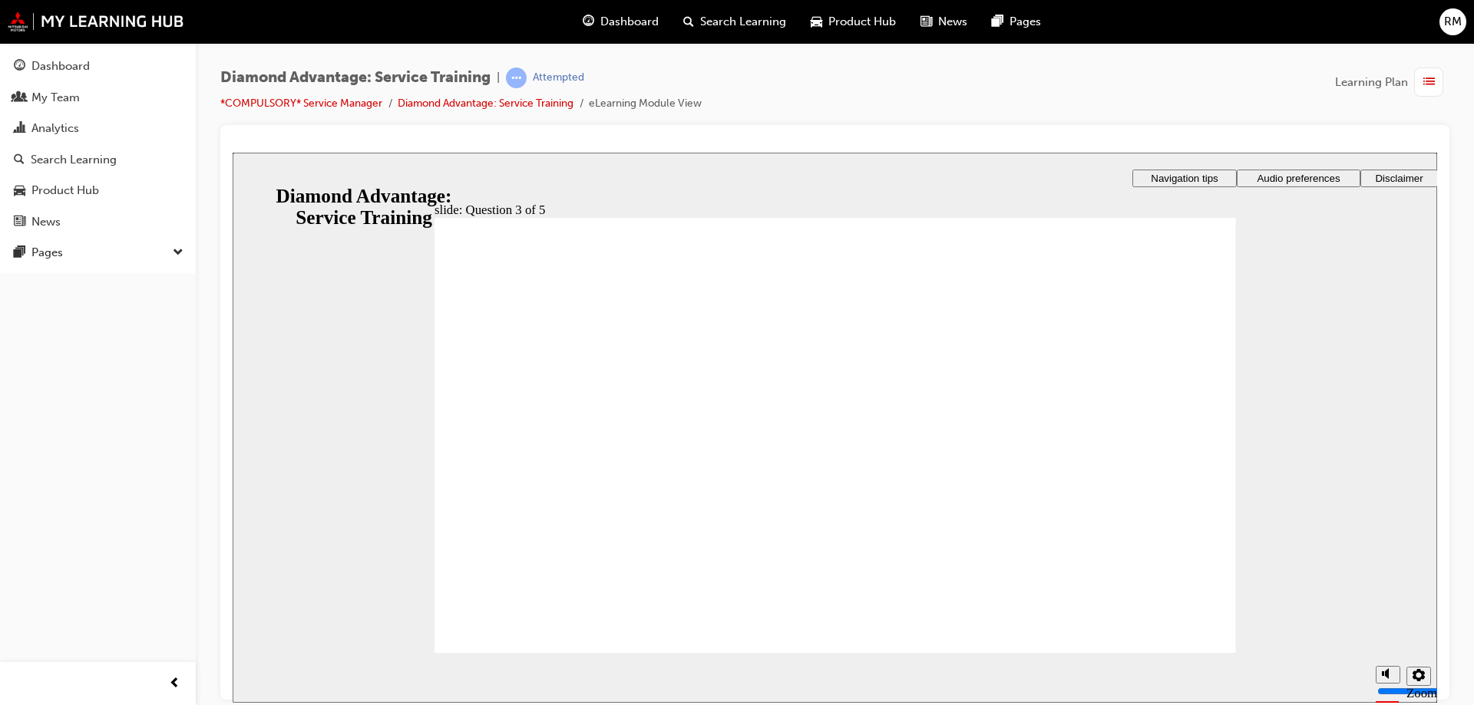
radio input "true"
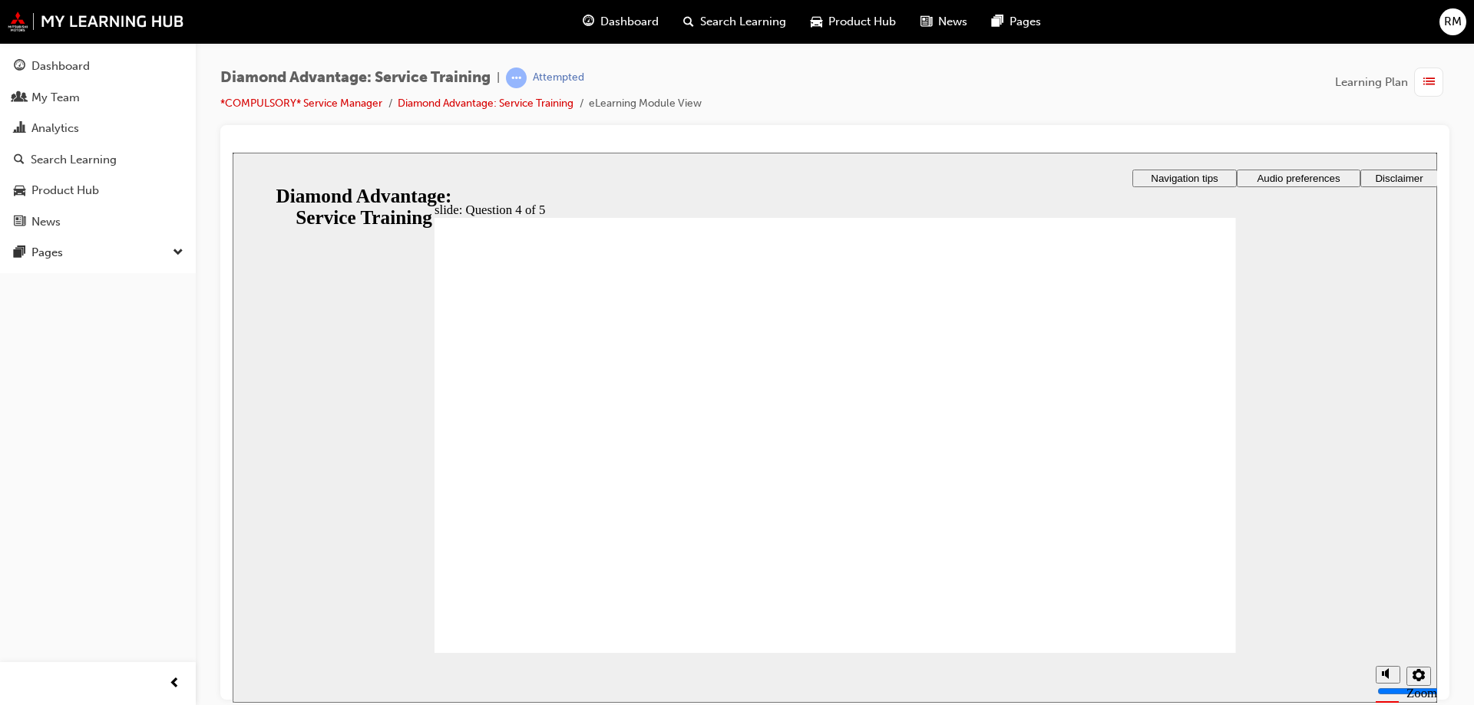
radio input "true"
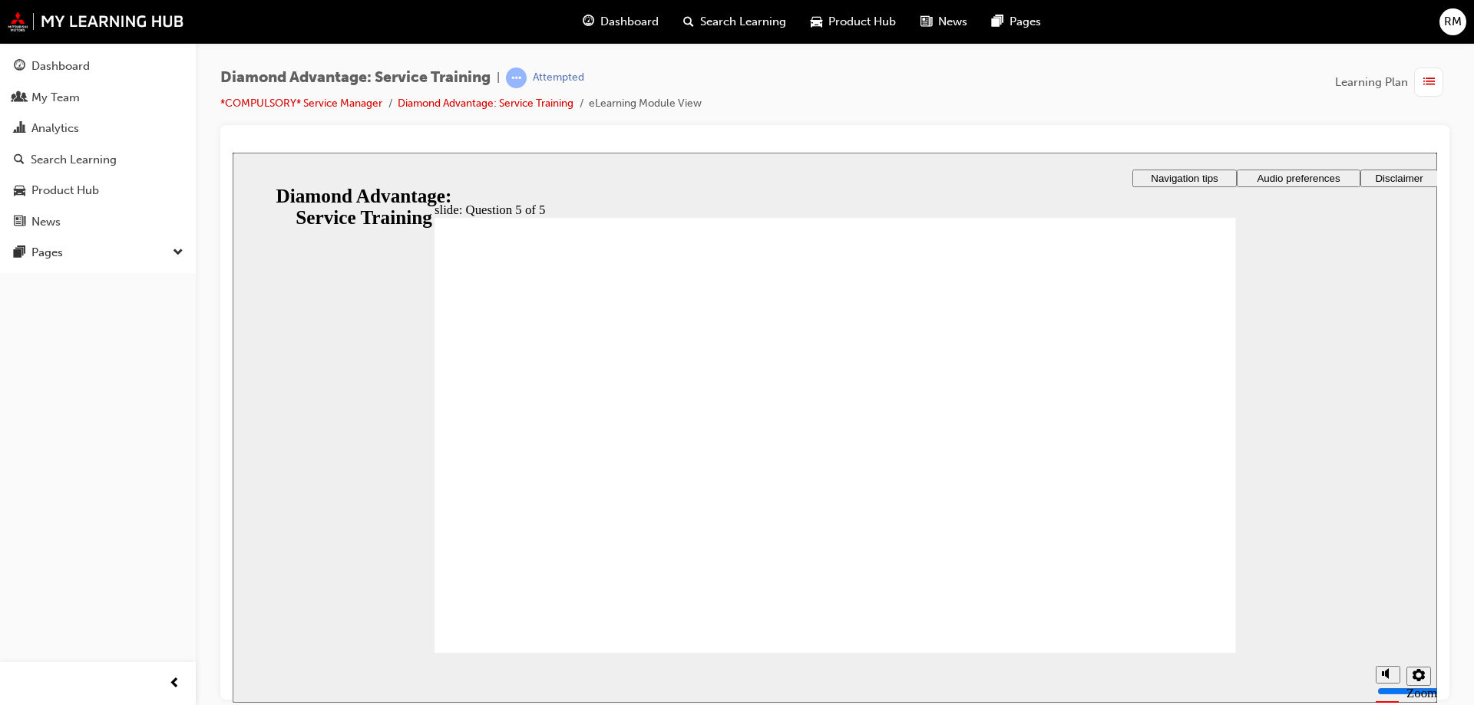
checkbox input "true"
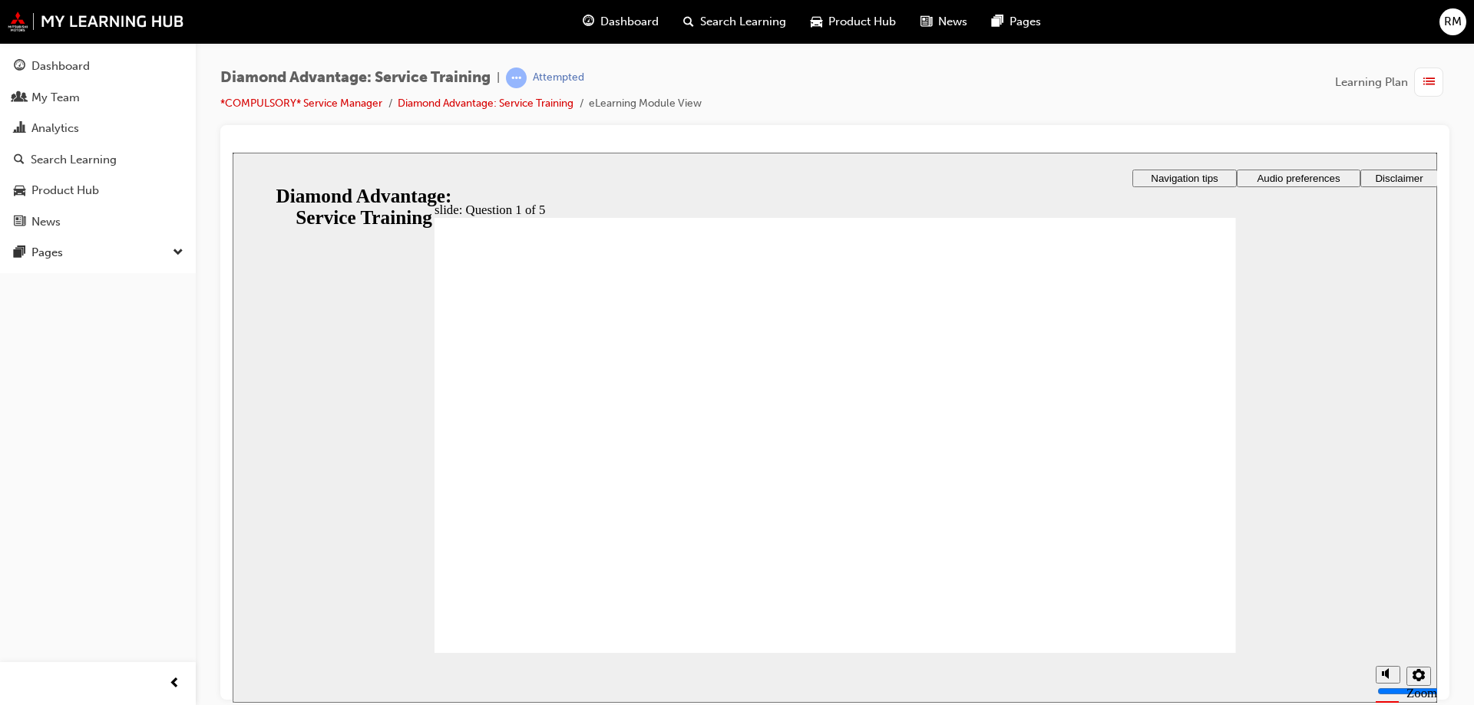
checkbox input "true"
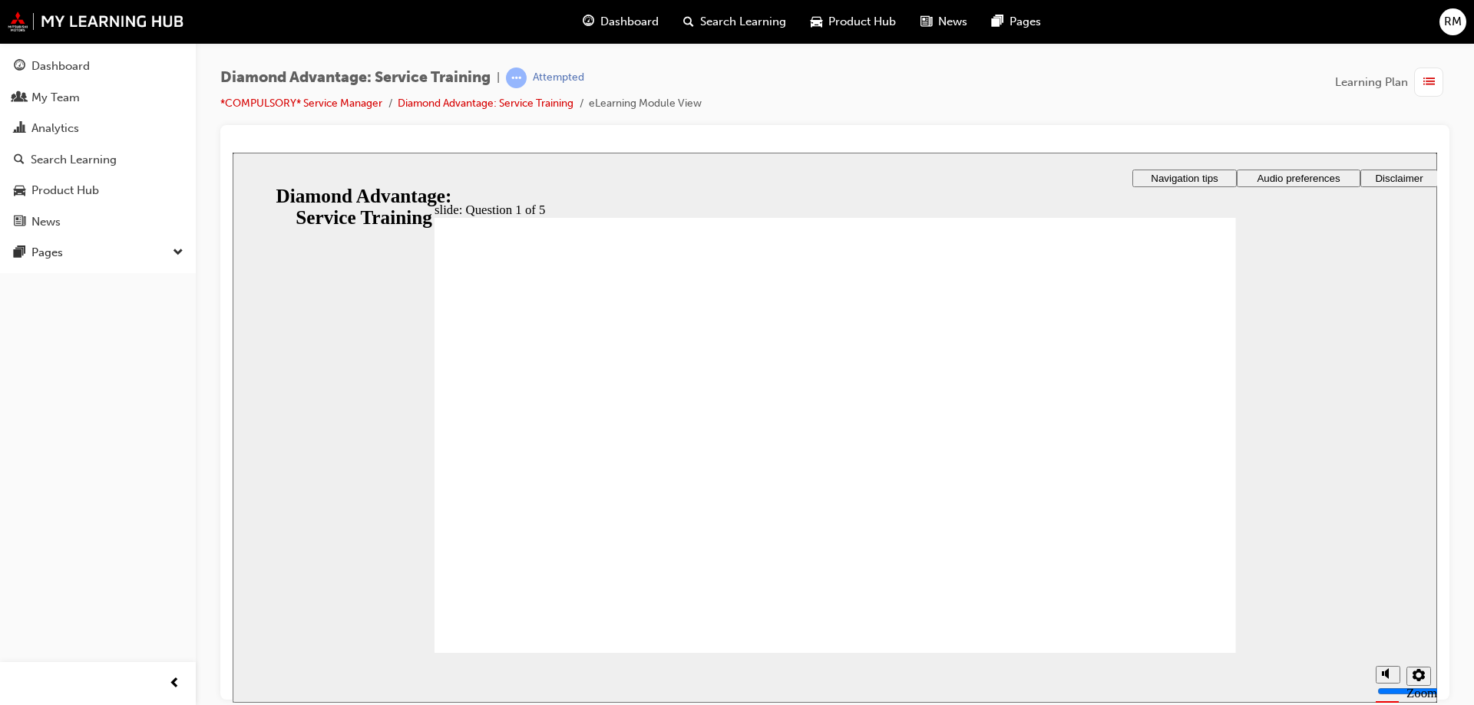
drag, startPoint x: 800, startPoint y: 547, endPoint x: 792, endPoint y: 487, distance: 60.4
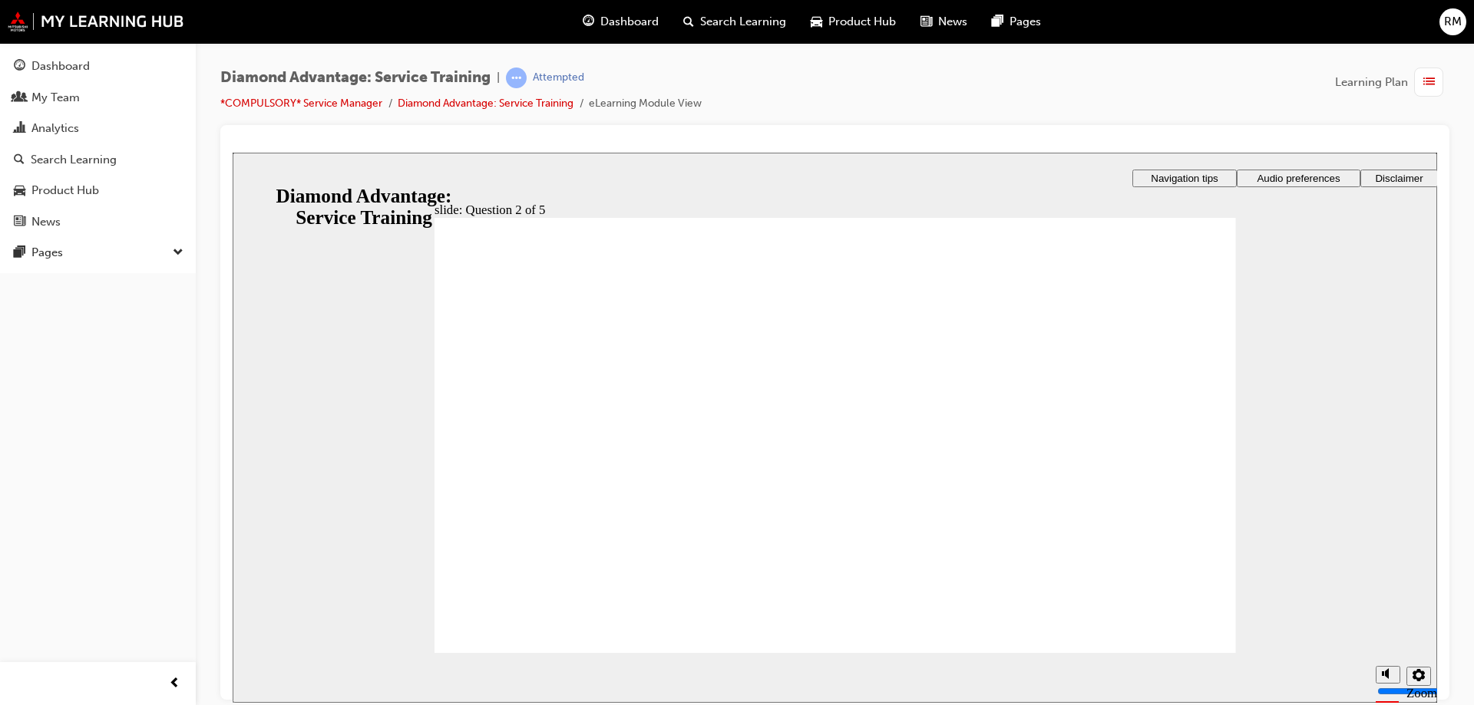
checkbox input "true"
drag, startPoint x: 619, startPoint y: 419, endPoint x: 619, endPoint y: 456, distance: 36.8
checkbox input "true"
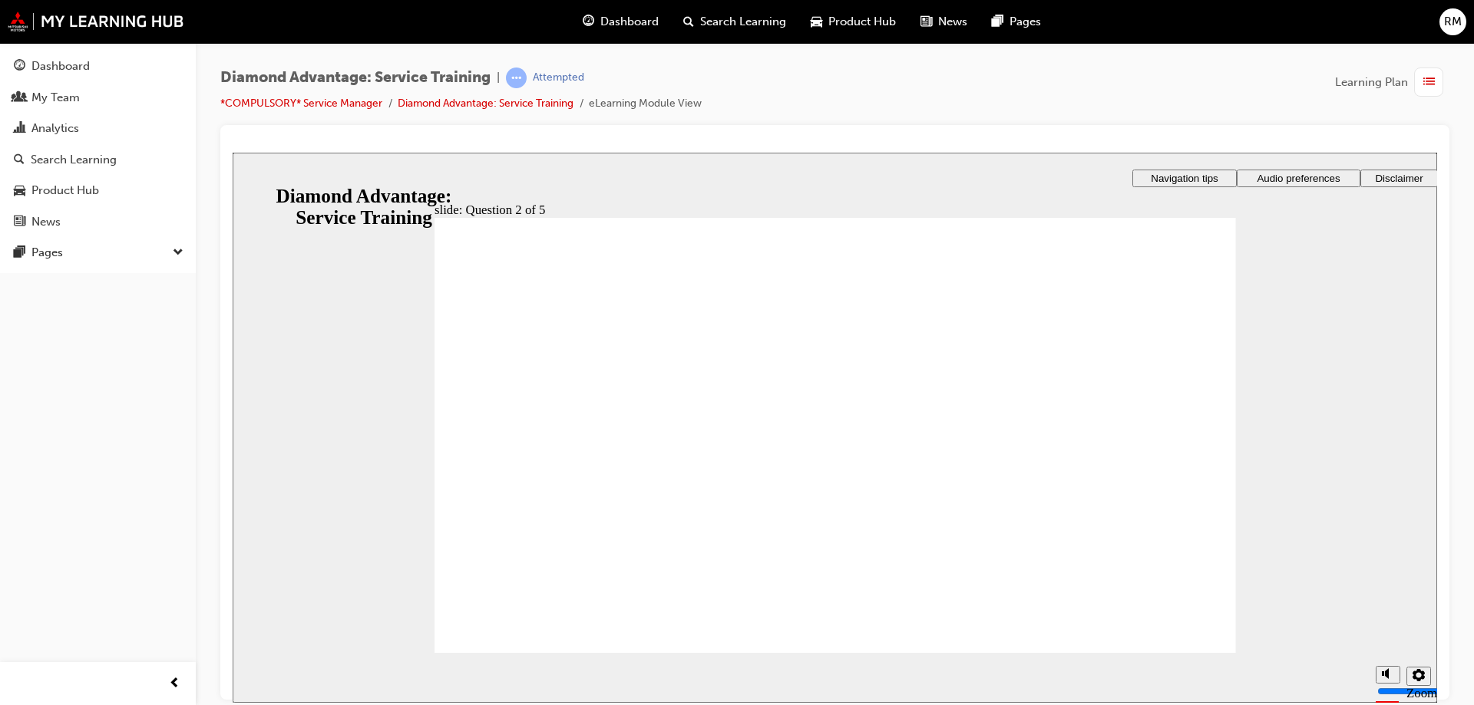
checkbox input "true"
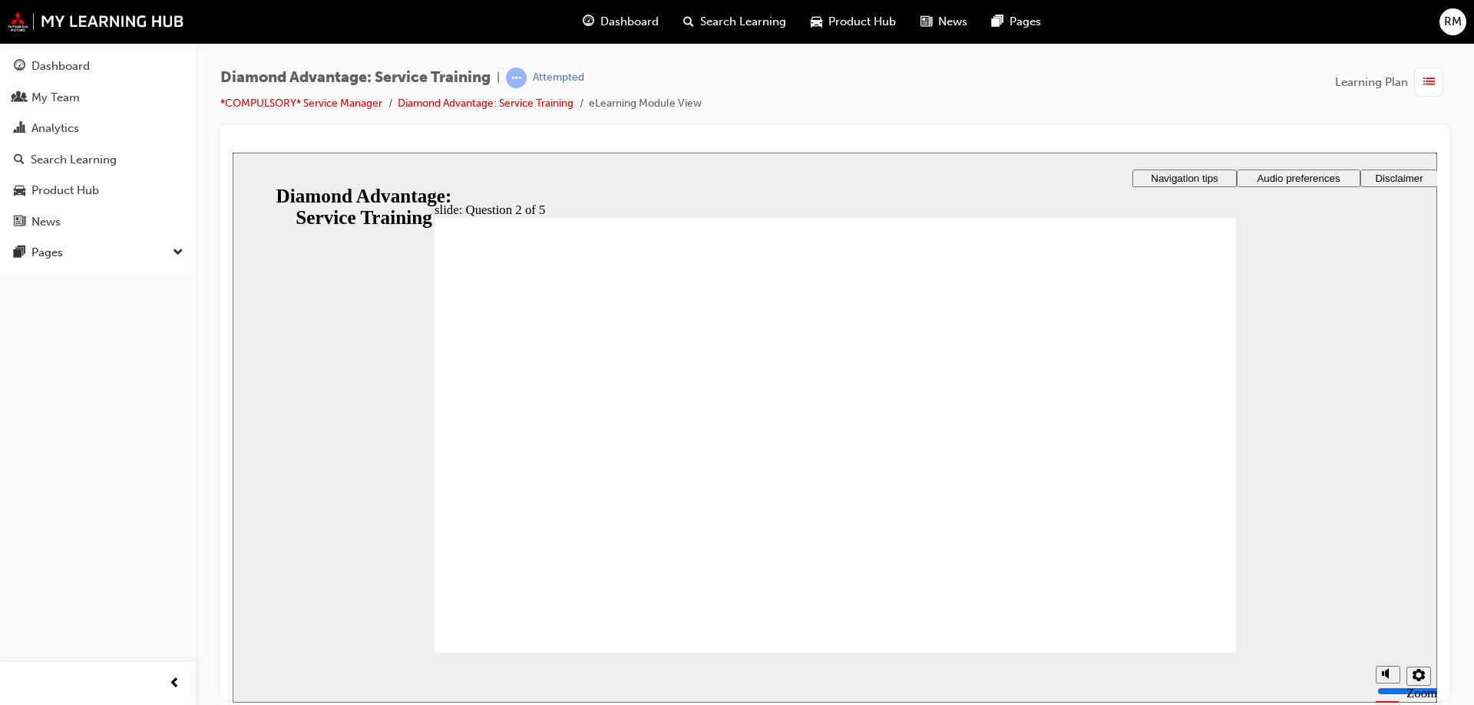
drag, startPoint x: 642, startPoint y: 437, endPoint x: 626, endPoint y: 443, distance: 16.5
checkbox input "true"
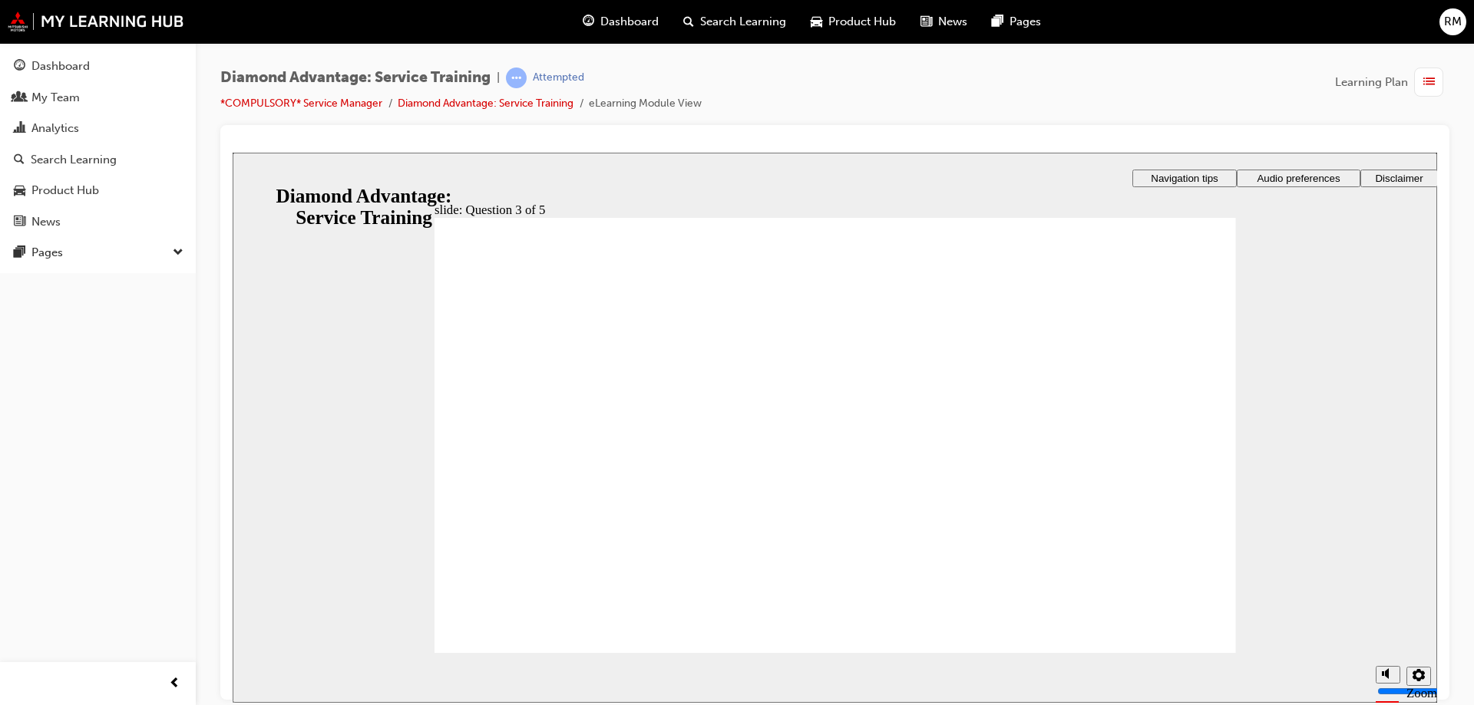
checkbox input "true"
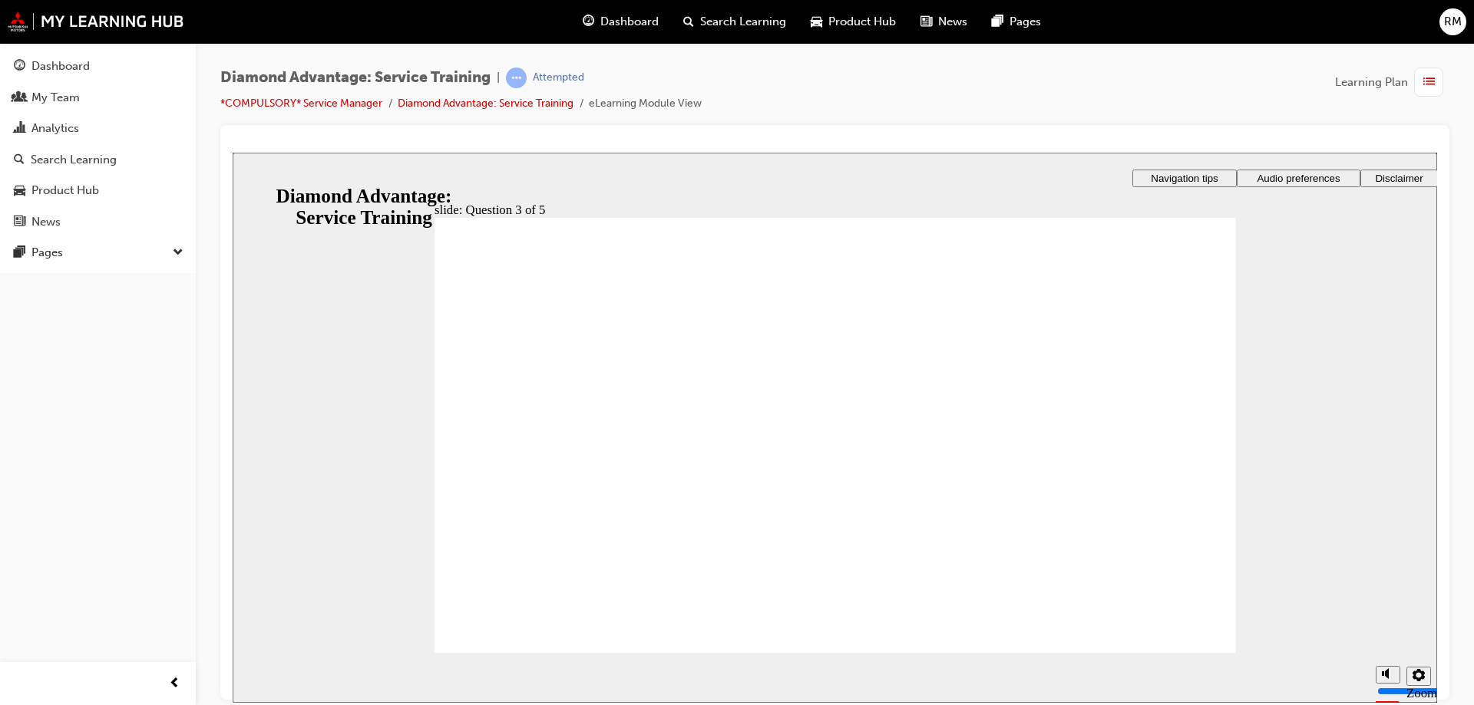
checkbox input "true"
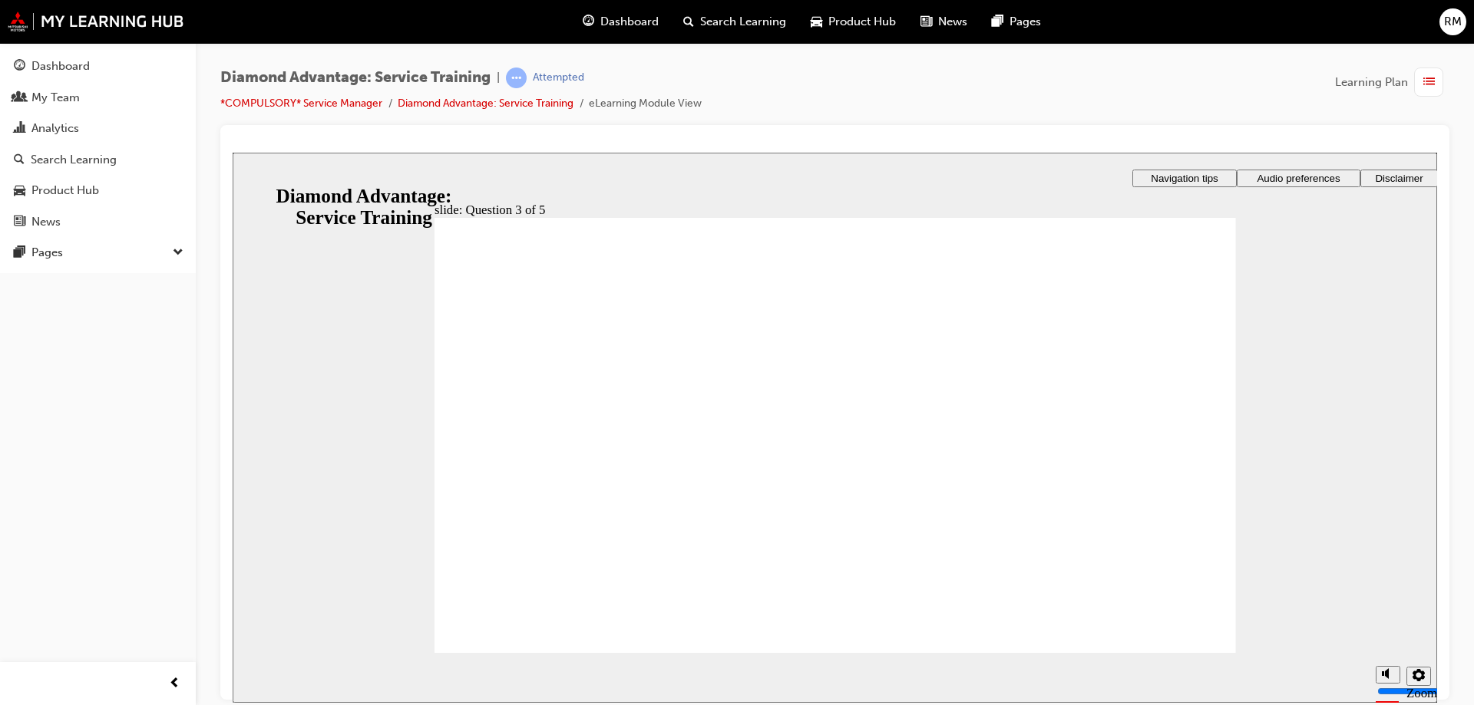
radio input "true"
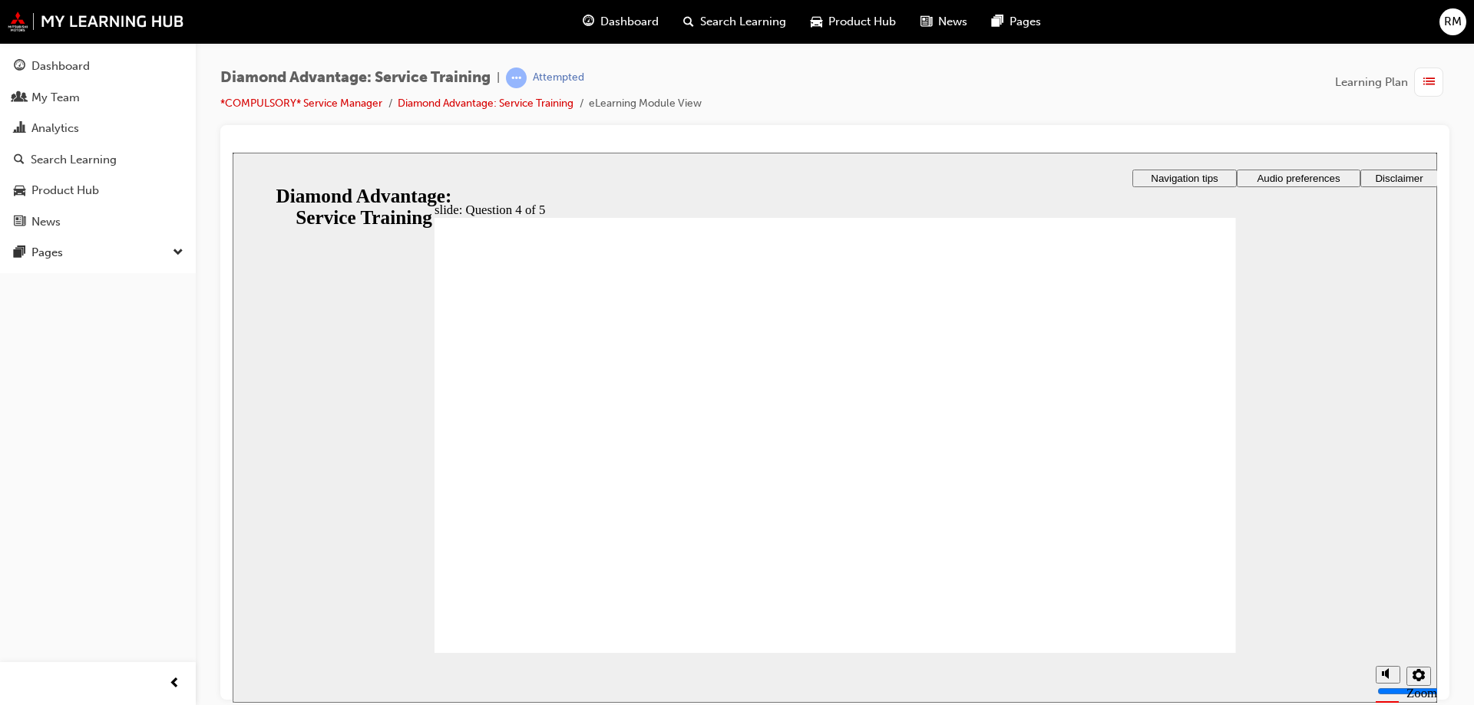
drag, startPoint x: 835, startPoint y: 540, endPoint x: 946, endPoint y: 588, distance: 120.3
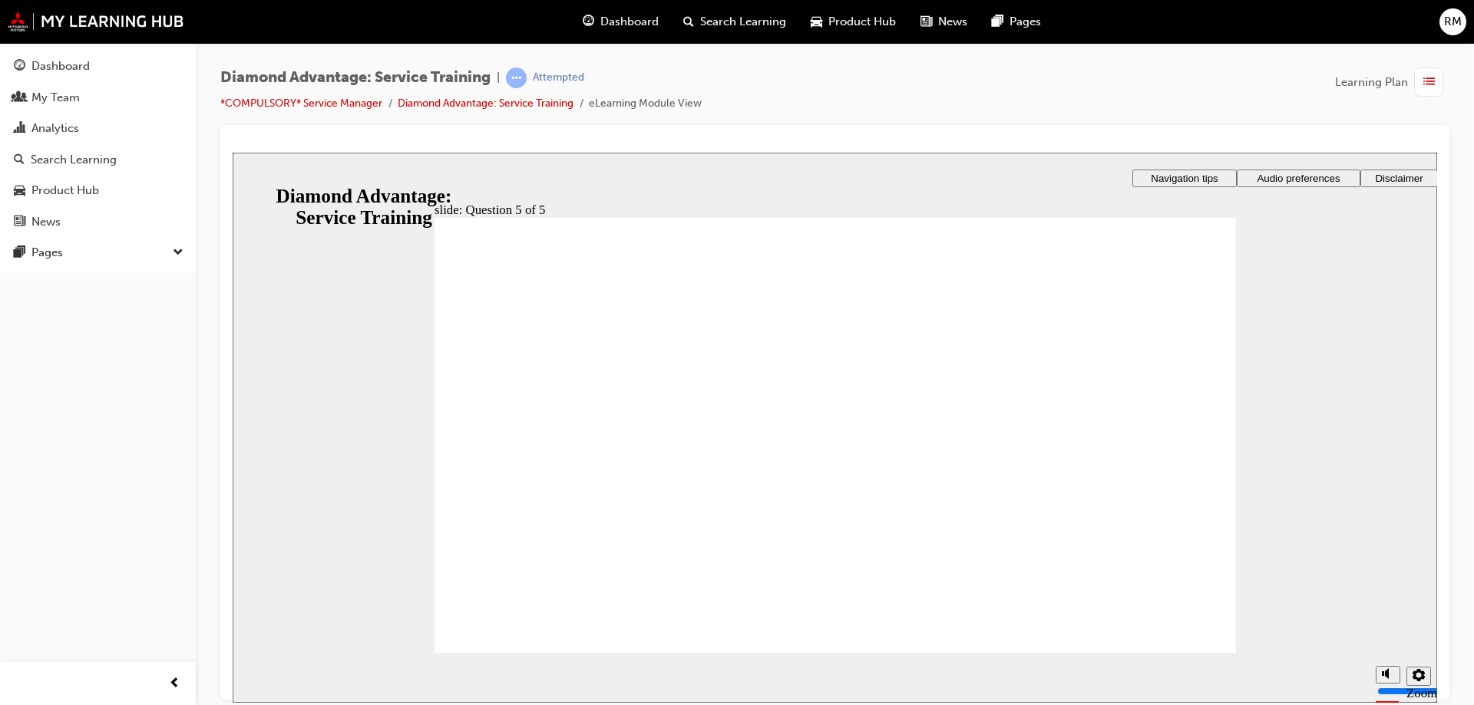
radio input "true"
drag, startPoint x: 795, startPoint y: 517, endPoint x: 853, endPoint y: 561, distance: 72.8
drag, startPoint x: 899, startPoint y: 544, endPoint x: 903, endPoint y: 553, distance: 10.0
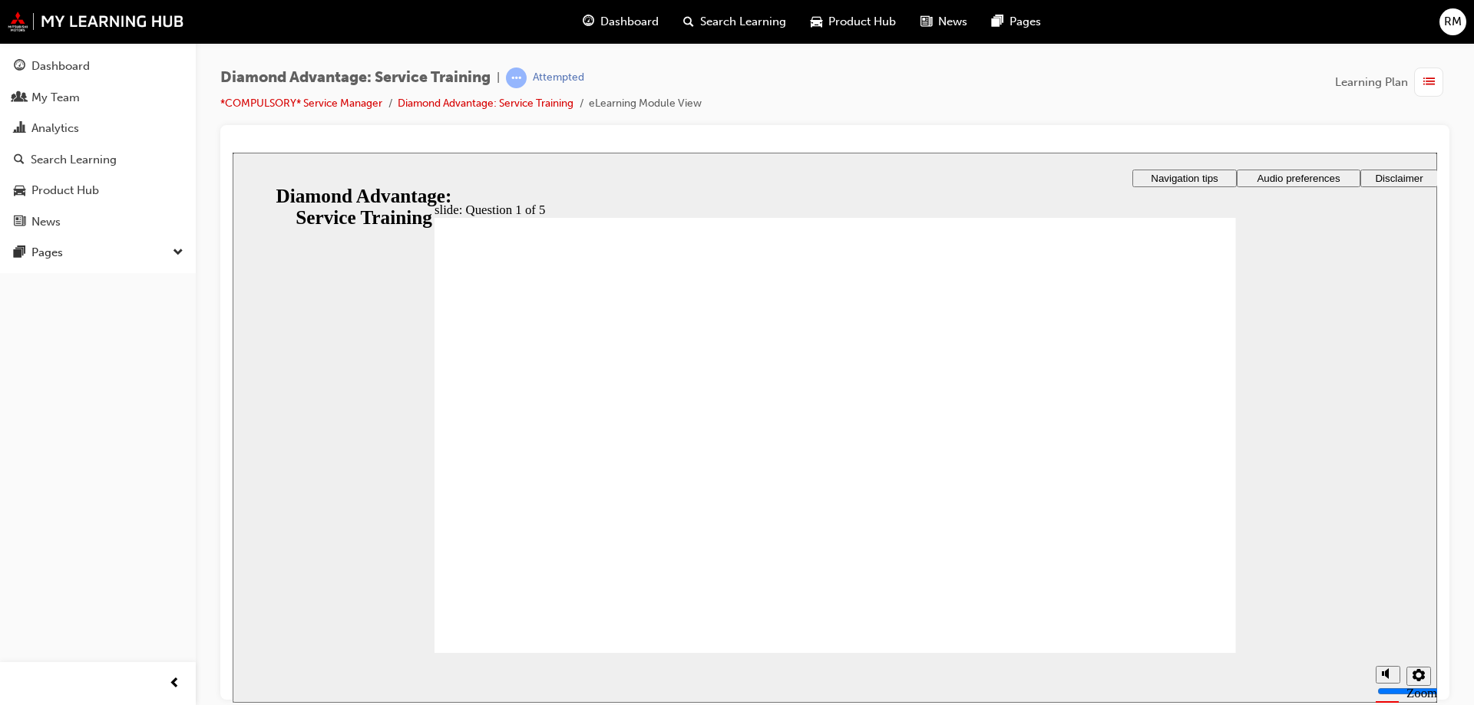
checkbox input "true"
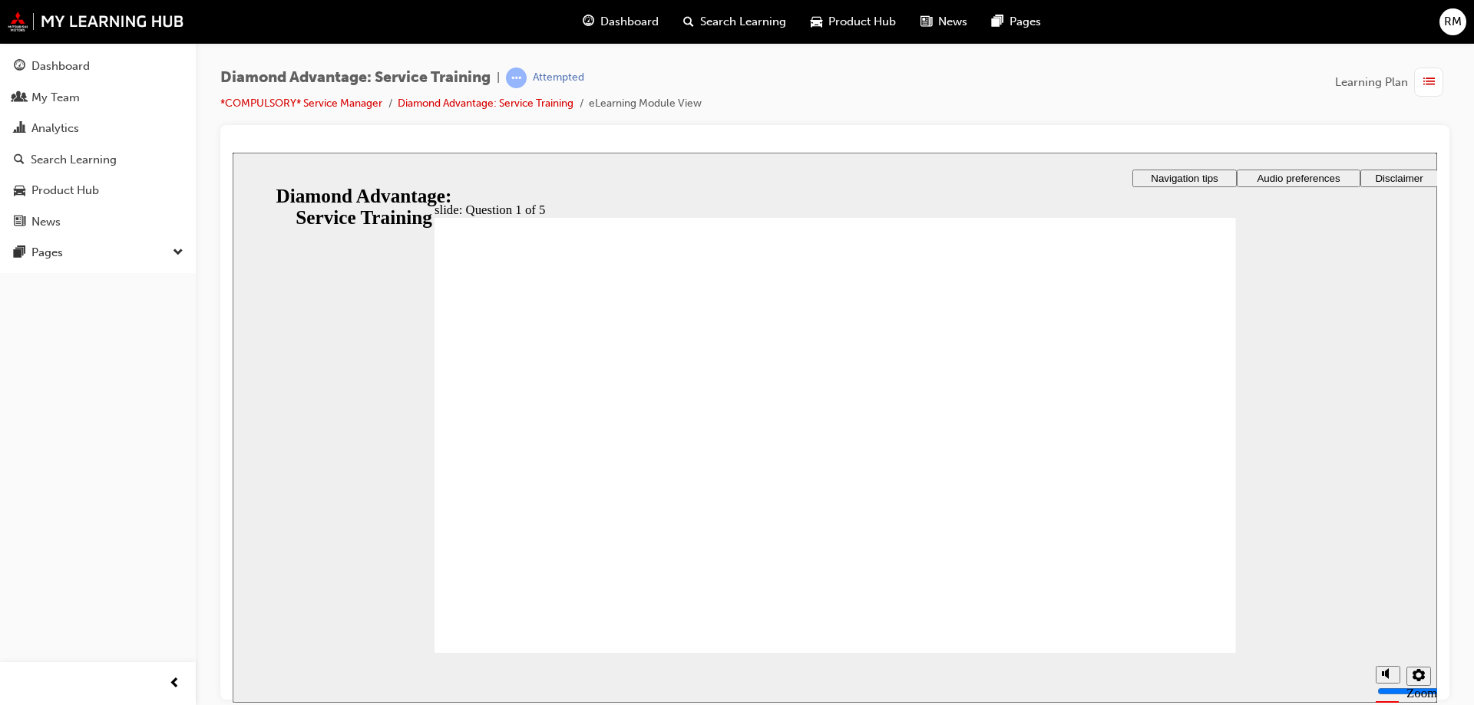
checkbox input "true"
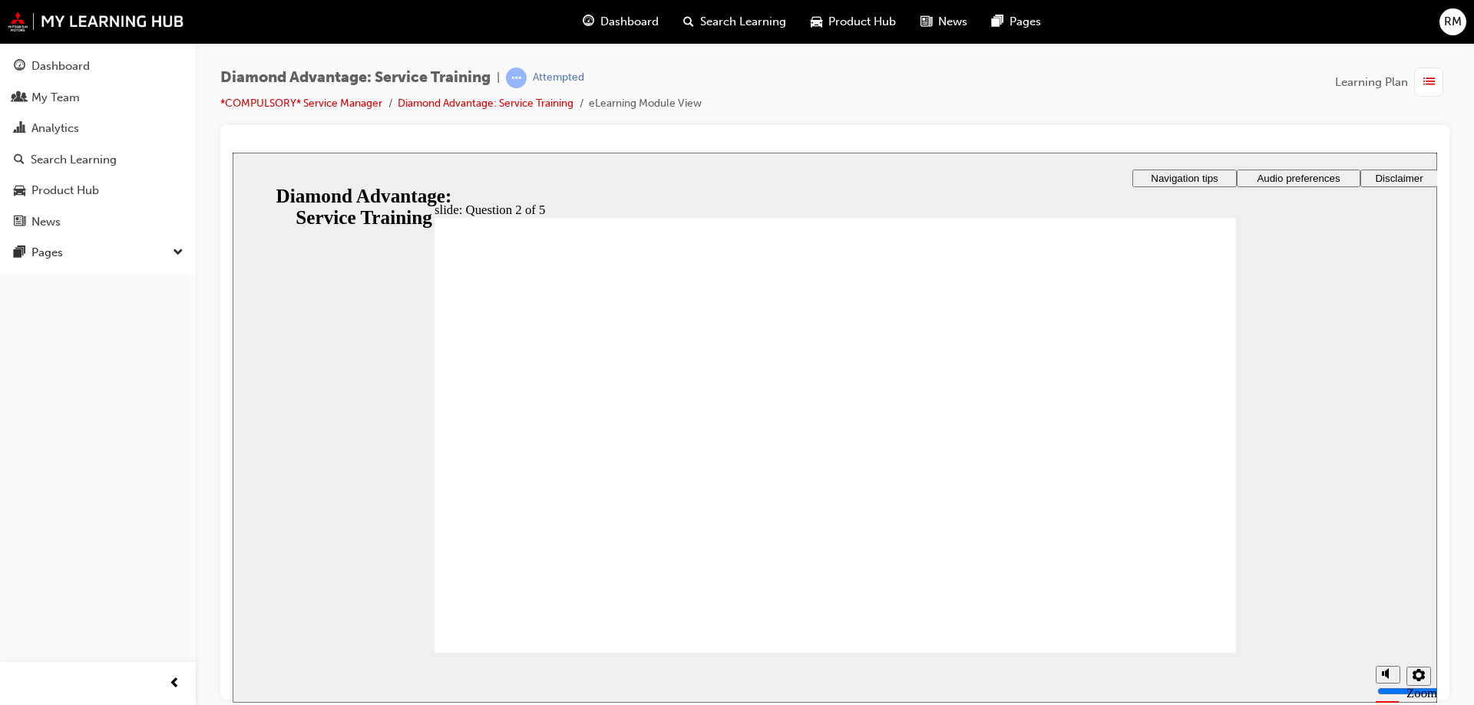
checkbox input "true"
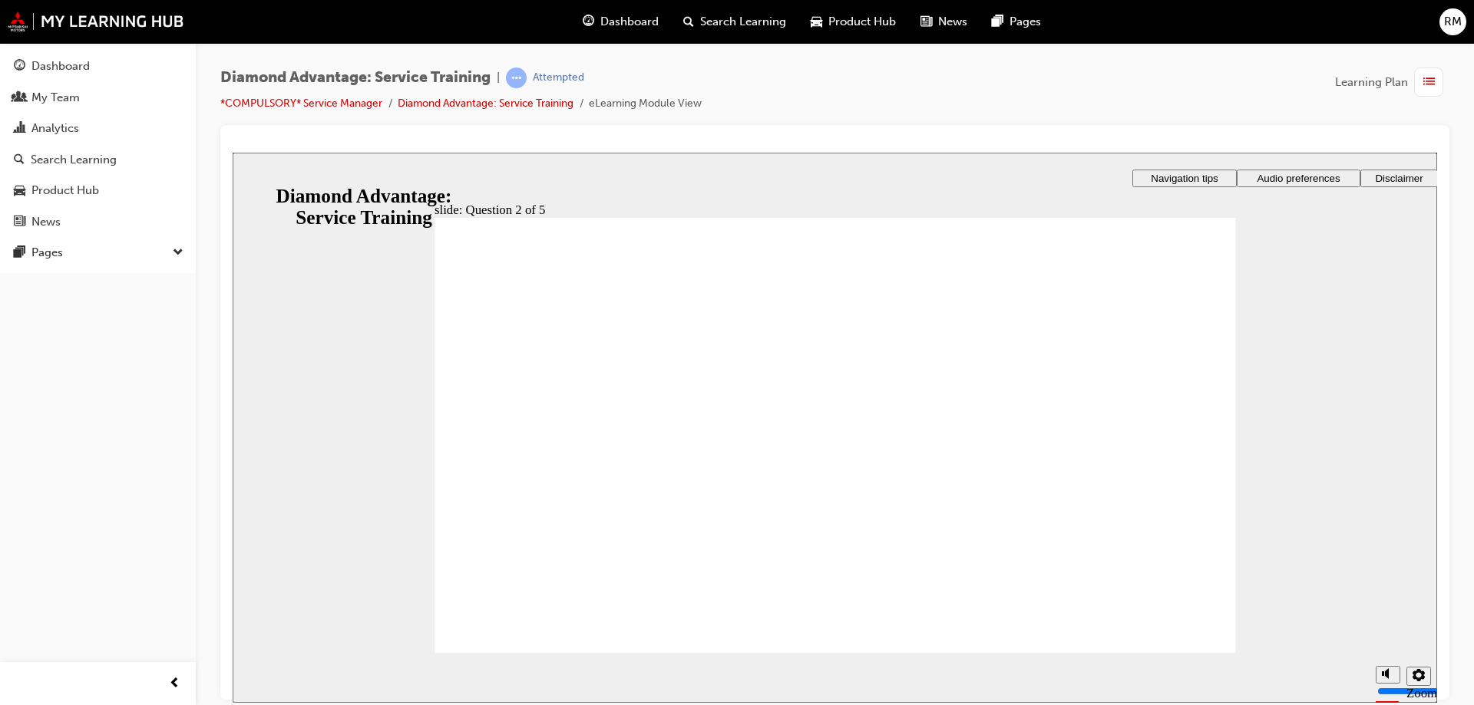
checkbox input "true"
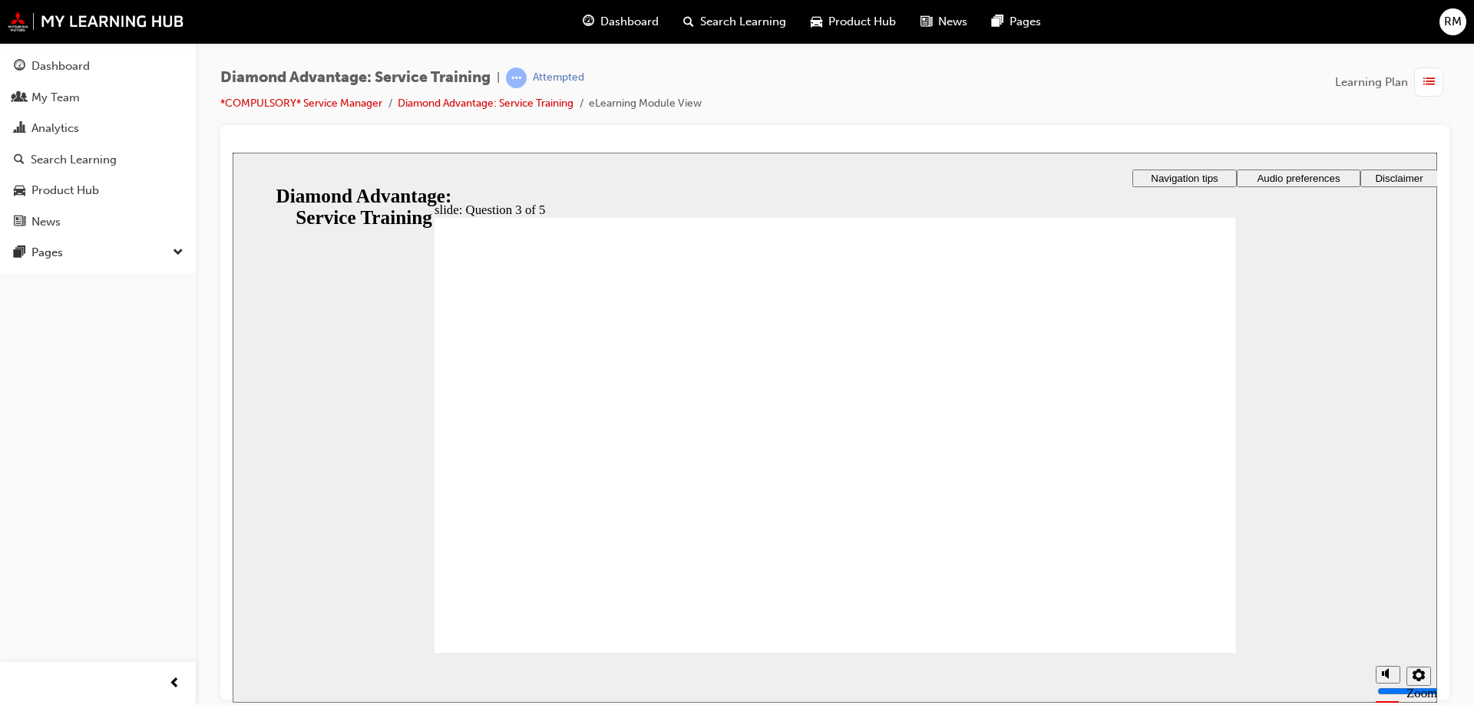
checkbox input "true"
checkbox input "false"
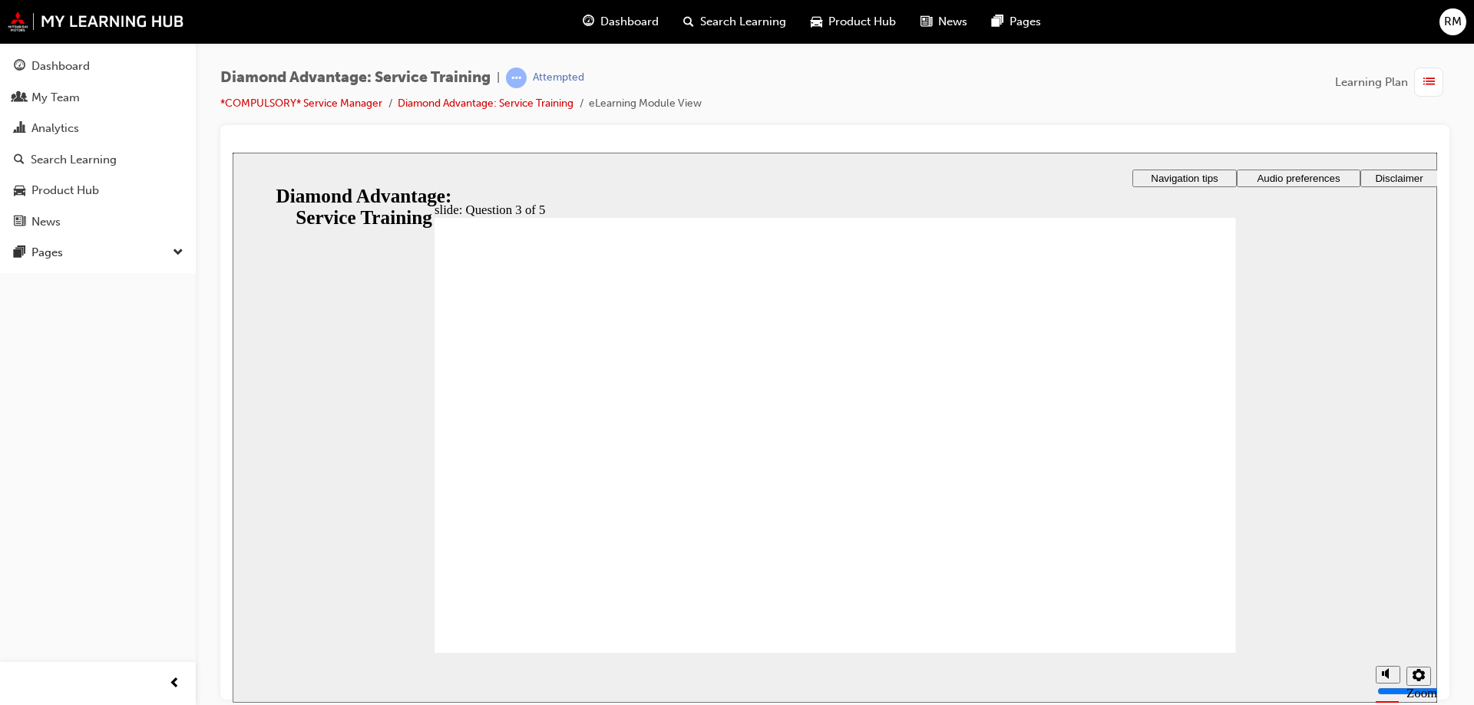
checkbox input "false"
drag, startPoint x: 500, startPoint y: 449, endPoint x: 502, endPoint y: 437, distance: 12.4
checkbox input "false"
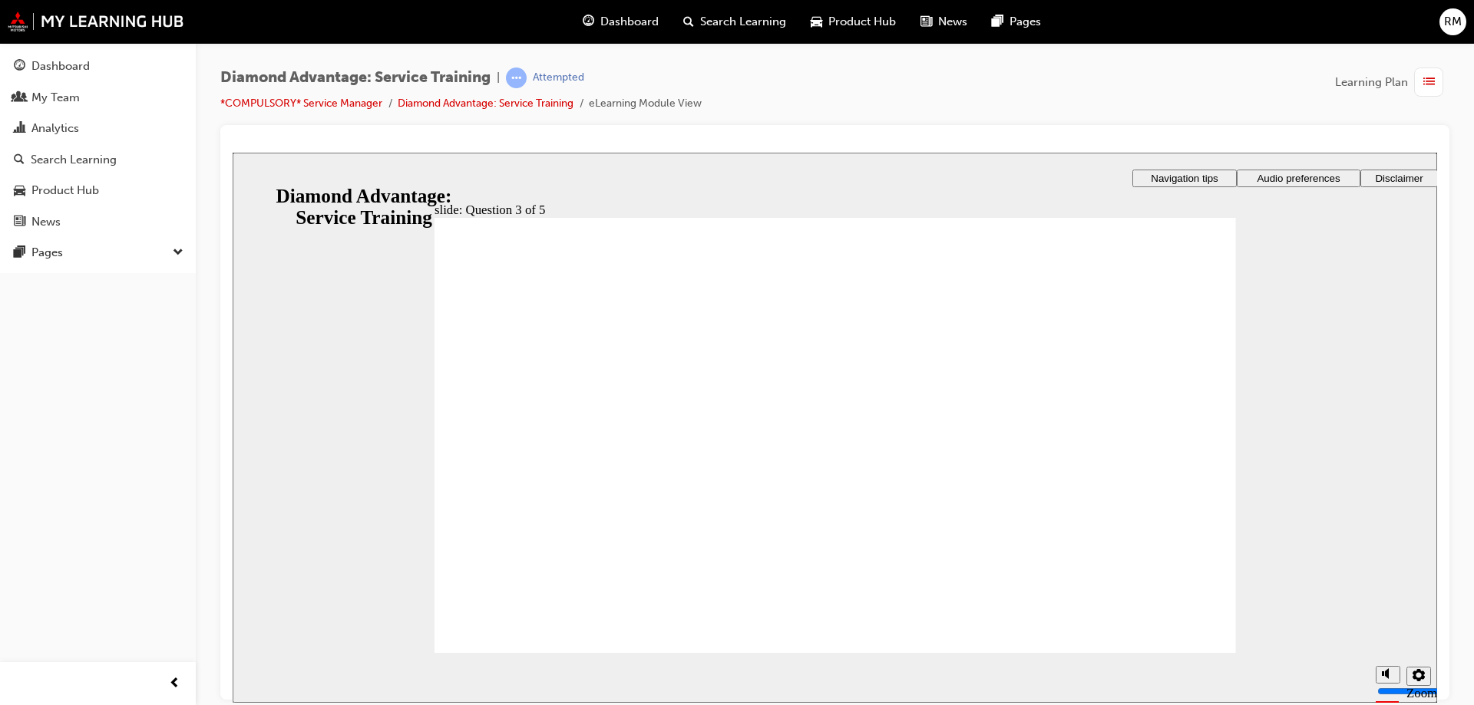
checkbox input "true"
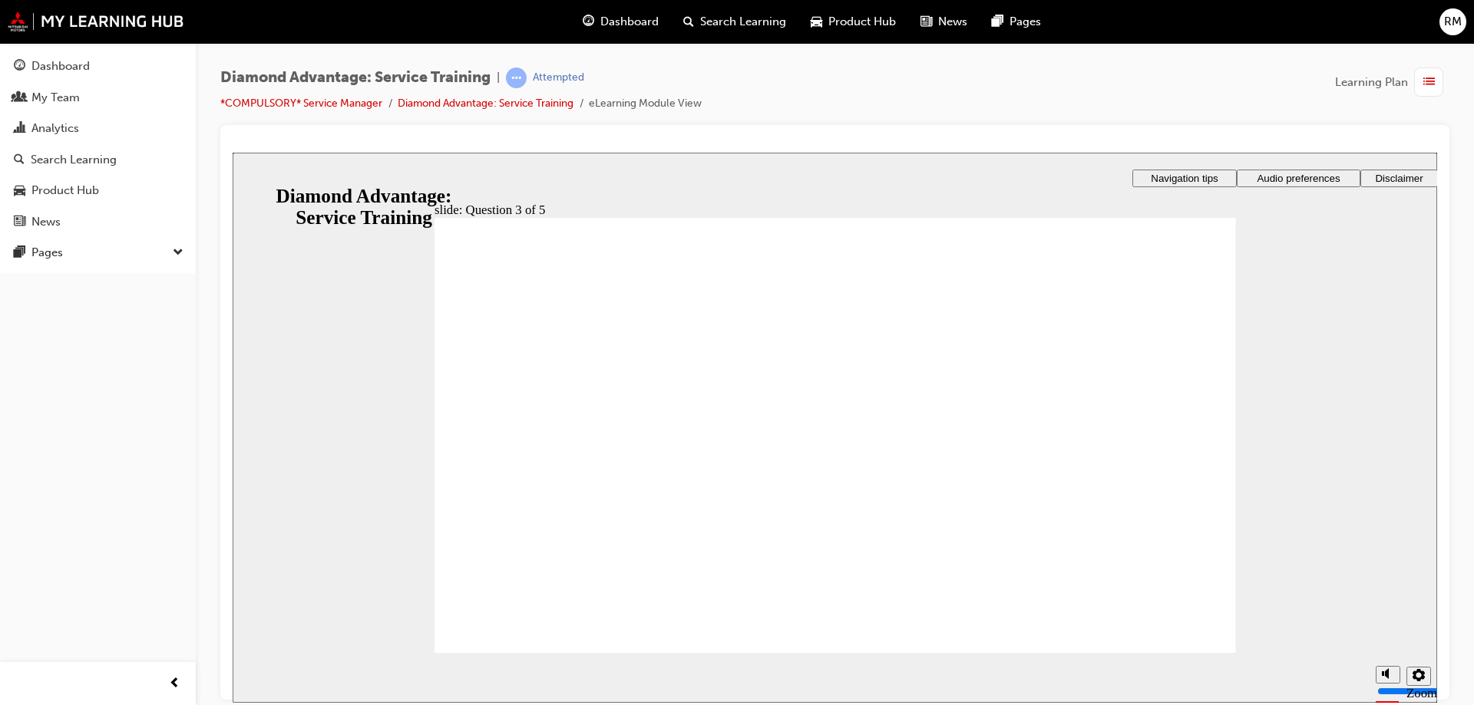
checkbox input "true"
drag, startPoint x: 705, startPoint y: 543, endPoint x: 559, endPoint y: 599, distance: 156.7
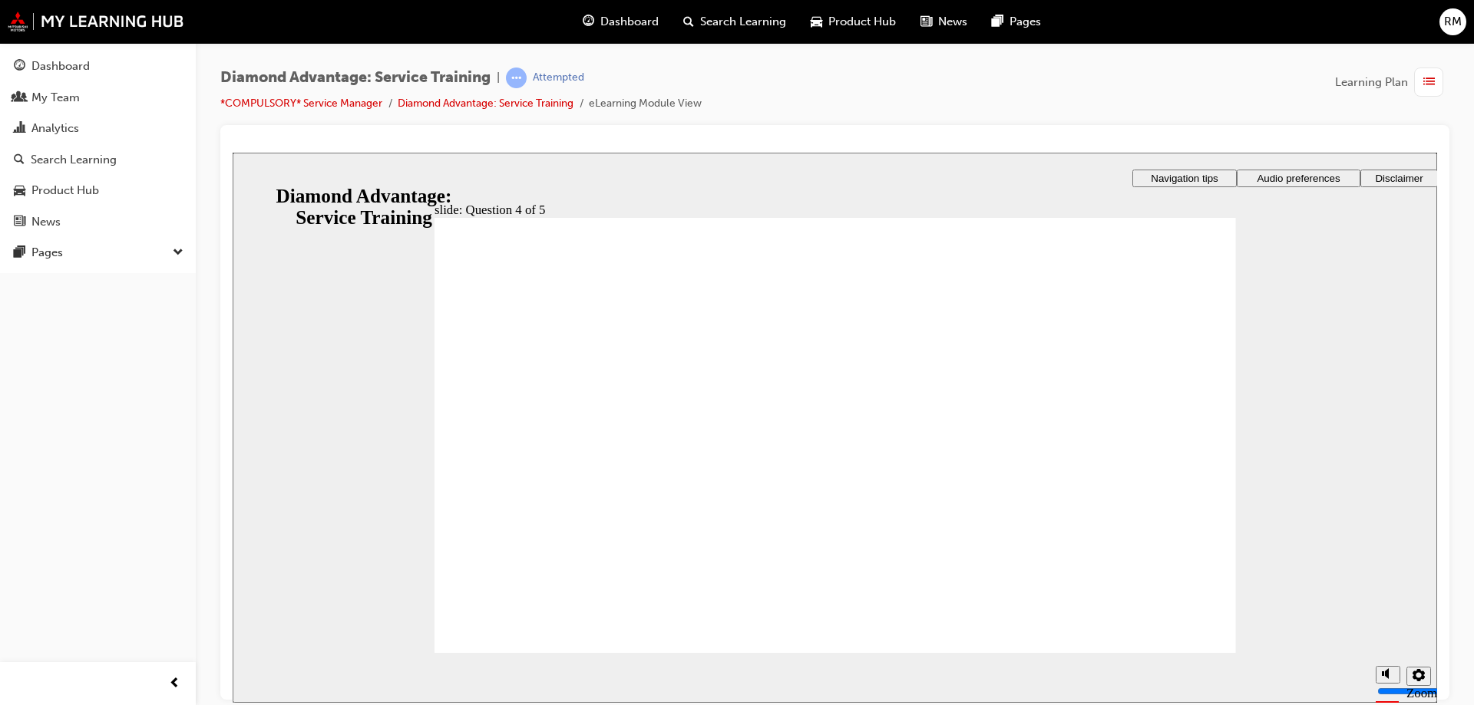
radio input "true"
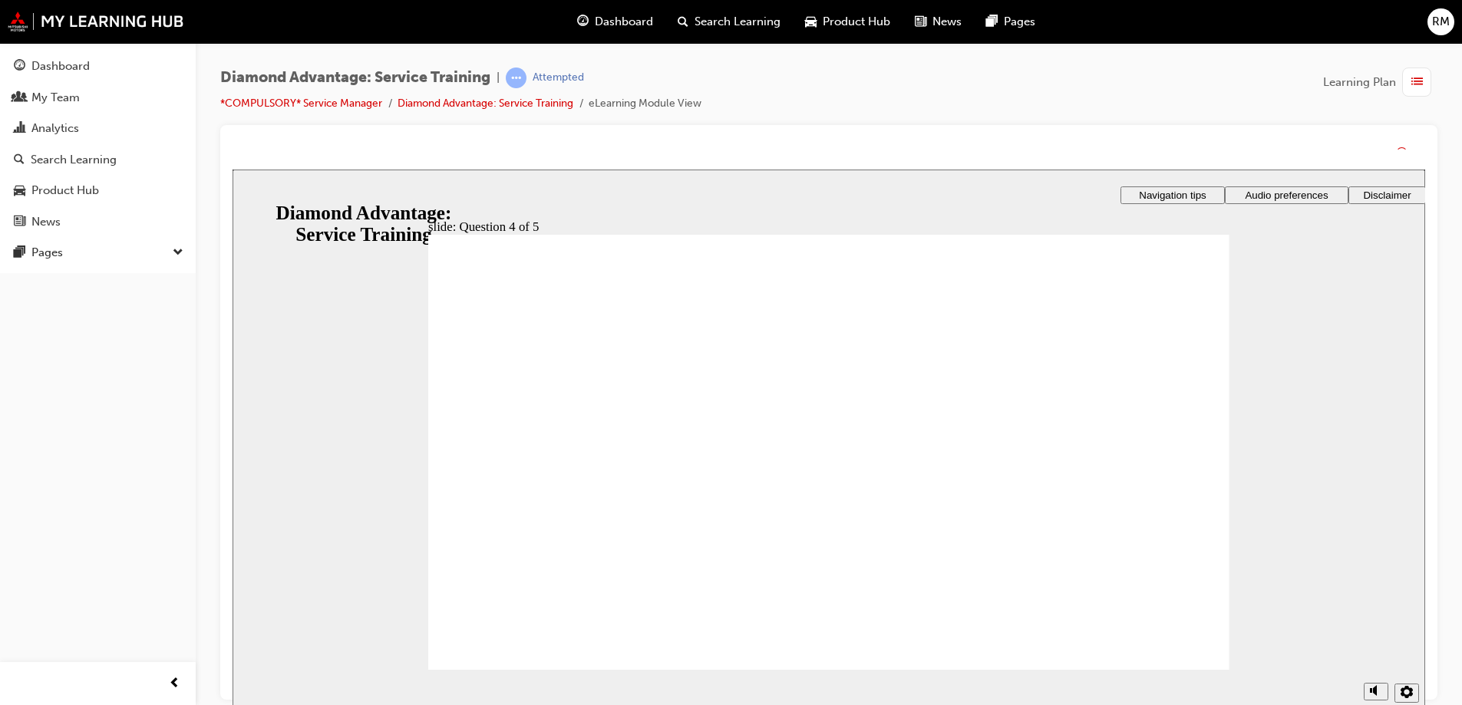
drag, startPoint x: 849, startPoint y: 546, endPoint x: 873, endPoint y: 571, distance: 34.7
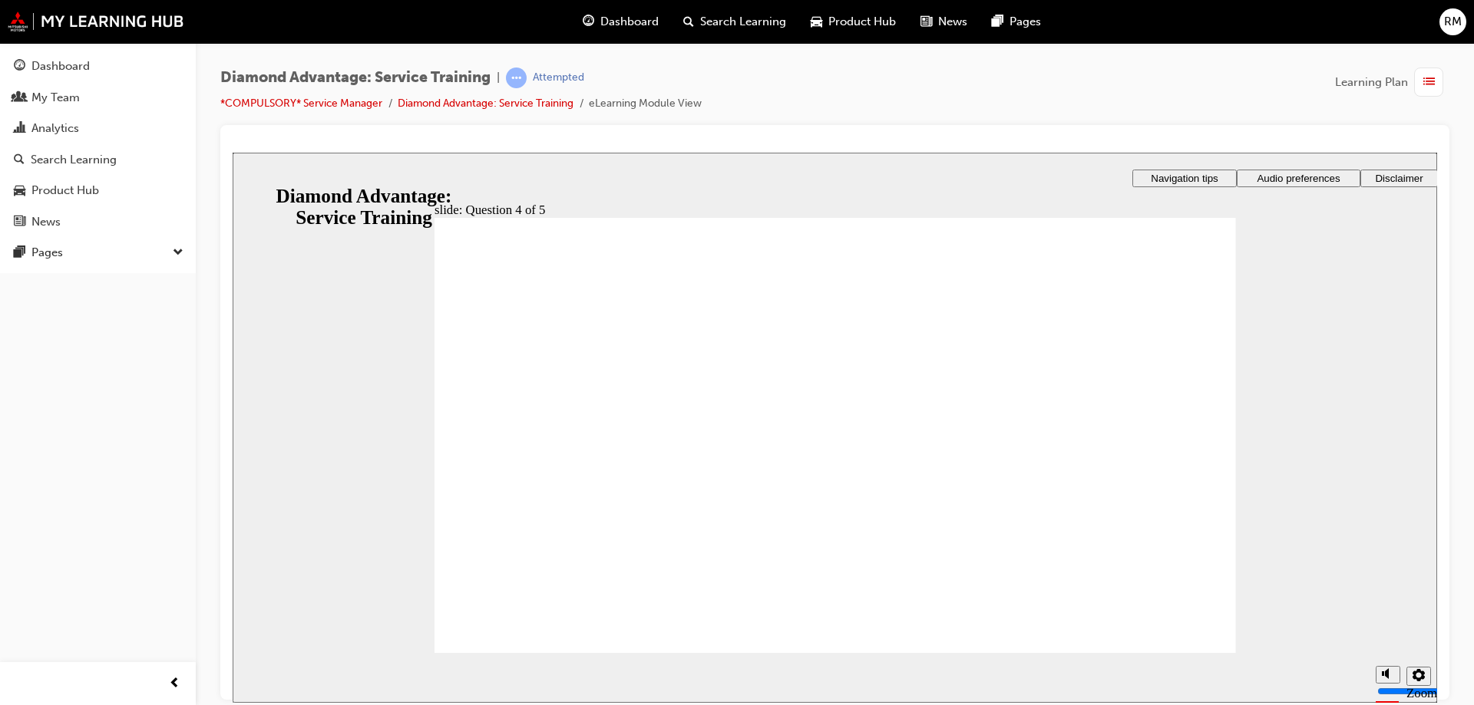
drag, startPoint x: 837, startPoint y: 551, endPoint x: 963, endPoint y: 600, distance: 135.8
drag, startPoint x: 688, startPoint y: 427, endPoint x: 640, endPoint y: 466, distance: 62.2
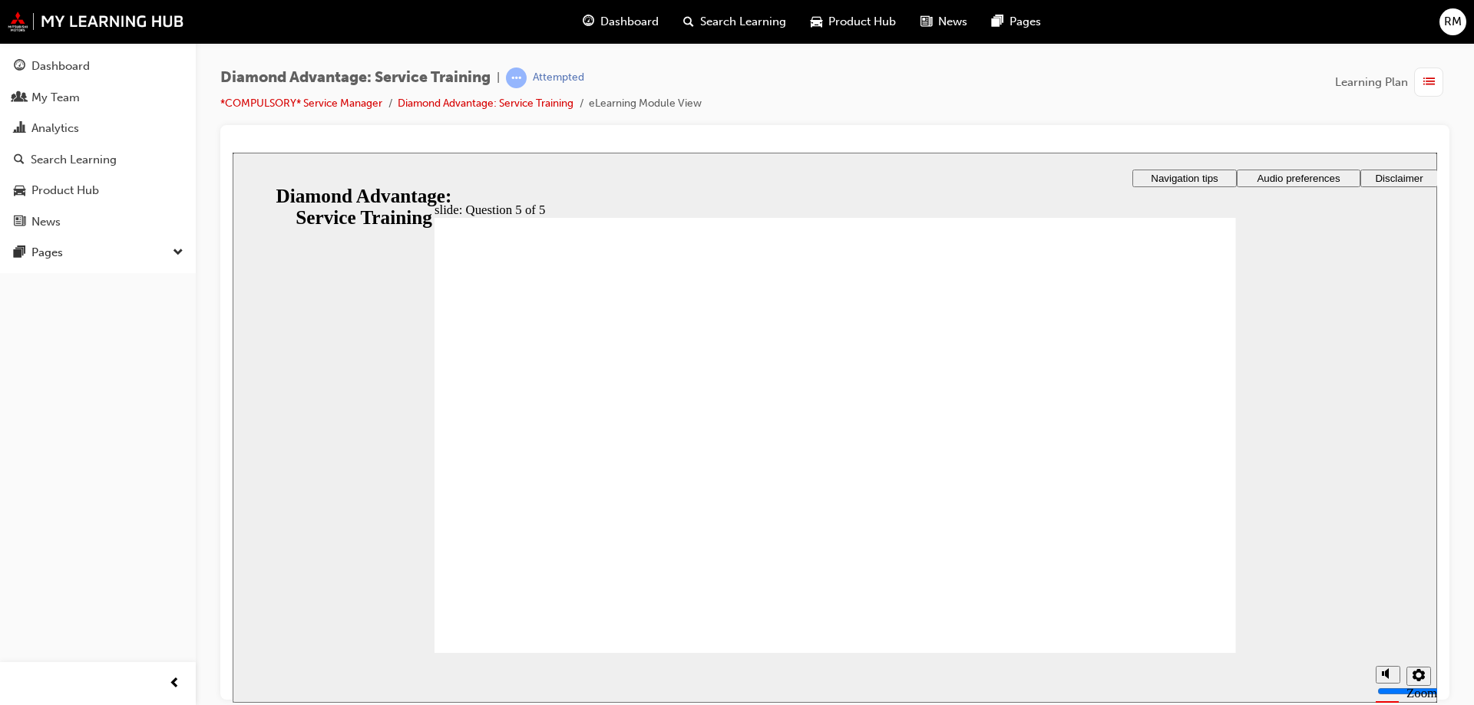
radio input "true"
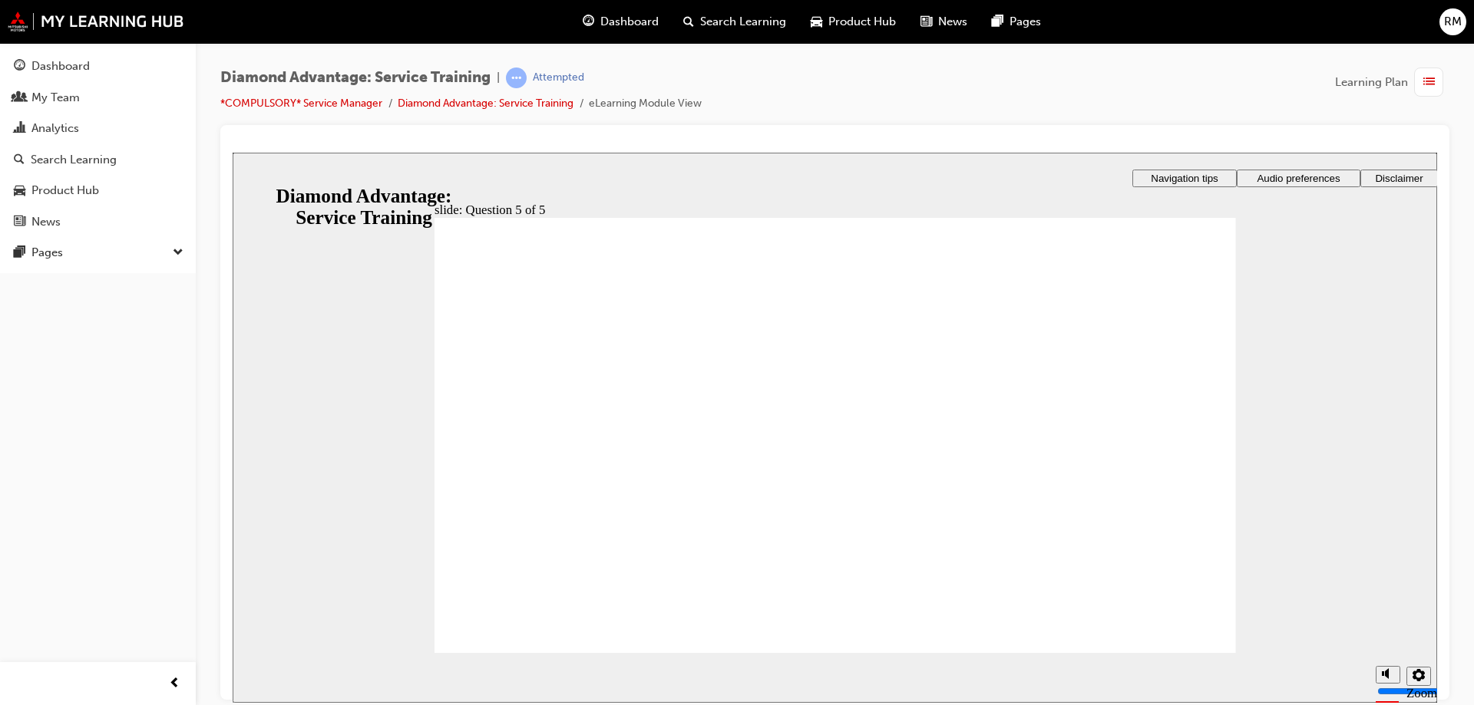
checkbox input "true"
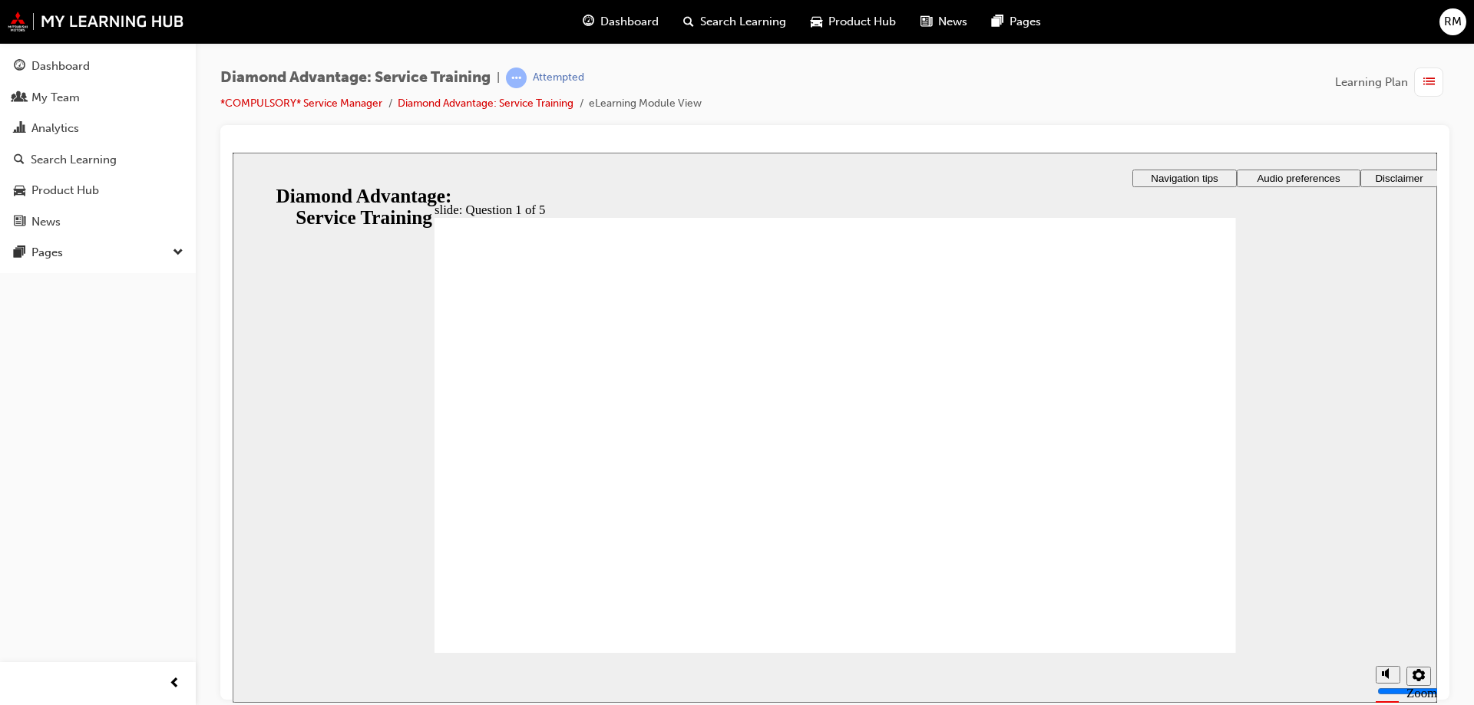
checkbox input "true"
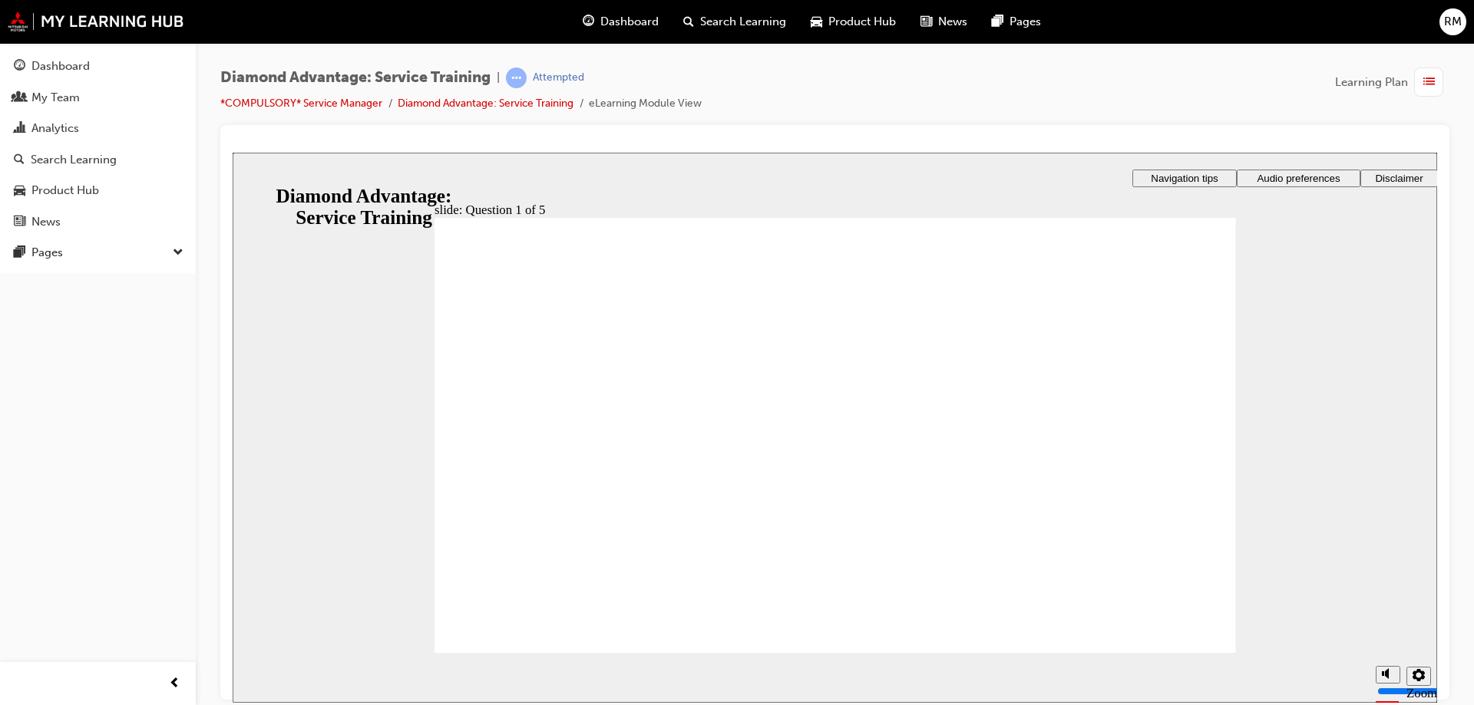
checkbox input "false"
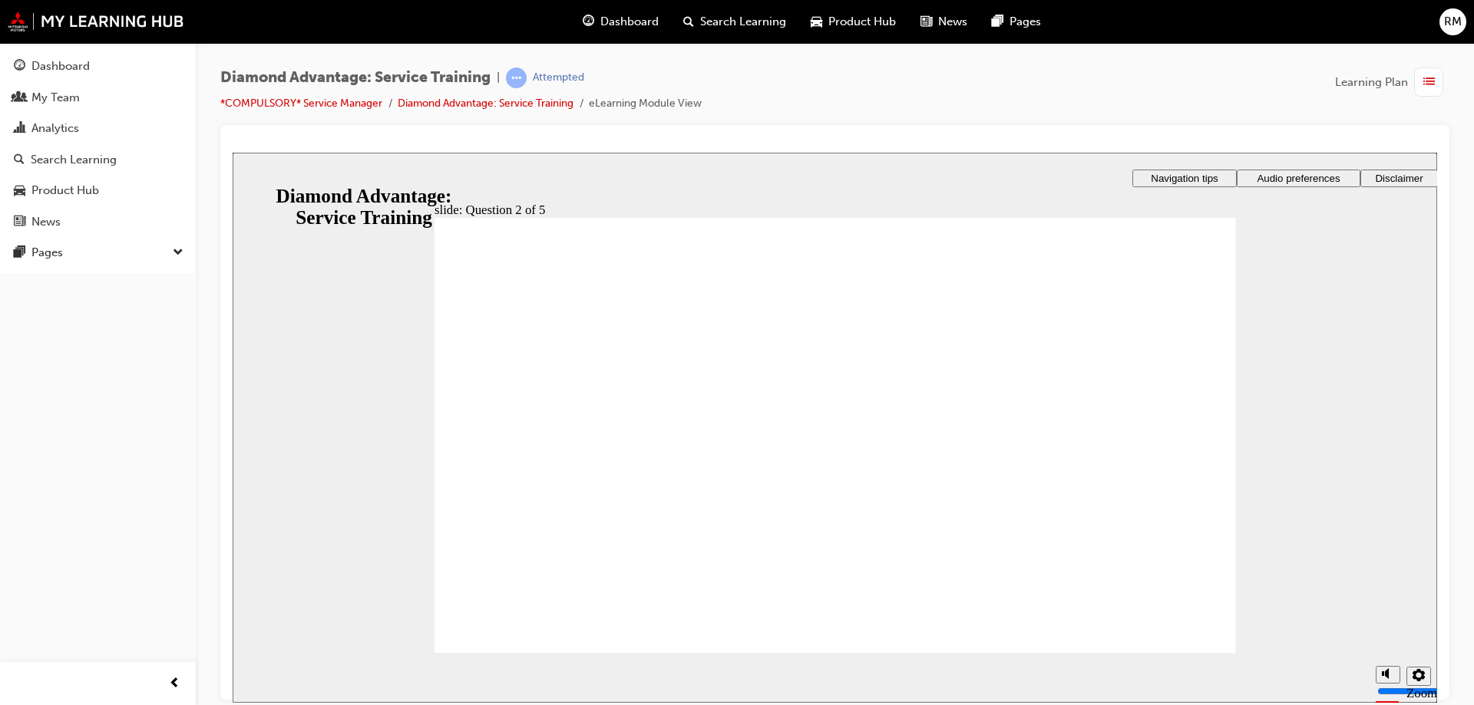
checkbox input "true"
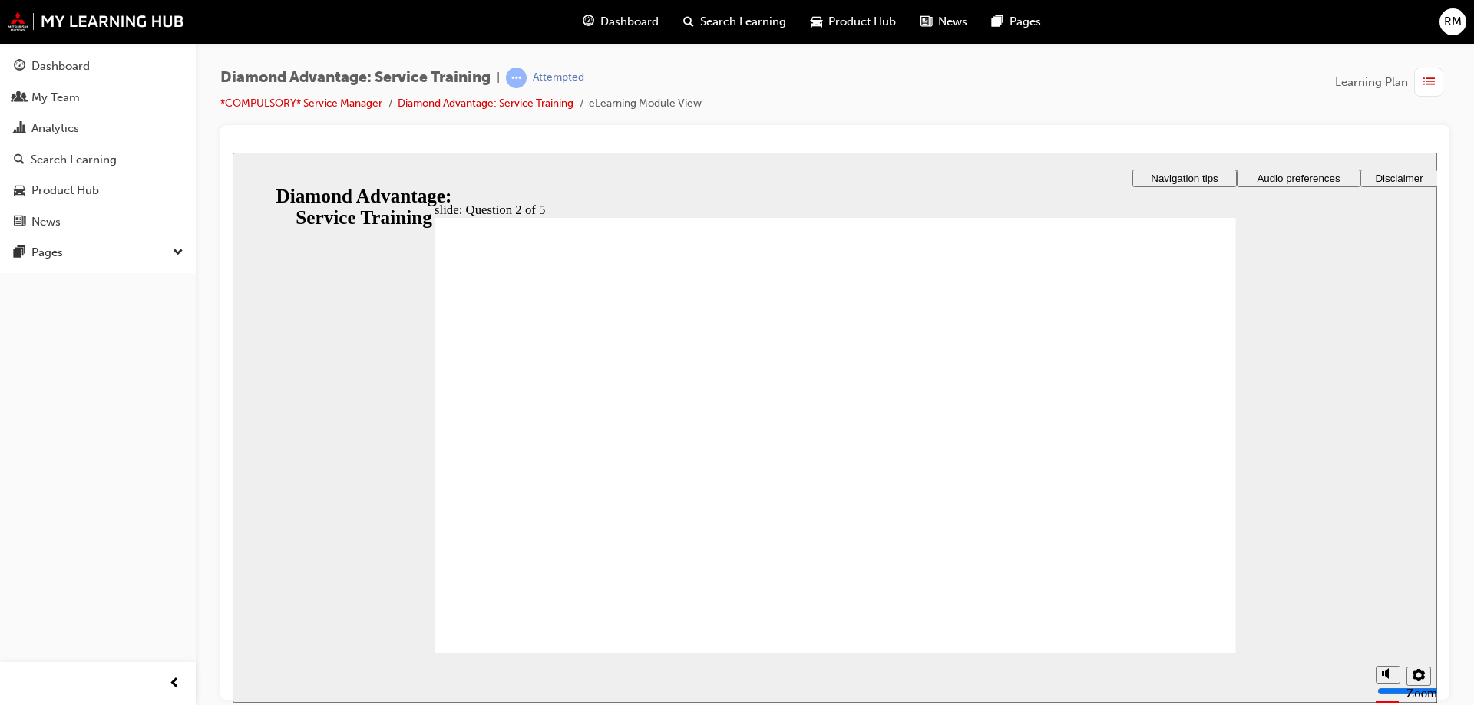
checkbox input "true"
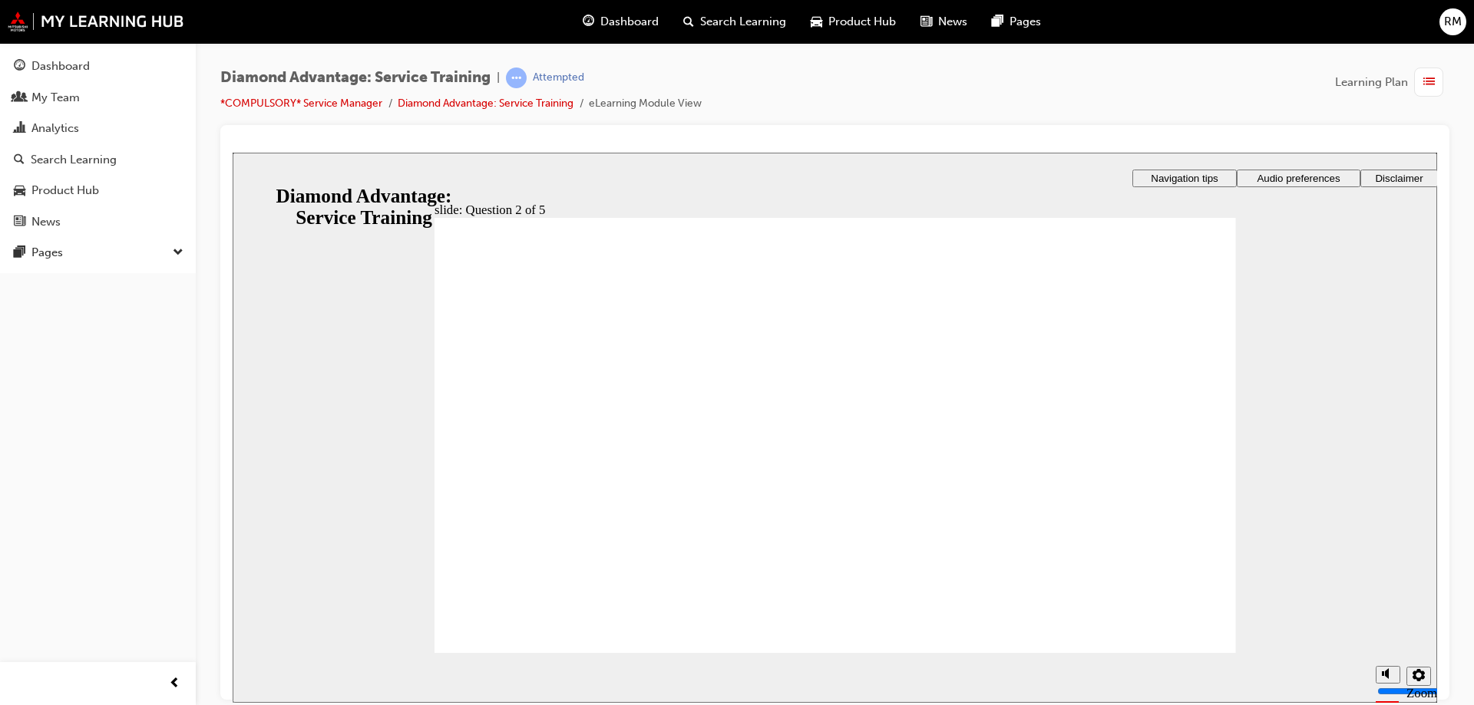
drag, startPoint x: 1062, startPoint y: 607, endPoint x: 1072, endPoint y: 636, distance: 30.1
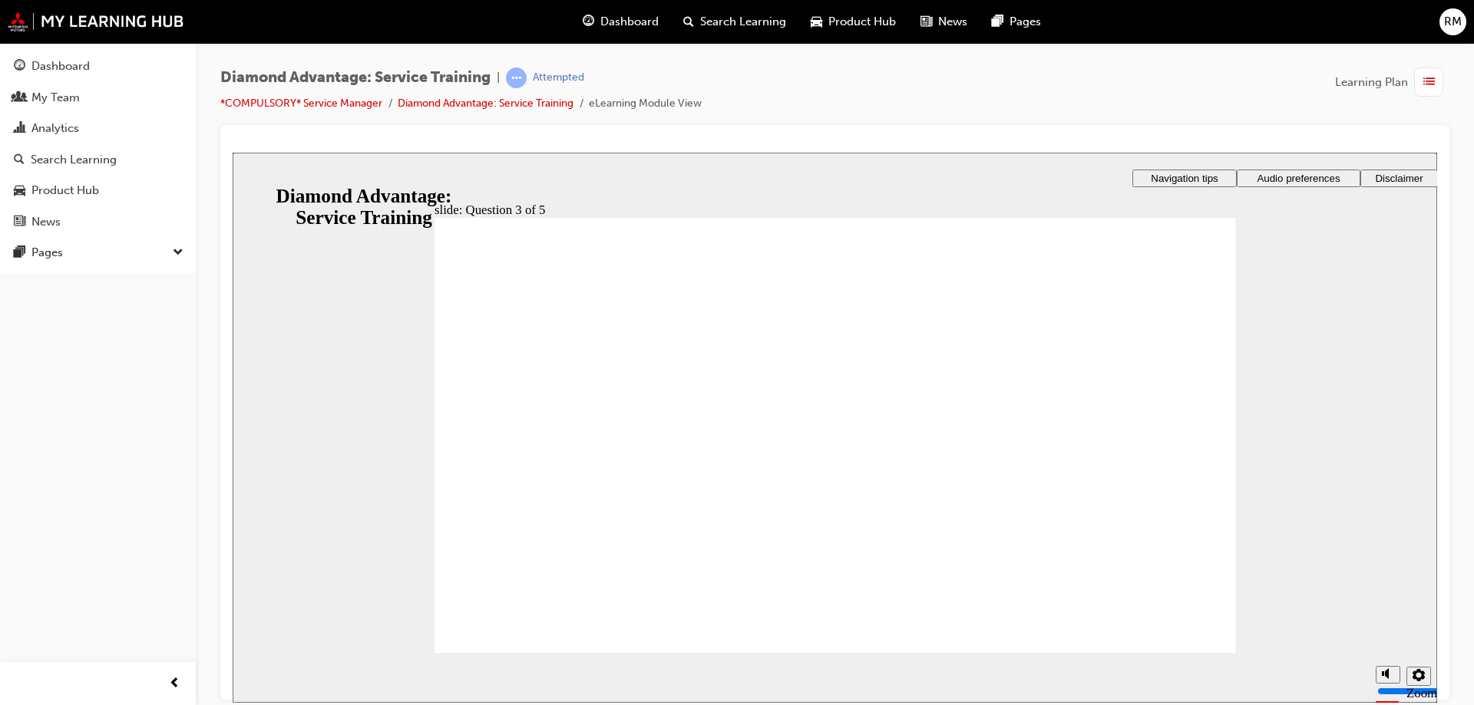
checkbox input "true"
checkbox input "false"
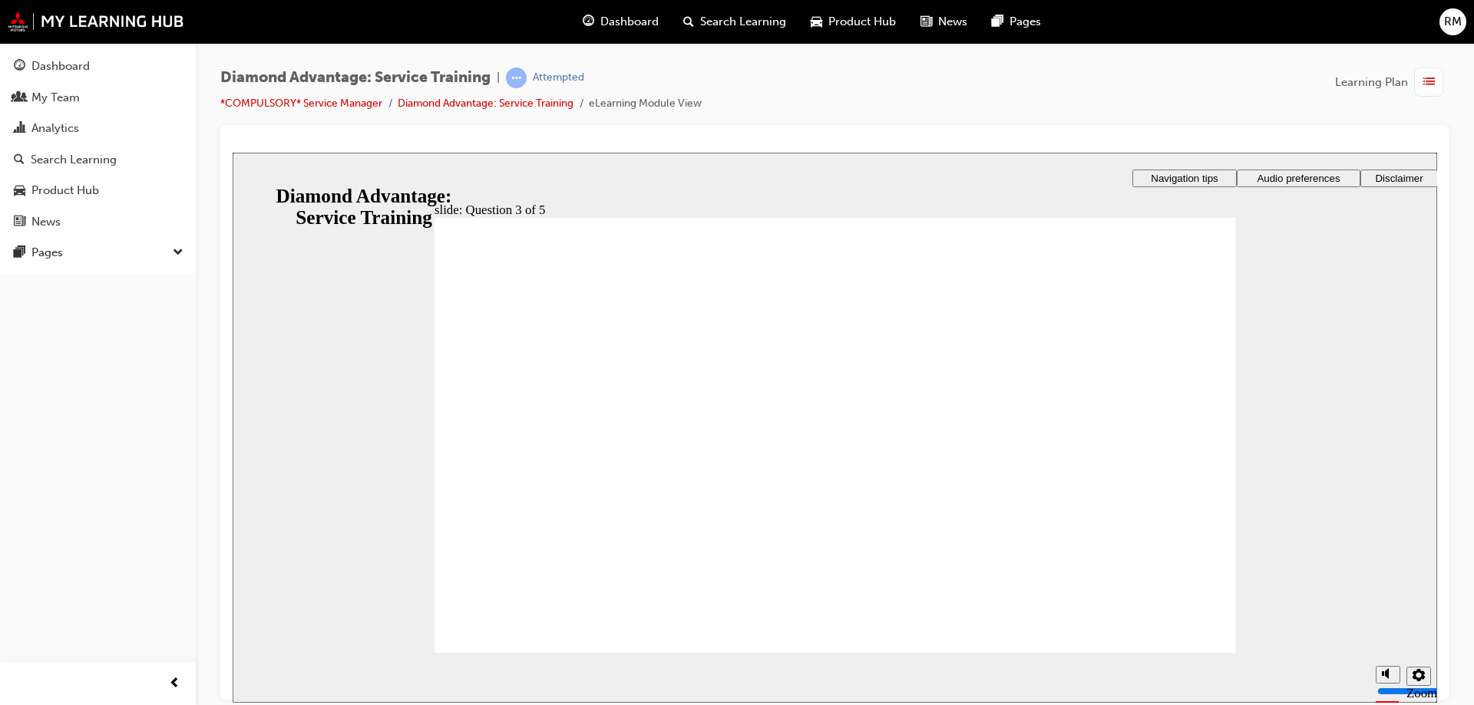
checkbox input "false"
checkbox input "true"
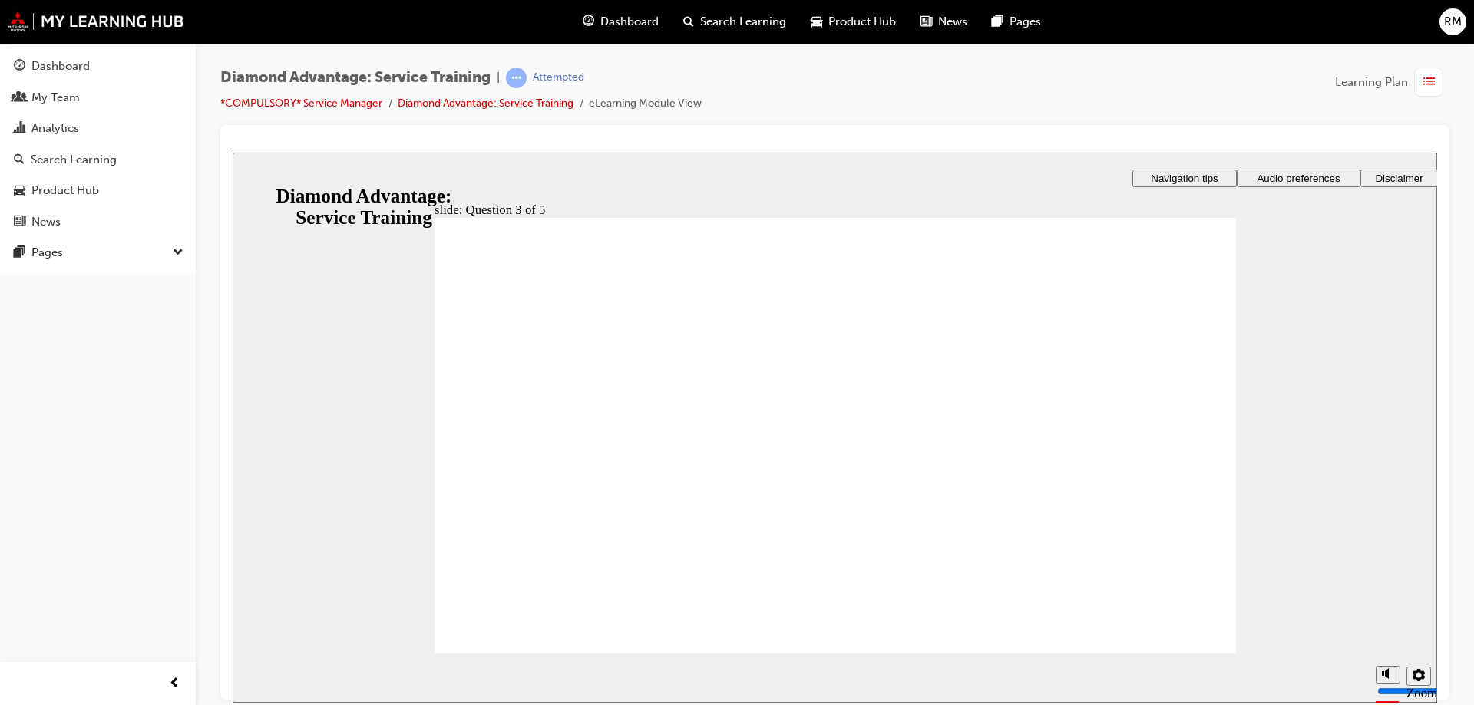
checkbox input "true"
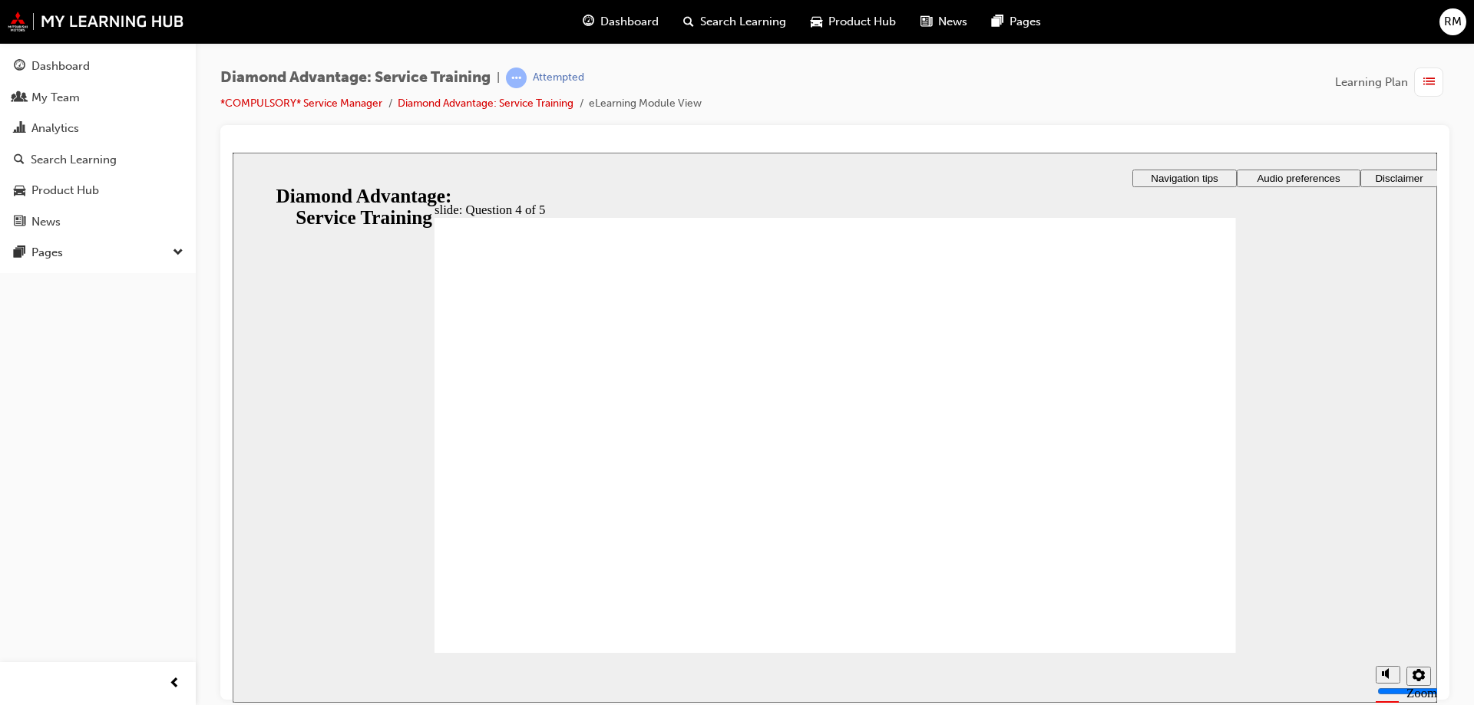
radio input "true"
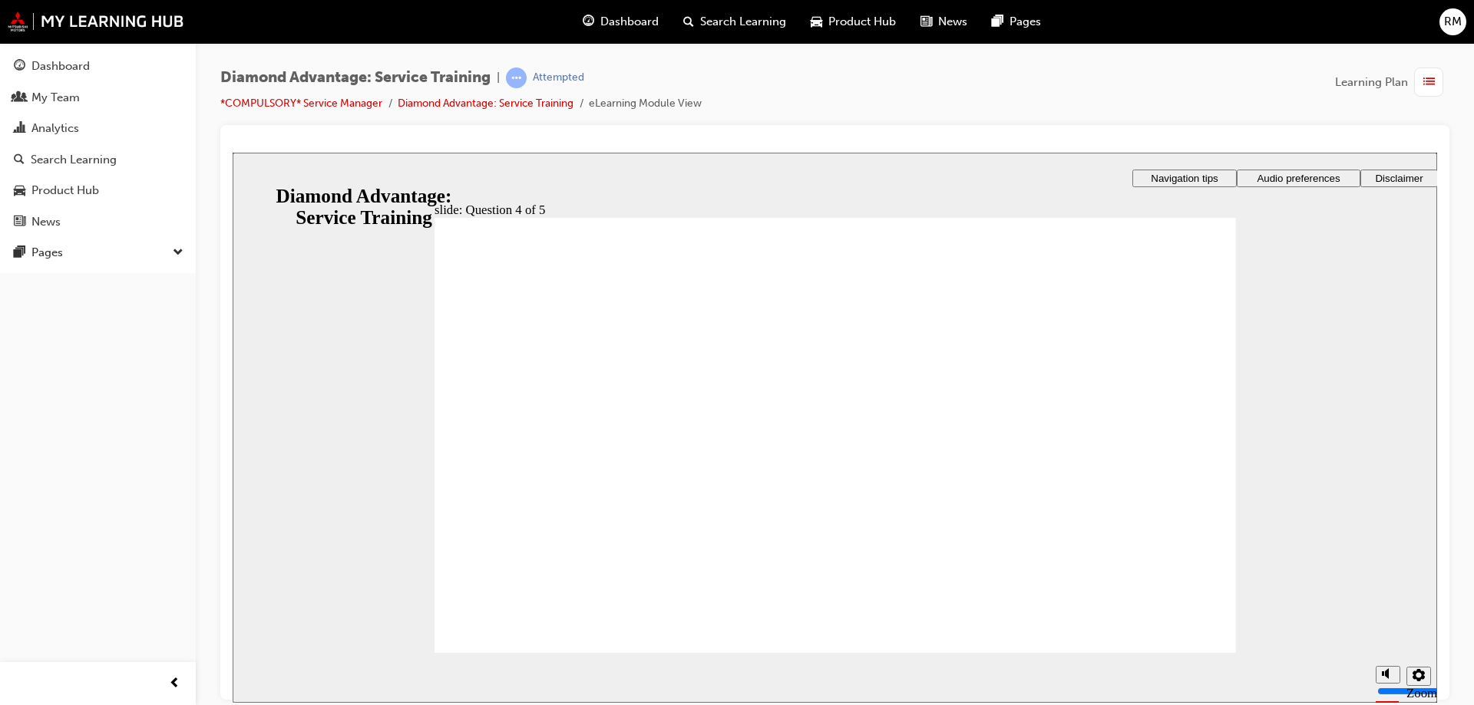
radio input "true"
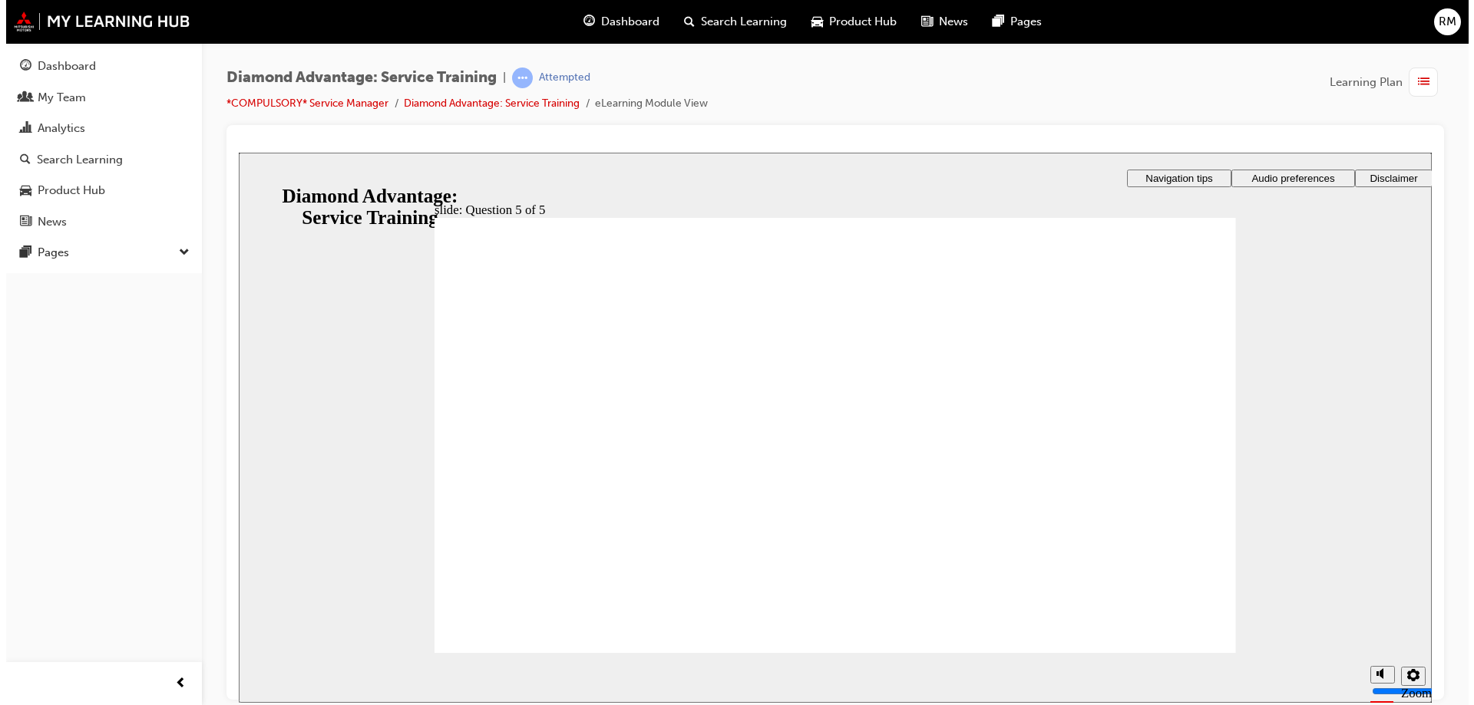
drag, startPoint x: 795, startPoint y: 541, endPoint x: 804, endPoint y: 541, distance: 8.4
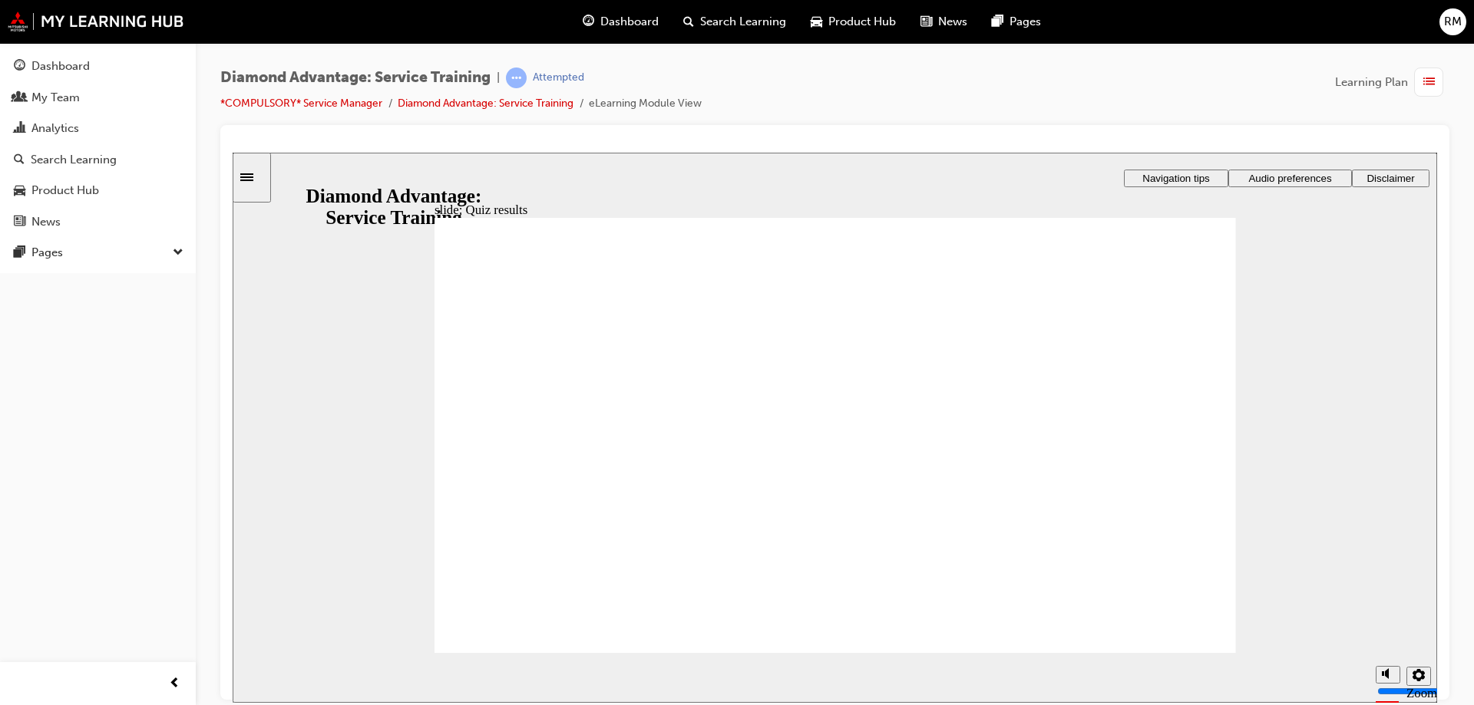
checkbox input "true"
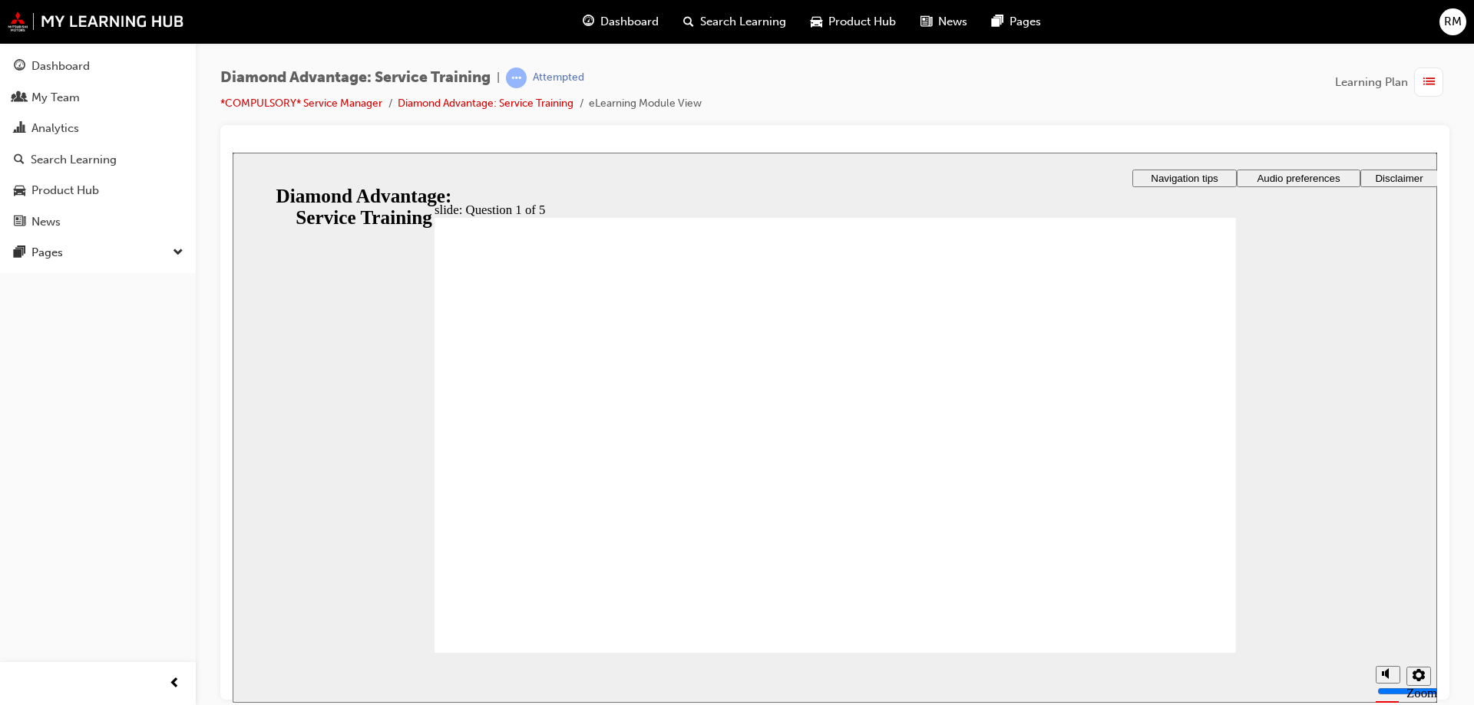
checkbox input "true"
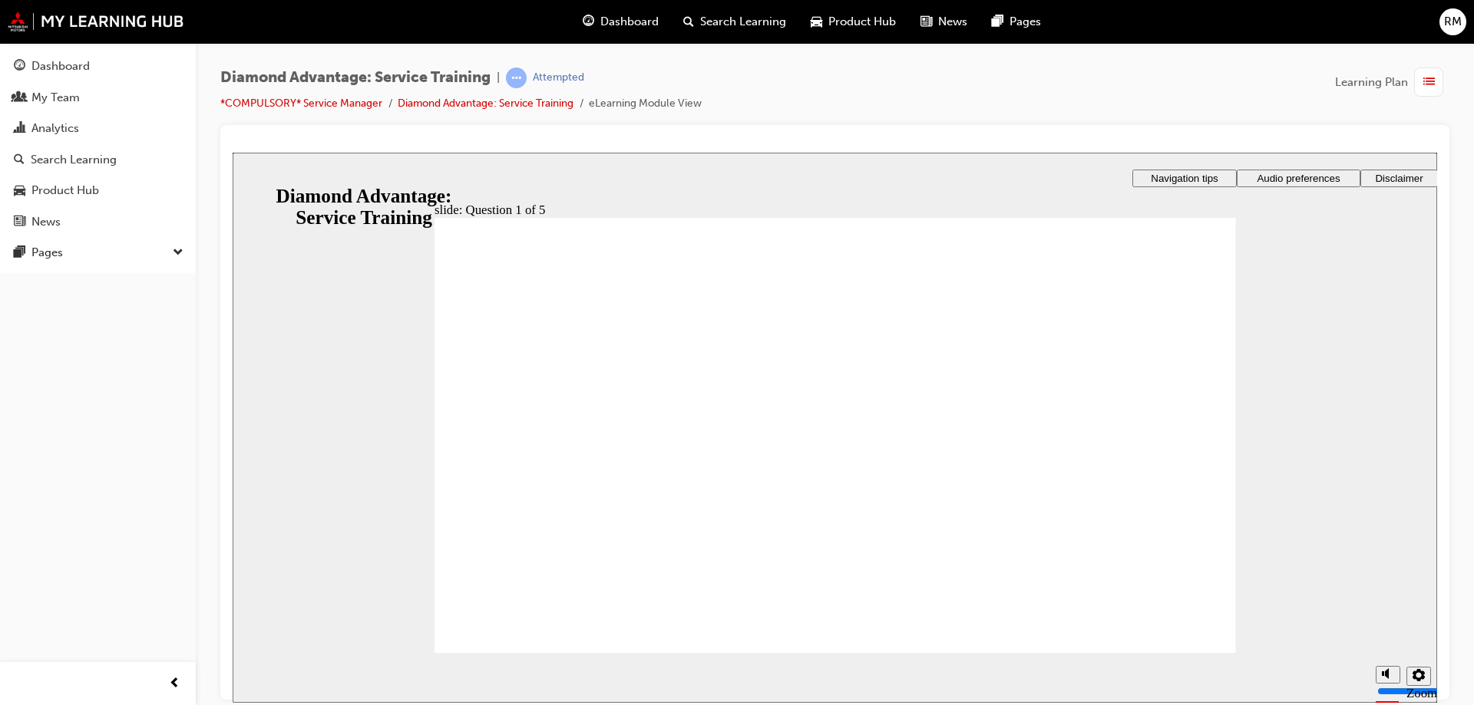
drag, startPoint x: 870, startPoint y: 541, endPoint x: 1064, endPoint y: 590, distance: 200.3
checkbox input "true"
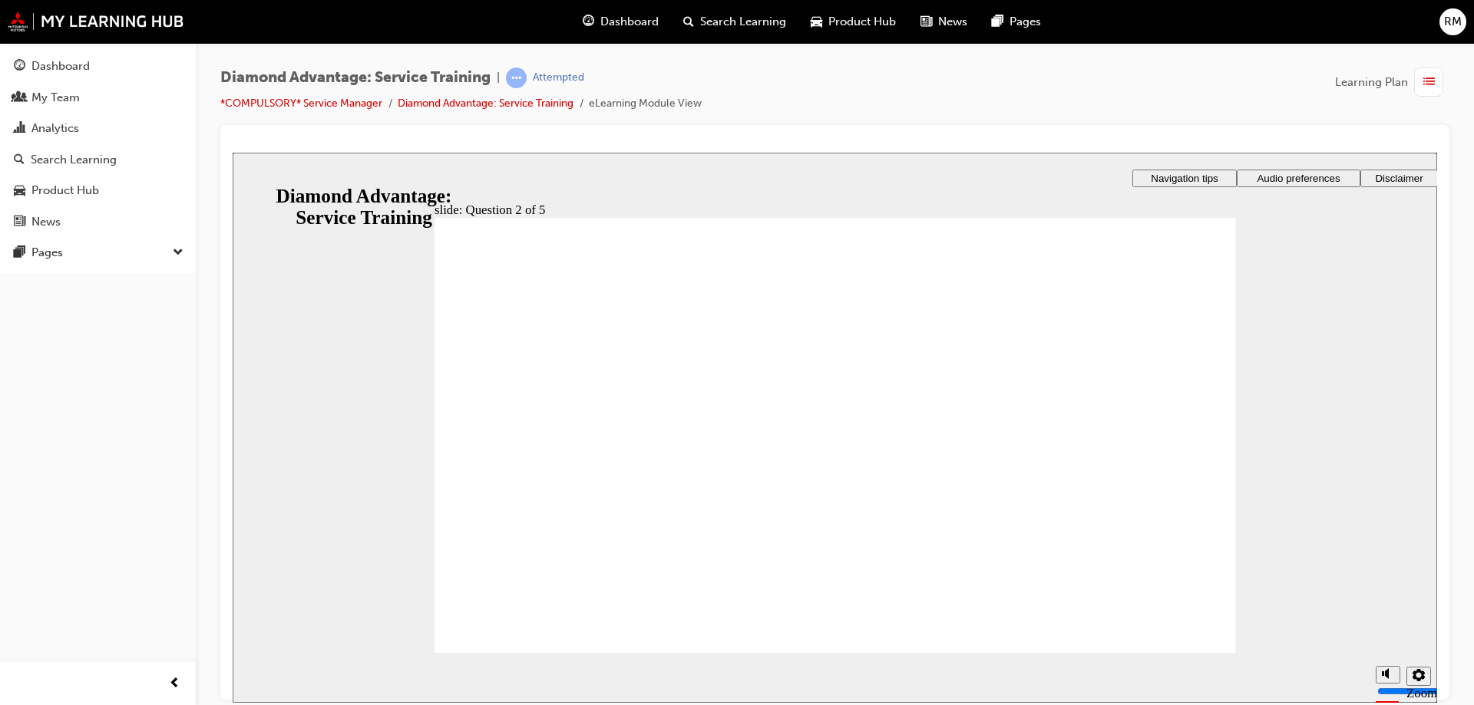
checkbox input "true"
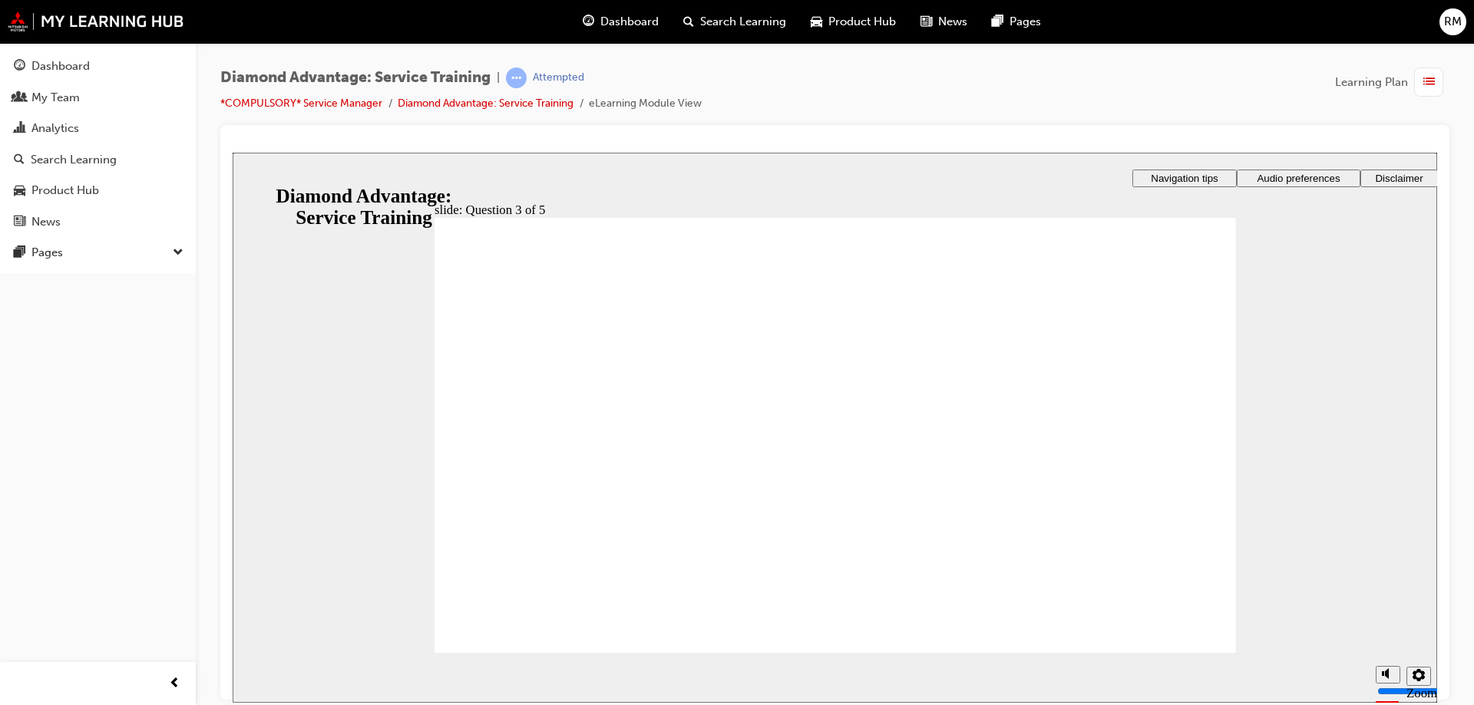
checkbox input "true"
drag, startPoint x: 590, startPoint y: 438, endPoint x: 584, endPoint y: 464, distance: 26.1
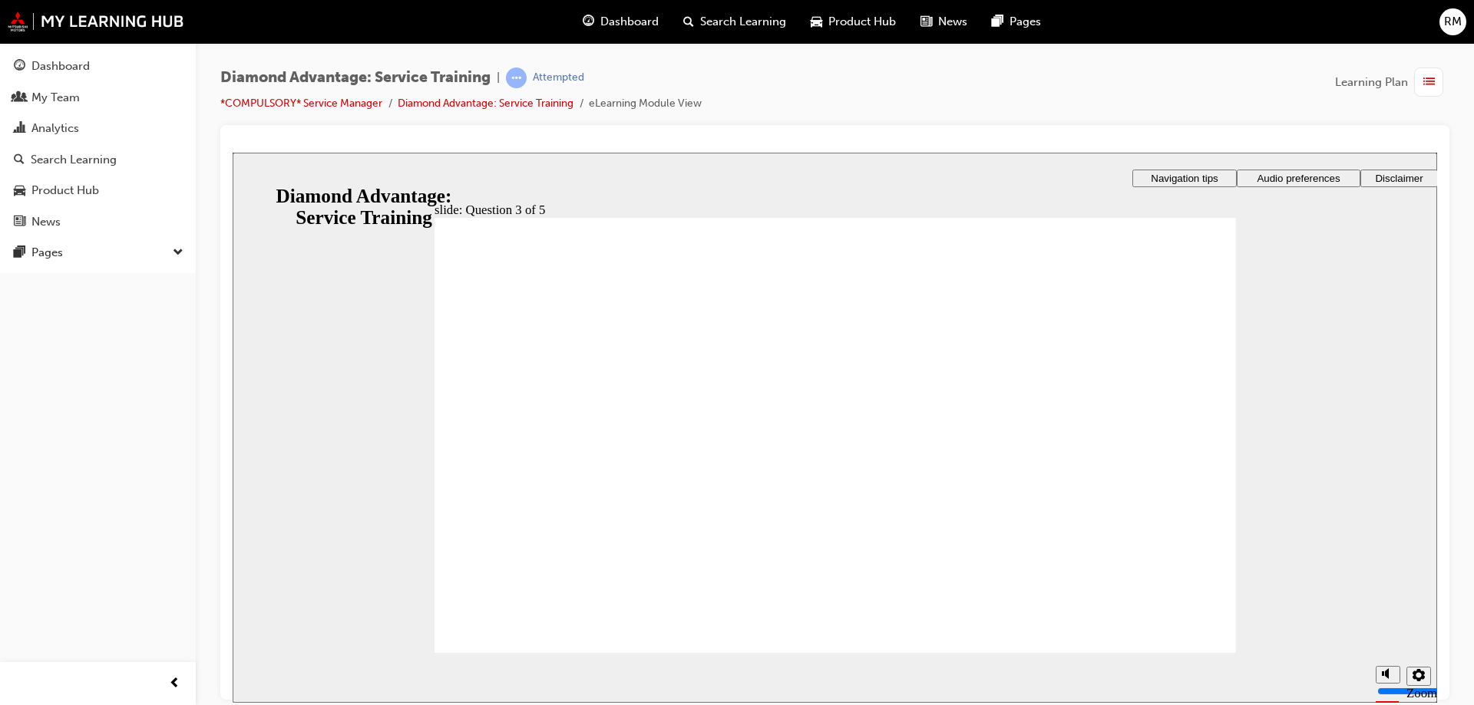
checkbox input "true"
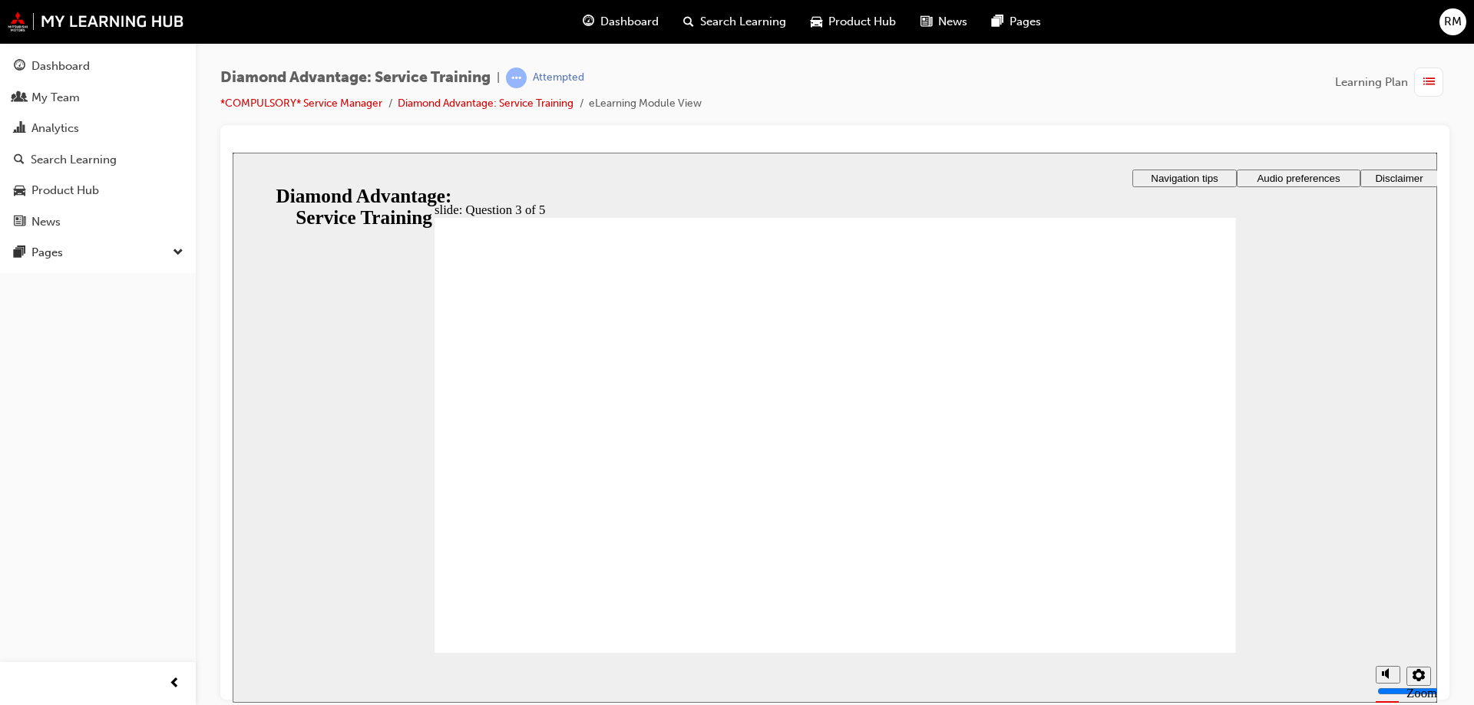
drag, startPoint x: 751, startPoint y: 514, endPoint x: 1041, endPoint y: 601, distance: 302.8
radio input "true"
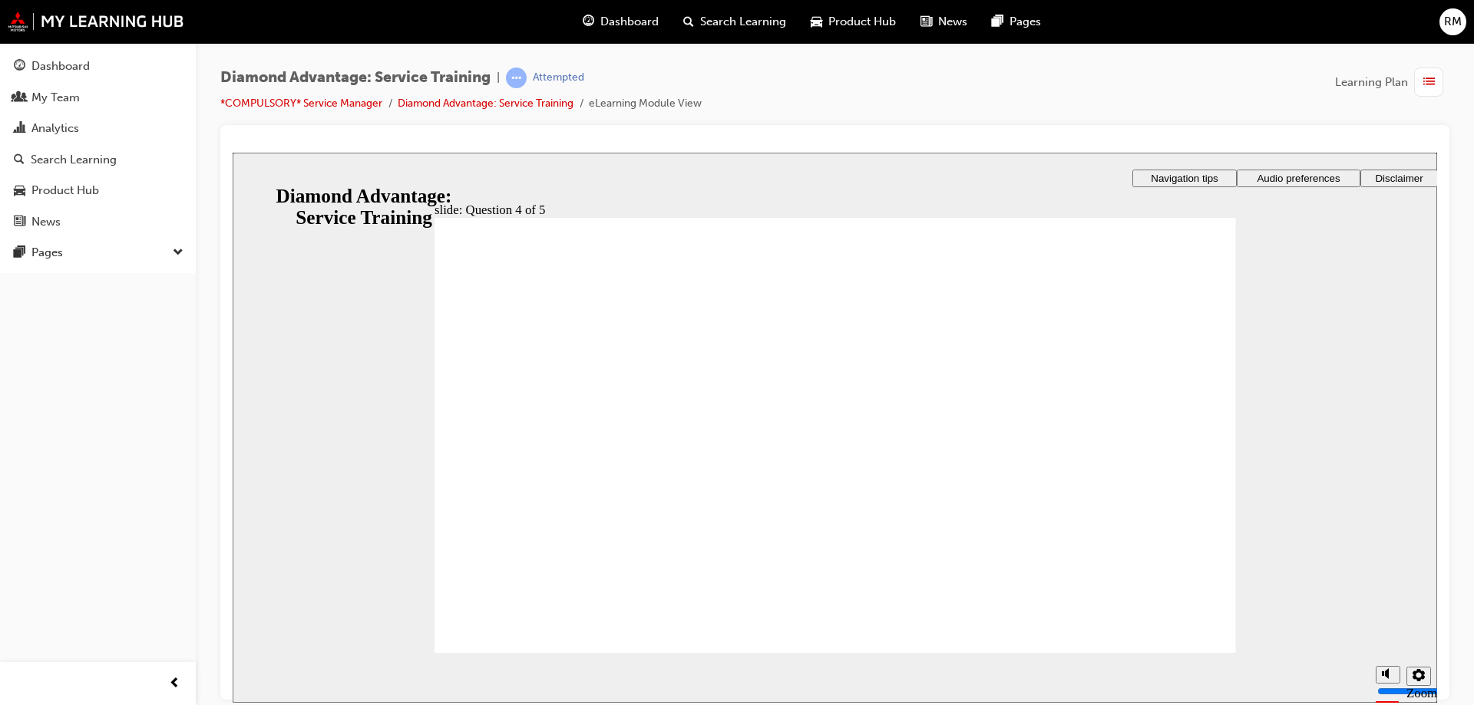
drag, startPoint x: 1168, startPoint y: 625, endPoint x: 945, endPoint y: 583, distance: 227.3
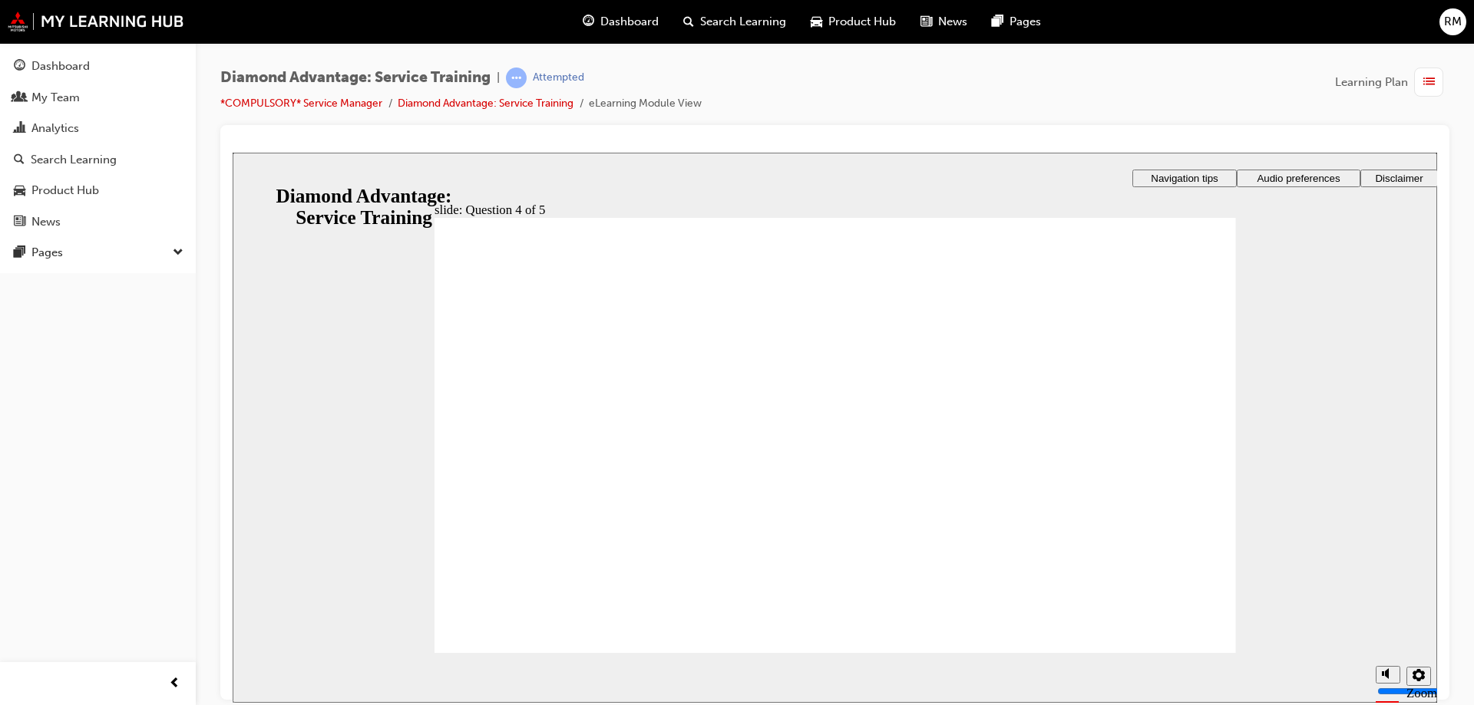
radio input "false"
radio input "true"
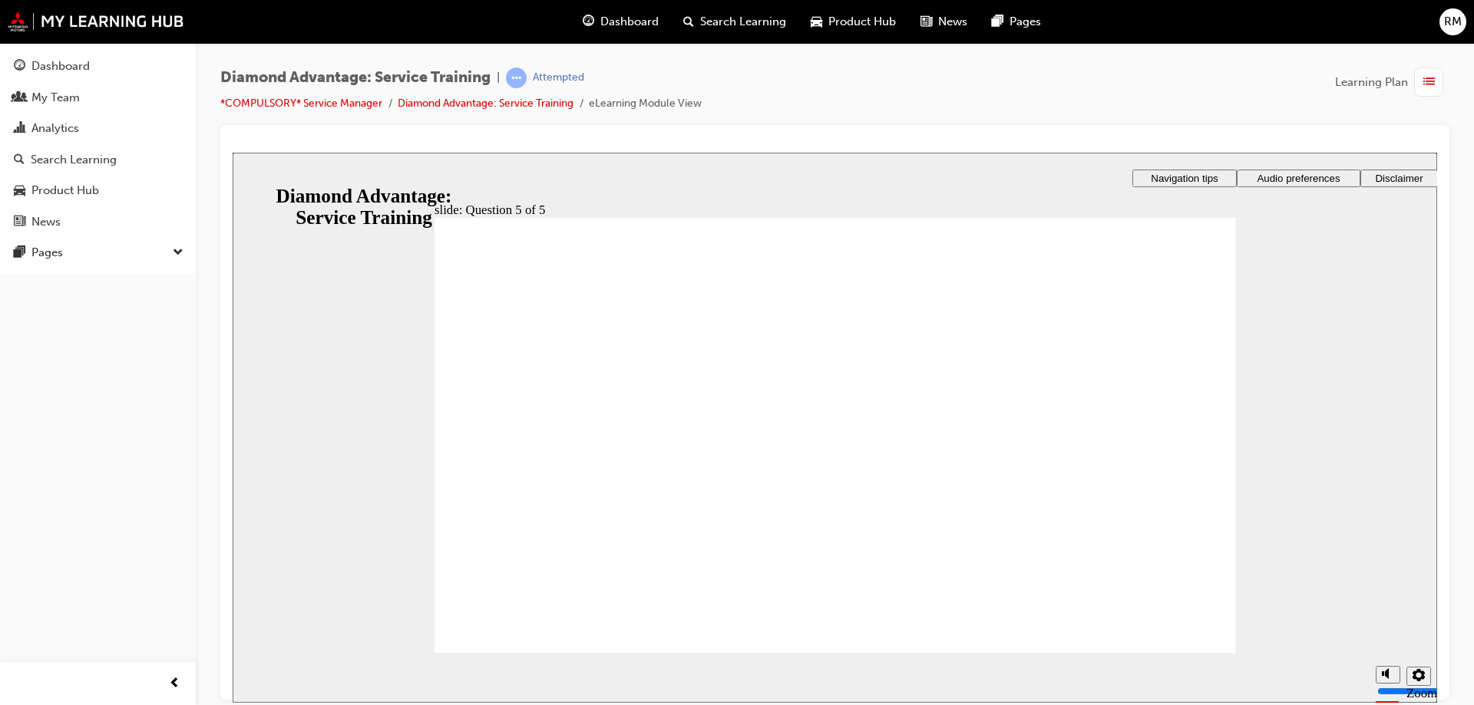
radio input "false"
radio input "true"
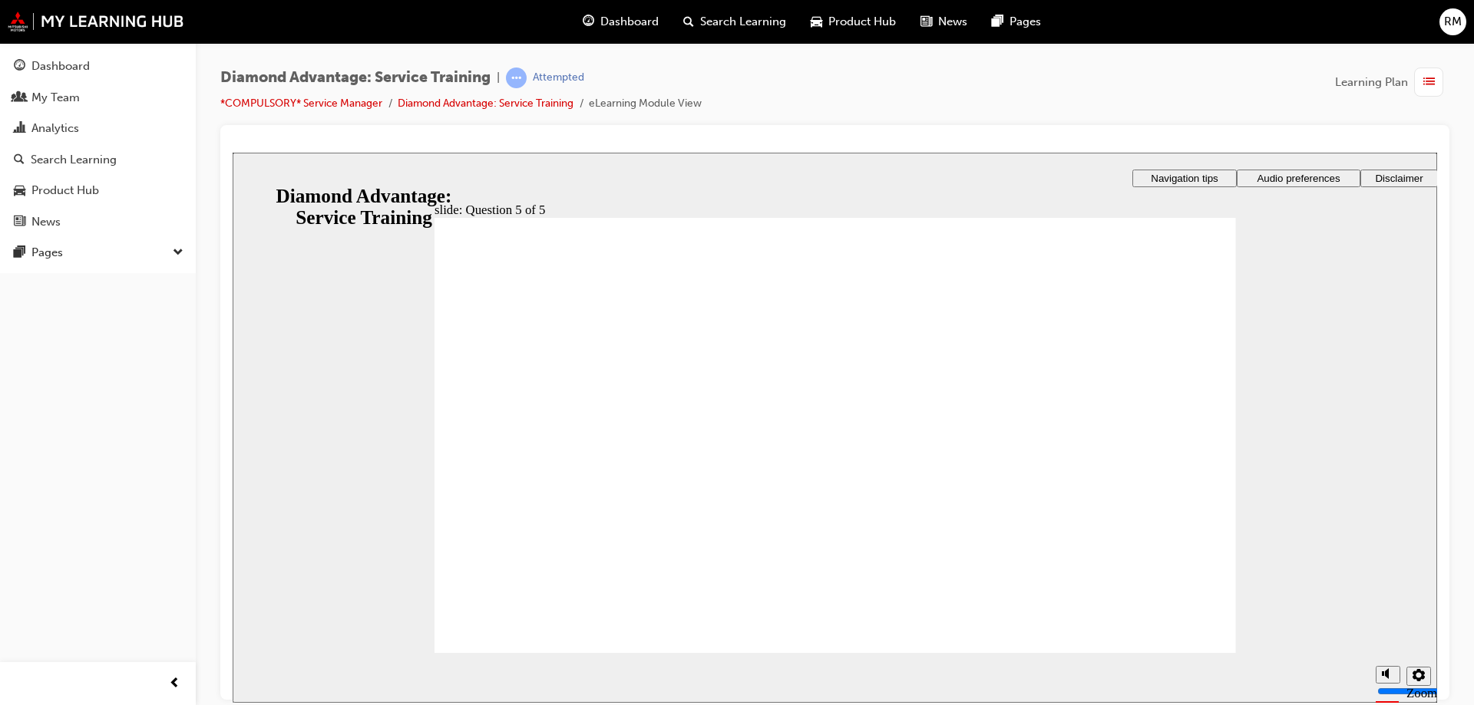
drag, startPoint x: 851, startPoint y: 540, endPoint x: 853, endPoint y: 523, distance: 17.0
drag, startPoint x: 864, startPoint y: 546, endPoint x: 1105, endPoint y: 601, distance: 247.1
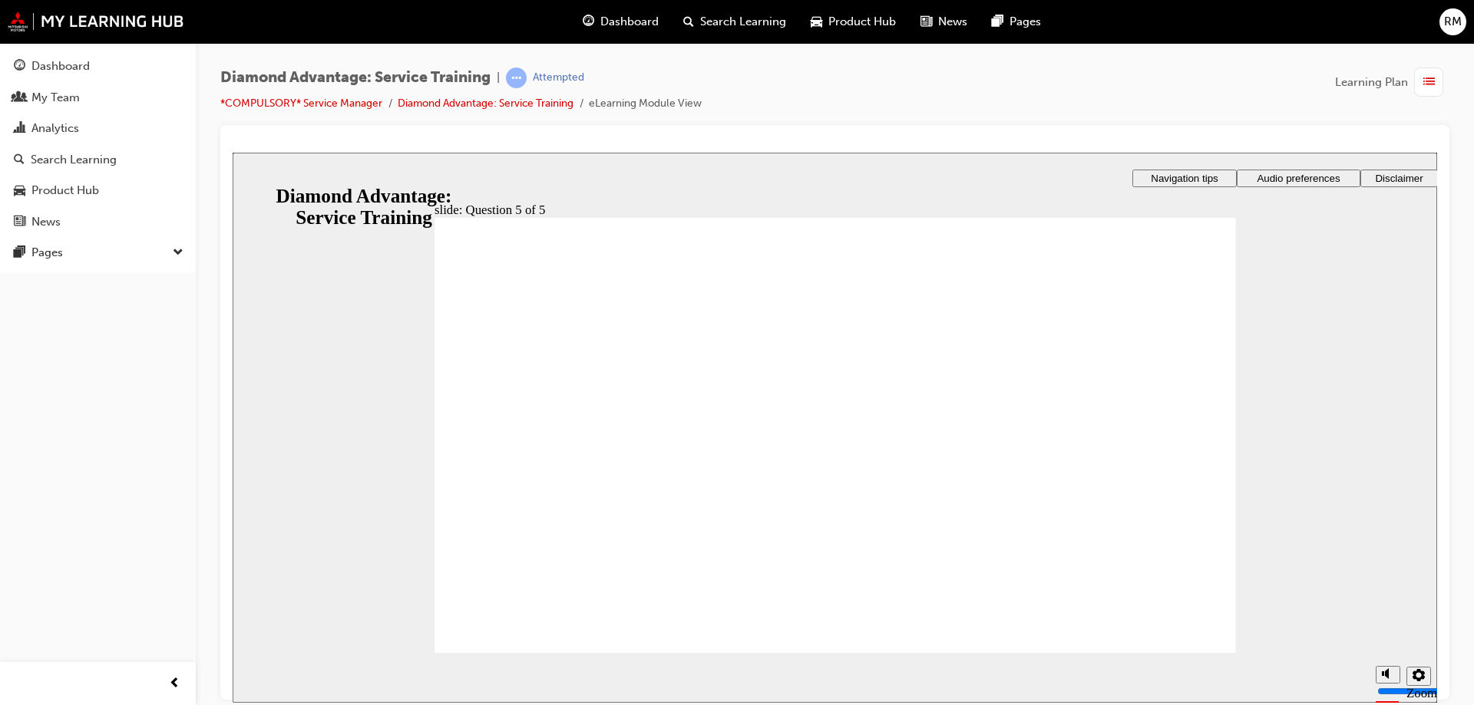
drag, startPoint x: 1172, startPoint y: 650, endPoint x: 1172, endPoint y: 635, distance: 15.4
drag, startPoint x: 513, startPoint y: 391, endPoint x: 518, endPoint y: 408, distance: 17.7
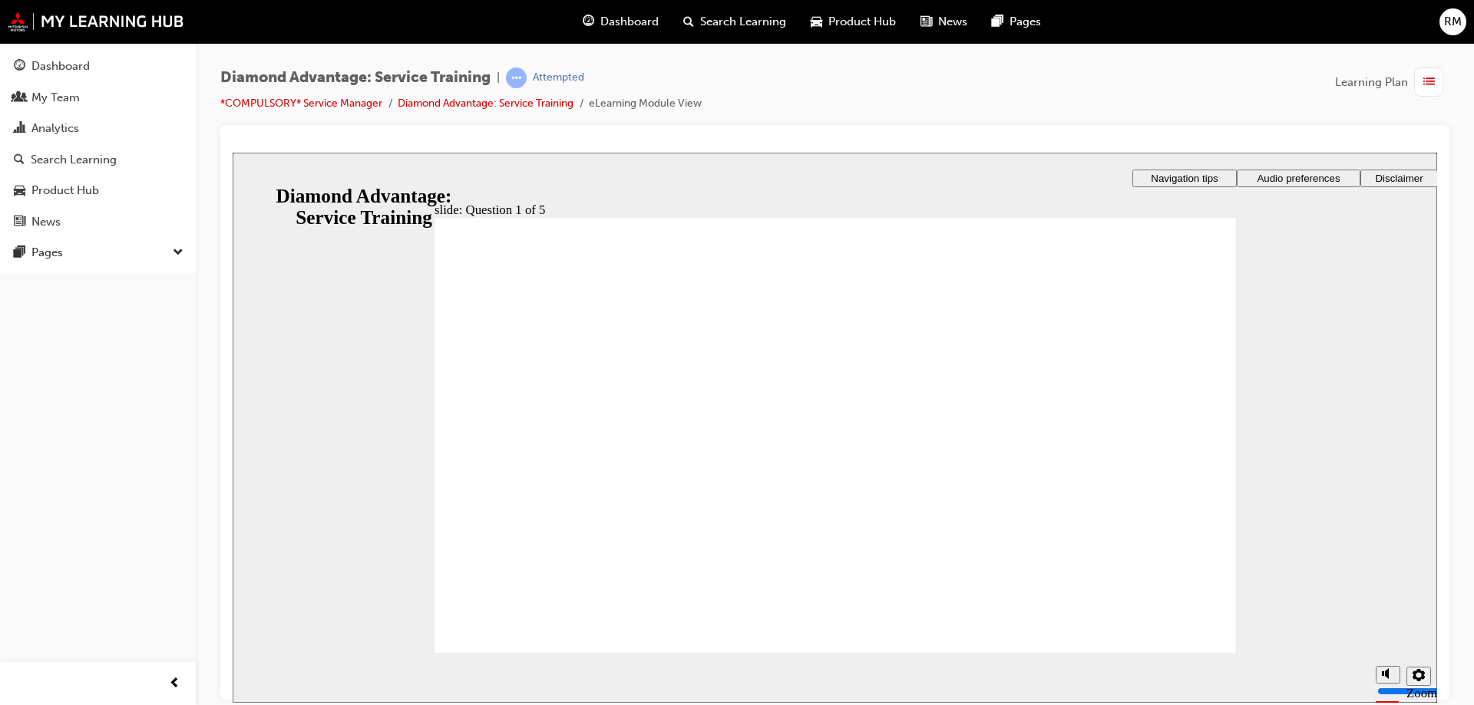
checkbox input "true"
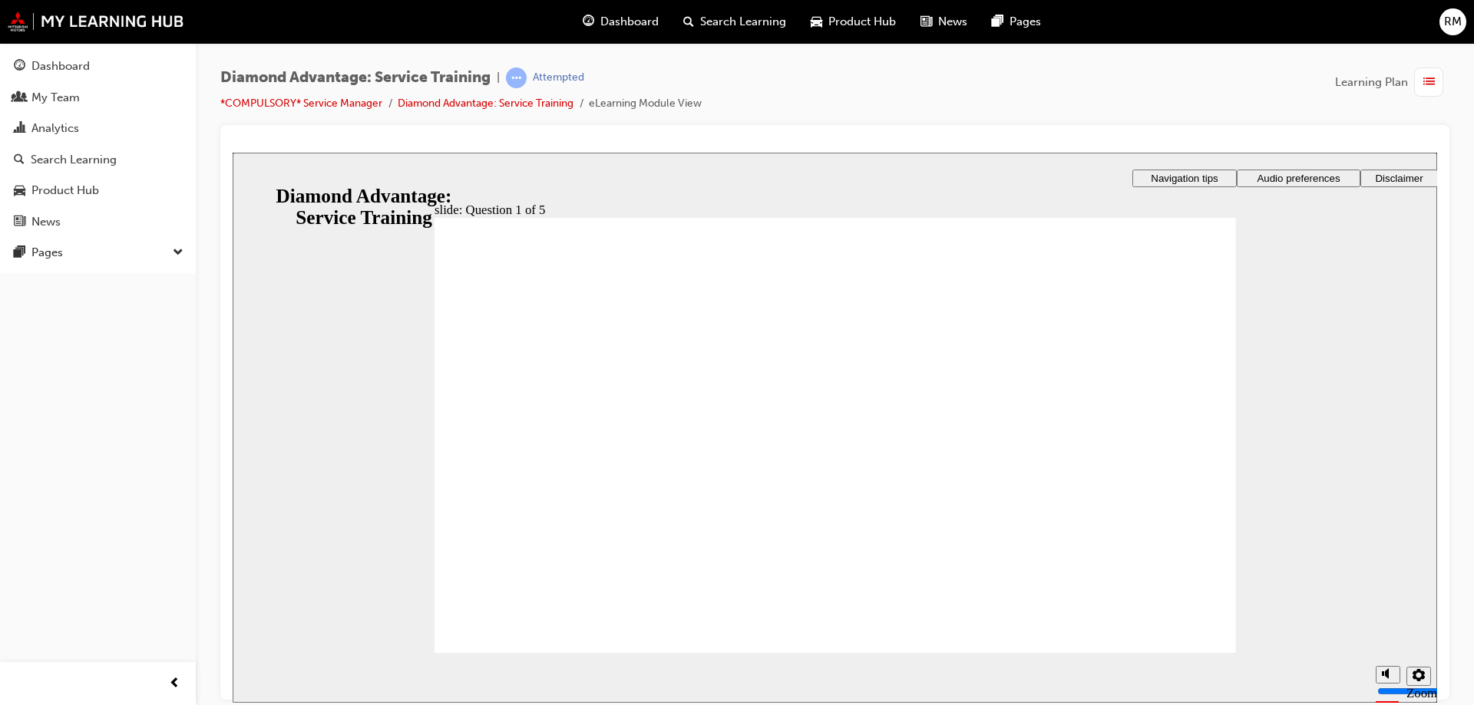
checkbox input "true"
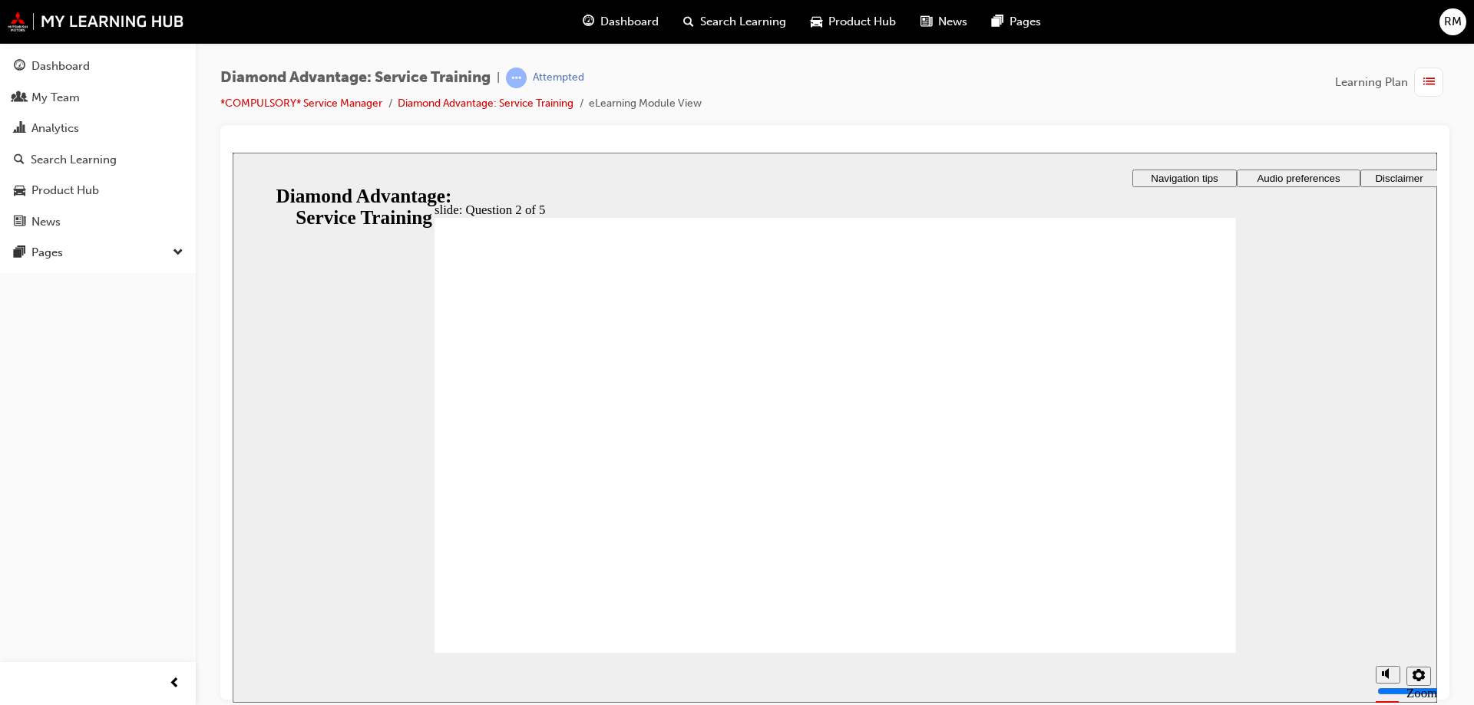
checkbox input "true"
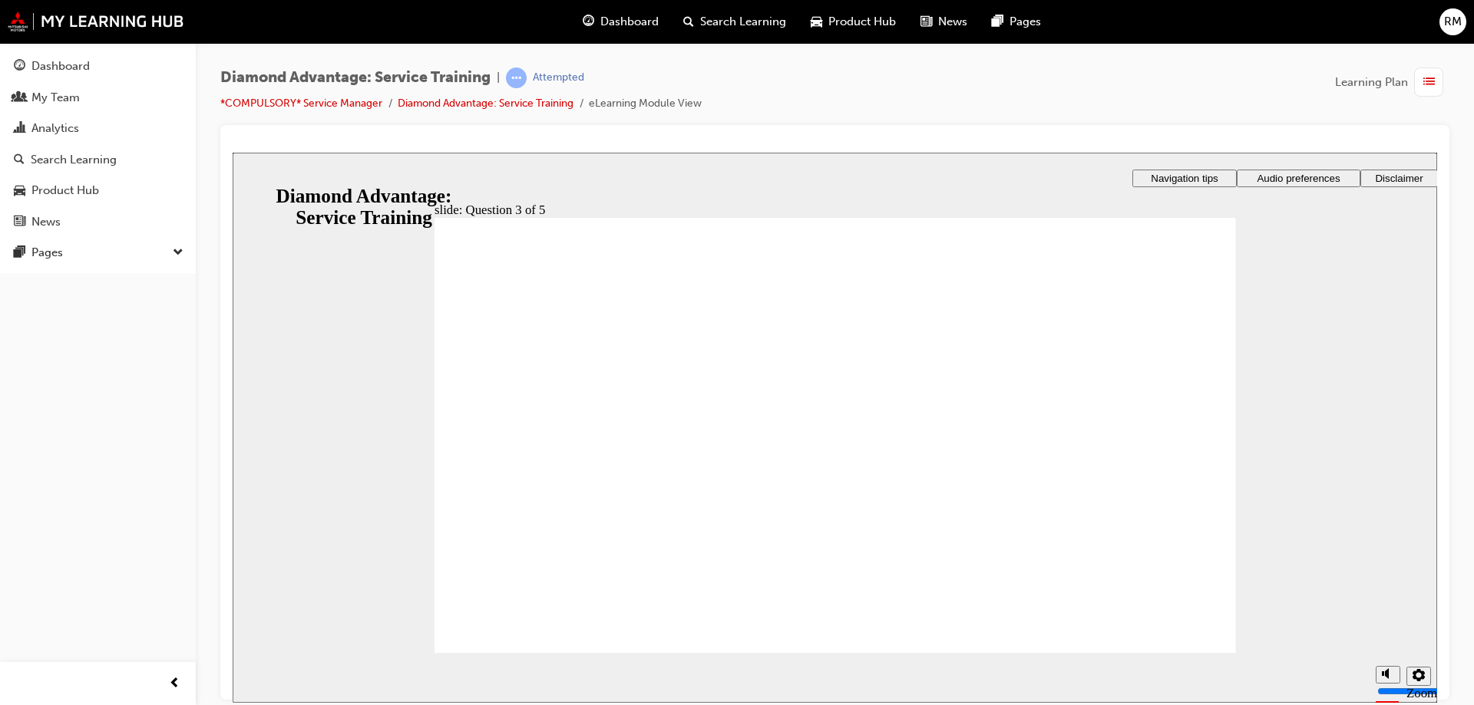
checkbox input "true"
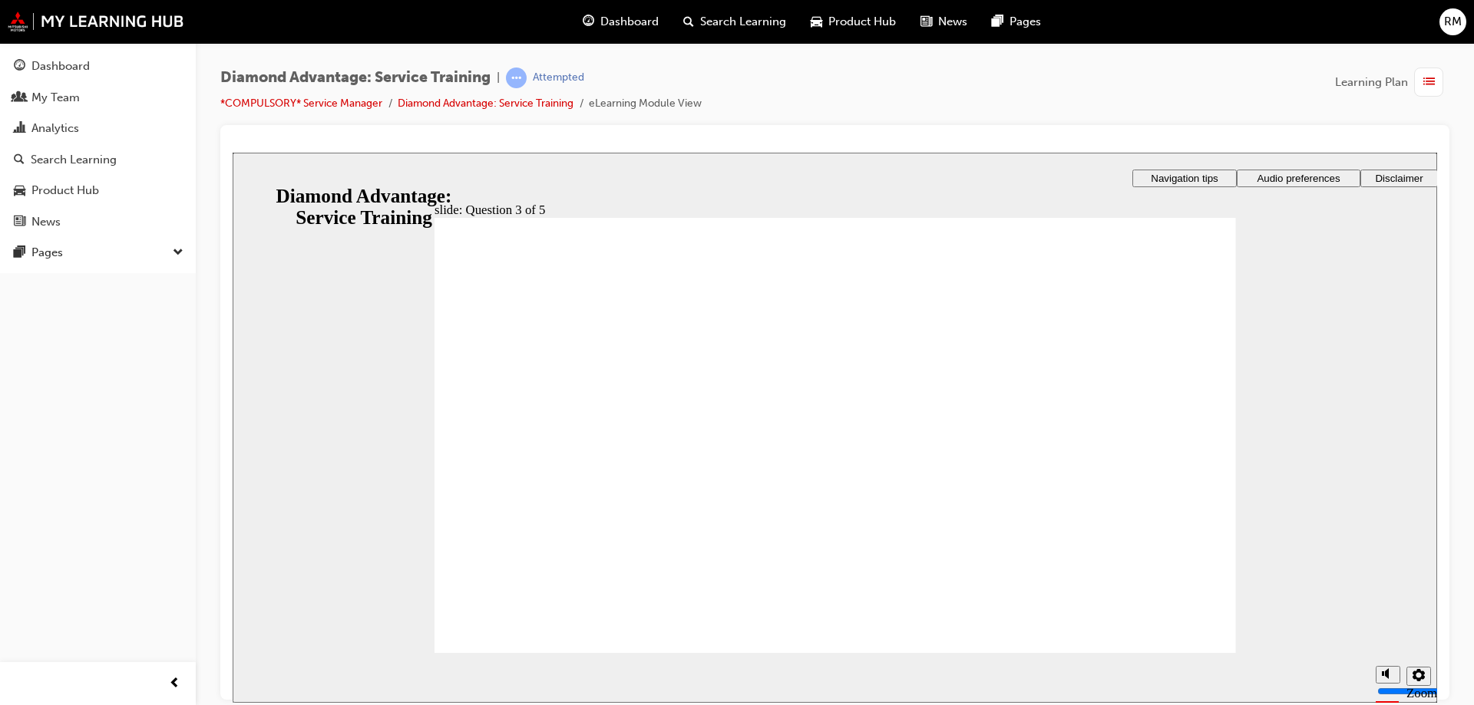
checkbox input "true"
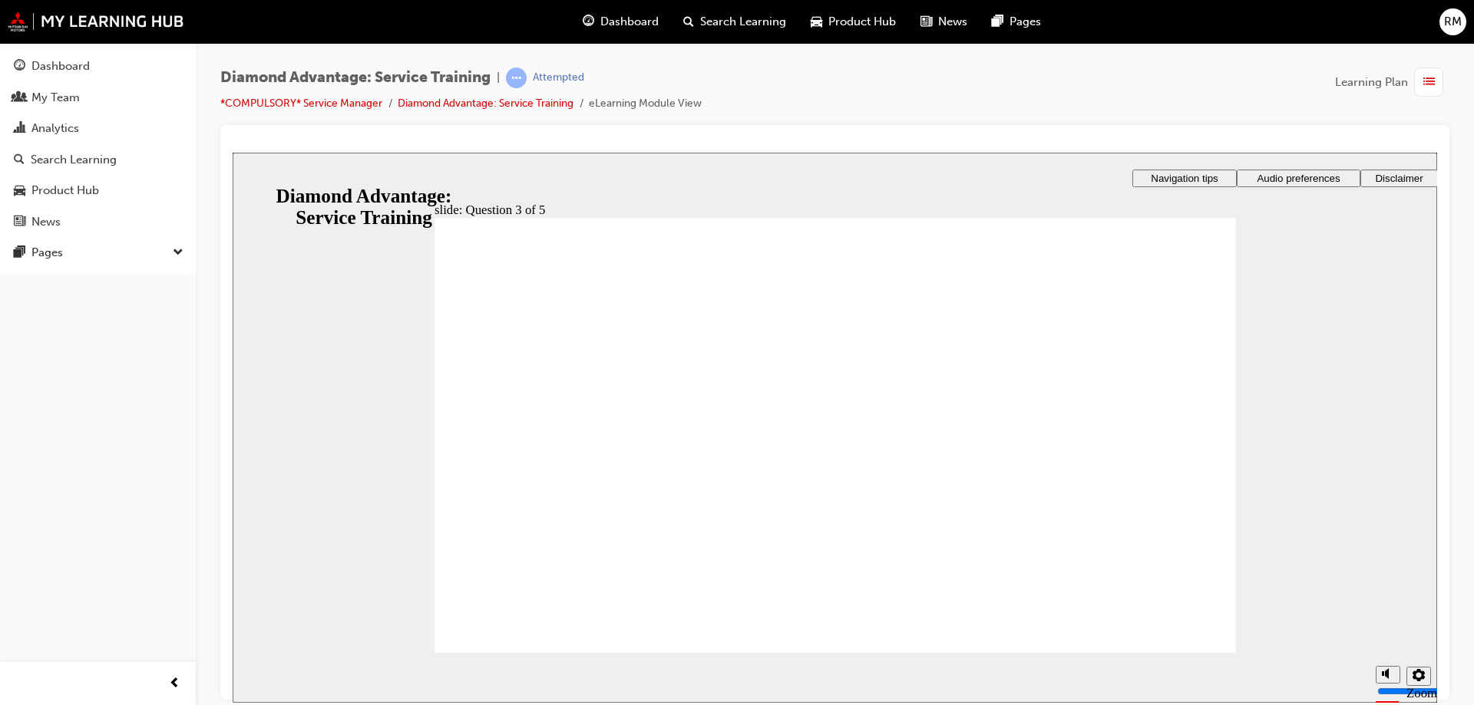
radio input "true"
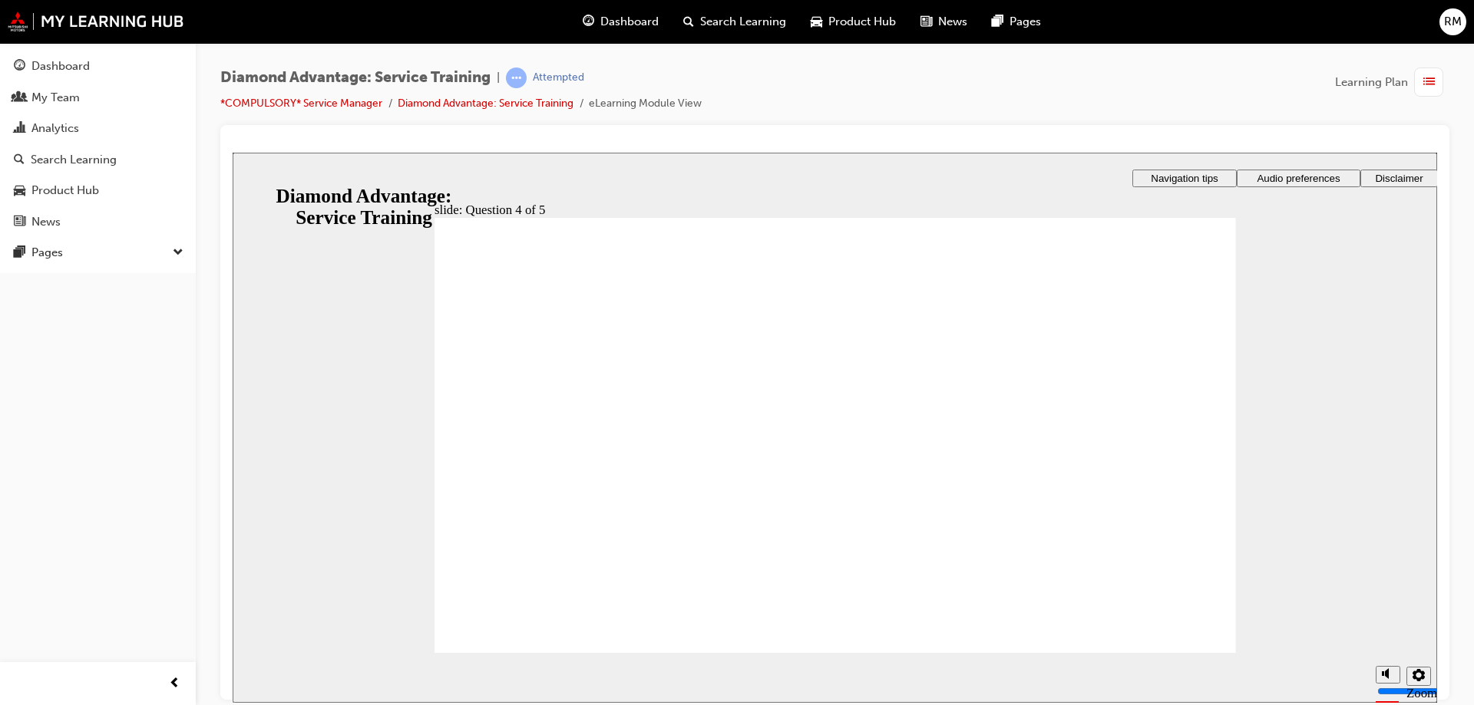
radio input "true"
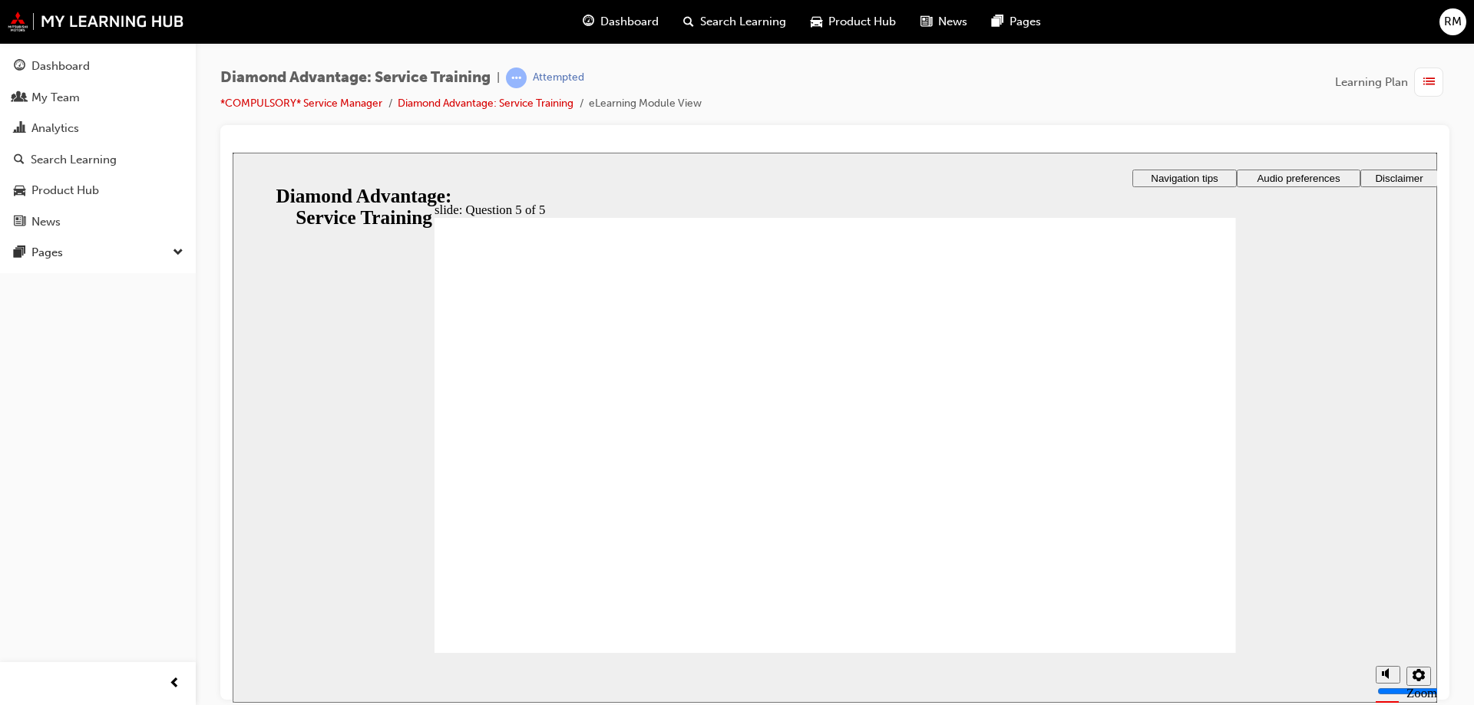
click at [790, 582] on div "Sorry, you didn't pass. Click Retry quiz to try again. Before you take the quiz…" at bounding box center [834, 442] width 801 height 451
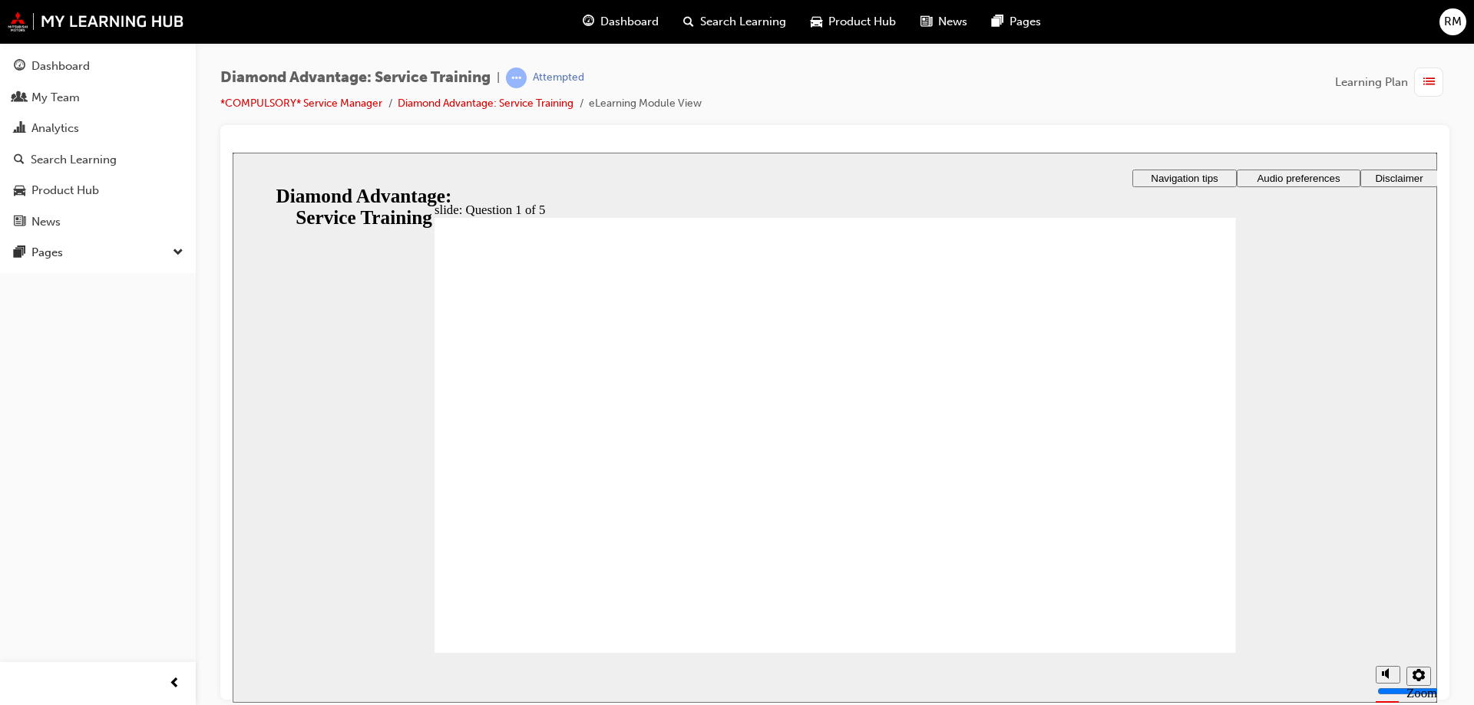
checkbox input "true"
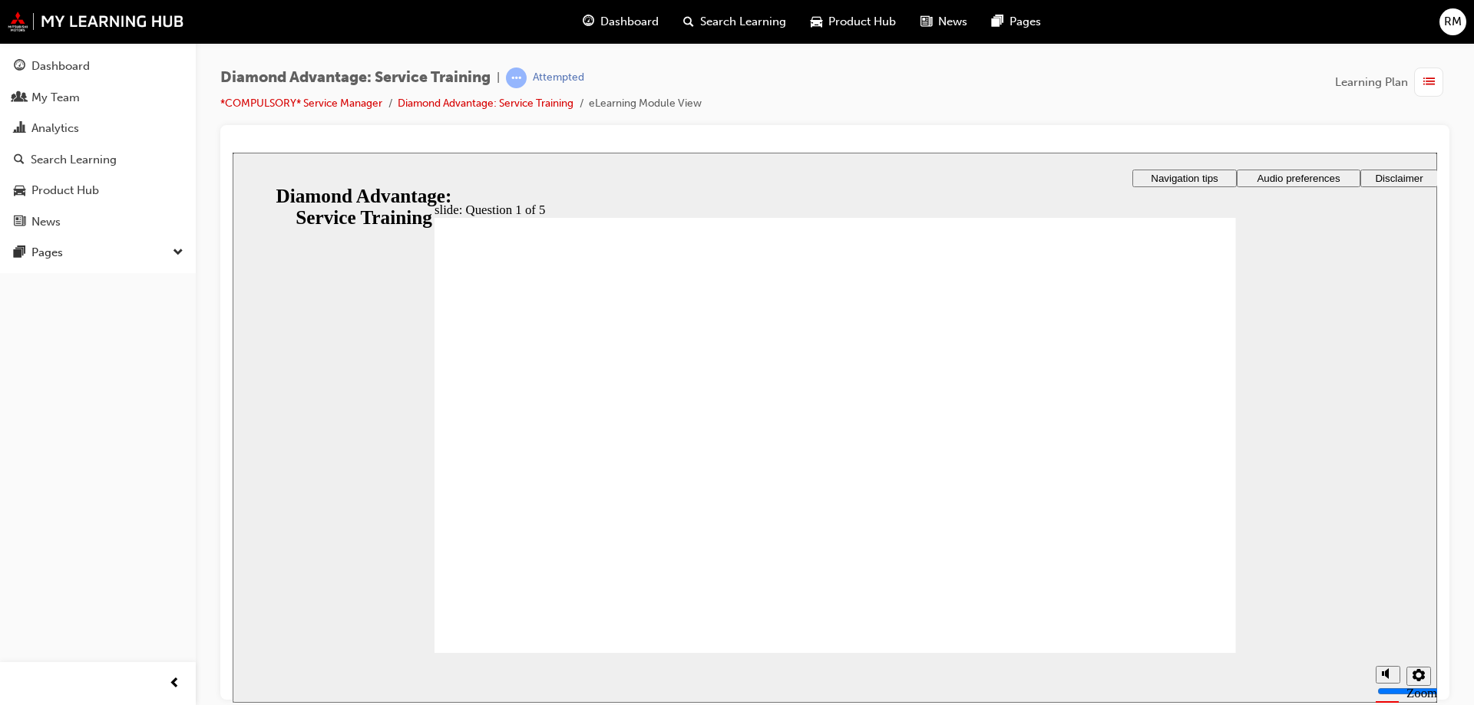
drag, startPoint x: 539, startPoint y: 412, endPoint x: 550, endPoint y: 414, distance: 11.7
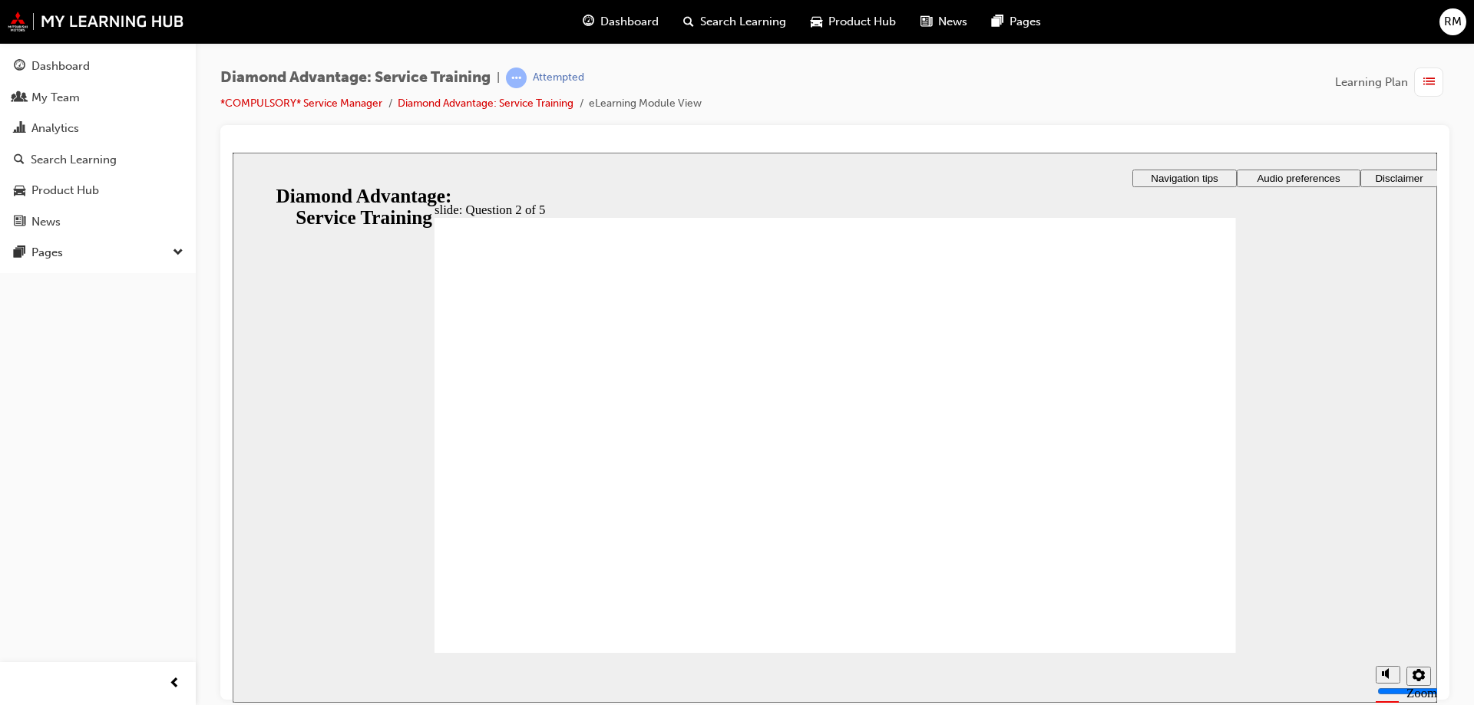
checkbox input "true"
drag, startPoint x: 551, startPoint y: 420, endPoint x: 556, endPoint y: 453, distance: 33.3
checkbox input "true"
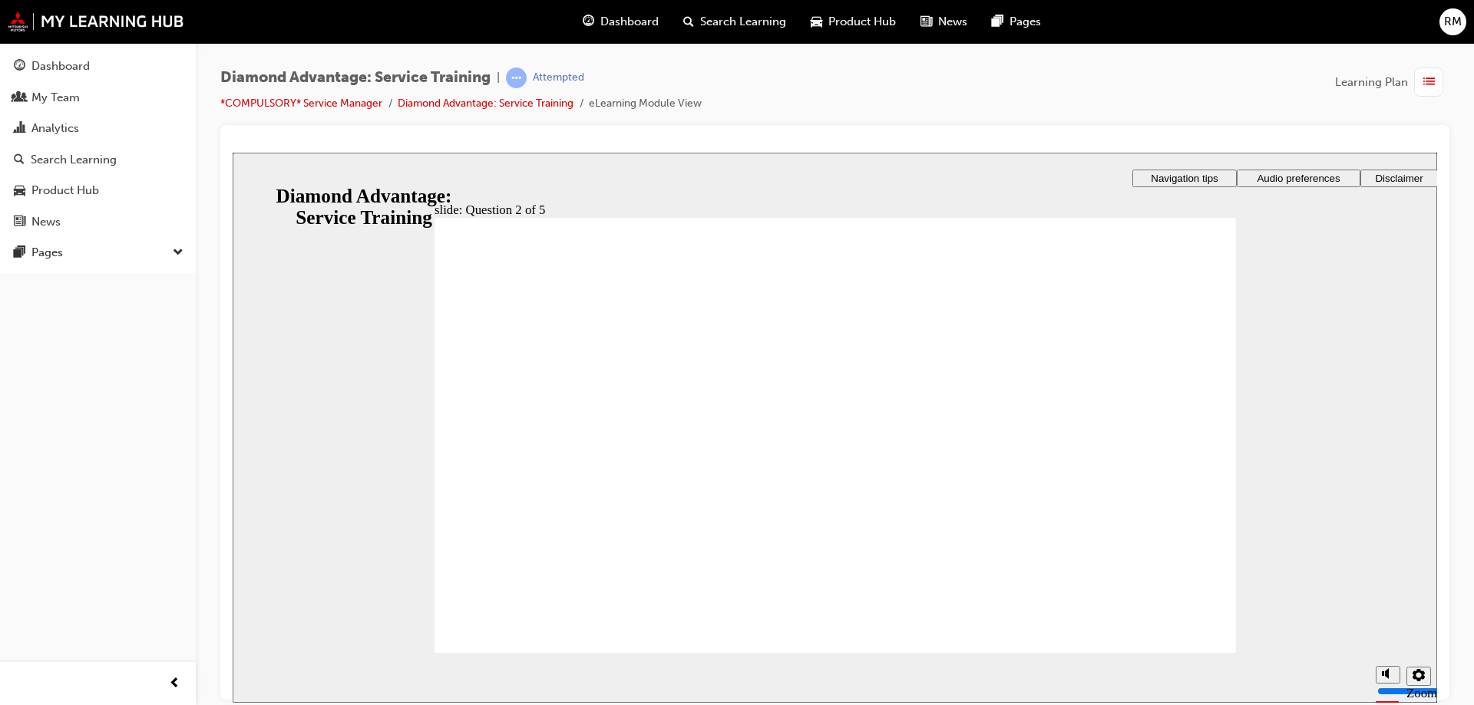
drag, startPoint x: 609, startPoint y: 385, endPoint x: 612, endPoint y: 411, distance: 26.2
checkbox input "true"
drag, startPoint x: 596, startPoint y: 445, endPoint x: 596, endPoint y: 435, distance: 10.0
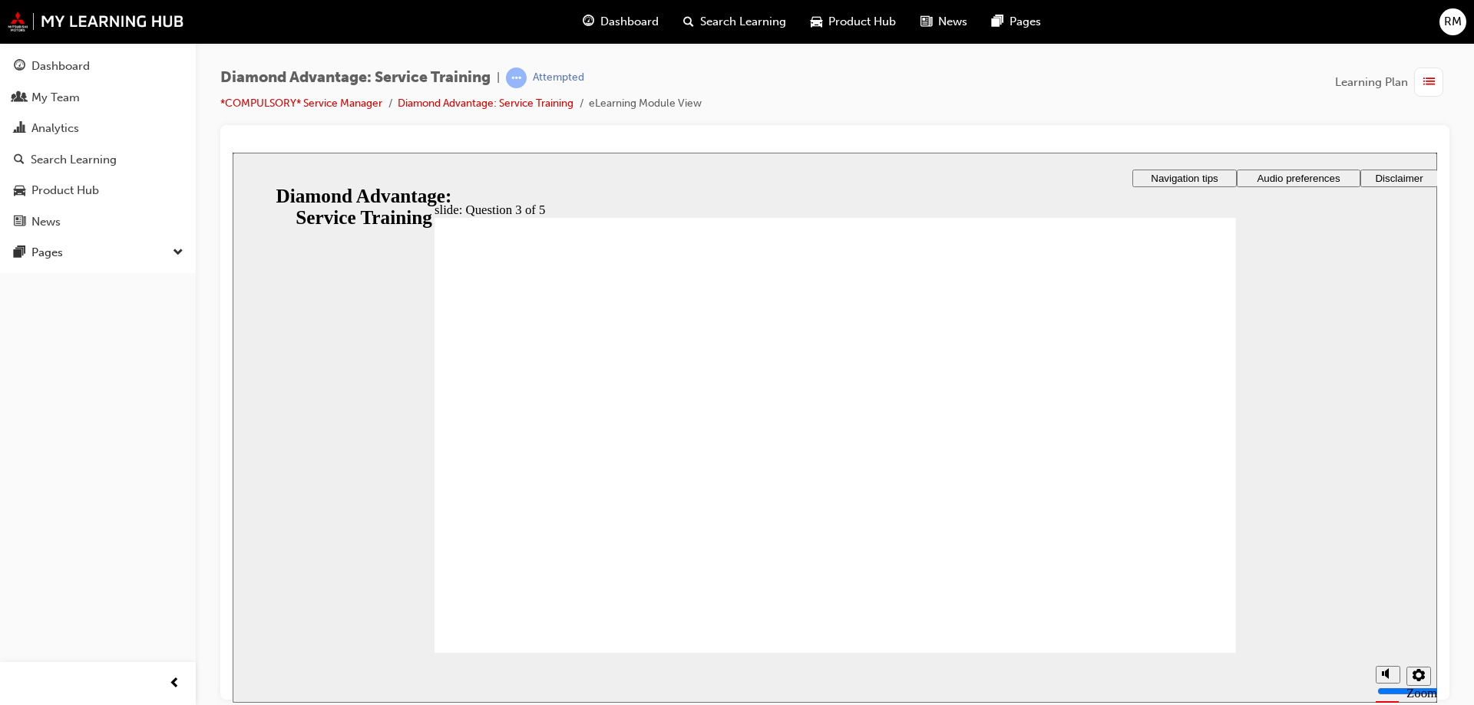
checkbox input "true"
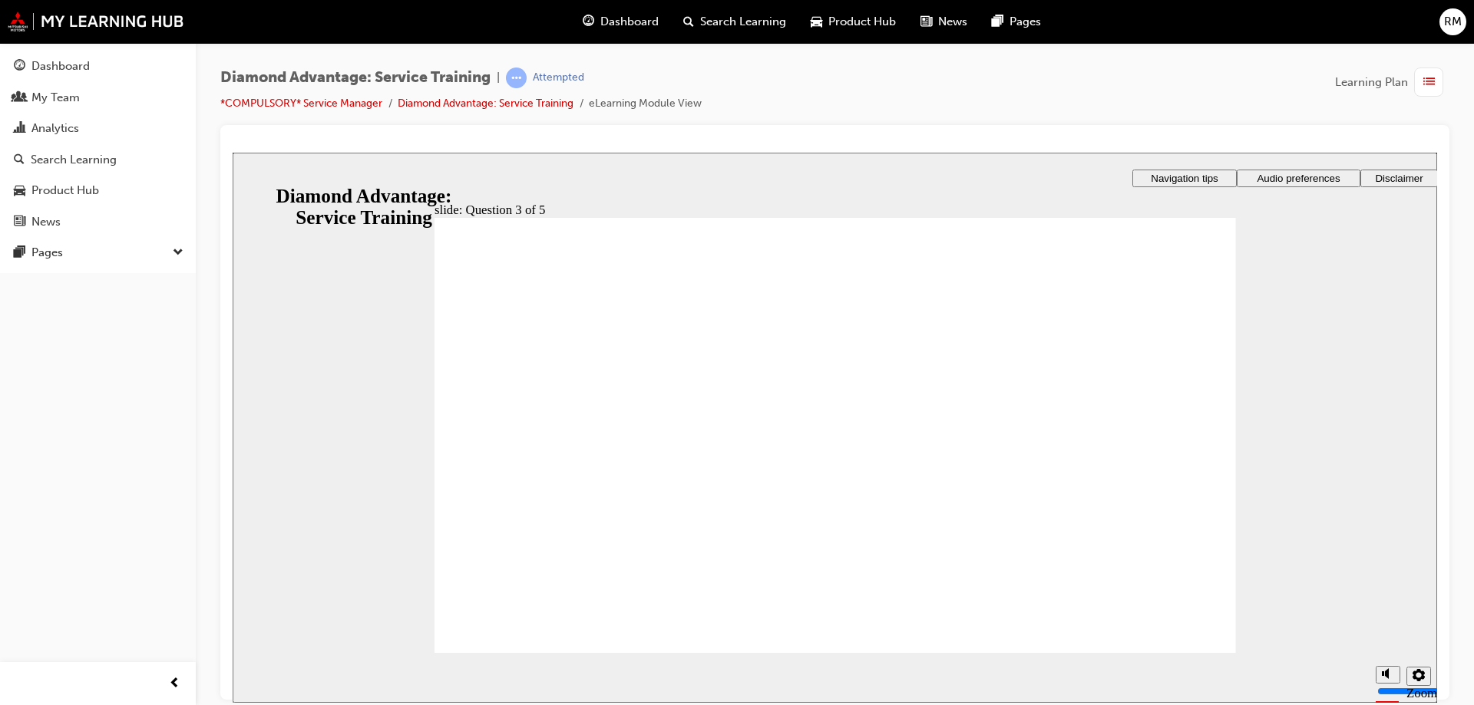
radio input "true"
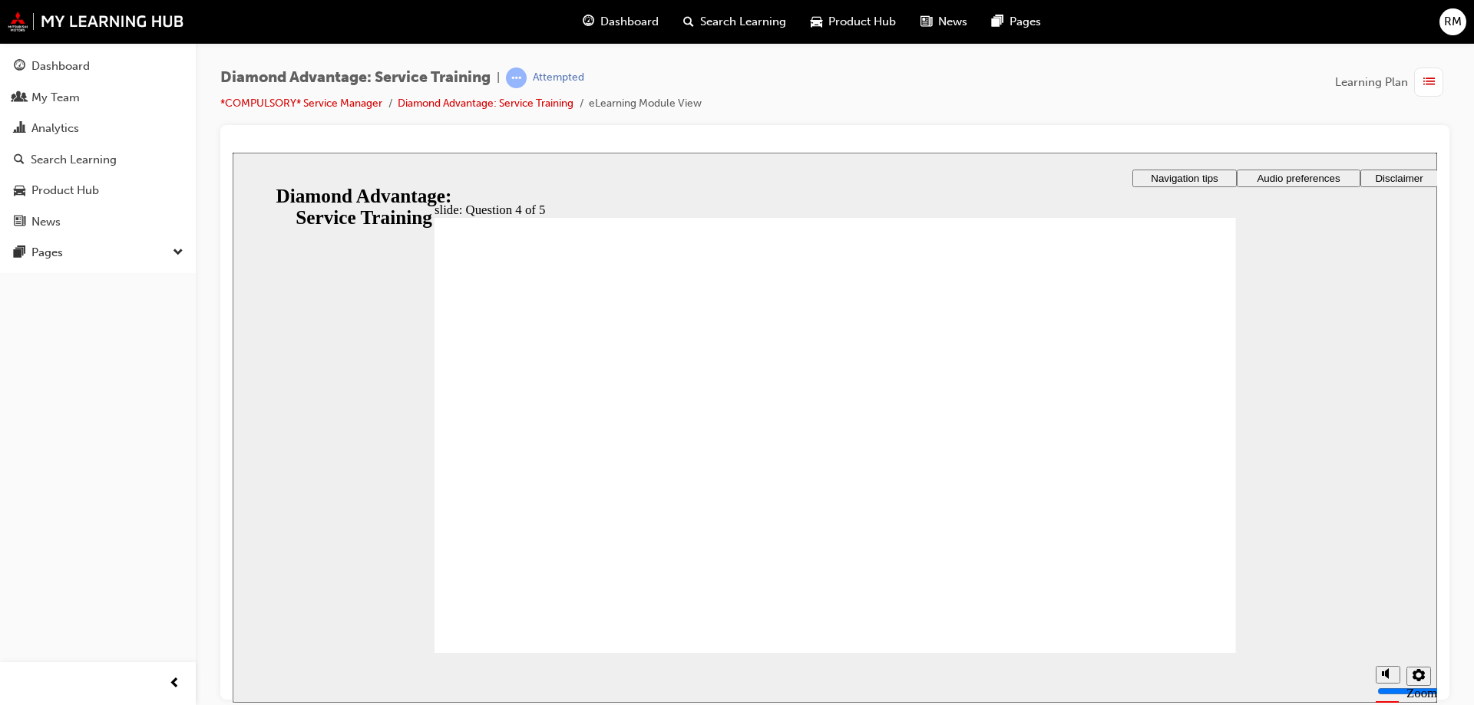
click at [1213, 652] on section "Playback Speed 2 1.75 1.5 1.25 0.75" at bounding box center [835, 677] width 1204 height 50
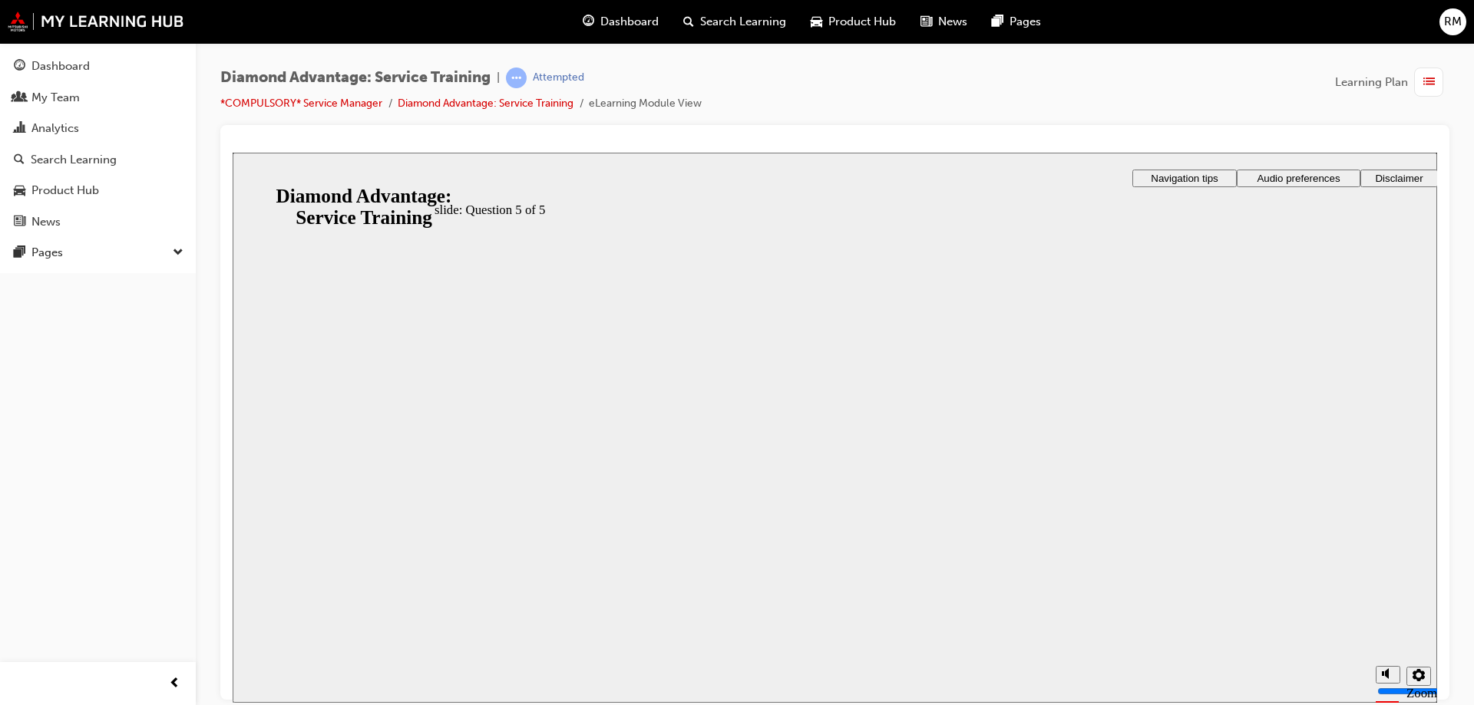
radio input "true"
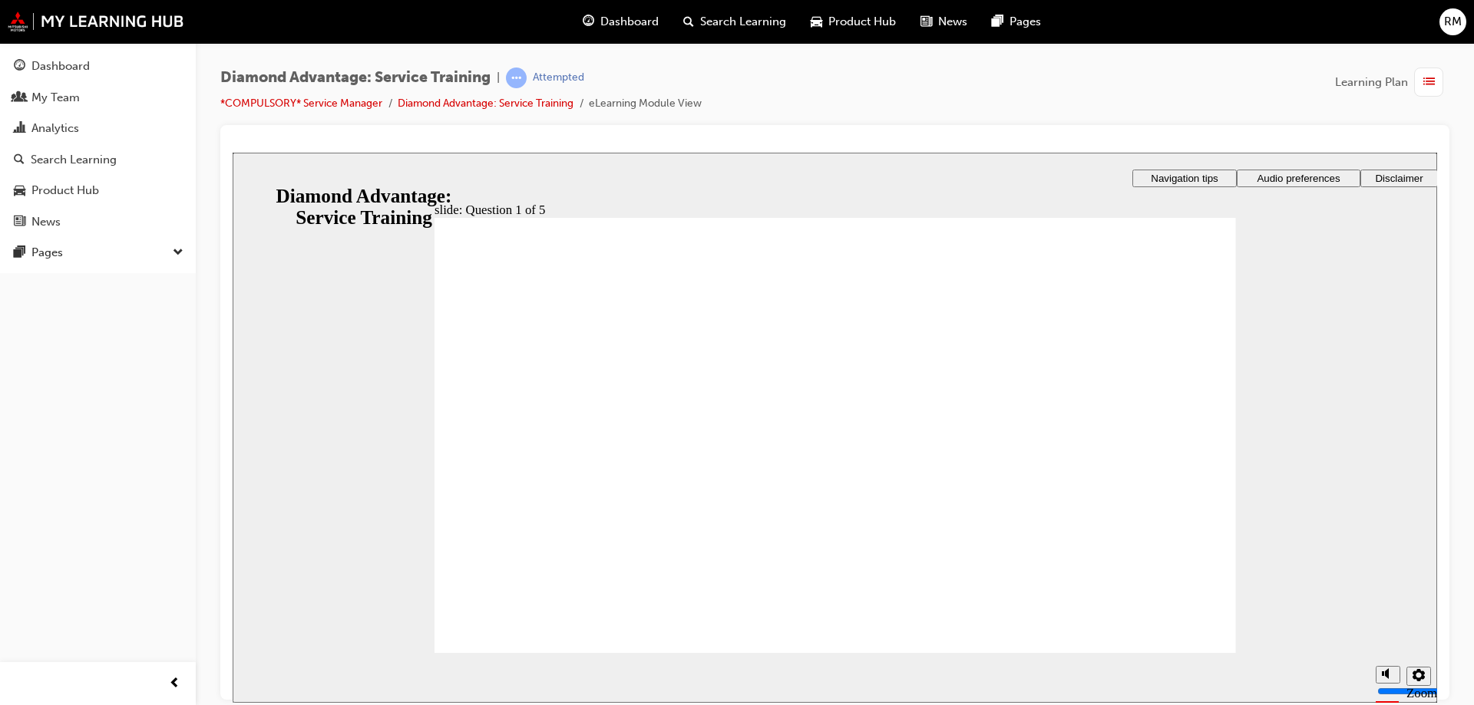
checkbox input "true"
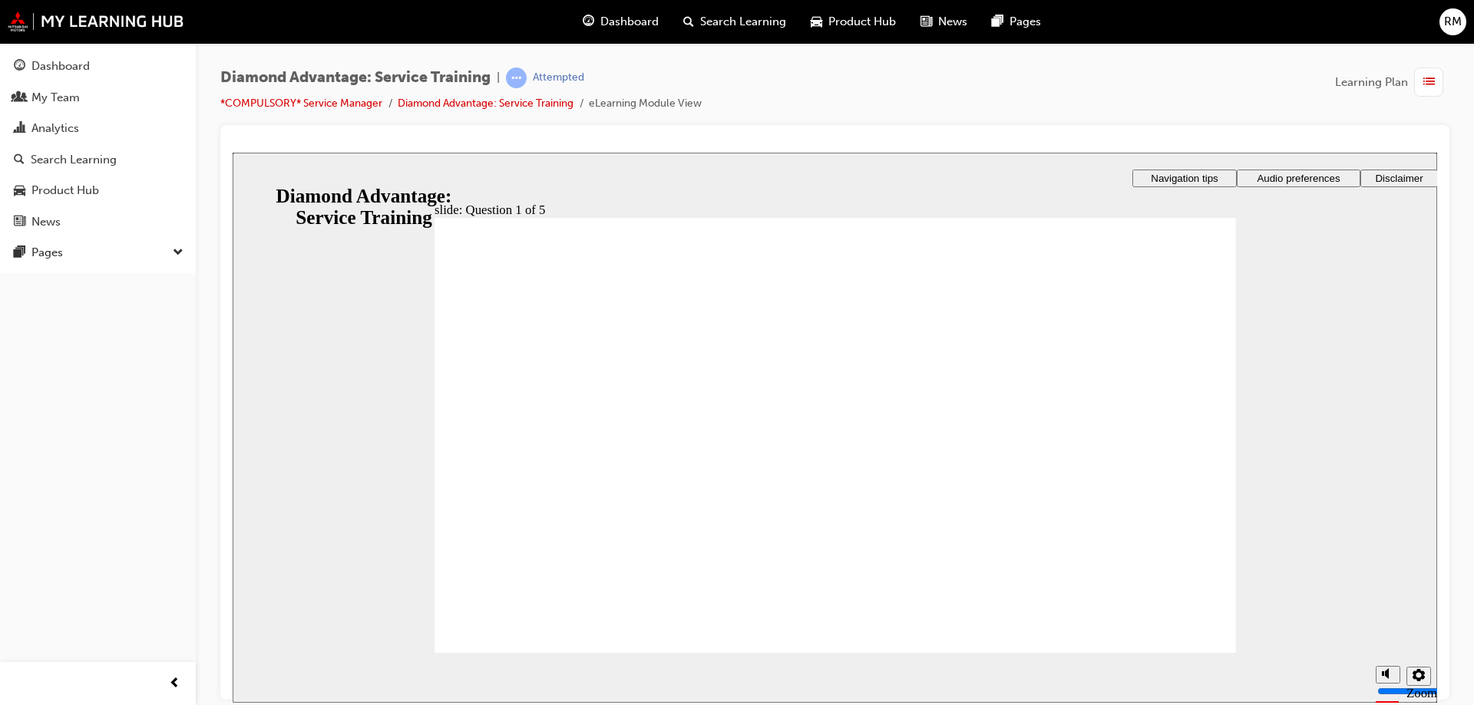
checkbox input "true"
drag, startPoint x: 762, startPoint y: 540, endPoint x: 779, endPoint y: 546, distance: 18.0
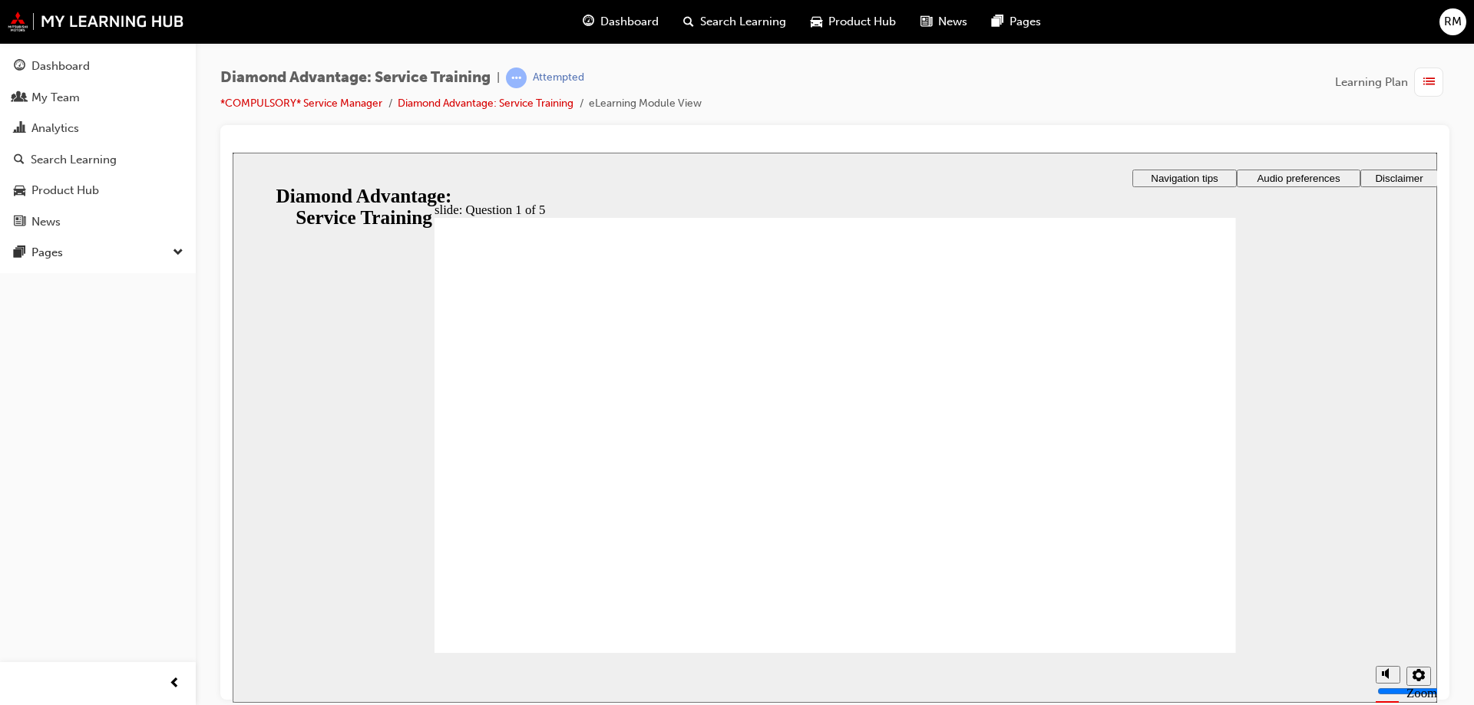
checkbox input "true"
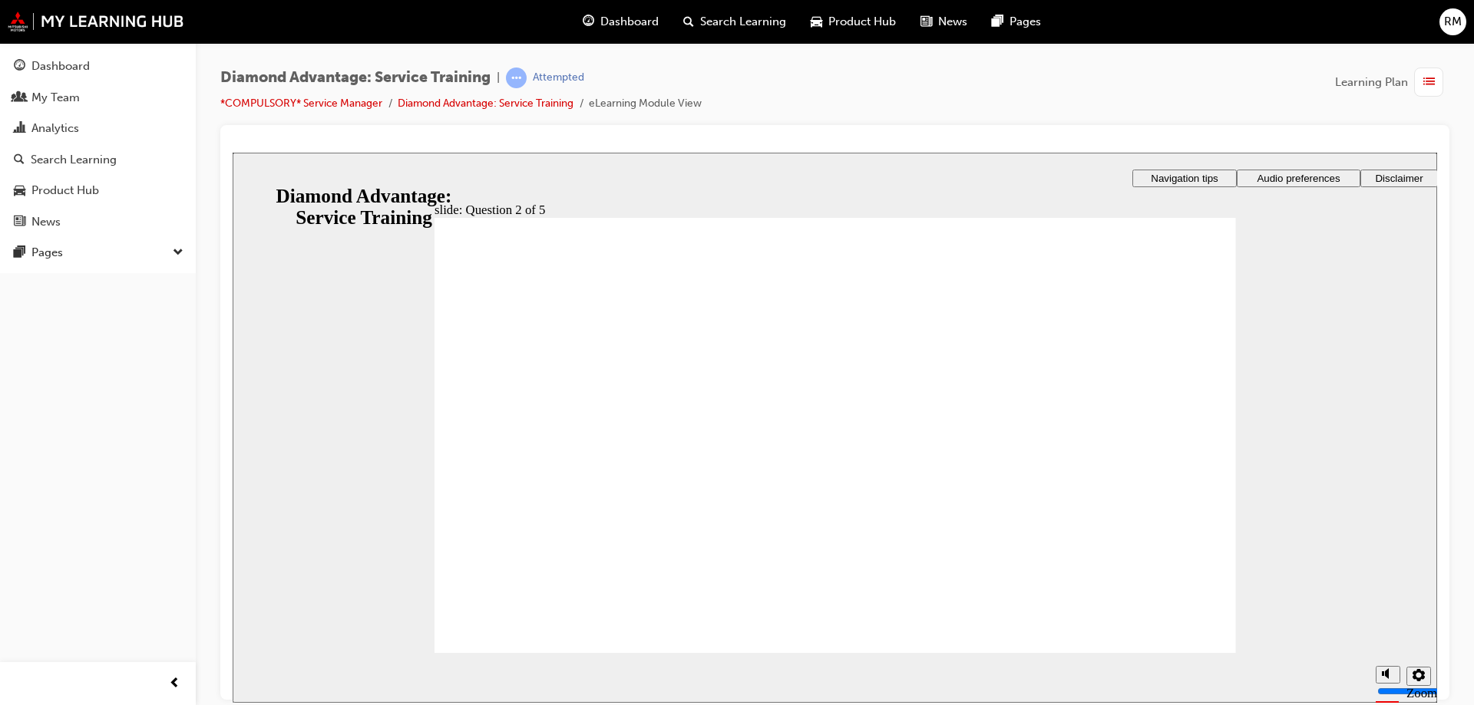
checkbox input "true"
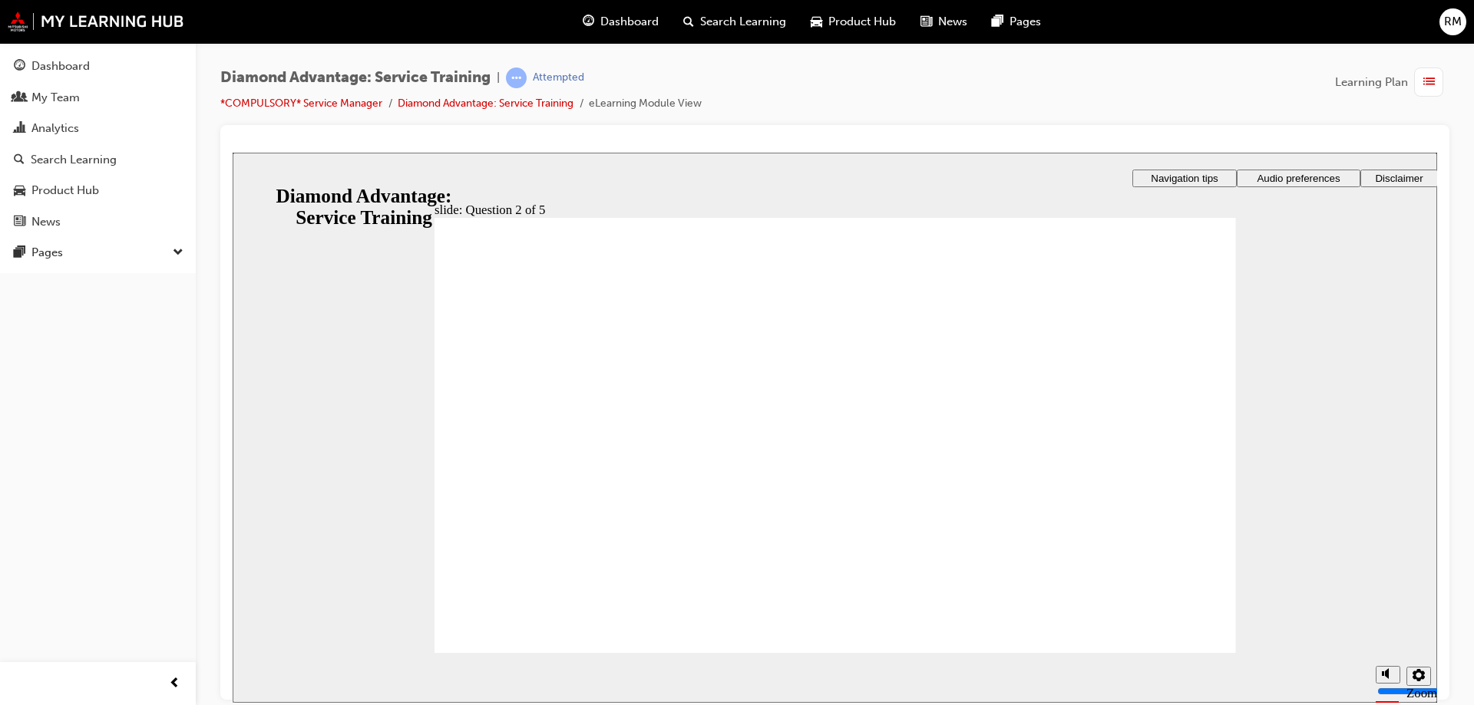
drag, startPoint x: 676, startPoint y: 398, endPoint x: 663, endPoint y: 405, distance: 14.8
checkbox input "true"
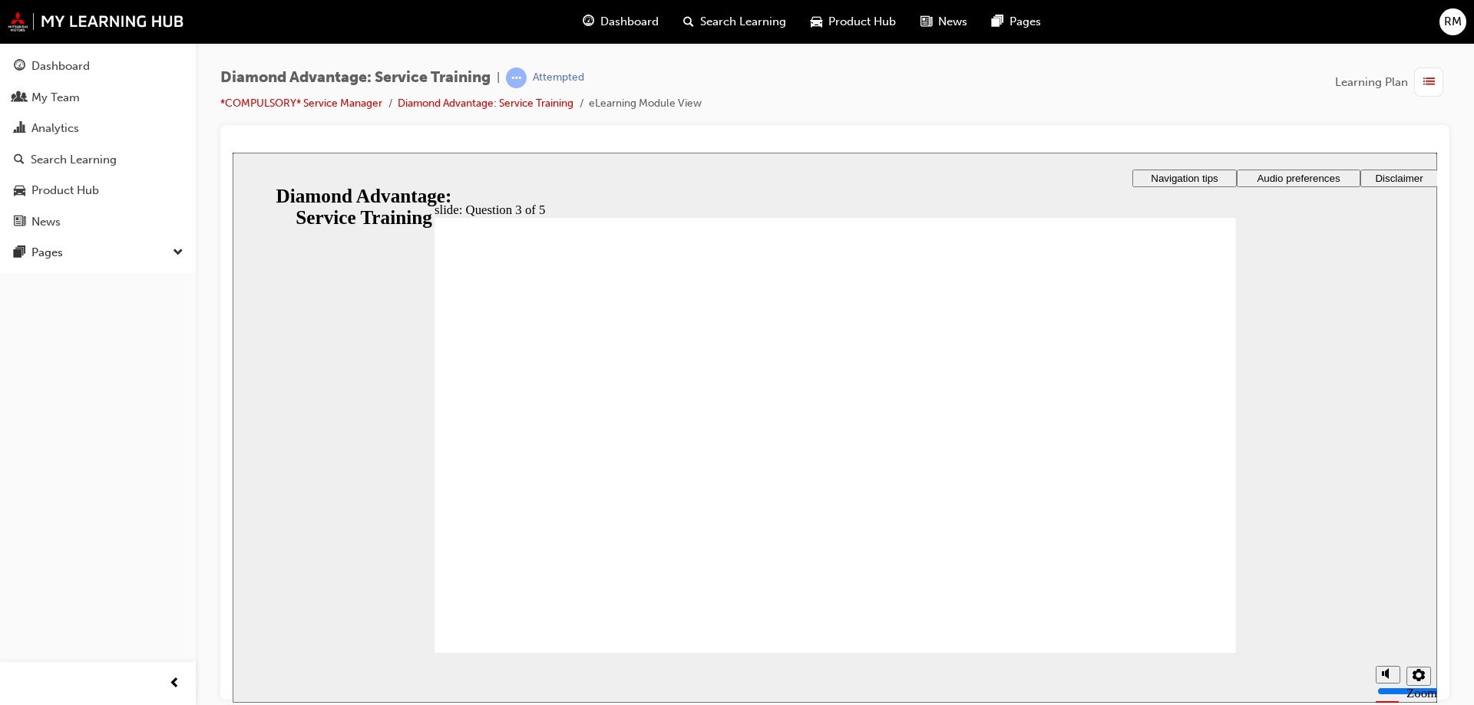
checkbox input "true"
drag, startPoint x: 654, startPoint y: 439, endPoint x: 599, endPoint y: 522, distance: 99.2
checkbox input "true"
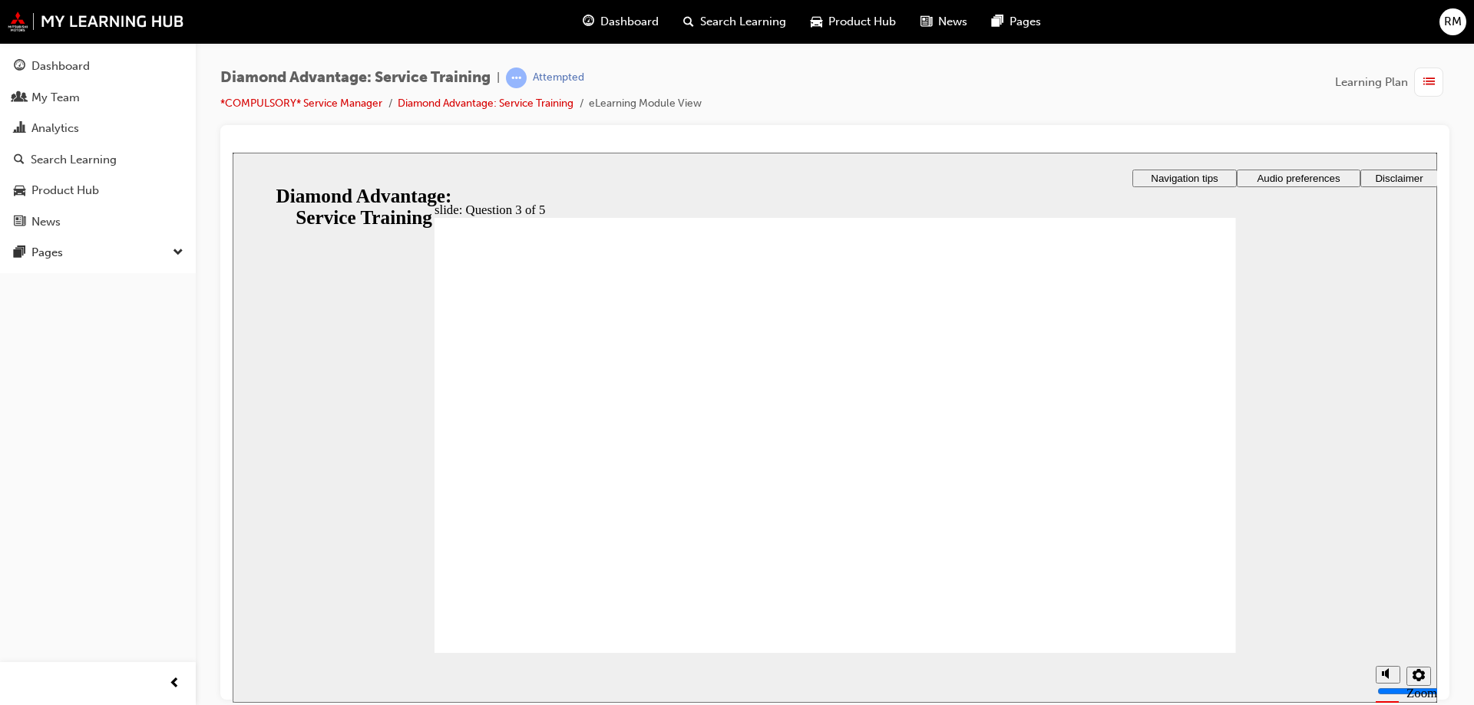
drag, startPoint x: 889, startPoint y: 549, endPoint x: 901, endPoint y: 549, distance: 12.3
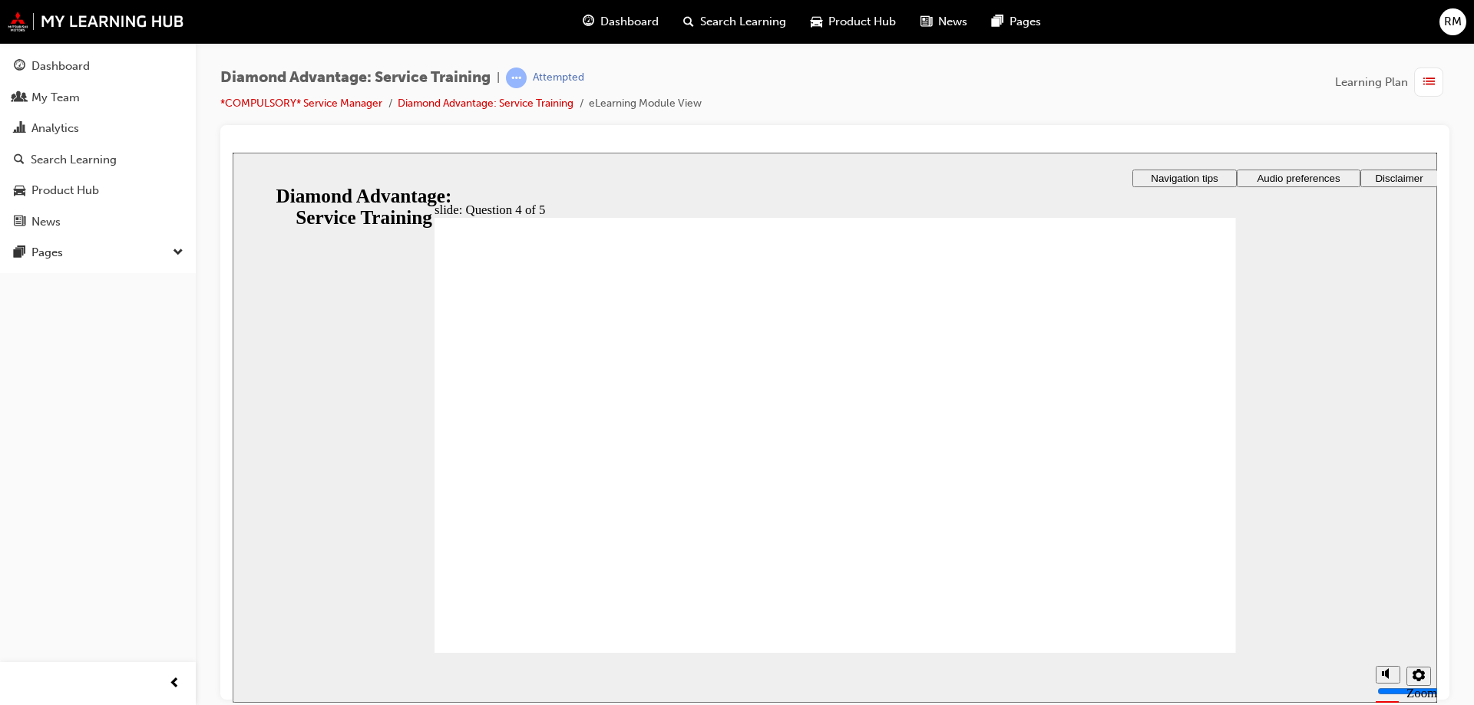
radio input "true"
drag, startPoint x: 863, startPoint y: 542, endPoint x: 882, endPoint y: 525, distance: 25.6
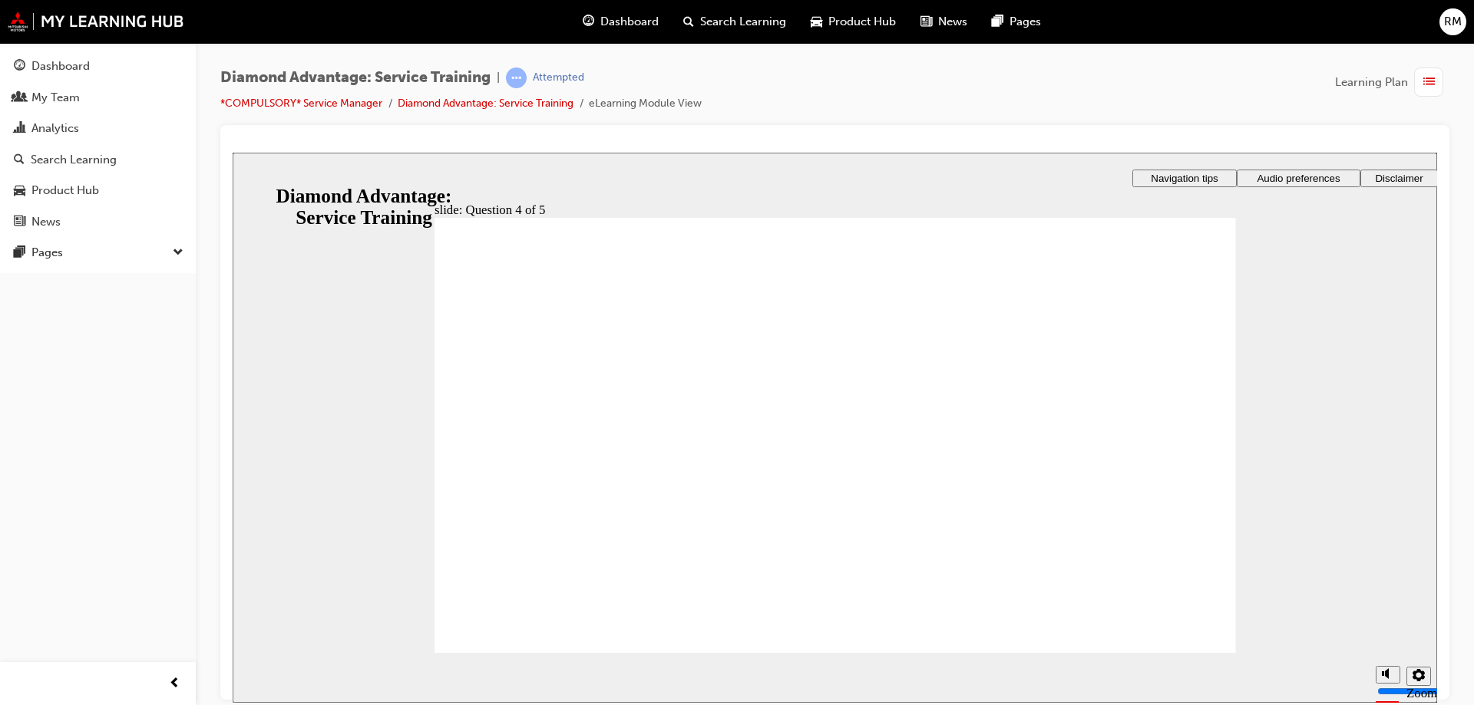
drag, startPoint x: 585, startPoint y: 427, endPoint x: 554, endPoint y: 475, distance: 57.3
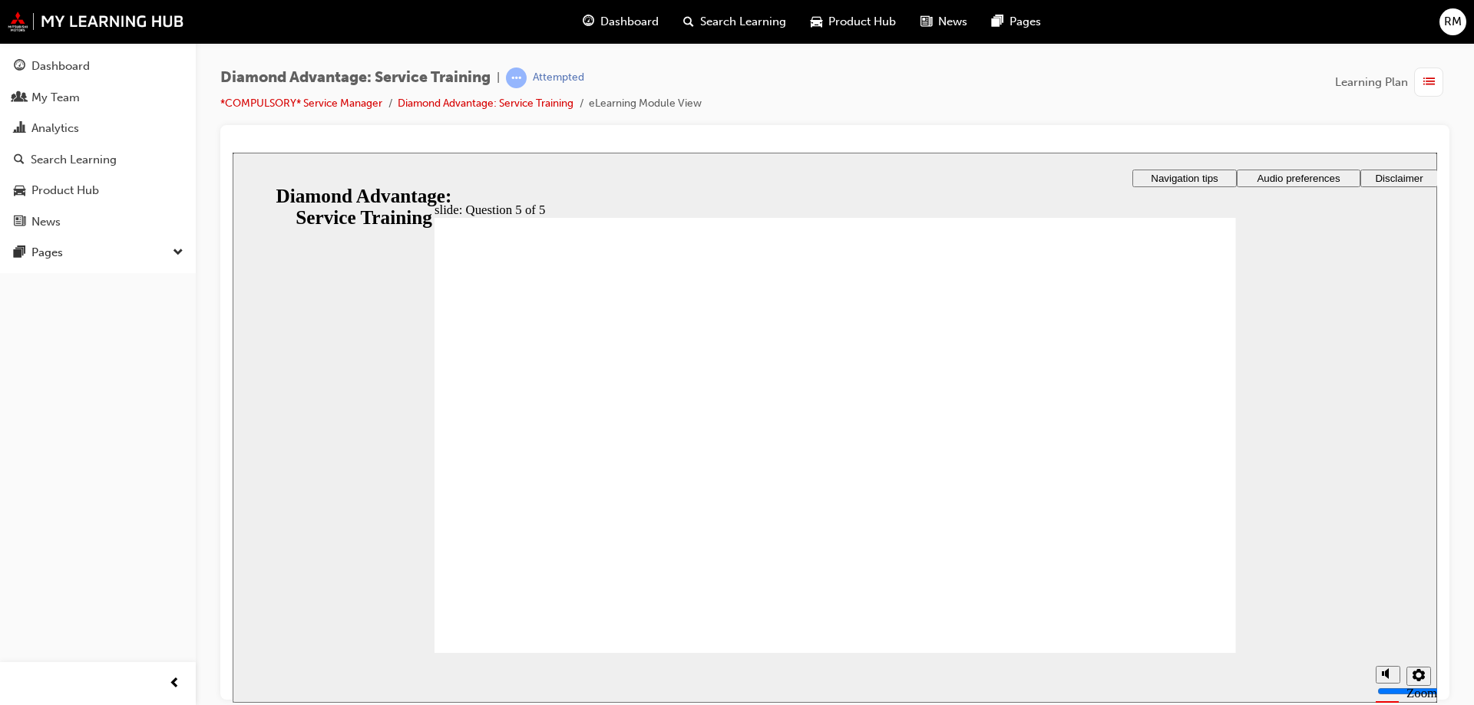
radio input "false"
radio input "true"
drag, startPoint x: 881, startPoint y: 530, endPoint x: 871, endPoint y: 524, distance: 11.7
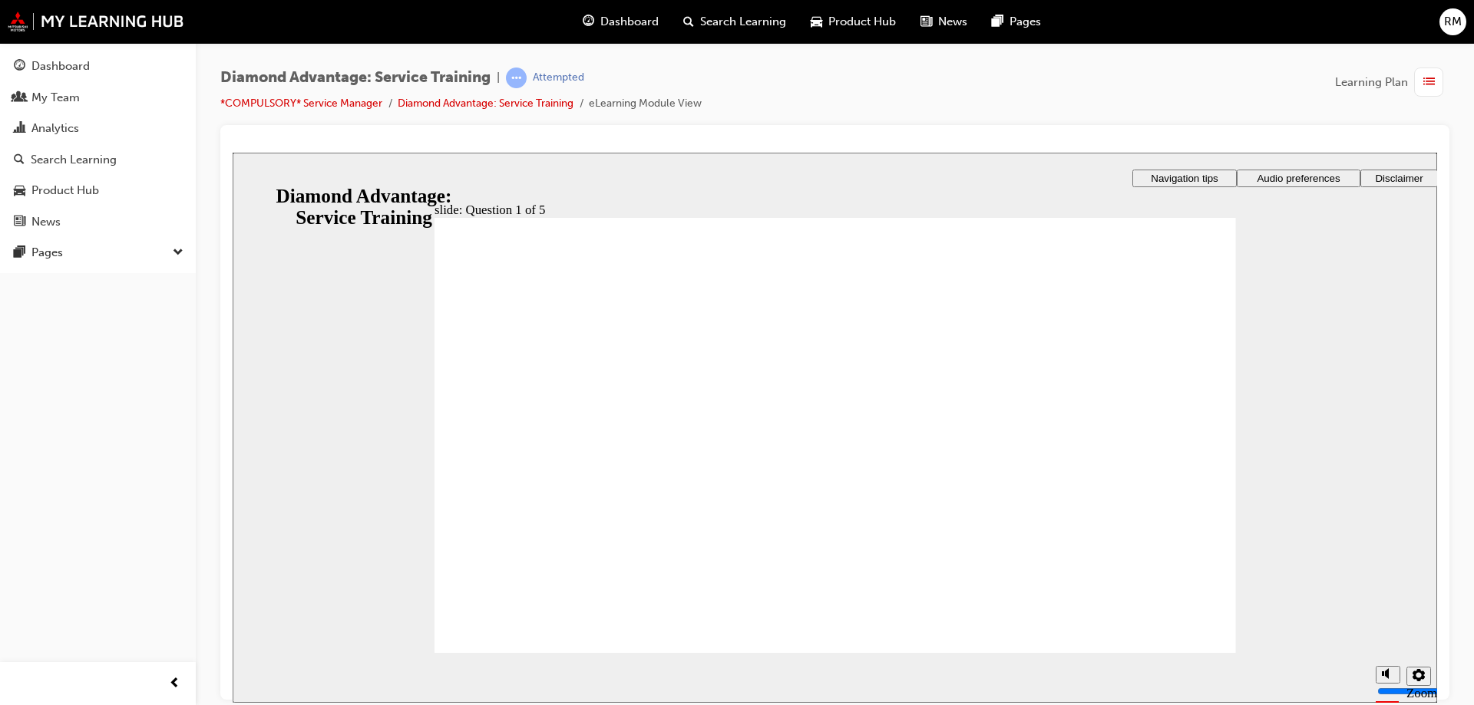
checkbox input "true"
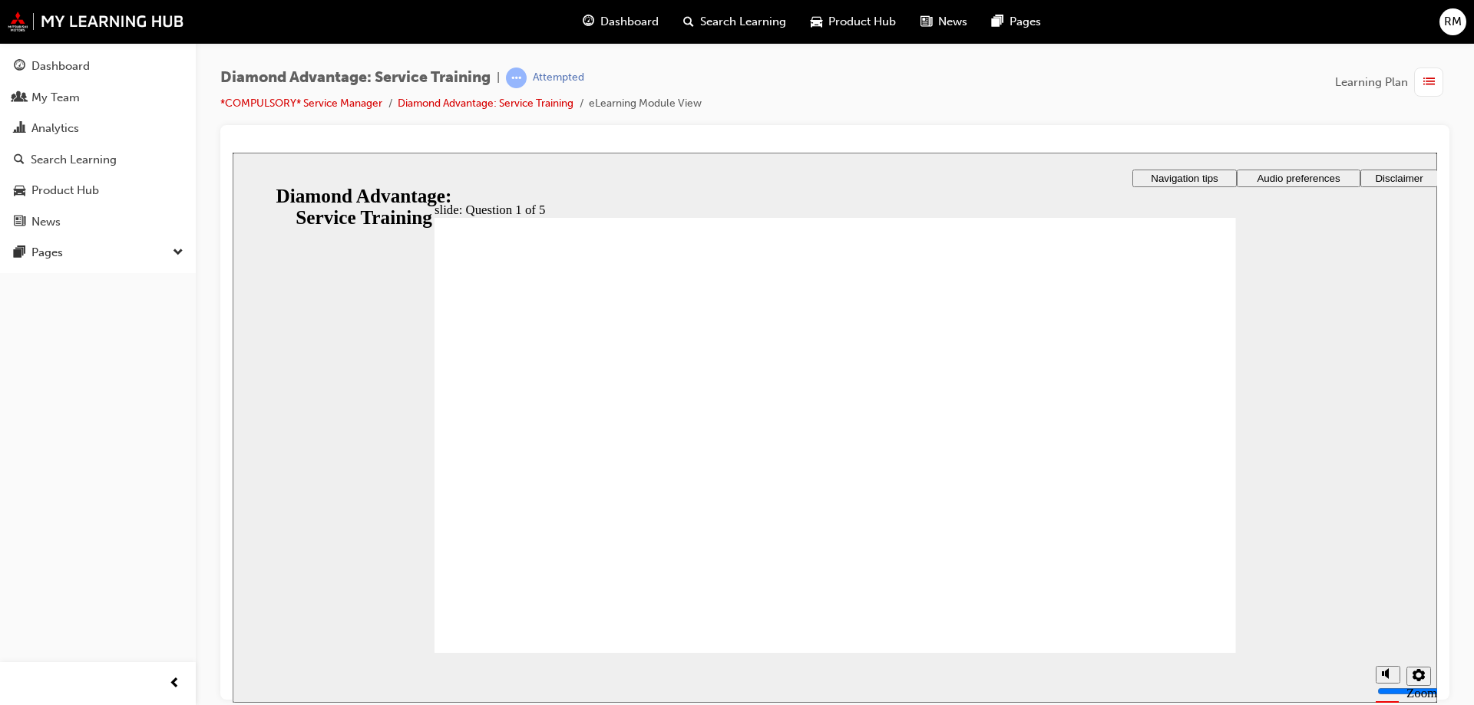
drag, startPoint x: 555, startPoint y: 391, endPoint x: 550, endPoint y: 415, distance: 24.2
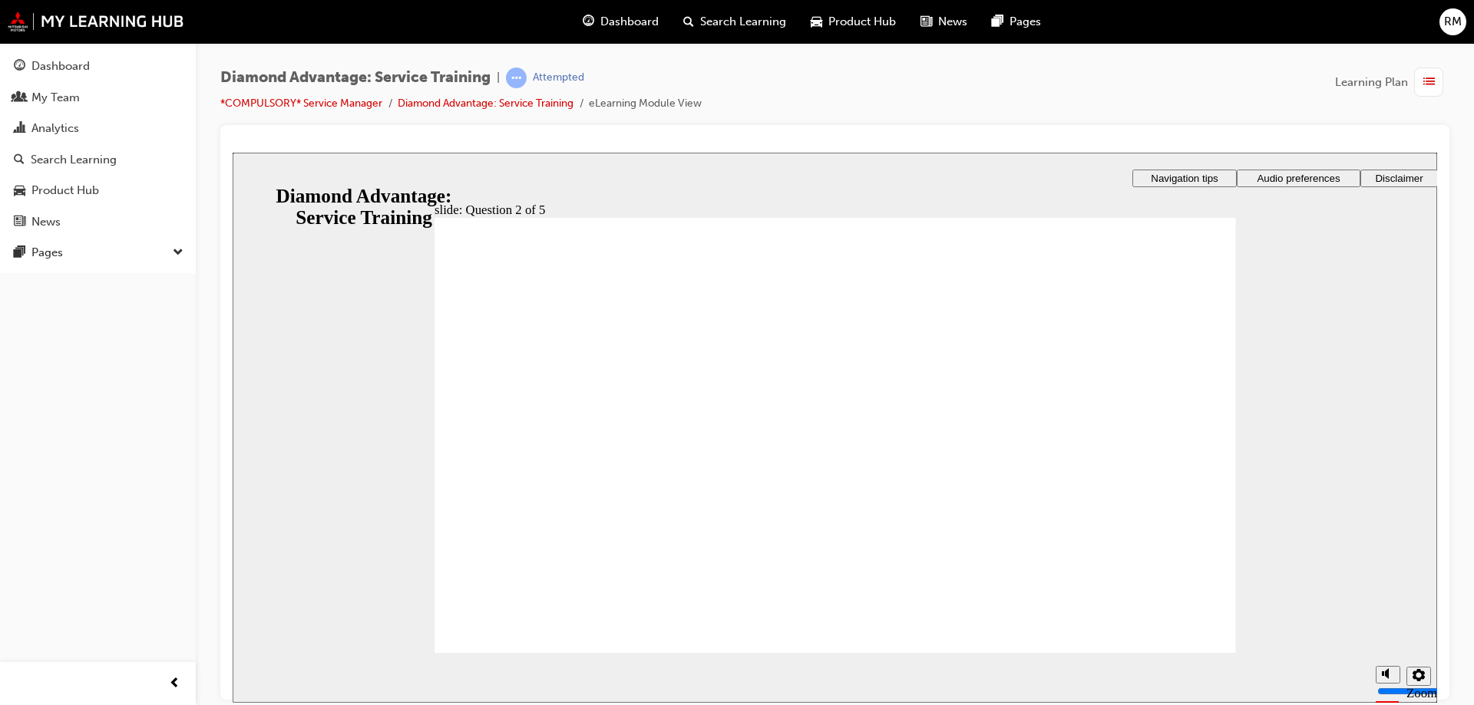
checkbox input "true"
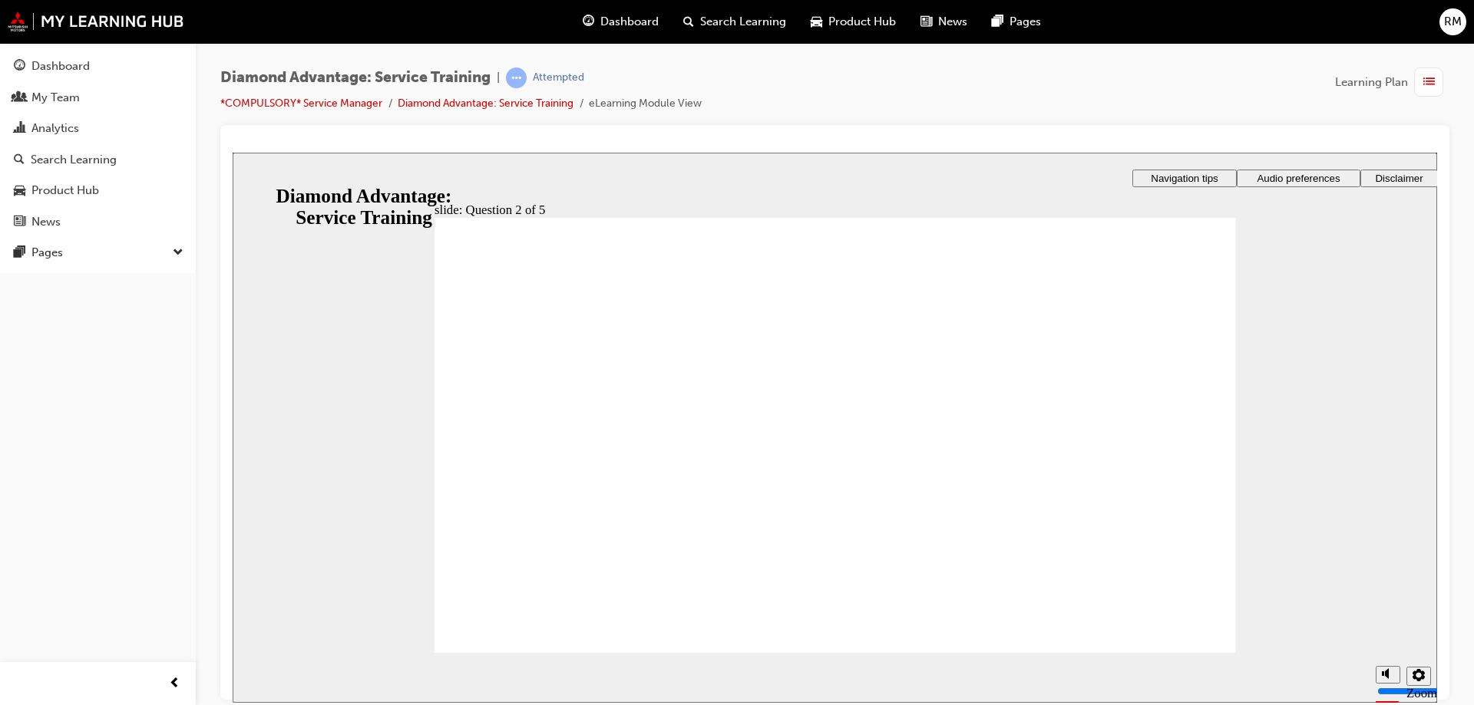
drag, startPoint x: 1114, startPoint y: 623, endPoint x: 1128, endPoint y: 627, distance: 13.6
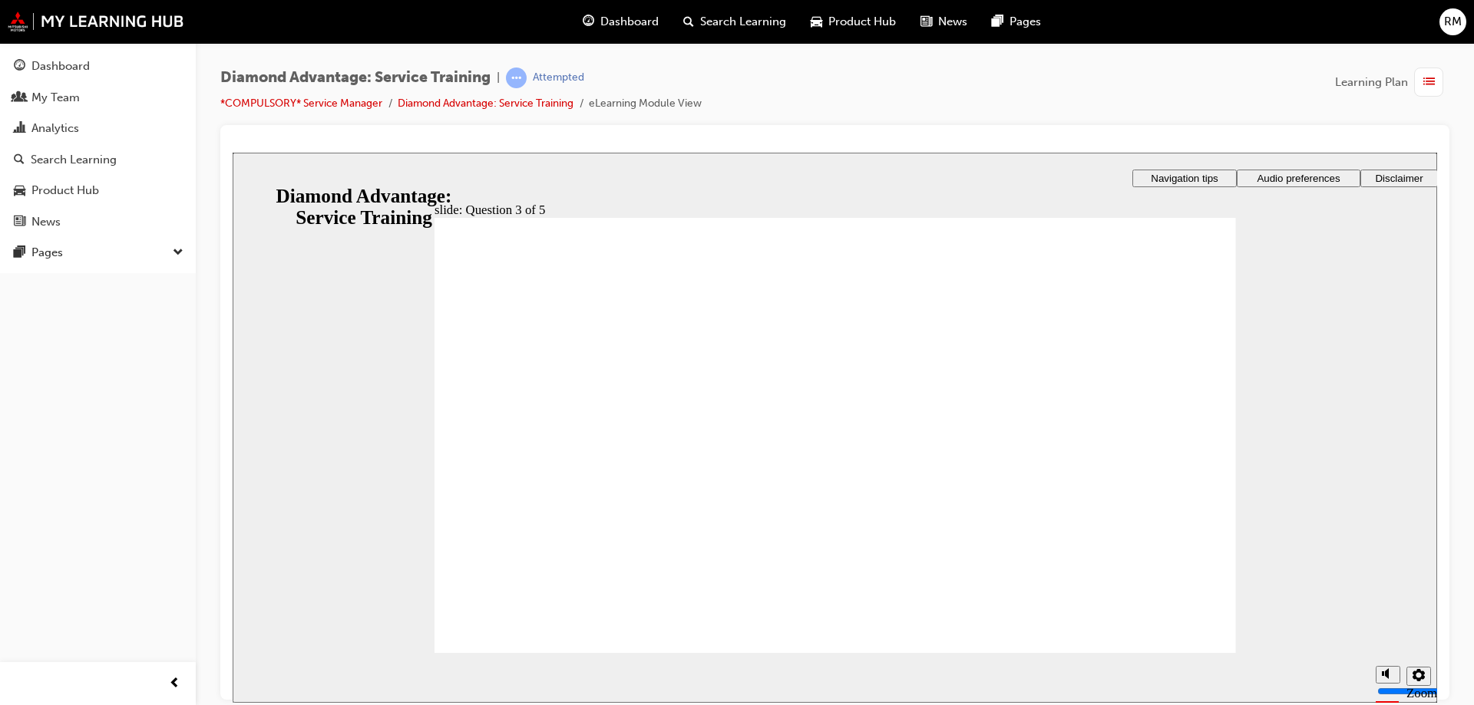
checkbox input "true"
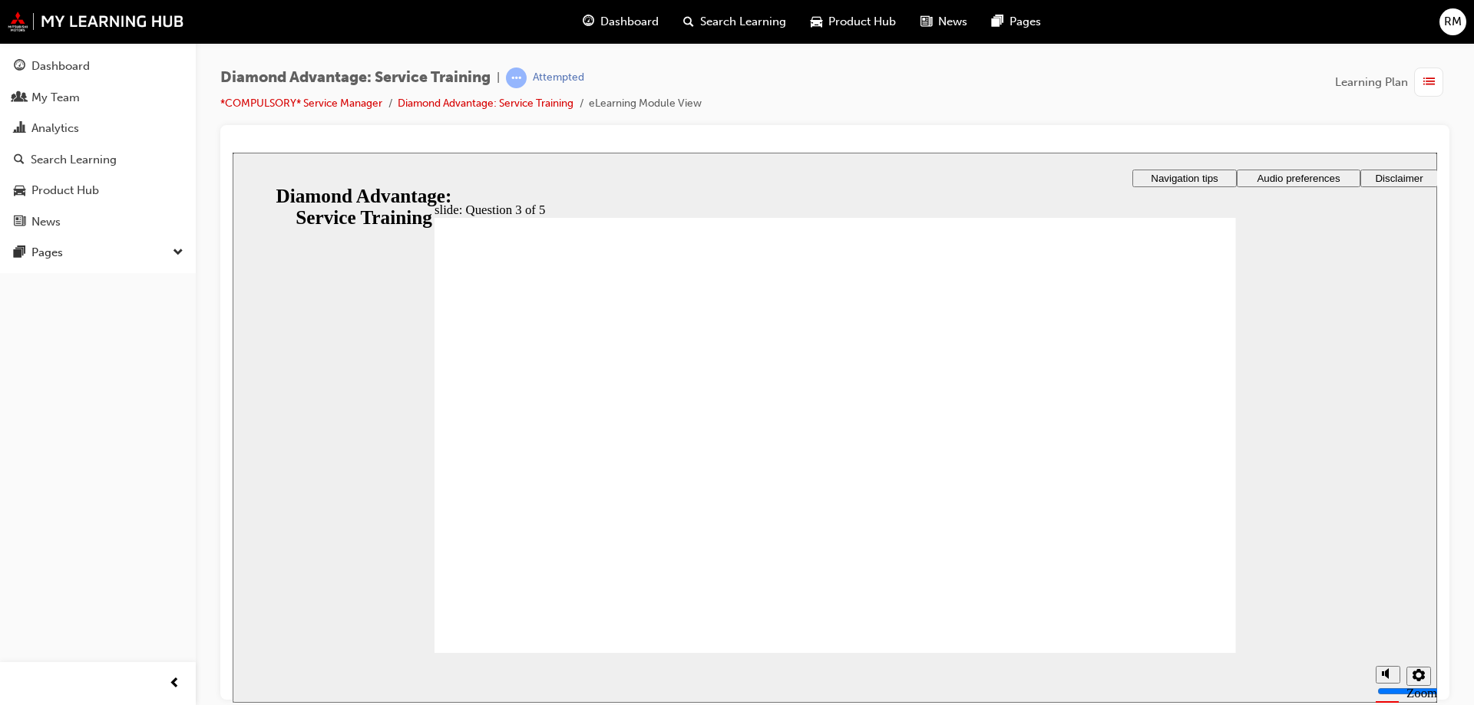
drag, startPoint x: 753, startPoint y: 525, endPoint x: 560, endPoint y: 609, distance: 210.7
radio input "true"
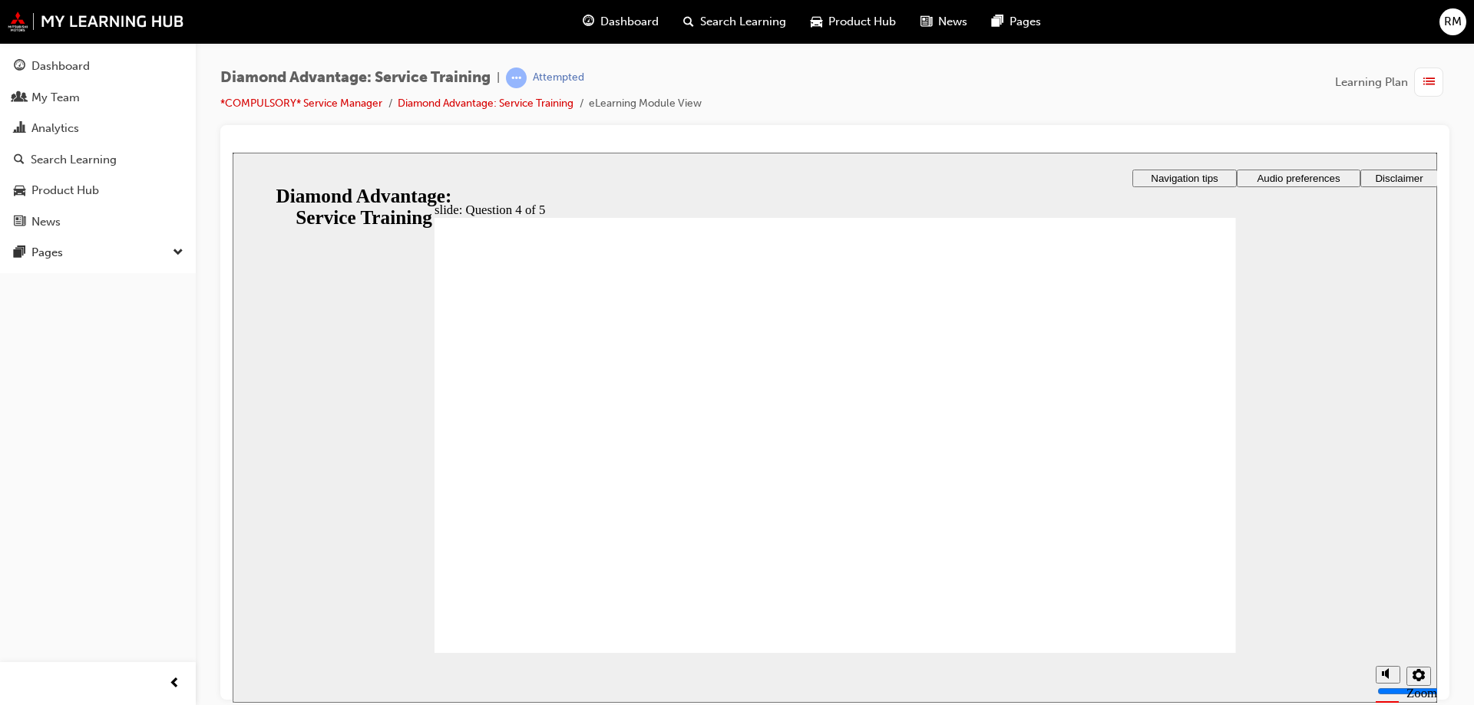
drag, startPoint x: 759, startPoint y: 497, endPoint x: 764, endPoint y: 520, distance: 24.4
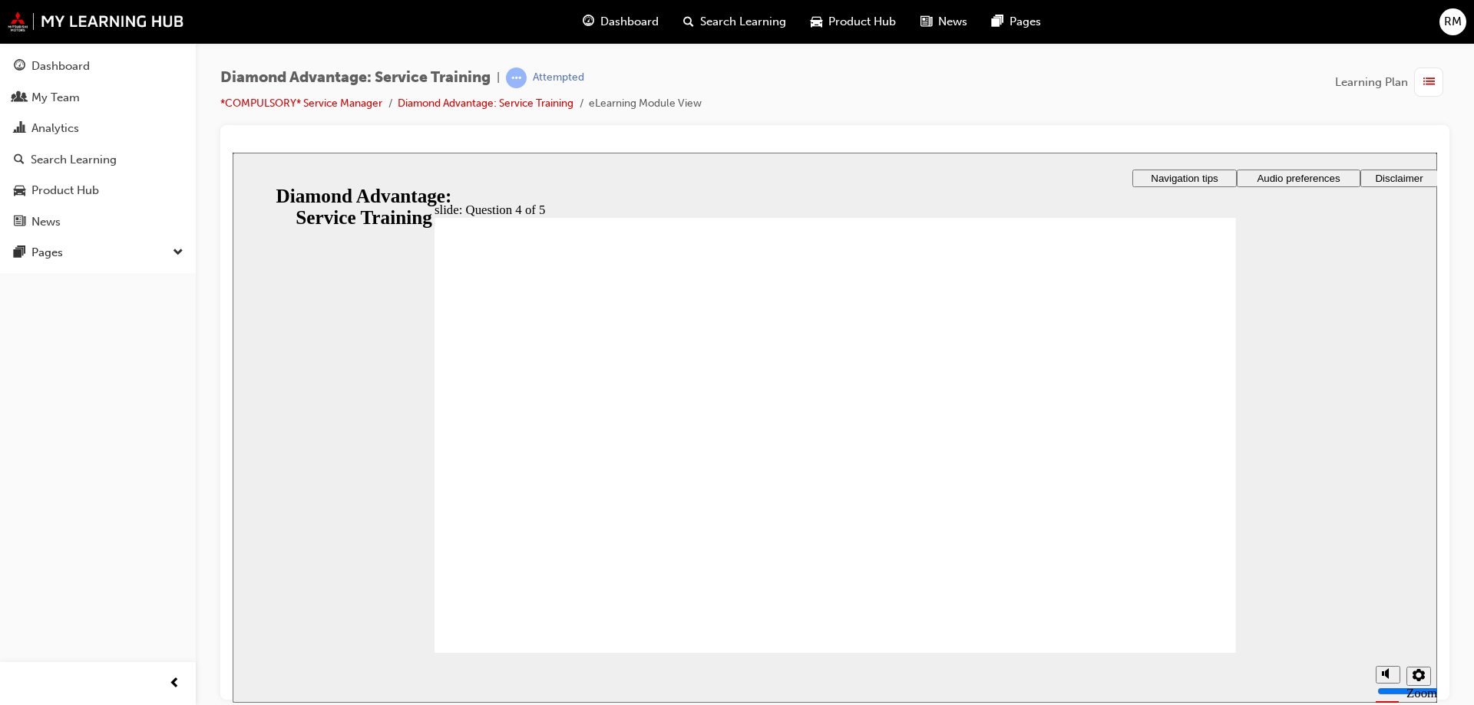
radio input "true"
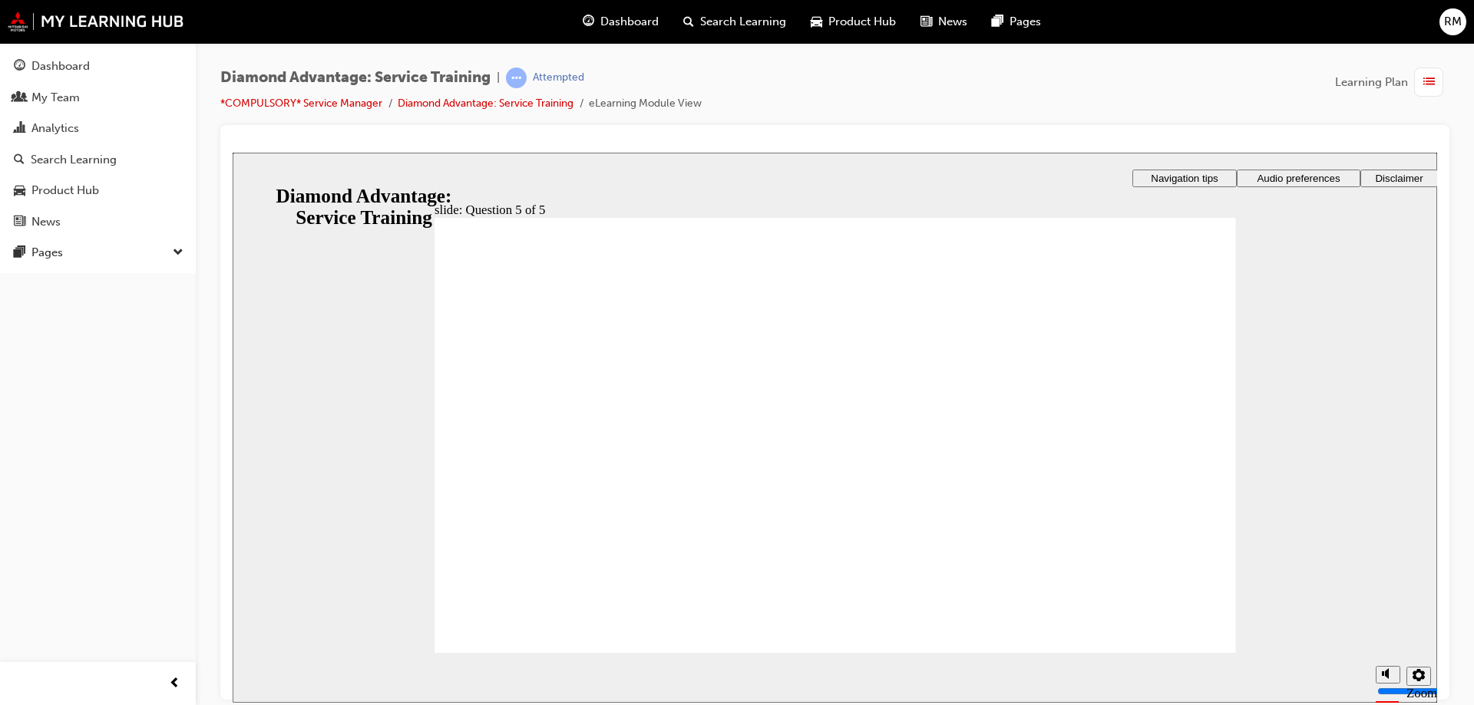
drag, startPoint x: 544, startPoint y: 597, endPoint x: 552, endPoint y: 599, distance: 7.8
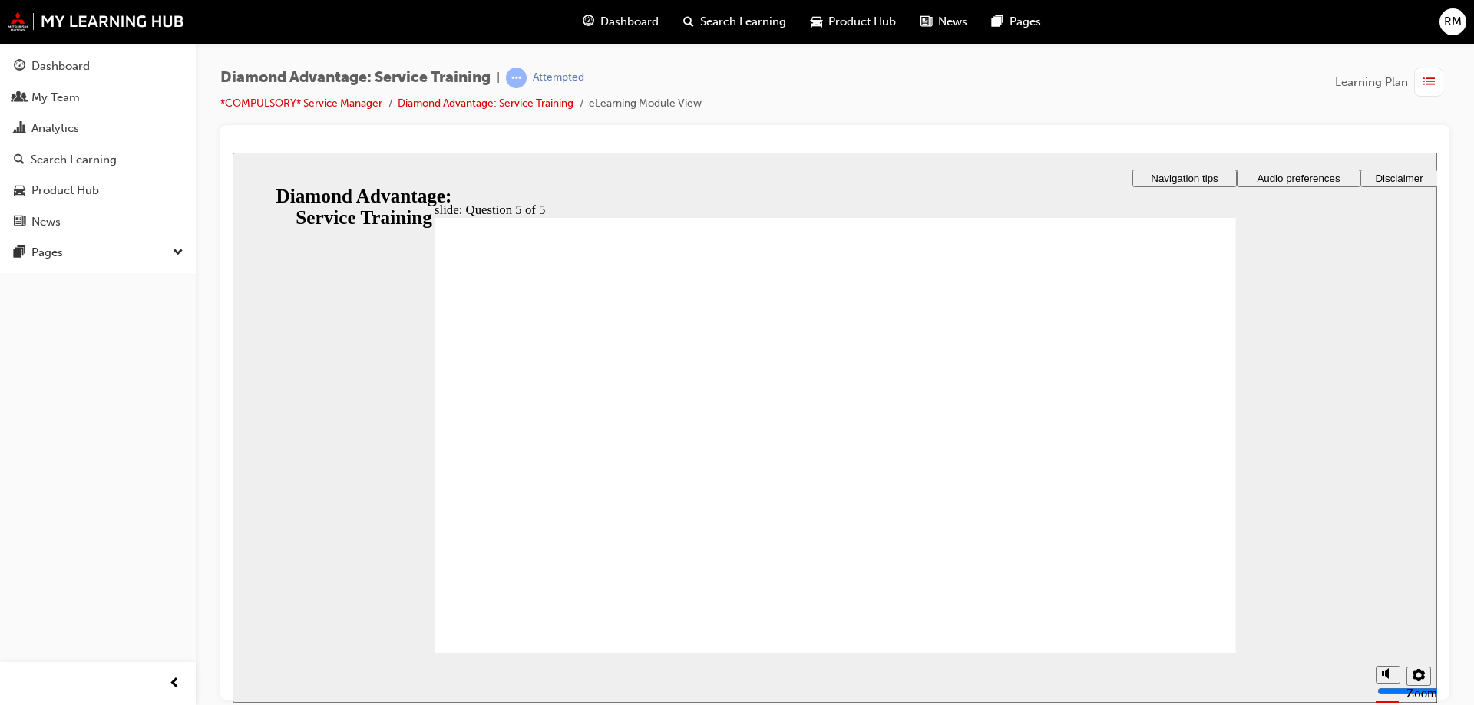
drag, startPoint x: 849, startPoint y: 538, endPoint x: 1003, endPoint y: 577, distance: 159.2
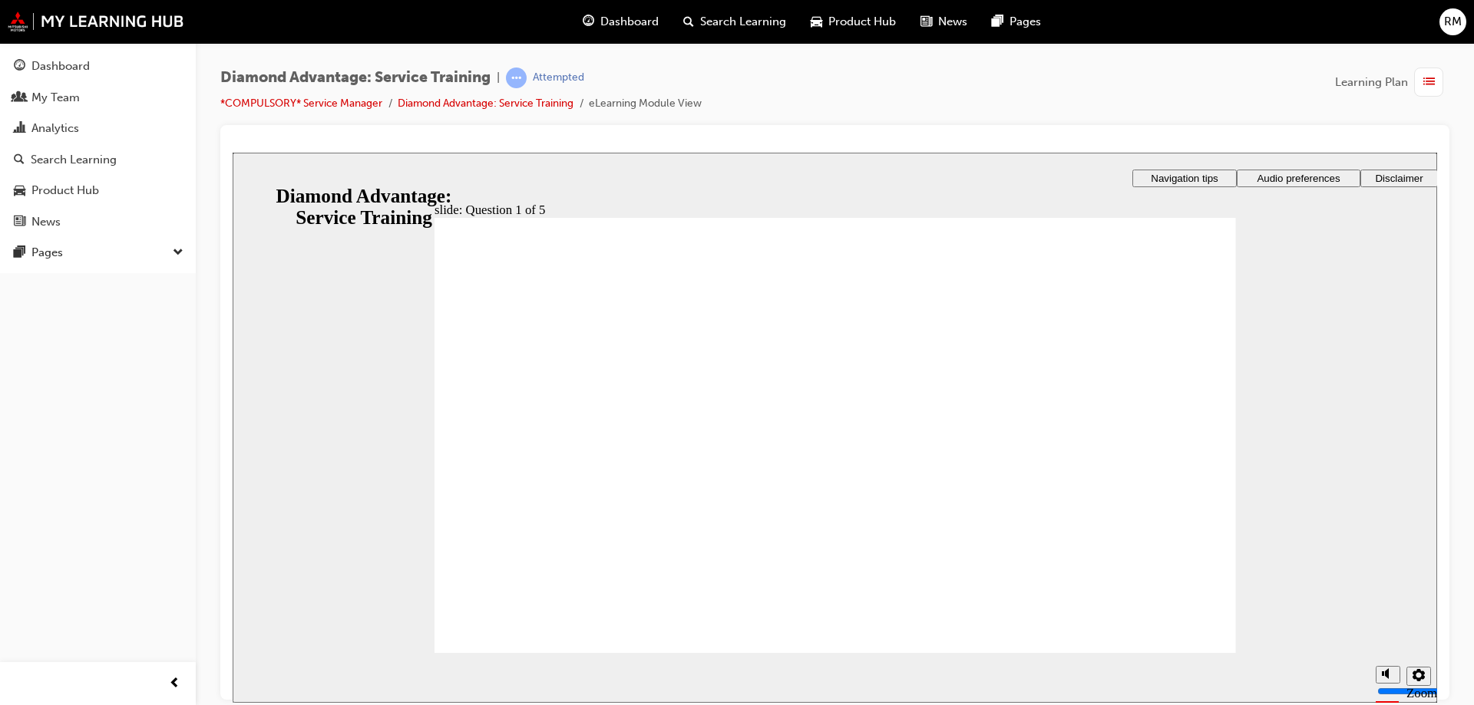
checkbox input "true"
drag, startPoint x: 632, startPoint y: 563, endPoint x: 548, endPoint y: 599, distance: 91.1
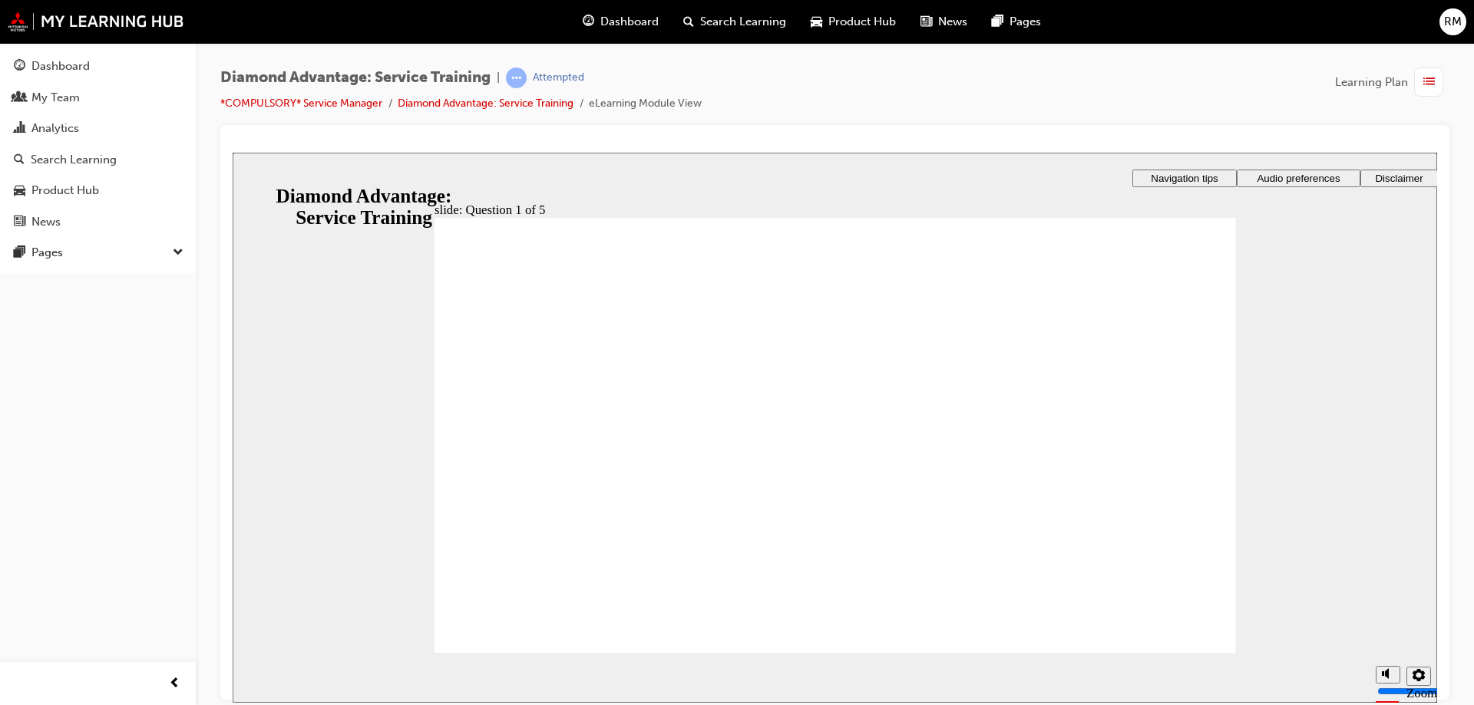
checkbox input "true"
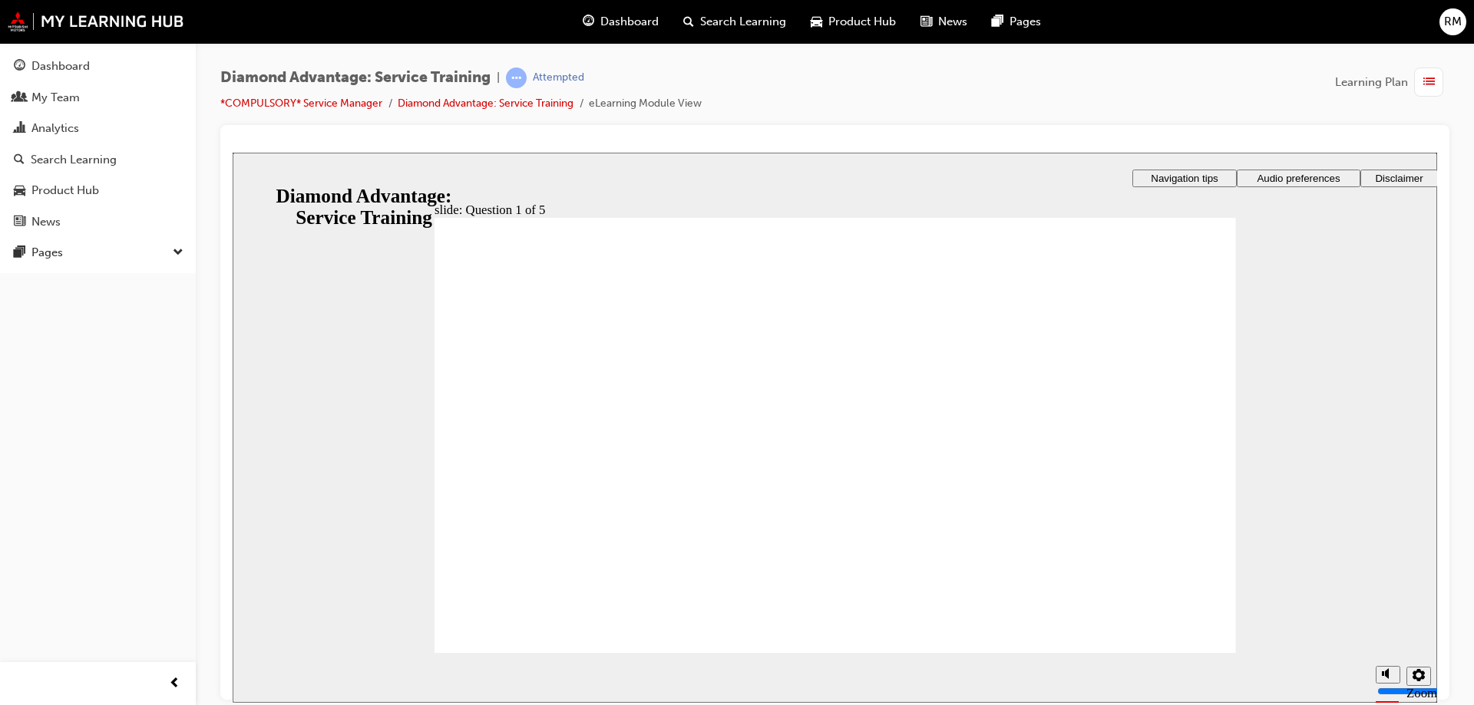
drag, startPoint x: 577, startPoint y: 397, endPoint x: 574, endPoint y: 411, distance: 14.9
checkbox input "true"
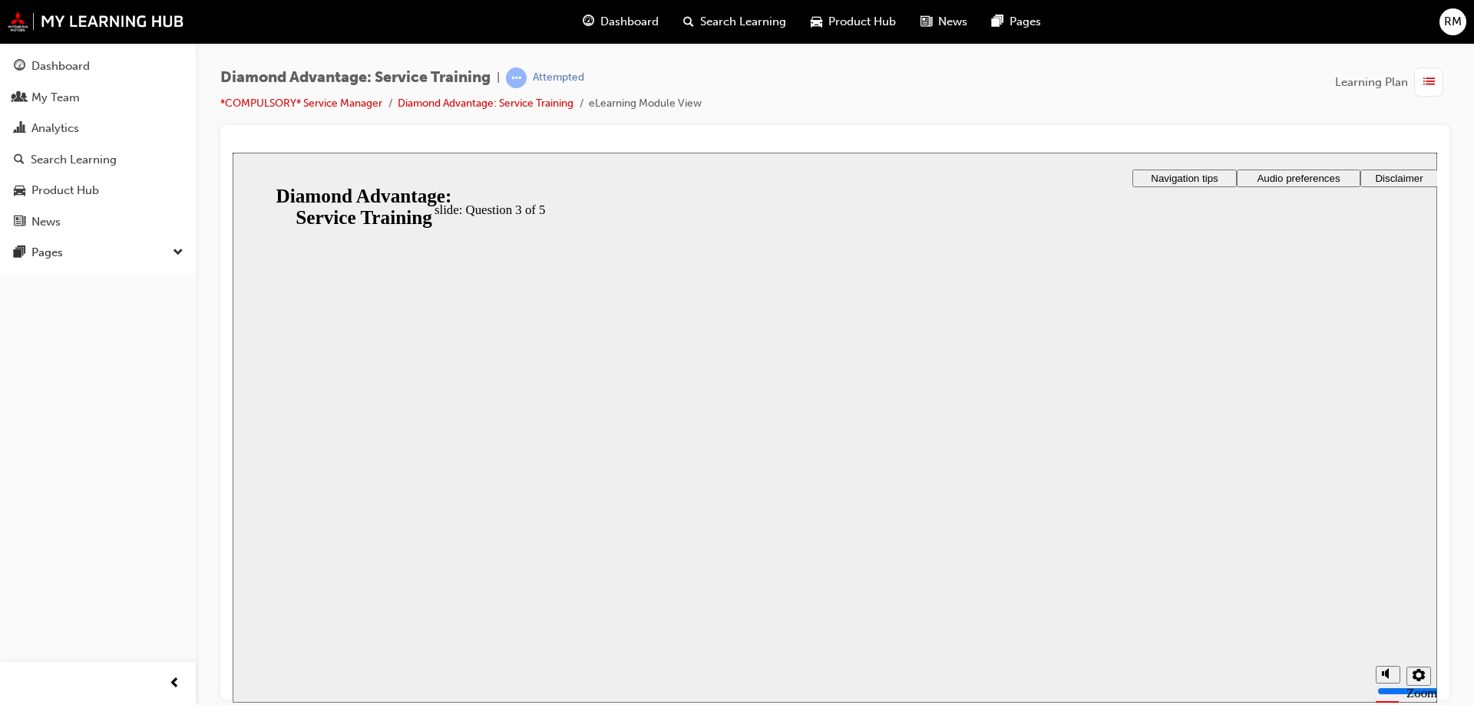
checkbox input "true"
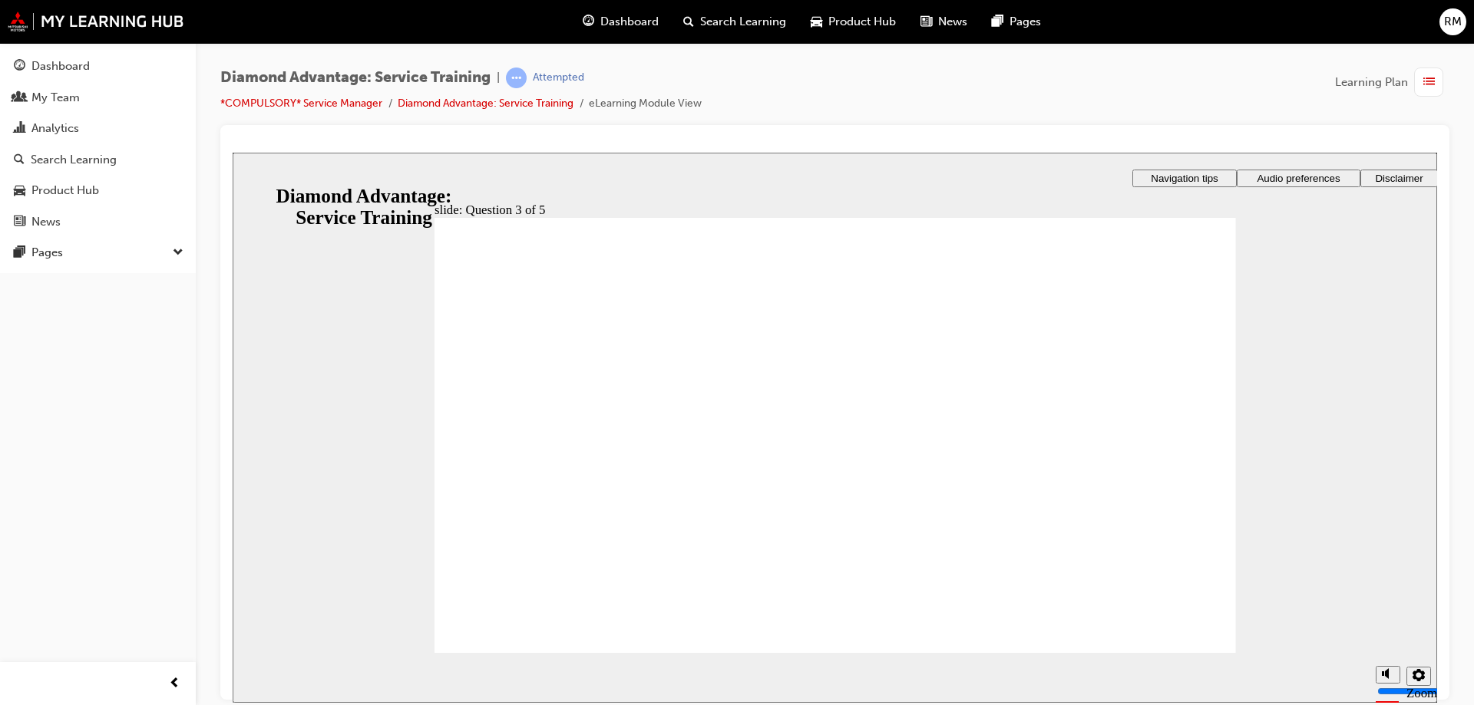
checkbox input "true"
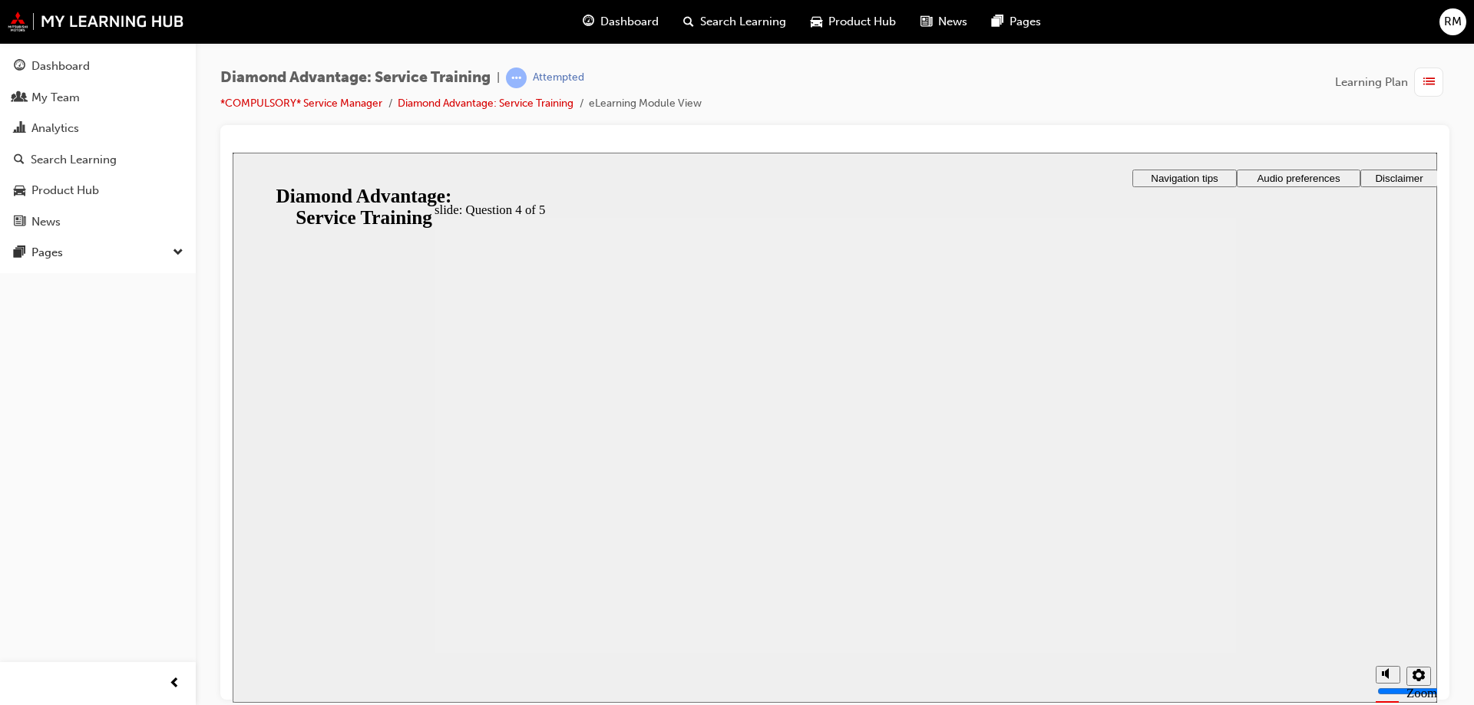
radio input "true"
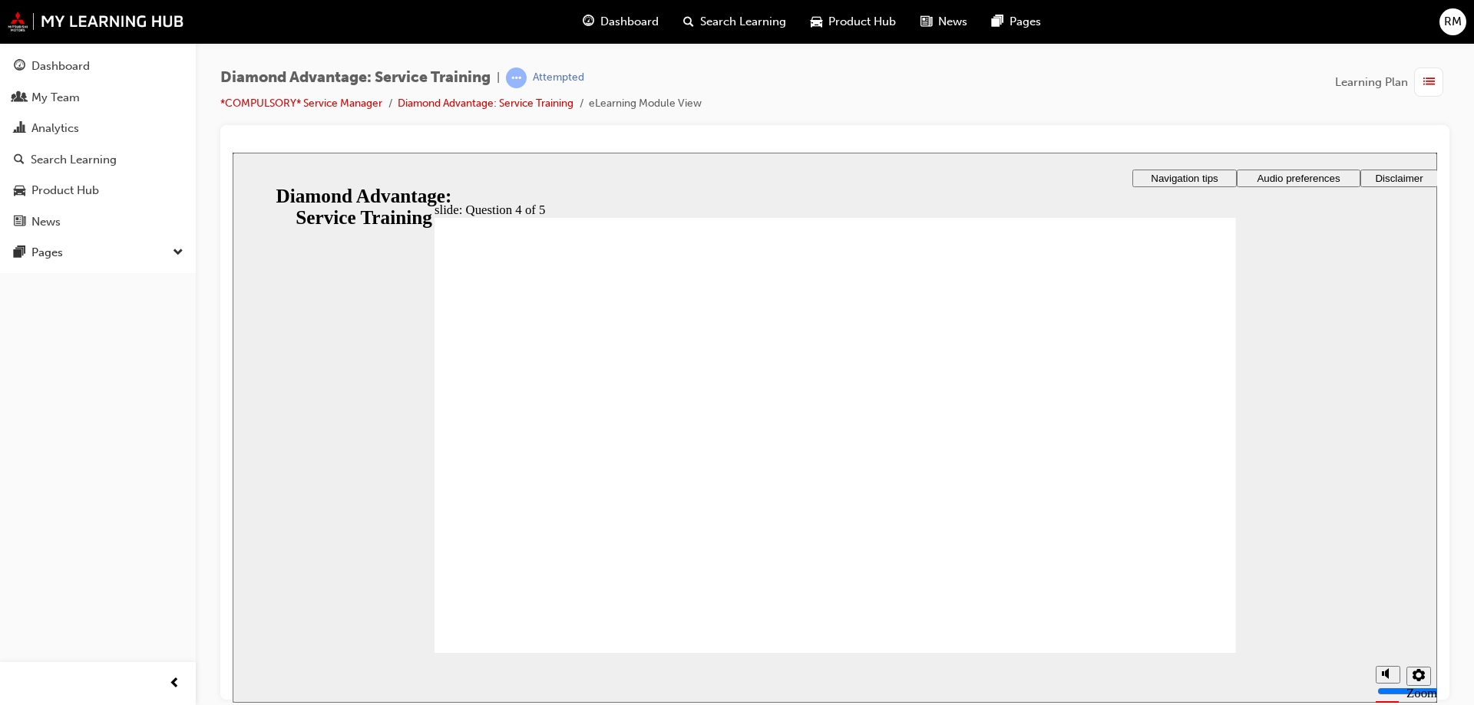
drag, startPoint x: 851, startPoint y: 552, endPoint x: 1144, endPoint y: 639, distance: 305.0
drag, startPoint x: 608, startPoint y: 418, endPoint x: 534, endPoint y: 518, distance: 124.7
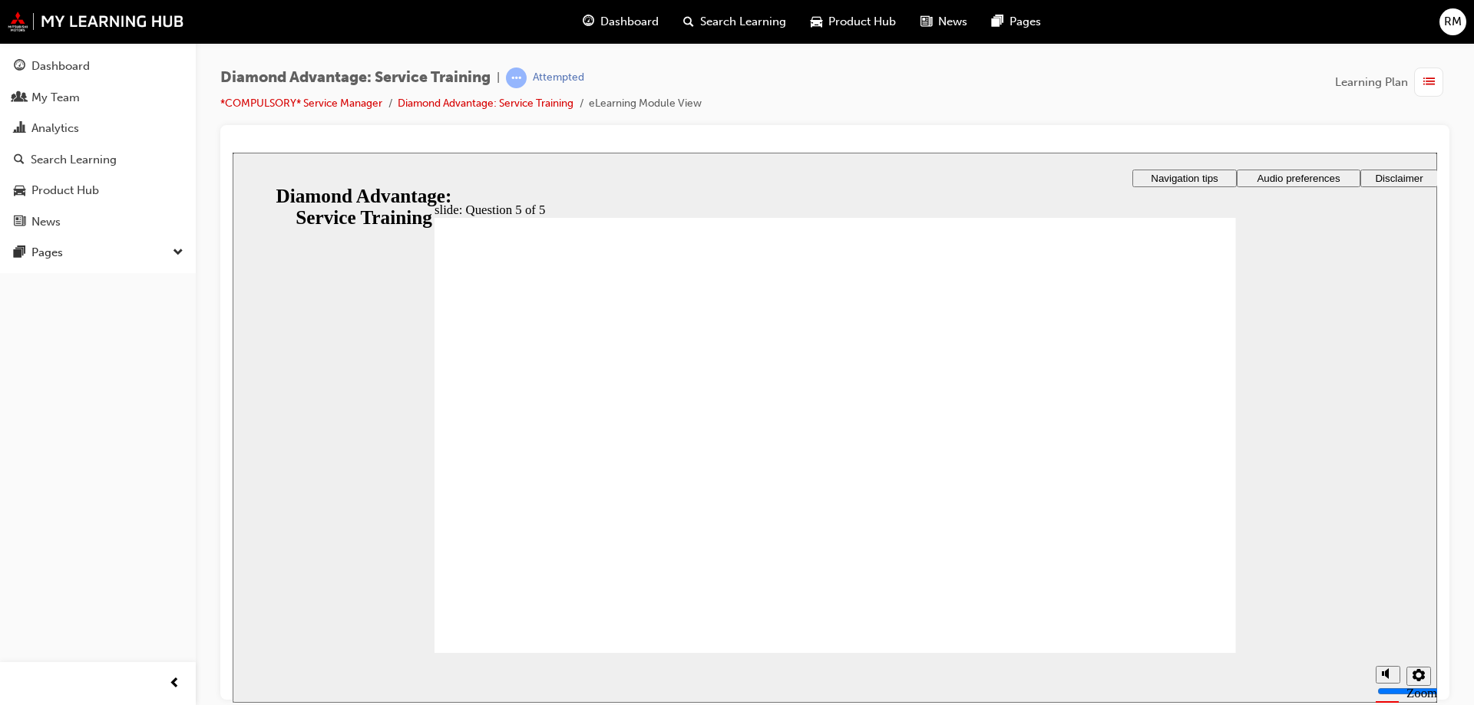
radio input "true"
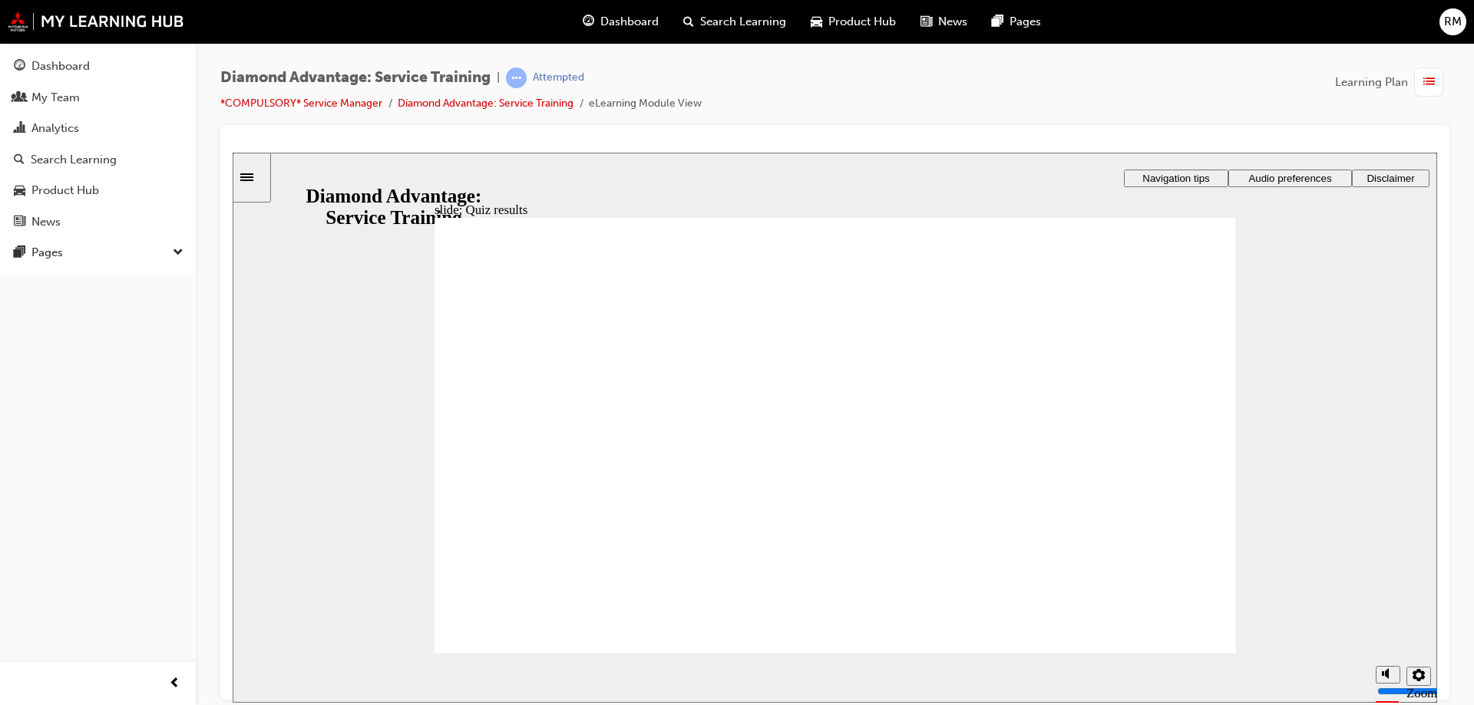
checkbox input "true"
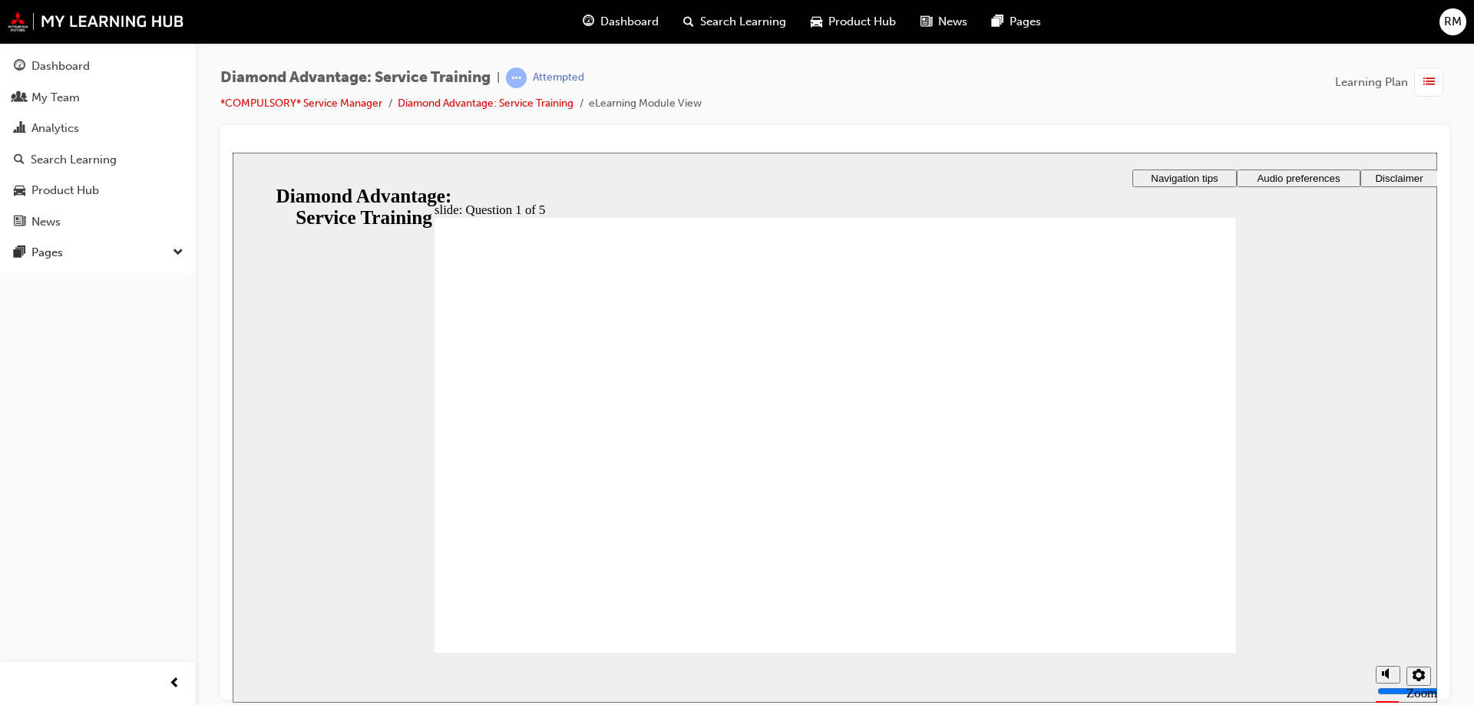
checkbox input "true"
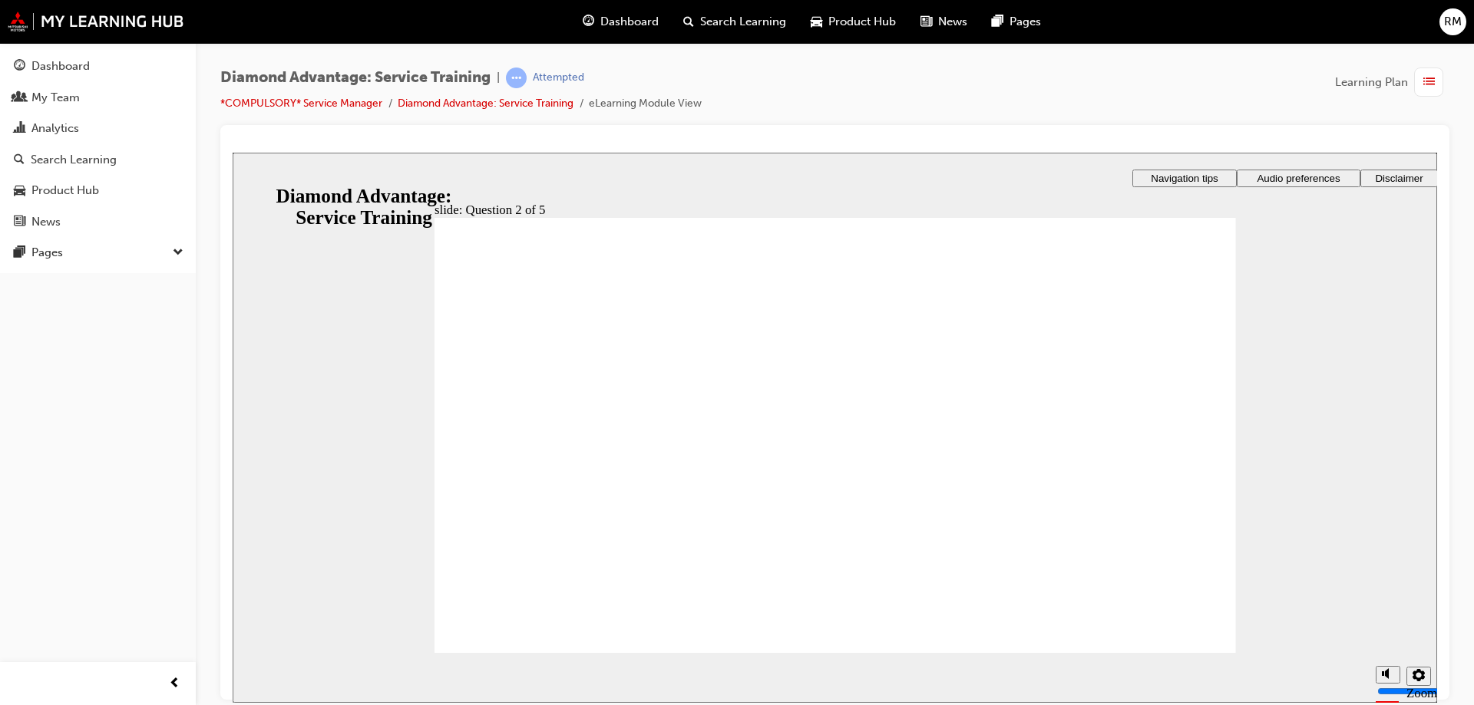
checkbox input "true"
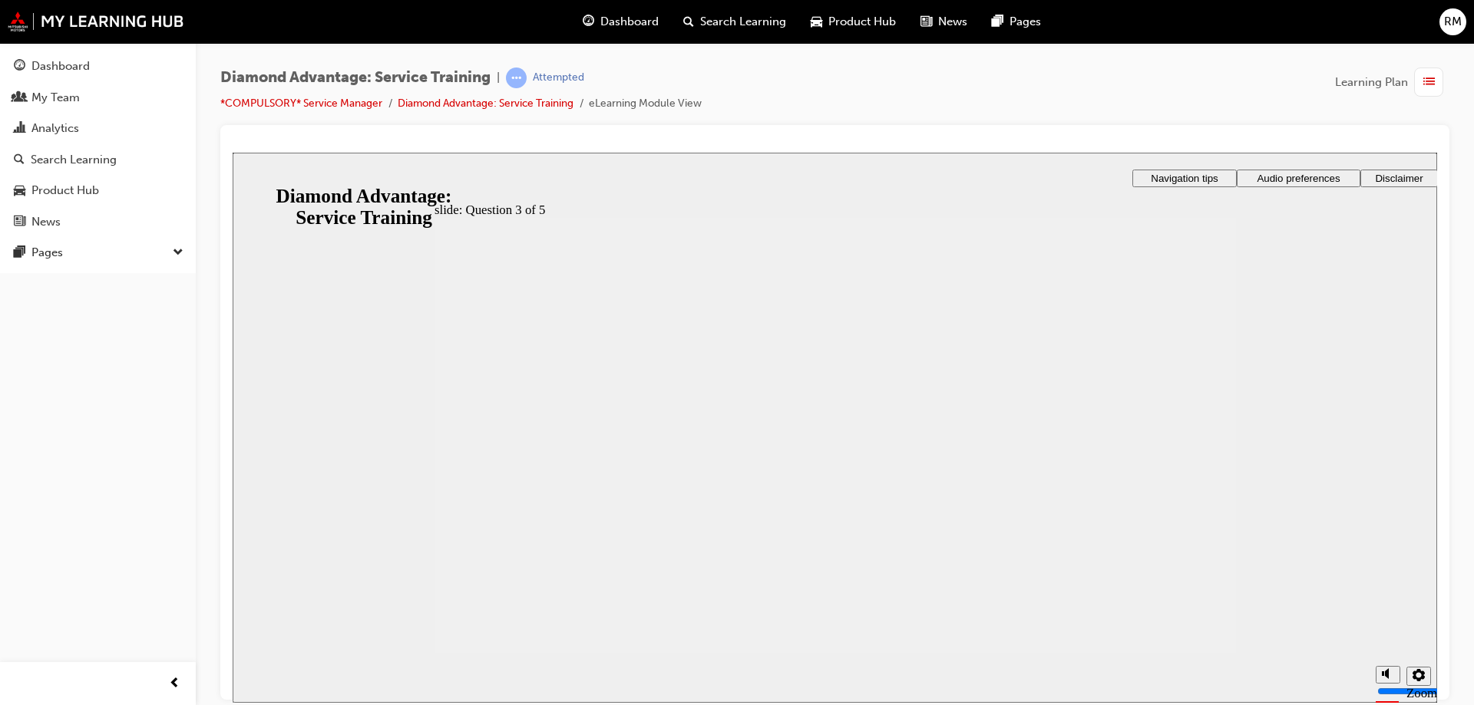
checkbox input "true"
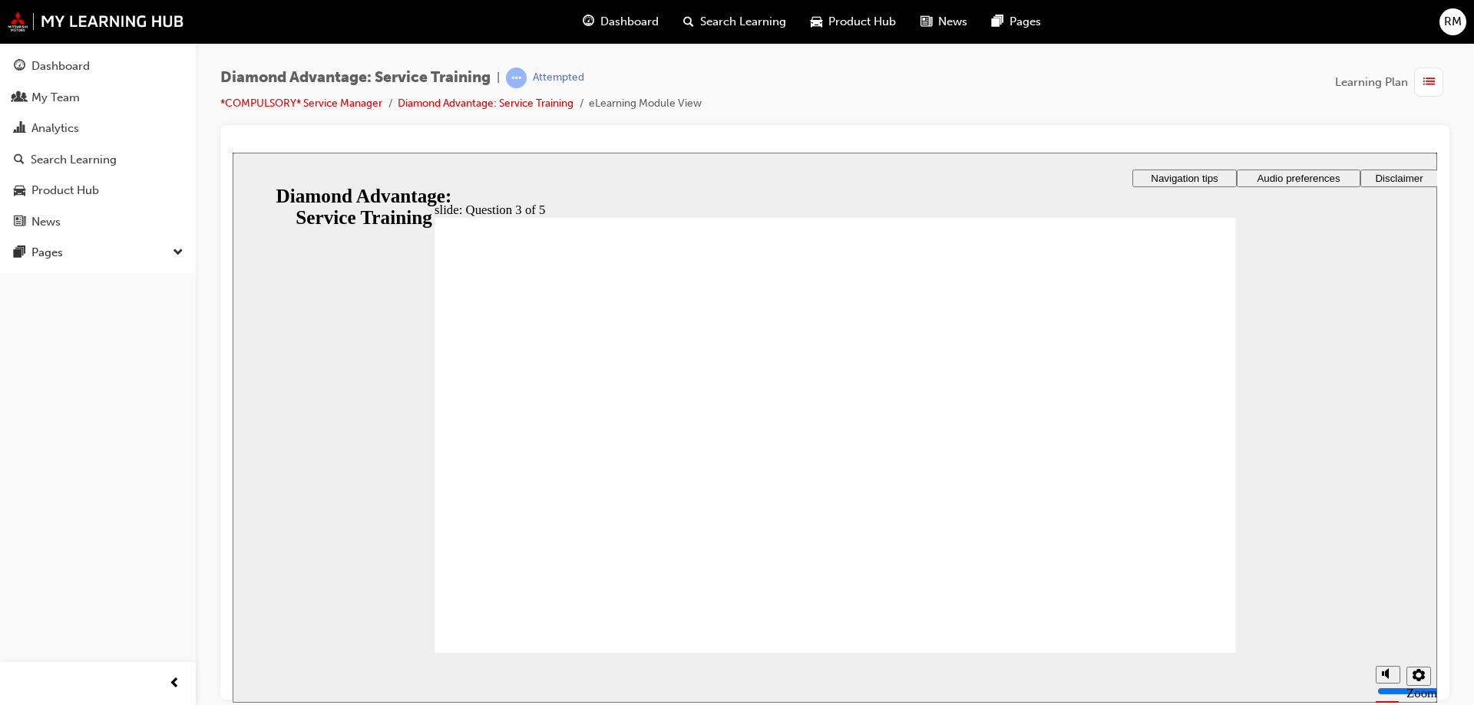
checkbox input "true"
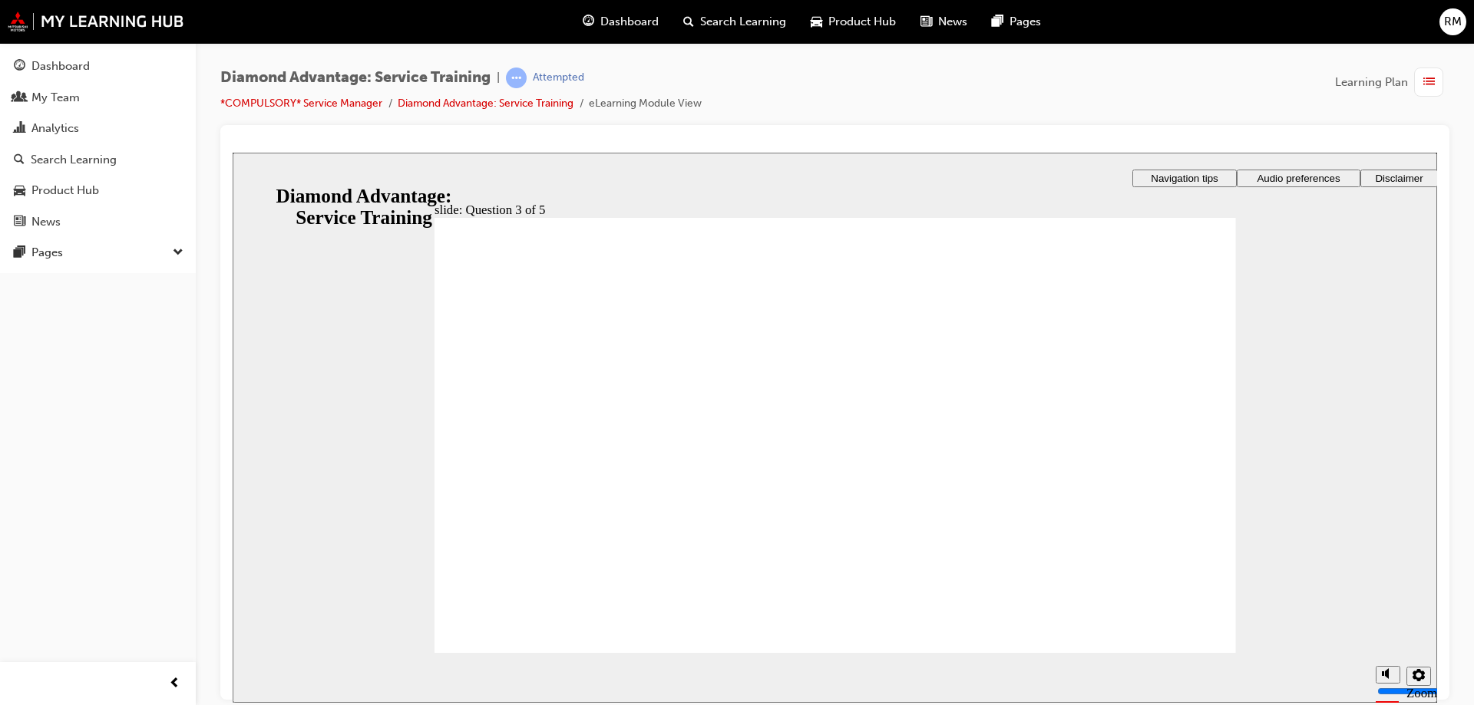
radio input "true"
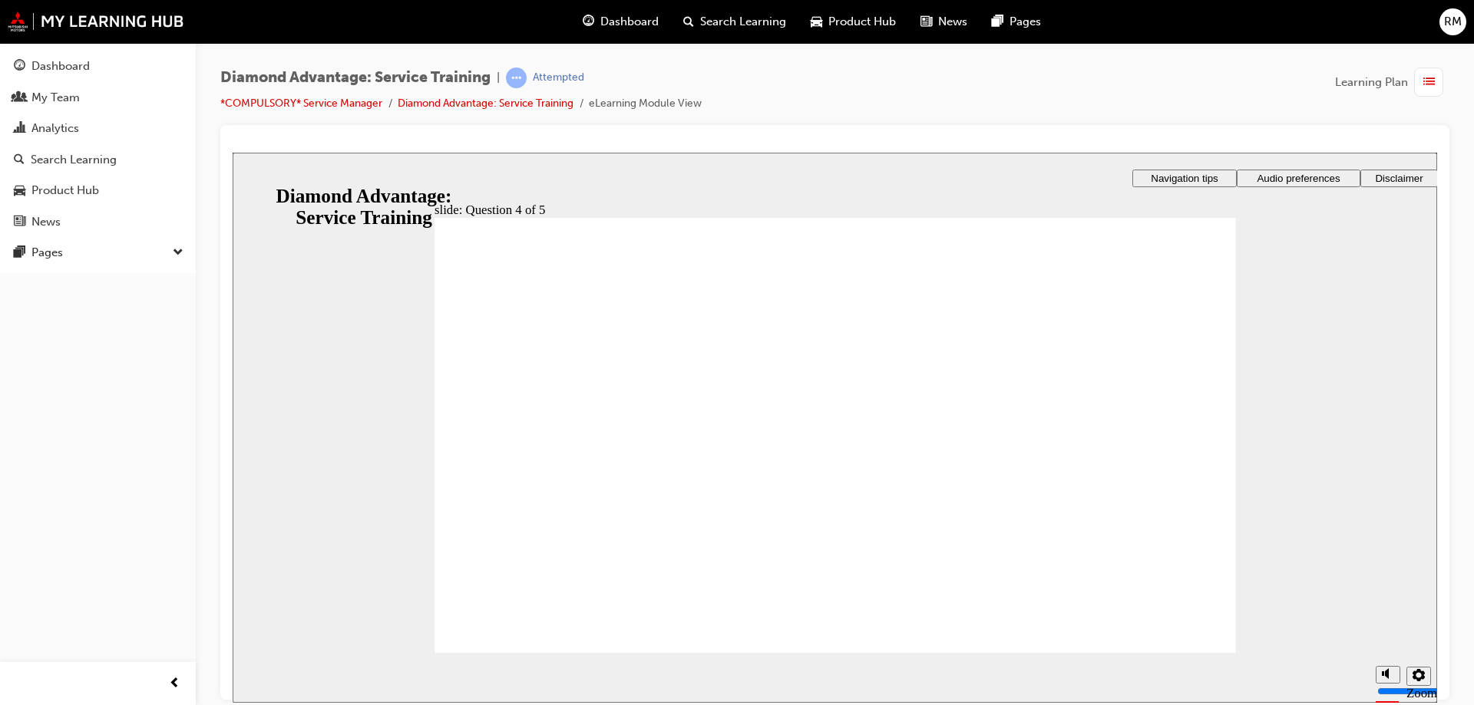
radio input "true"
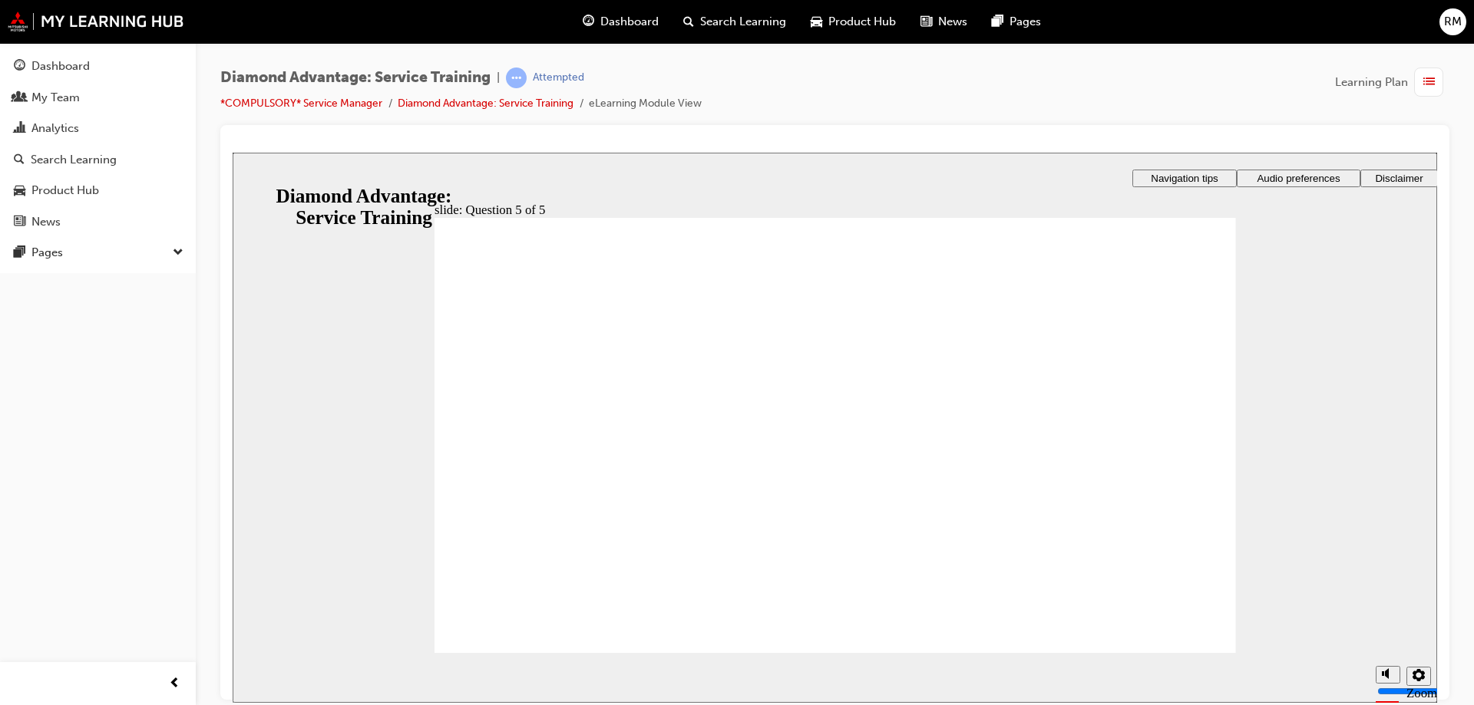
click at [626, 32] on div "Dashboard" at bounding box center [620, 21] width 101 height 31
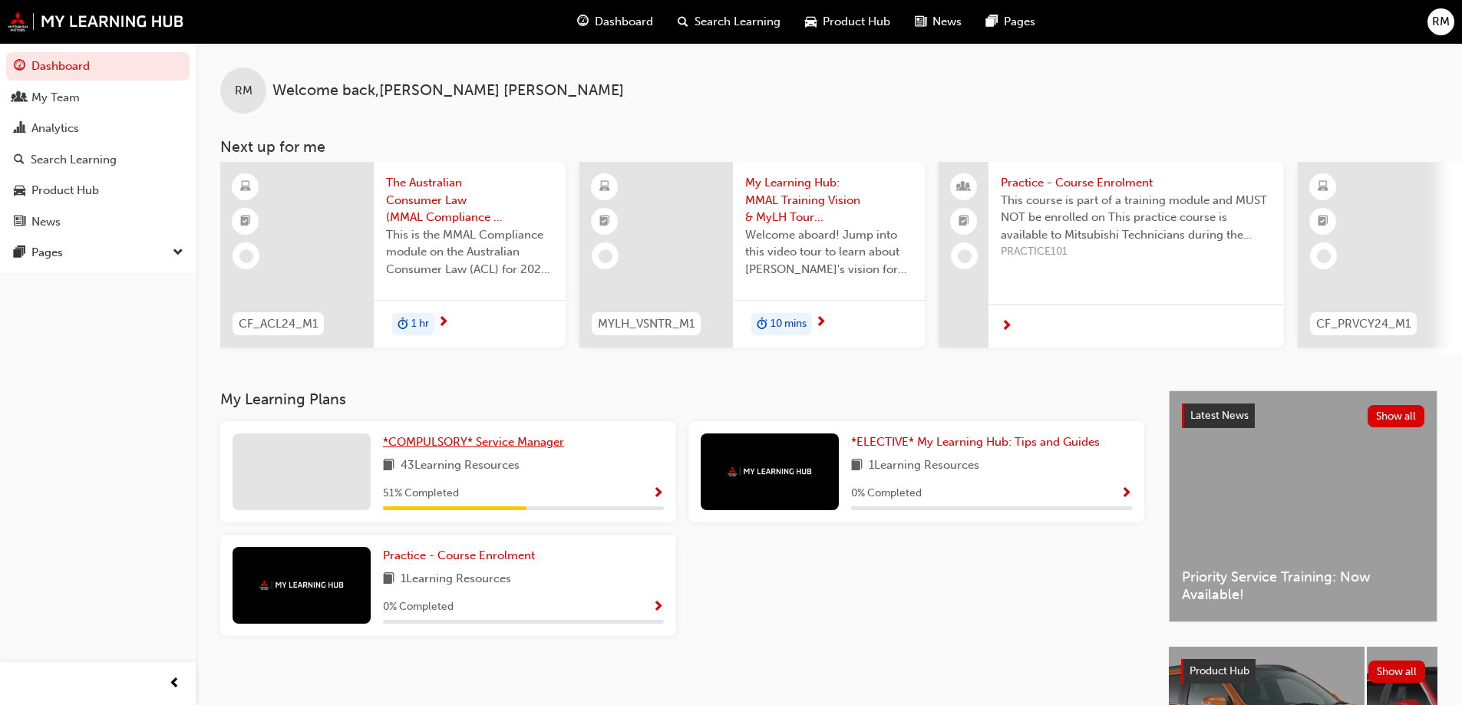
click at [549, 449] on span "*COMPULSORY* Service Manager" at bounding box center [473, 442] width 181 height 14
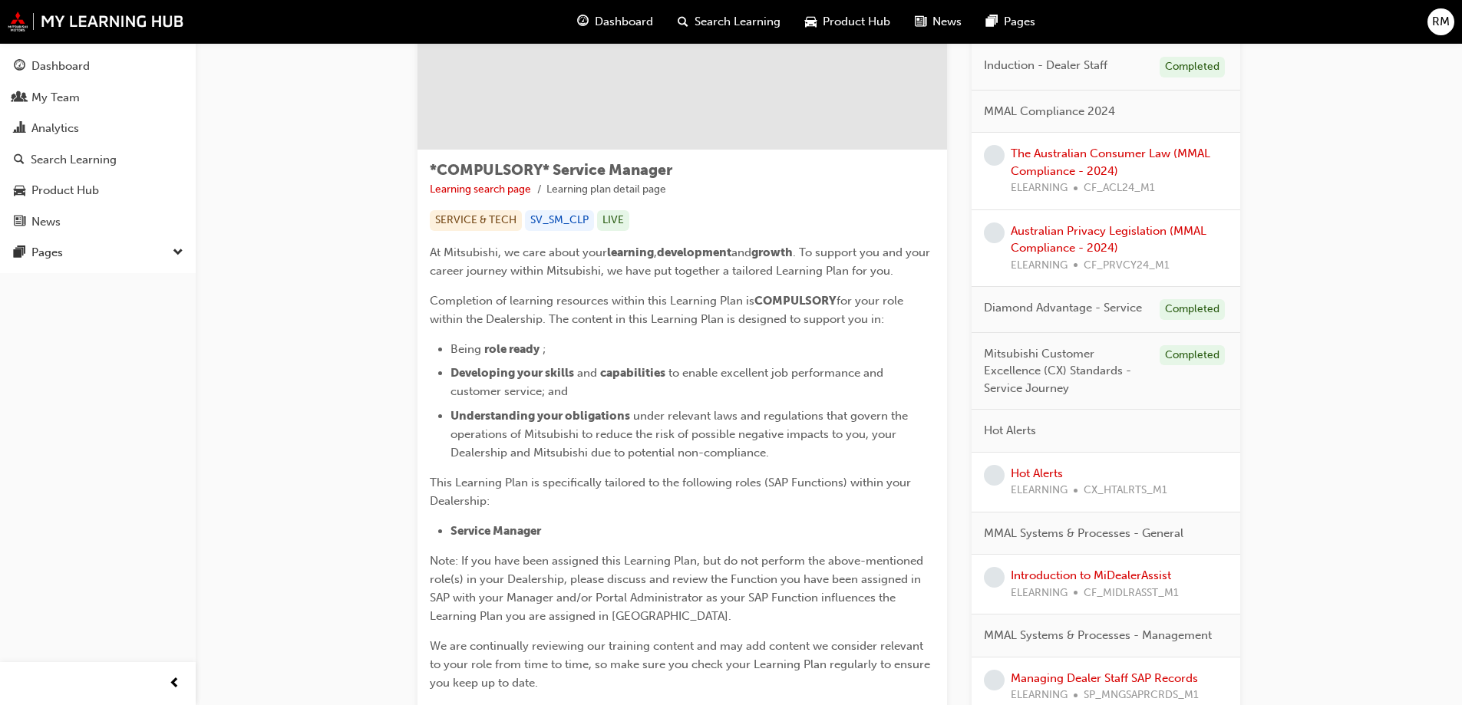
scroll to position [140, 0]
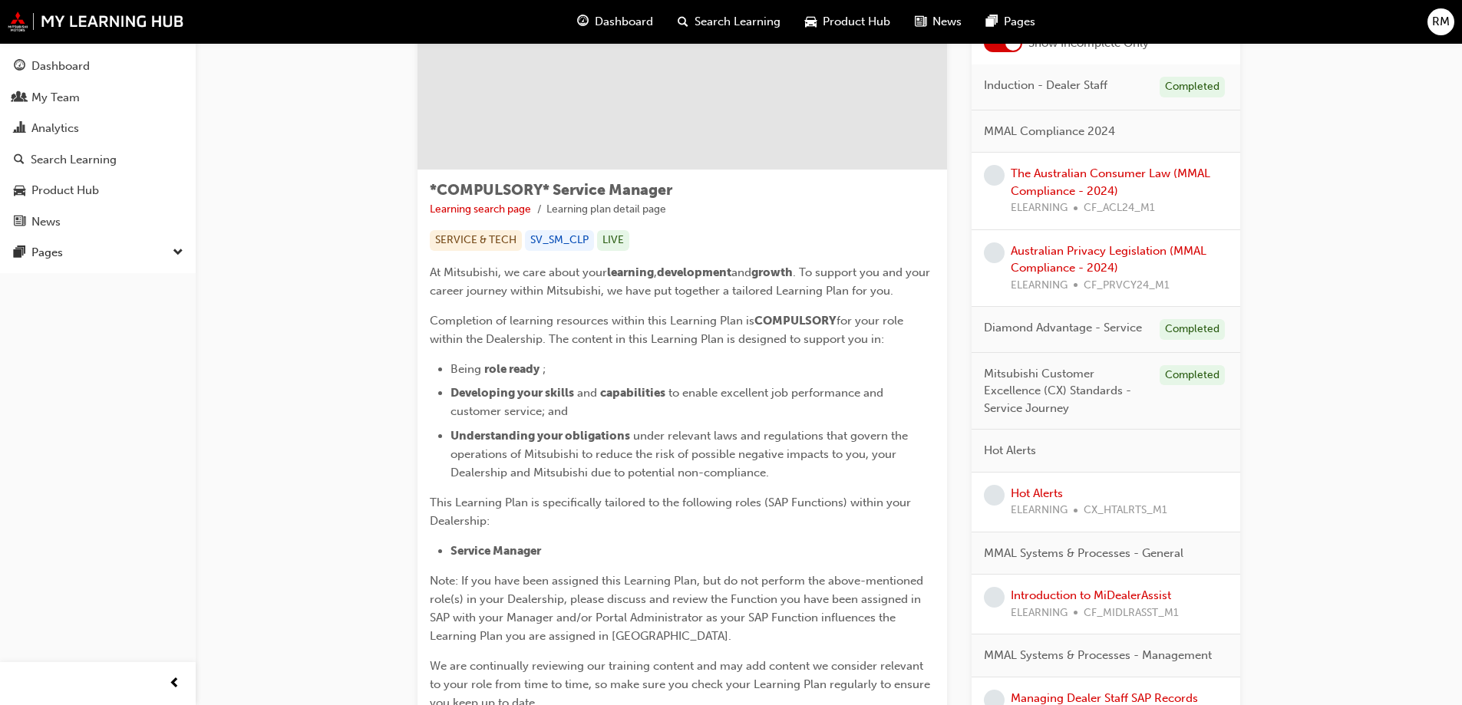
click at [1124, 182] on div "The Australian Consumer Law (MMAL Compliance - 2024) ELEARNING CF_ACL24_M1" at bounding box center [1119, 191] width 217 height 52
click at [1119, 170] on link "The Australian Consumer Law (MMAL Compliance - 2024)" at bounding box center [1111, 182] width 200 height 31
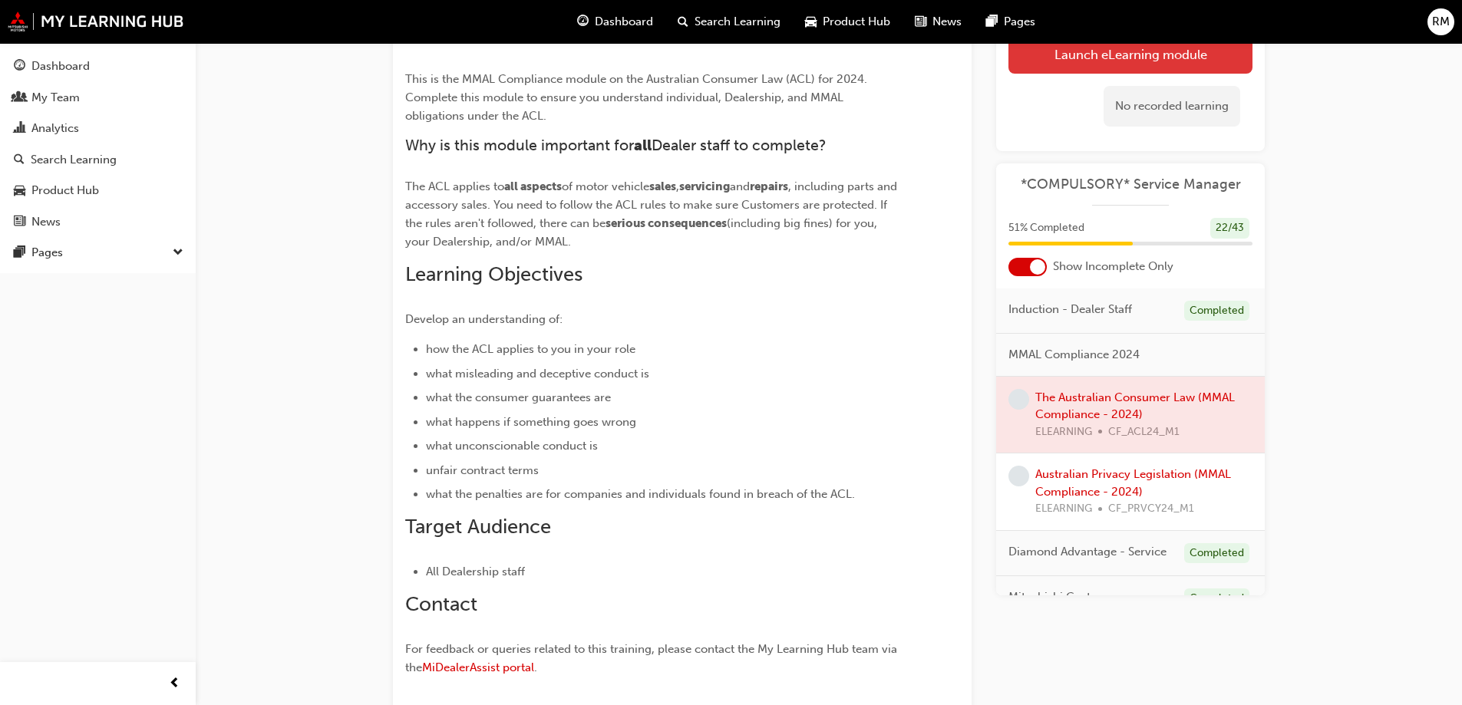
click at [1086, 59] on link "Launch eLearning module" at bounding box center [1131, 54] width 244 height 38
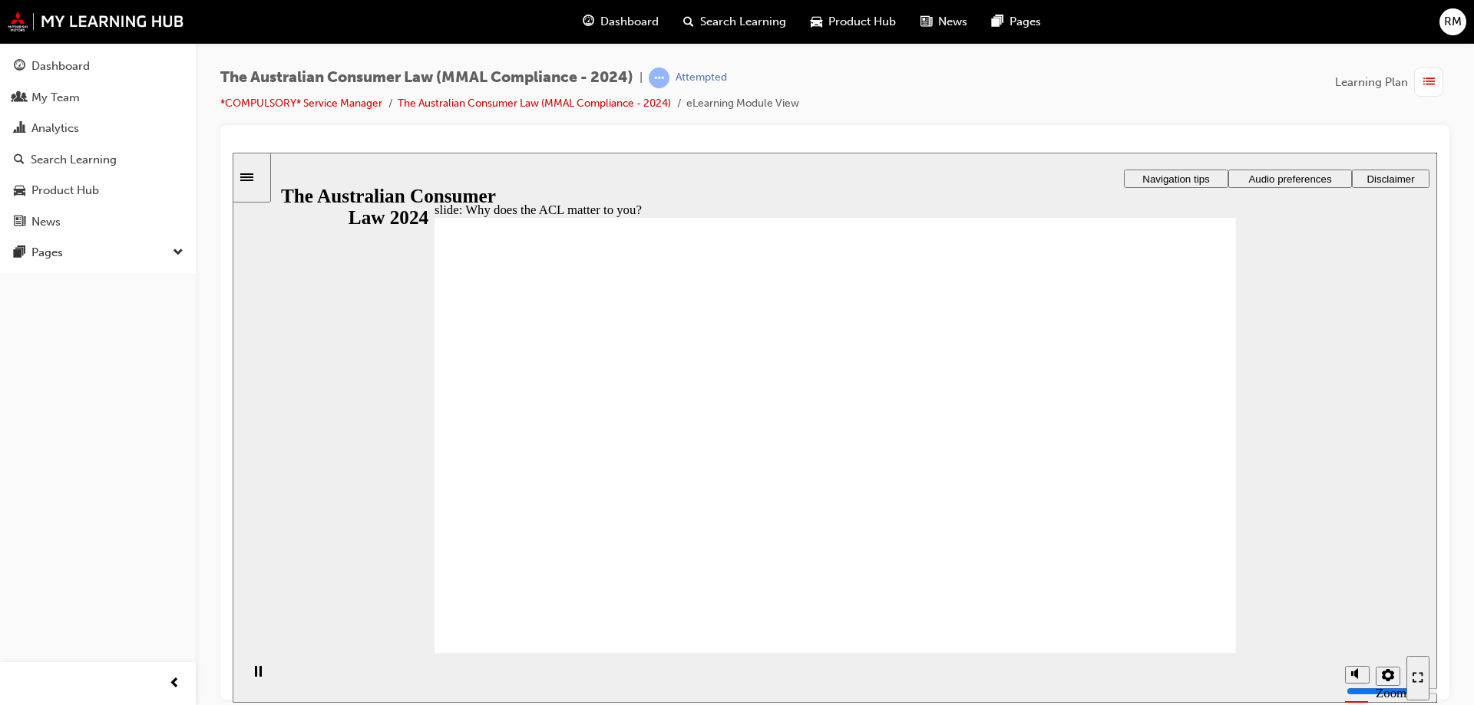
radio input "true"
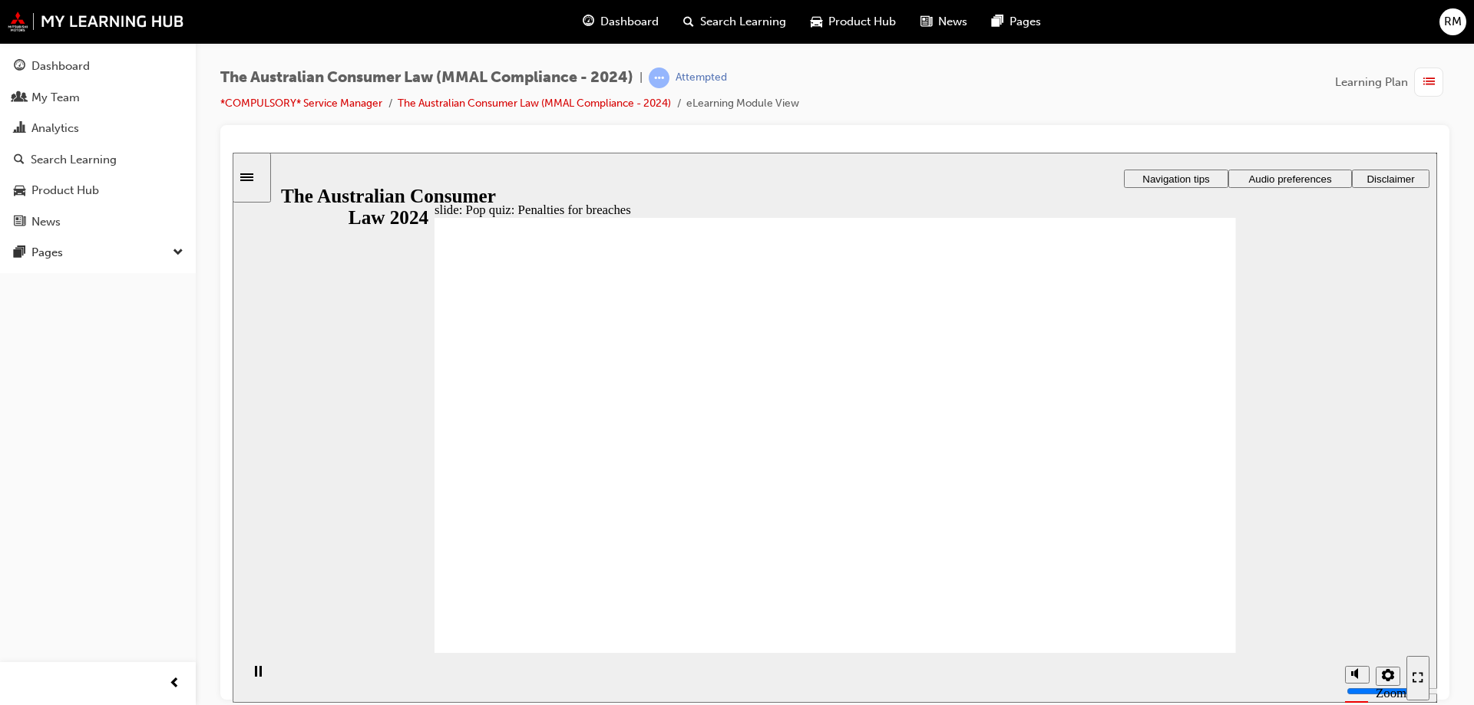
drag, startPoint x: 1109, startPoint y: 304, endPoint x: 872, endPoint y: 380, distance: 249.0
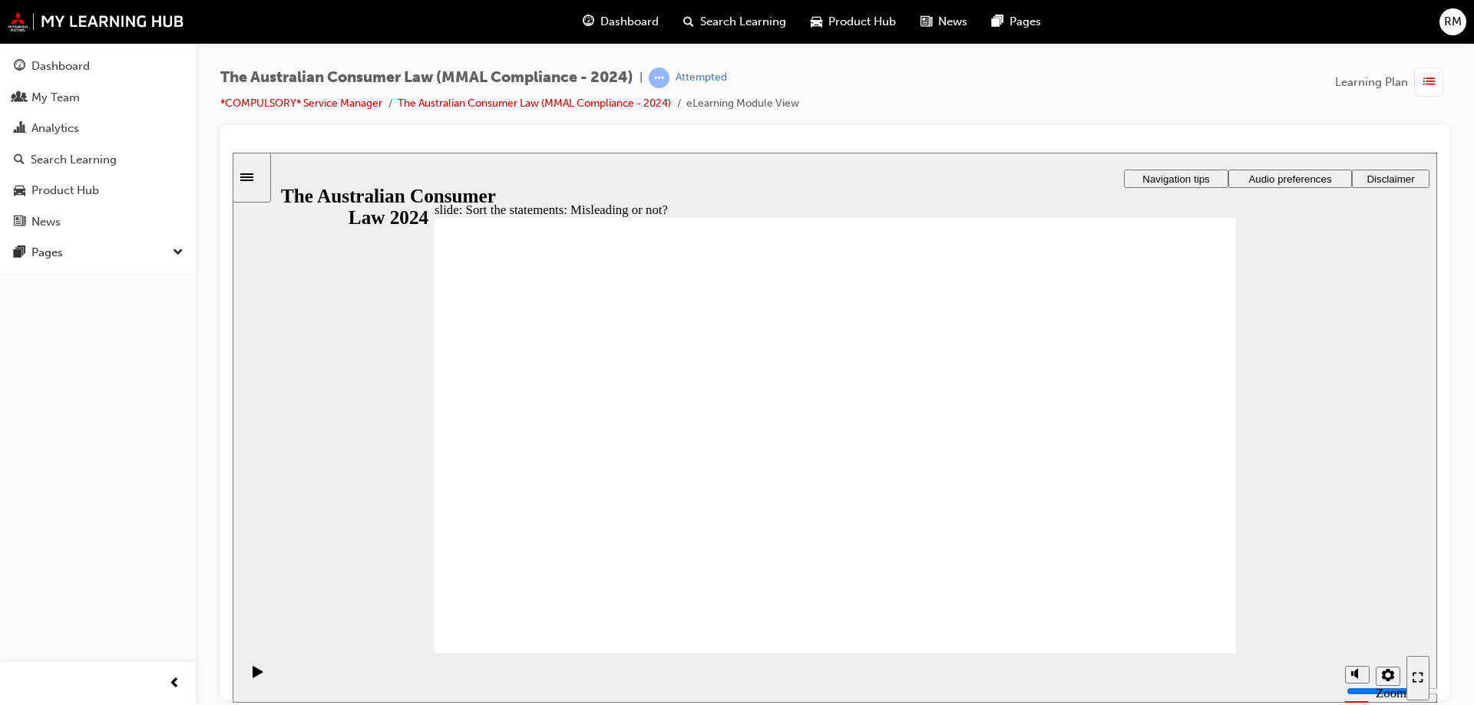
drag, startPoint x: 830, startPoint y: 393, endPoint x: 938, endPoint y: 484, distance: 141.6
drag, startPoint x: 738, startPoint y: 481, endPoint x: 630, endPoint y: 558, distance: 132.7
drag, startPoint x: 607, startPoint y: 467, endPoint x: 977, endPoint y: 485, distance: 370.4
drag, startPoint x: 936, startPoint y: 357, endPoint x: 798, endPoint y: 500, distance: 199.2
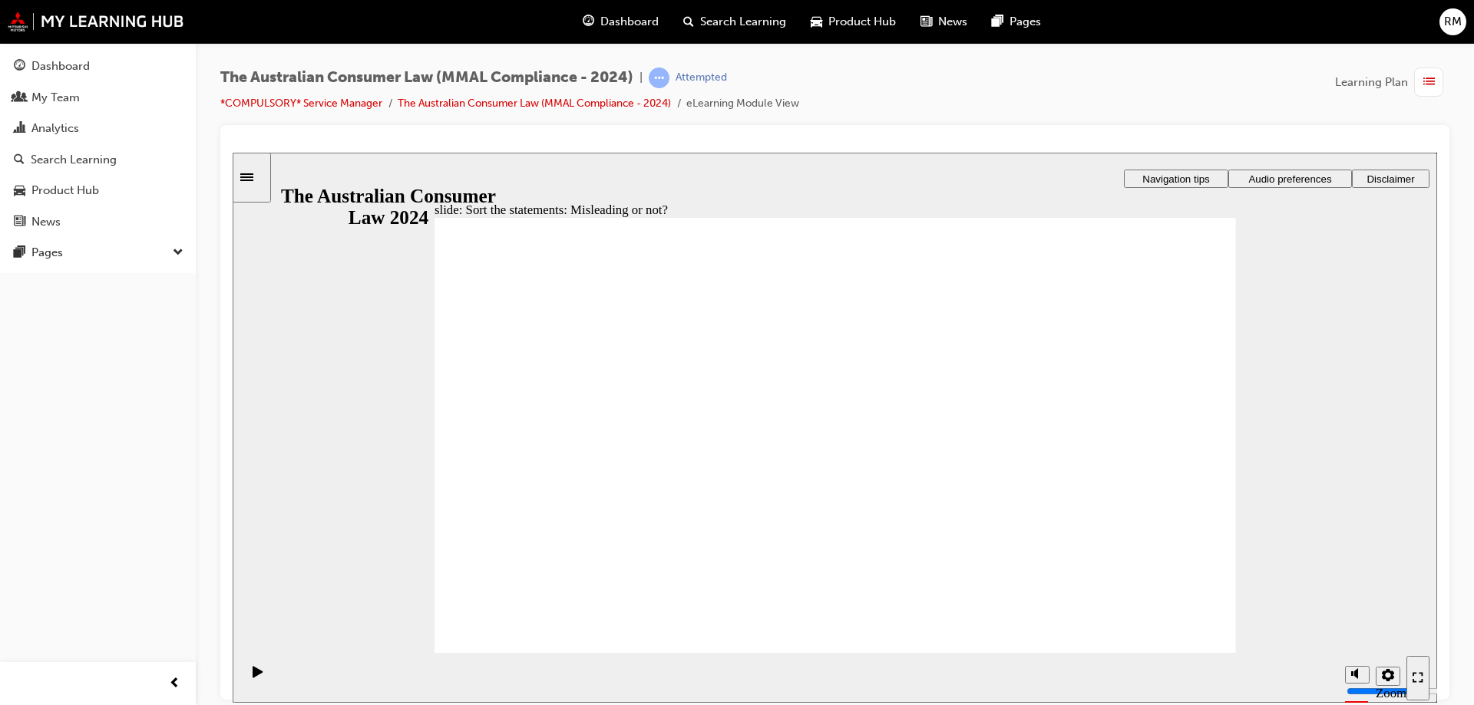
drag, startPoint x: 905, startPoint y: 401, endPoint x: 761, endPoint y: 524, distance: 188.9
drag, startPoint x: 817, startPoint y: 407, endPoint x: 982, endPoint y: 551, distance: 219.8
drag, startPoint x: 992, startPoint y: 520, endPoint x: 709, endPoint y: 523, distance: 282.5
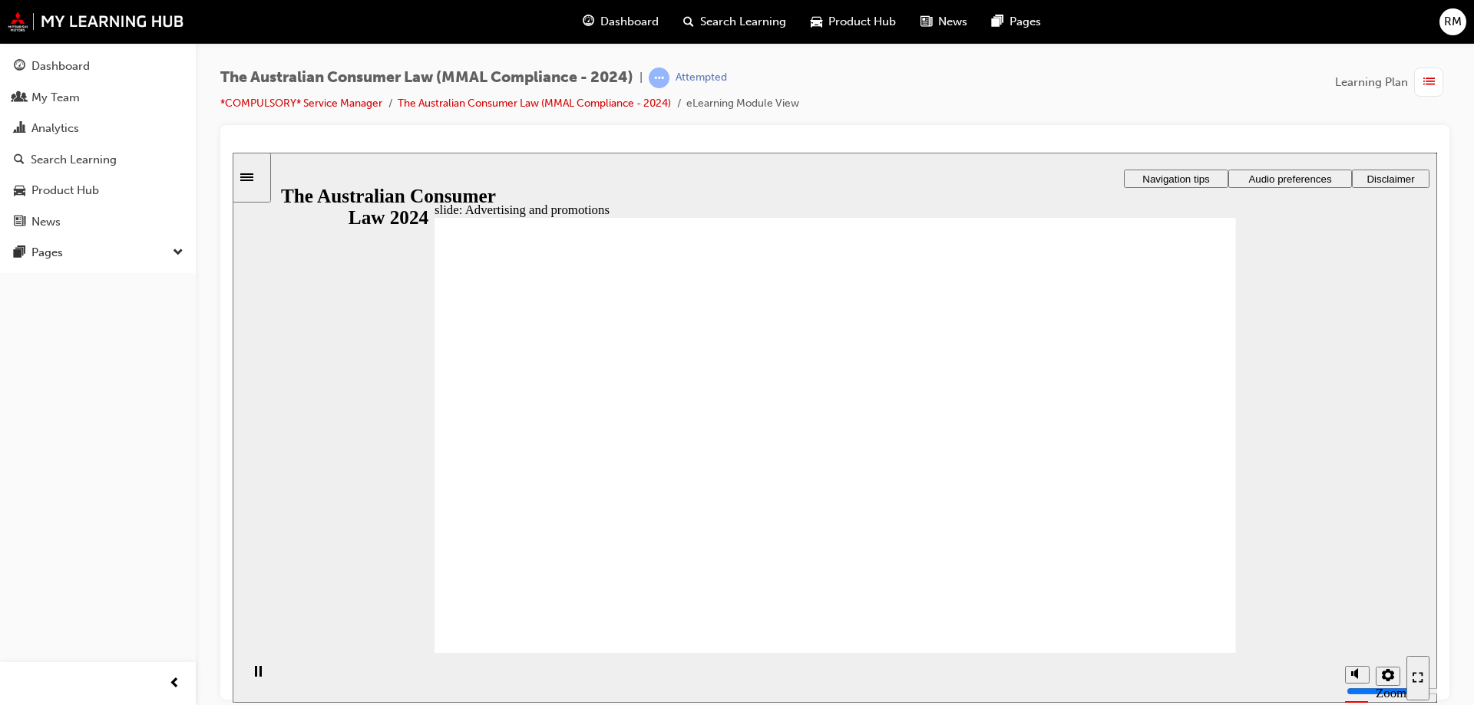
drag, startPoint x: 875, startPoint y: 567, endPoint x: 926, endPoint y: 520, distance: 69.5
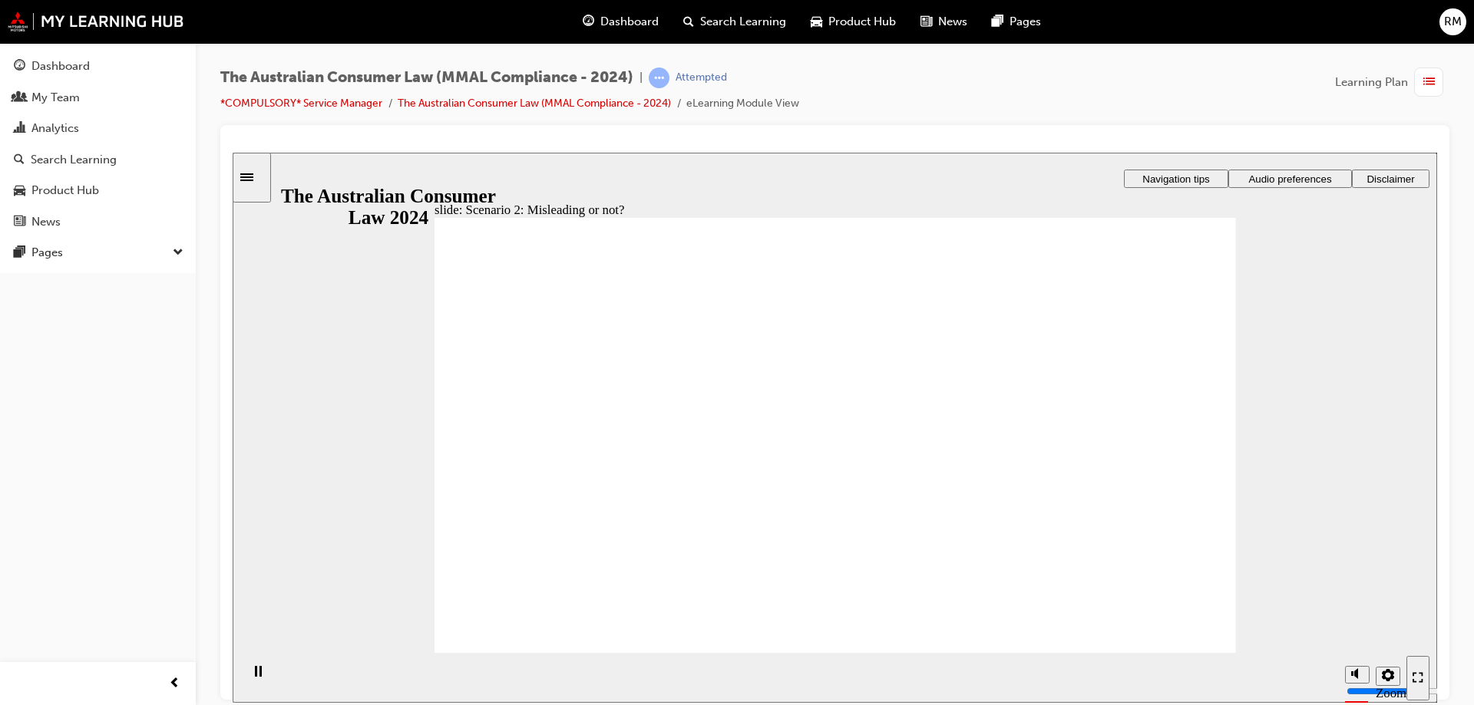
drag, startPoint x: 969, startPoint y: 441, endPoint x: 946, endPoint y: 441, distance: 23.0
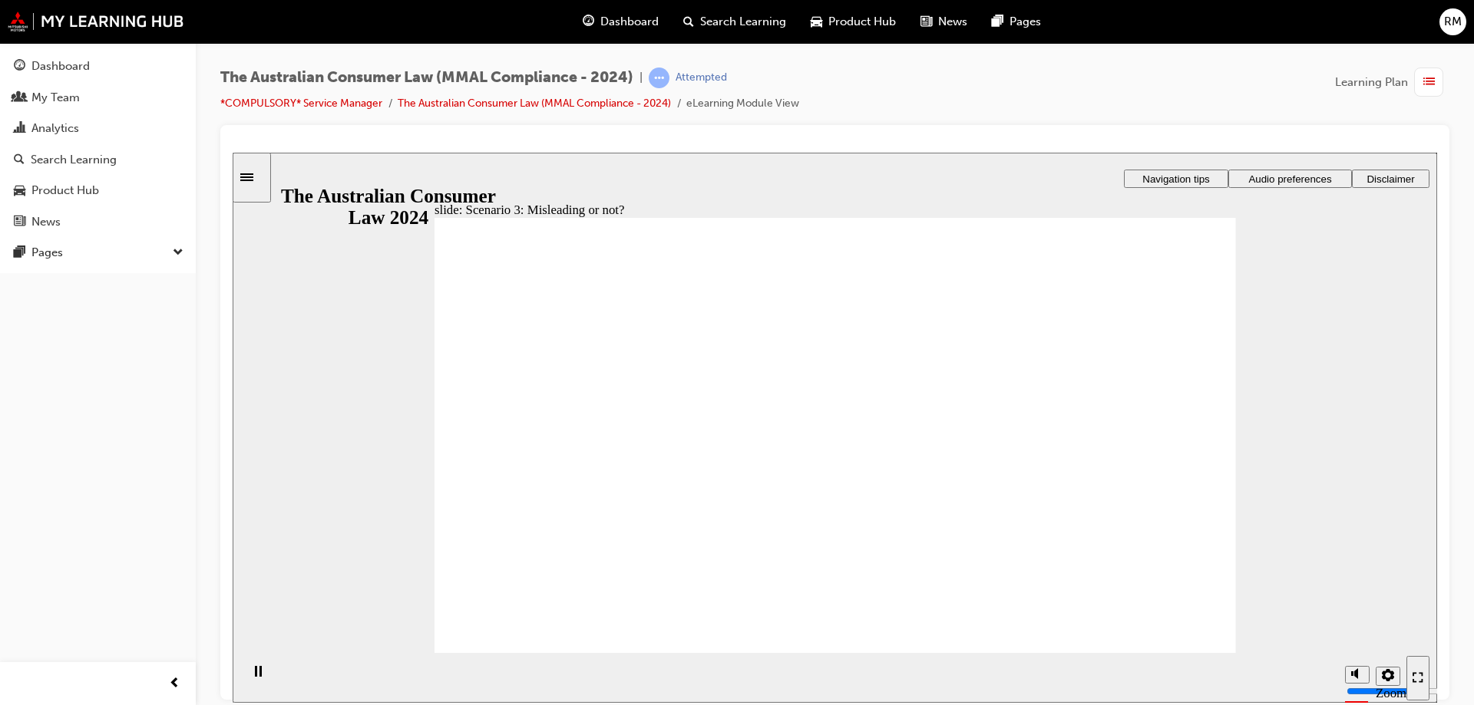
drag, startPoint x: 795, startPoint y: 429, endPoint x: 814, endPoint y: 437, distance: 20.0
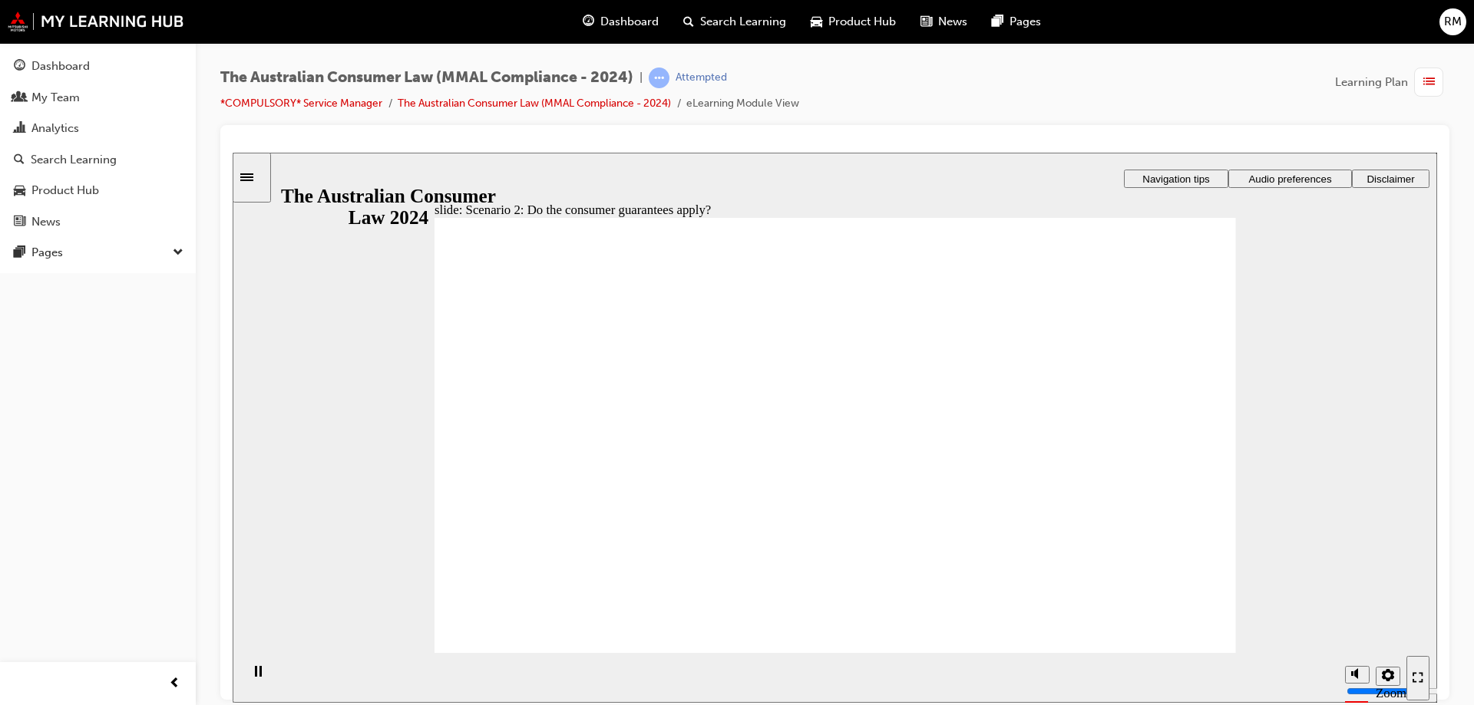
drag, startPoint x: 1157, startPoint y: 308, endPoint x: 1115, endPoint y: 479, distance: 176.1
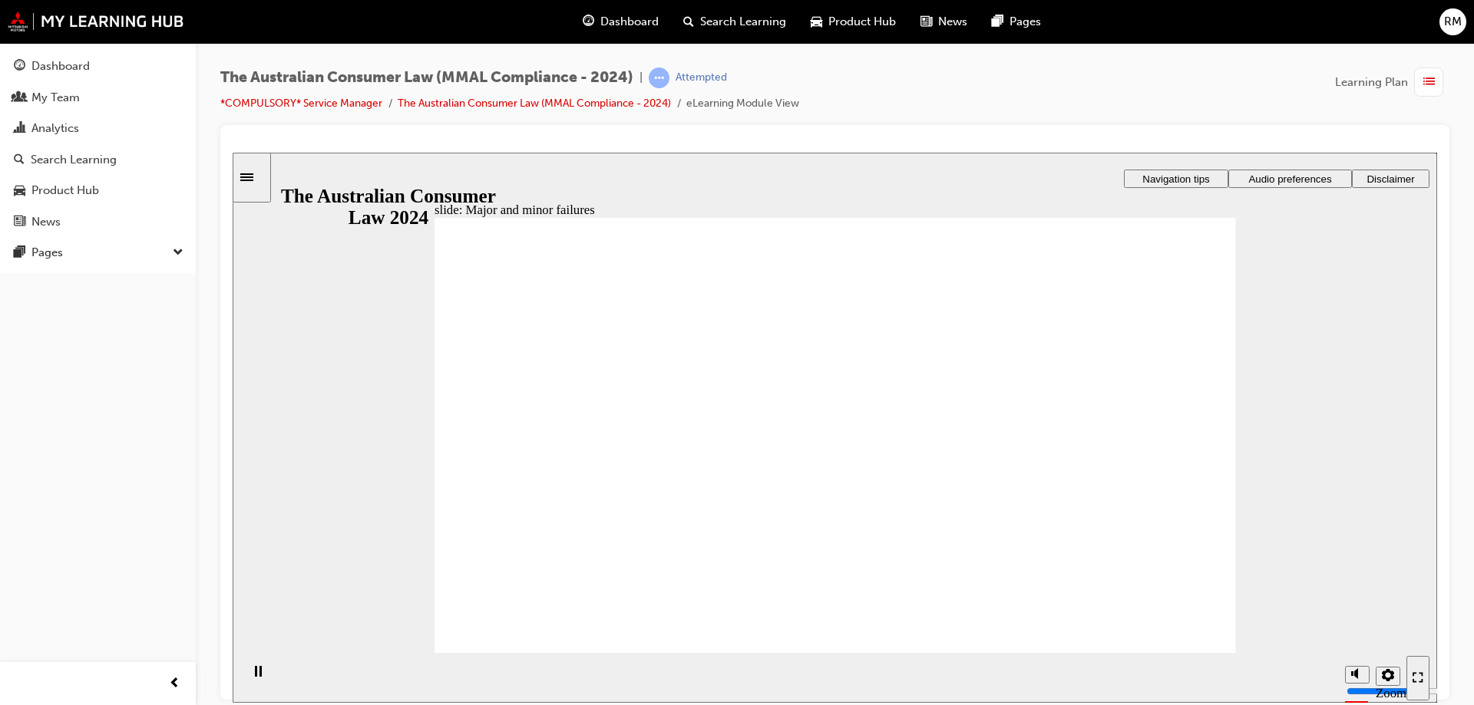
drag, startPoint x: 624, startPoint y: 531, endPoint x: 1068, endPoint y: 517, distance: 444.6
drag, startPoint x: 890, startPoint y: 380, endPoint x: 1099, endPoint y: 566, distance: 279.4
drag, startPoint x: 1032, startPoint y: 490, endPoint x: 648, endPoint y: 507, distance: 384.9
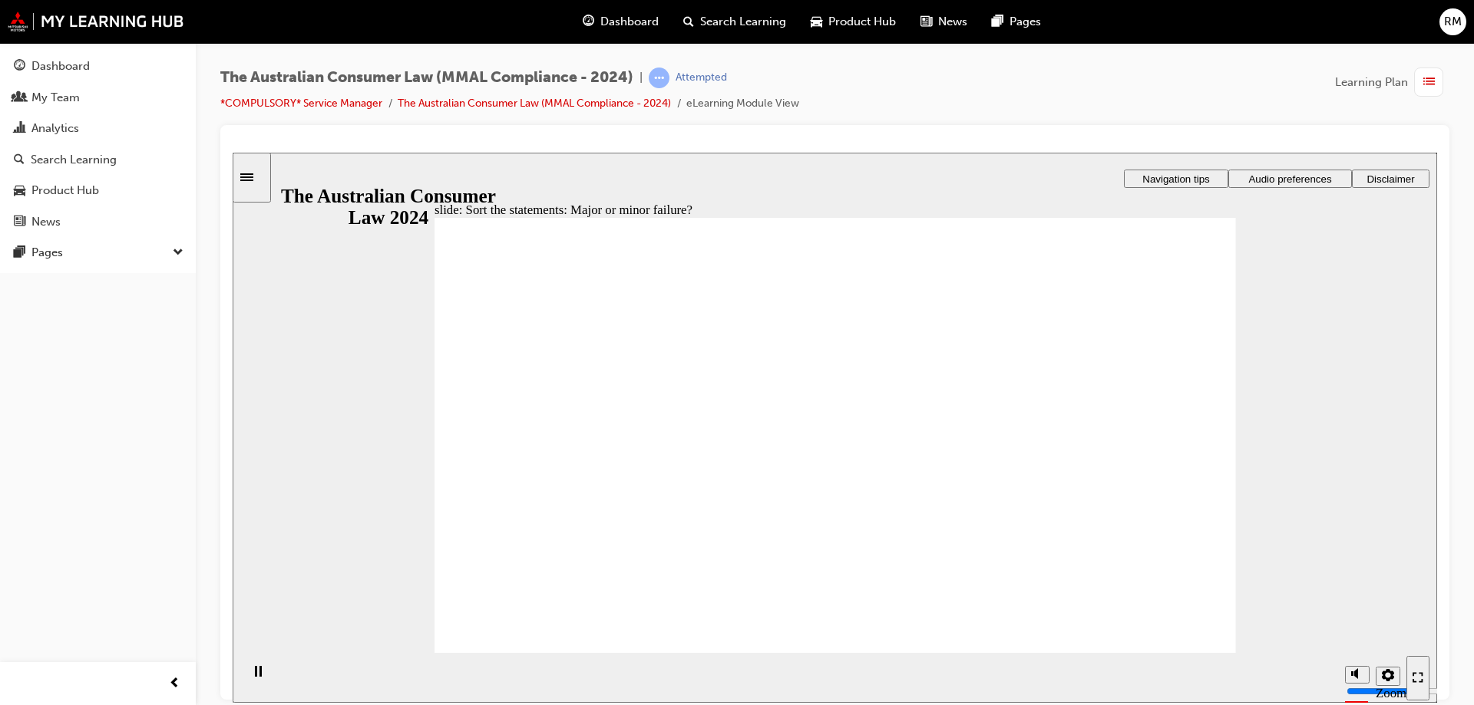
drag, startPoint x: 784, startPoint y: 374, endPoint x: 650, endPoint y: 519, distance: 197.2
drag, startPoint x: 672, startPoint y: 485, endPoint x: 970, endPoint y: 477, distance: 297.9
drag, startPoint x: 900, startPoint y: 408, endPoint x: 659, endPoint y: 562, distance: 285.7
drag, startPoint x: 1080, startPoint y: 516, endPoint x: 672, endPoint y: 530, distance: 407.8
drag, startPoint x: 731, startPoint y: 428, endPoint x: 609, endPoint y: 537, distance: 164.2
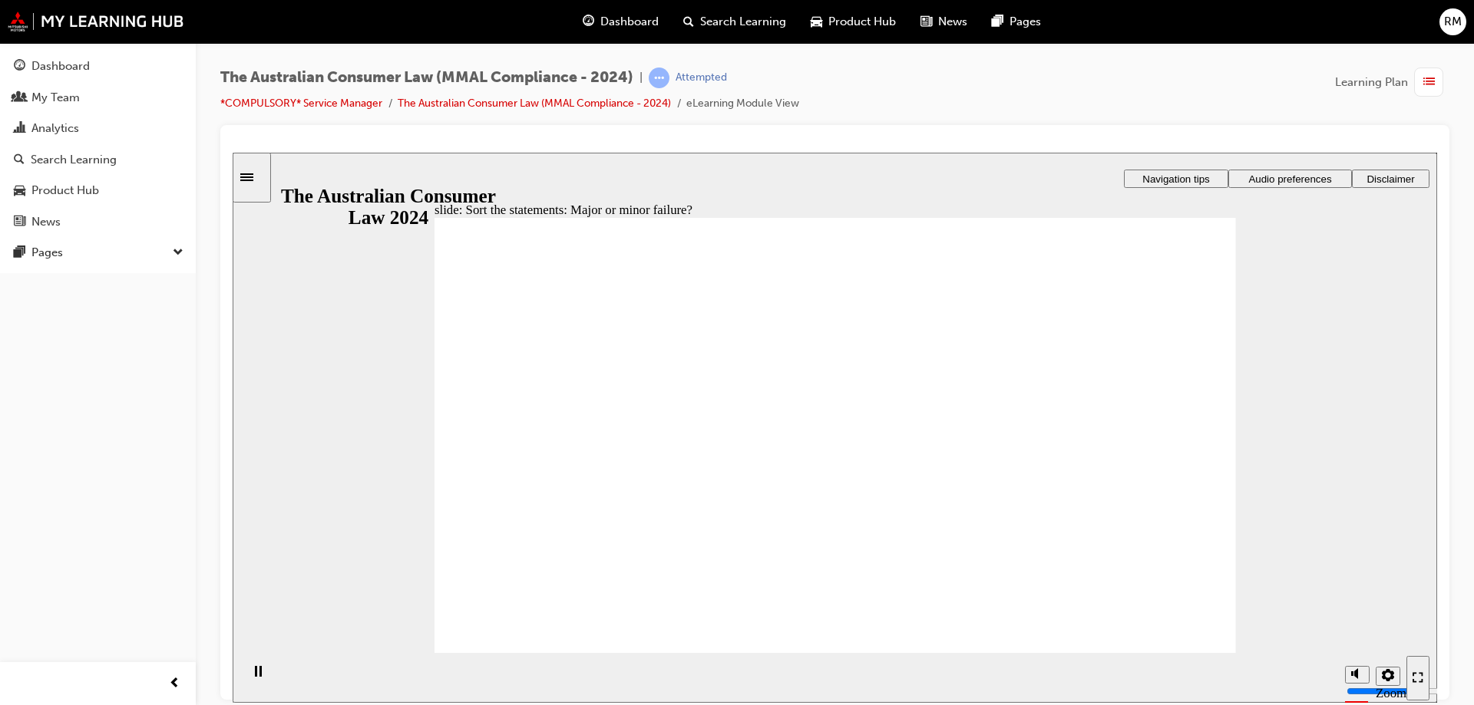
drag, startPoint x: 803, startPoint y: 375, endPoint x: 1057, endPoint y: 553, distance: 310.7
drag, startPoint x: 1091, startPoint y: 523, endPoint x: 669, endPoint y: 520, distance: 422.9
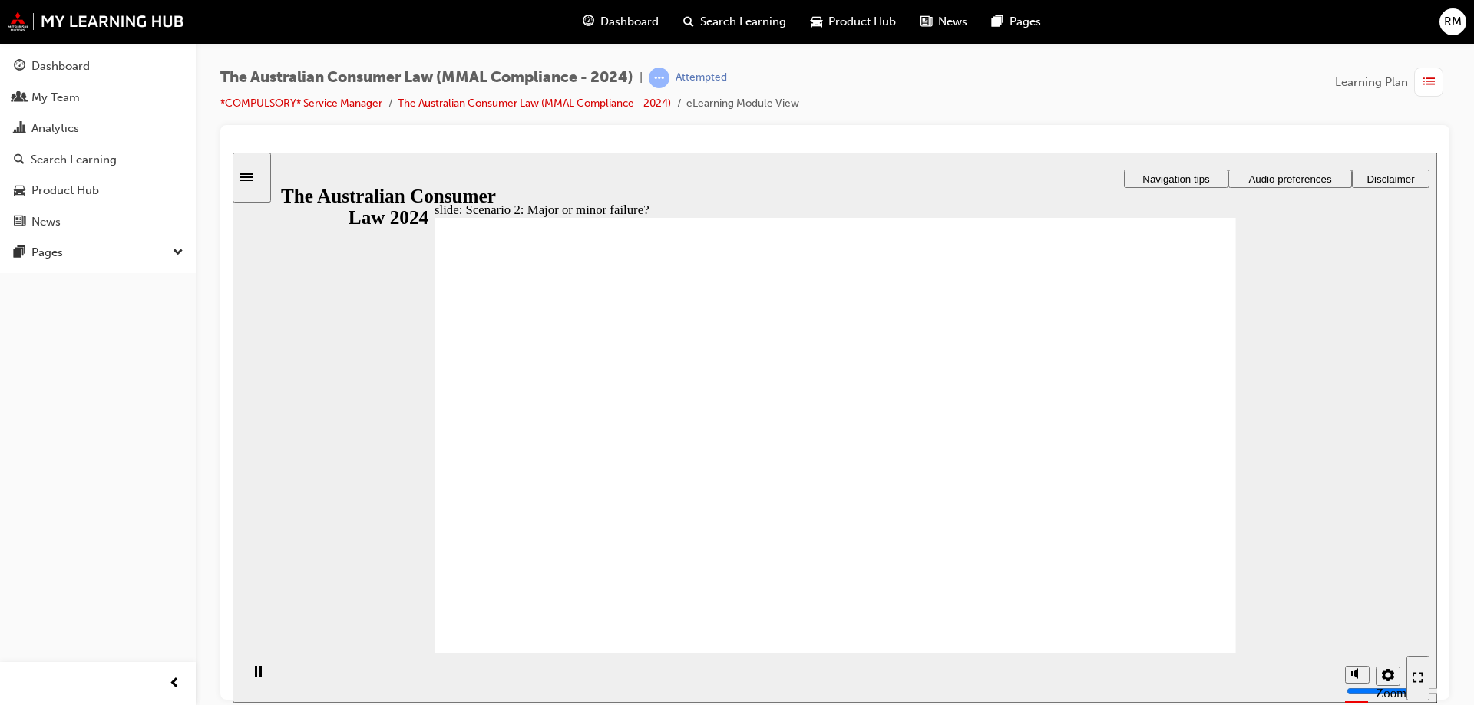
drag, startPoint x: 832, startPoint y: 437, endPoint x: 869, endPoint y: 437, distance: 36.8
drag, startPoint x: 1075, startPoint y: 376, endPoint x: 1058, endPoint y: 424, distance: 50.5
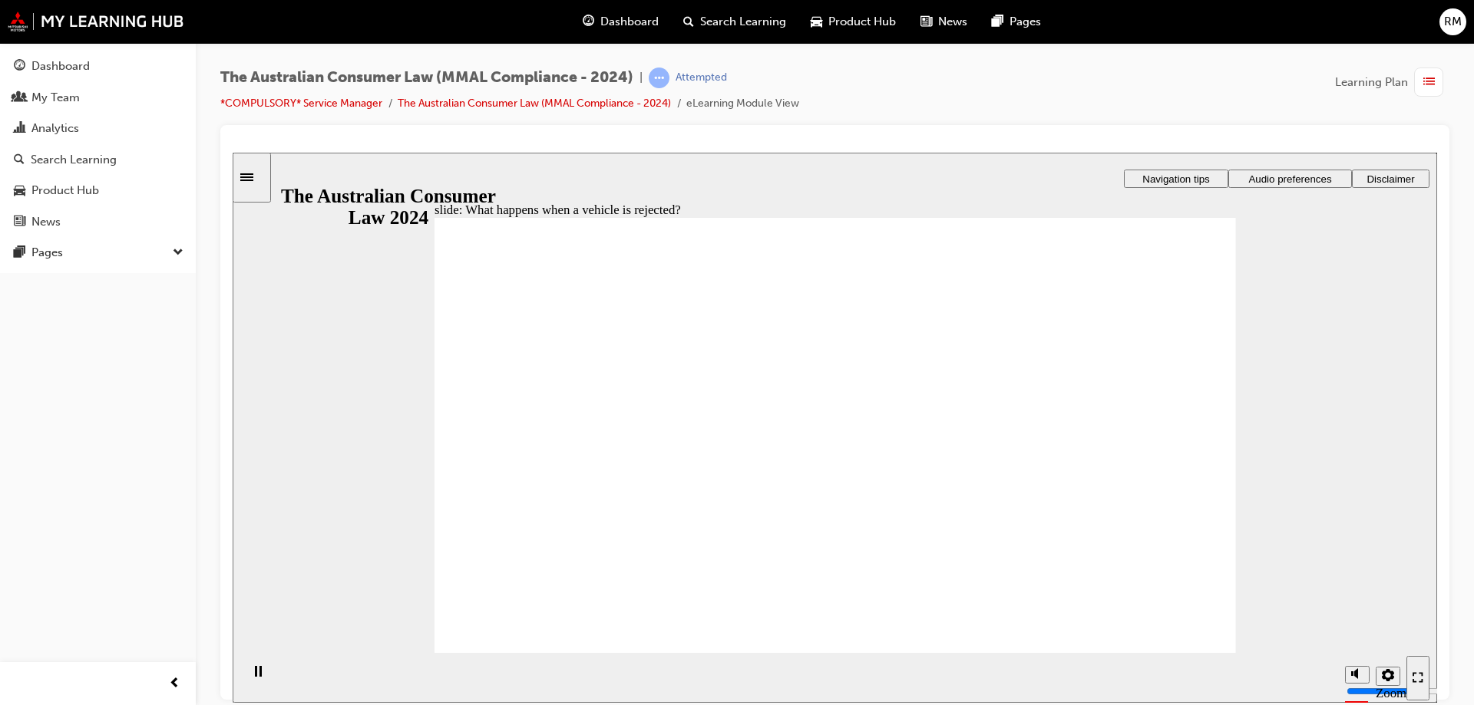
drag, startPoint x: 774, startPoint y: 520, endPoint x: 827, endPoint y: 520, distance: 53.7
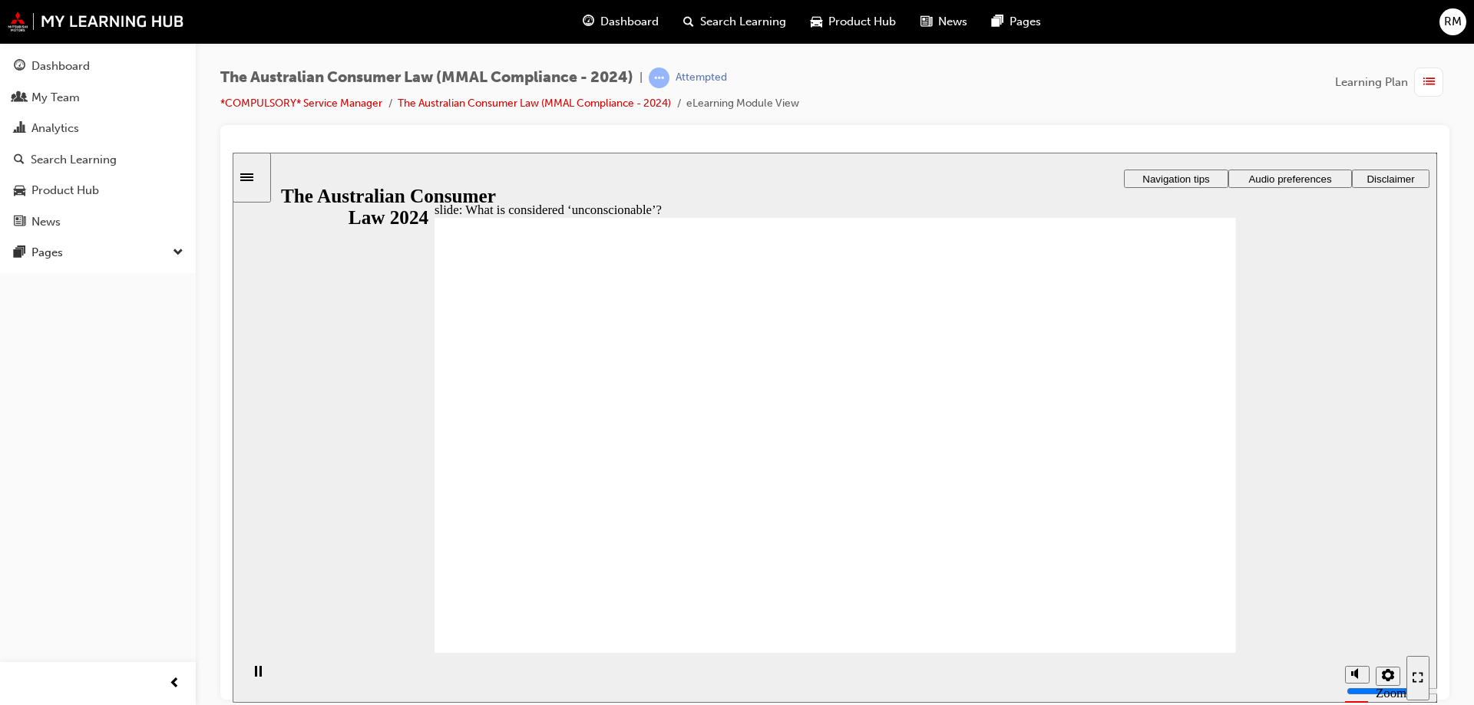
drag, startPoint x: 741, startPoint y: 348, endPoint x: 860, endPoint y: 352, distance: 118.3
drag, startPoint x: 1045, startPoint y: 484, endPoint x: 1028, endPoint y: 483, distance: 16.9
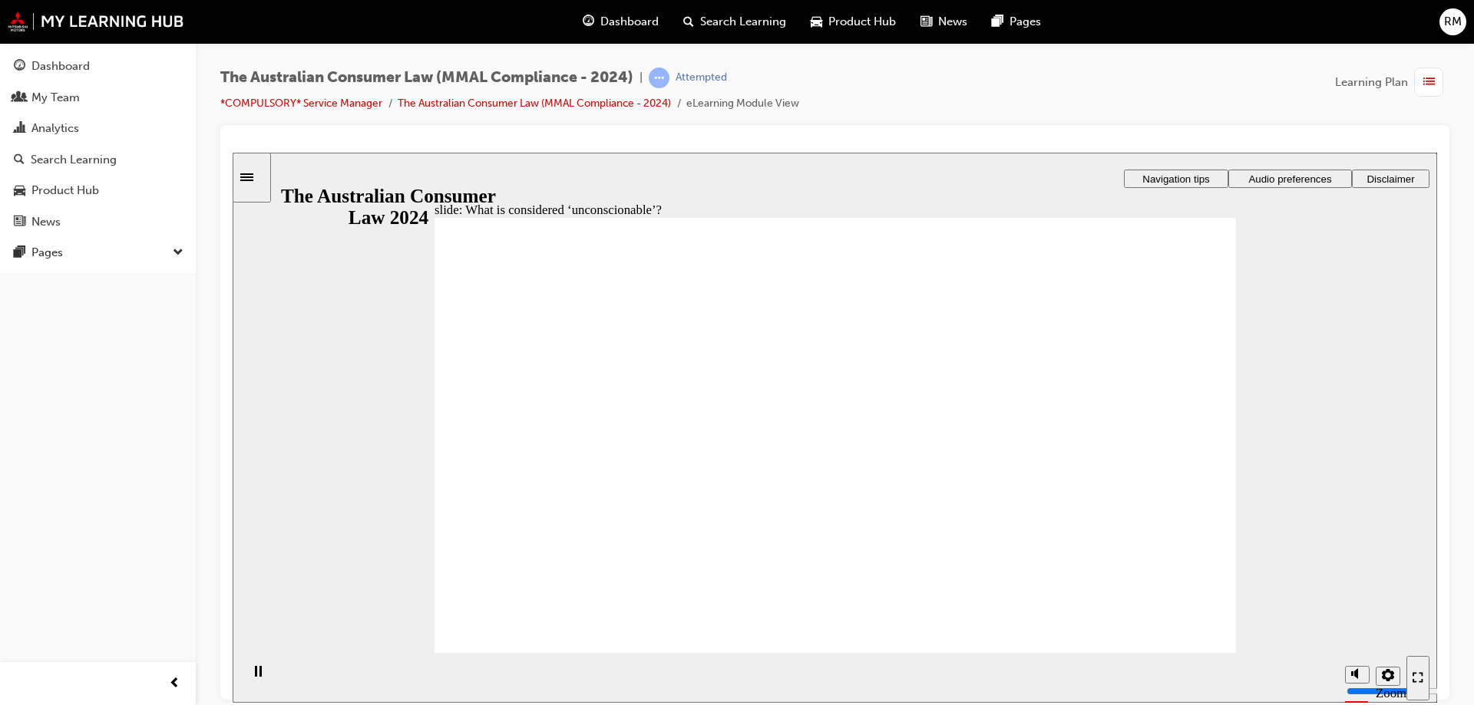
drag, startPoint x: 637, startPoint y: 584, endPoint x: 745, endPoint y: 580, distance: 107.5
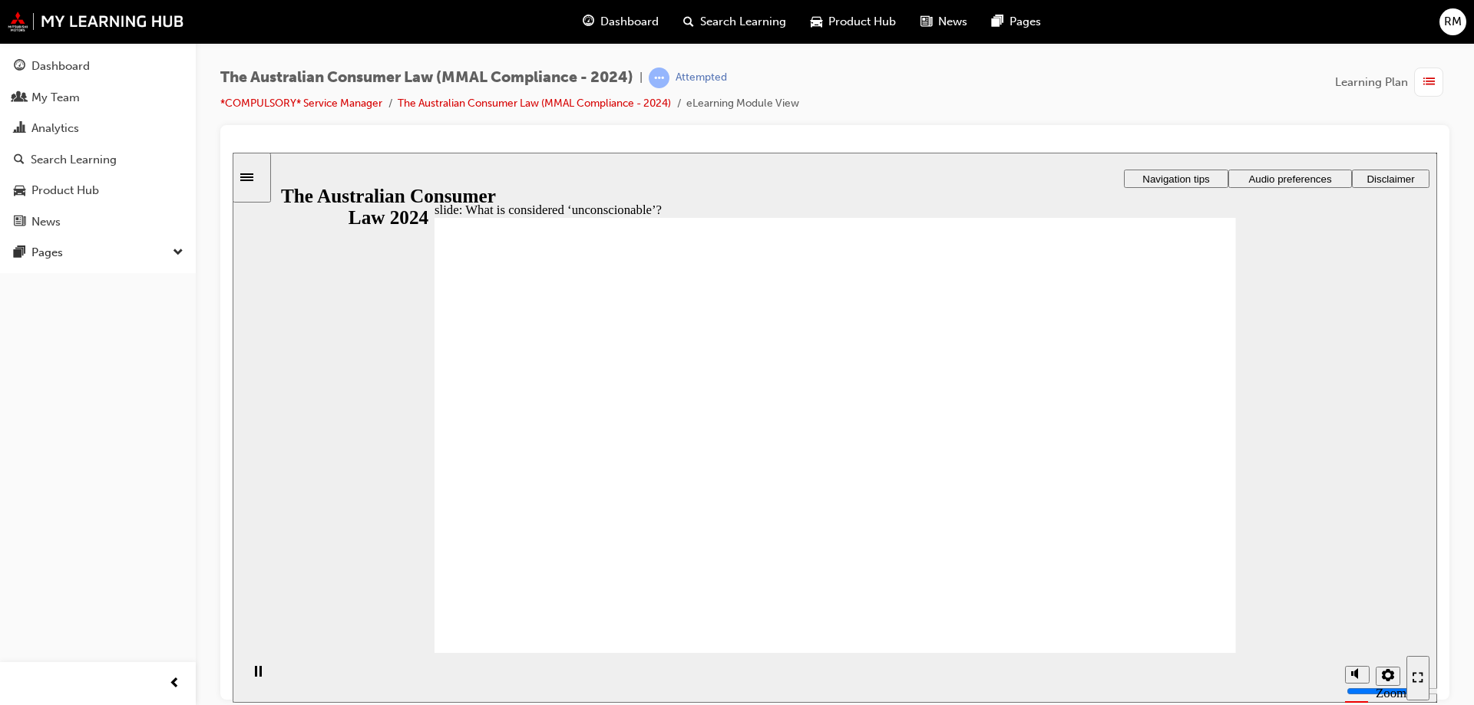
drag, startPoint x: 781, startPoint y: 380, endPoint x: 629, endPoint y: 480, distance: 181.8
drag, startPoint x: 811, startPoint y: 367, endPoint x: 1023, endPoint y: 474, distance: 237.2
drag, startPoint x: 1074, startPoint y: 489, endPoint x: 541, endPoint y: 474, distance: 532.9
drag, startPoint x: 778, startPoint y: 373, endPoint x: 556, endPoint y: 512, distance: 261.7
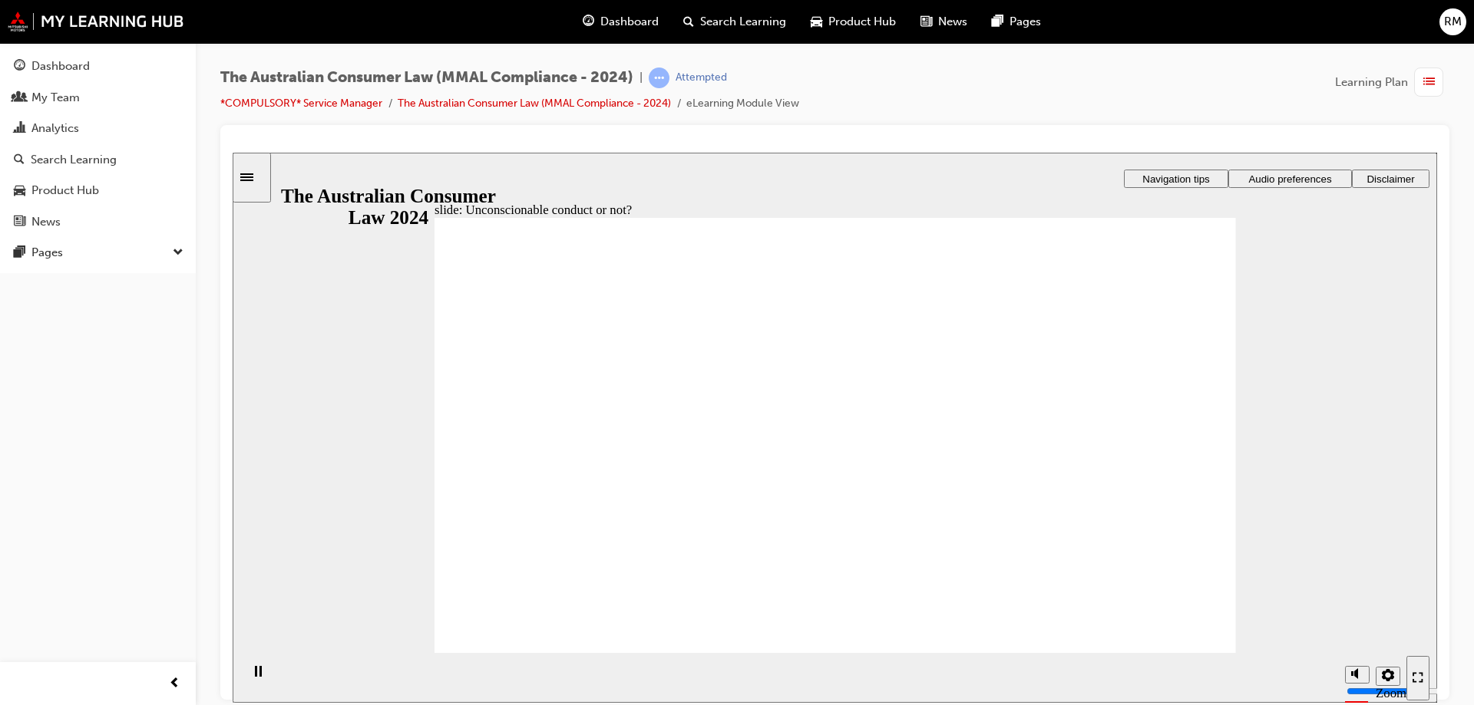
drag, startPoint x: 627, startPoint y: 488, endPoint x: 1083, endPoint y: 443, distance: 458.2
drag, startPoint x: 969, startPoint y: 405, endPoint x: 1104, endPoint y: 485, distance: 156.9
drag, startPoint x: 1057, startPoint y: 474, endPoint x: 851, endPoint y: 470, distance: 205.7
drag, startPoint x: 781, startPoint y: 356, endPoint x: 619, endPoint y: 480, distance: 203.1
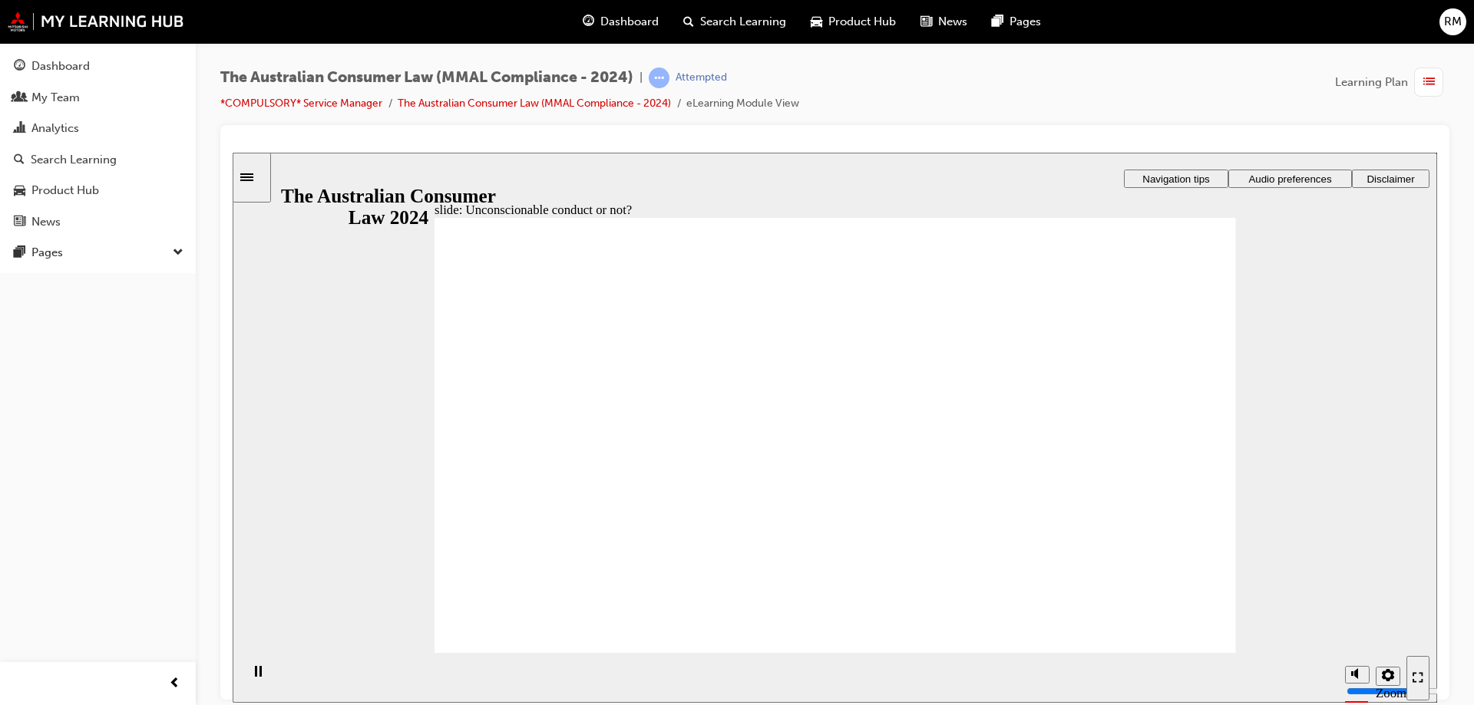
drag, startPoint x: 831, startPoint y: 369, endPoint x: 977, endPoint y: 471, distance: 178.0
drag, startPoint x: 1049, startPoint y: 481, endPoint x: 624, endPoint y: 503, distance: 425.8
drag, startPoint x: 812, startPoint y: 466, endPoint x: 1098, endPoint y: 460, distance: 285.6
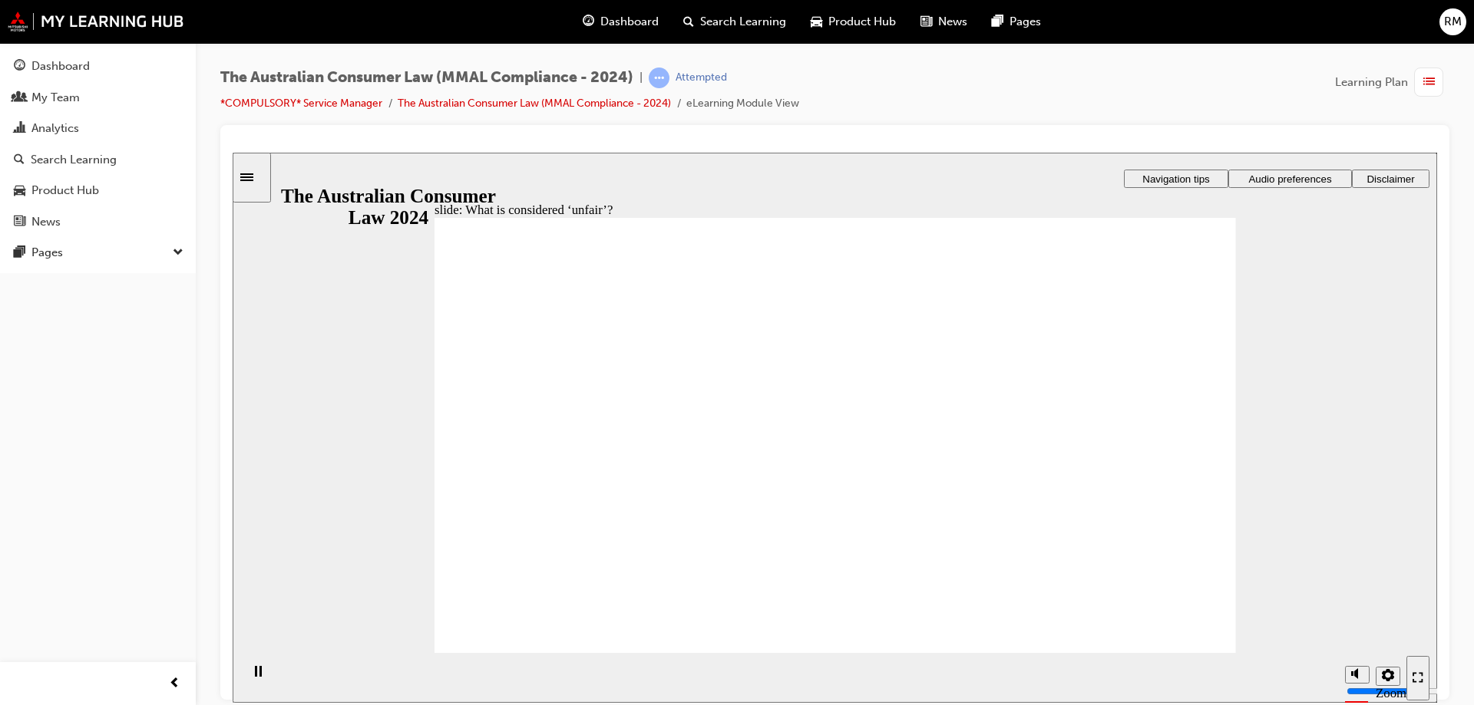
drag, startPoint x: 806, startPoint y: 379, endPoint x: 626, endPoint y: 476, distance: 204.7
drag, startPoint x: 622, startPoint y: 484, endPoint x: 1119, endPoint y: 489, distance: 497.4
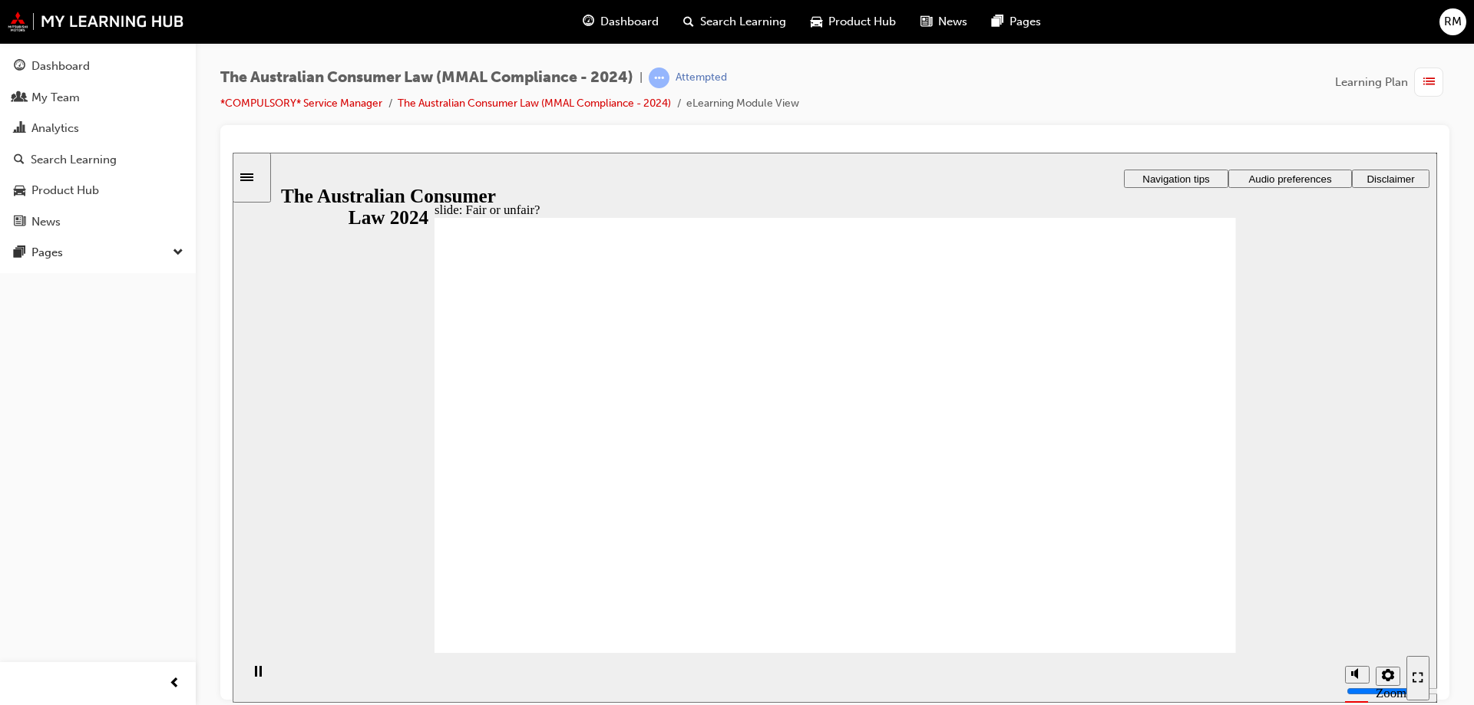
drag, startPoint x: 870, startPoint y: 388, endPoint x: 1102, endPoint y: 512, distance: 263.4
drag, startPoint x: 1059, startPoint y: 480, endPoint x: 658, endPoint y: 470, distance: 401.6
drag, startPoint x: 791, startPoint y: 371, endPoint x: 648, endPoint y: 485, distance: 182.9
drag, startPoint x: 649, startPoint y: 487, endPoint x: 1113, endPoint y: 517, distance: 464.6
drag, startPoint x: 919, startPoint y: 383, endPoint x: 1165, endPoint y: 503, distance: 274.3
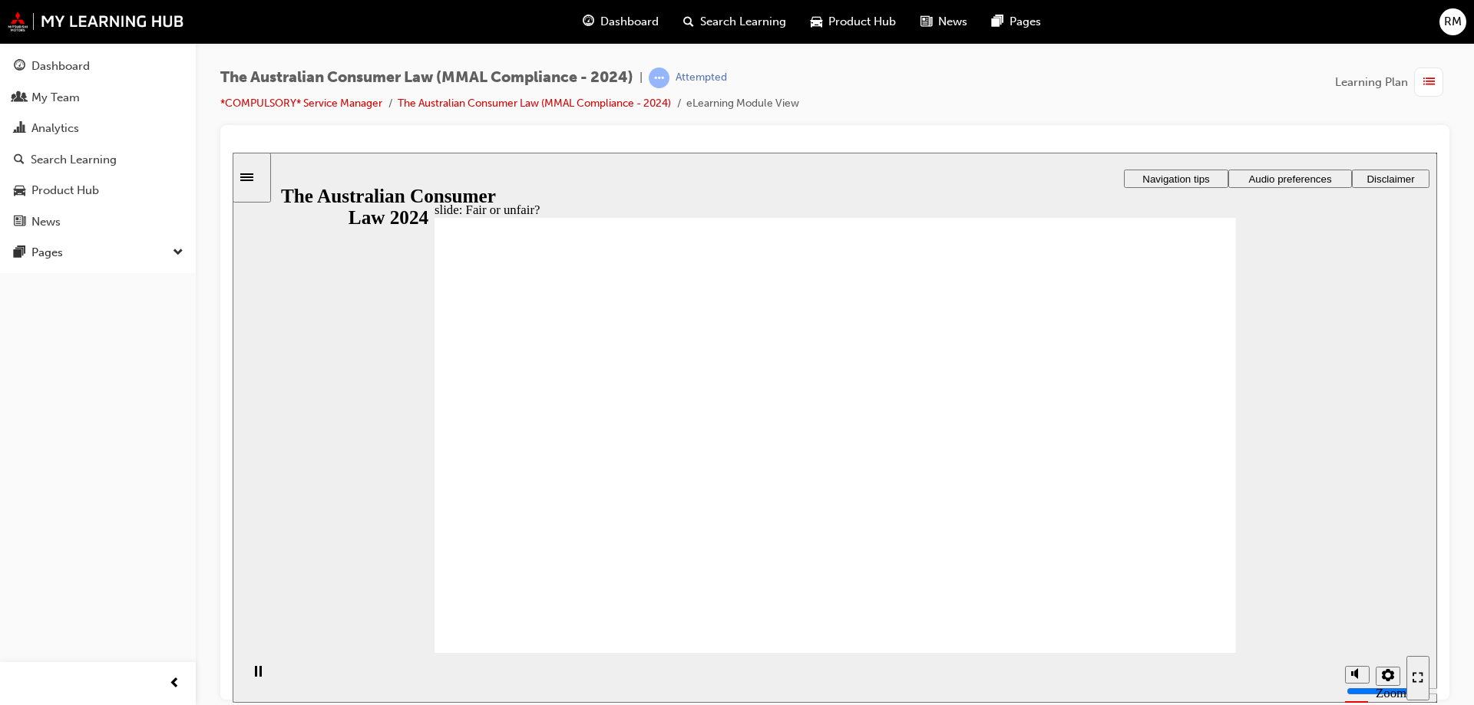
drag, startPoint x: 895, startPoint y: 355, endPoint x: 633, endPoint y: 494, distance: 296.3
drag, startPoint x: 616, startPoint y: 481, endPoint x: 977, endPoint y: 497, distance: 361.8
drag, startPoint x: 827, startPoint y: 386, endPoint x: 641, endPoint y: 497, distance: 217.2
drag, startPoint x: 842, startPoint y: 395, endPoint x: 629, endPoint y: 513, distance: 243.3
drag, startPoint x: 808, startPoint y: 510, endPoint x: 1124, endPoint y: 520, distance: 316.4
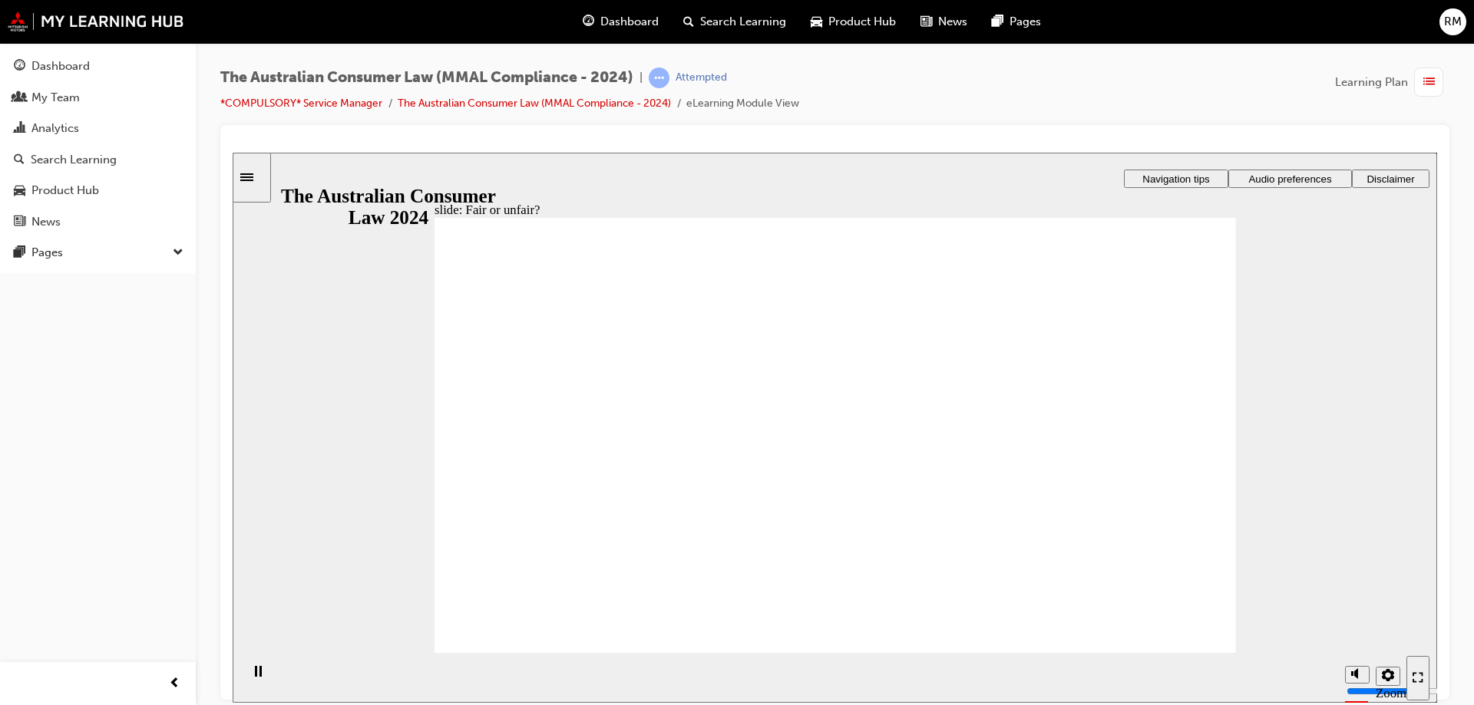
drag, startPoint x: 575, startPoint y: 480, endPoint x: 639, endPoint y: 484, distance: 63.9
drag, startPoint x: 688, startPoint y: 490, endPoint x: 714, endPoint y: 491, distance: 25.3
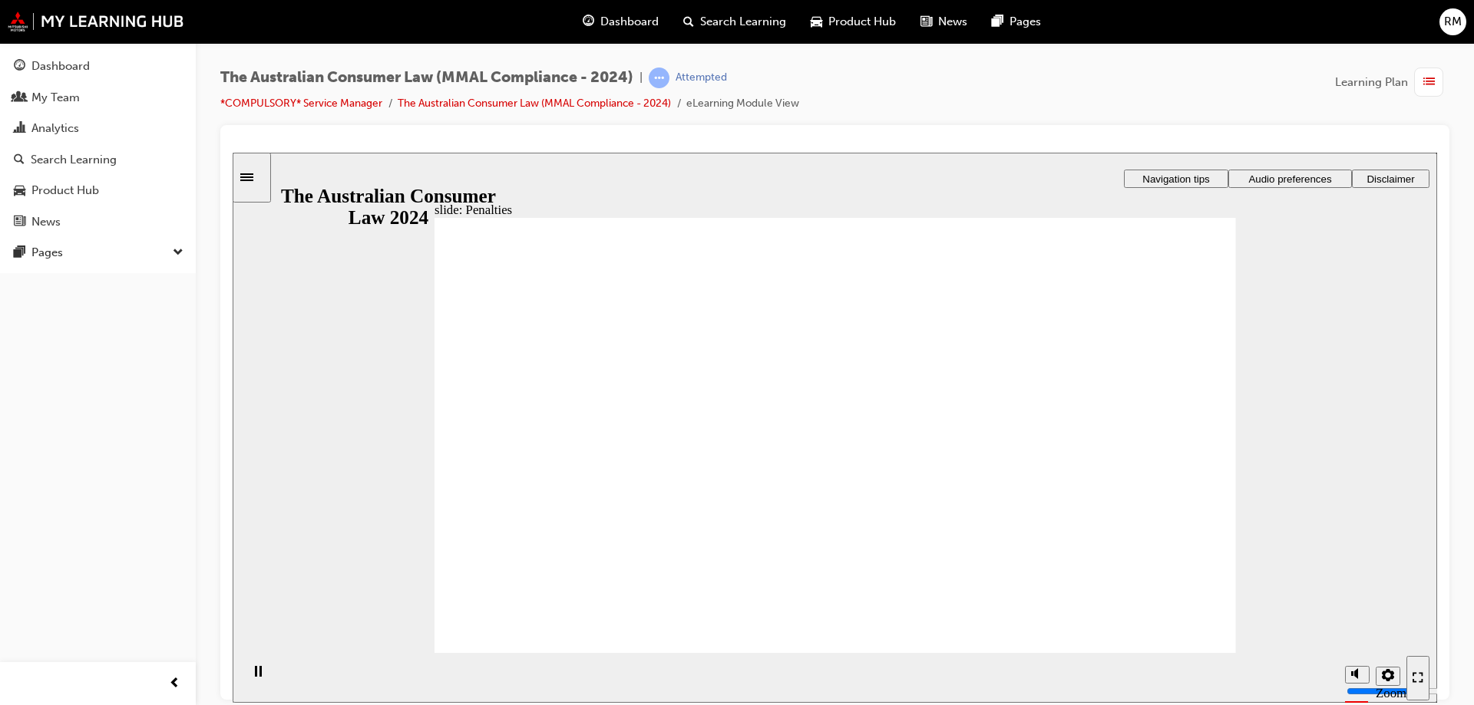
drag, startPoint x: 548, startPoint y: 502, endPoint x: 604, endPoint y: 488, distance: 57.7
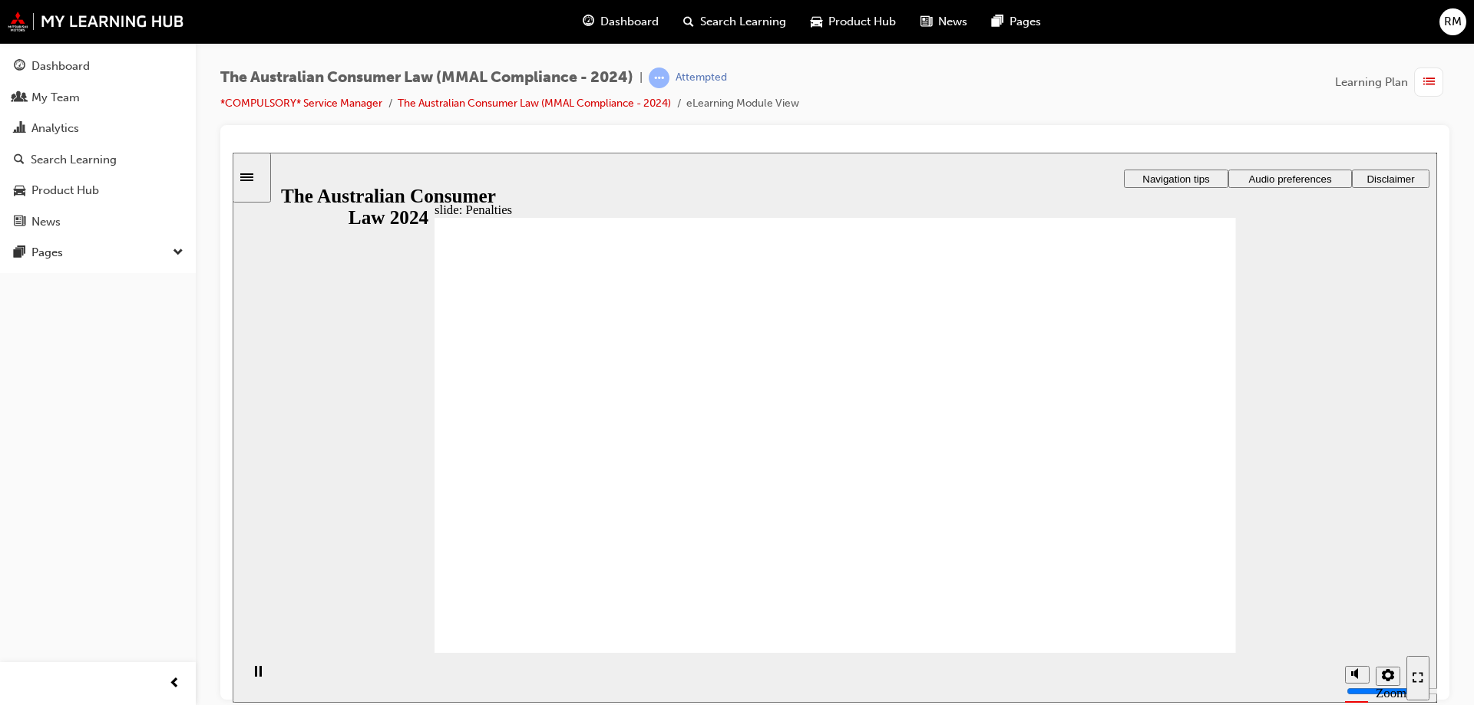
drag, startPoint x: 809, startPoint y: 477, endPoint x: 873, endPoint y: 428, distance: 80.9
drag, startPoint x: 909, startPoint y: 483, endPoint x: 1030, endPoint y: 388, distance: 153.7
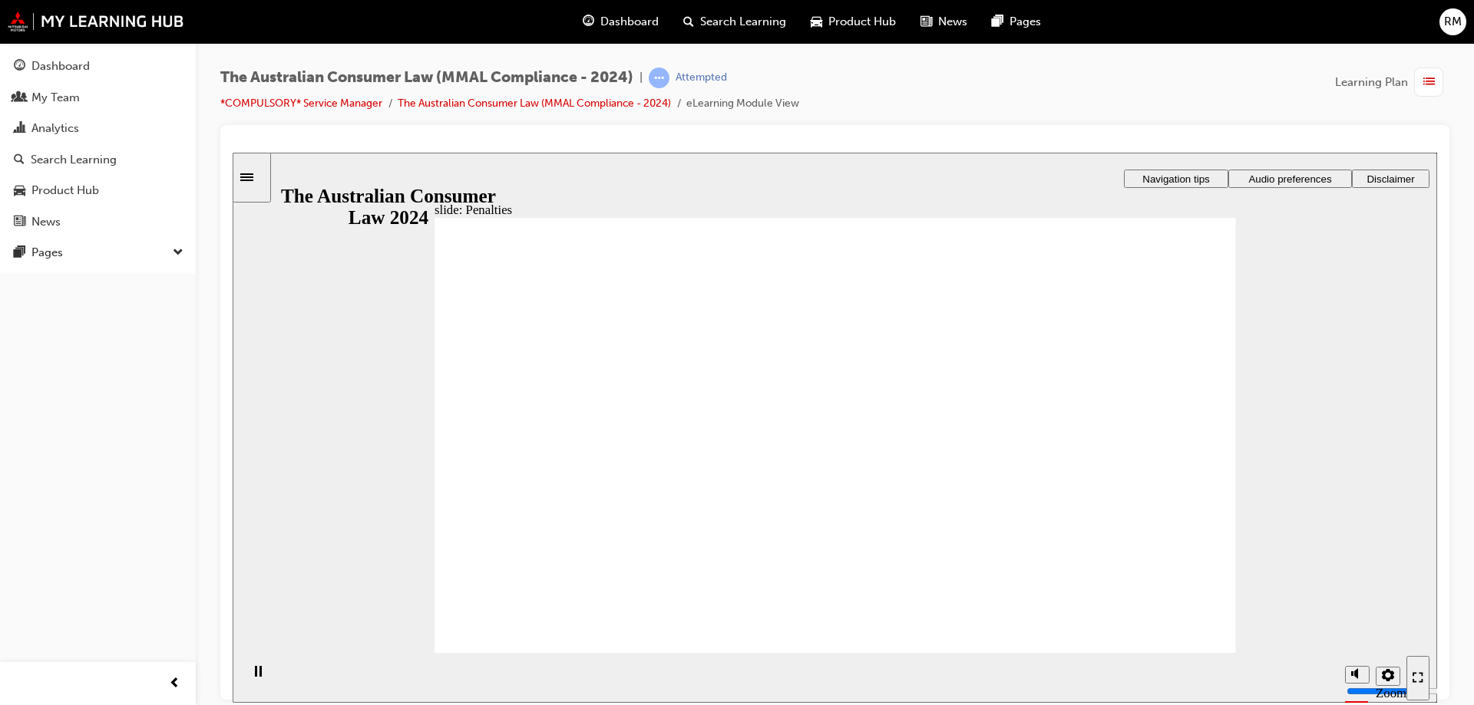
drag, startPoint x: 1048, startPoint y: 487, endPoint x: 1079, endPoint y: 411, distance: 82.2
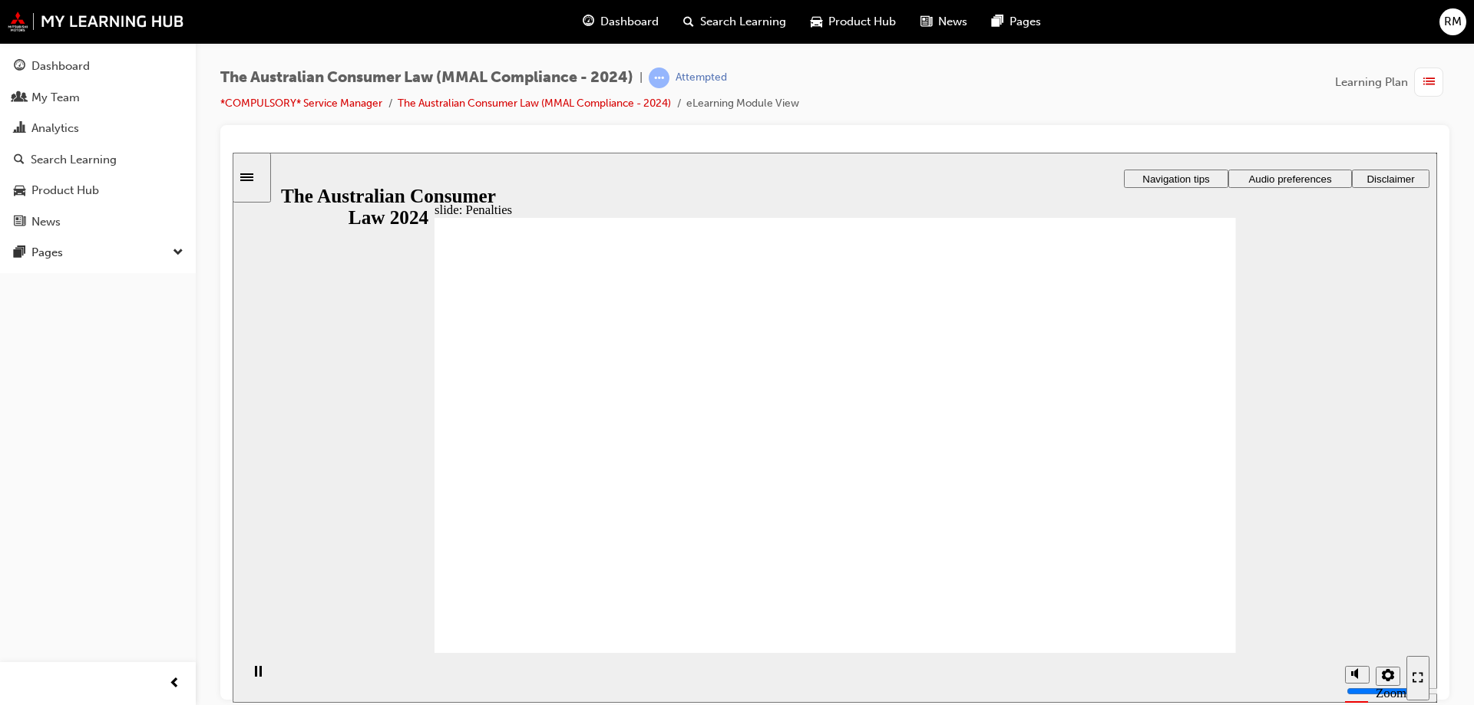
drag, startPoint x: 1183, startPoint y: 601, endPoint x: 1181, endPoint y: 611, distance: 10.1
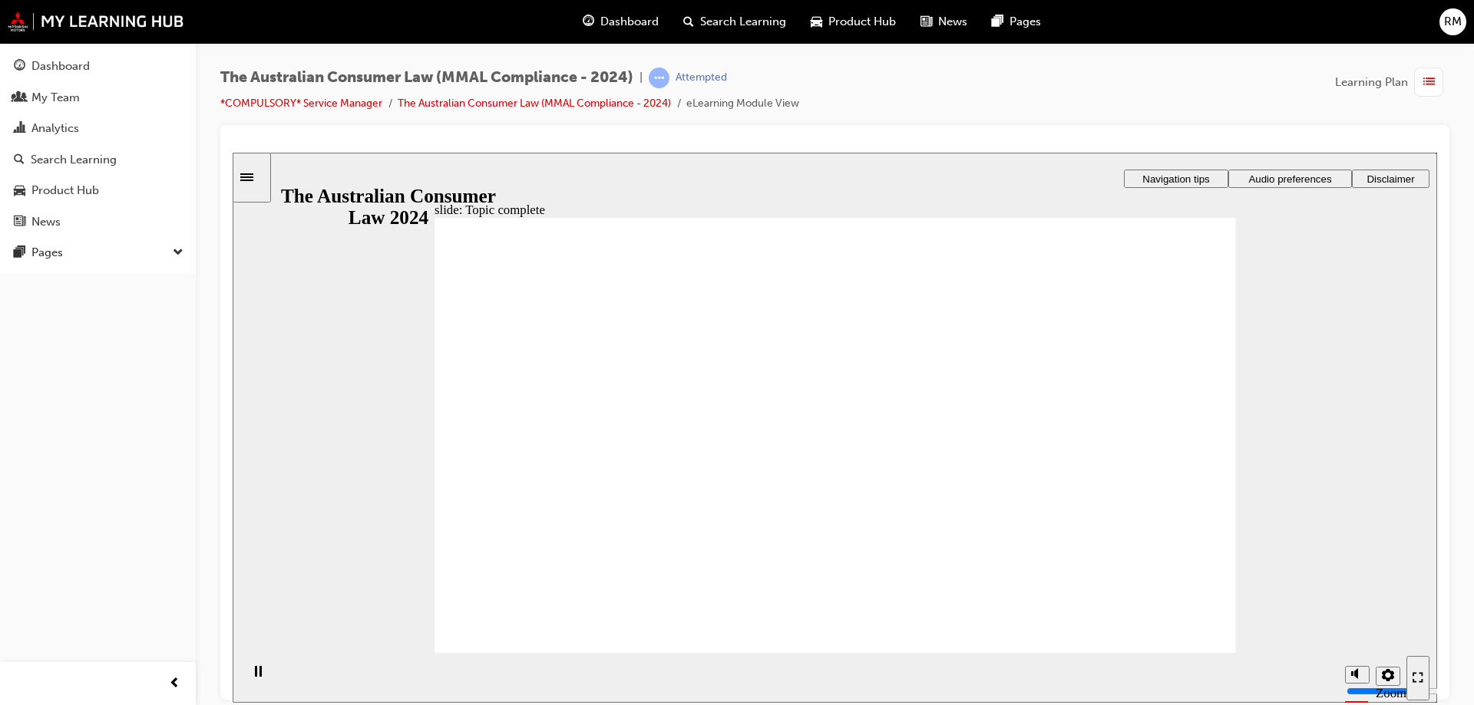
radio input "false"
radio input "true"
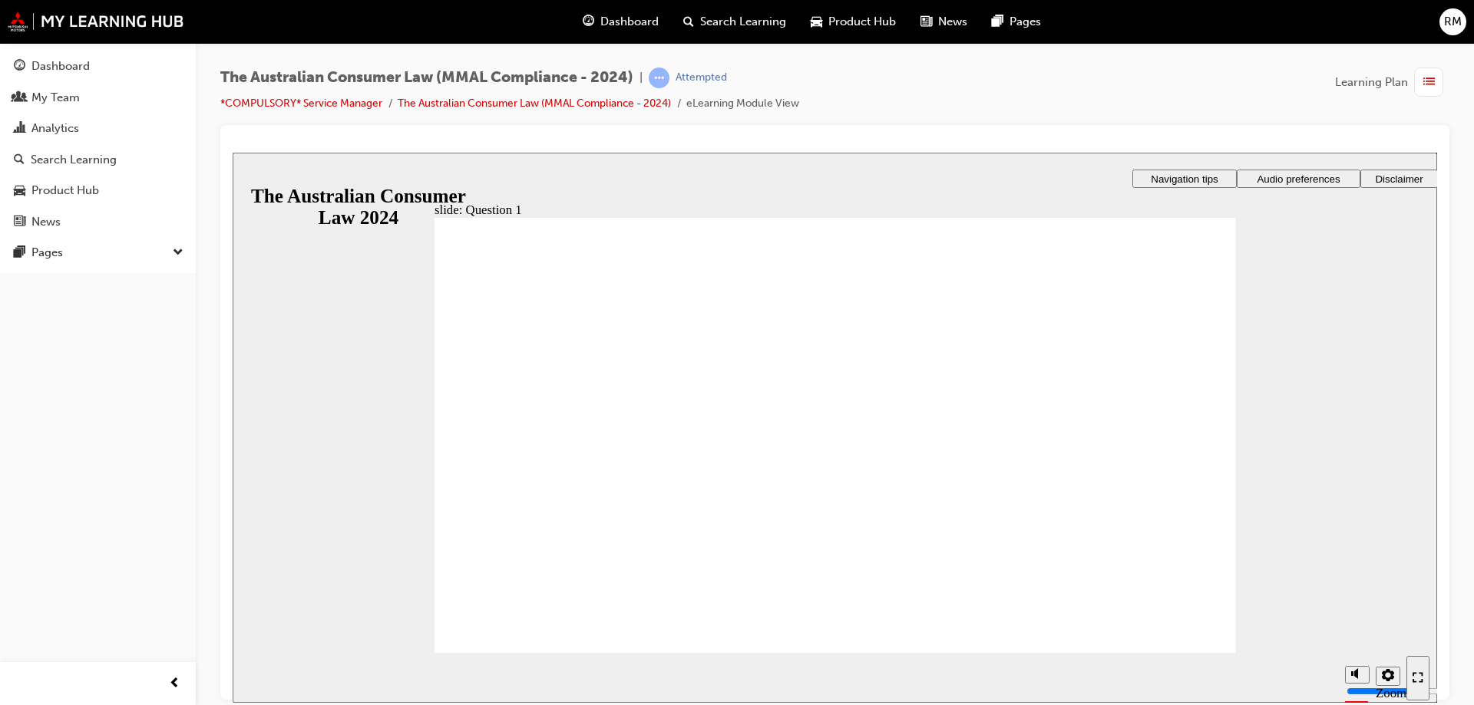
checkbox input "true"
drag, startPoint x: 817, startPoint y: 544, endPoint x: 987, endPoint y: 581, distance: 173.6
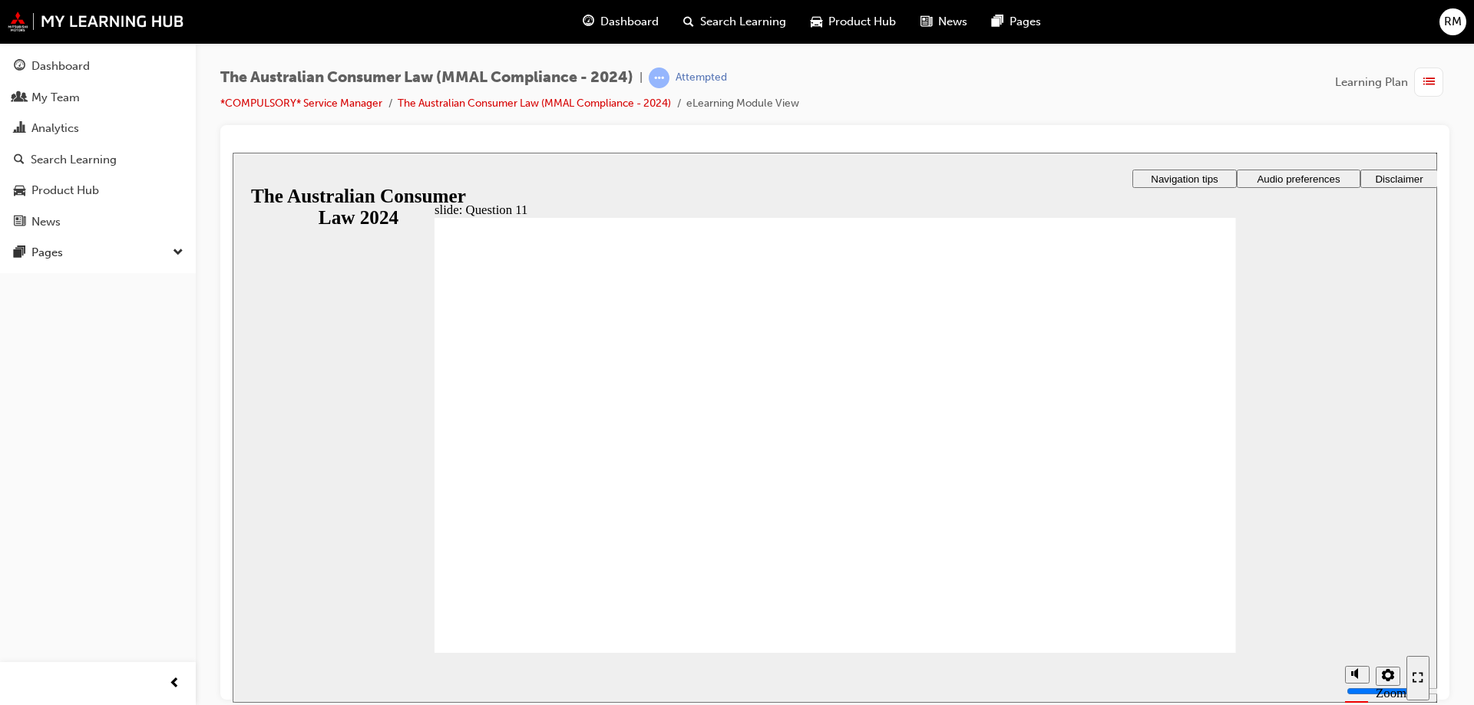
radio input "true"
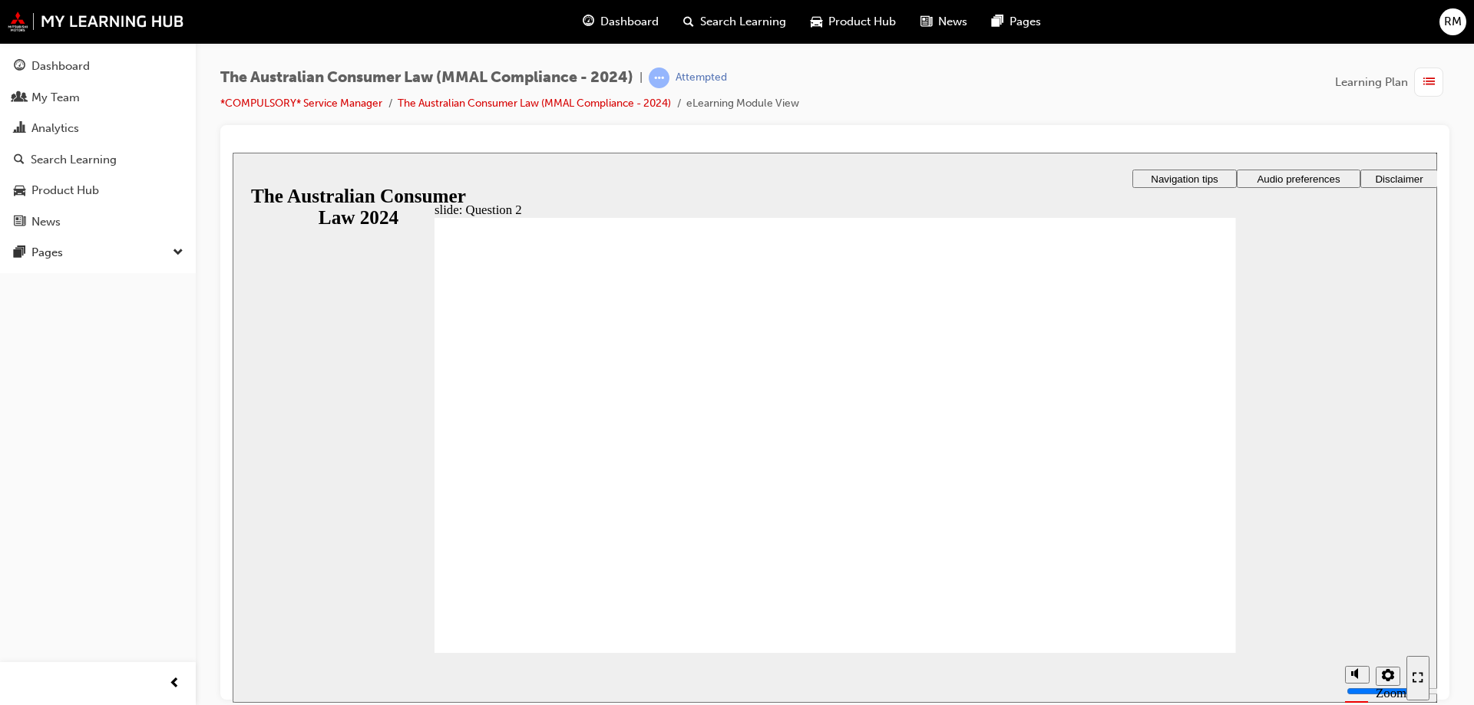
drag, startPoint x: 542, startPoint y: 309, endPoint x: 827, endPoint y: 371, distance: 292.0
radio input "true"
click at [577, 656] on section "Playback Speed 2 1.75 1.5 1.25 Normal" at bounding box center [835, 677] width 1204 height 50
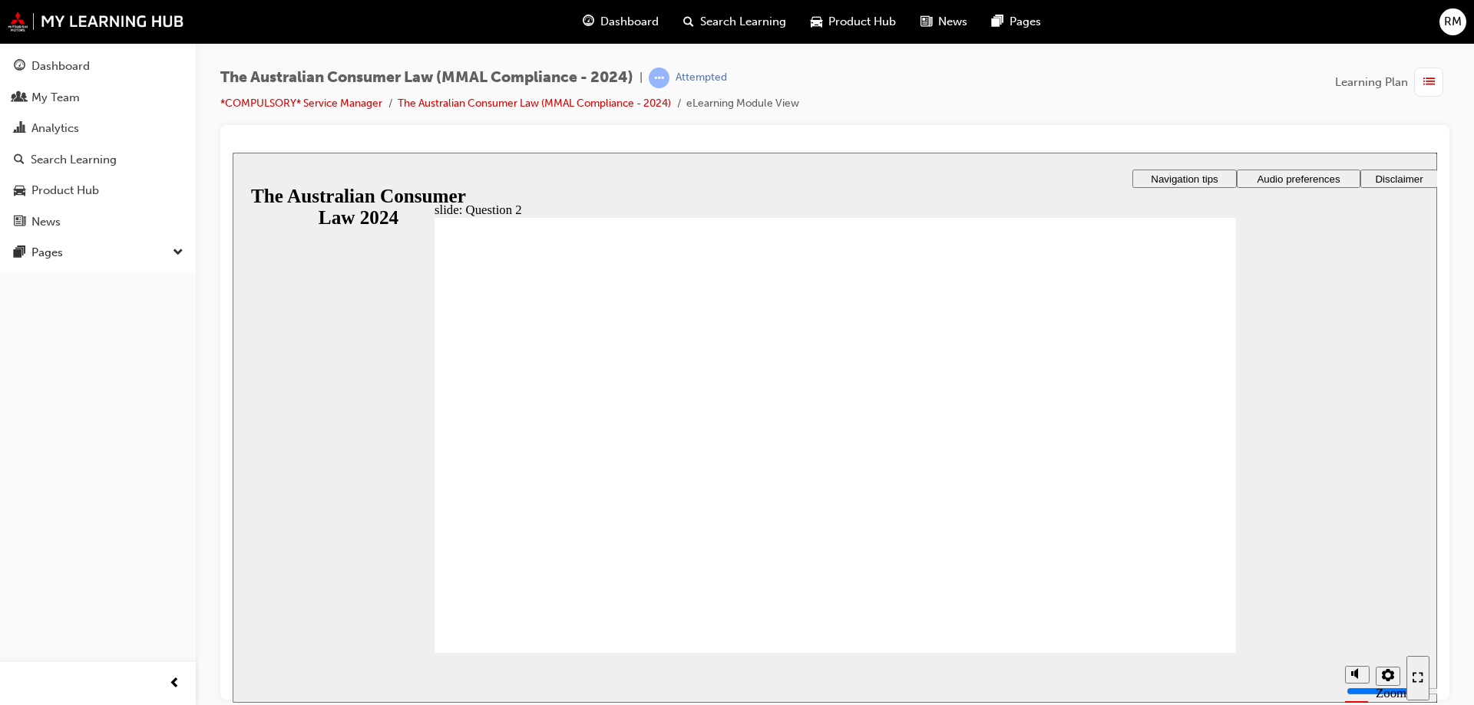
checkbox input "true"
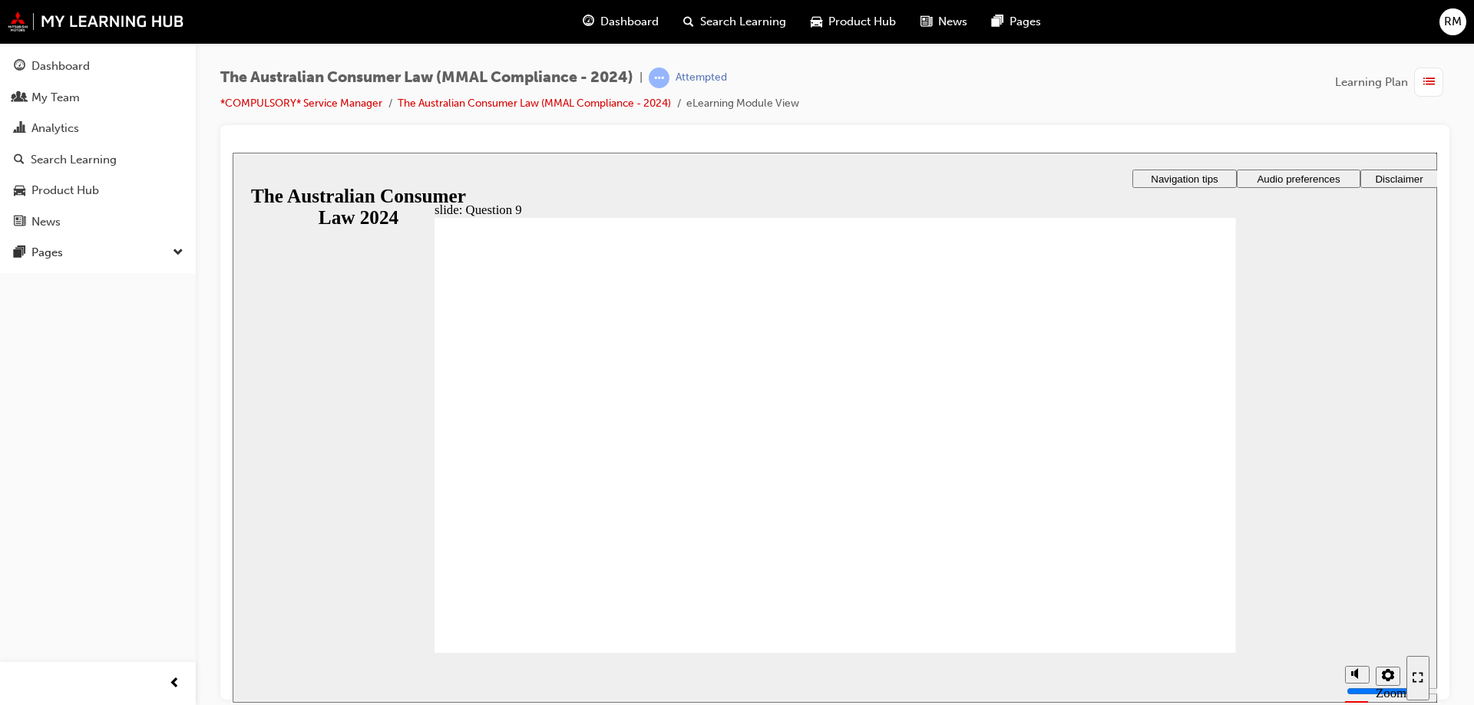
checkbox input "false"
click at [645, 23] on span "Dashboard" at bounding box center [629, 22] width 58 height 18
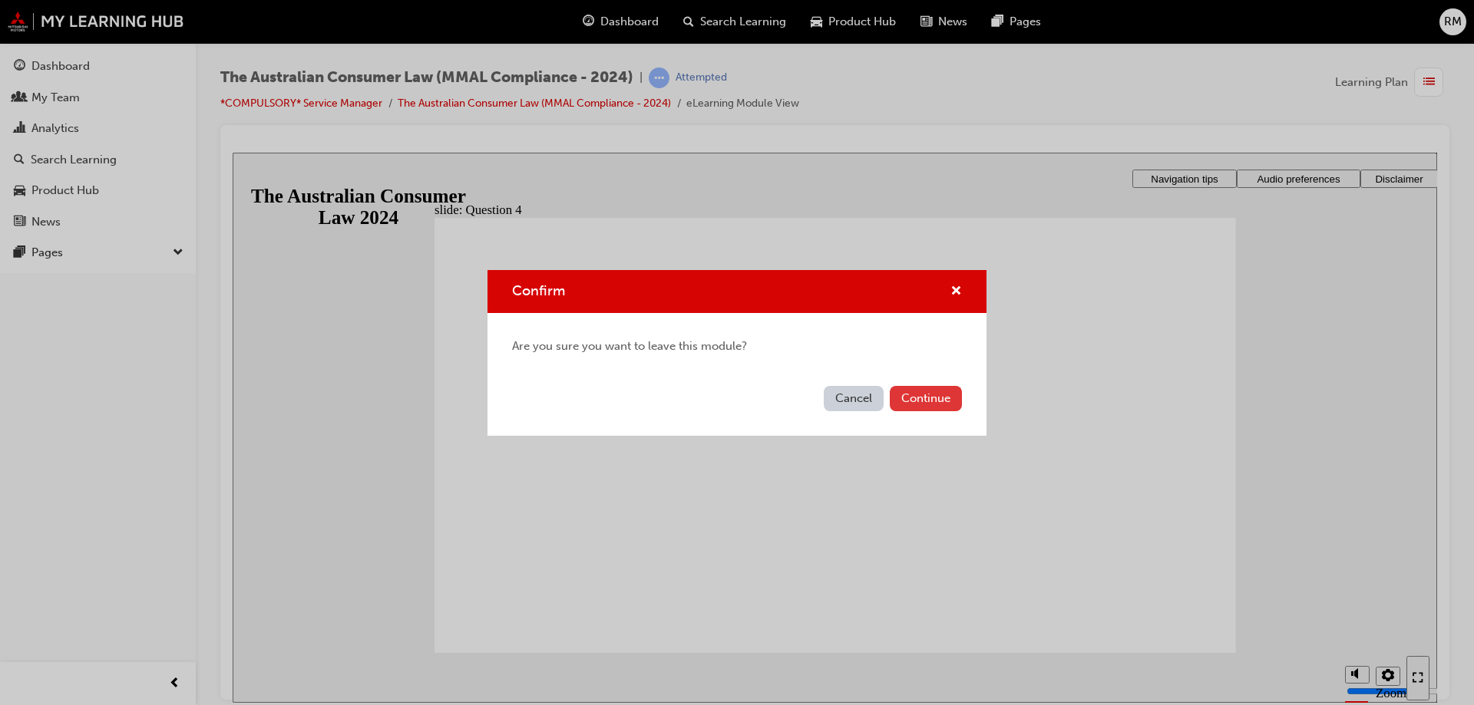
click at [920, 401] on button "Continue" at bounding box center [926, 398] width 72 height 25
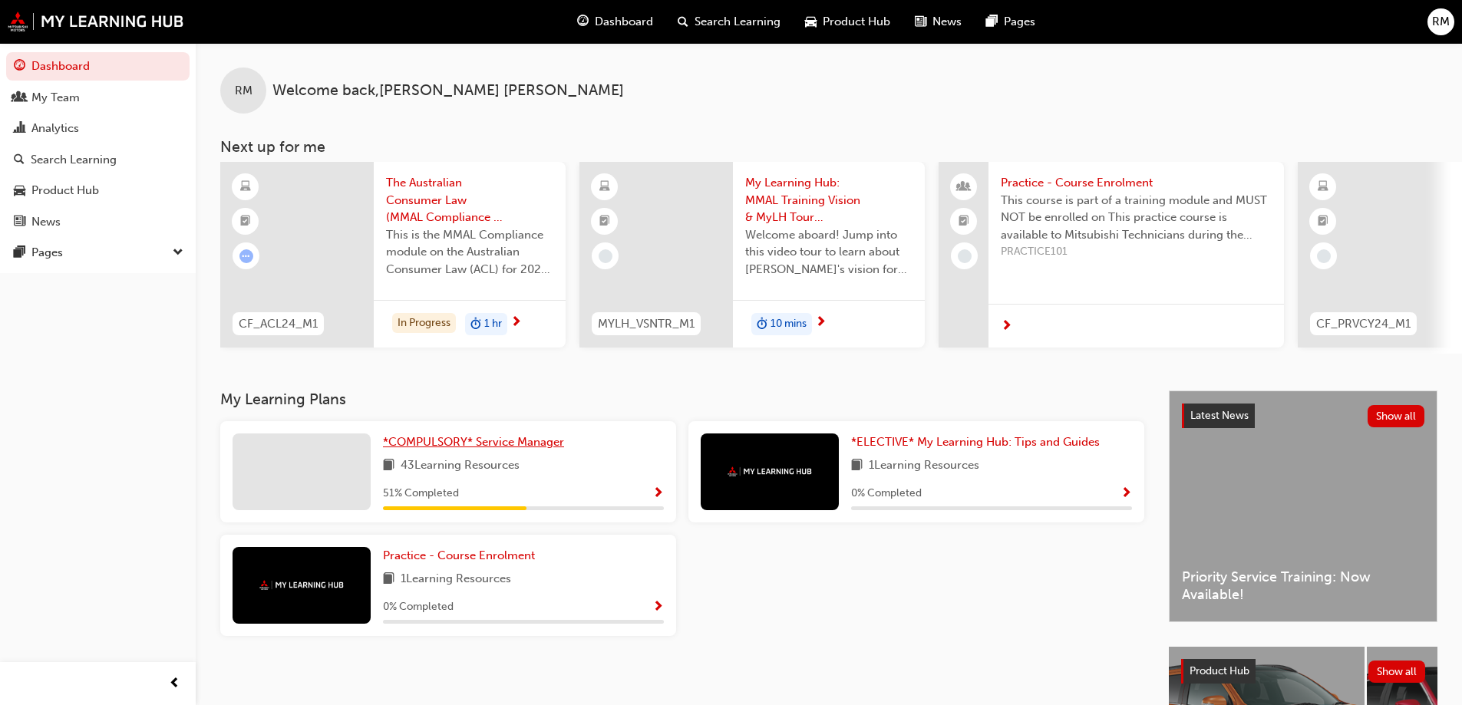
click at [487, 440] on link "*COMPULSORY* Service Manager" at bounding box center [476, 443] width 187 height 18
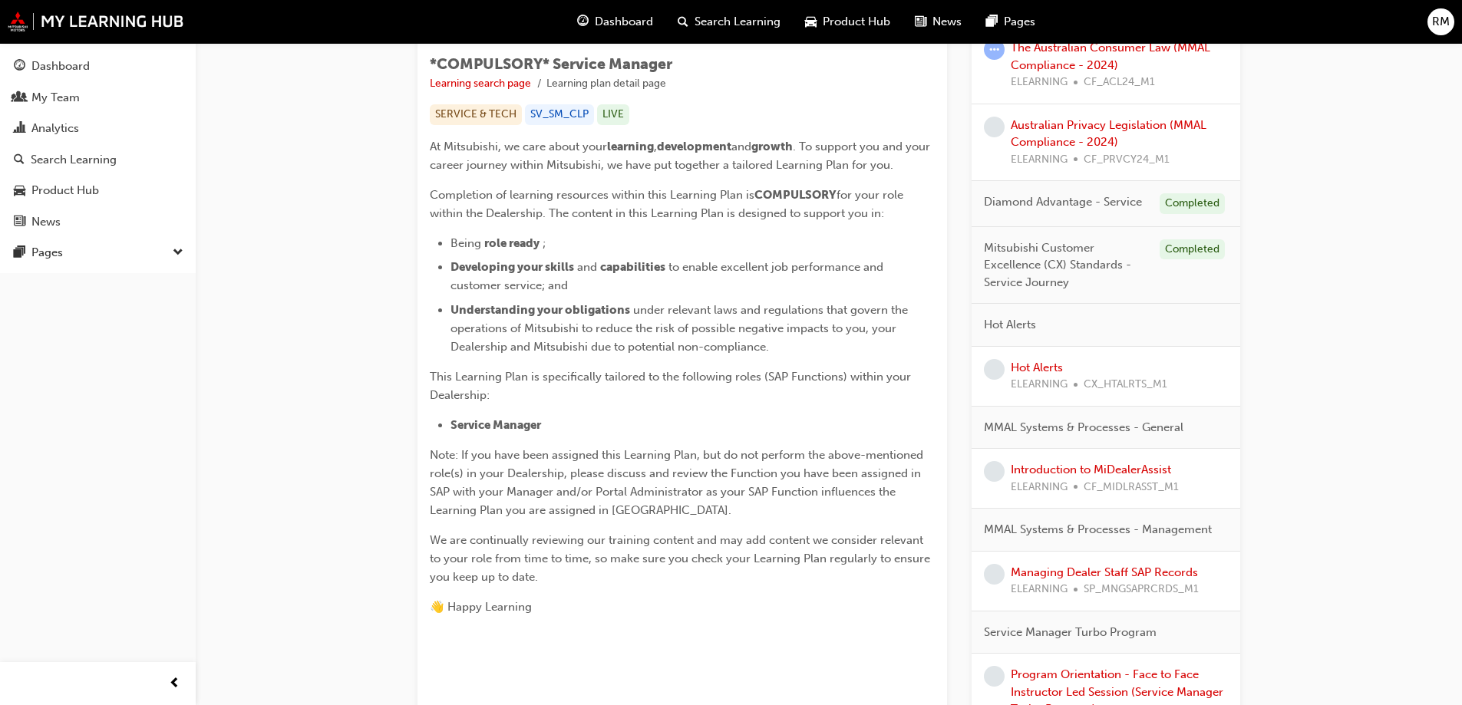
scroll to position [307, 0]
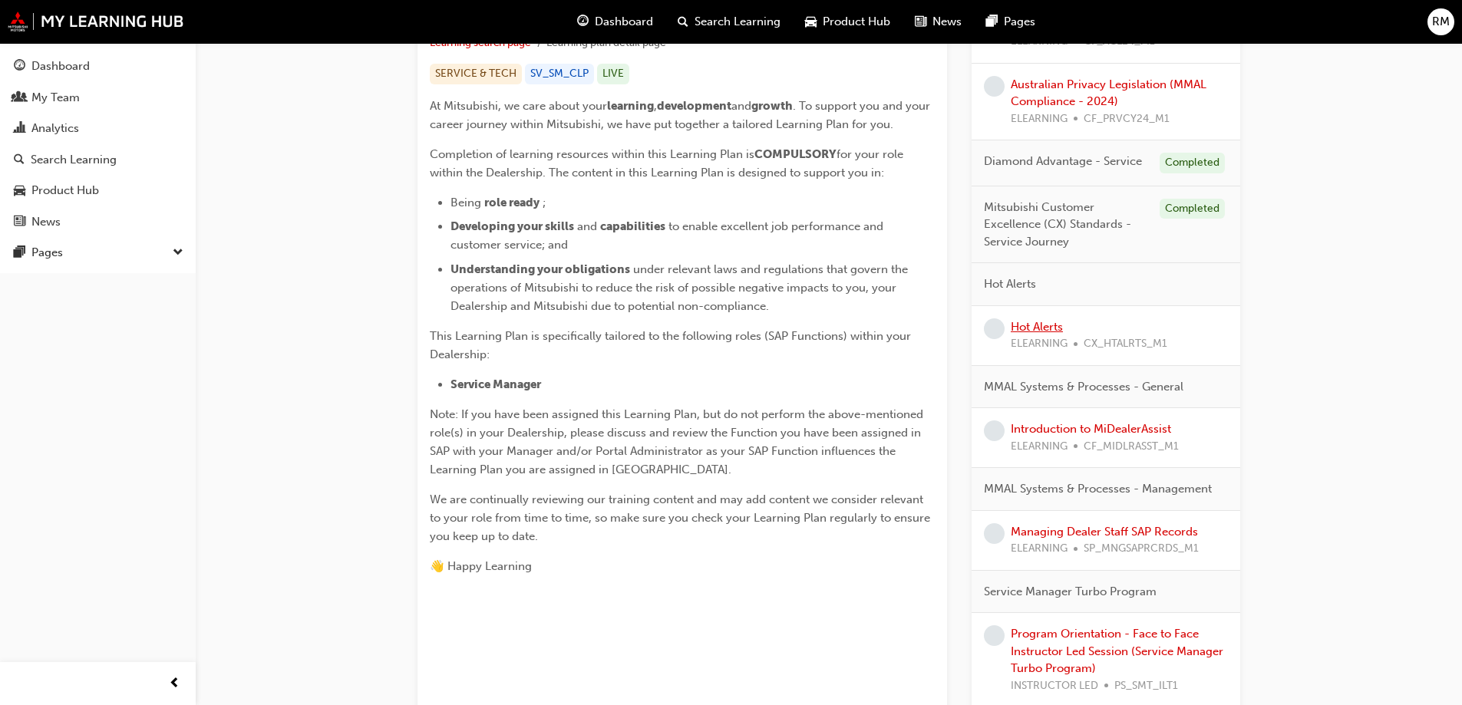
click at [1015, 329] on link "Hot Alerts" at bounding box center [1037, 327] width 52 height 14
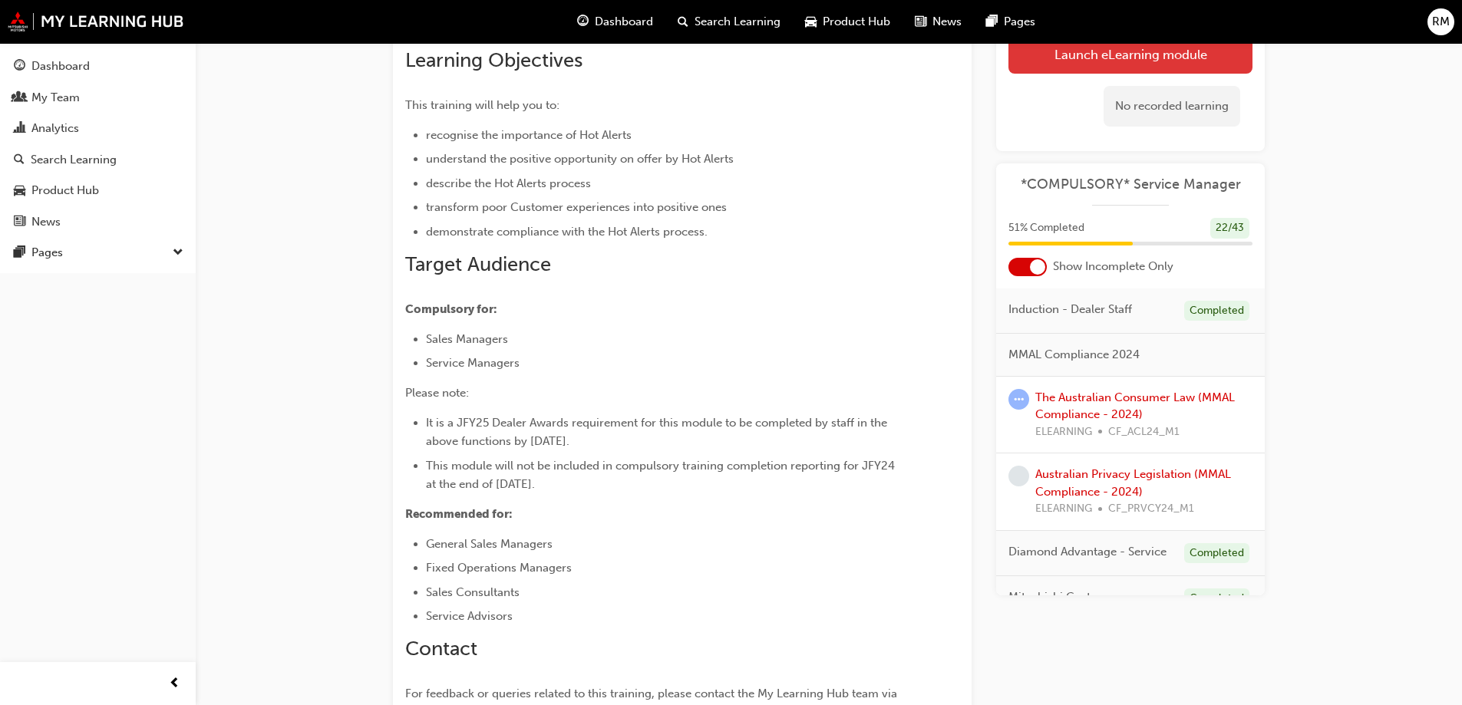
click at [1059, 62] on link "Launch eLearning module" at bounding box center [1131, 54] width 244 height 38
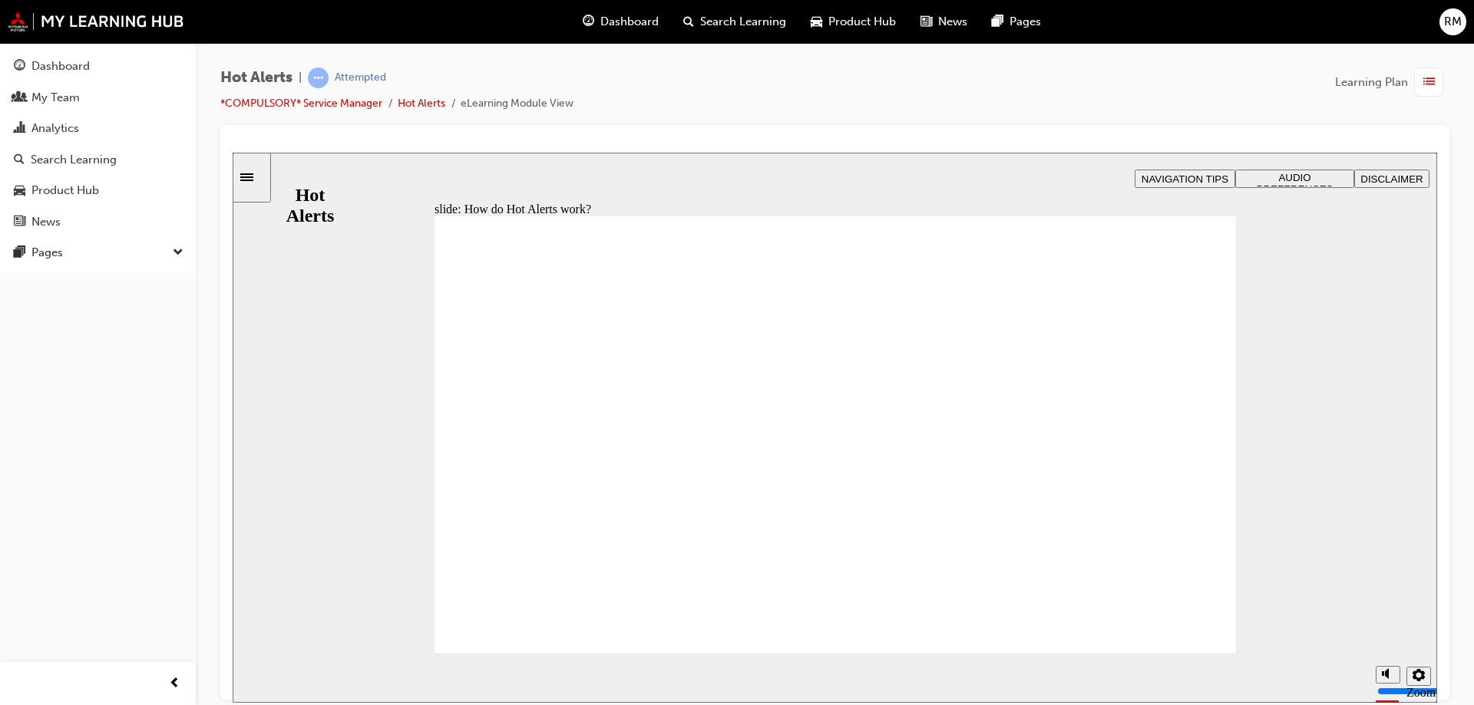
drag, startPoint x: 1071, startPoint y: 386, endPoint x: 1086, endPoint y: 406, distance: 25.2
drag, startPoint x: 523, startPoint y: 462, endPoint x: 790, endPoint y: 463, distance: 266.3
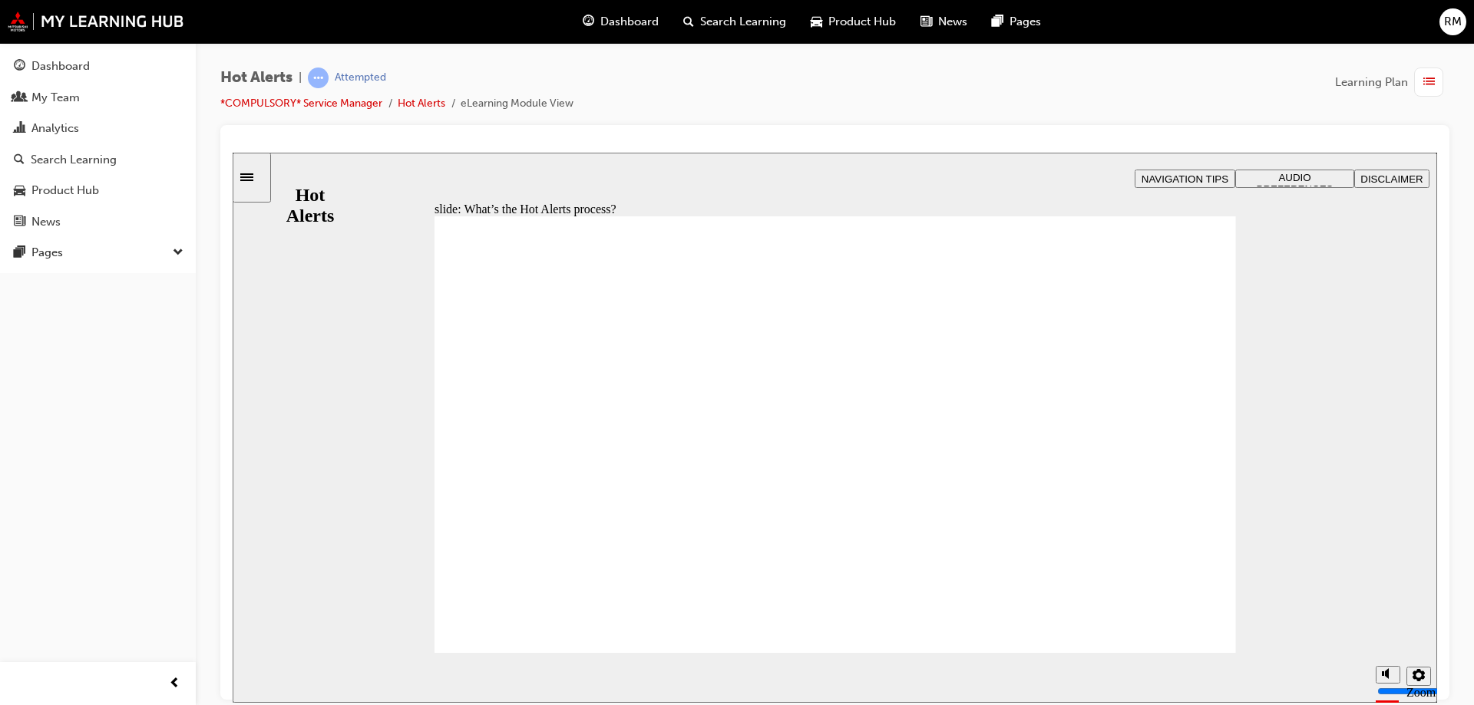
drag, startPoint x: 561, startPoint y: 483, endPoint x: 562, endPoint y: 455, distance: 27.6
